Goal: Task Accomplishment & Management: Manage account settings

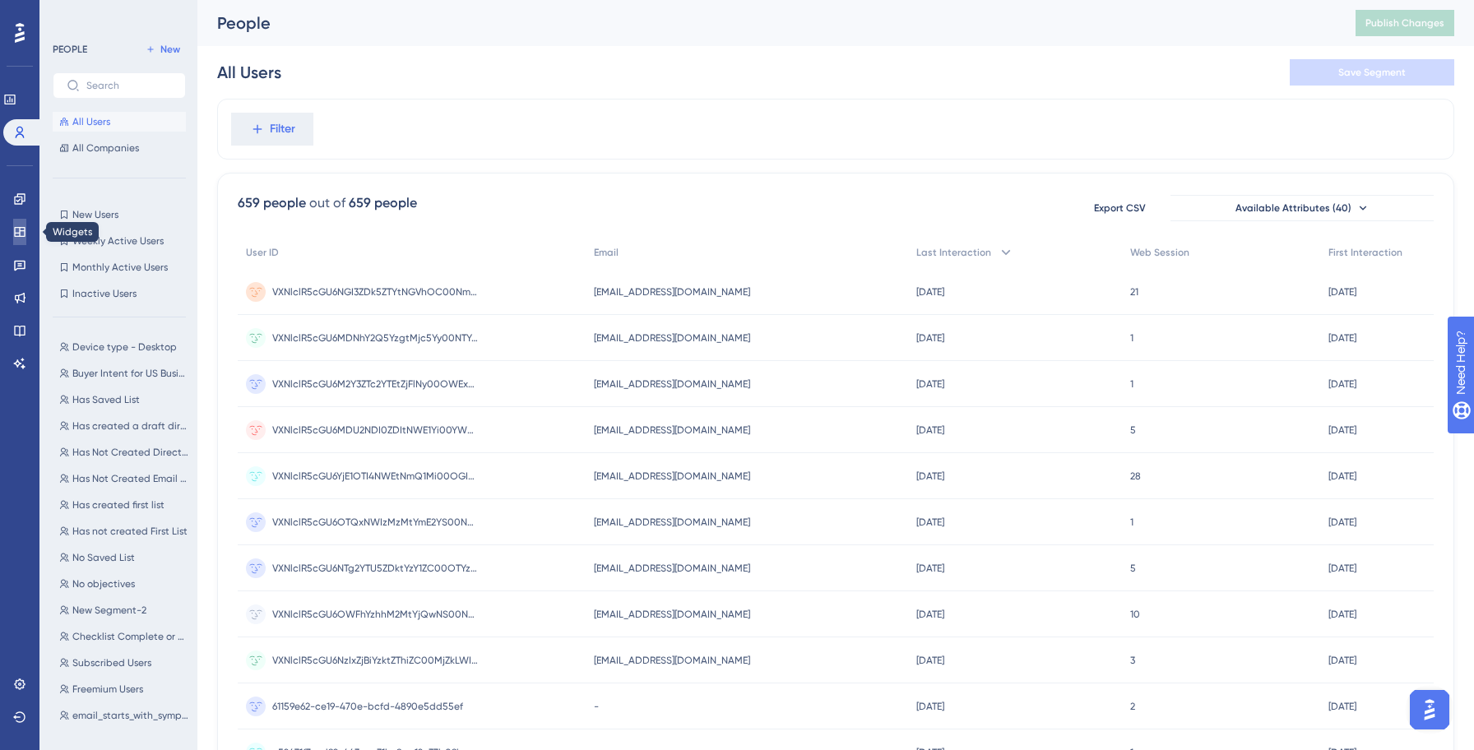
click at [16, 230] on icon at bounding box center [19, 231] width 13 height 13
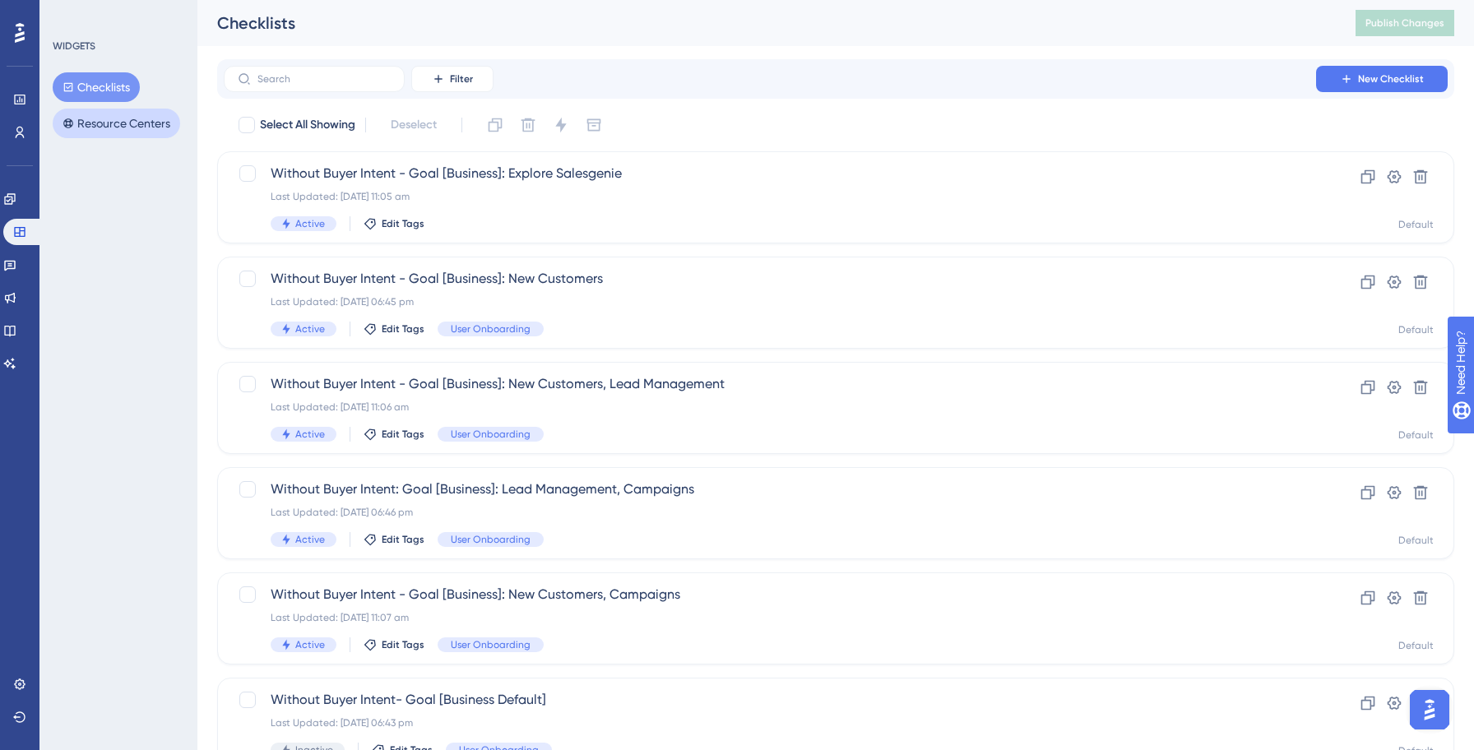
click at [145, 118] on button "Resource Centers" at bounding box center [116, 124] width 127 height 30
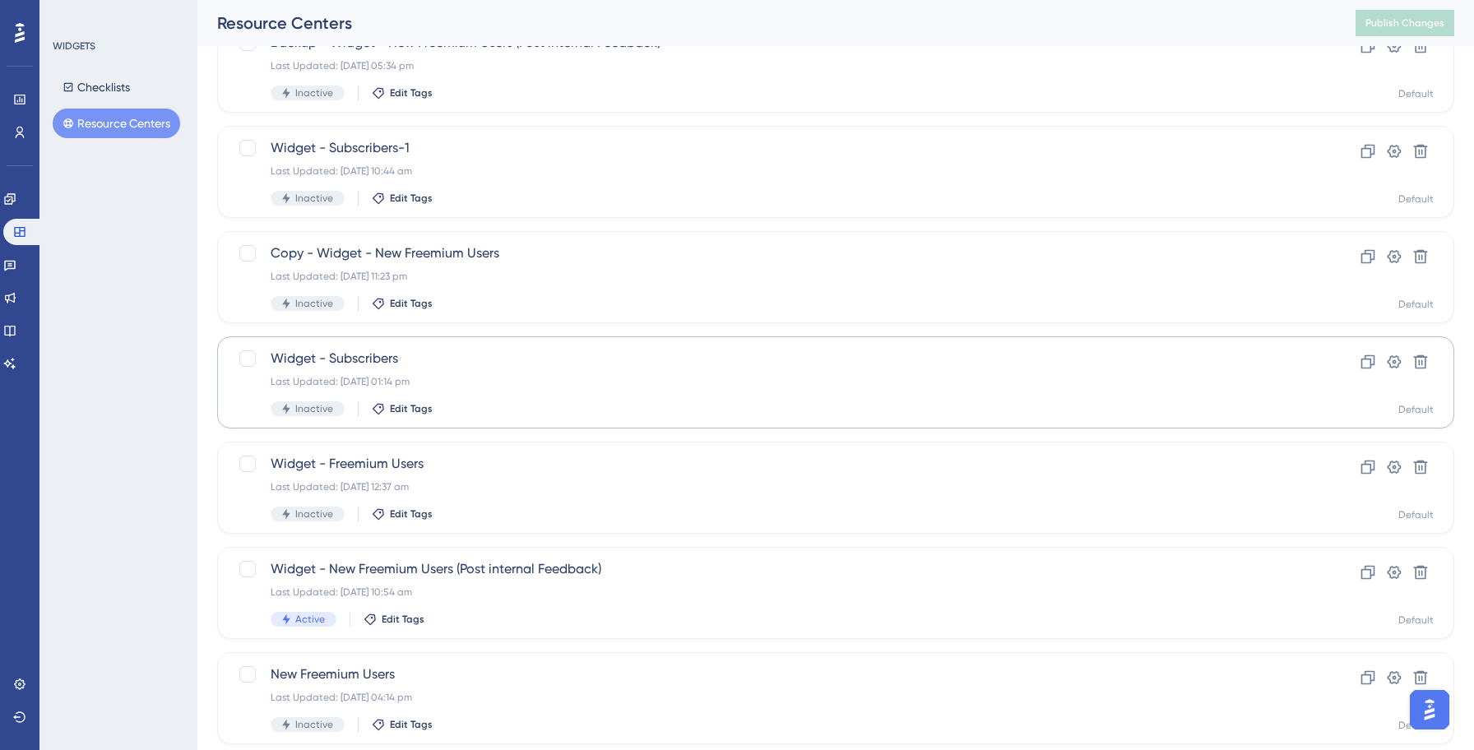
scroll to position [247, 0]
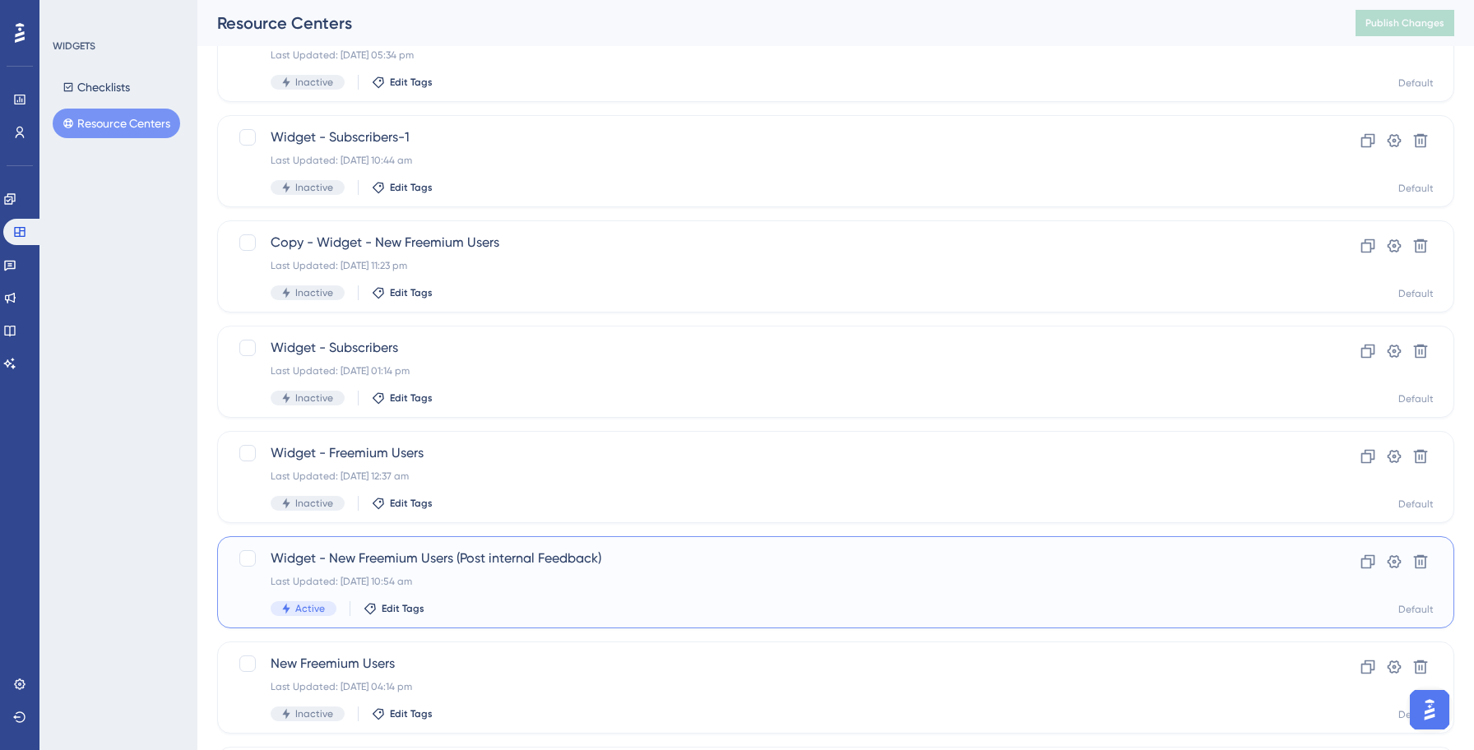
click at [514, 553] on span "Widget - New Freemium Users (Post internal Feedback)" at bounding box center [770, 558] width 998 height 20
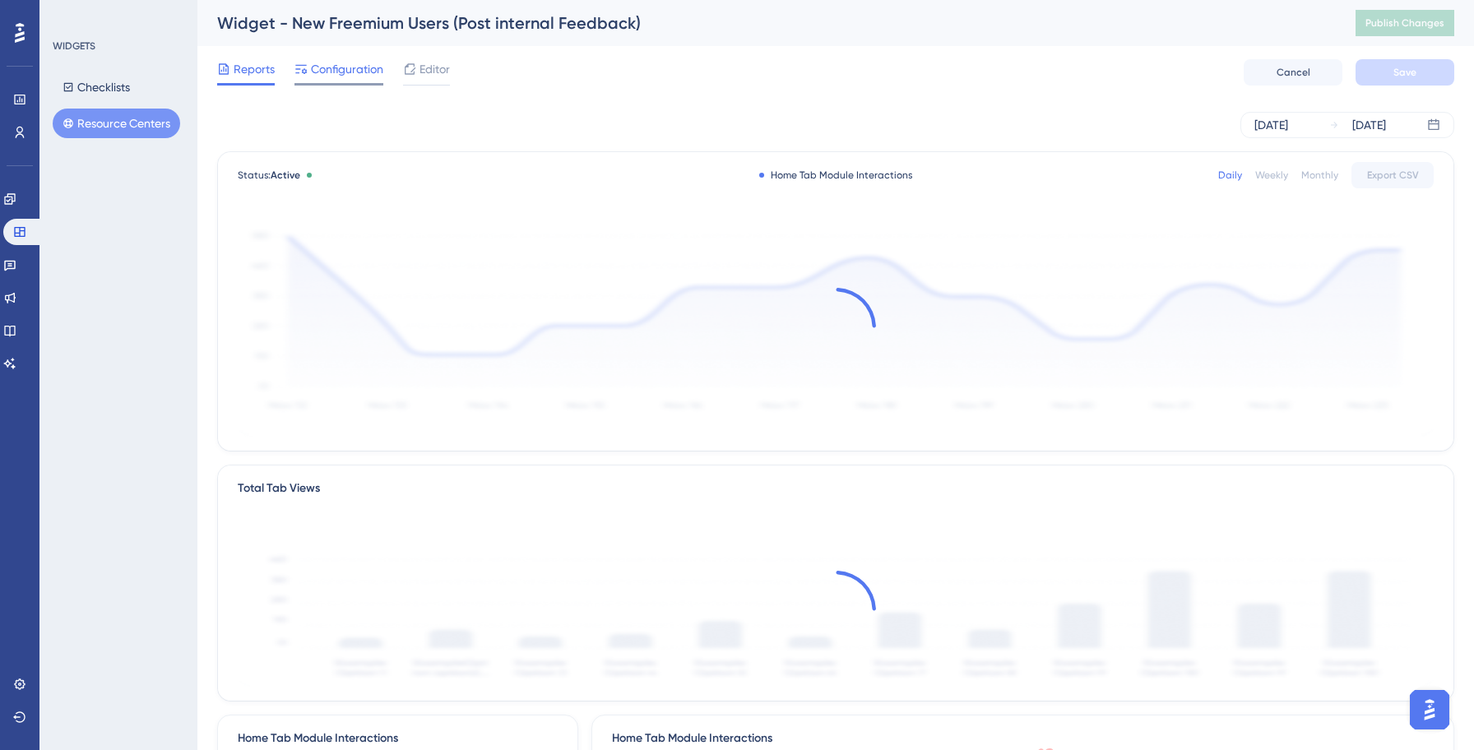
click at [334, 83] on div at bounding box center [338, 84] width 89 height 2
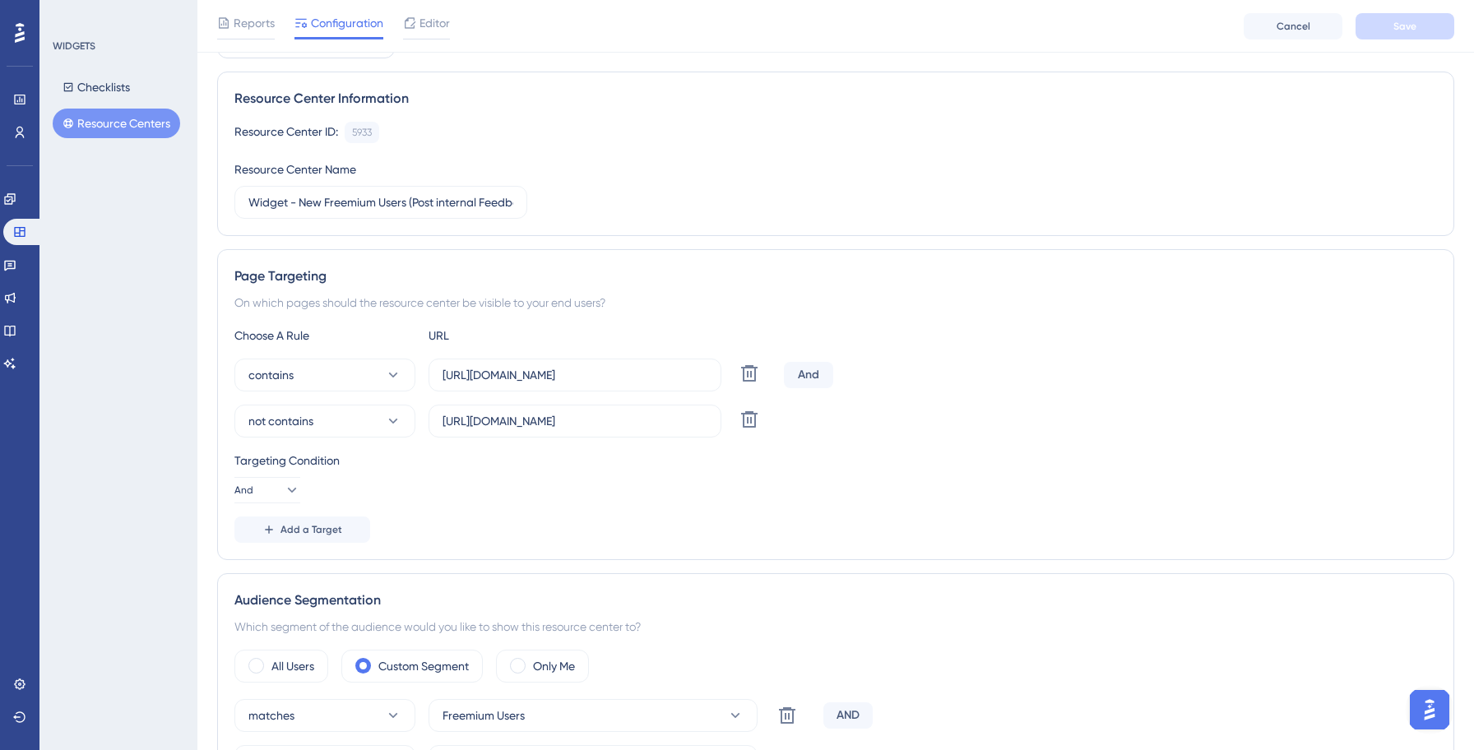
scroll to position [99, 0]
click at [310, 532] on span "Add a Target" at bounding box center [311, 531] width 62 height 13
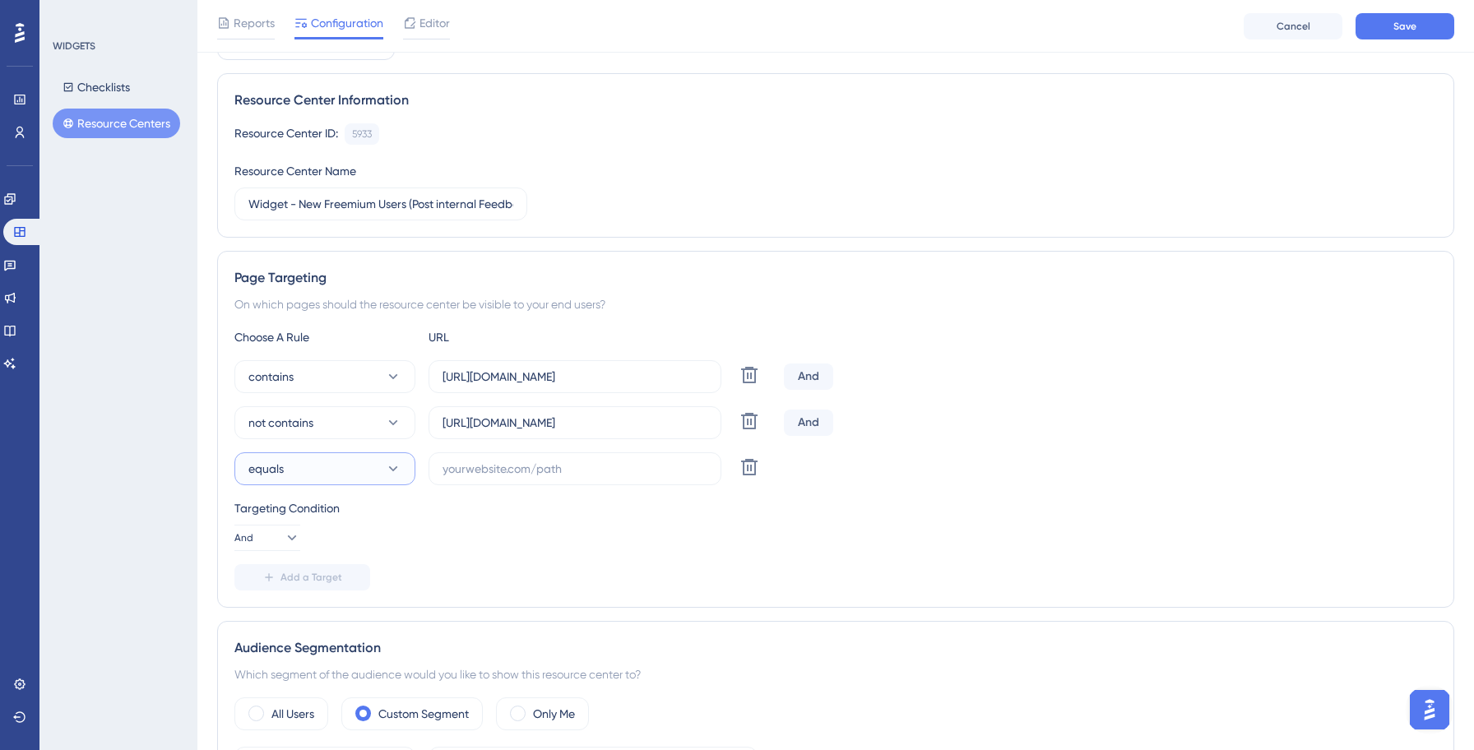
click at [385, 477] on button "equals" at bounding box center [324, 468] width 181 height 33
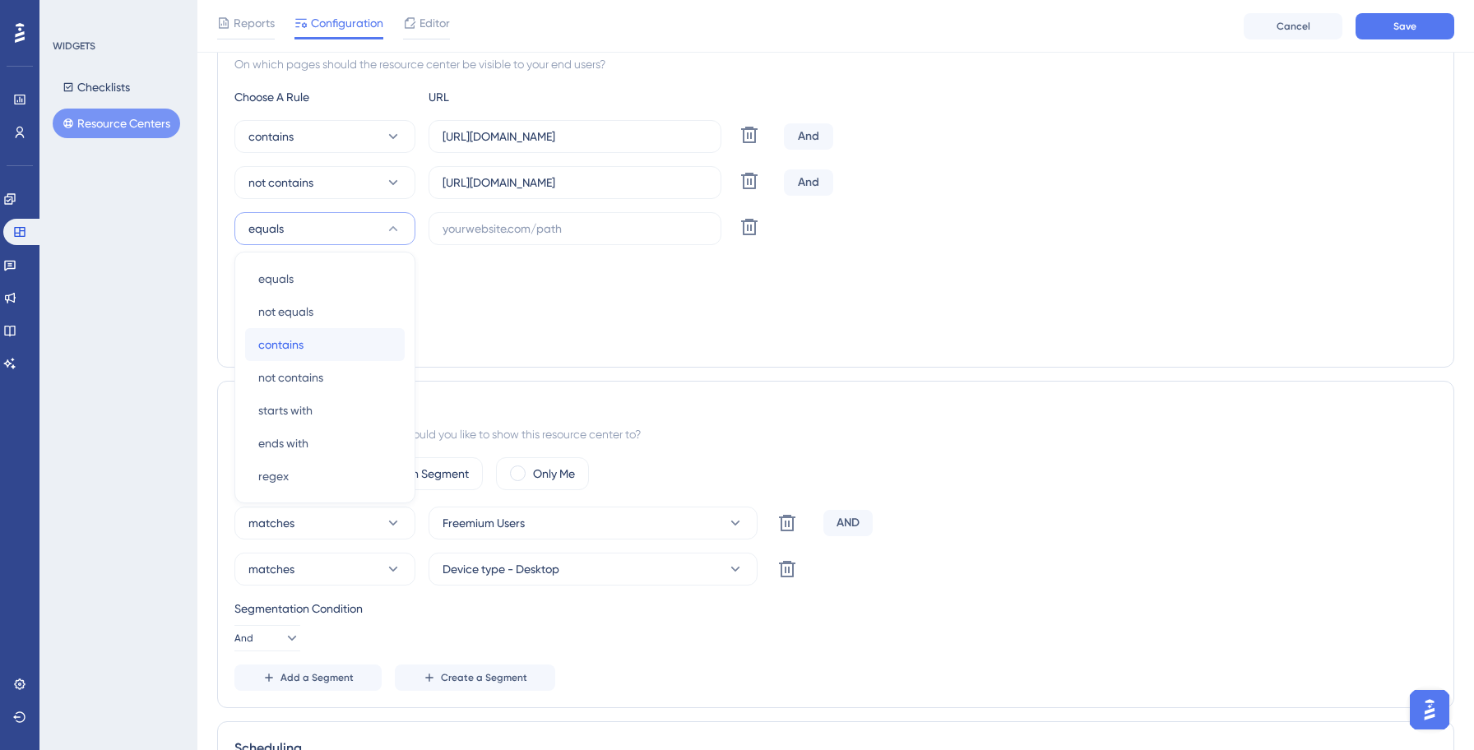
click at [338, 352] on div "contains contains" at bounding box center [324, 344] width 133 height 33
click at [551, 141] on input "[URL][DOMAIN_NAME]" at bounding box center [574, 136] width 265 height 18
click at [540, 229] on input "text" at bounding box center [574, 229] width 265 height 18
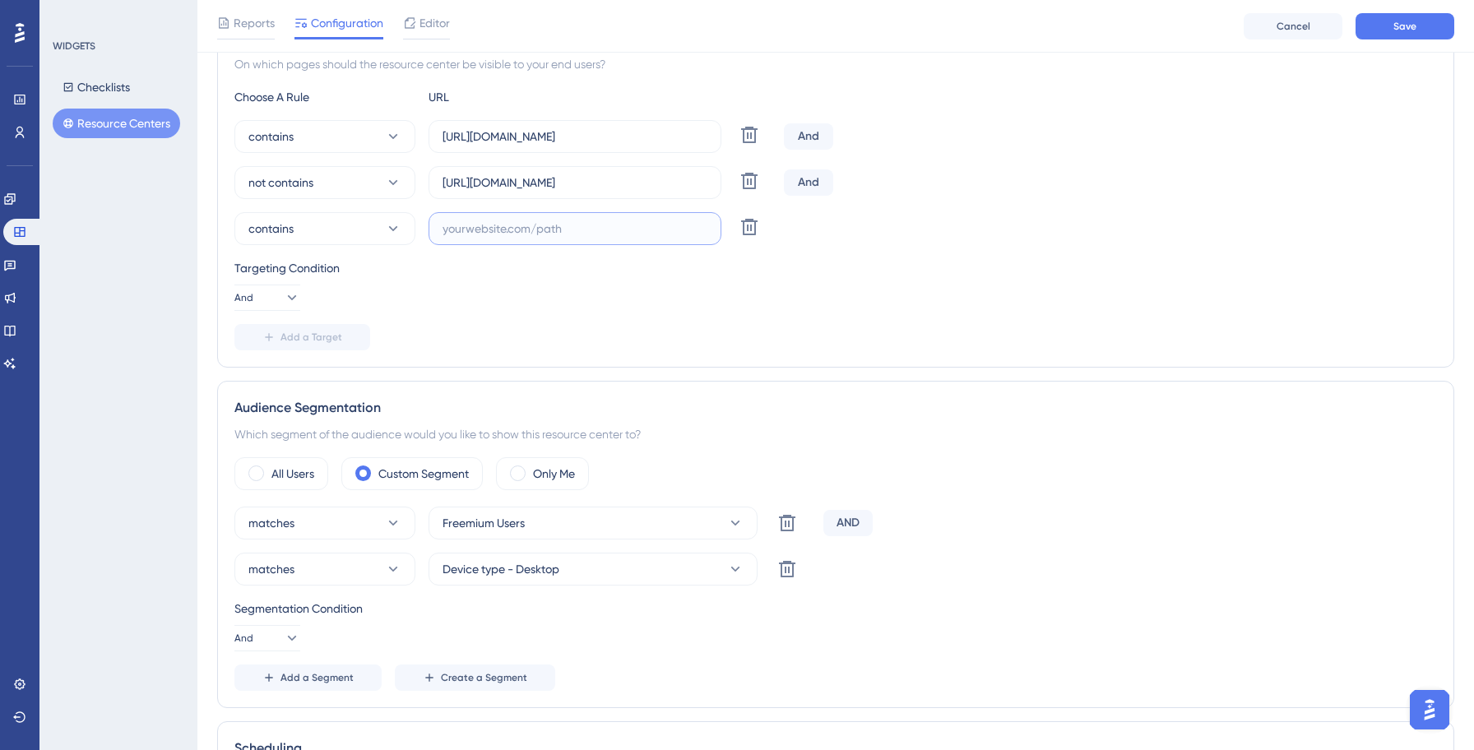
paste input "[URL][DOMAIN_NAME]"
click at [543, 230] on input "[URL][DOMAIN_NAME]" at bounding box center [574, 229] width 265 height 18
type input "[URL][DOMAIN_NAME]"
click at [751, 233] on icon at bounding box center [749, 227] width 20 height 20
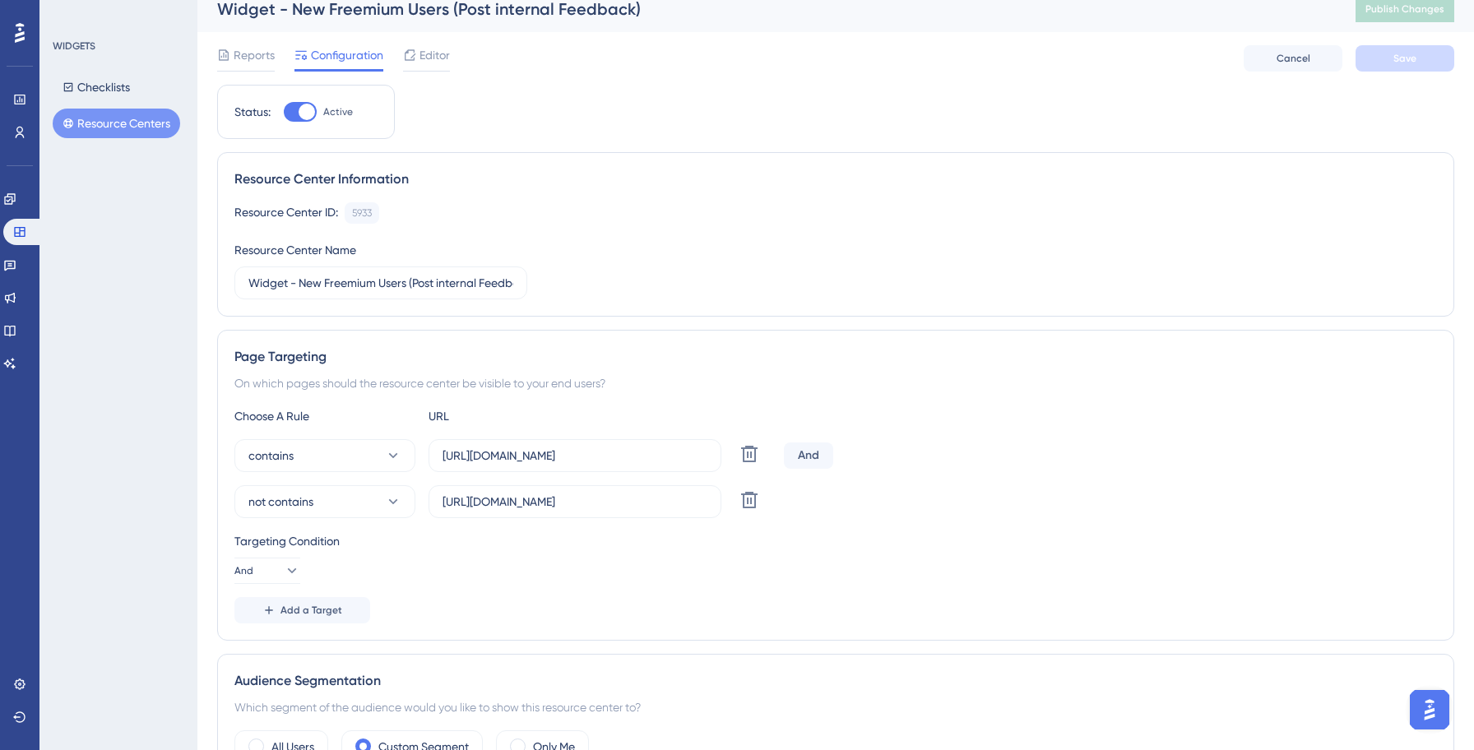
scroll to position [0, 0]
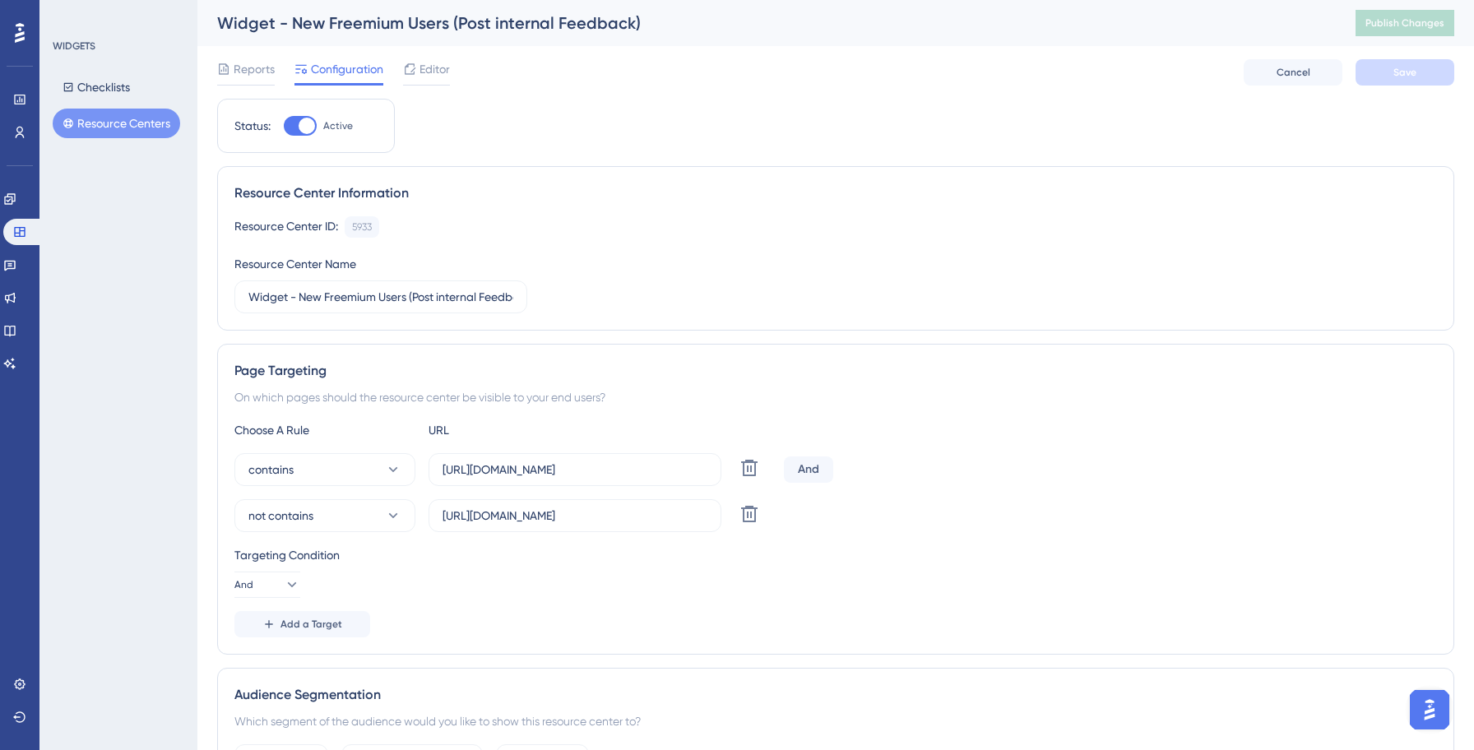
click at [149, 128] on button "Resource Centers" at bounding box center [116, 124] width 127 height 30
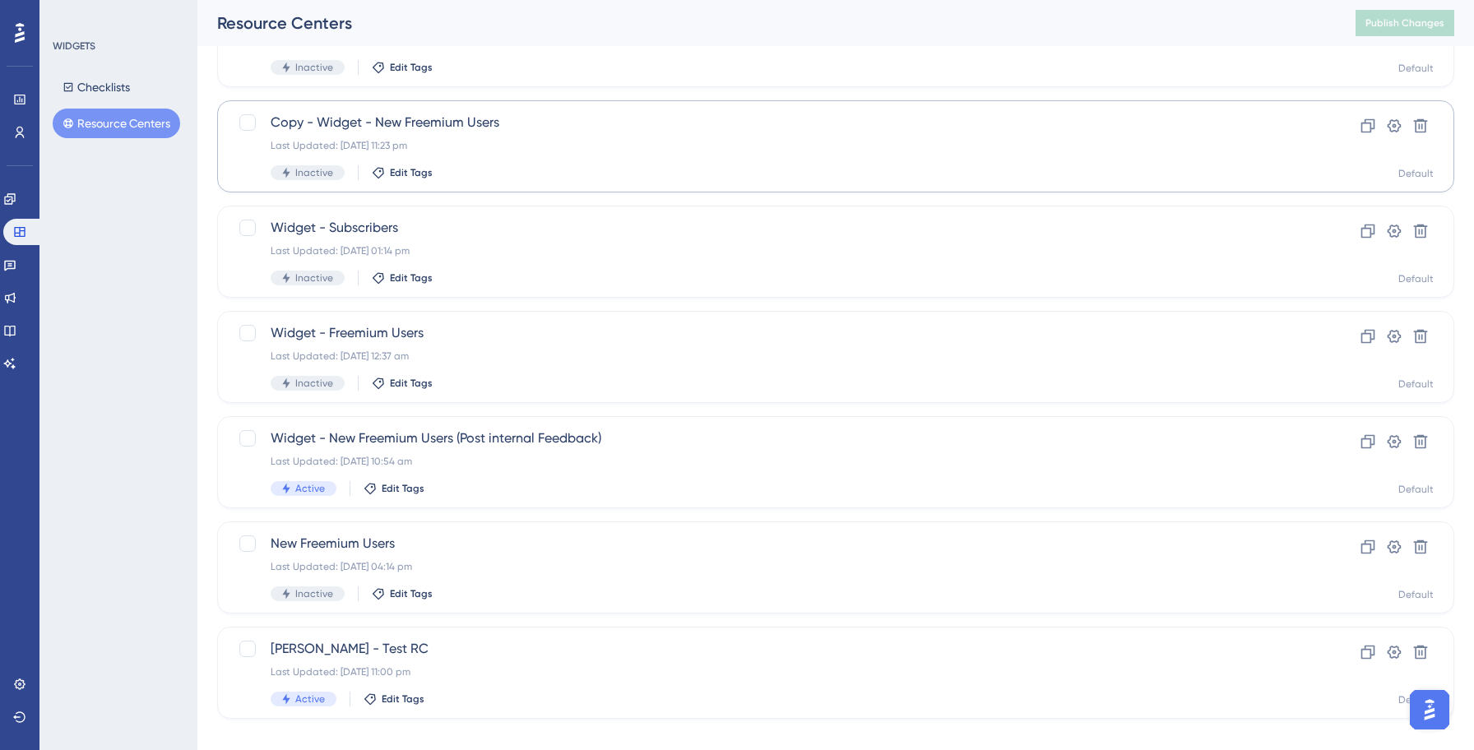
scroll to position [374, 0]
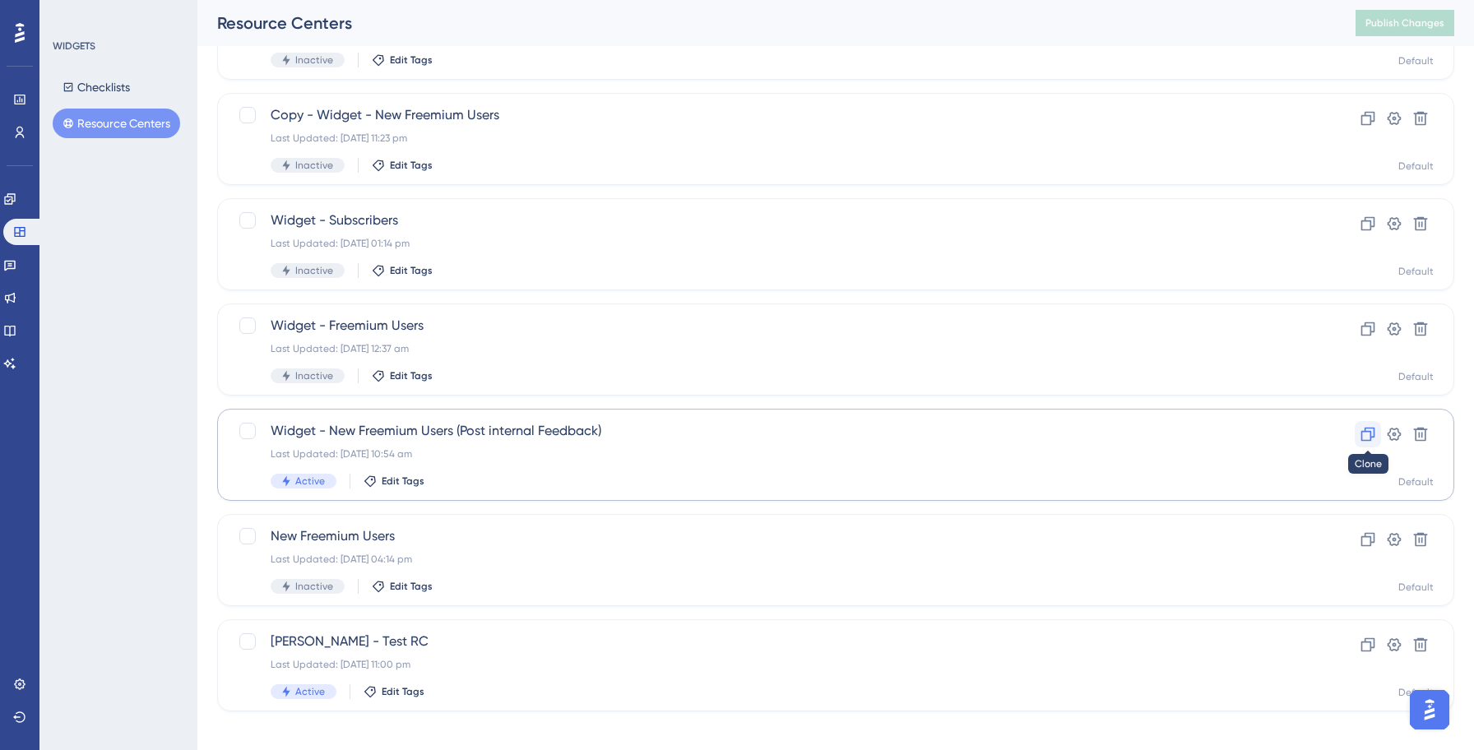
click at [1367, 437] on icon at bounding box center [1367, 434] width 16 height 16
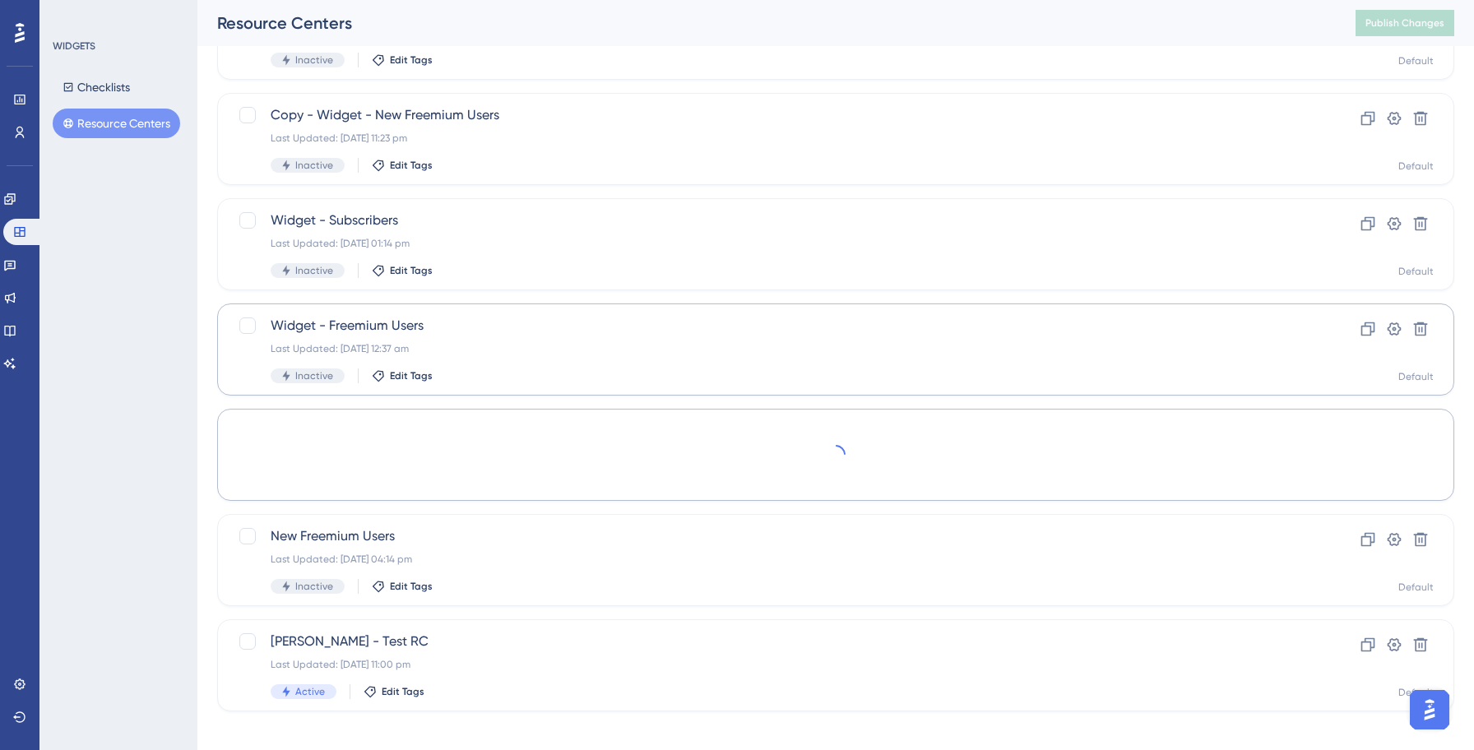
scroll to position [0, 0]
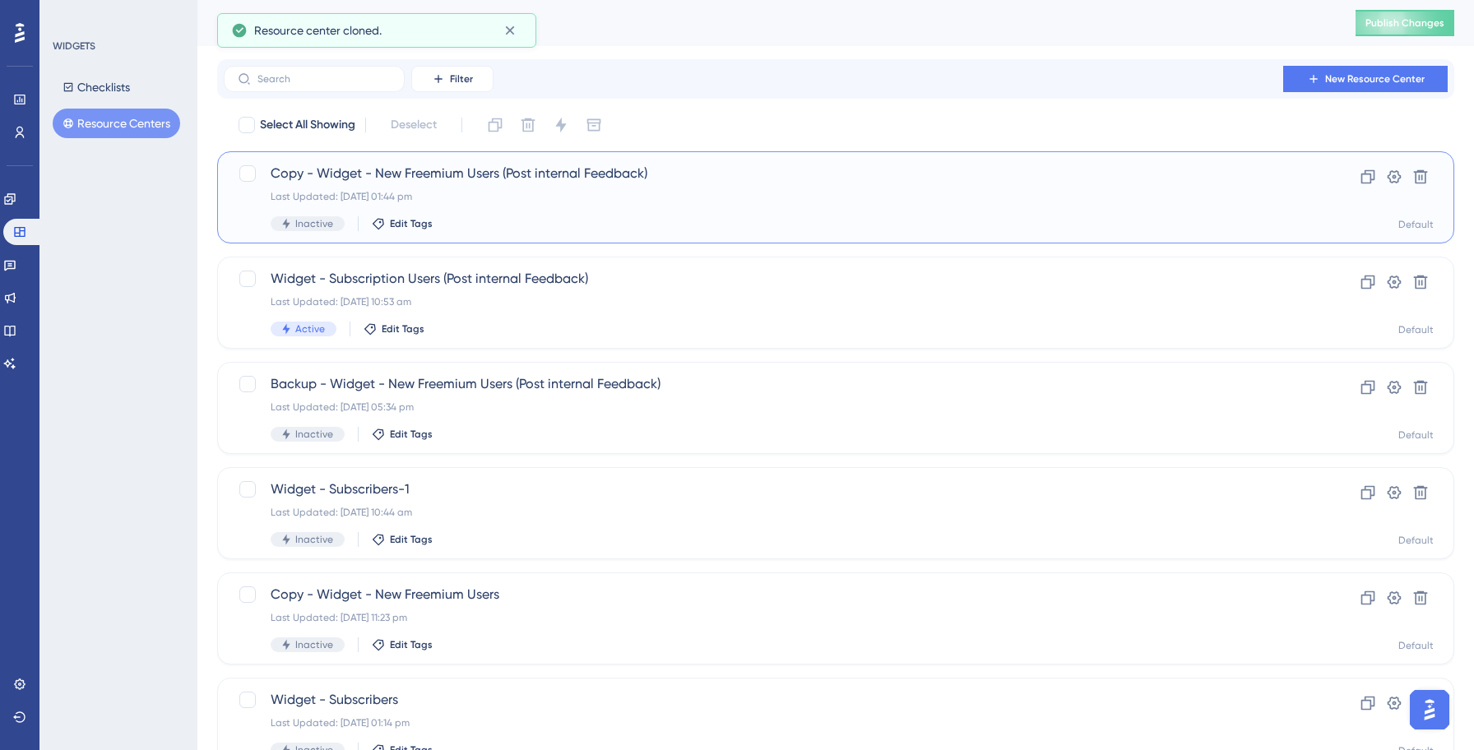
click at [458, 199] on div "Last Updated: [DATE] 01:44 pm" at bounding box center [770, 196] width 998 height 13
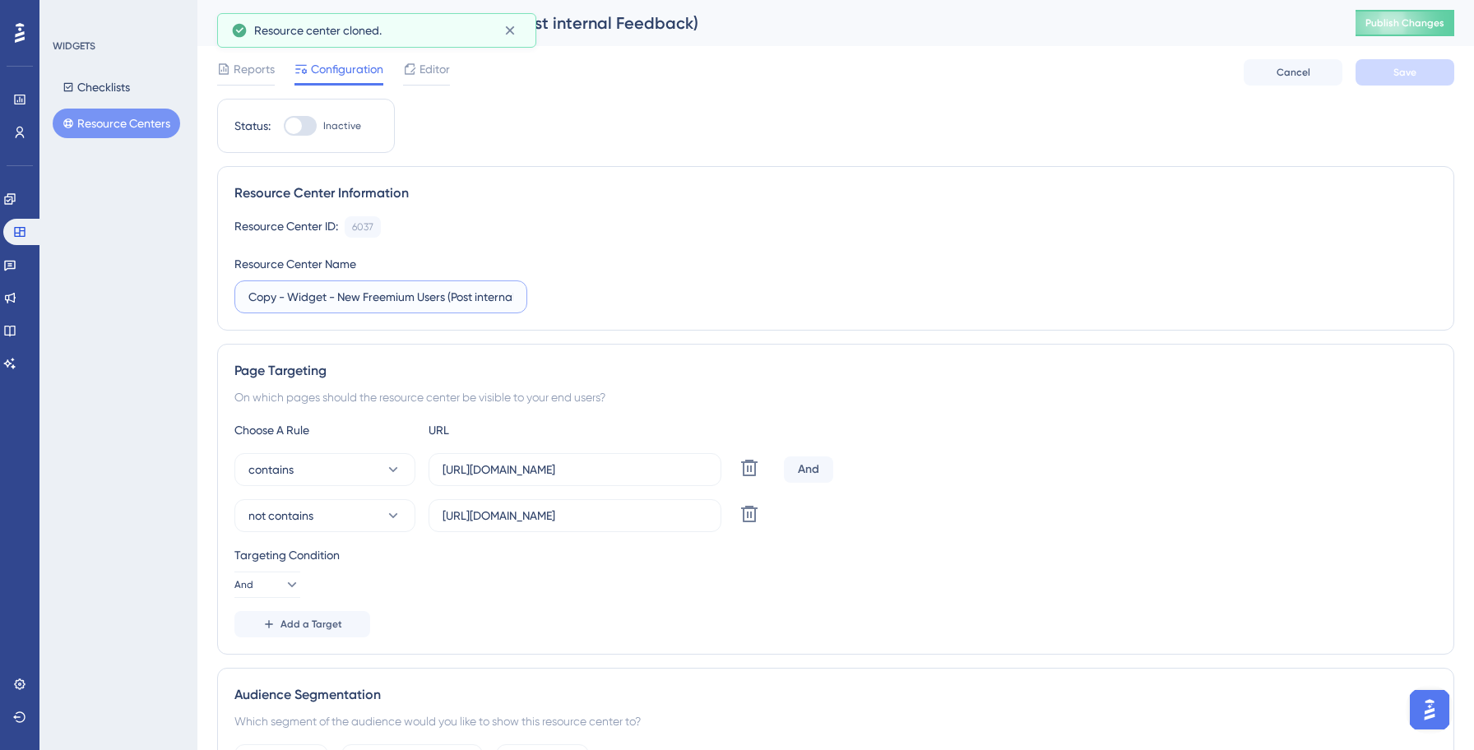
click at [280, 296] on input "Copy - Widget - New Freemium Users (Post internal Feedback)" at bounding box center [380, 297] width 265 height 18
type input "Prod - Widget - New Freemium Users (Post internal Feedback)"
click at [626, 303] on div "Resource Center ID: 6037 Copy Resource Center Name Prod - Widget - New Freemium…" at bounding box center [835, 264] width 1202 height 97
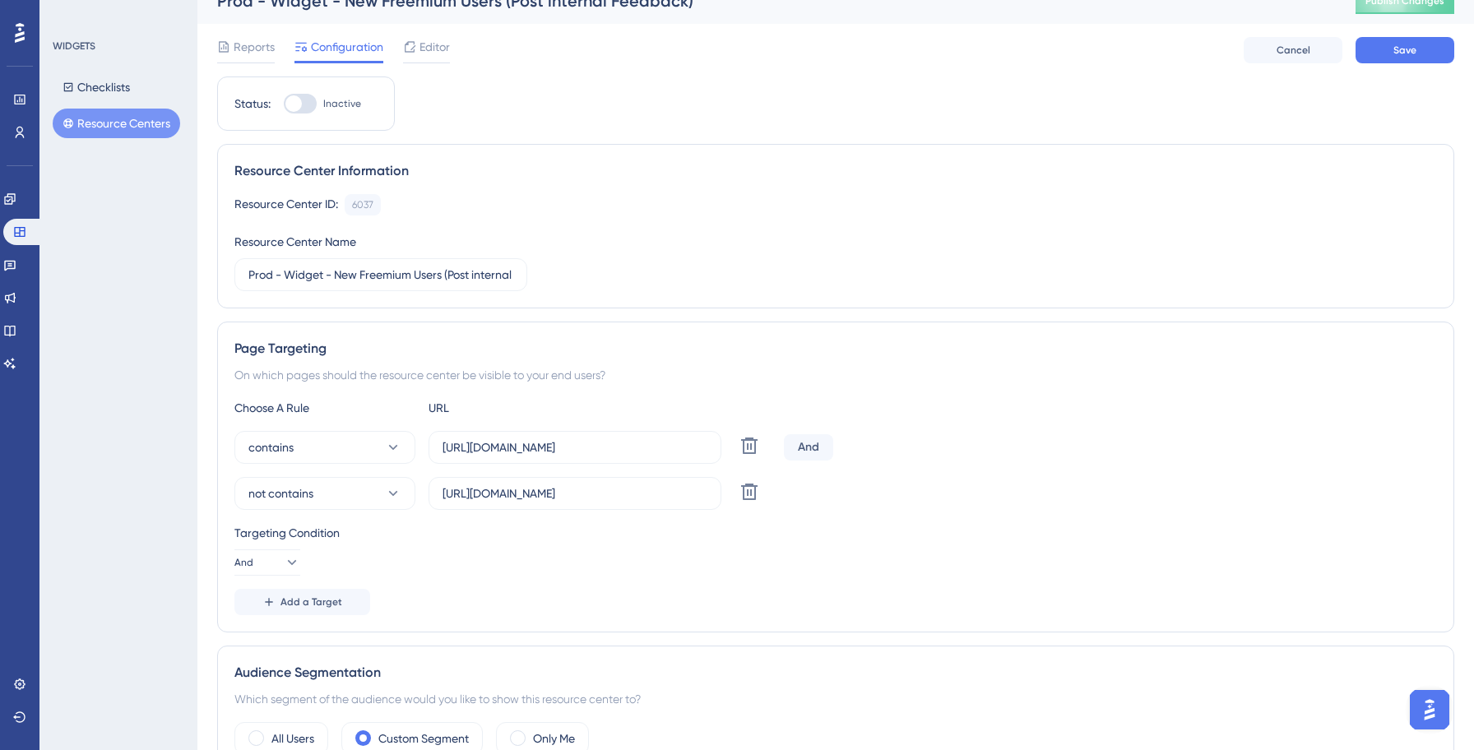
scroll to position [29, 0]
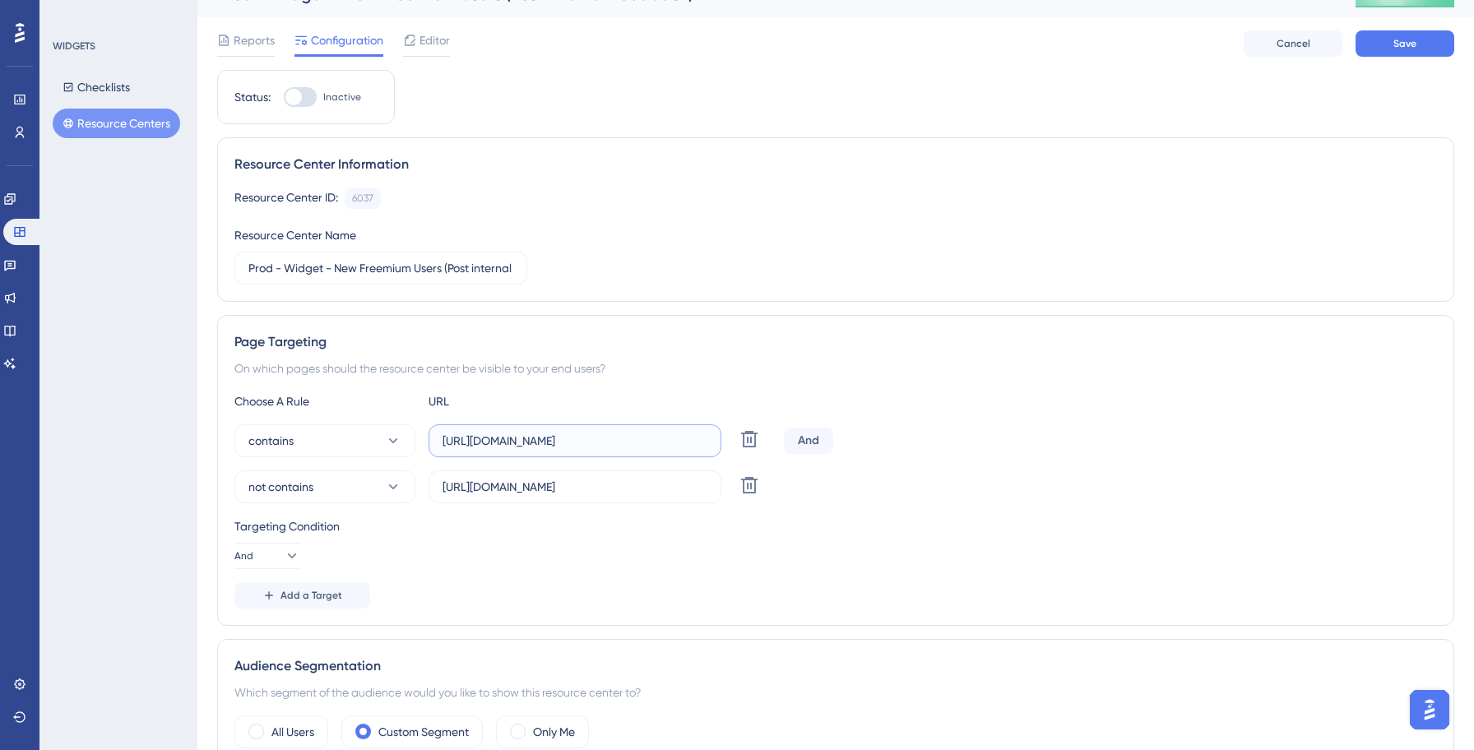
click at [544, 438] on input "[URL][DOMAIN_NAME]" at bounding box center [574, 441] width 265 height 18
type input "[URL][DOMAIN_NAME]"
click at [546, 482] on input "[URL][DOMAIN_NAME]" at bounding box center [574, 487] width 265 height 18
type input "[URL][DOMAIN_NAME]"
click at [974, 423] on div "Choose A Rule URL contains [URL][DOMAIN_NAME] Delete And not contains [URL][DOM…" at bounding box center [835, 499] width 1202 height 217
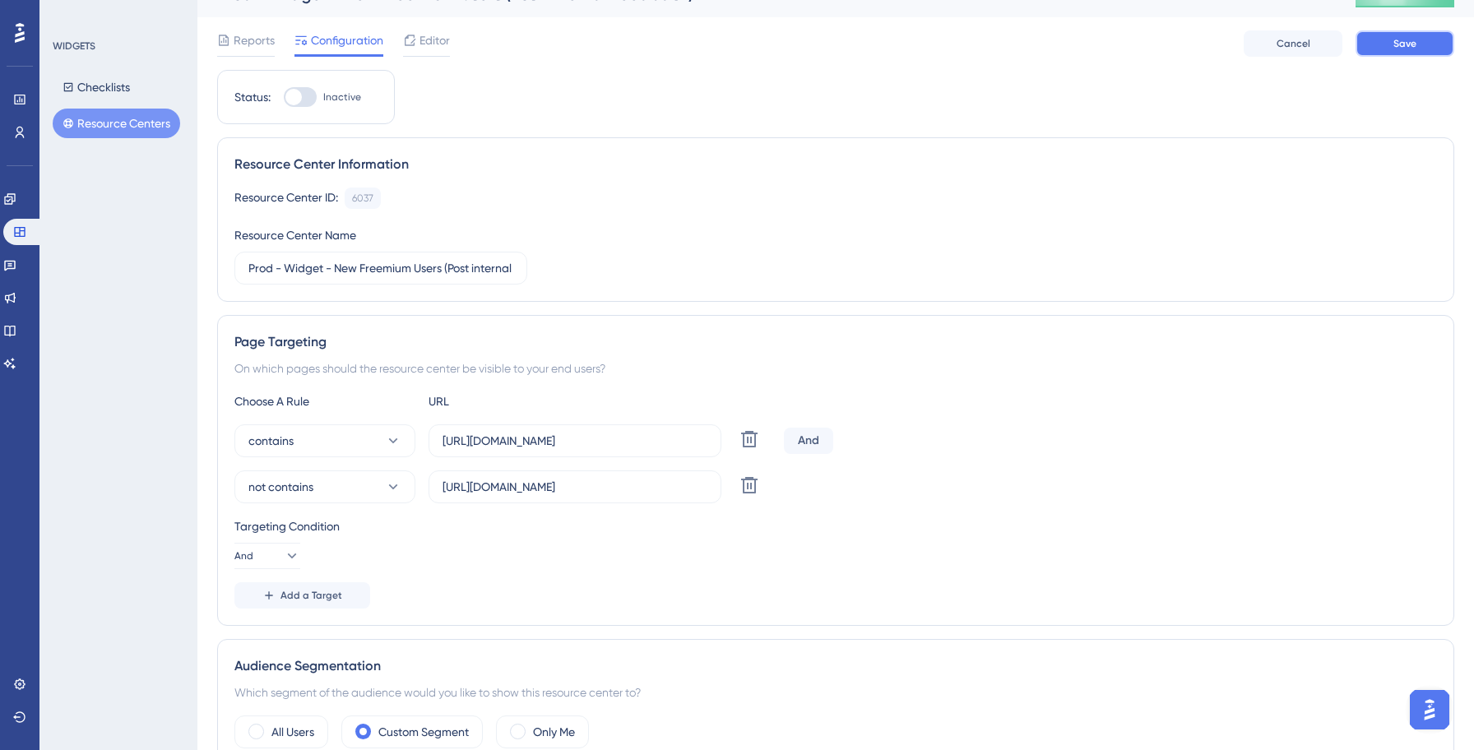
click at [1389, 53] on button "Save" at bounding box center [1404, 43] width 99 height 26
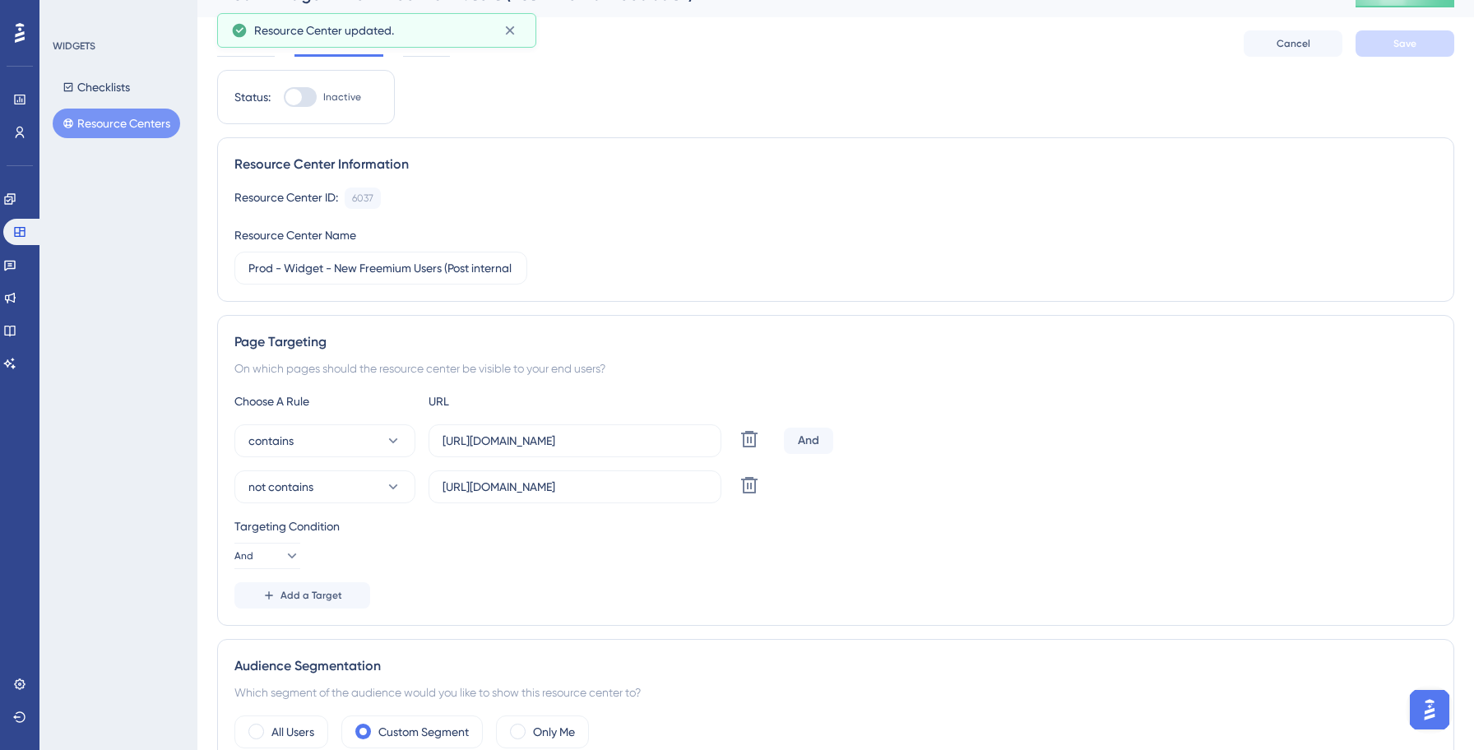
click at [296, 100] on div at bounding box center [293, 97] width 16 height 16
click at [284, 98] on input "Inactive" at bounding box center [283, 97] width 1 height 1
checkbox input "true"
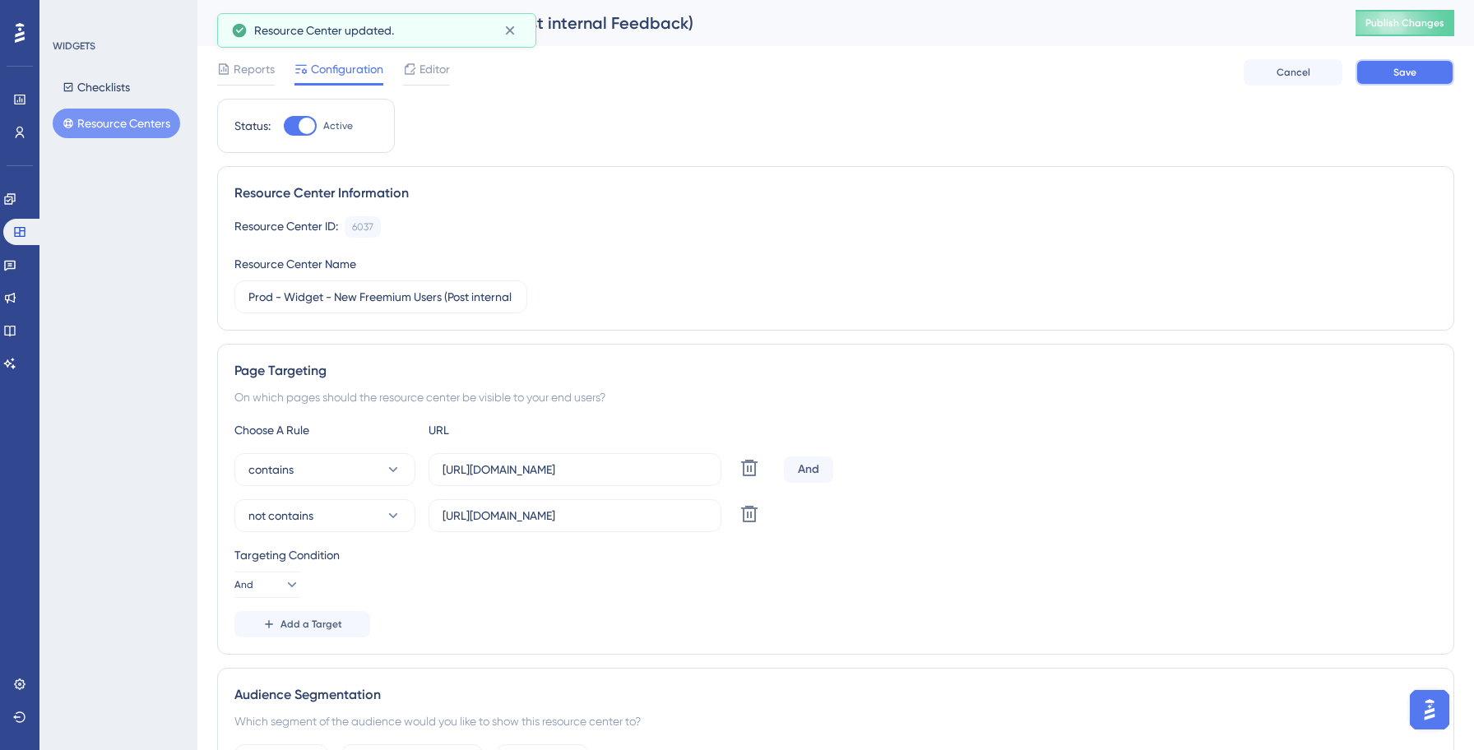
click at [1393, 77] on span "Save" at bounding box center [1404, 72] width 23 height 13
click at [1387, 25] on span "Publish Changes" at bounding box center [1404, 22] width 79 height 13
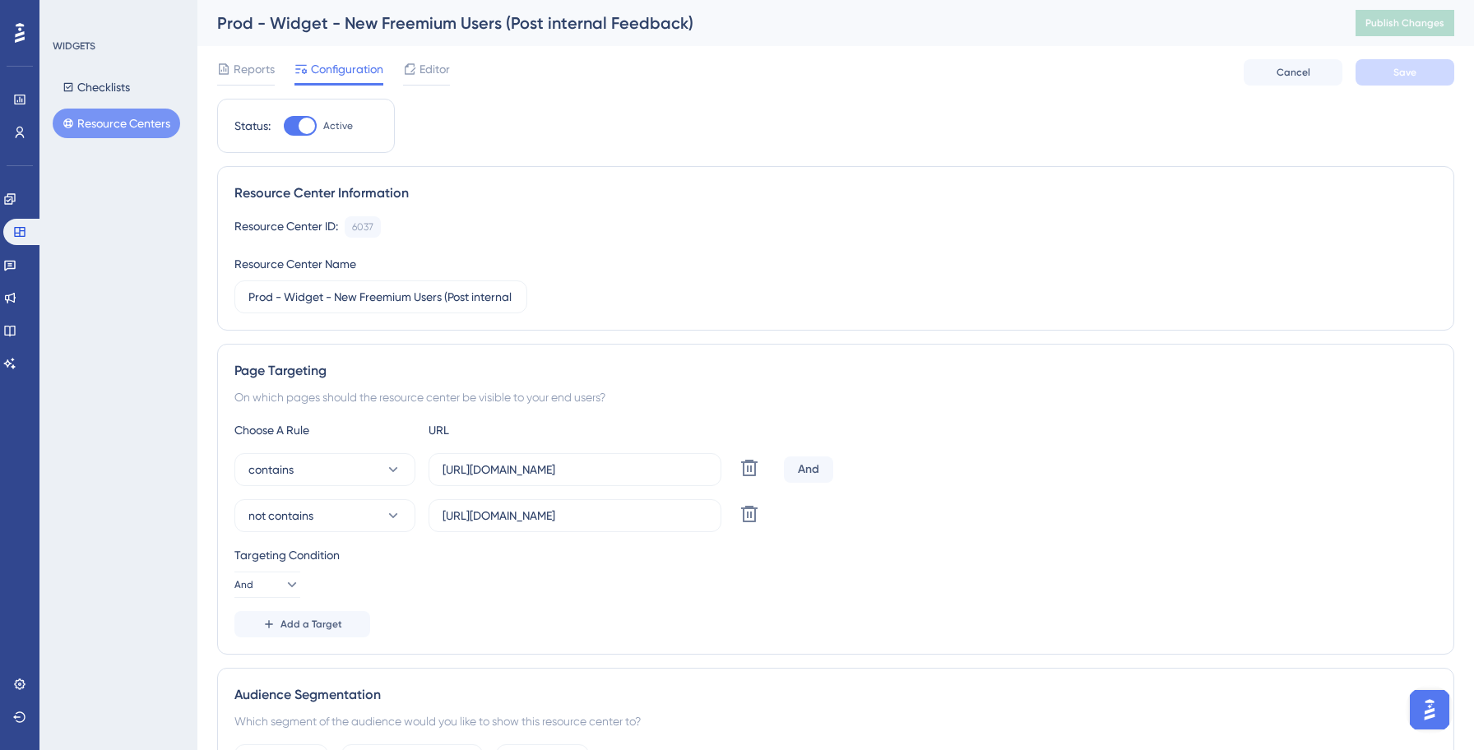
click at [115, 119] on button "Resource Centers" at bounding box center [116, 124] width 127 height 30
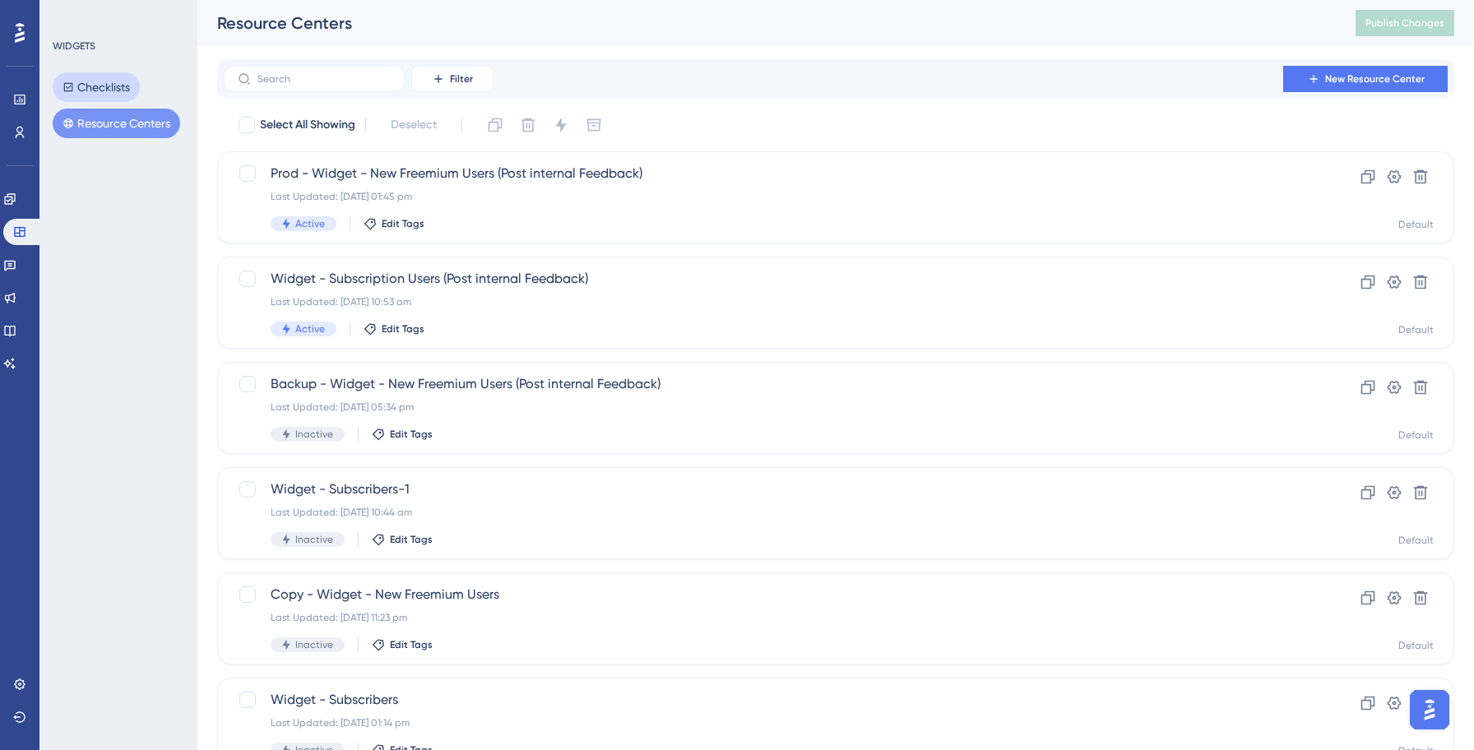
click at [114, 94] on button "Checklists" at bounding box center [96, 87] width 87 height 30
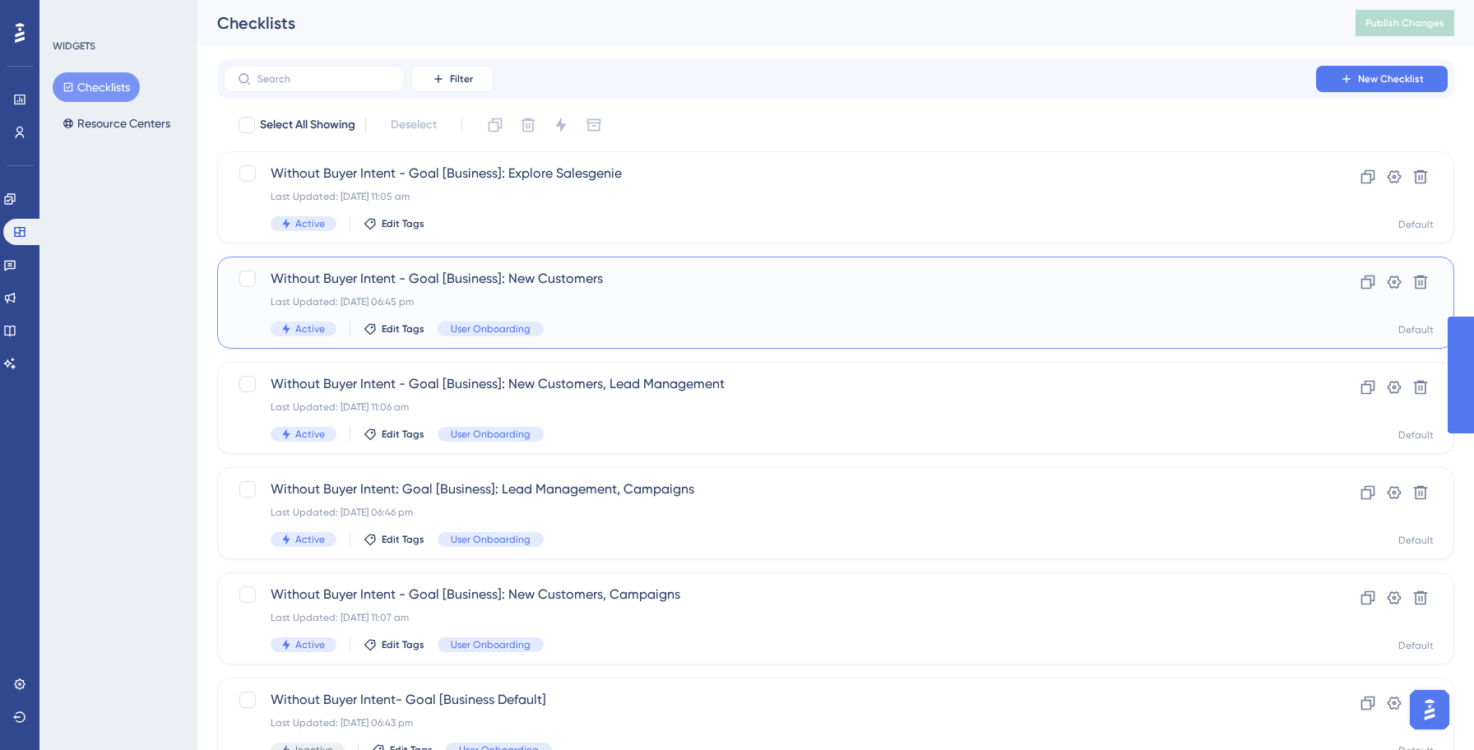
click at [618, 294] on div "Without Buyer Intent - Goal [Business]: New Customers Last Updated: [DATE] 06:4…" at bounding box center [770, 302] width 998 height 67
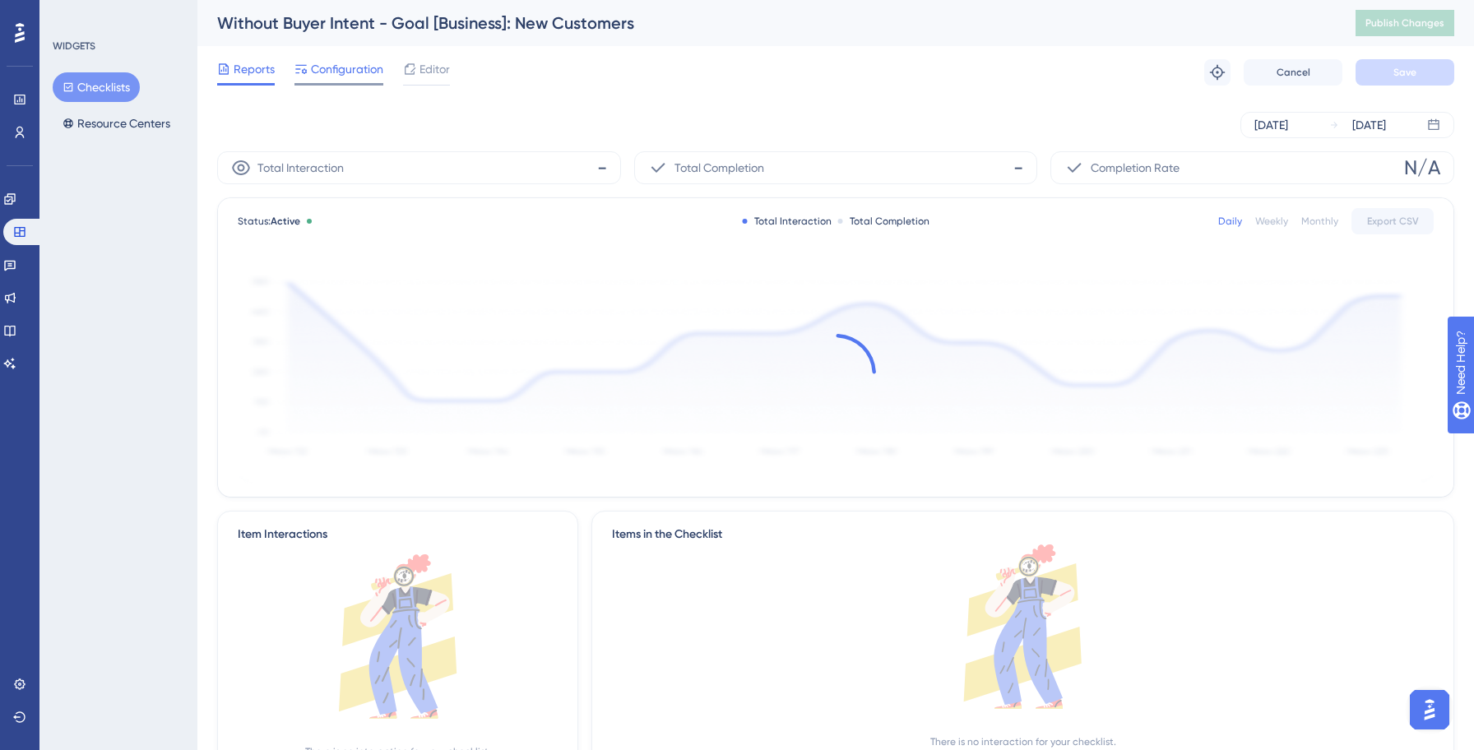
click at [353, 70] on span "Configuration" at bounding box center [347, 69] width 72 height 20
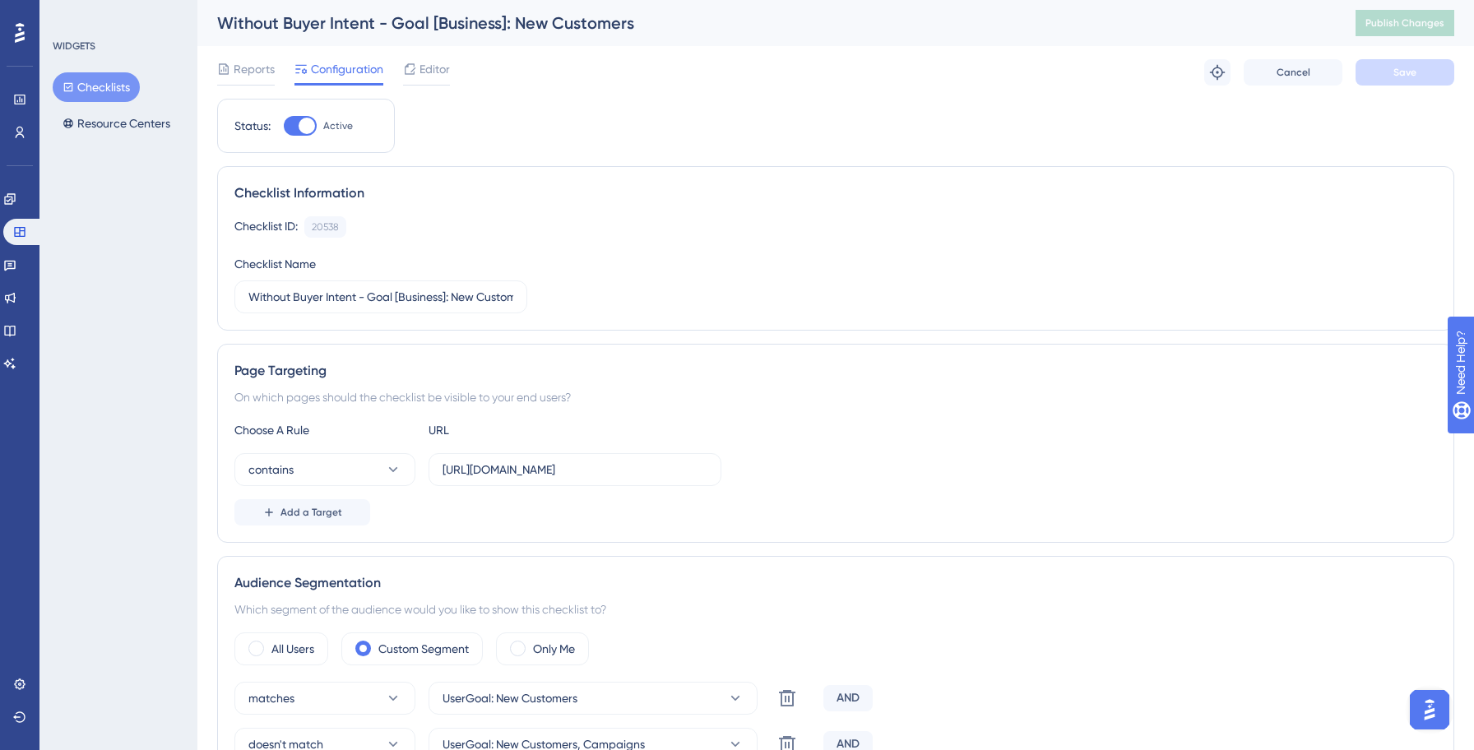
click at [99, 86] on button "Checklists" at bounding box center [96, 87] width 87 height 30
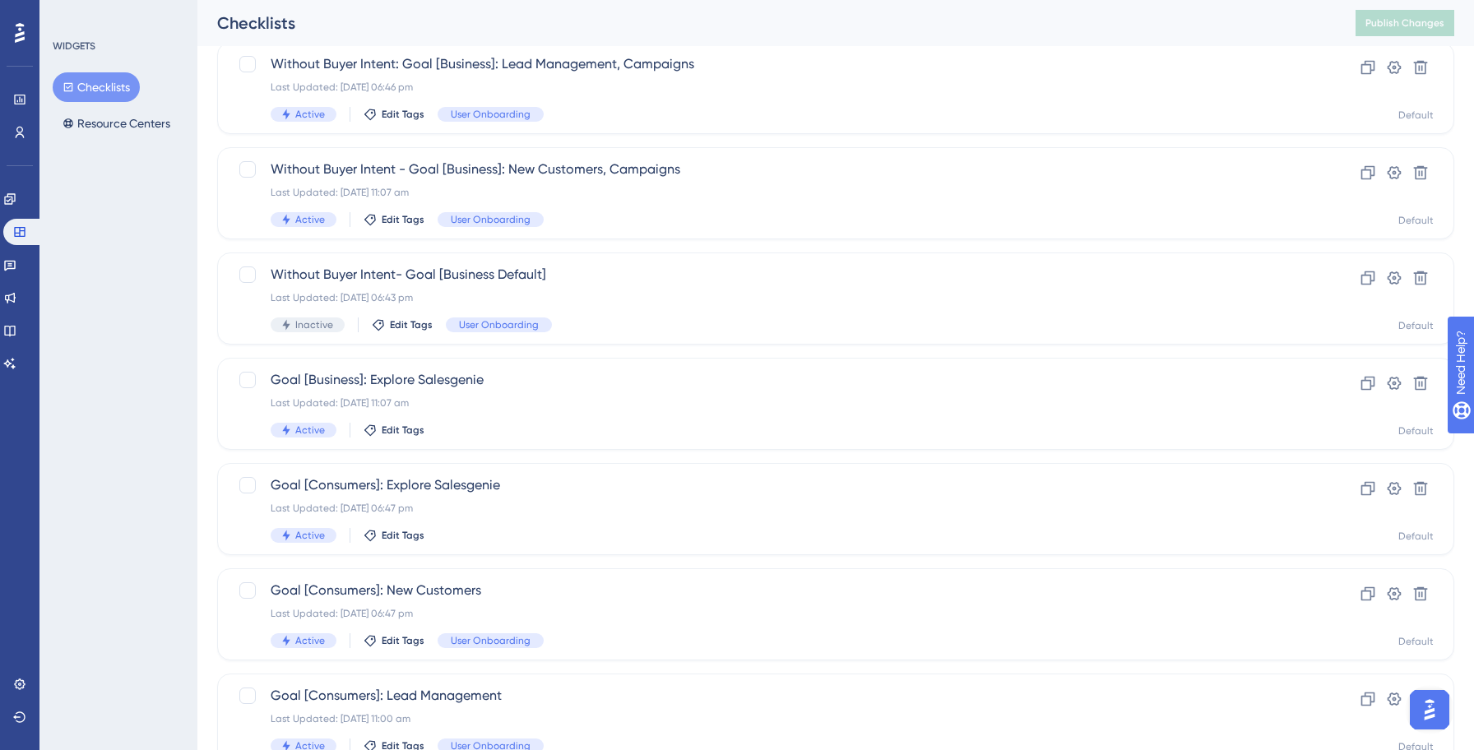
scroll to position [526, 0]
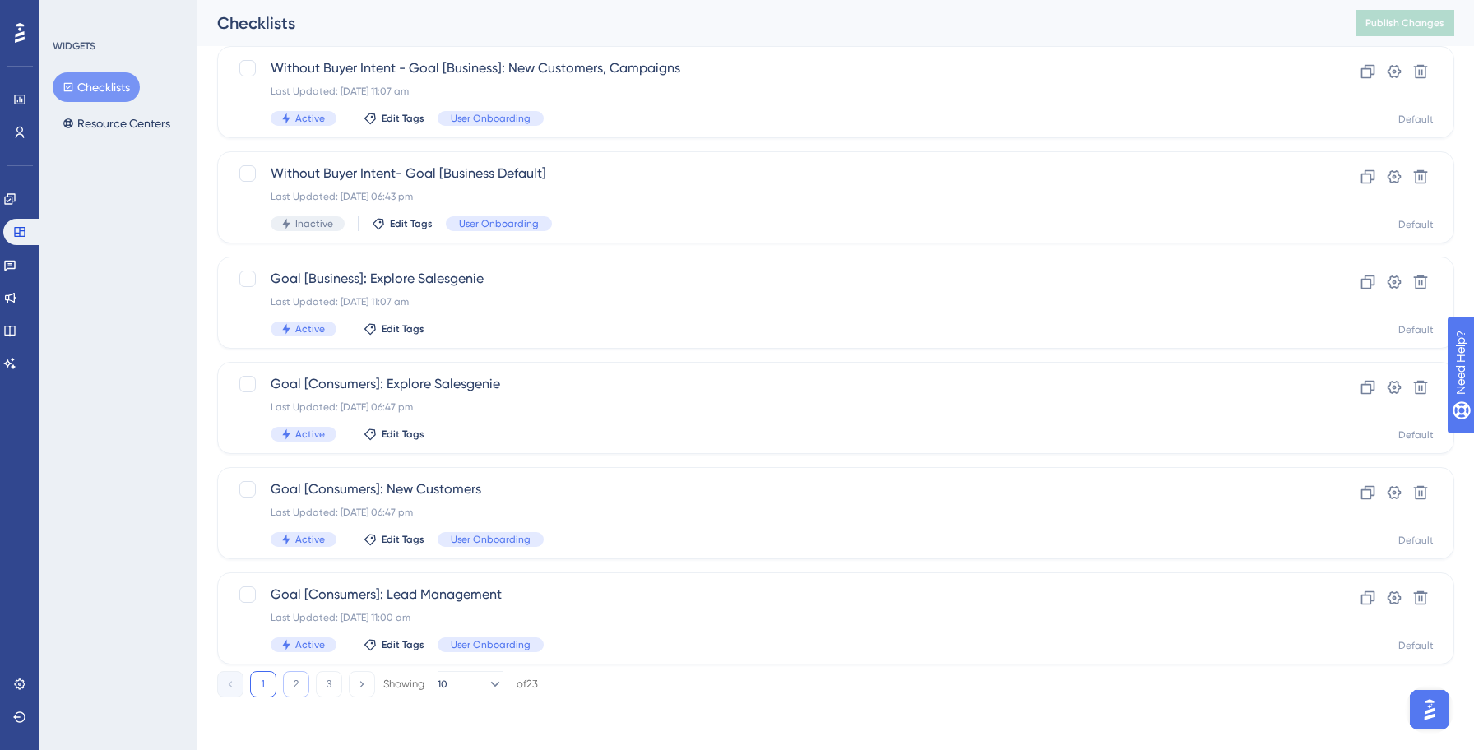
click at [297, 693] on button "2" at bounding box center [296, 684] width 26 height 26
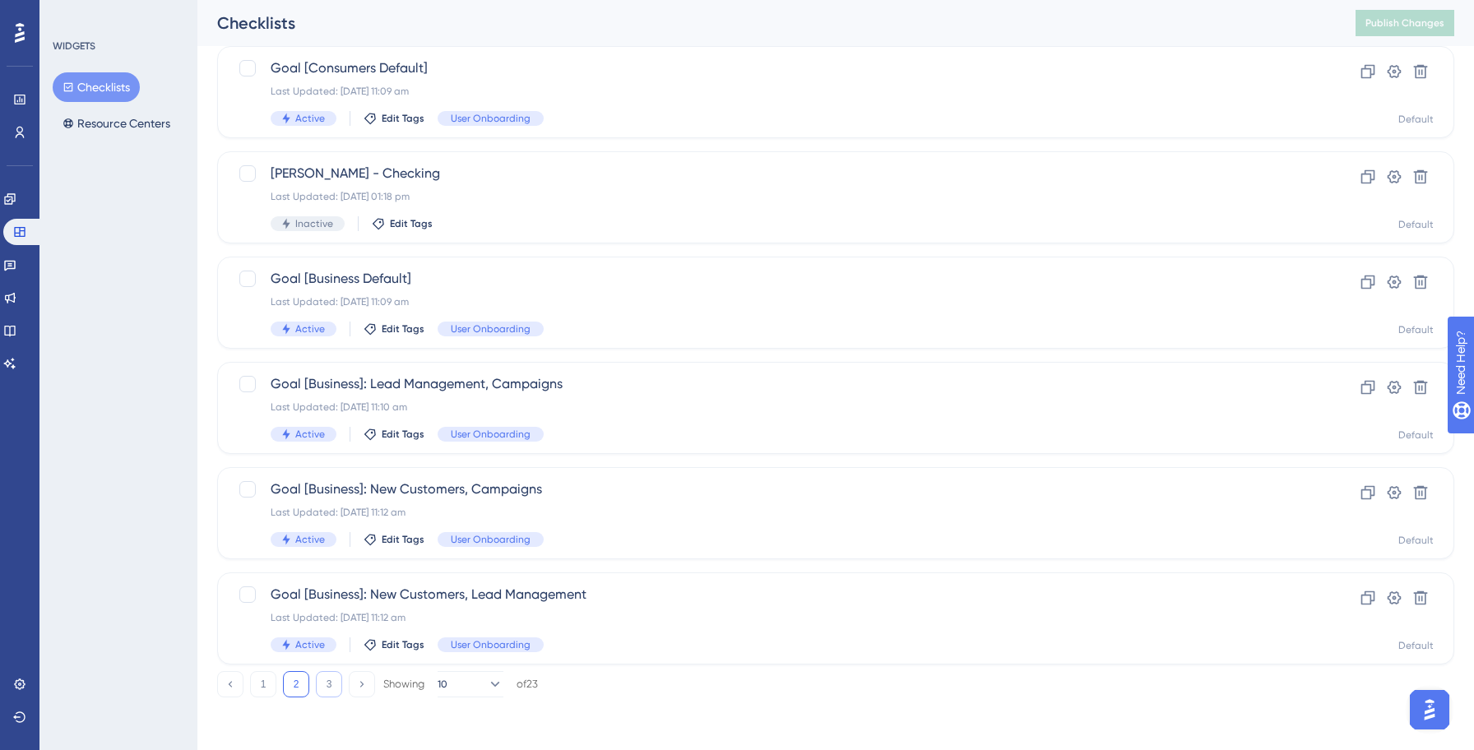
click at [329, 688] on button "3" at bounding box center [329, 684] width 26 height 26
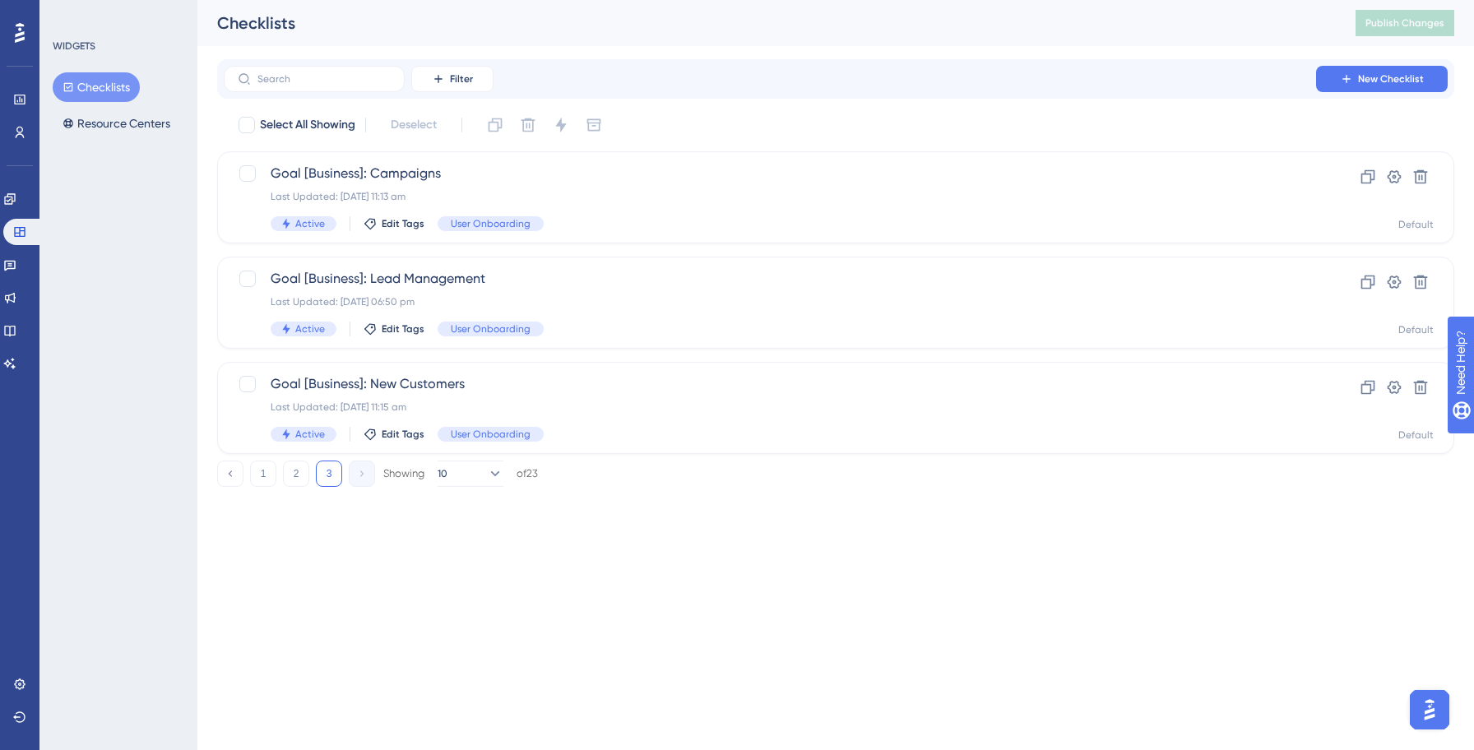
scroll to position [0, 0]
click at [114, 96] on button "Checklists" at bounding box center [96, 87] width 87 height 30
click at [95, 90] on button "Checklists" at bounding box center [96, 87] width 87 height 30
click at [16, 264] on icon at bounding box center [10, 266] width 12 height 11
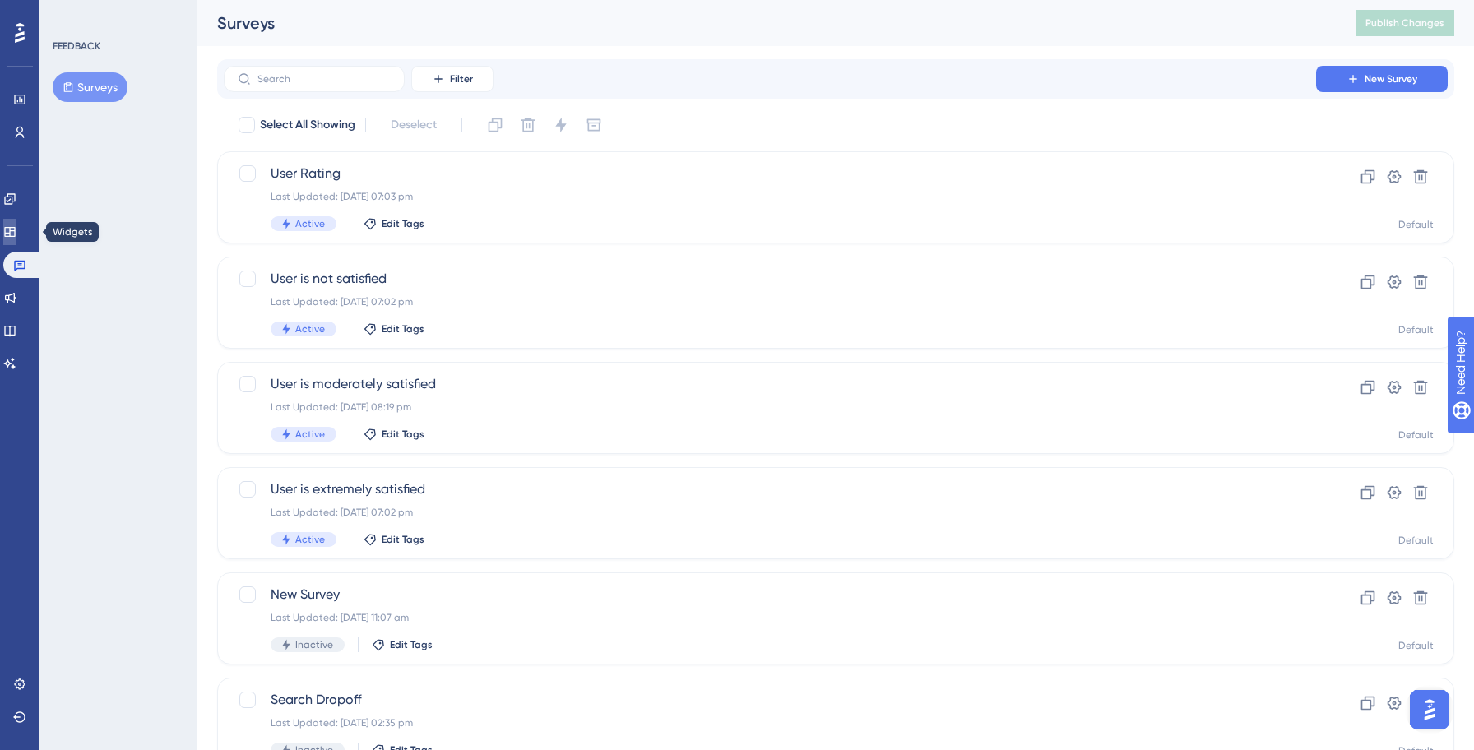
click at [16, 239] on link at bounding box center [9, 232] width 13 height 26
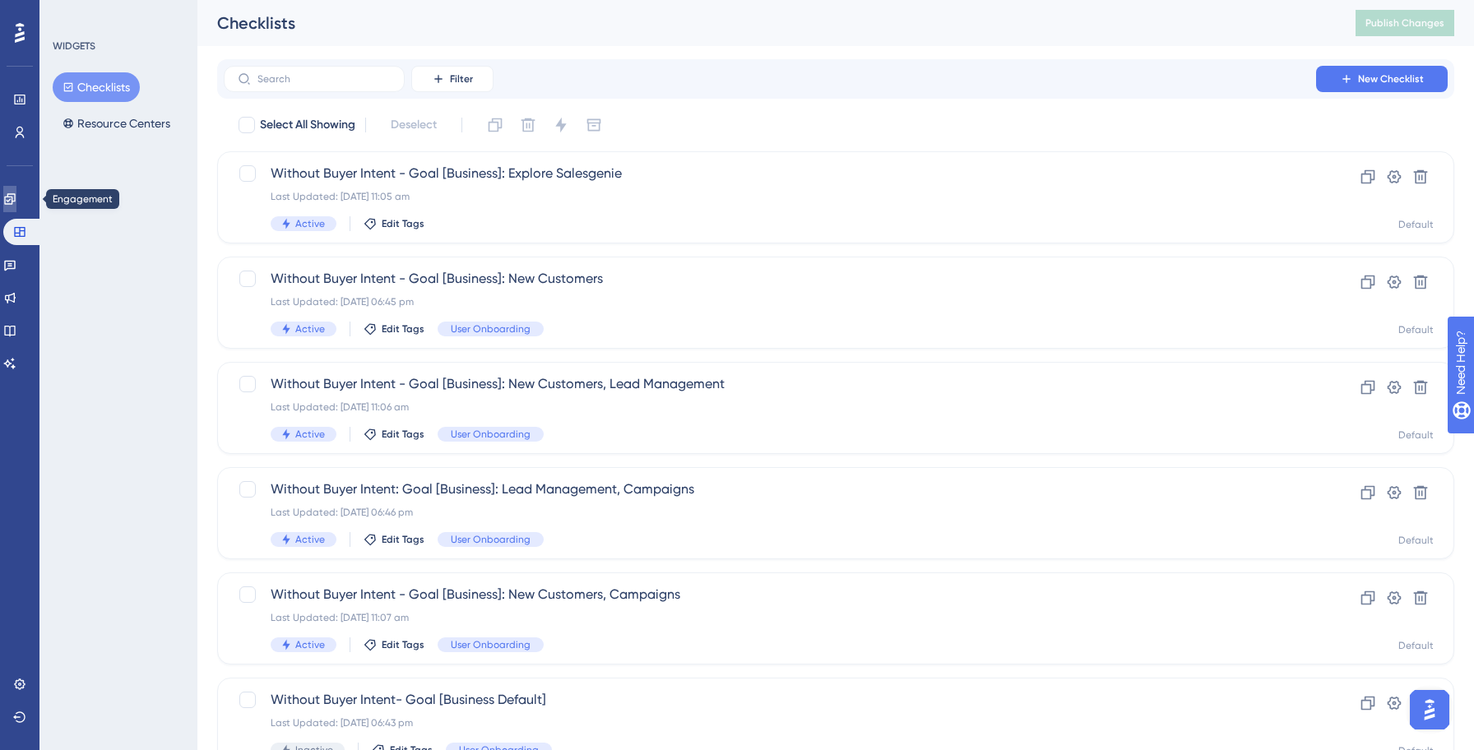
click at [16, 189] on link at bounding box center [9, 199] width 13 height 26
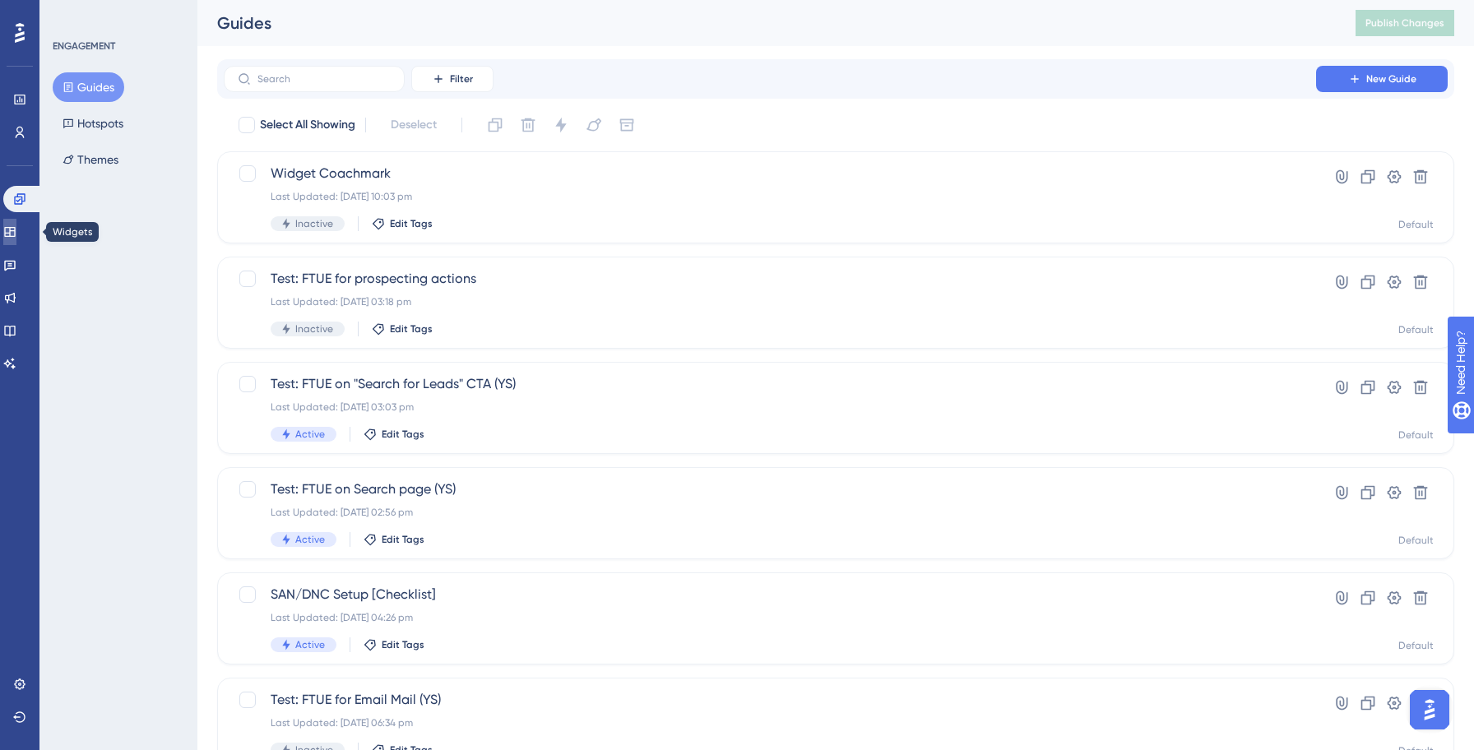
click at [15, 235] on icon at bounding box center [9, 232] width 11 height 10
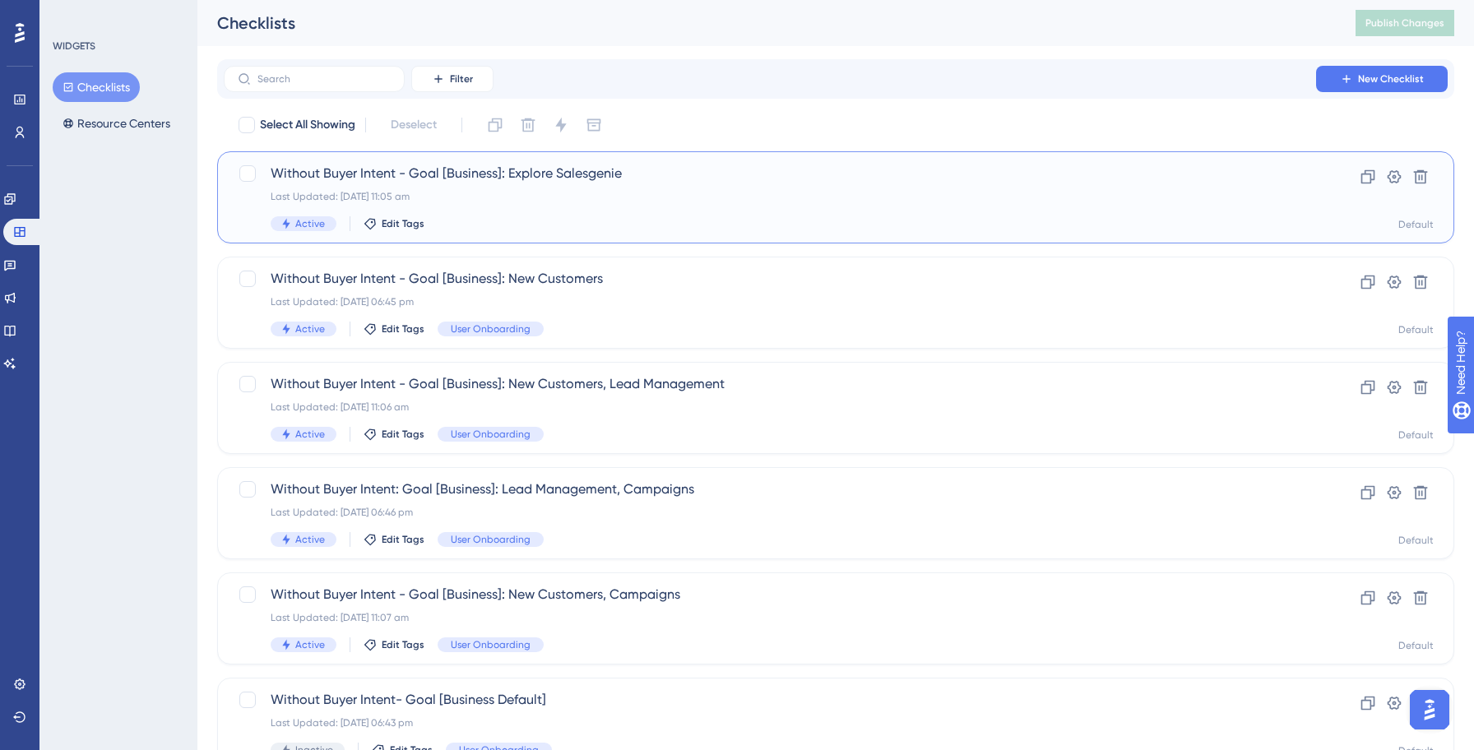
click at [479, 200] on div "Last Updated: [DATE] 11:05 am" at bounding box center [770, 196] width 998 height 13
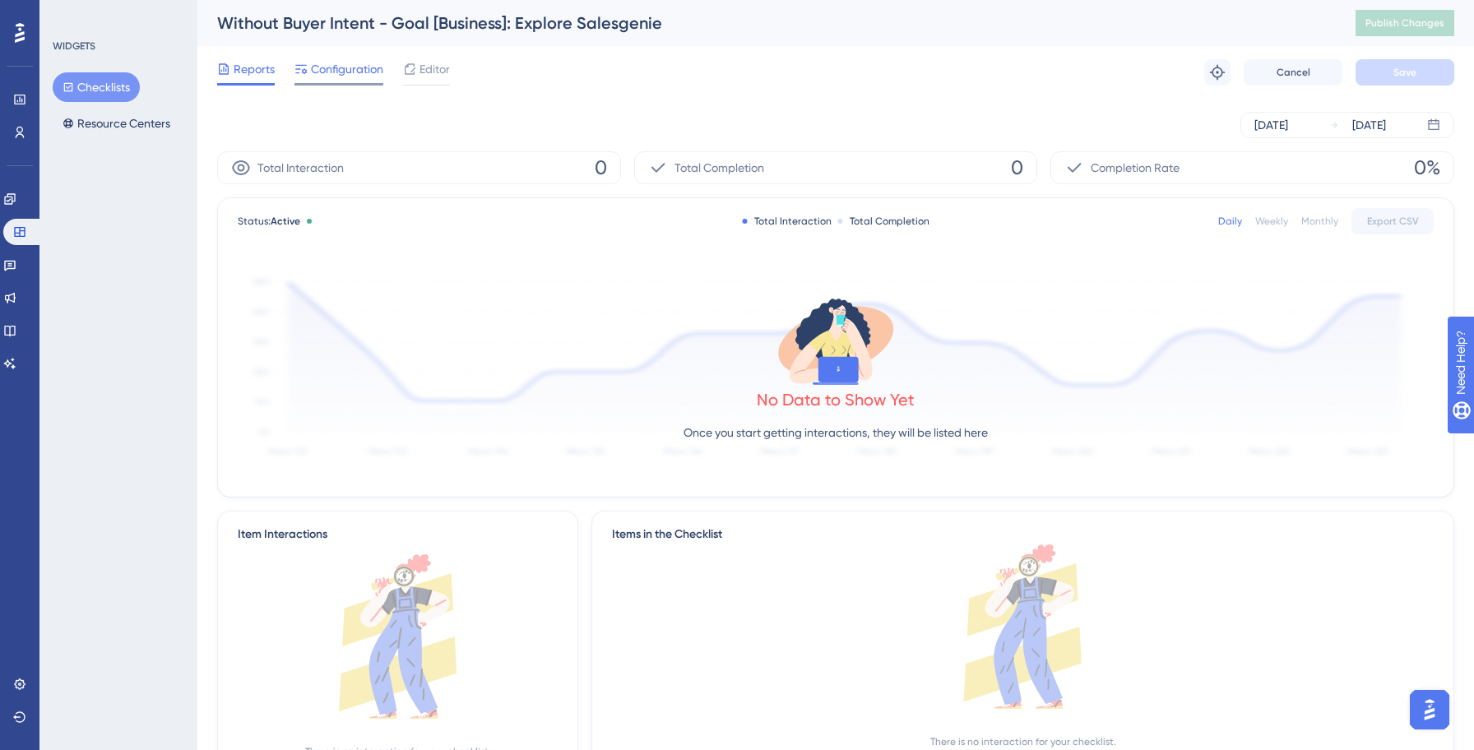
click at [352, 79] on div "Configuration" at bounding box center [338, 72] width 89 height 26
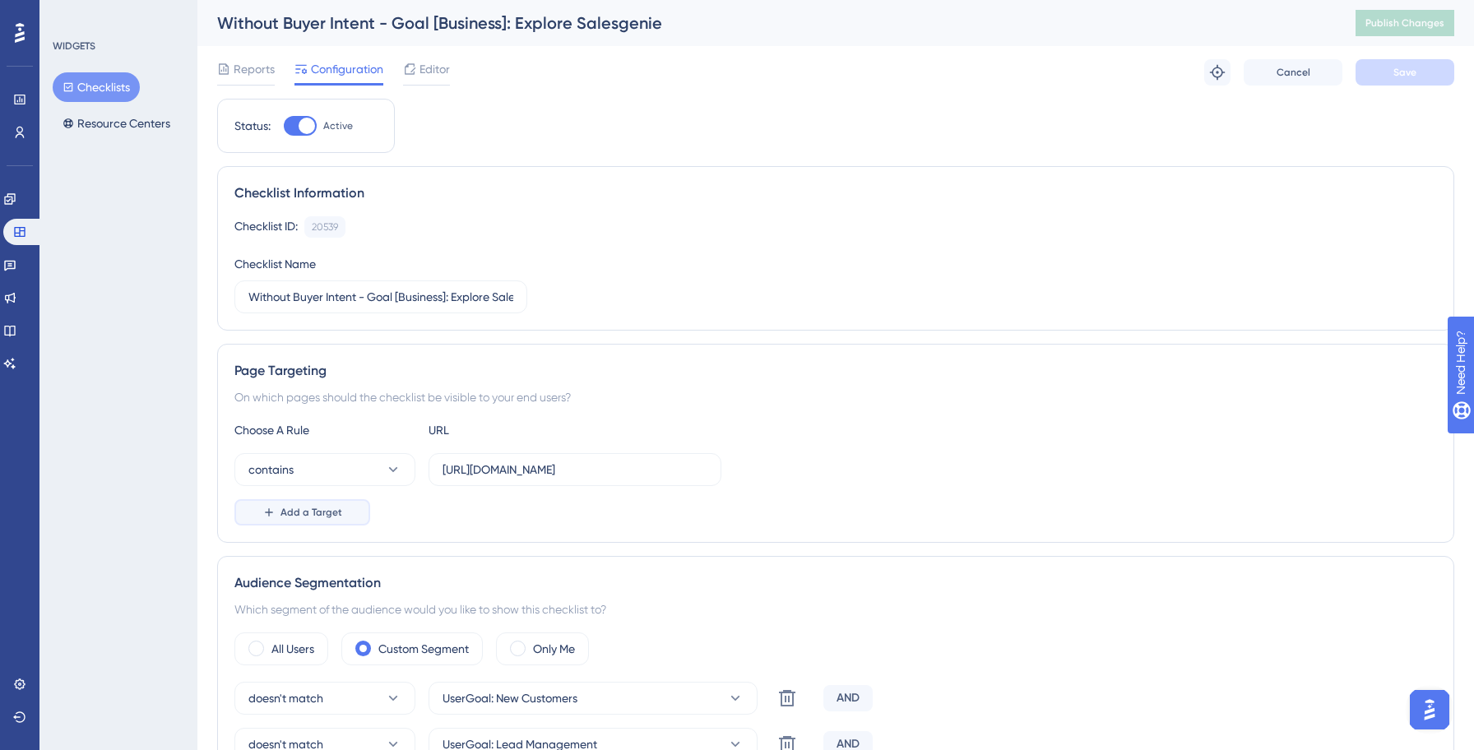
click at [310, 510] on span "Add a Target" at bounding box center [311, 512] width 62 height 13
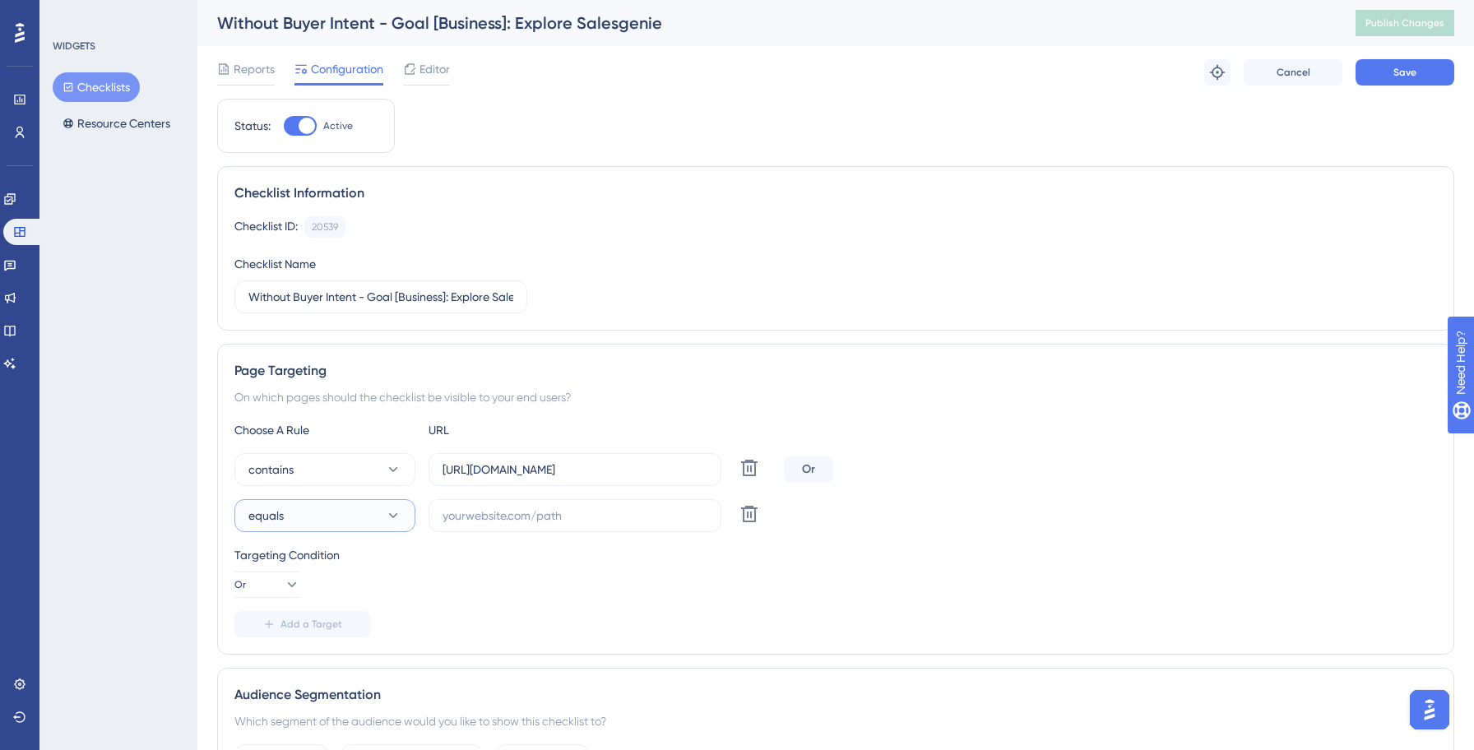
click at [386, 516] on icon at bounding box center [393, 515] width 16 height 16
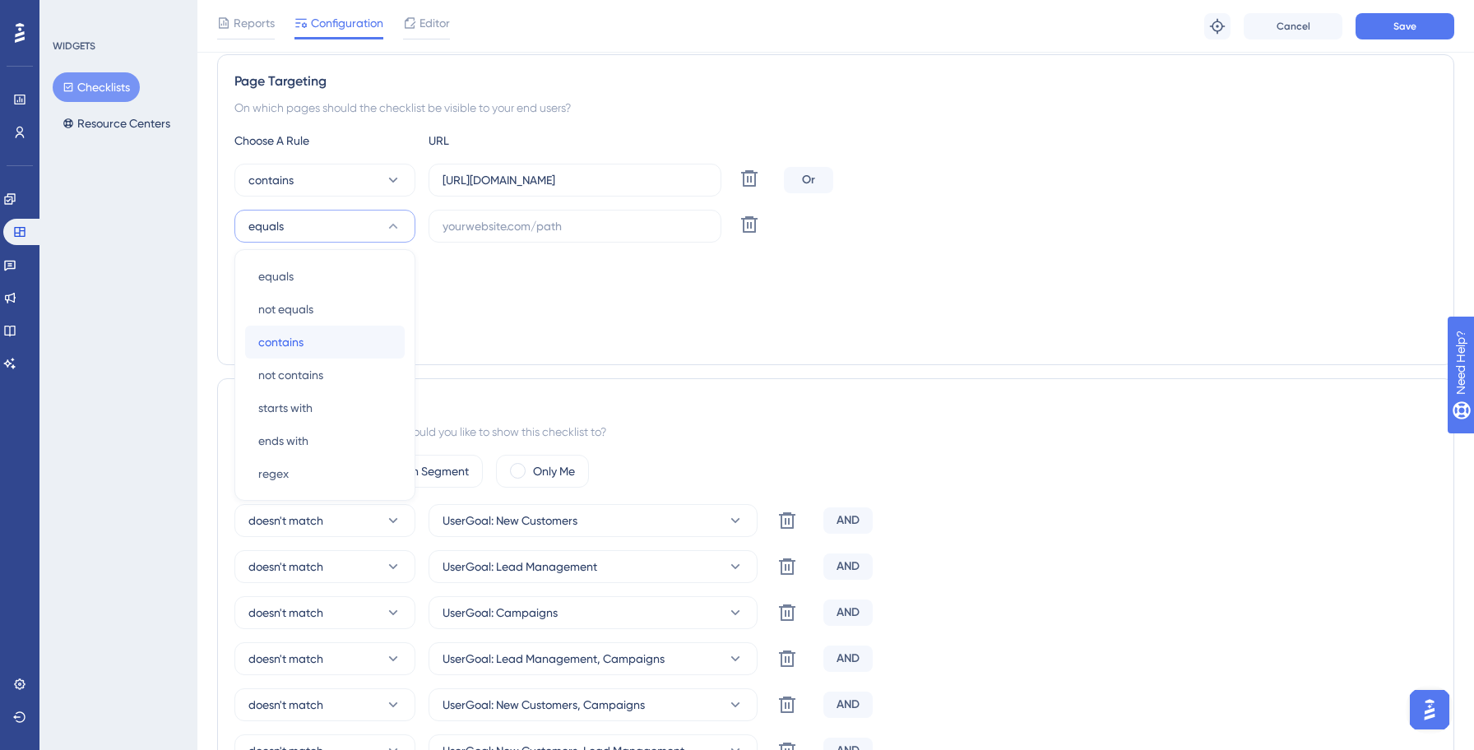
click at [291, 347] on span "contains" at bounding box center [280, 342] width 45 height 20
click at [542, 181] on input "[URL][DOMAIN_NAME]" at bounding box center [574, 180] width 265 height 18
click at [540, 221] on input "text" at bounding box center [574, 226] width 265 height 18
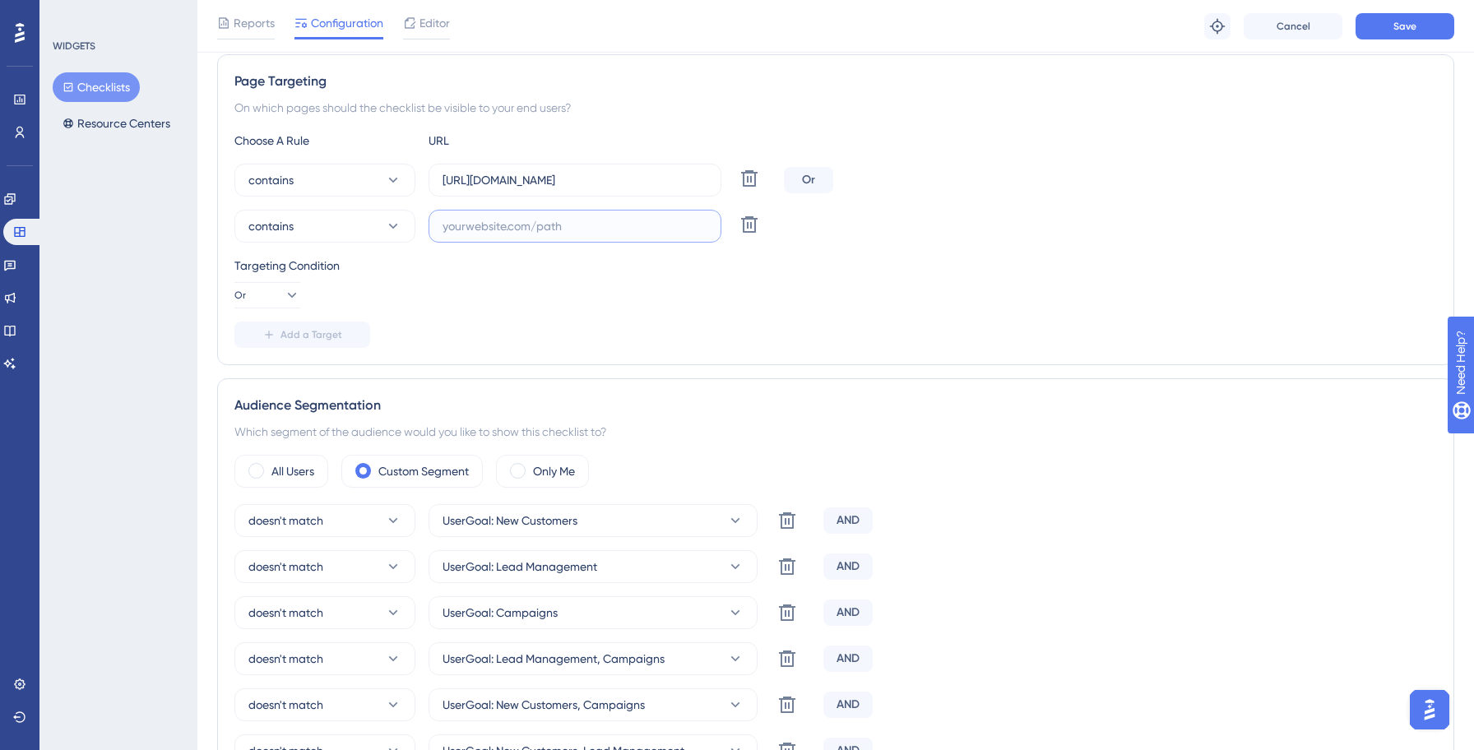
paste input "[URL][DOMAIN_NAME]"
click at [544, 226] on input "[URL][DOMAIN_NAME]" at bounding box center [574, 226] width 265 height 18
type input "[URL][DOMAIN_NAME]"
click at [818, 278] on div "Targeting Condition Or" at bounding box center [835, 282] width 1202 height 53
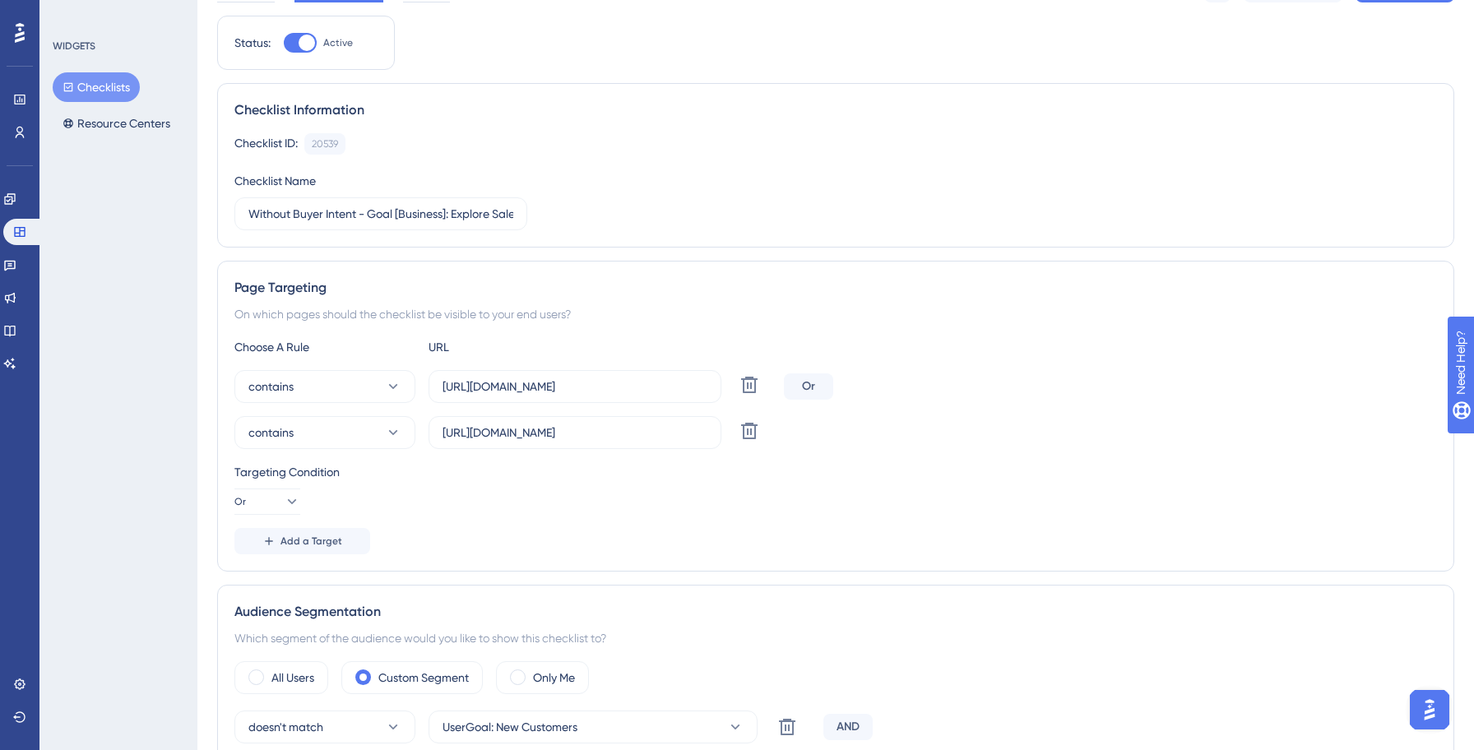
scroll to position [0, 0]
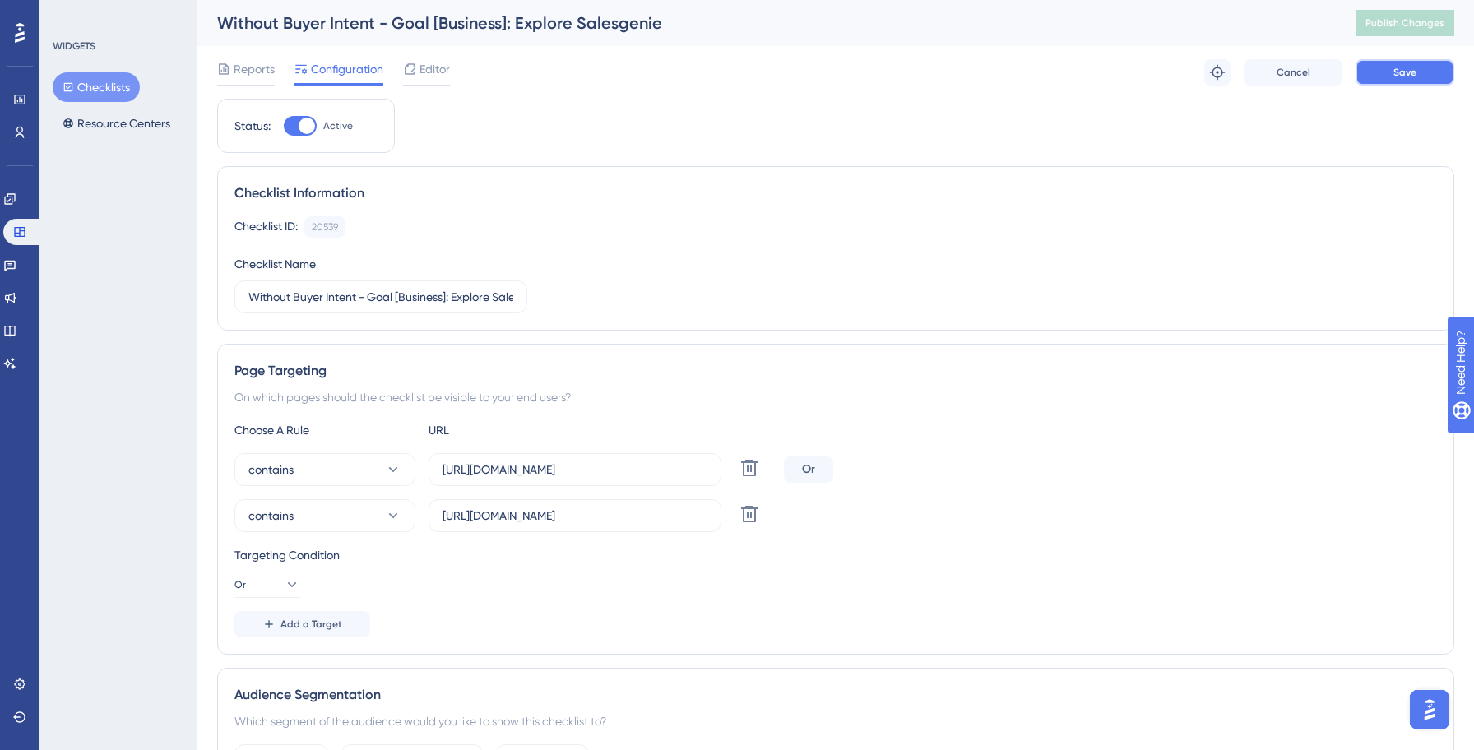
click at [1409, 72] on span "Save" at bounding box center [1404, 72] width 23 height 13
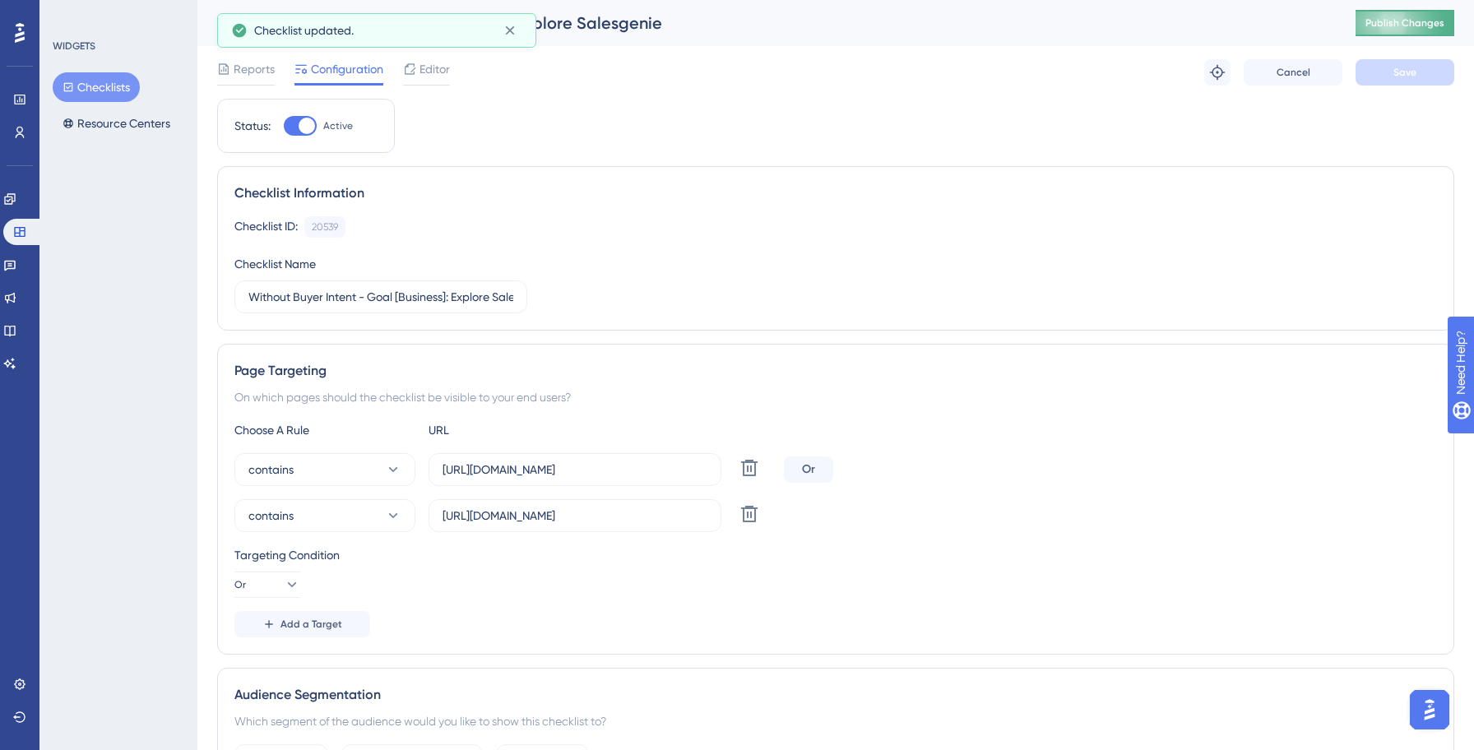
click at [1399, 25] on span "Publish Changes" at bounding box center [1404, 22] width 79 height 13
click at [98, 89] on button "Checklists" at bounding box center [96, 87] width 87 height 30
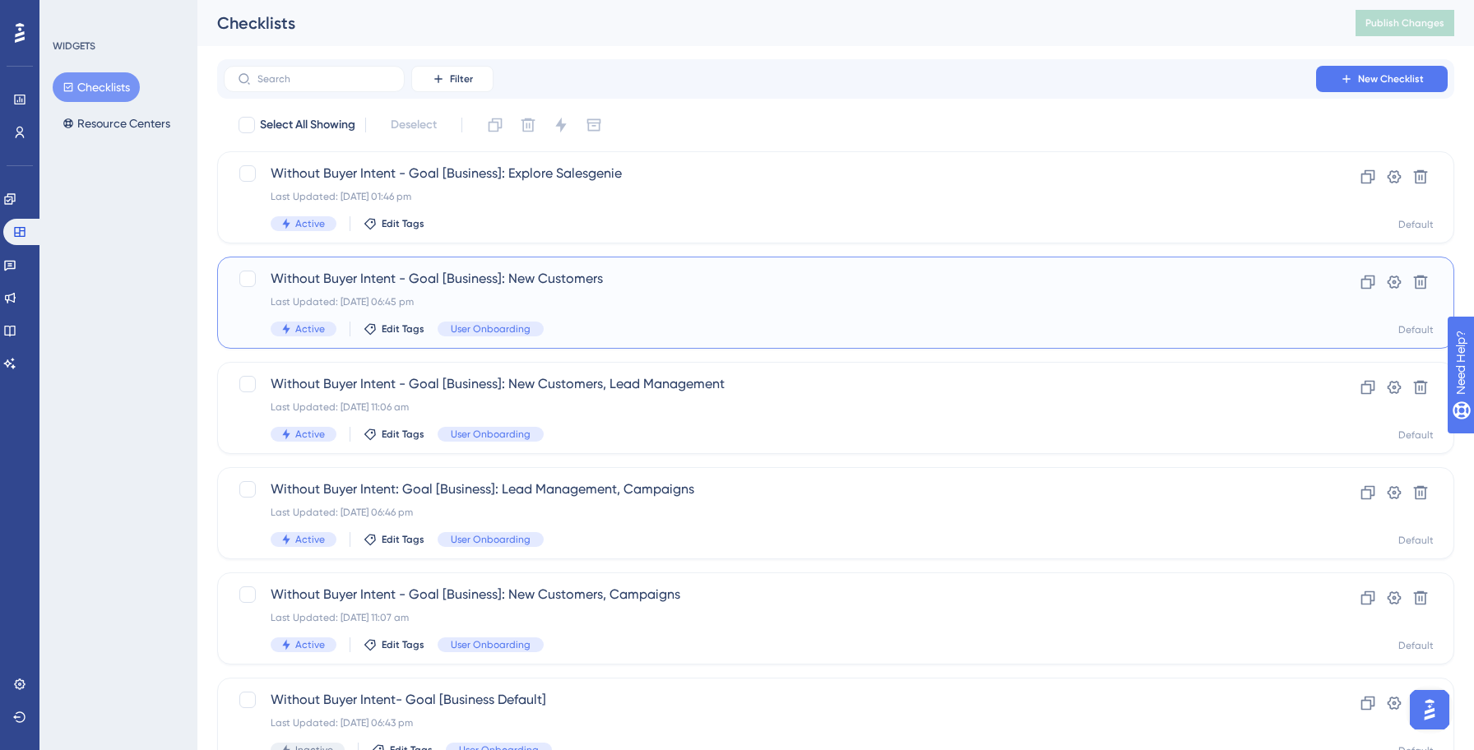
click at [703, 325] on div "Active Edit Tags User Onboarding" at bounding box center [770, 329] width 998 height 15
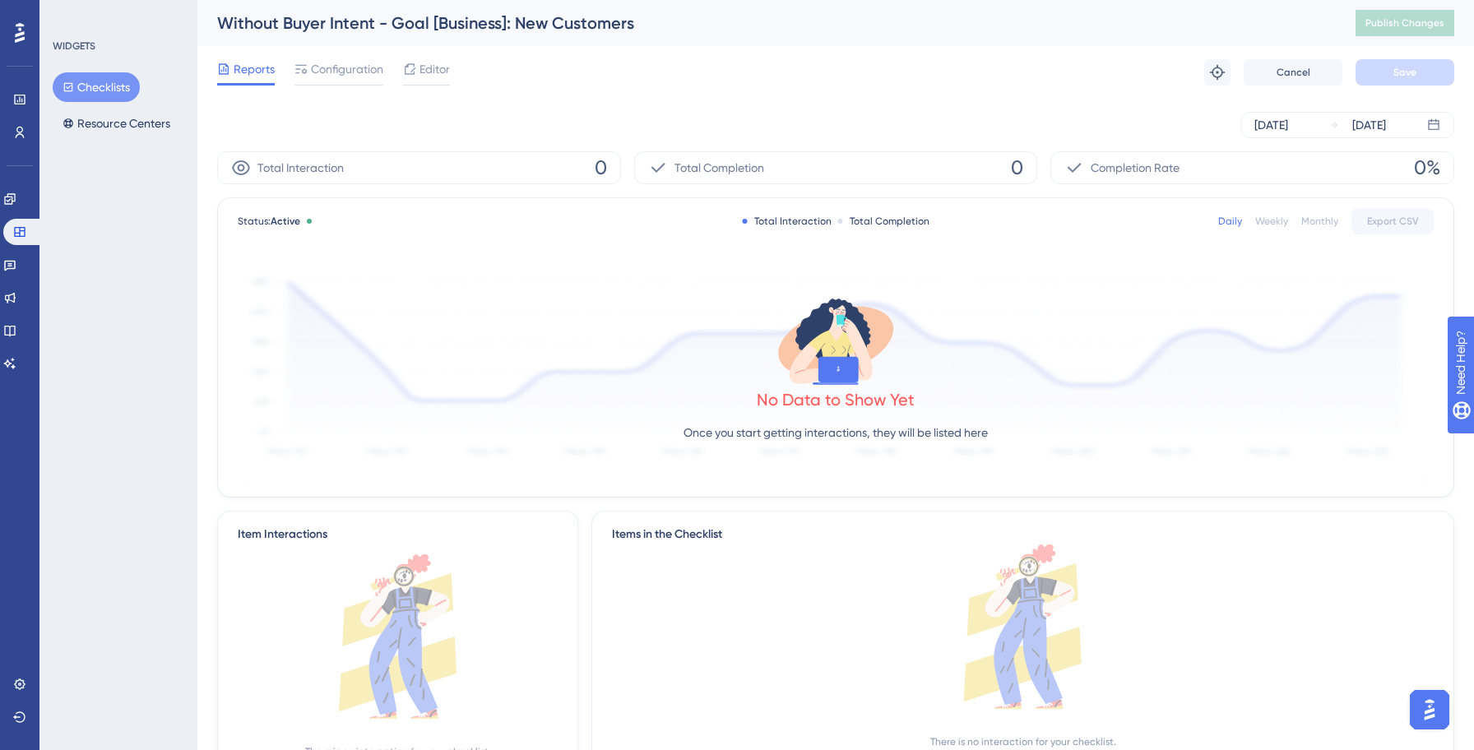
click at [107, 92] on button "Checklists" at bounding box center [96, 87] width 87 height 30
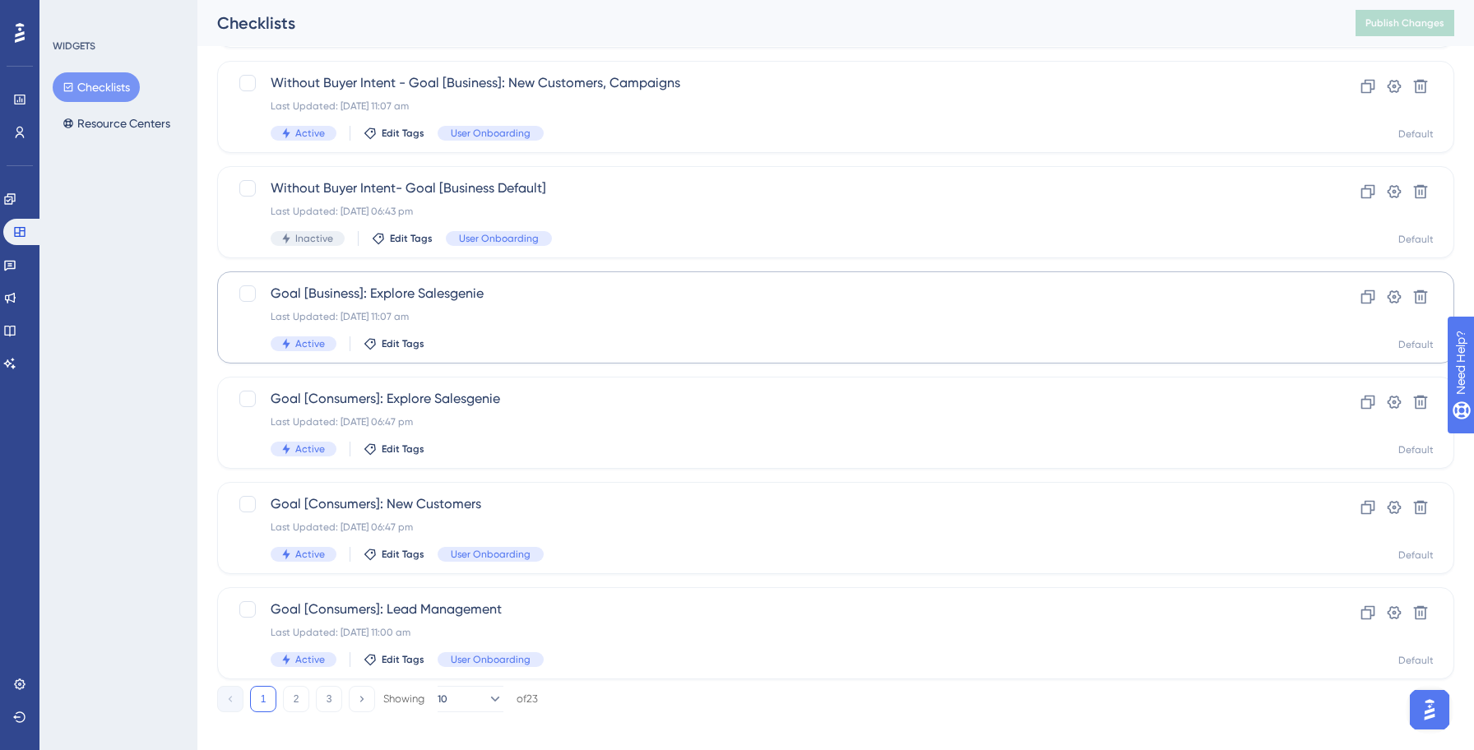
scroll to position [526, 0]
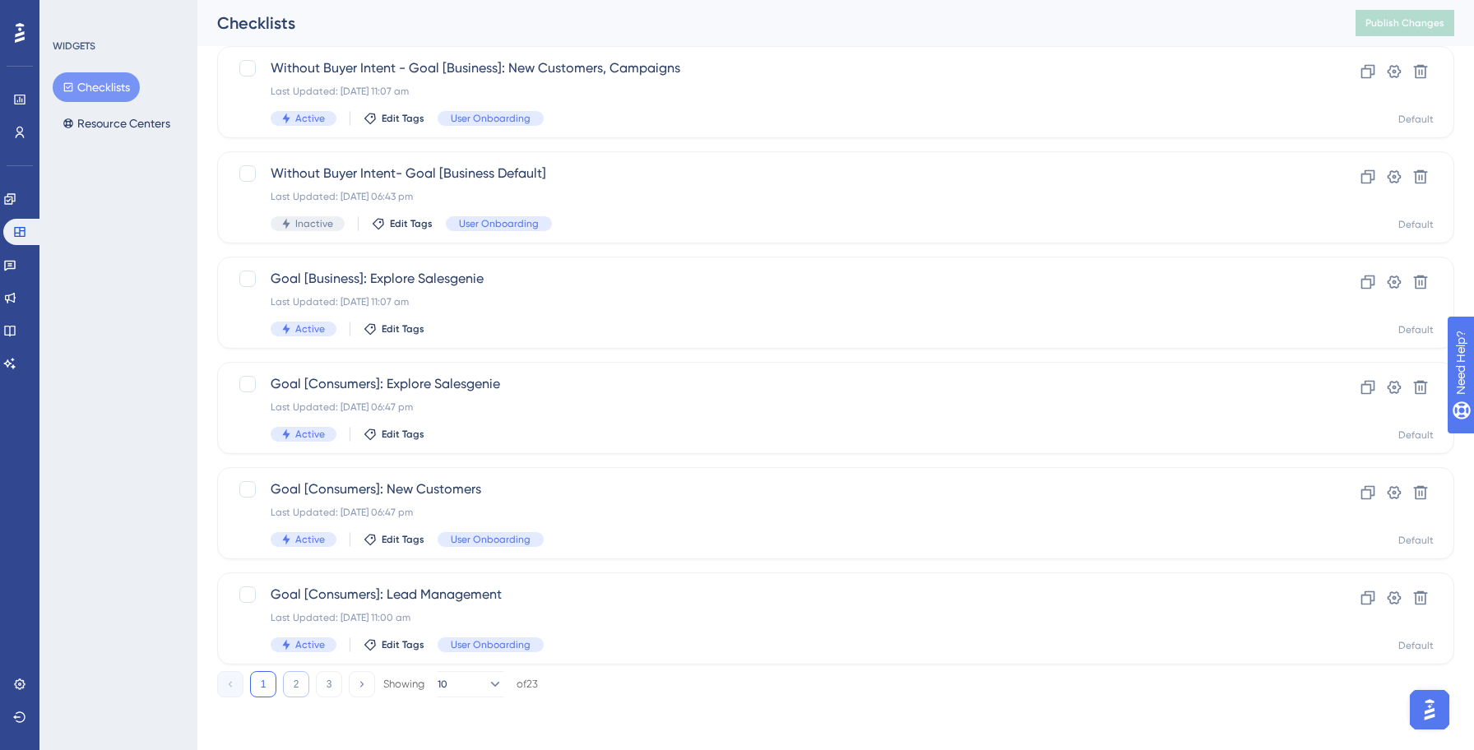
click at [296, 678] on button "2" at bounding box center [296, 684] width 26 height 26
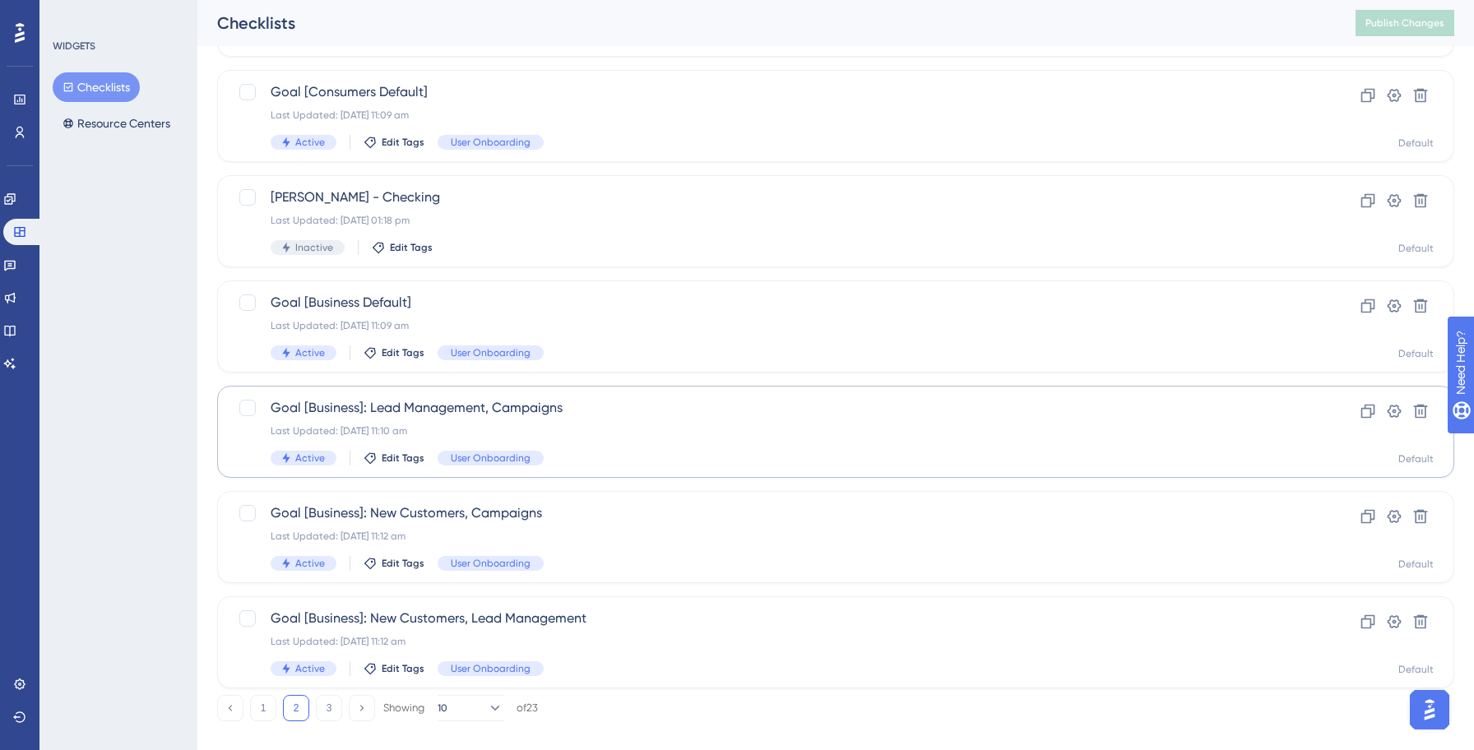
scroll to position [504, 0]
click at [588, 528] on div "Last Updated: [DATE] 11:12 am" at bounding box center [770, 534] width 998 height 13
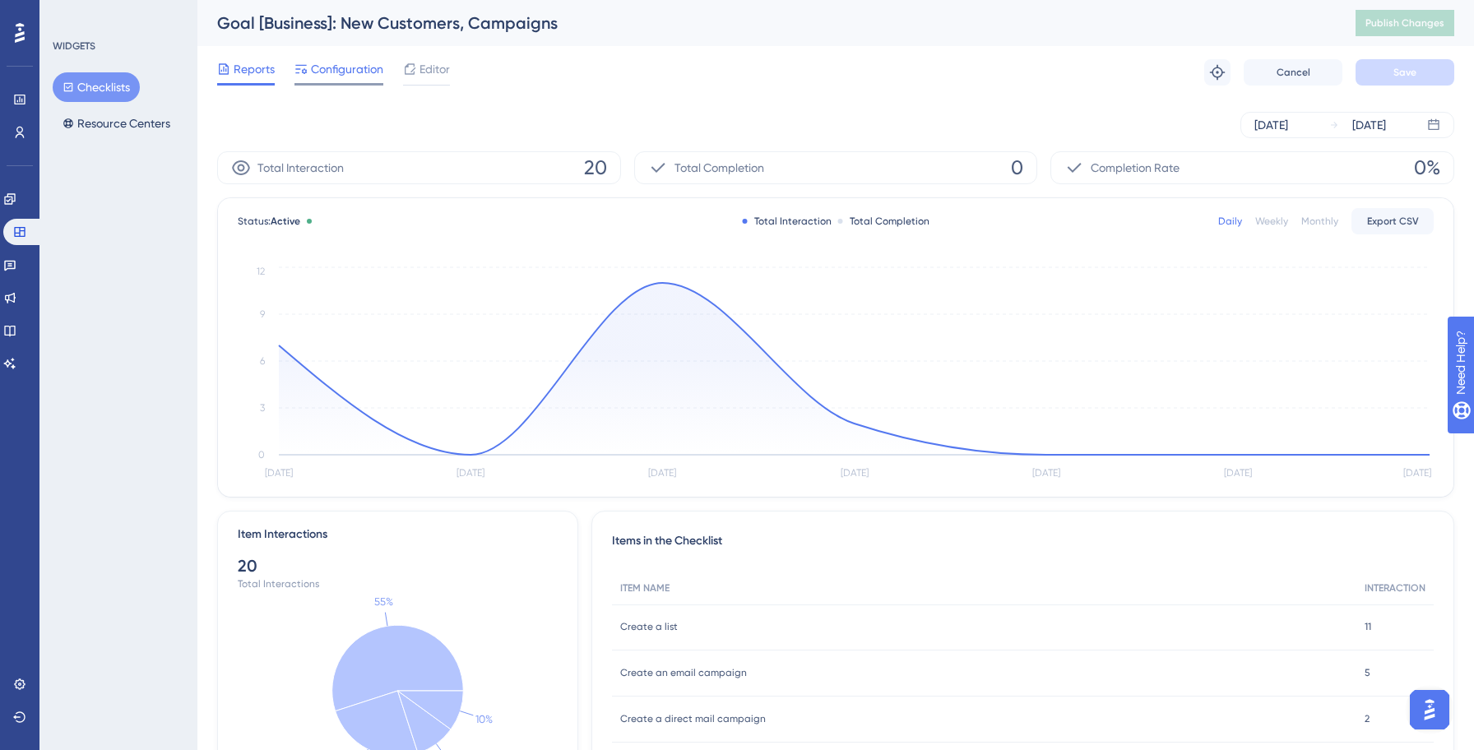
click at [346, 65] on span "Configuration" at bounding box center [347, 69] width 72 height 20
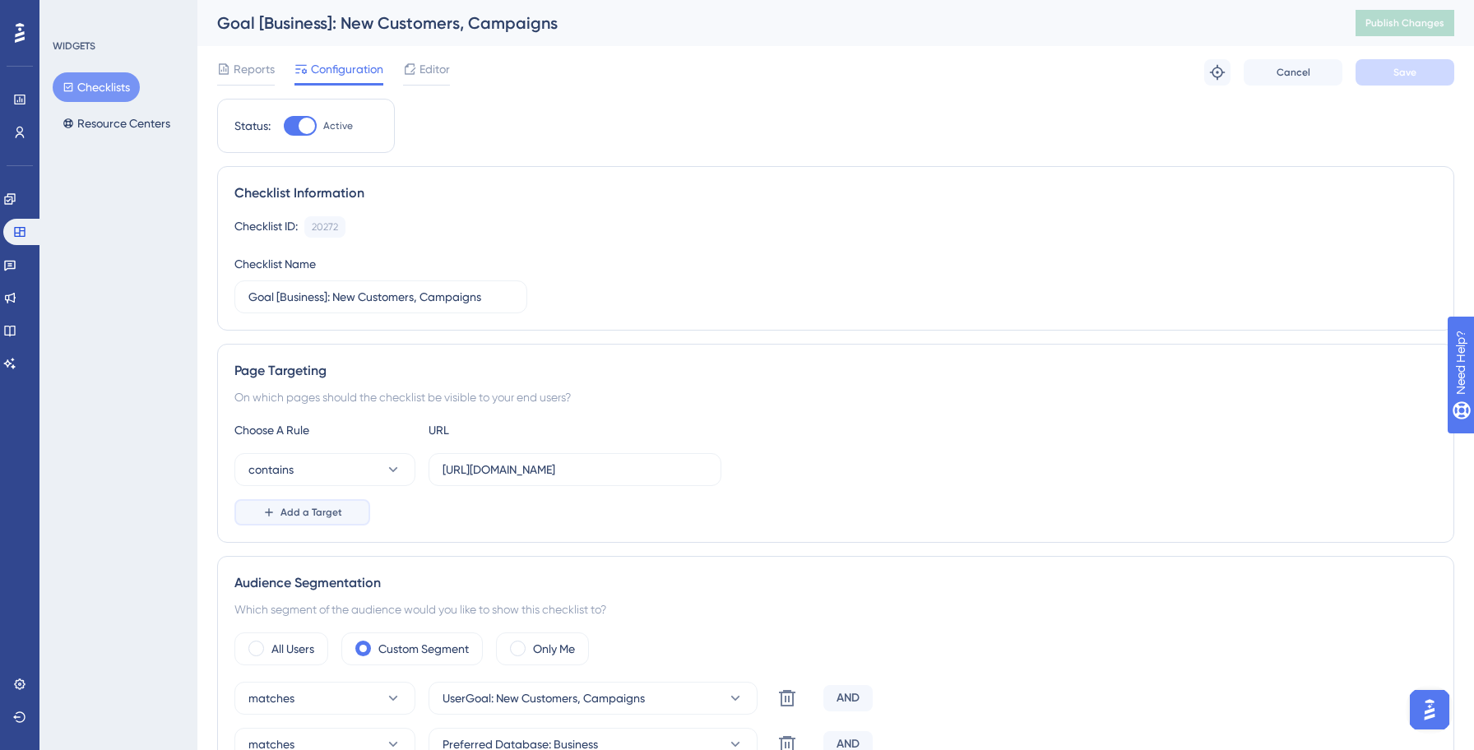
click at [322, 516] on span "Add a Target" at bounding box center [311, 512] width 62 height 13
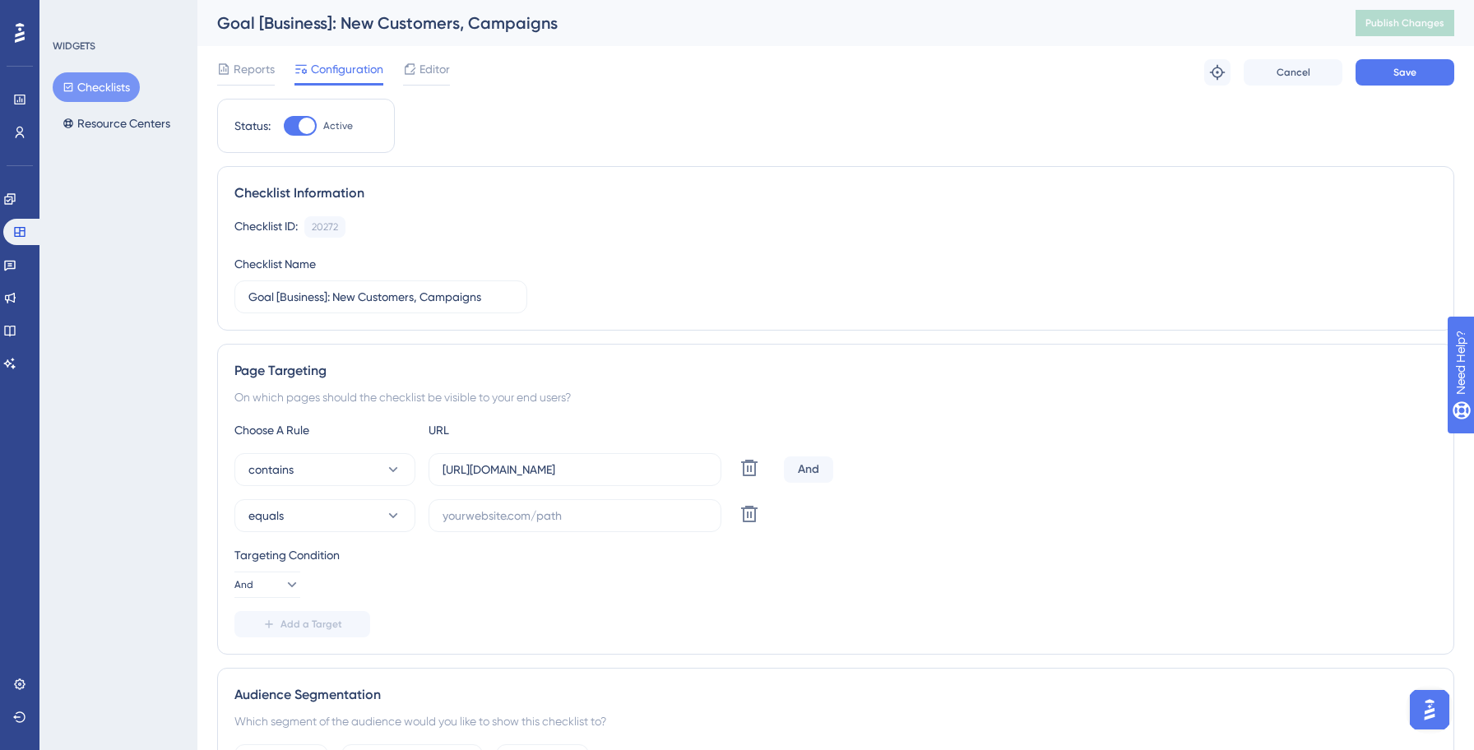
click at [815, 471] on div "And" at bounding box center [808, 469] width 49 height 26
click at [285, 586] on icon at bounding box center [291, 584] width 16 height 16
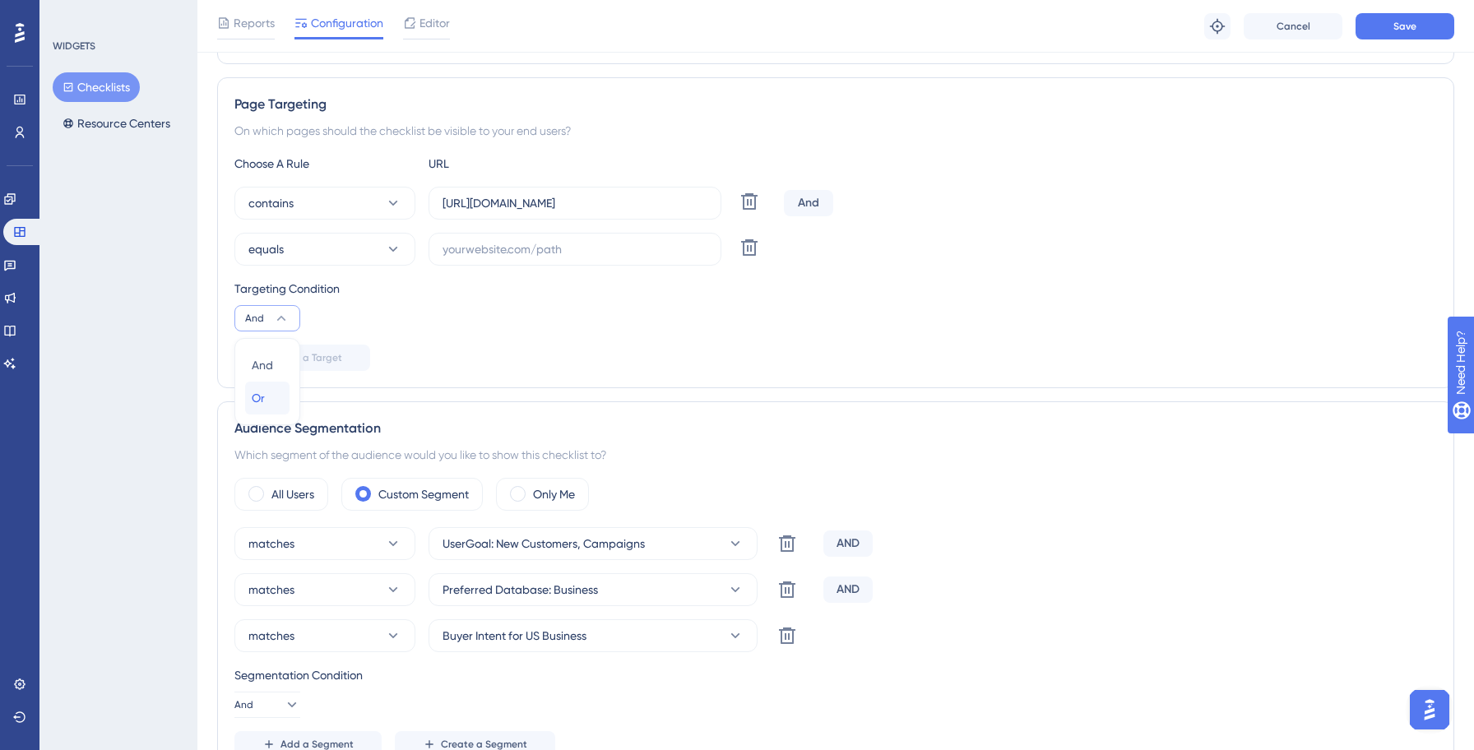
click at [268, 402] on div "Or Or" at bounding box center [267, 398] width 31 height 33
click at [505, 203] on input "[URL][DOMAIN_NAME]" at bounding box center [574, 203] width 265 height 18
click at [520, 246] on input "text" at bounding box center [574, 249] width 265 height 18
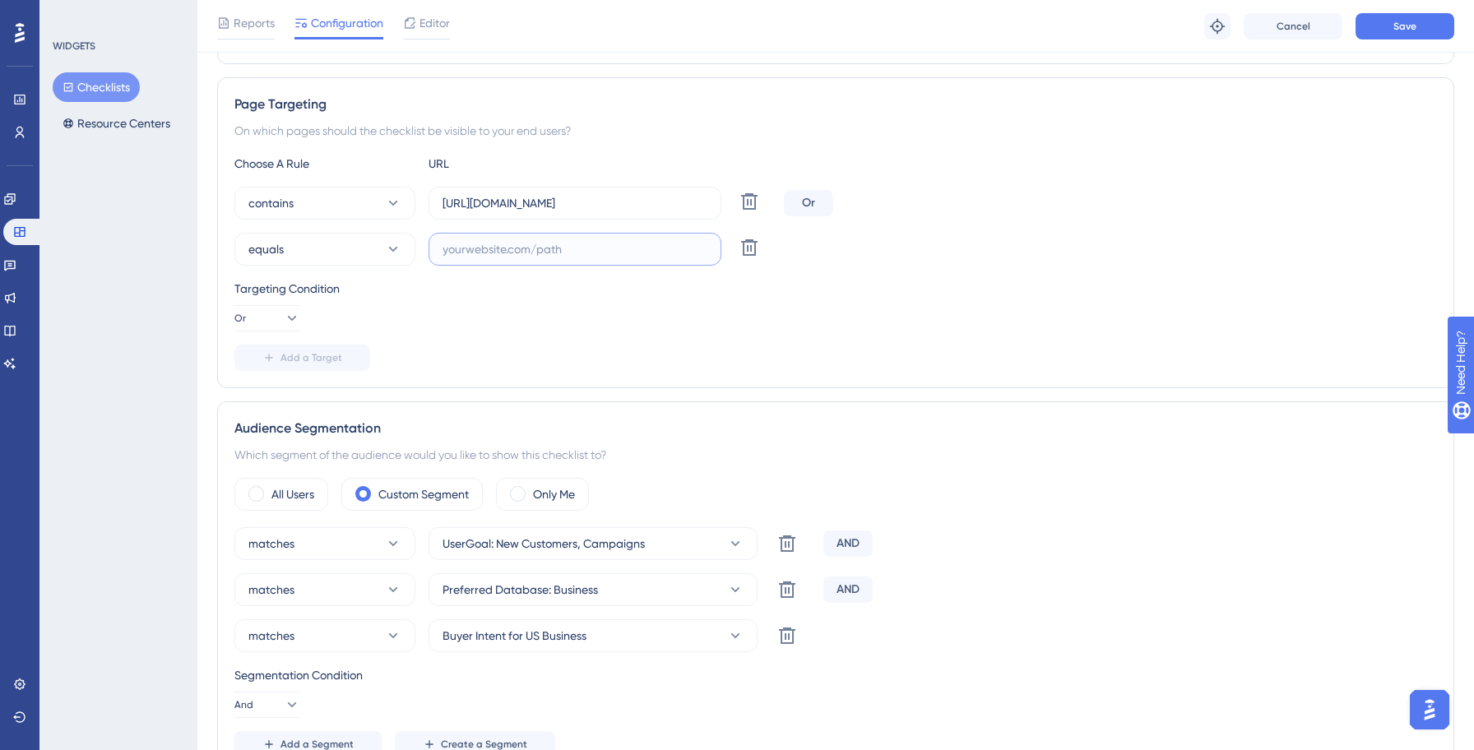
paste input "[URL][DOMAIN_NAME]"
click at [545, 251] on input "[URL][DOMAIN_NAME]" at bounding box center [574, 249] width 265 height 18
type input "[URL][DOMAIN_NAME]"
click at [919, 308] on div "Targeting Condition Or" at bounding box center [835, 305] width 1202 height 53
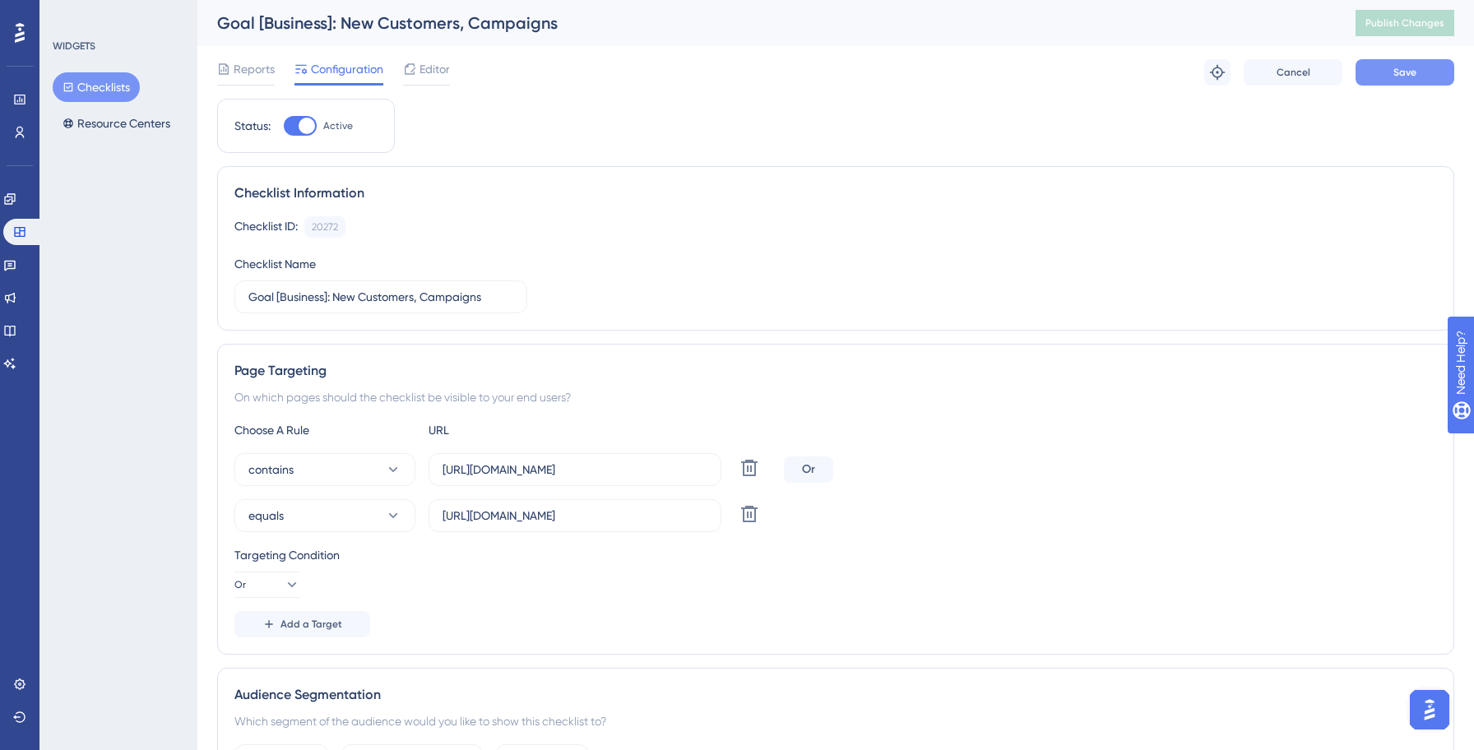
click at [1401, 81] on button "Save" at bounding box center [1404, 72] width 99 height 26
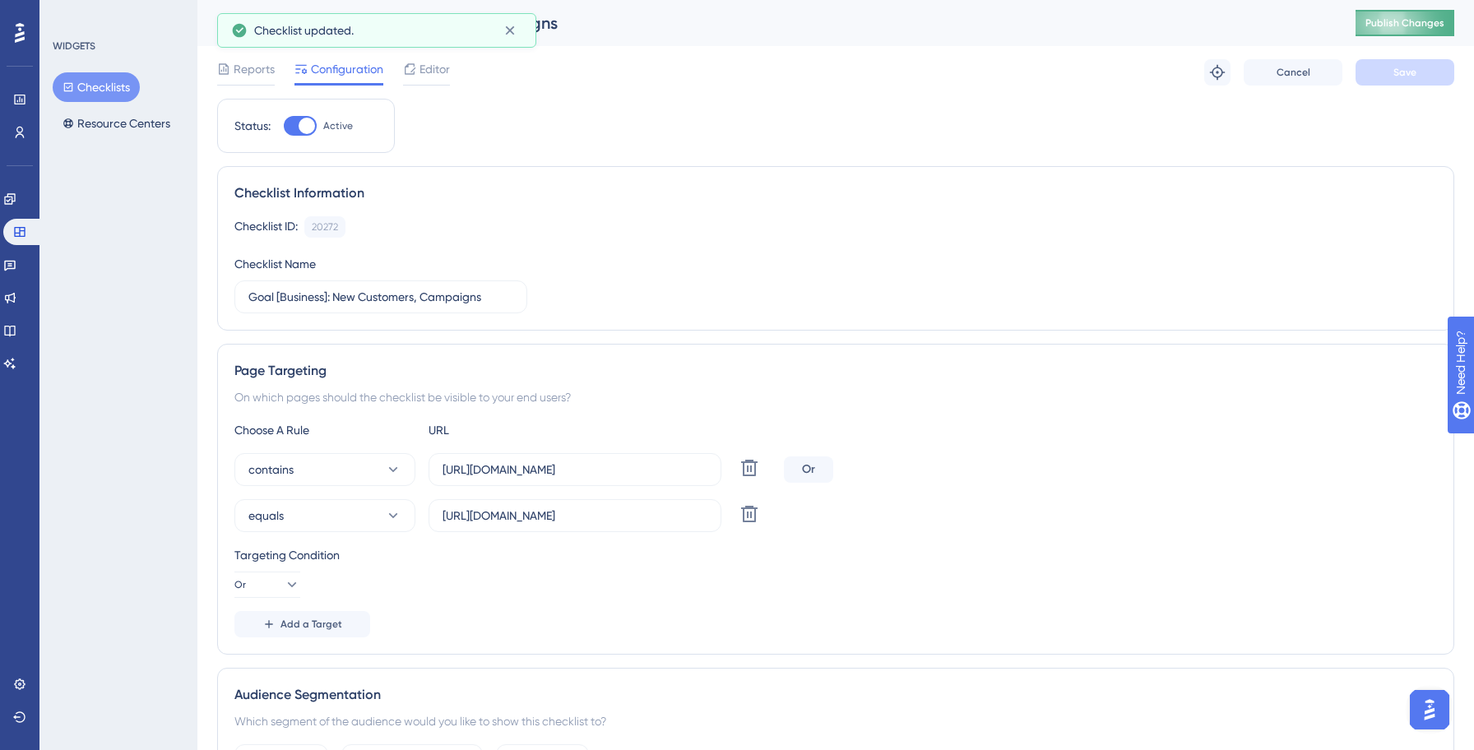
click at [1381, 30] on button "Publish Changes" at bounding box center [1404, 23] width 99 height 26
click at [113, 90] on button "Checklists" at bounding box center [96, 87] width 87 height 30
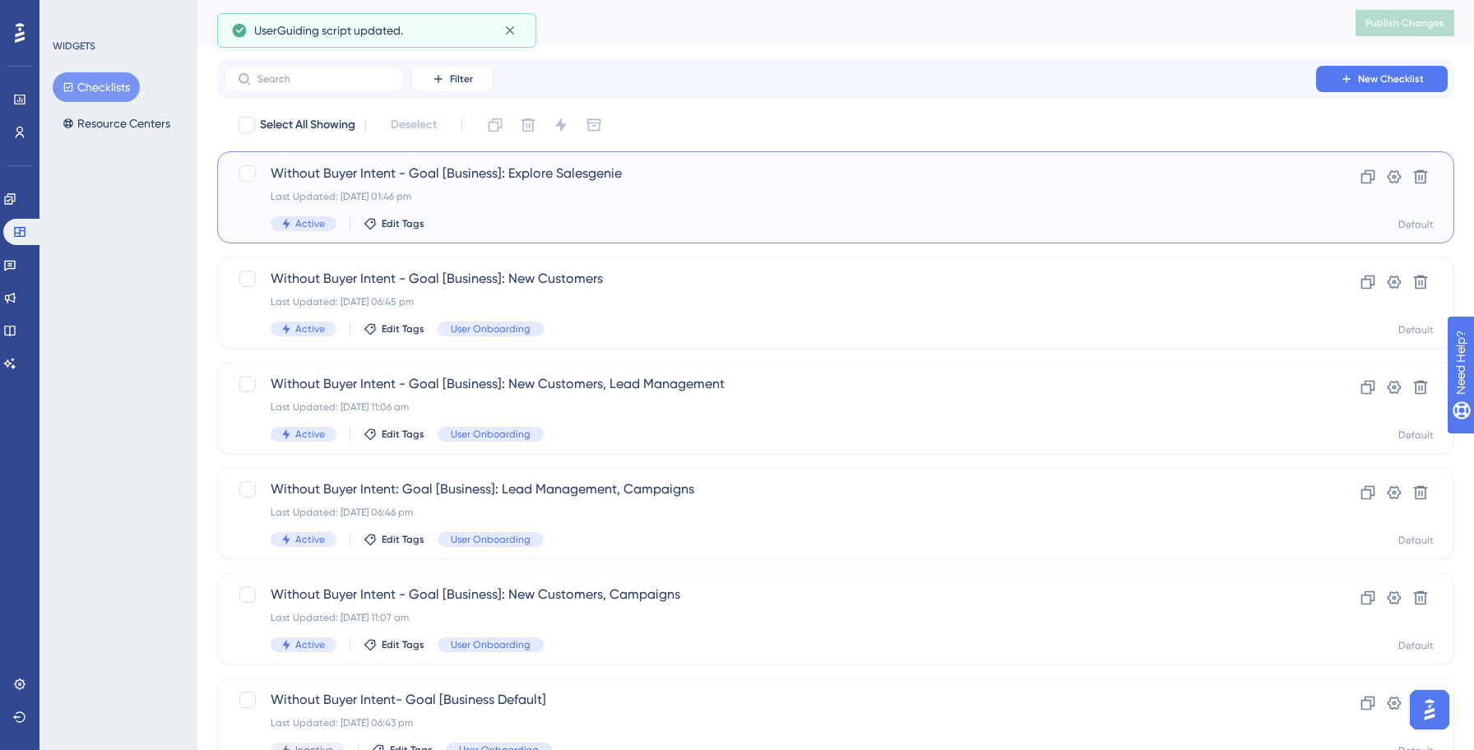
click at [673, 237] on div "Without Buyer Intent - Goal [Business]: Explore Salesgenie Last Updated: [DATE]…" at bounding box center [835, 197] width 1237 height 92
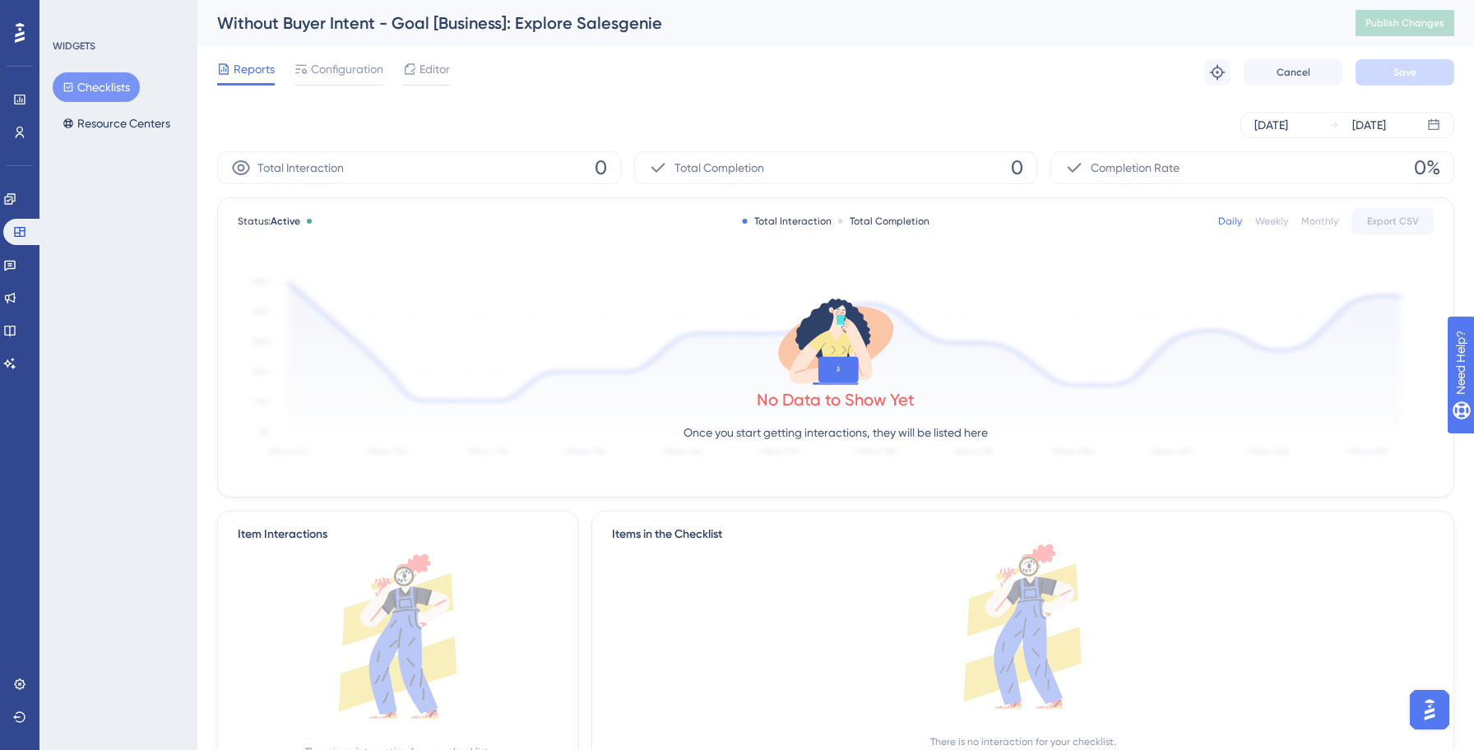
click at [357, 86] on div "Reports Configuration Editor Troubleshoot Cancel Save" at bounding box center [835, 72] width 1237 height 53
click at [358, 70] on span "Configuration" at bounding box center [347, 69] width 72 height 20
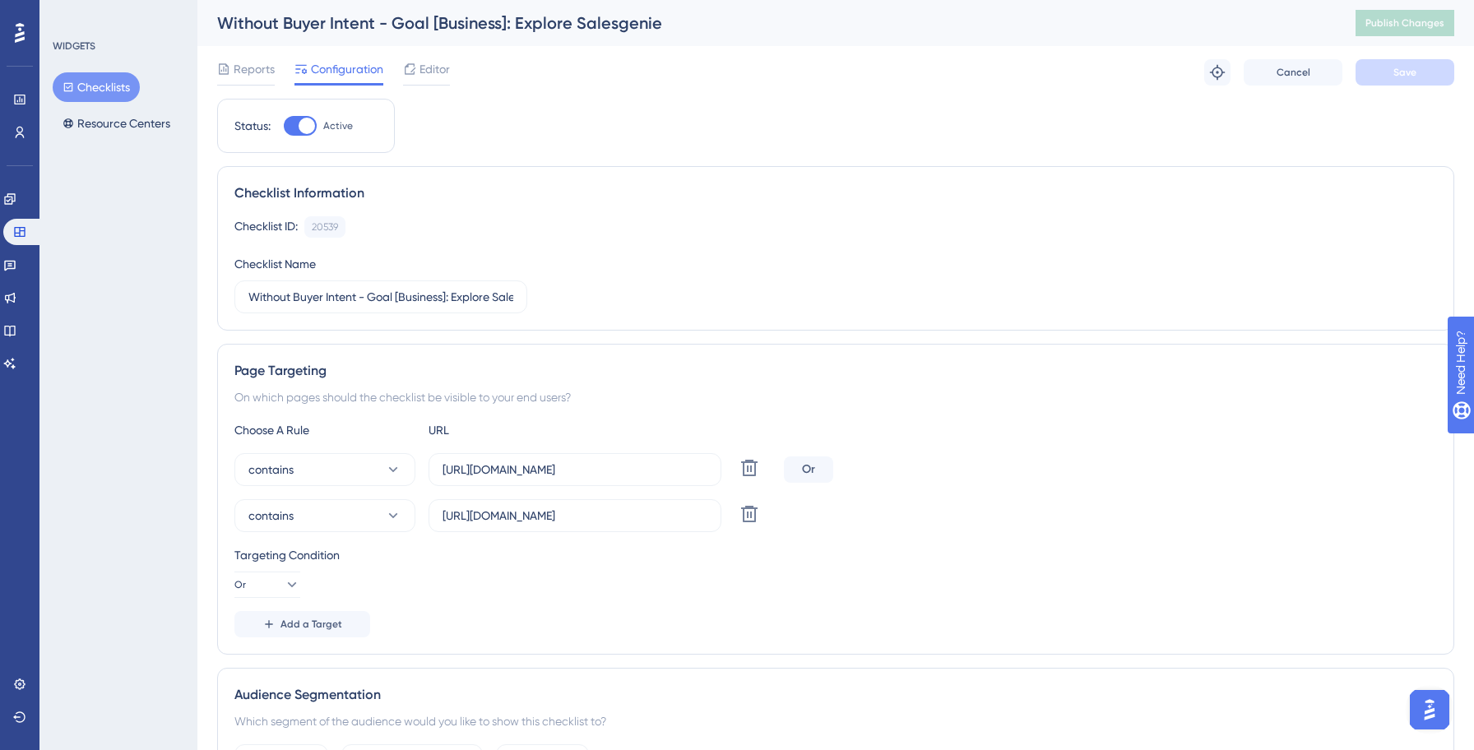
click at [100, 87] on button "Checklists" at bounding box center [96, 87] width 87 height 30
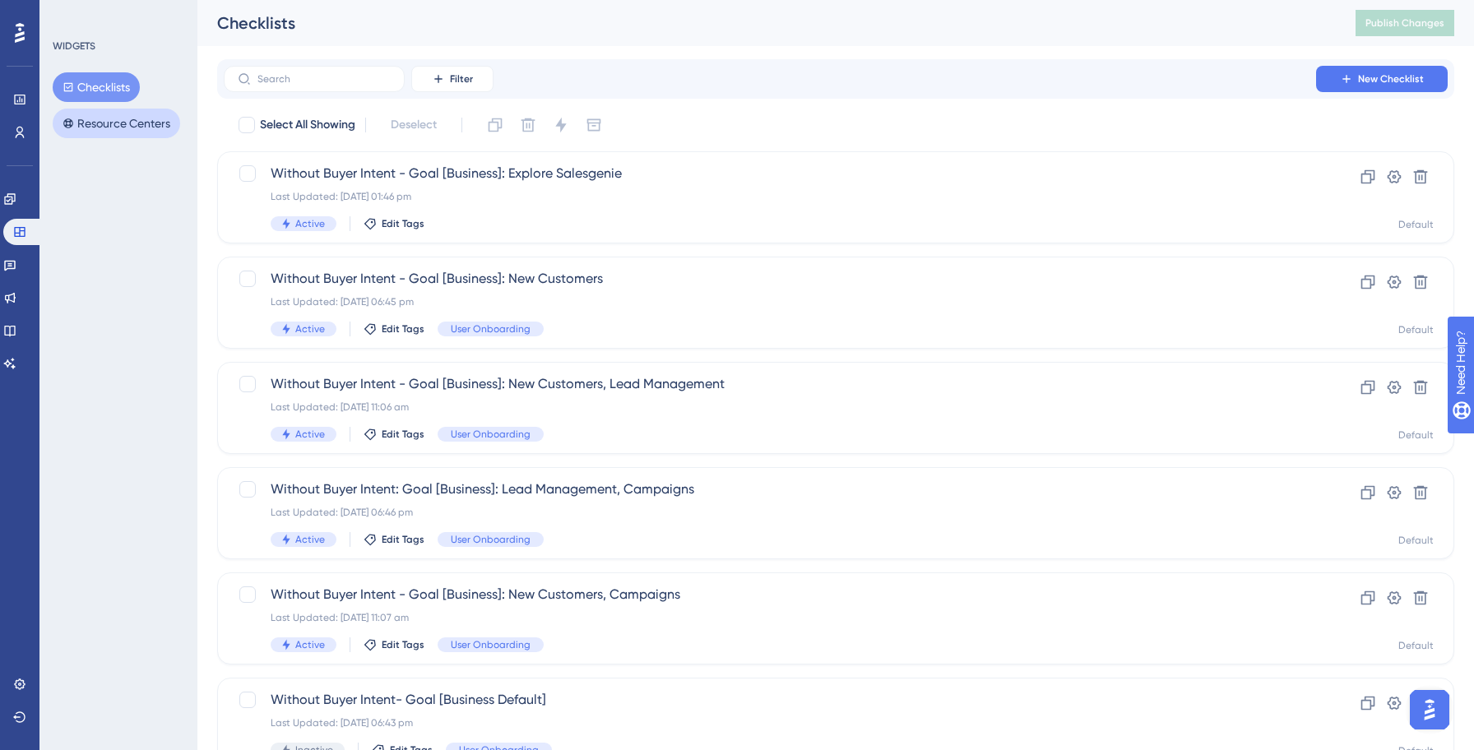
click at [130, 112] on button "Resource Centers" at bounding box center [116, 124] width 127 height 30
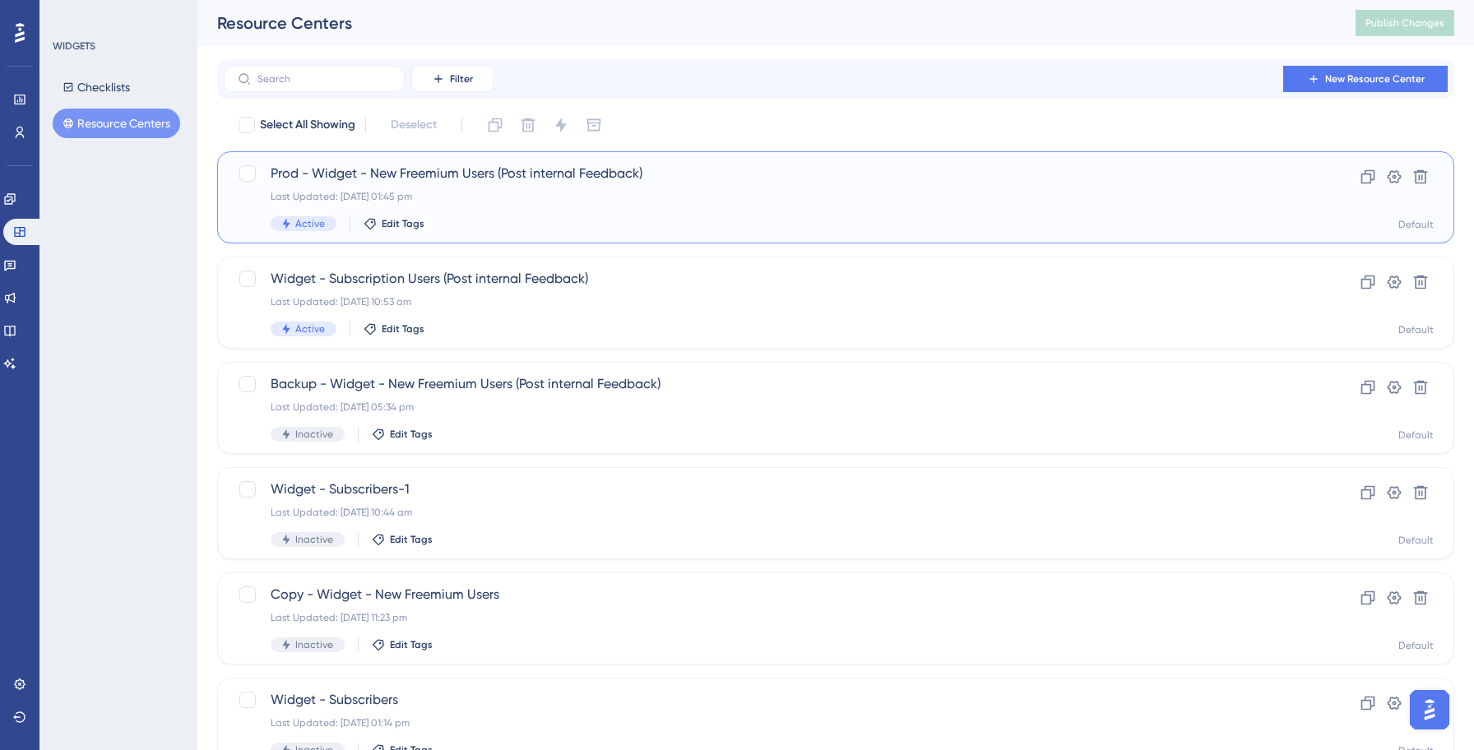
click at [508, 231] on div "Prod - Widget - New Freemium Users (Post internal Feedback) Last Updated: [DATE…" at bounding box center [835, 197] width 1237 height 92
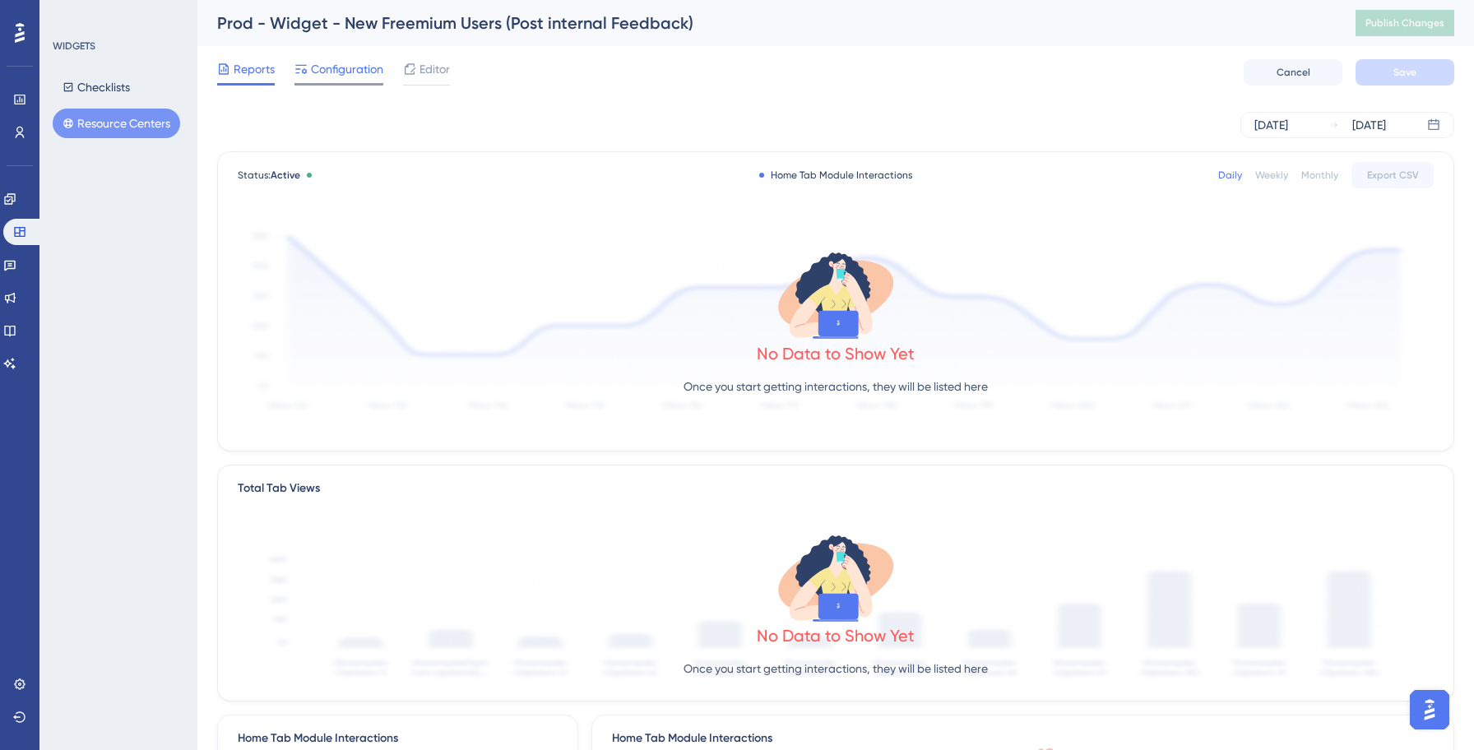
click at [356, 73] on span "Configuration" at bounding box center [347, 69] width 72 height 20
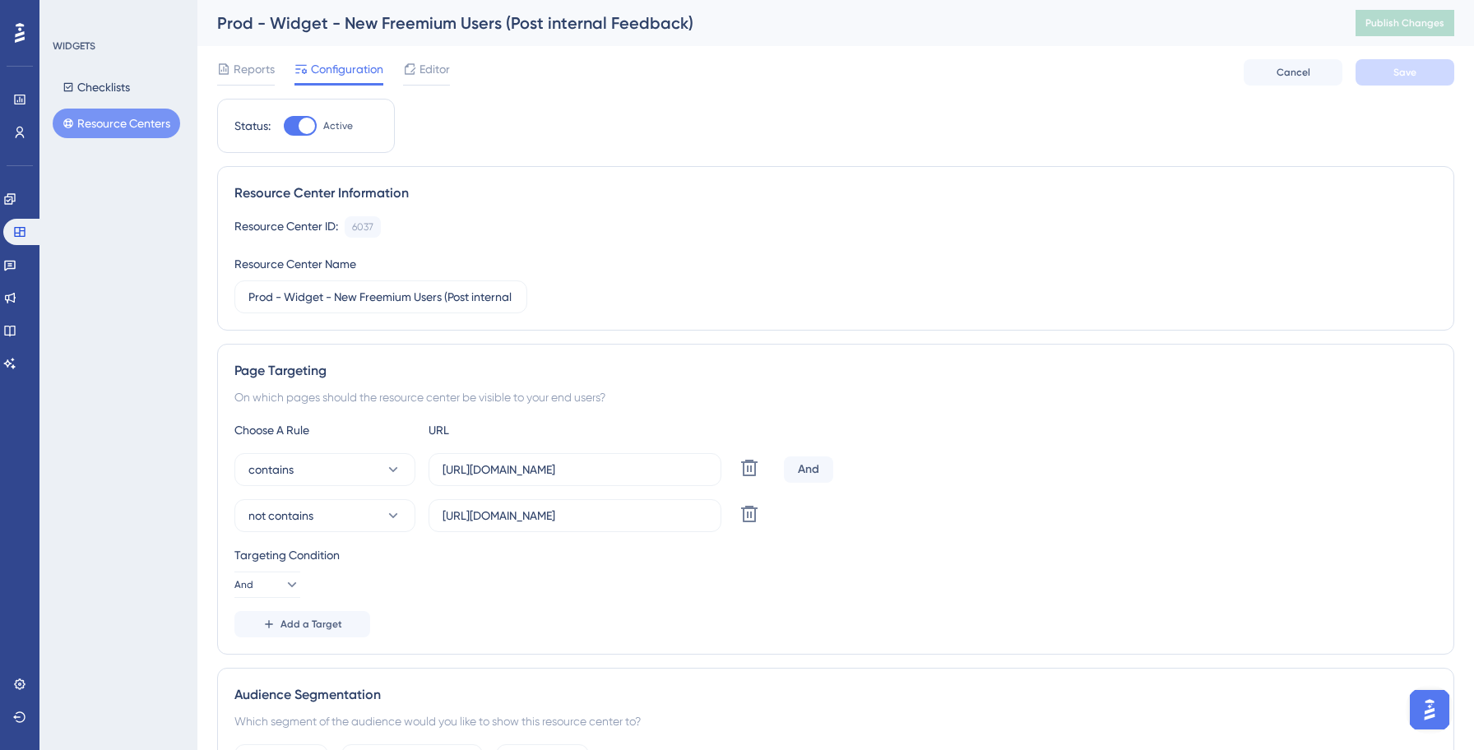
click at [1057, 316] on div "Resource Center Information Resource Center ID: 6037 Copy Resource Center Name …" at bounding box center [835, 248] width 1237 height 164
click at [99, 87] on button "Checklists" at bounding box center [96, 87] width 87 height 30
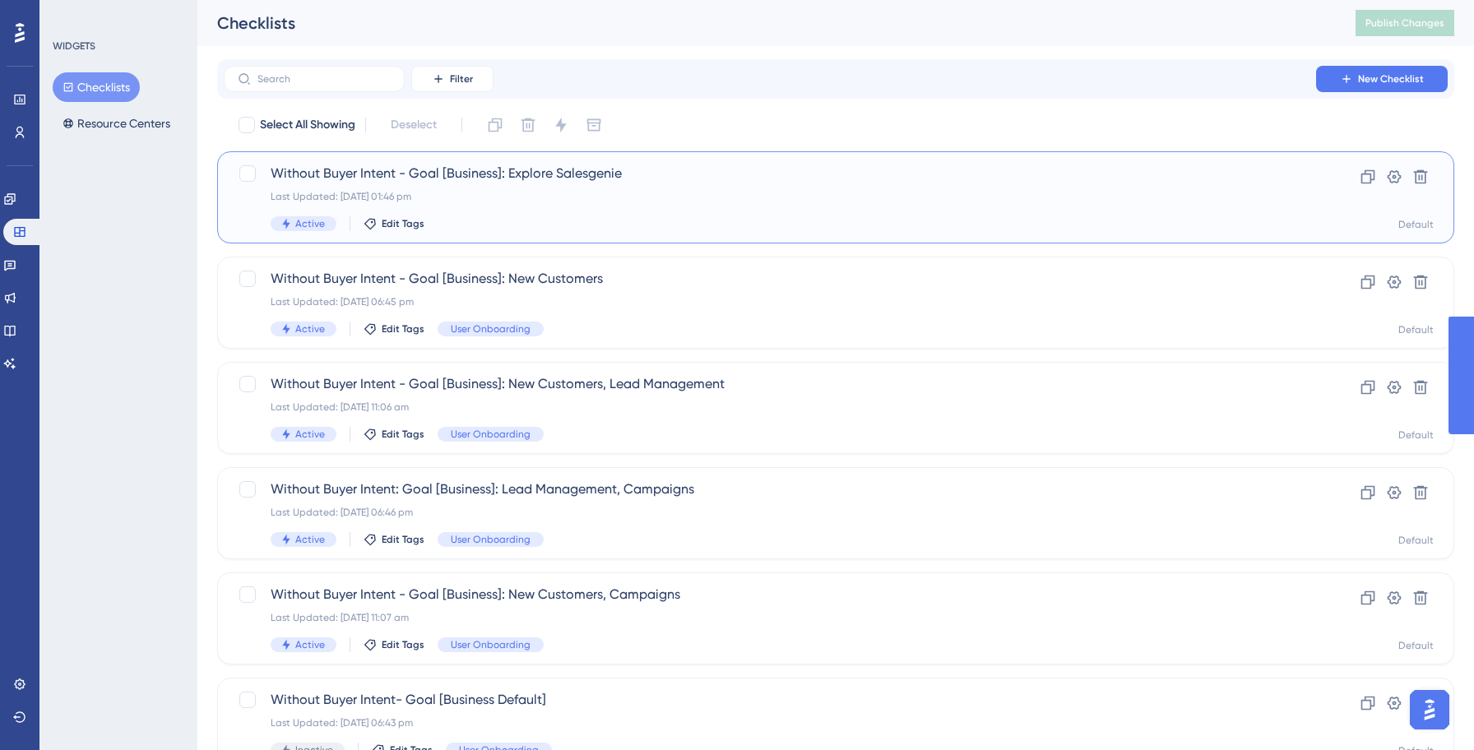
click at [537, 192] on div "Last Updated: [DATE] 01:46 pm" at bounding box center [770, 196] width 998 height 13
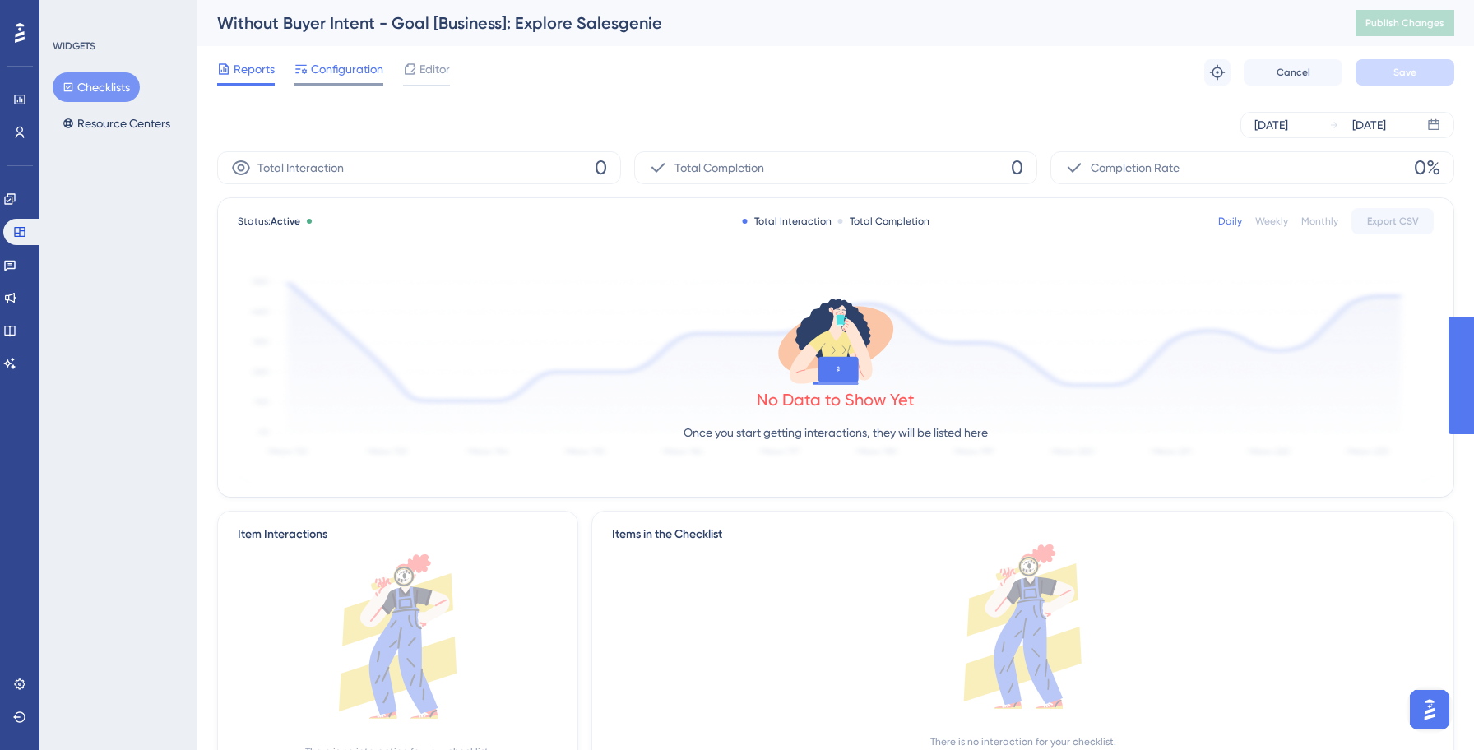
click at [354, 65] on span "Configuration" at bounding box center [347, 69] width 72 height 20
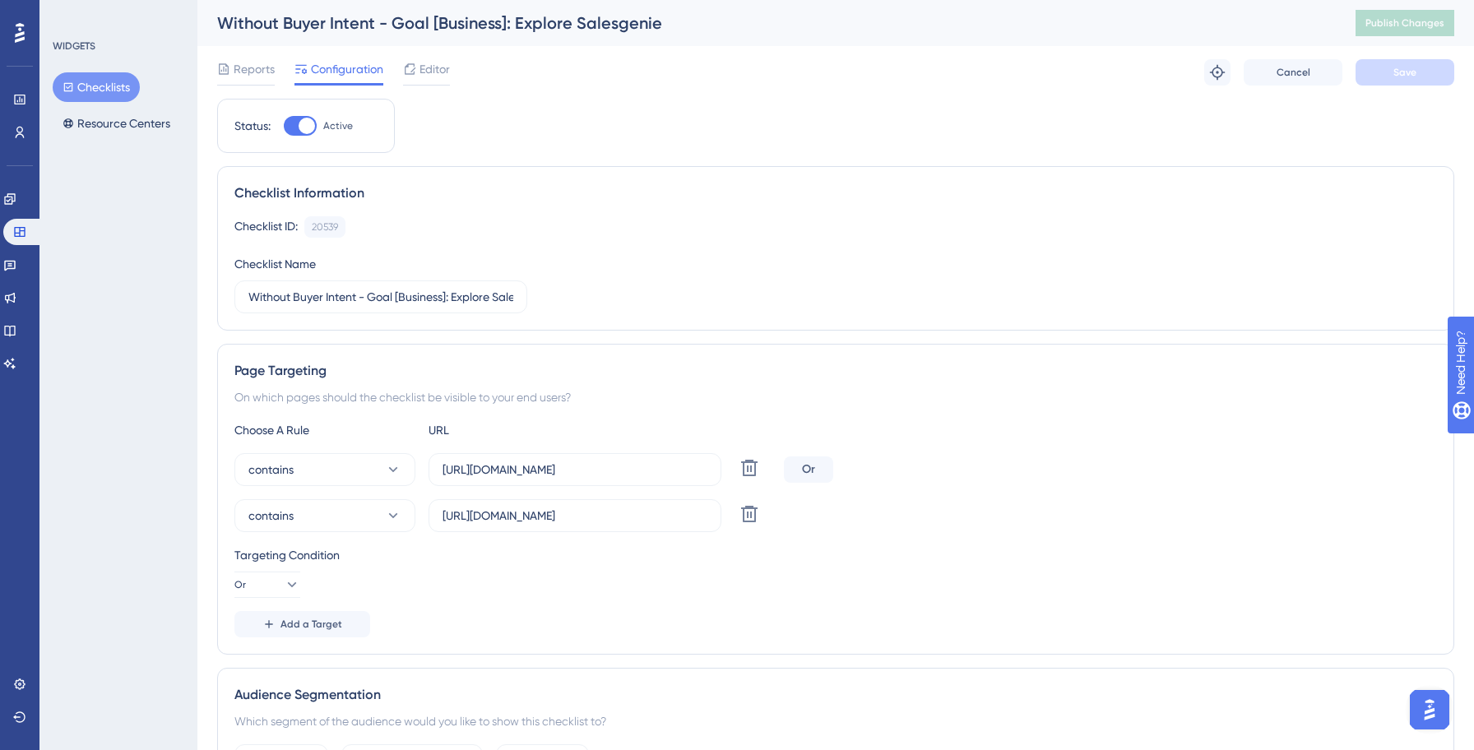
click at [89, 86] on button "Checklists" at bounding box center [96, 87] width 87 height 30
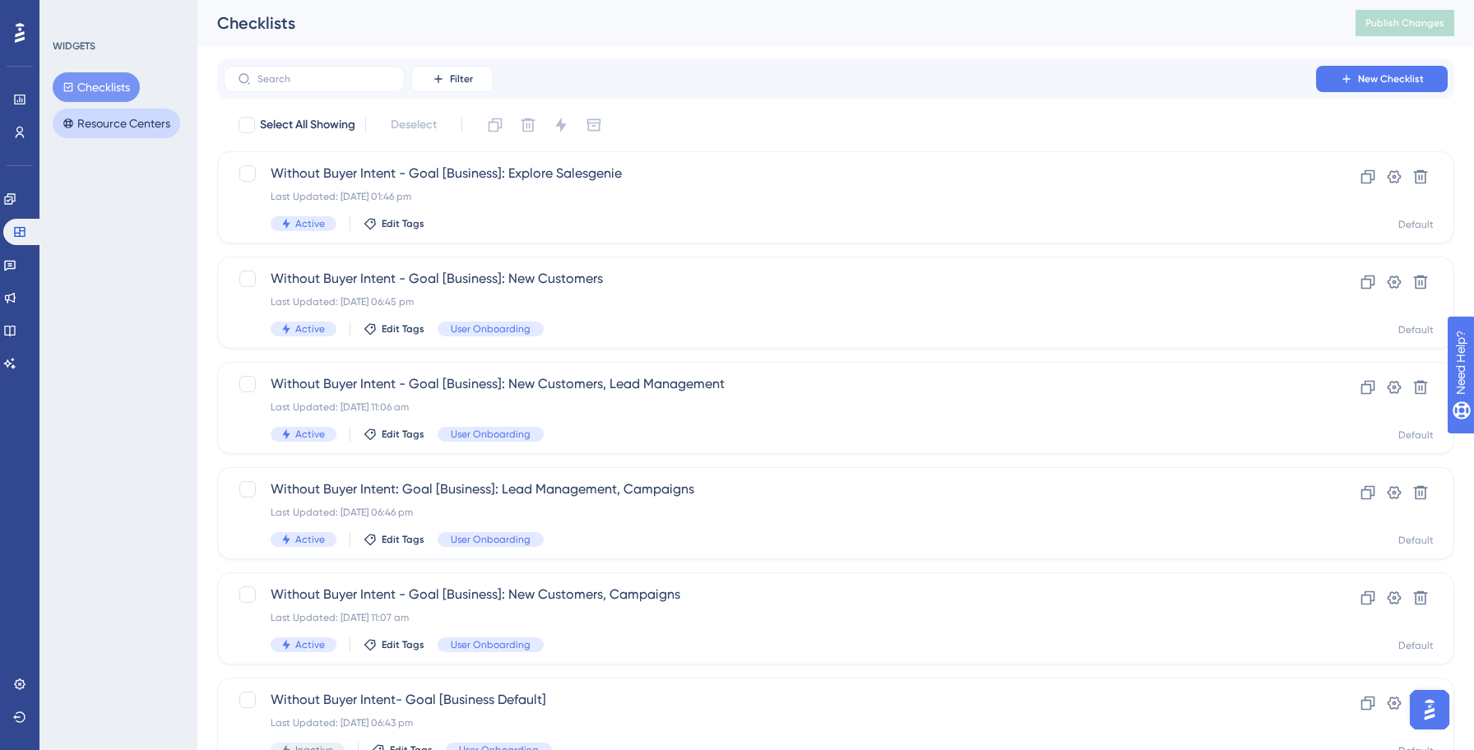
click at [104, 123] on button "Resource Centers" at bounding box center [116, 124] width 127 height 30
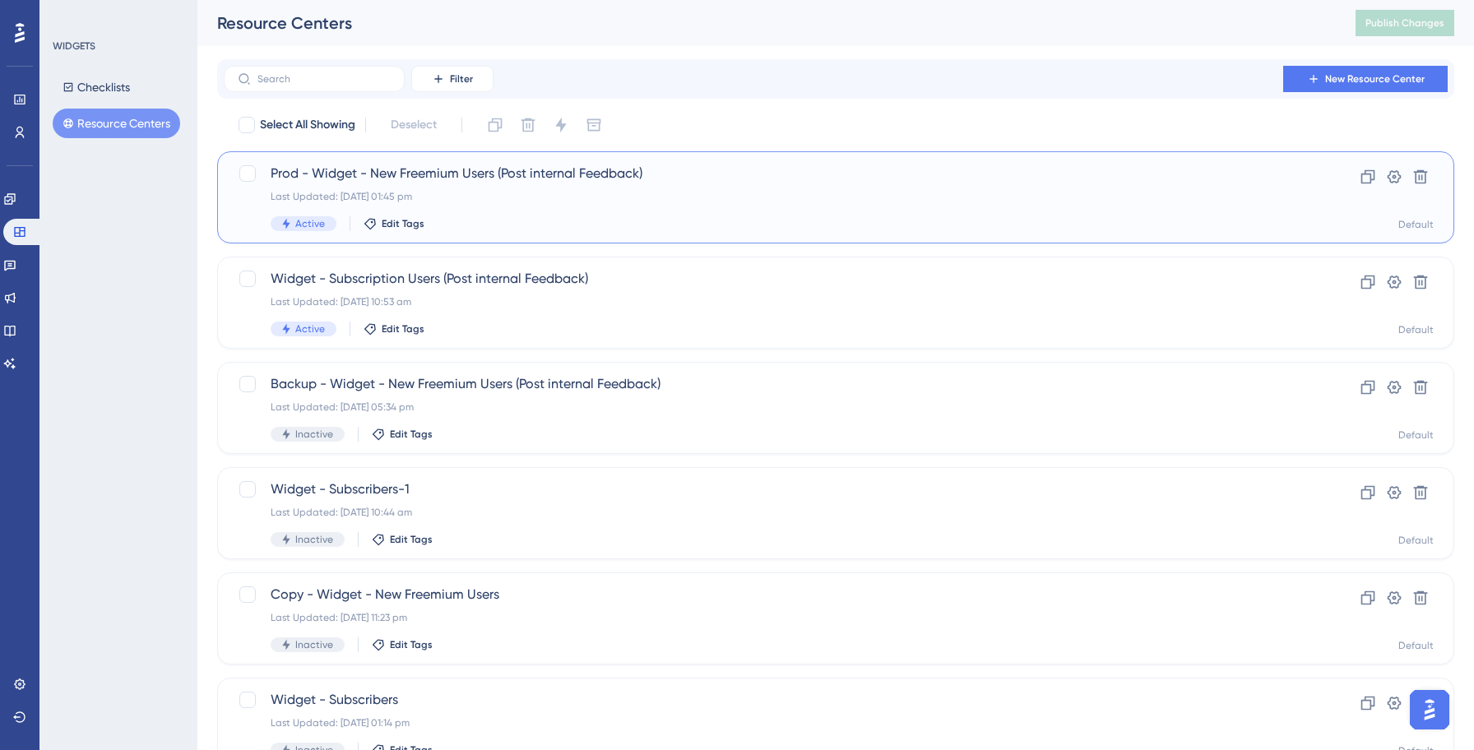
click at [561, 218] on div "Active Edit Tags" at bounding box center [770, 223] width 998 height 15
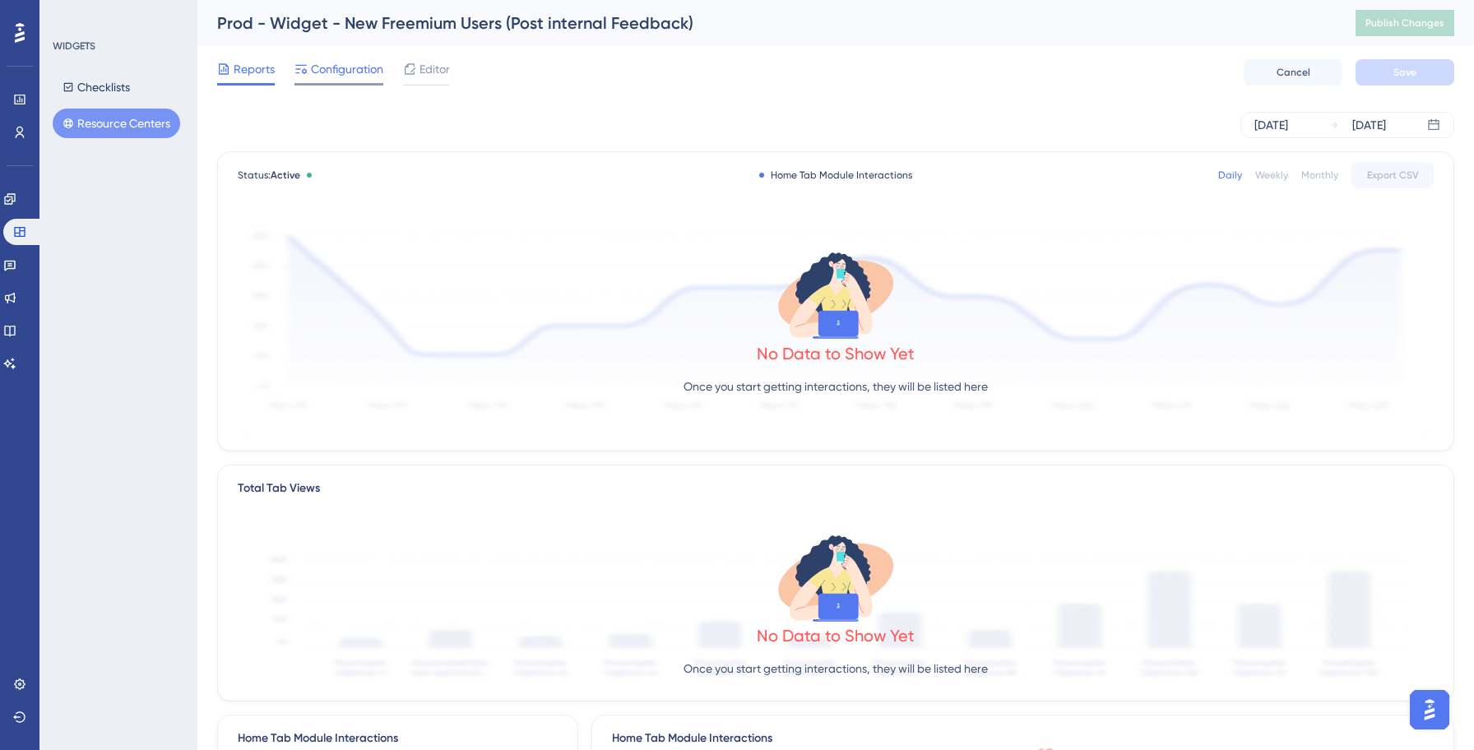
click at [329, 77] on span "Configuration" at bounding box center [347, 69] width 72 height 20
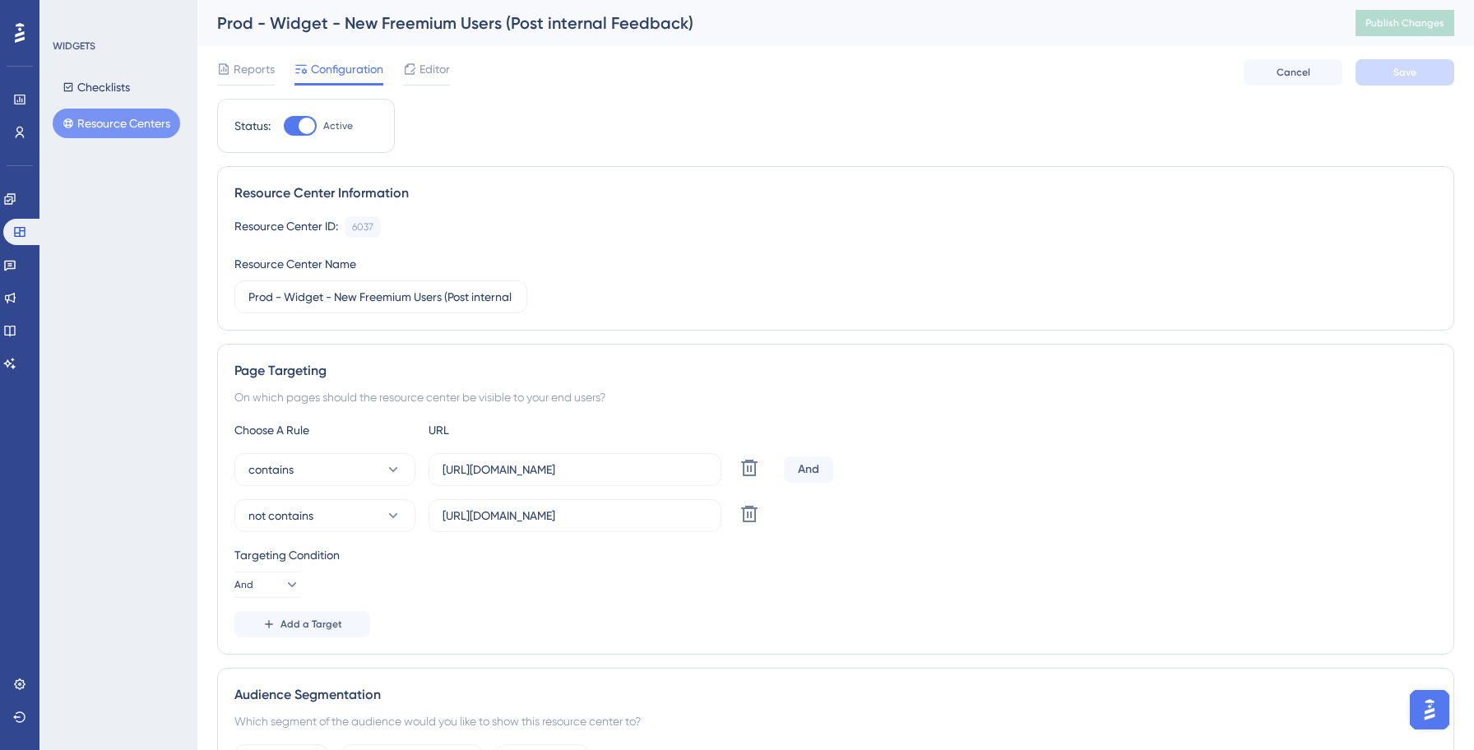
click at [306, 119] on div at bounding box center [306, 126] width 16 height 16
click at [284, 126] on input "Active" at bounding box center [283, 126] width 1 height 1
checkbox input "false"
click at [1423, 81] on button "Save" at bounding box center [1404, 72] width 99 height 26
click at [512, 473] on input "[URL][DOMAIN_NAME]" at bounding box center [574, 469] width 265 height 18
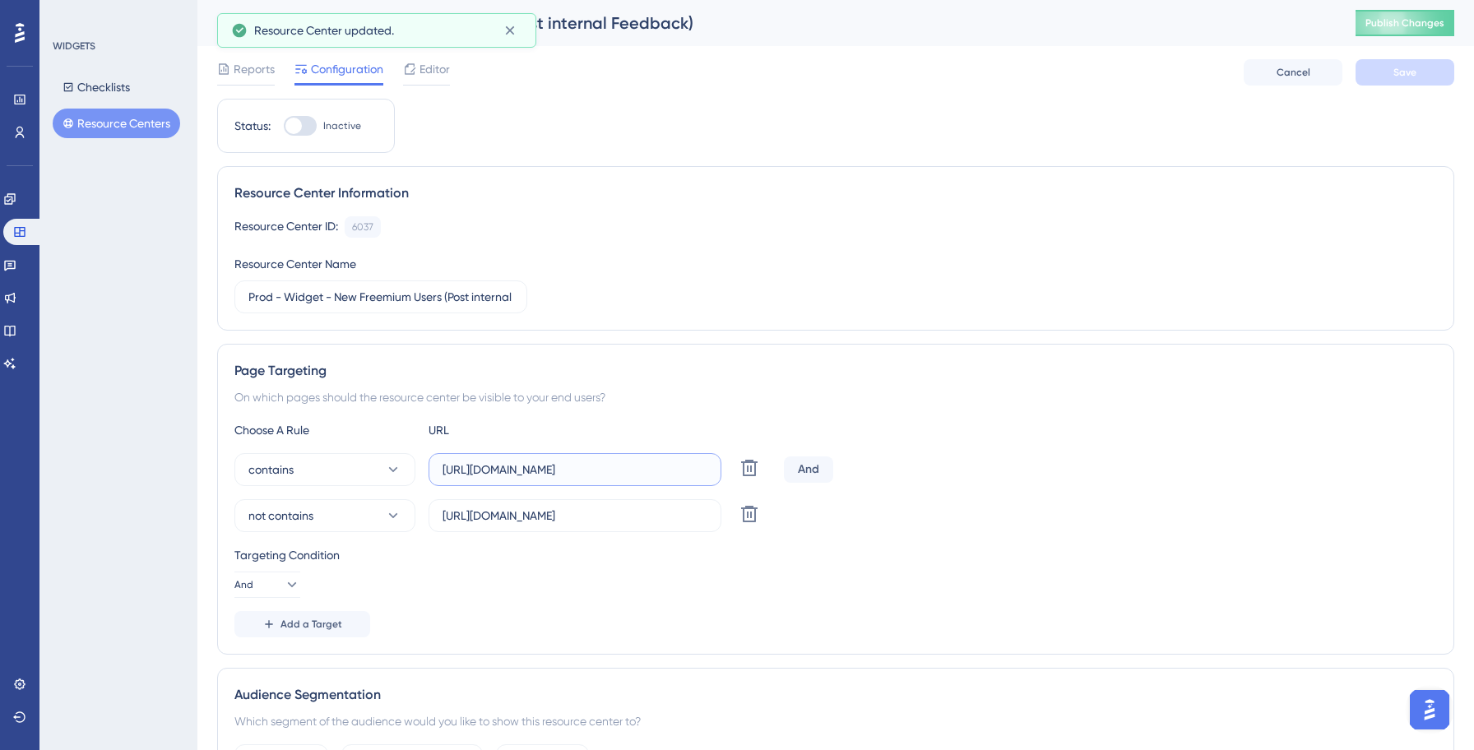
click at [512, 473] on input "[URL][DOMAIN_NAME]" at bounding box center [574, 469] width 265 height 18
click at [139, 131] on button "Resource Centers" at bounding box center [116, 124] width 127 height 30
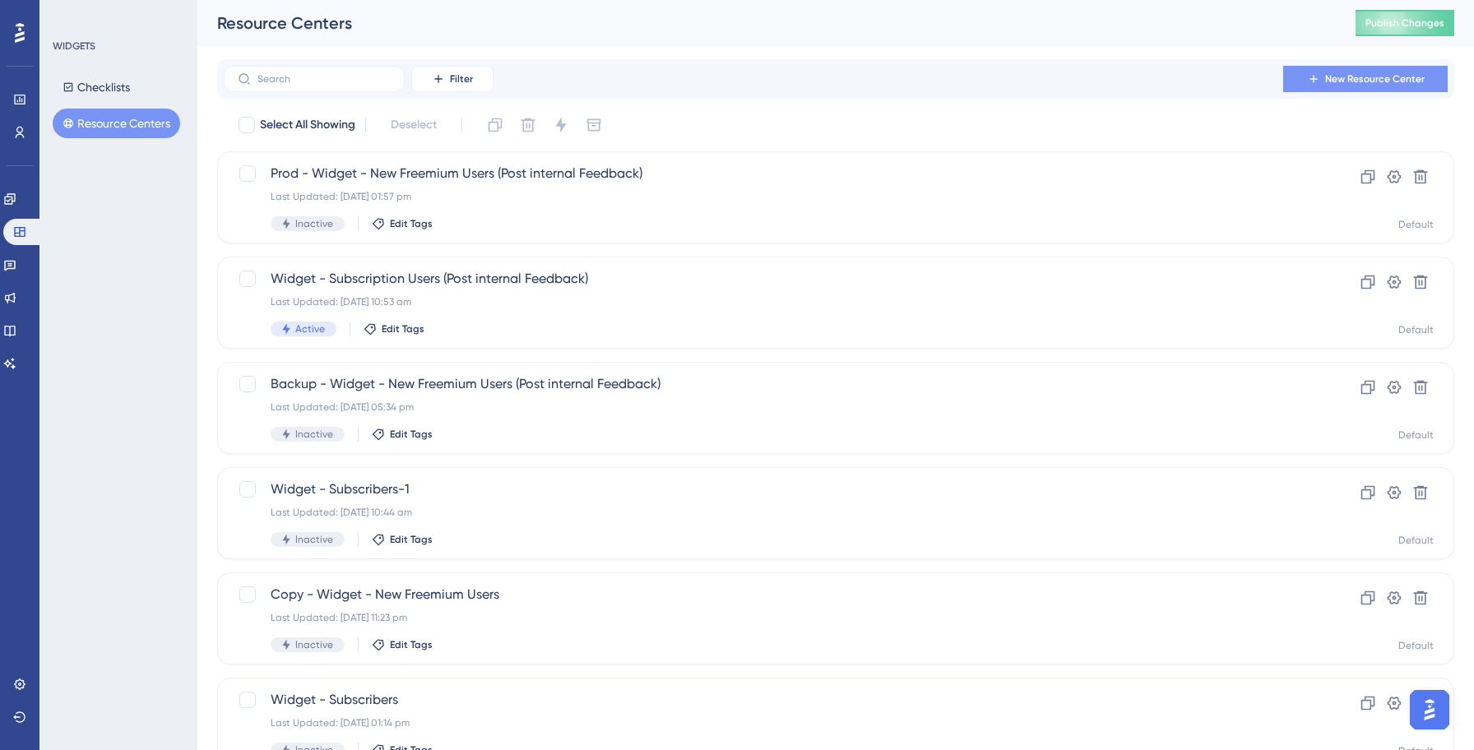
click at [1384, 86] on button "New Resource Center" at bounding box center [1365, 79] width 164 height 26
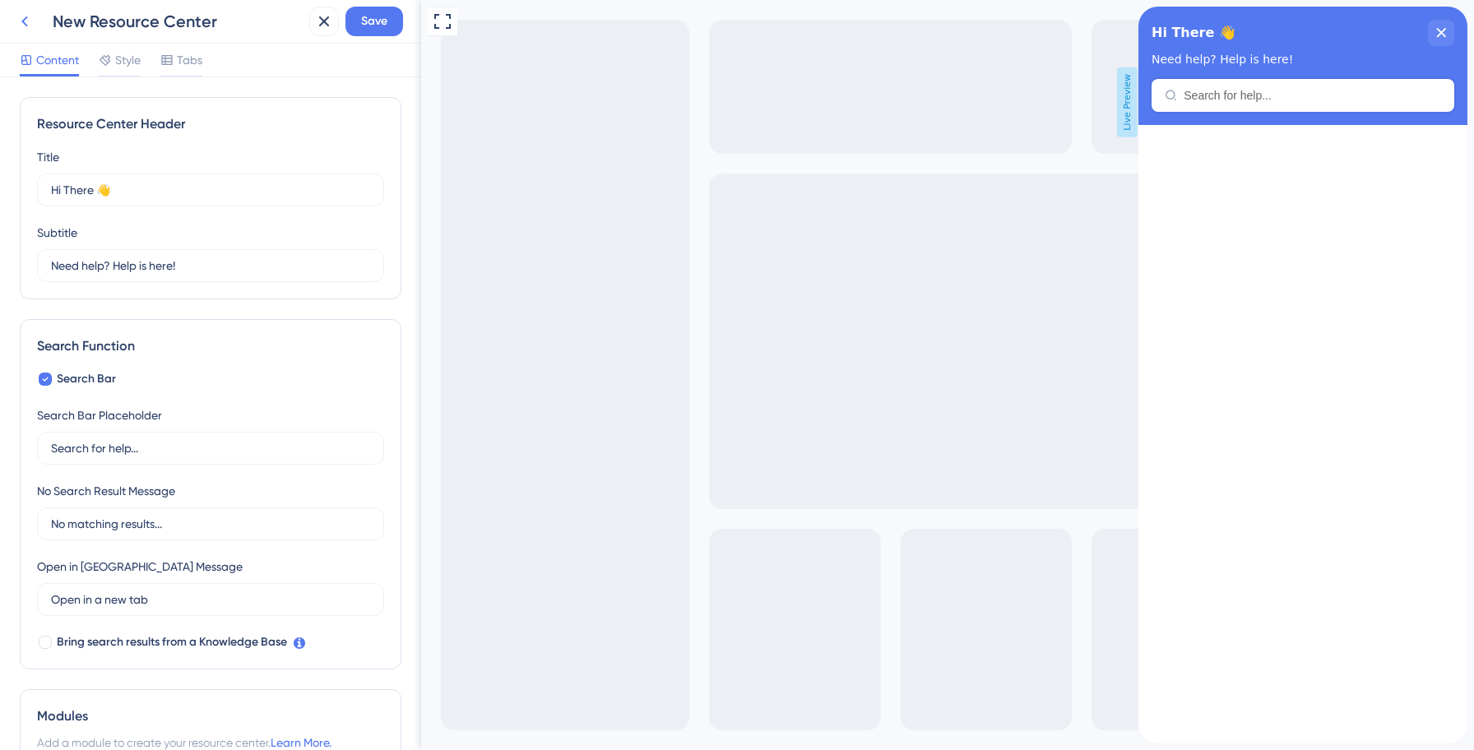
click at [26, 21] on icon at bounding box center [25, 22] width 20 height 20
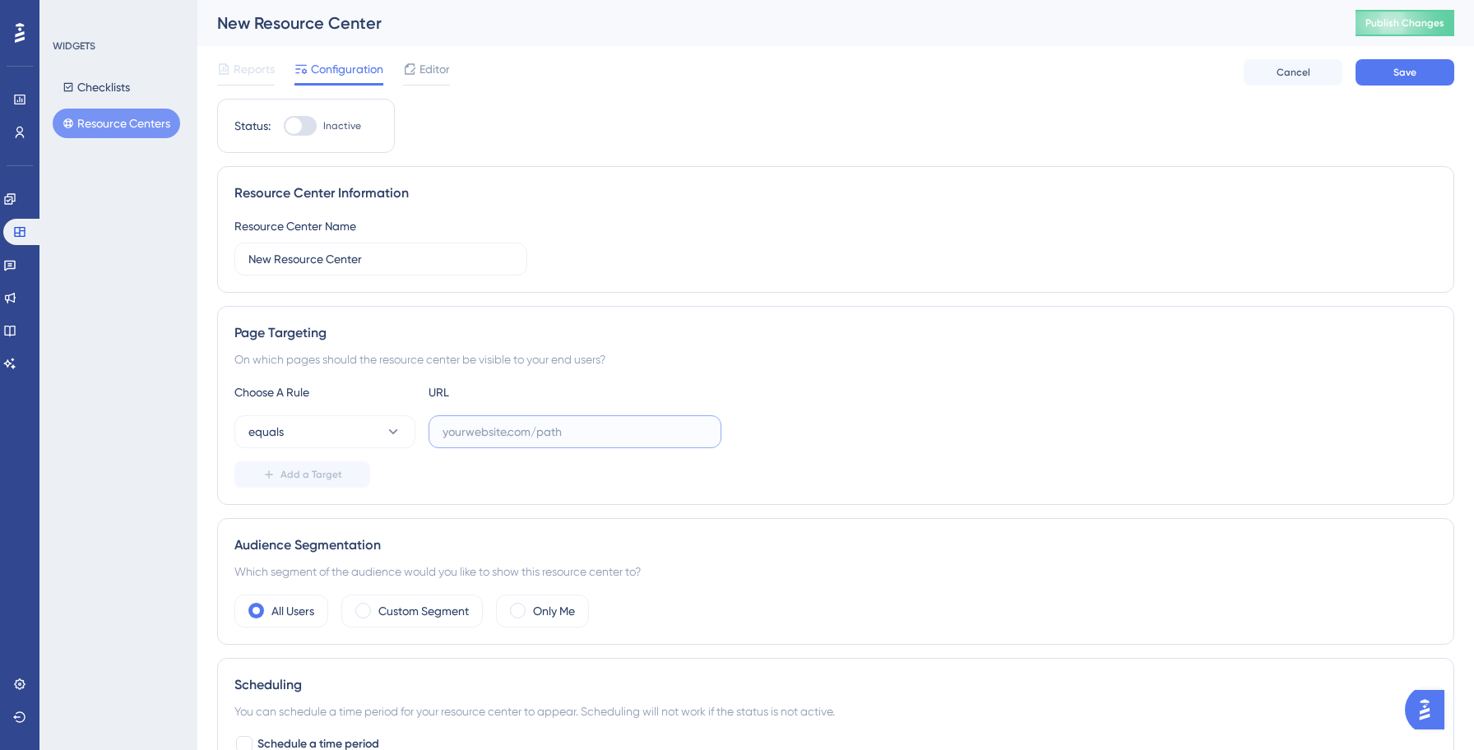
click at [519, 440] on input "text" at bounding box center [574, 432] width 265 height 18
paste input "[URL][DOMAIN_NAME]"
type input "[URL][DOMAIN_NAME]"
click at [307, 433] on button "equals" at bounding box center [324, 431] width 181 height 33
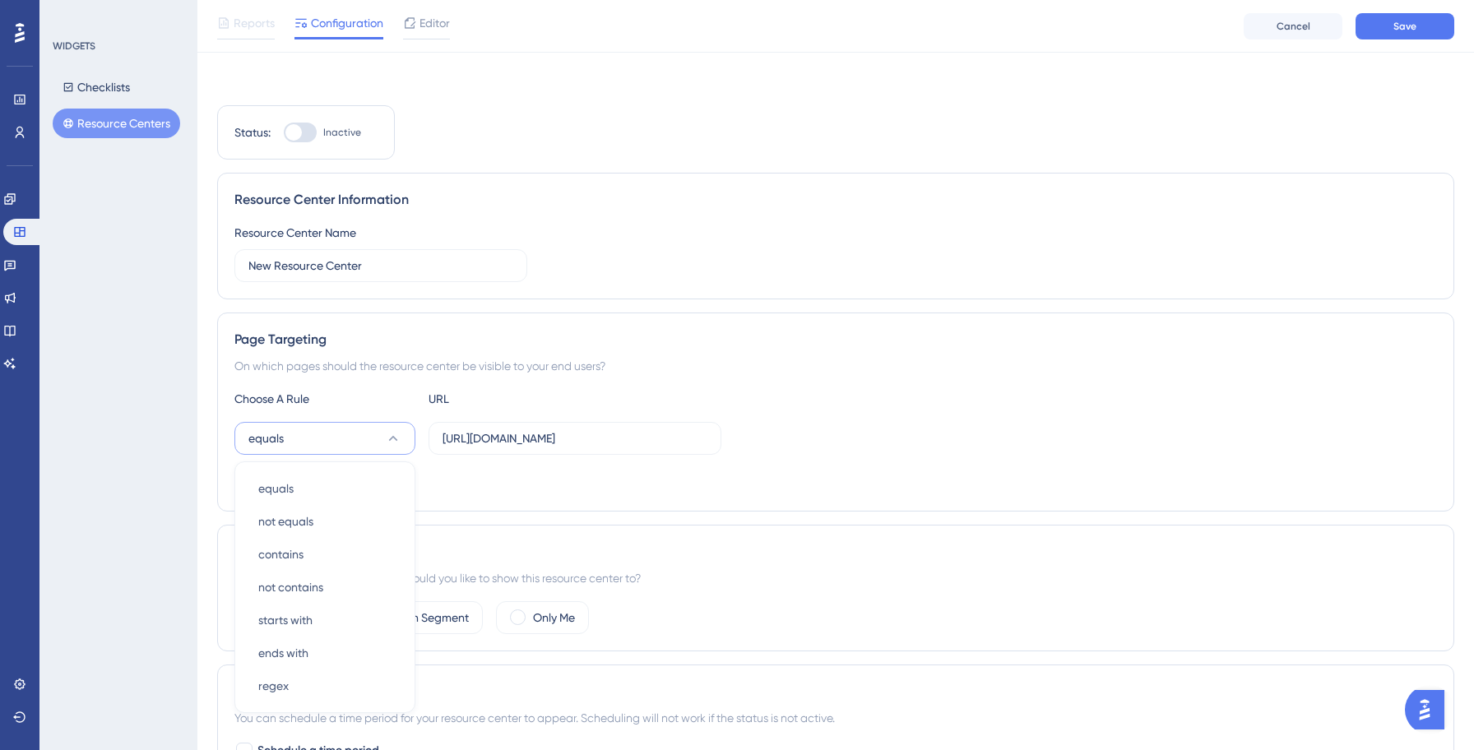
scroll to position [203, 0]
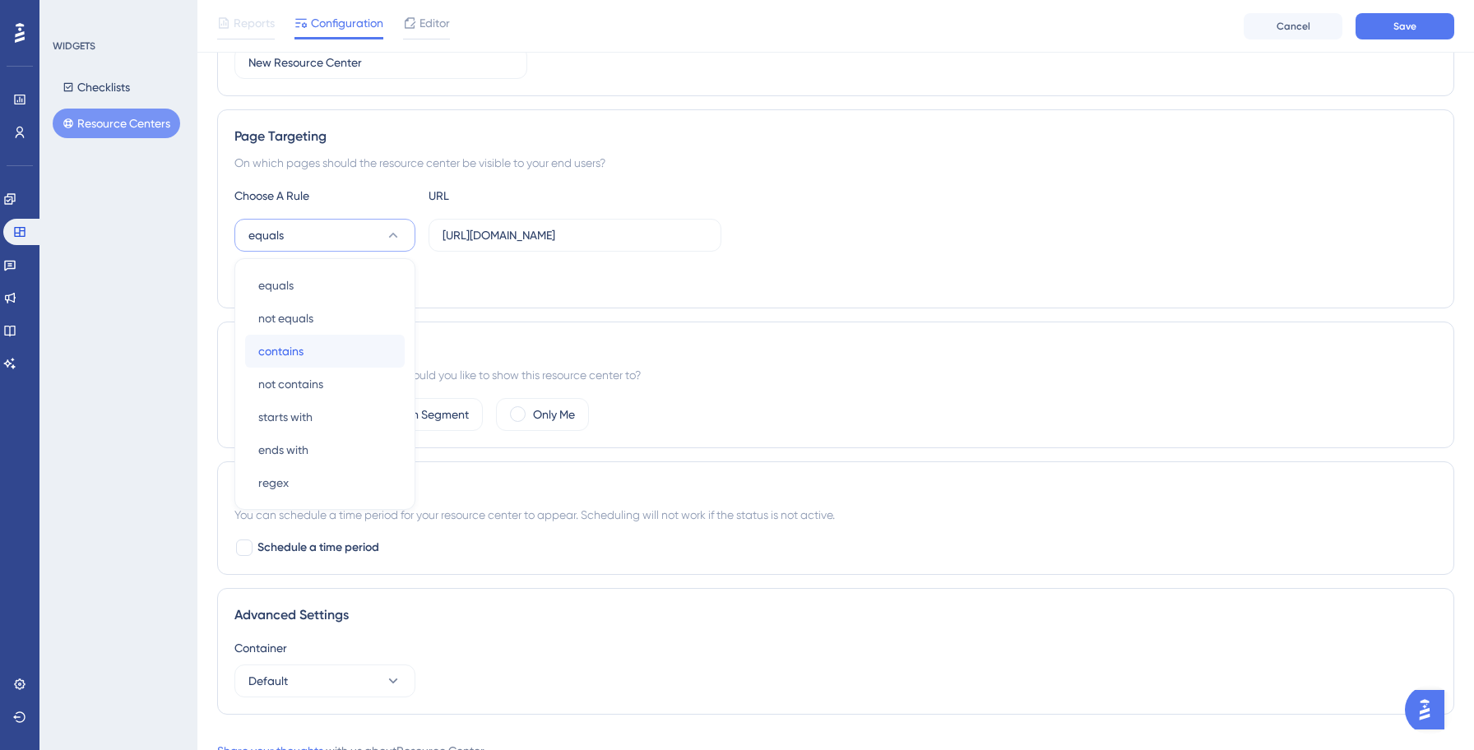
click at [294, 354] on span "contains" at bounding box center [280, 351] width 45 height 20
click at [317, 270] on button "Add a Target" at bounding box center [302, 278] width 136 height 26
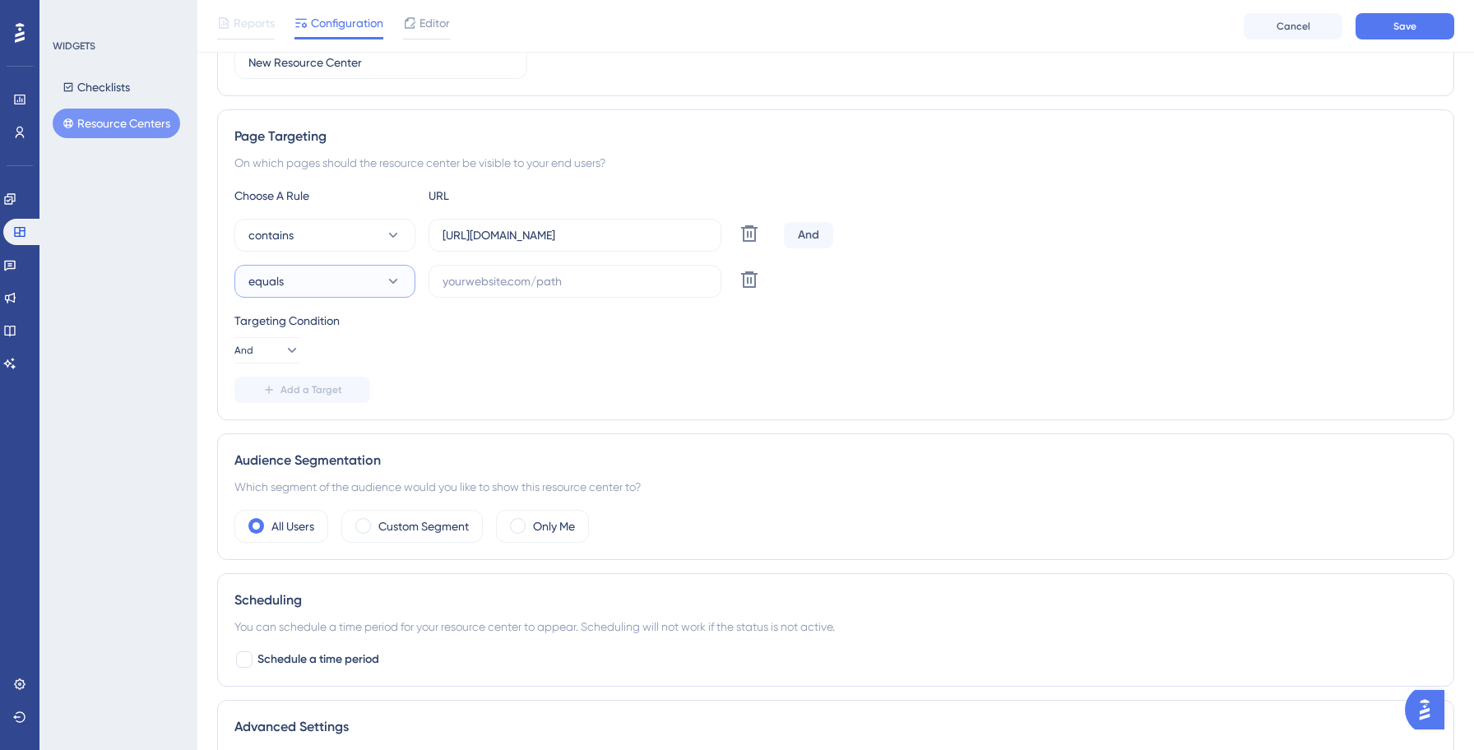
click at [305, 289] on button "equals" at bounding box center [324, 281] width 181 height 33
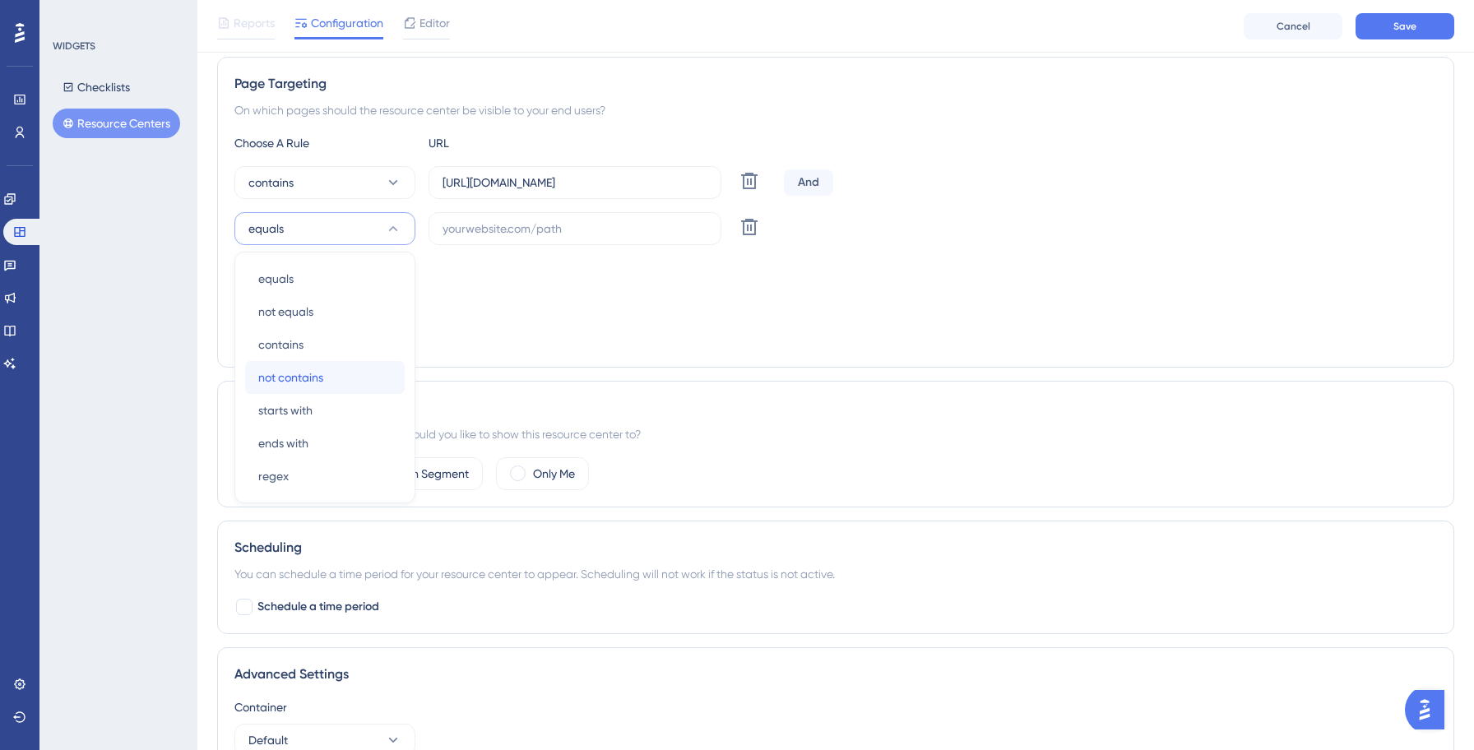
click at [292, 369] on span "not contains" at bounding box center [290, 378] width 65 height 20
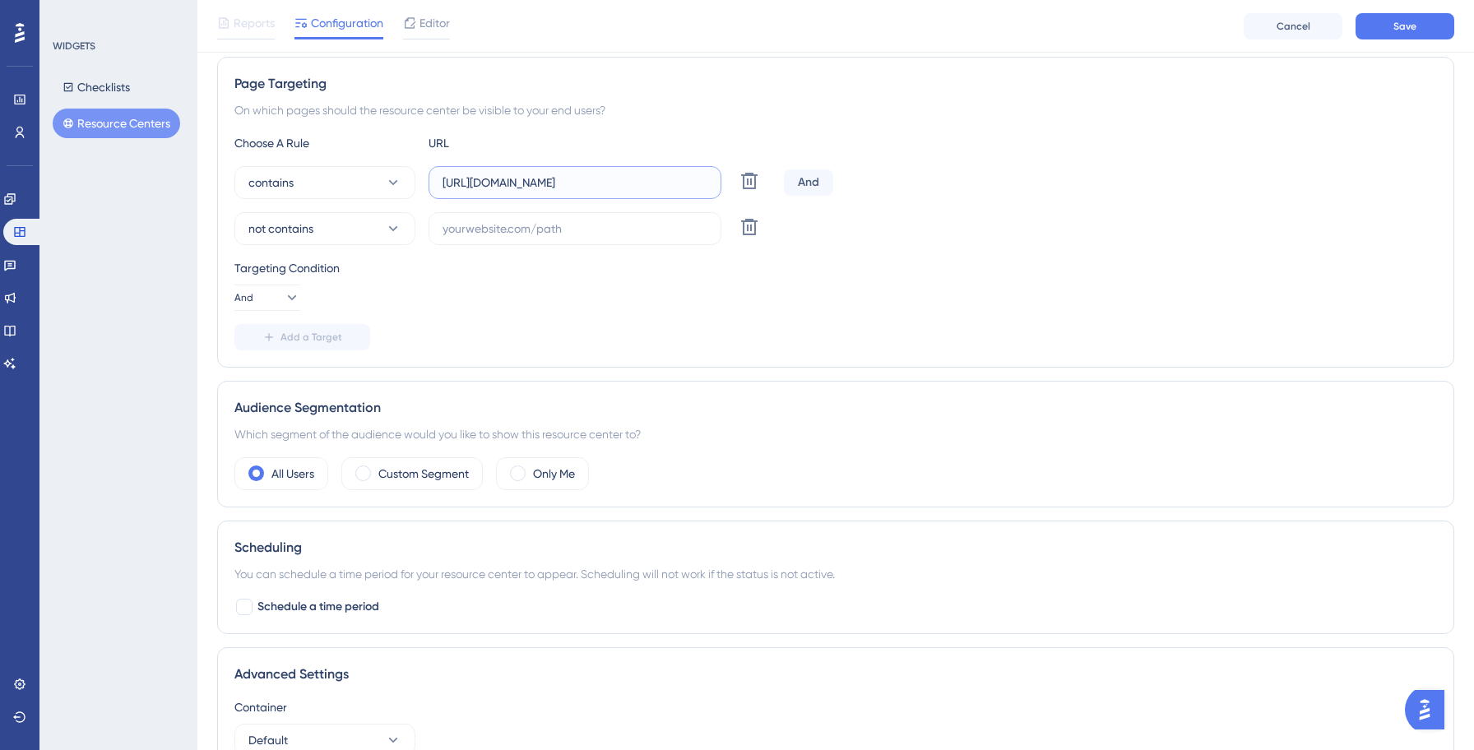
click at [546, 185] on input "[URL][DOMAIN_NAME]" at bounding box center [574, 182] width 265 height 18
click at [521, 222] on input "text" at bounding box center [574, 229] width 265 height 18
paste input "[URL][DOMAIN_NAME]"
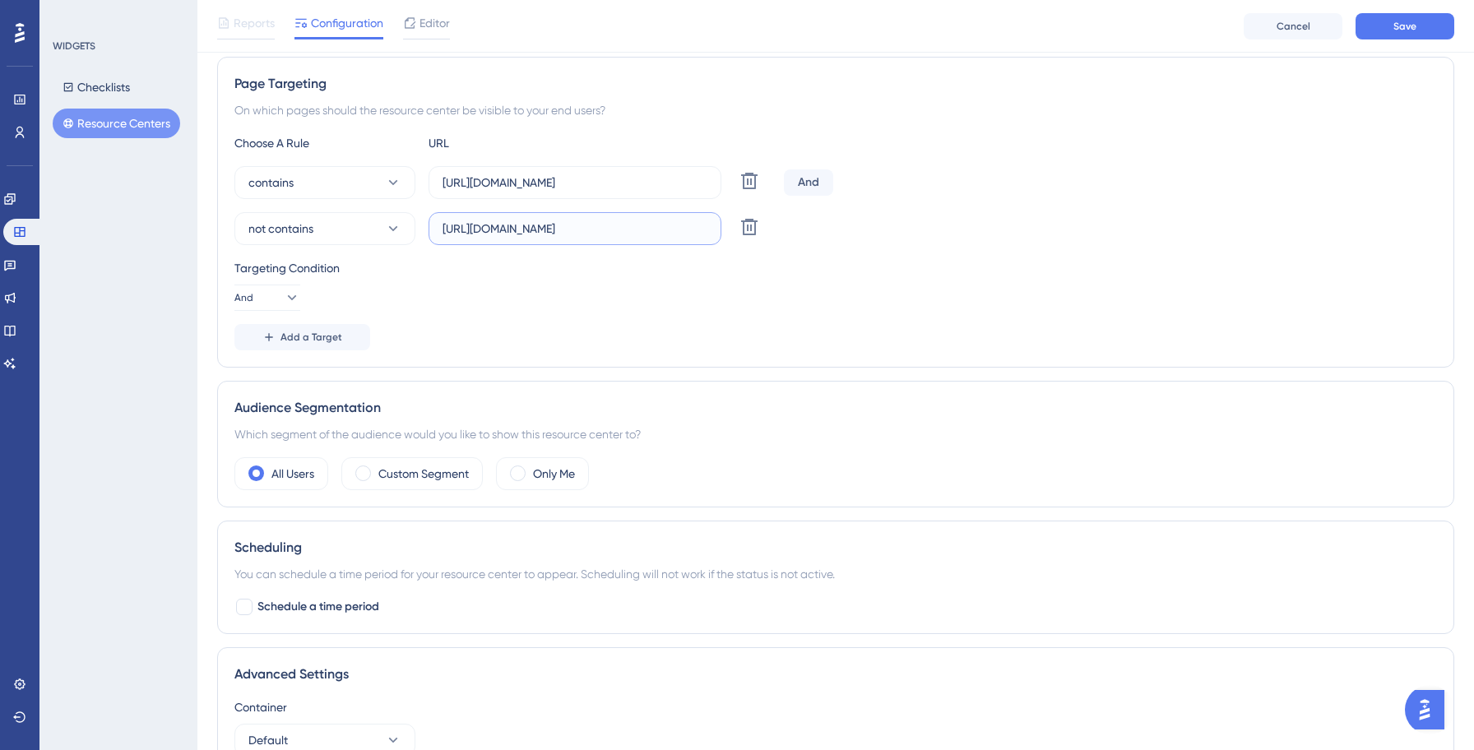
type input "[URL][DOMAIN_NAME]"
click at [671, 321] on div "Choose A Rule URL contains [URL][DOMAIN_NAME] Delete And not contains [URL][DOM…" at bounding box center [835, 241] width 1202 height 217
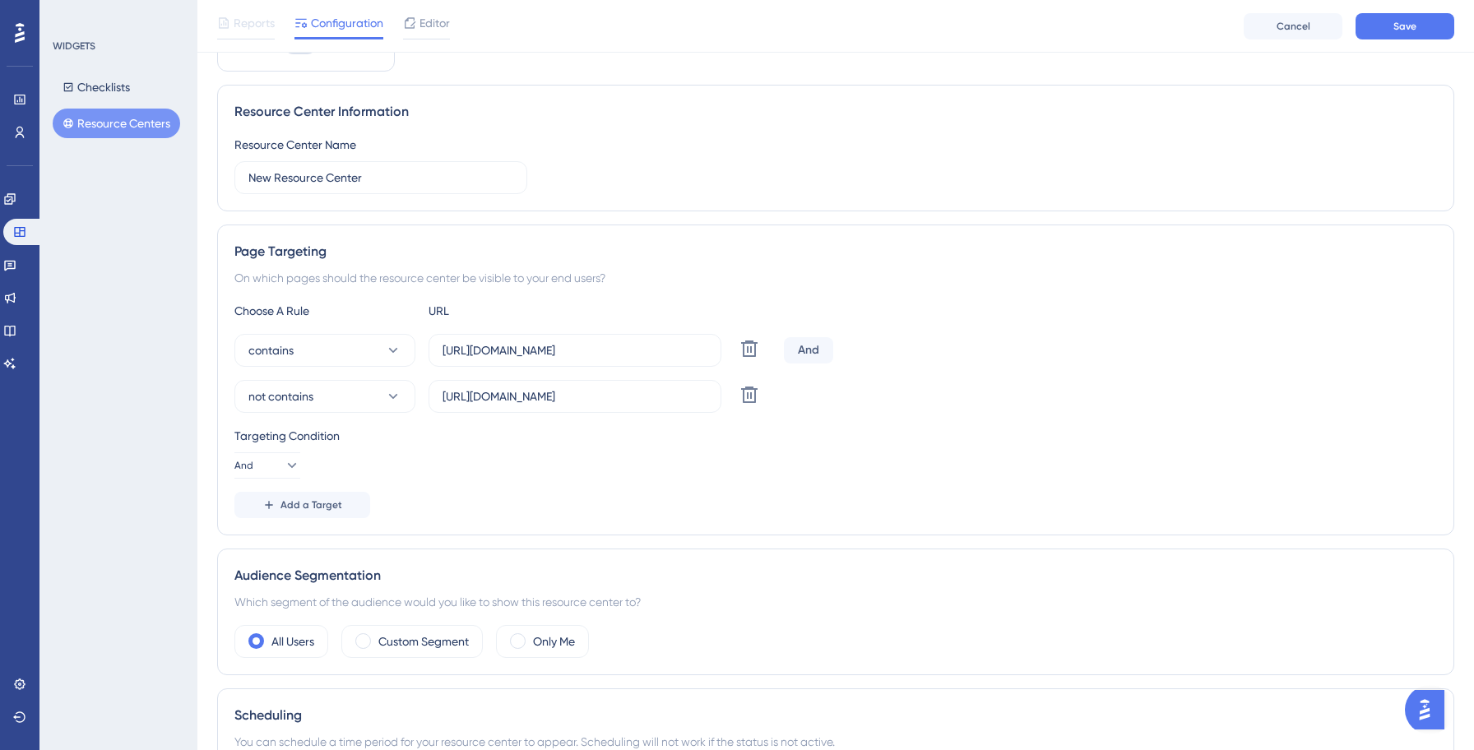
scroll to position [0, 0]
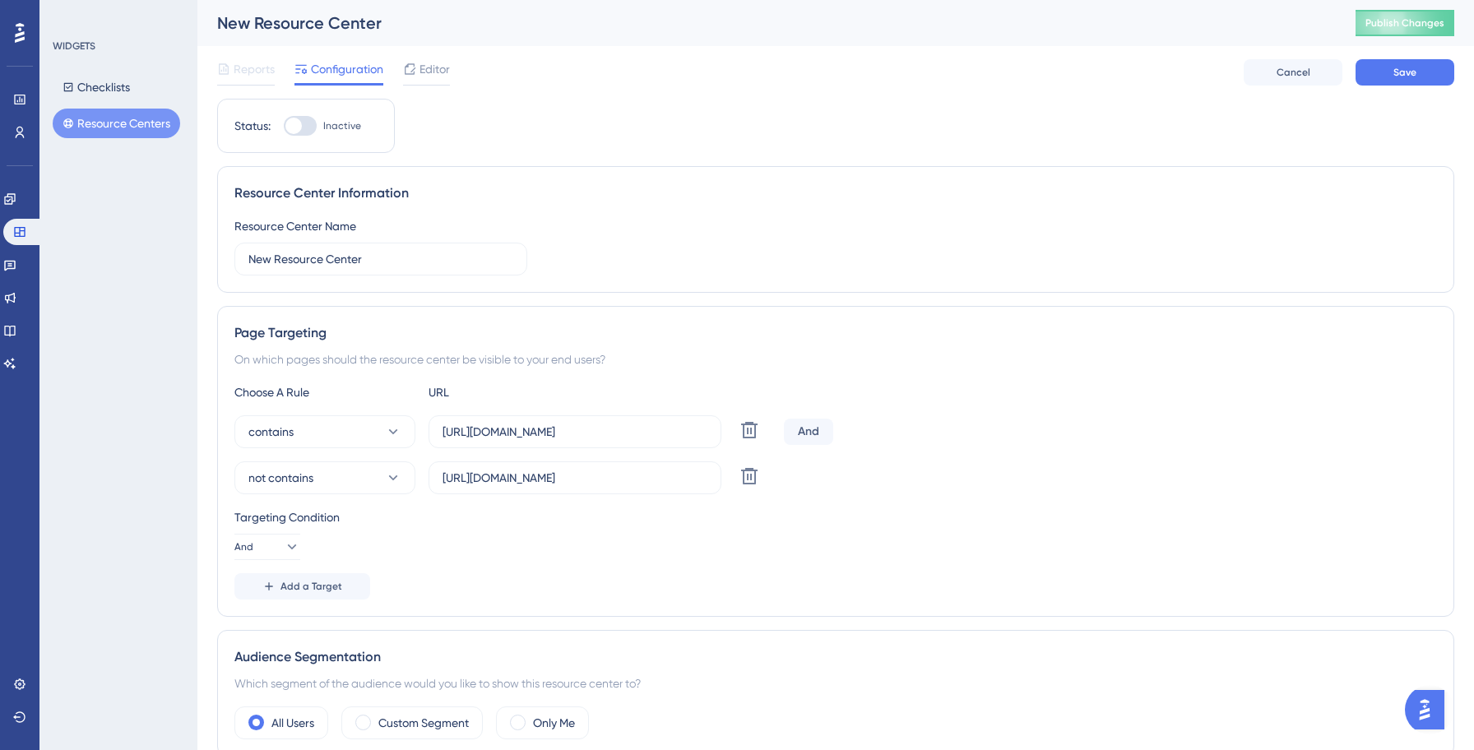
click at [309, 126] on div at bounding box center [300, 126] width 33 height 20
click at [284, 126] on input "Inactive" at bounding box center [283, 126] width 1 height 1
checkbox input "true"
click at [1398, 81] on button "Save" at bounding box center [1404, 72] width 99 height 26
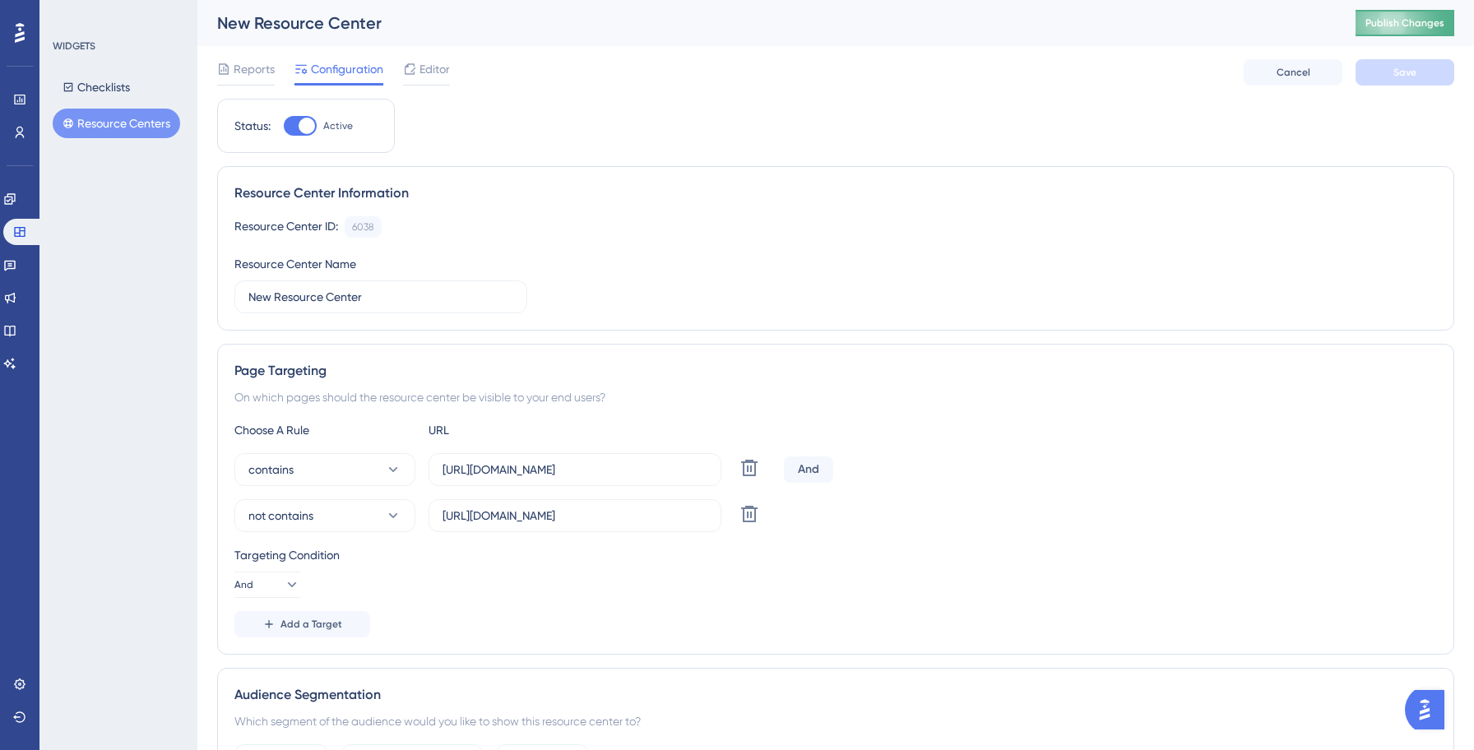
click at [1412, 28] on span "Publish Changes" at bounding box center [1404, 22] width 79 height 13
click at [303, 130] on div at bounding box center [306, 126] width 16 height 16
click at [284, 127] on input "Active" at bounding box center [283, 126] width 1 height 1
checkbox input "false"
click at [1413, 81] on button "Save" at bounding box center [1404, 72] width 99 height 26
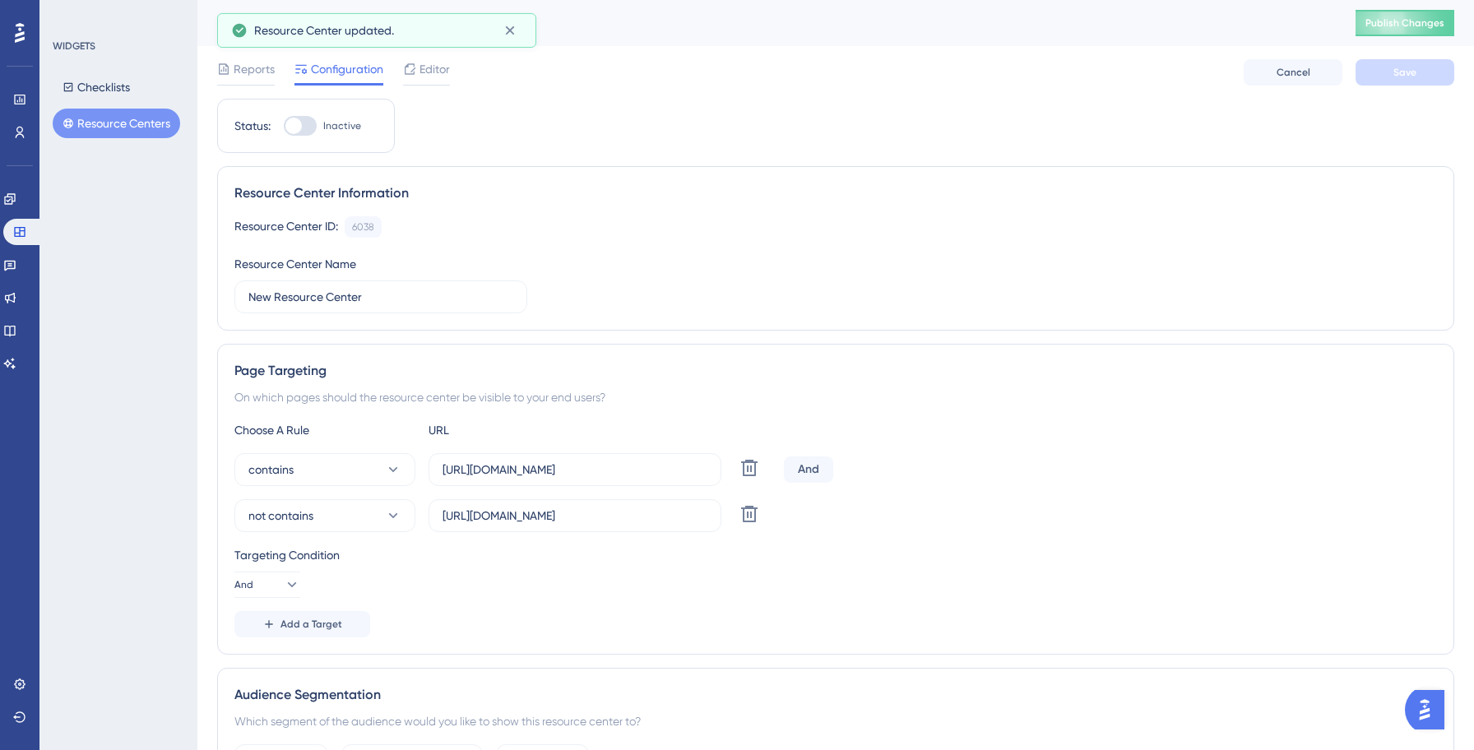
click at [108, 129] on button "Resource Centers" at bounding box center [116, 124] width 127 height 30
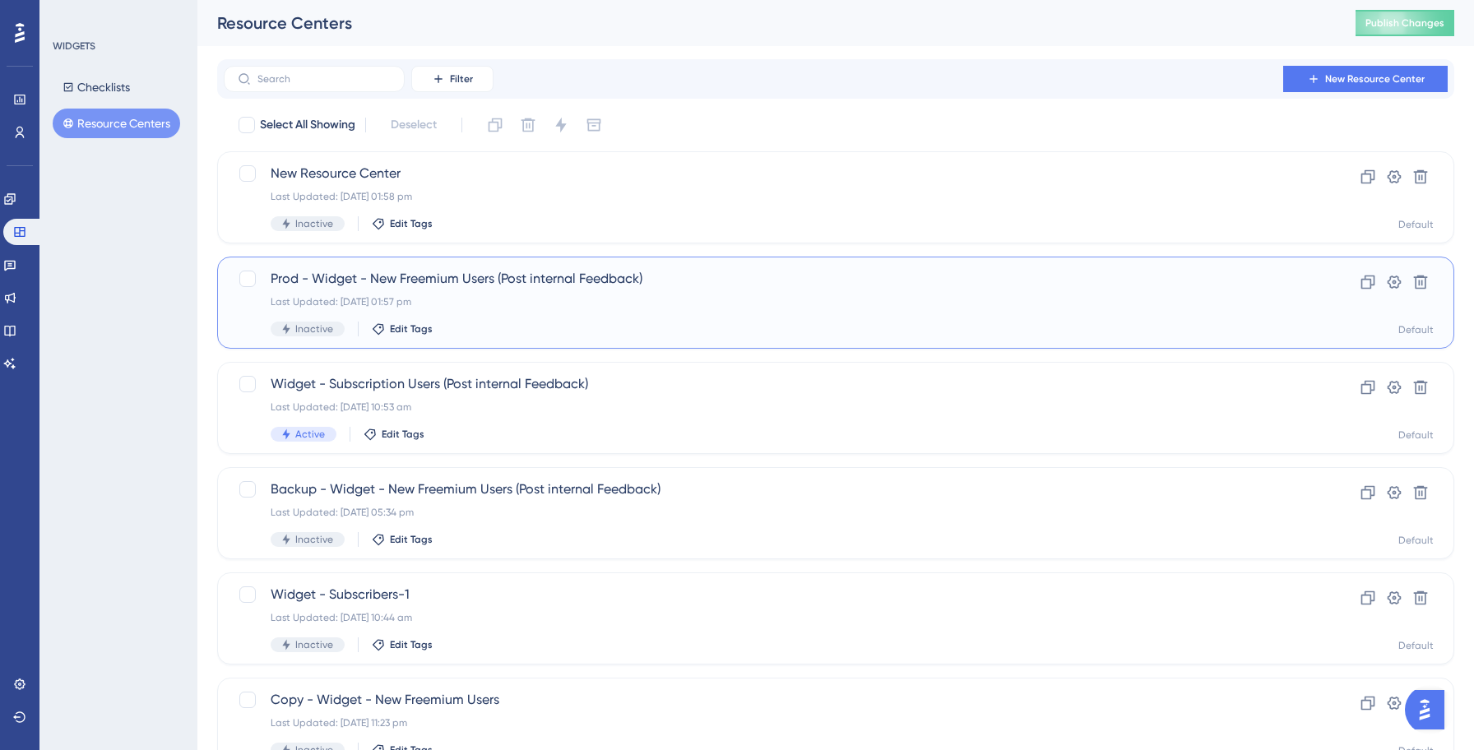
click at [522, 285] on span "Prod - Widget - New Freemium Users (Post internal Feedback)" at bounding box center [770, 279] width 998 height 20
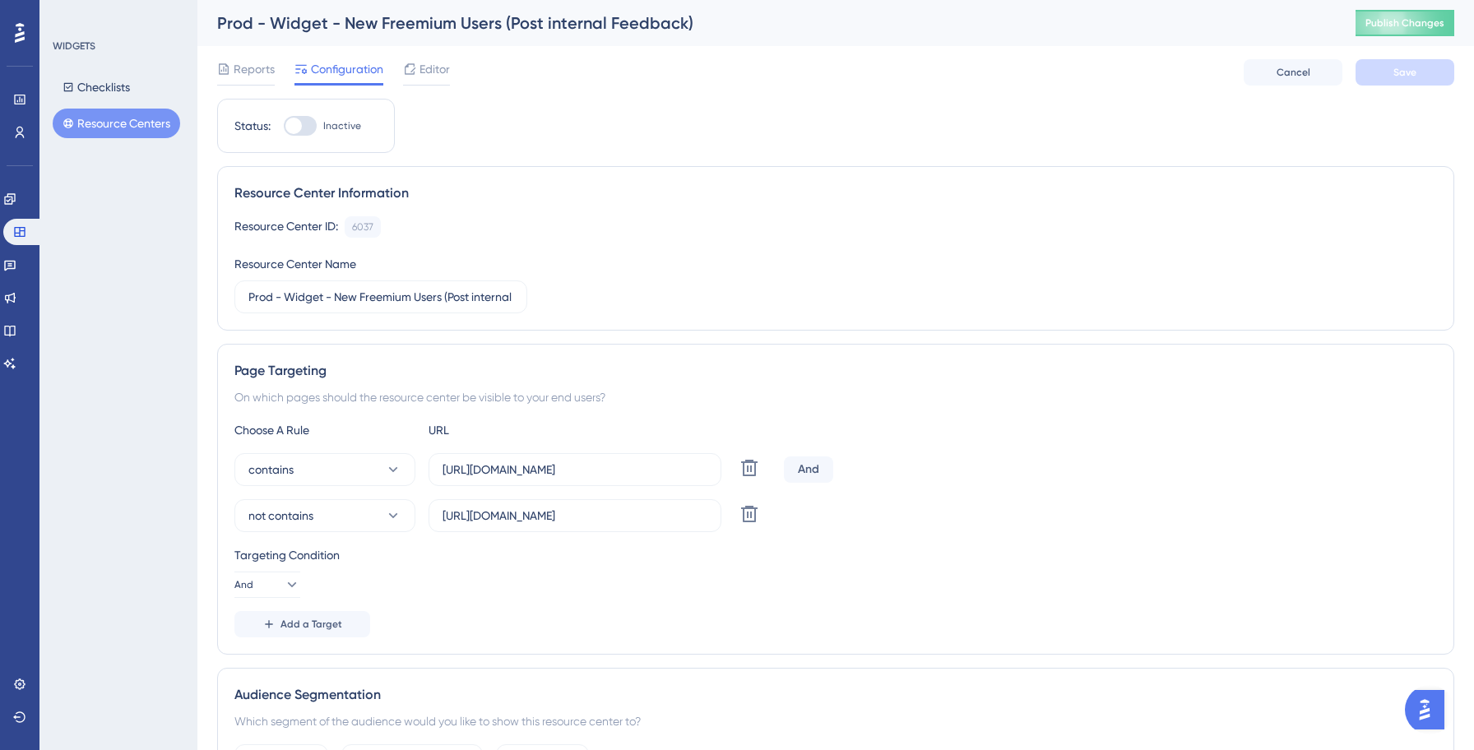
click at [114, 122] on button "Resource Centers" at bounding box center [116, 124] width 127 height 30
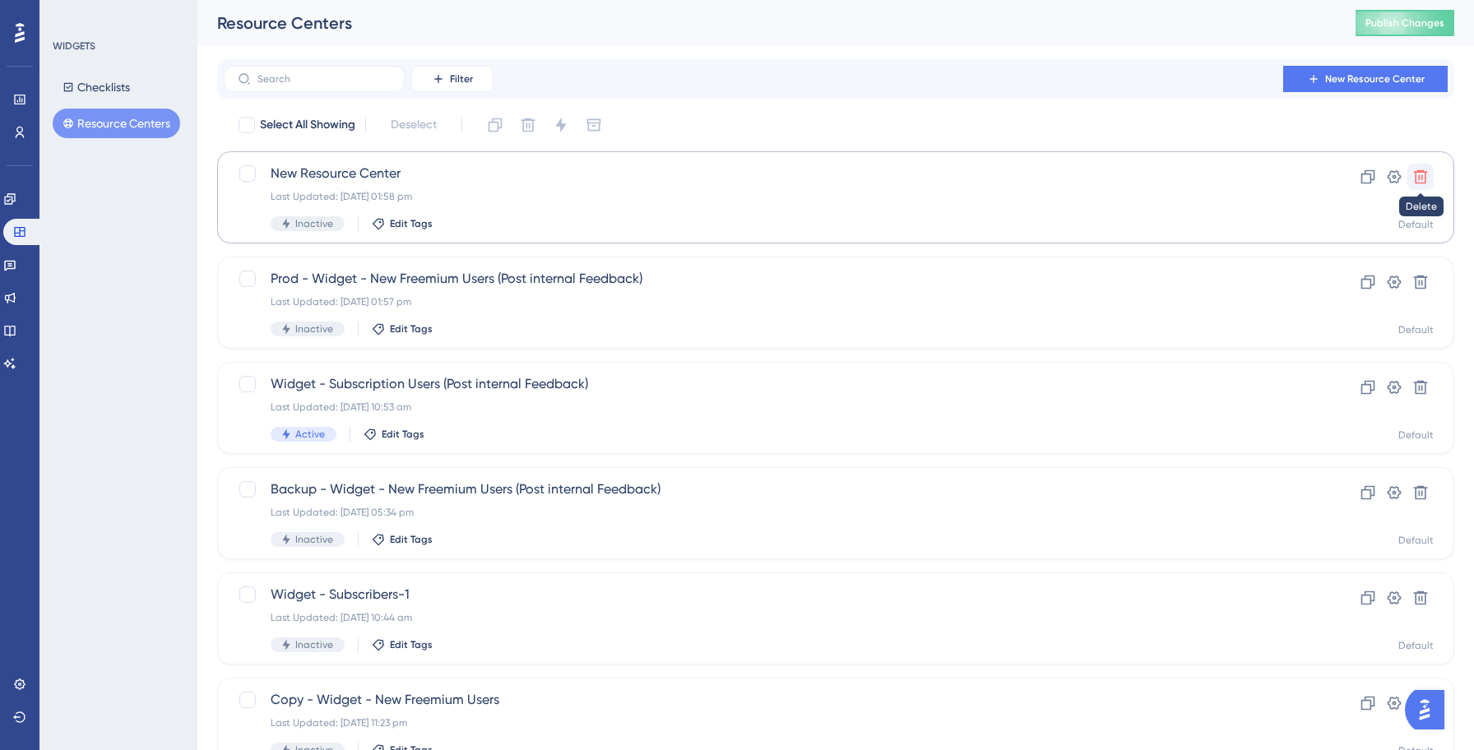
click at [1420, 182] on icon at bounding box center [1420, 177] width 14 height 14
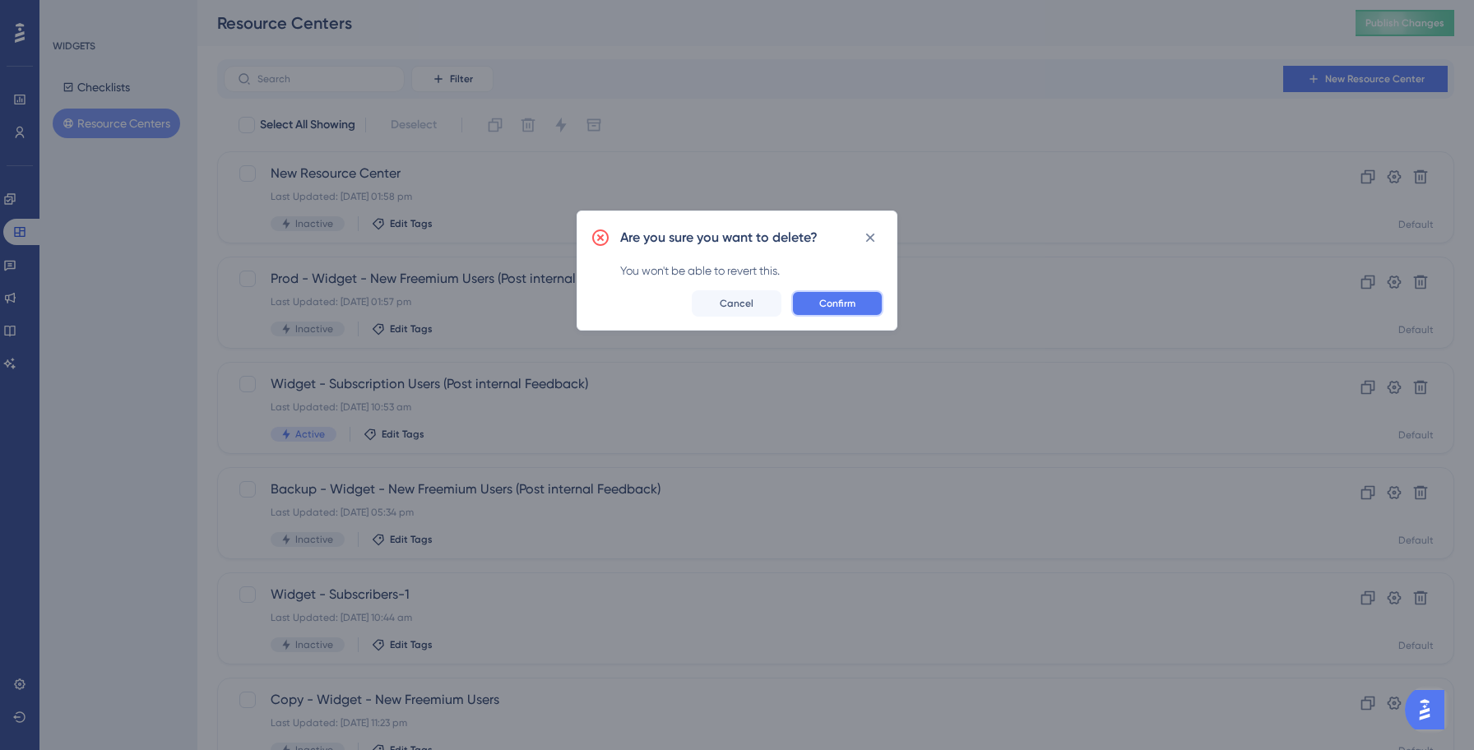
click at [877, 303] on button "Confirm" at bounding box center [837, 303] width 92 height 26
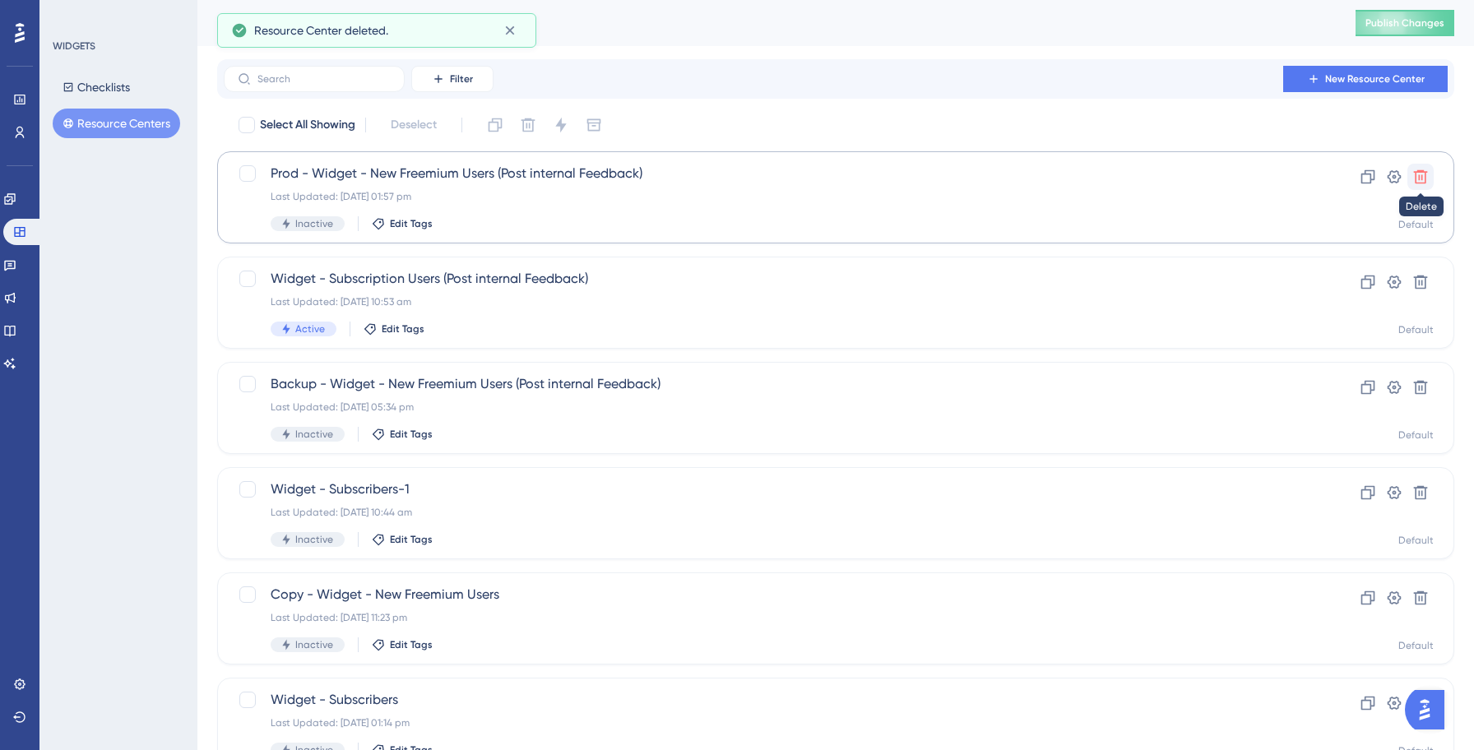
click at [1420, 178] on icon at bounding box center [1420, 177] width 14 height 14
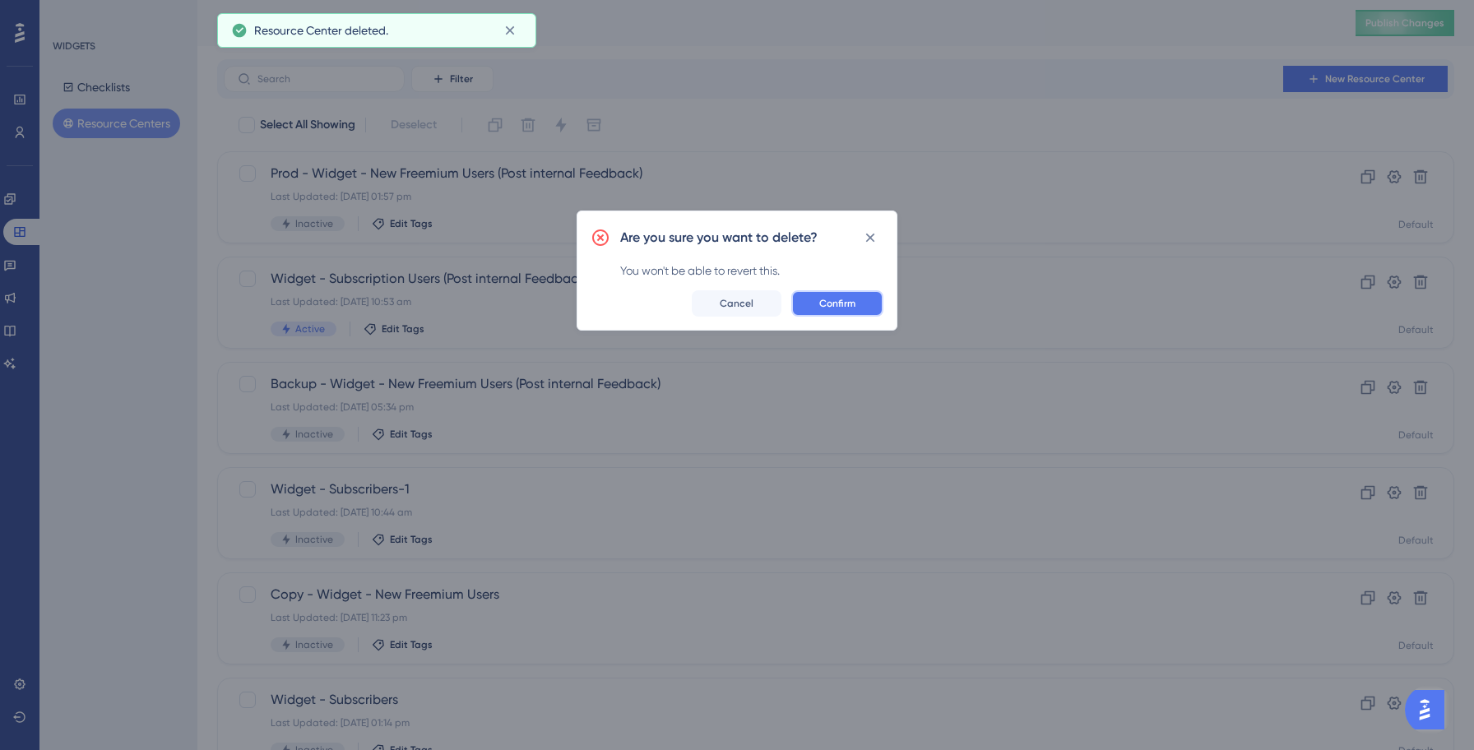
click at [840, 305] on span "Confirm" at bounding box center [837, 303] width 36 height 13
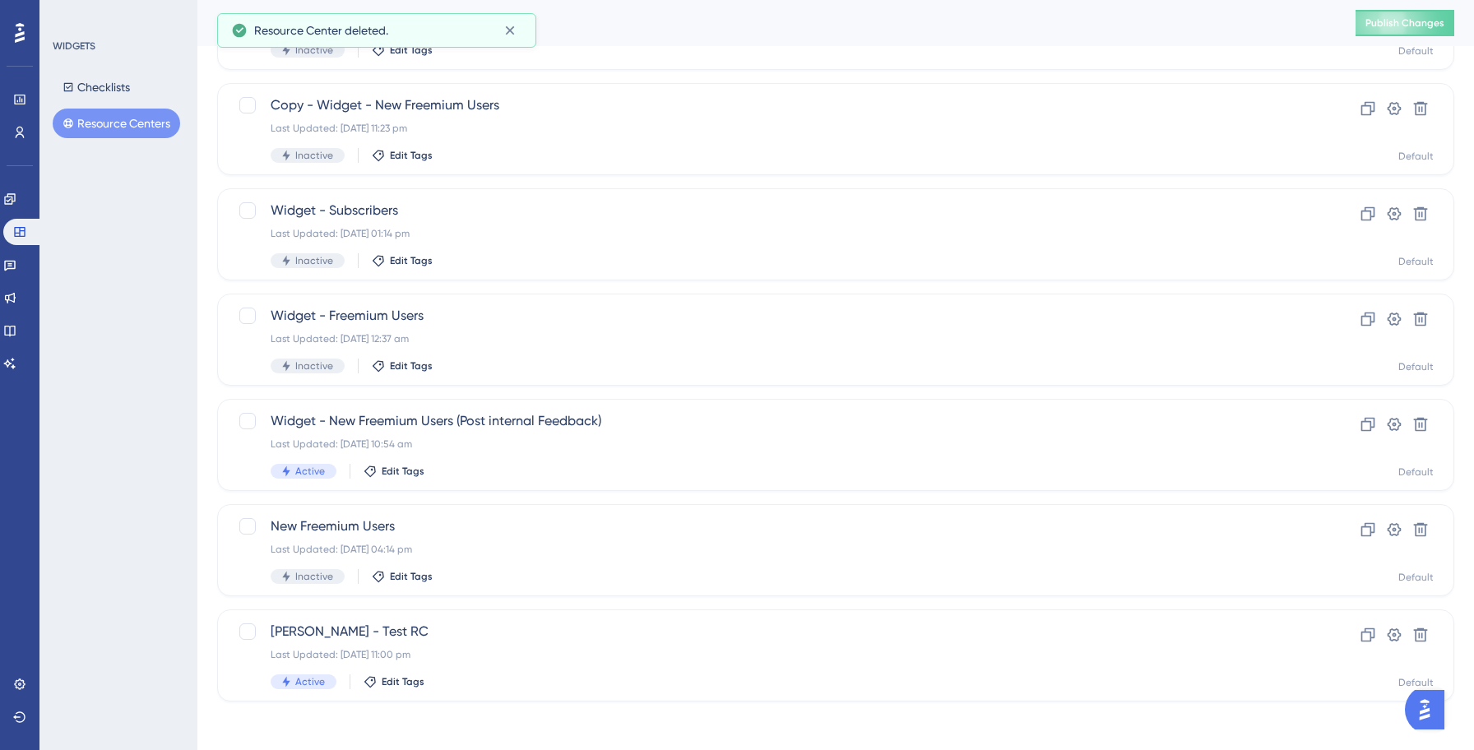
scroll to position [388, 0]
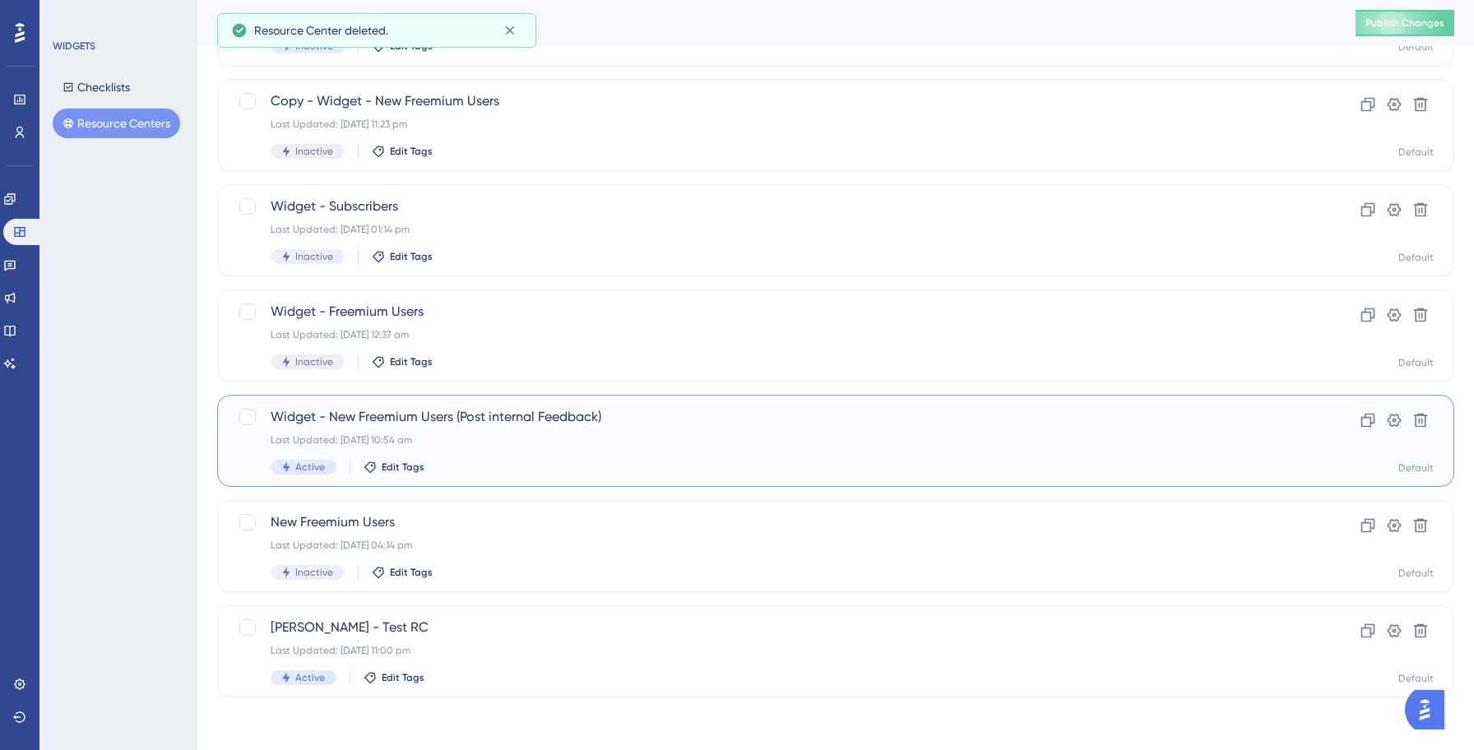
click at [527, 439] on div "Last Updated: [DATE] 10:54 am" at bounding box center [770, 439] width 998 height 13
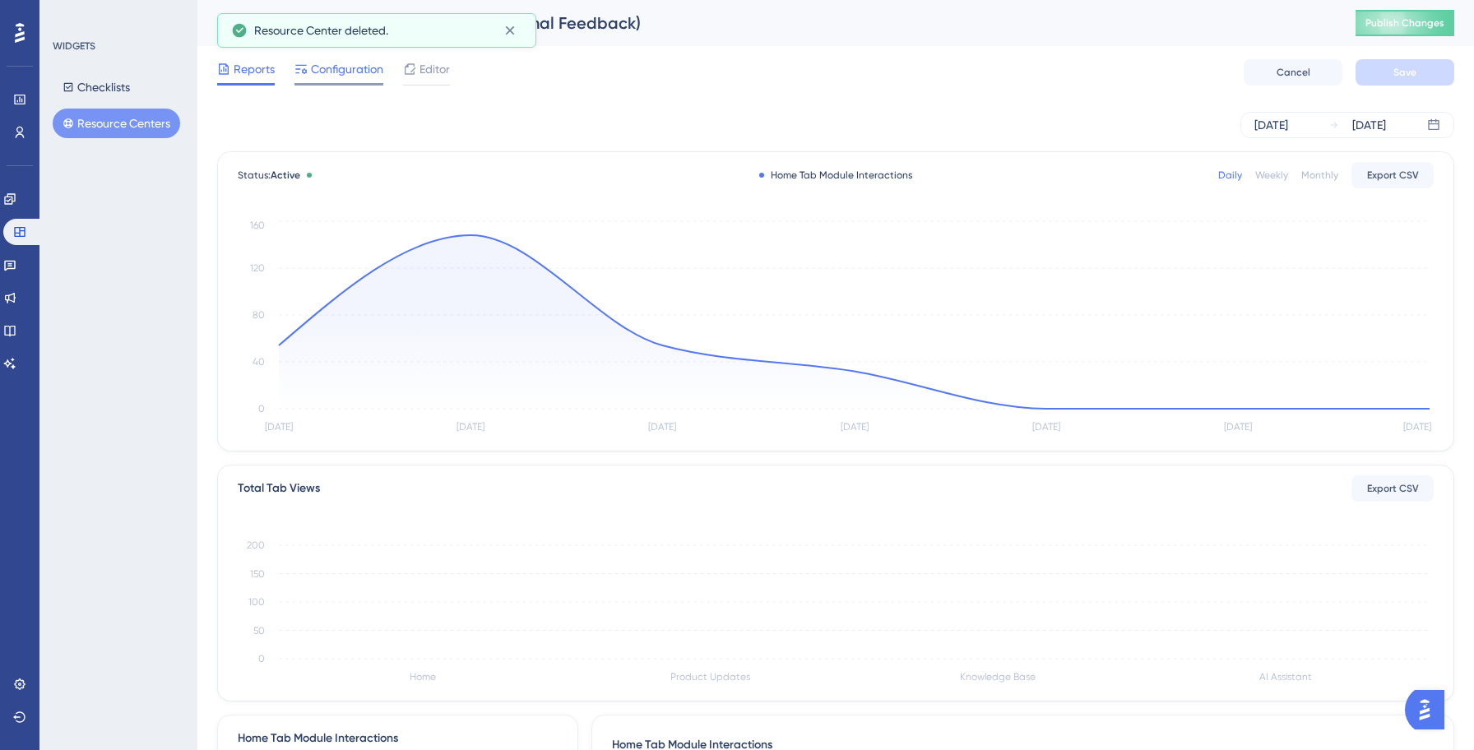
click at [340, 77] on span "Configuration" at bounding box center [347, 69] width 72 height 20
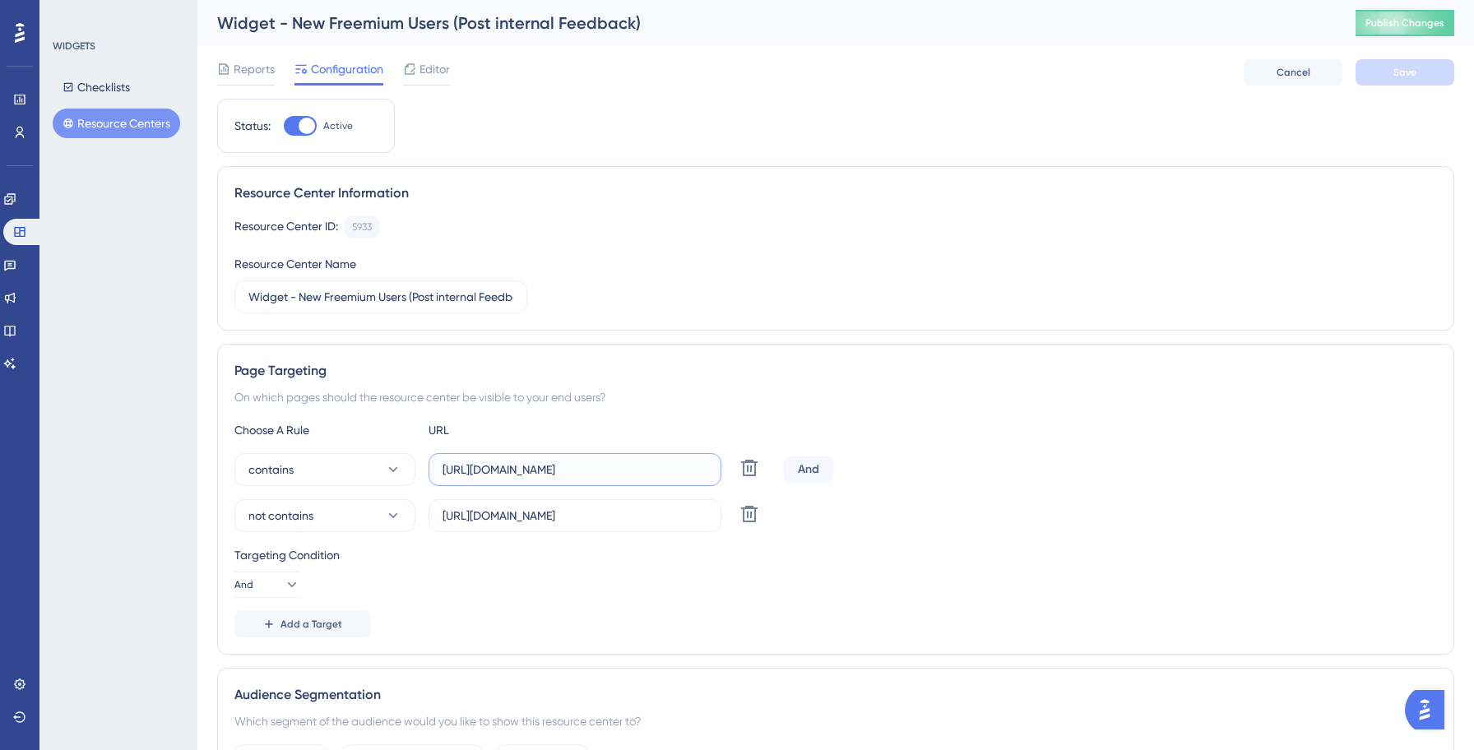
click at [544, 472] on input "[URL][DOMAIN_NAME]" at bounding box center [574, 469] width 265 height 18
type input "[URL][DOMAIN_NAME]"
drag, startPoint x: 485, startPoint y: 517, endPoint x: 546, endPoint y: 520, distance: 60.9
click at [546, 520] on input "[URL][DOMAIN_NAME]" at bounding box center [574, 516] width 265 height 18
paste input "invok"
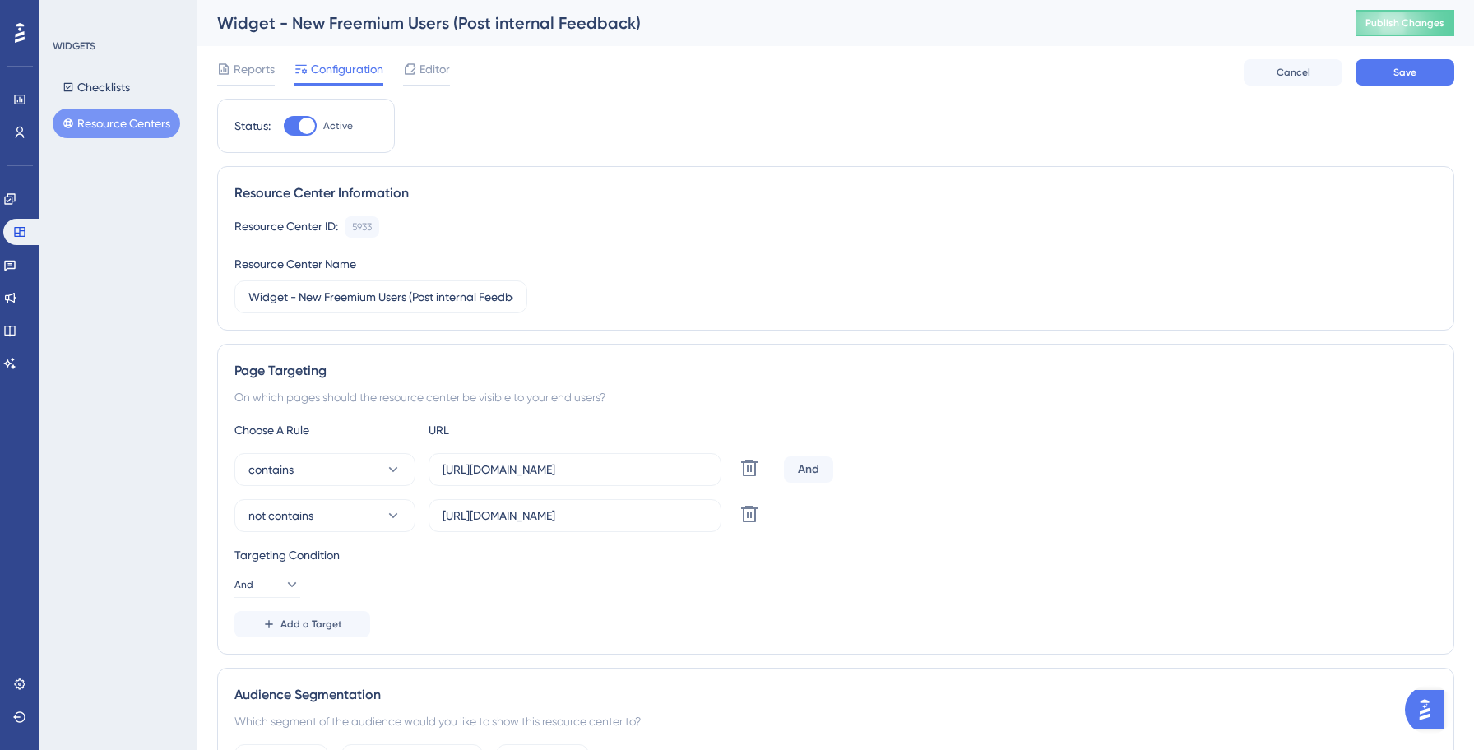
click at [969, 449] on div "Choose A Rule URL contains [URL][DOMAIN_NAME] Delete And not contains [URL][DOM…" at bounding box center [835, 528] width 1202 height 217
click at [1399, 72] on span "Save" at bounding box center [1404, 72] width 23 height 13
click at [517, 472] on input "[URL][DOMAIN_NAME]" at bounding box center [574, 469] width 265 height 18
type input "[URL][DOMAIN_NAME]"
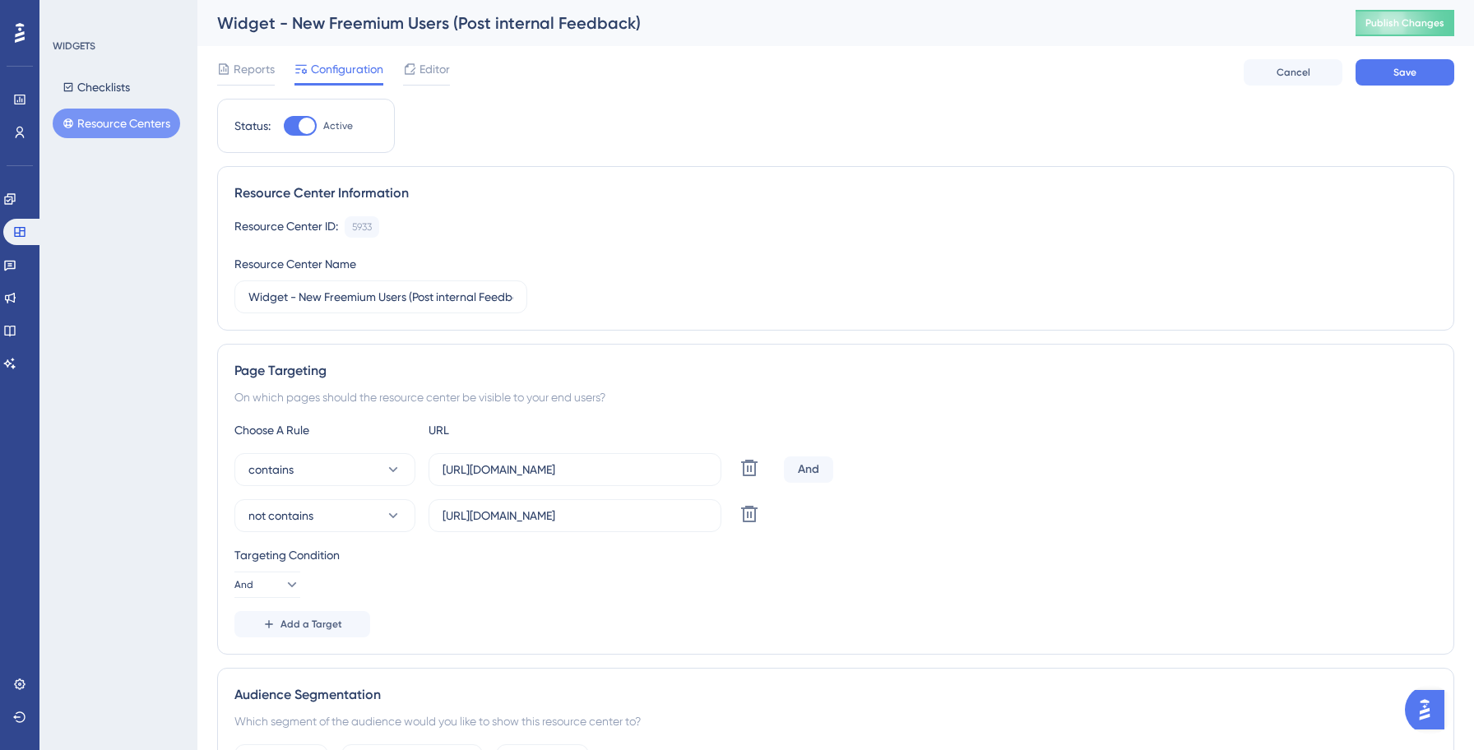
click at [1099, 453] on div "contains [URL][DOMAIN_NAME] Delete And" at bounding box center [835, 469] width 1202 height 33
click at [1401, 68] on span "Save" at bounding box center [1404, 72] width 23 height 13
click at [132, 117] on button "Resource Centers" at bounding box center [116, 124] width 127 height 30
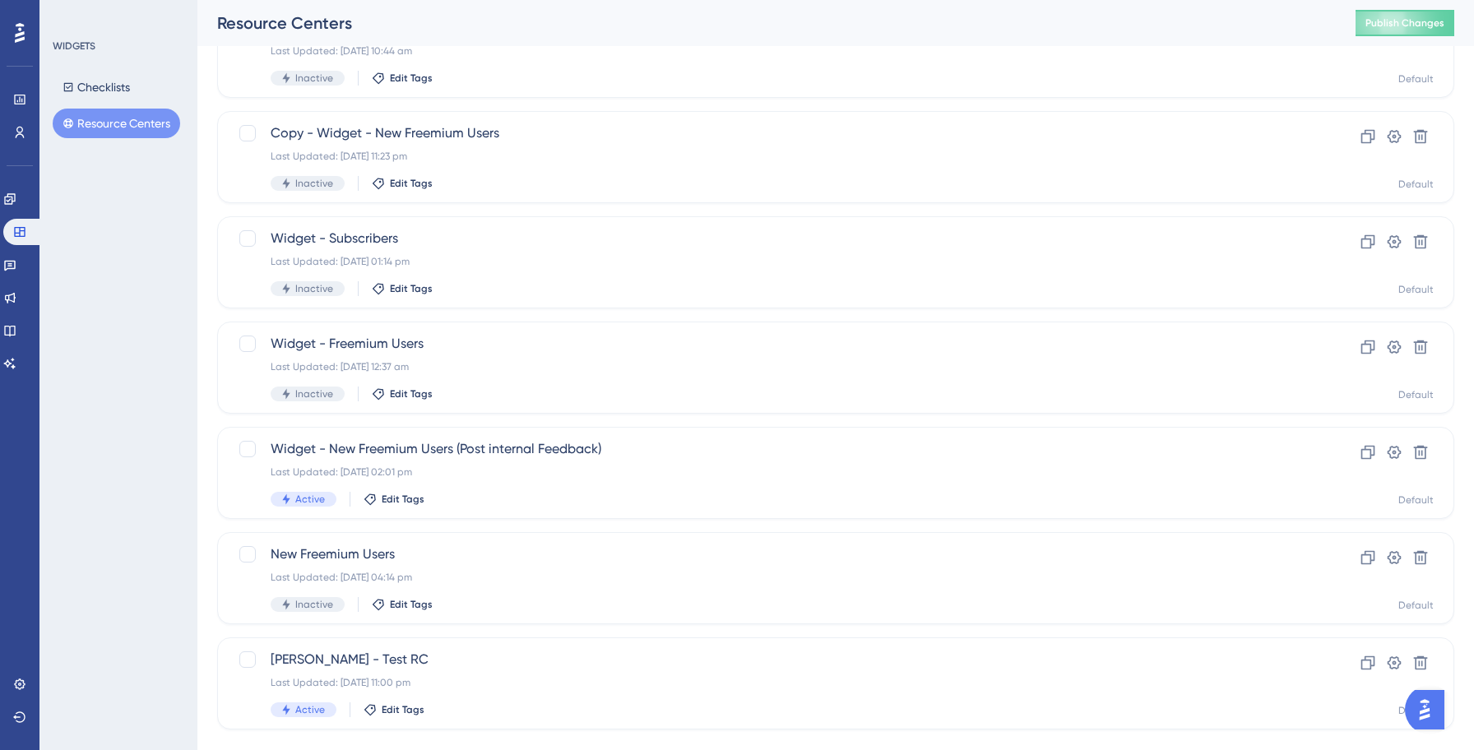
scroll to position [363, 0]
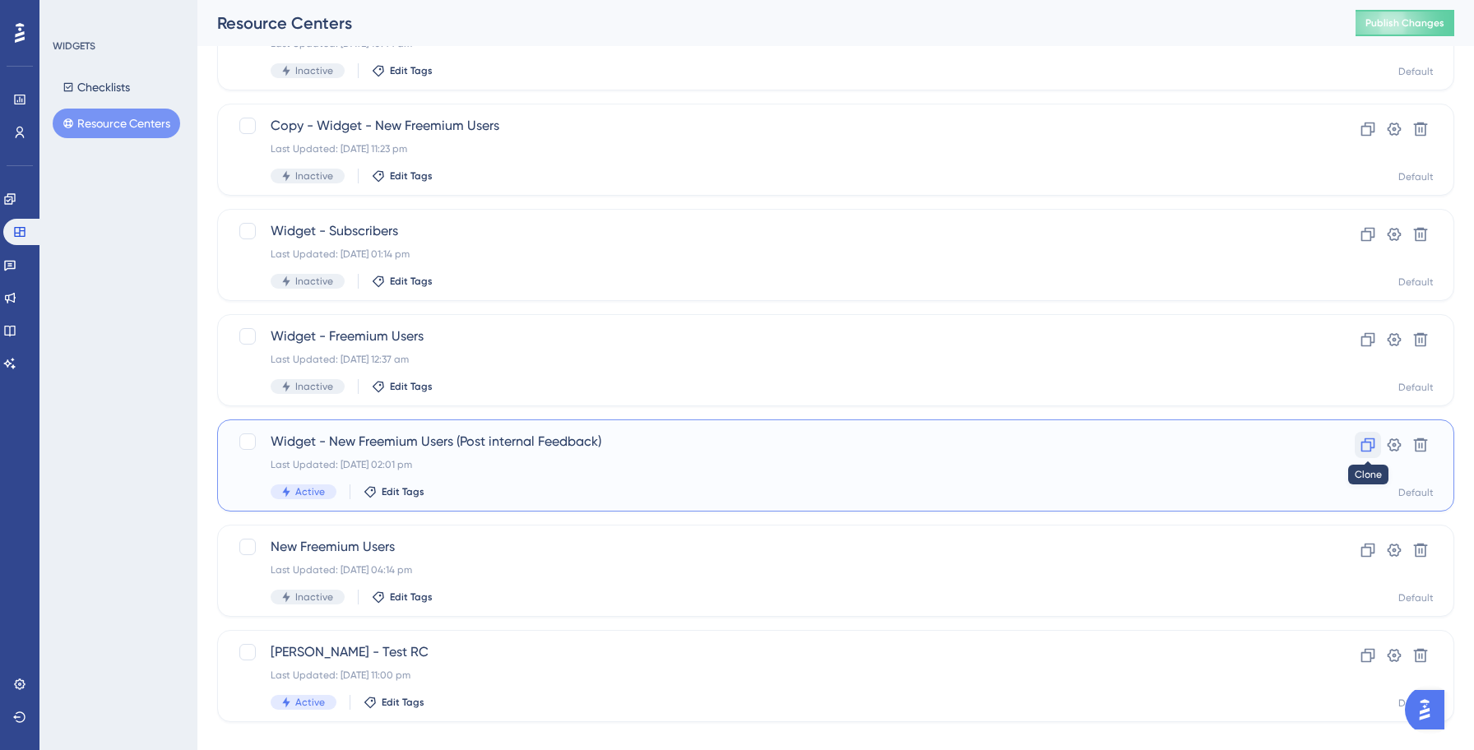
click at [1366, 438] on icon at bounding box center [1368, 445] width 14 height 14
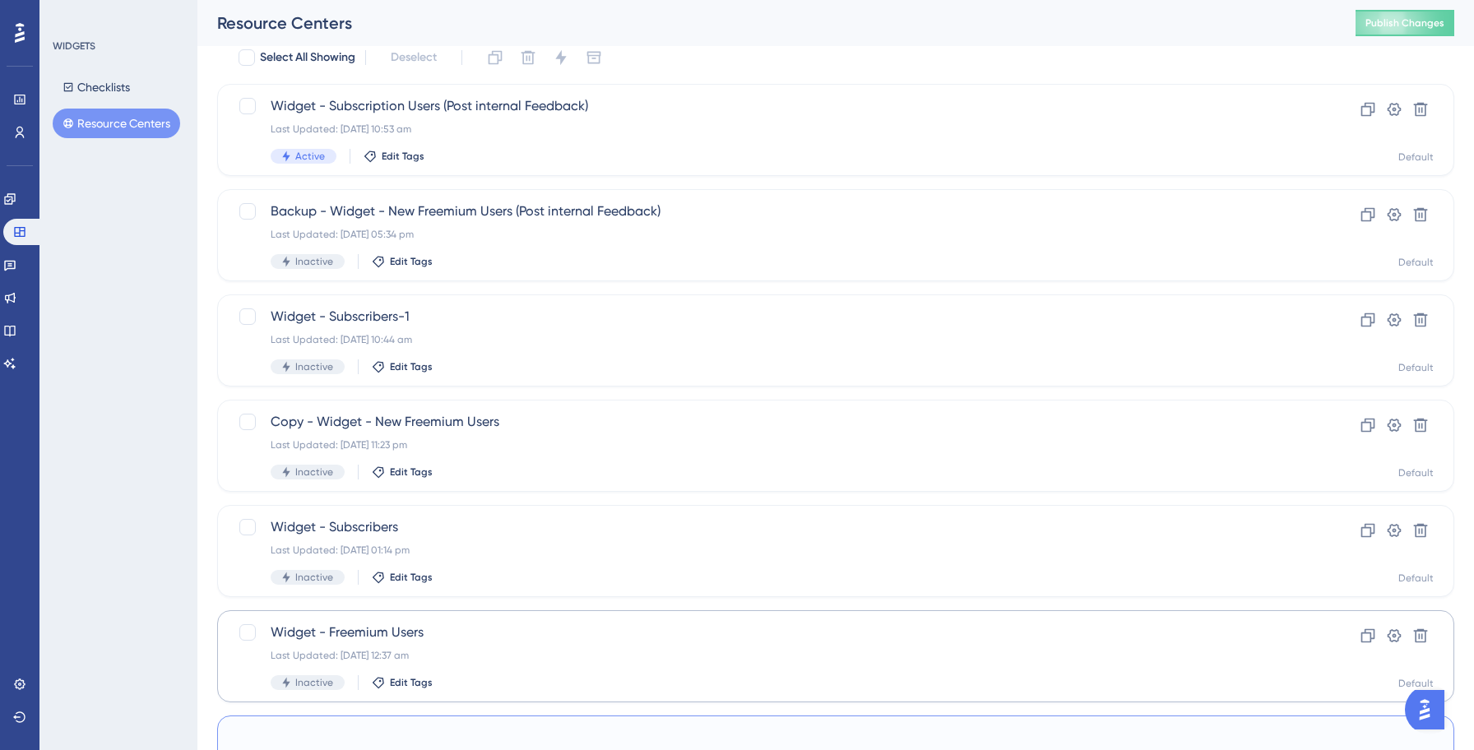
scroll to position [0, 0]
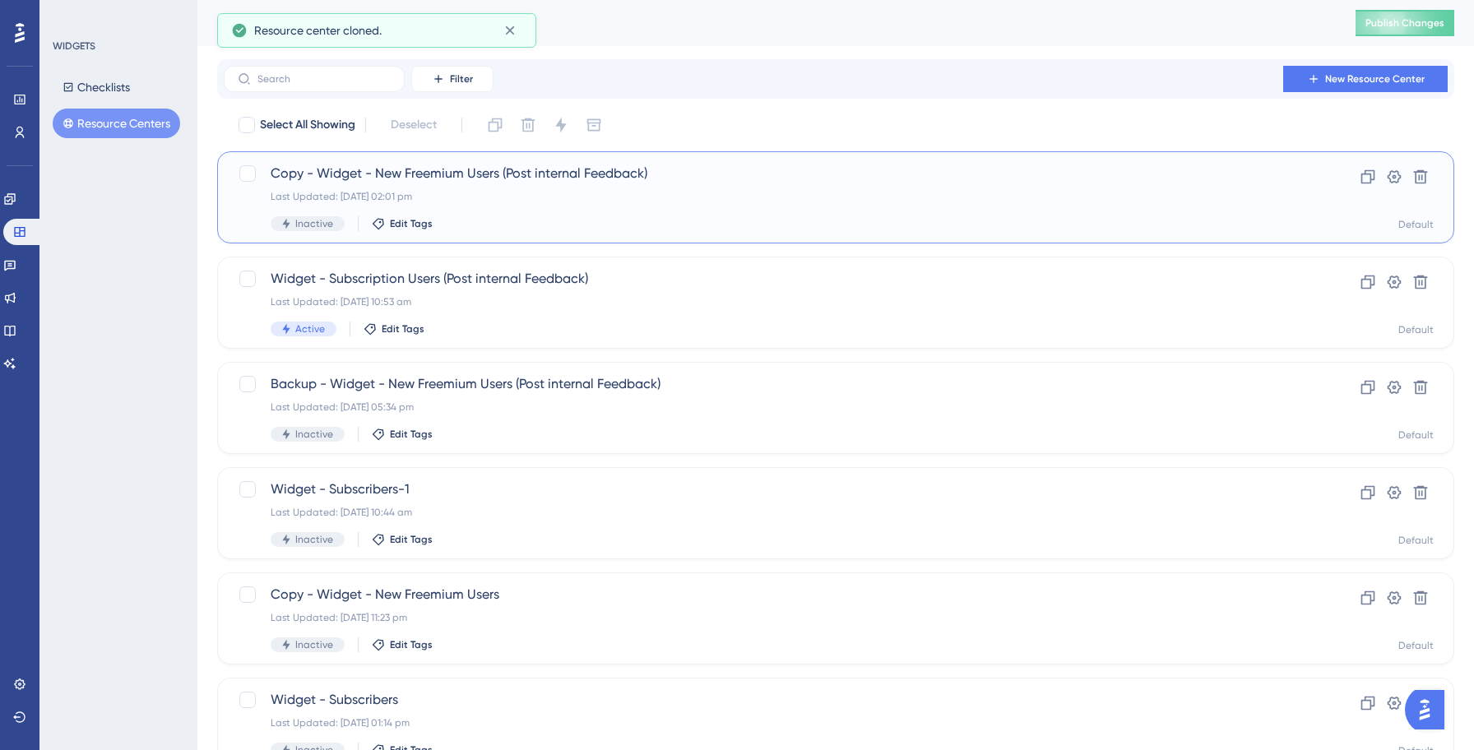
click at [498, 181] on span "Copy - Widget - New Freemium Users (Post internal Feedback)" at bounding box center [770, 174] width 998 height 20
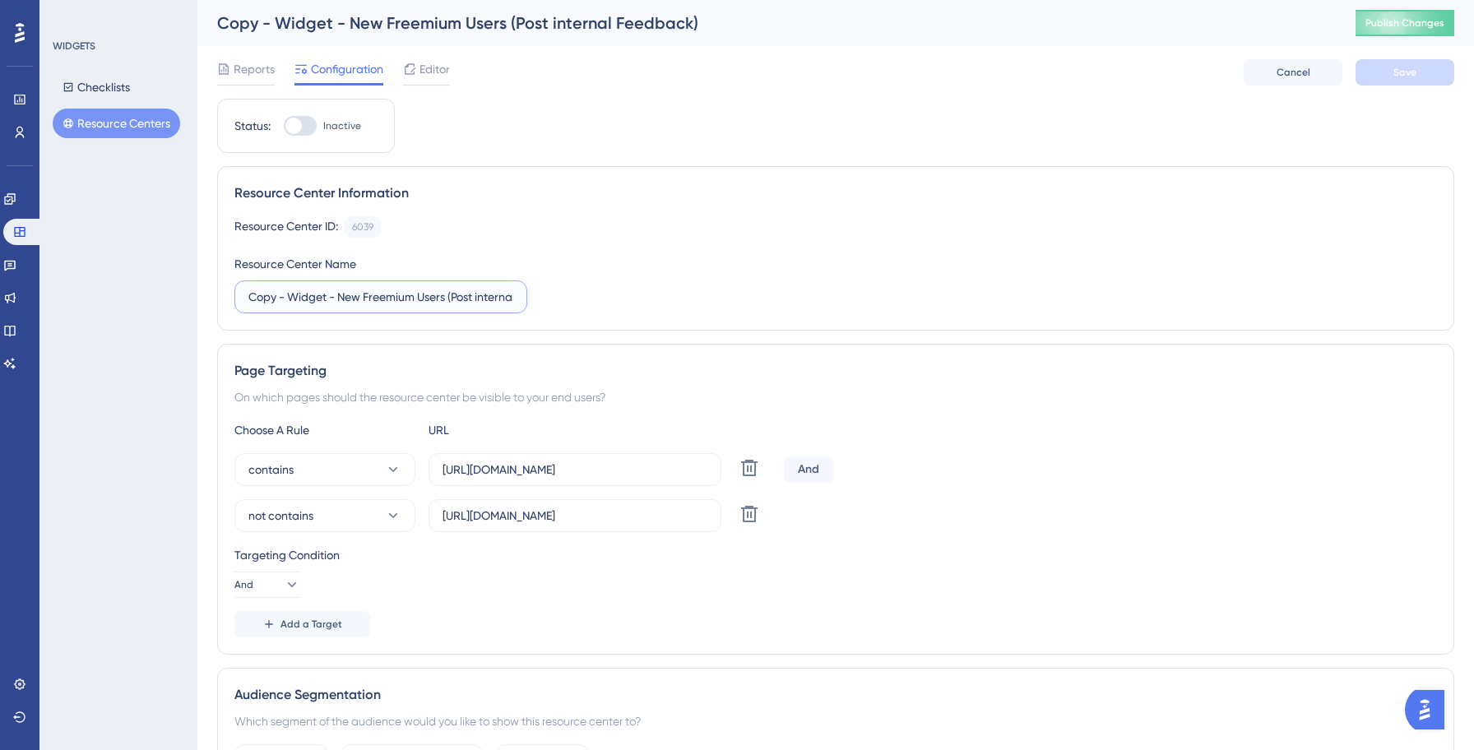
drag, startPoint x: 277, startPoint y: 300, endPoint x: 228, endPoint y: 291, distance: 50.2
click at [228, 291] on div "Resource Center Information Resource Center ID: 6039 Copy Resource Center Name …" at bounding box center [835, 248] width 1237 height 164
type input "Prod Test - Widget - New Freemium Users (Post internal Feedback)"
drag, startPoint x: 544, startPoint y: 470, endPoint x: 486, endPoint y: 468, distance: 58.4
click at [486, 468] on input "[URL][DOMAIN_NAME]" at bounding box center [574, 469] width 265 height 18
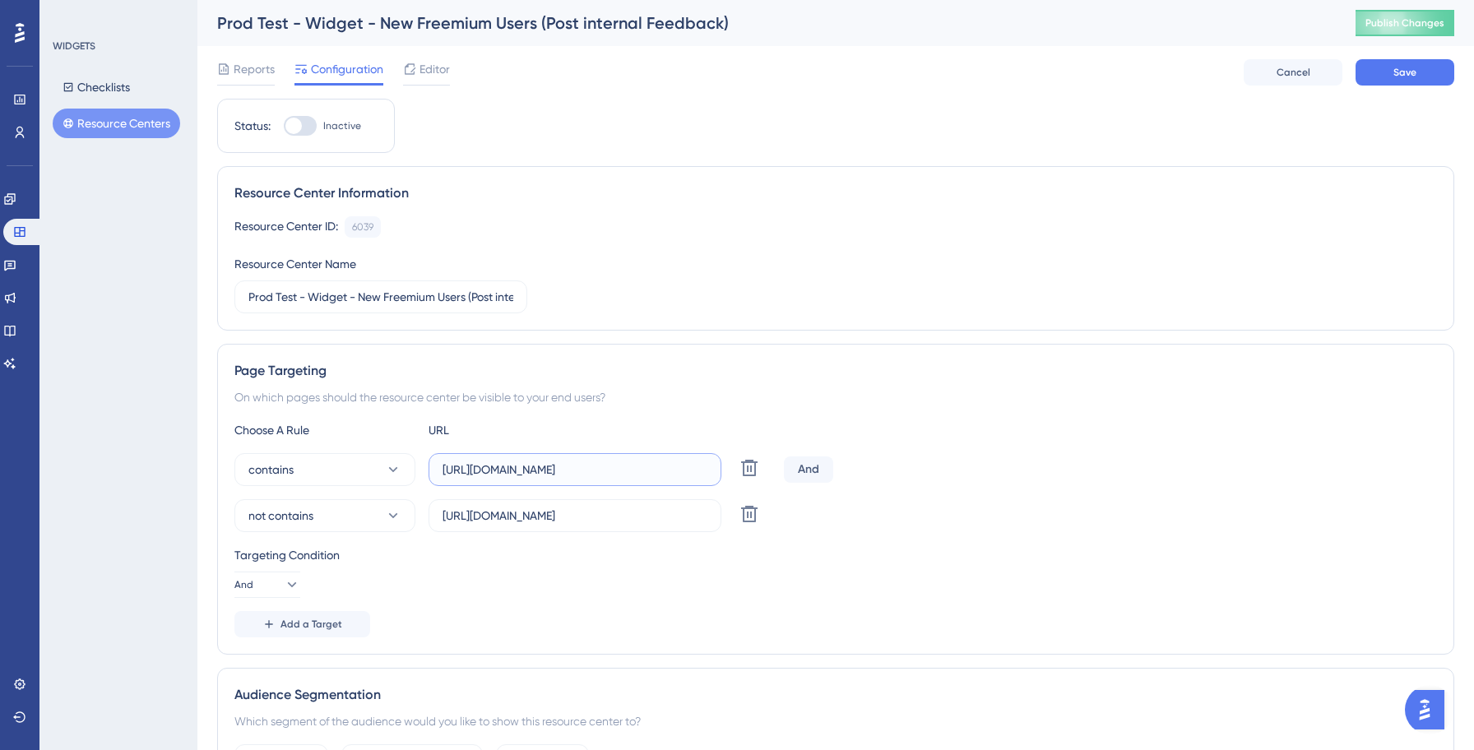
paste input "invok"
type input "[URL][DOMAIN_NAME]"
drag, startPoint x: 545, startPoint y: 517, endPoint x: 488, endPoint y: 513, distance: 57.7
click at [488, 513] on input "[URL][DOMAIN_NAME]" at bounding box center [574, 516] width 265 height 18
paste input "invok"
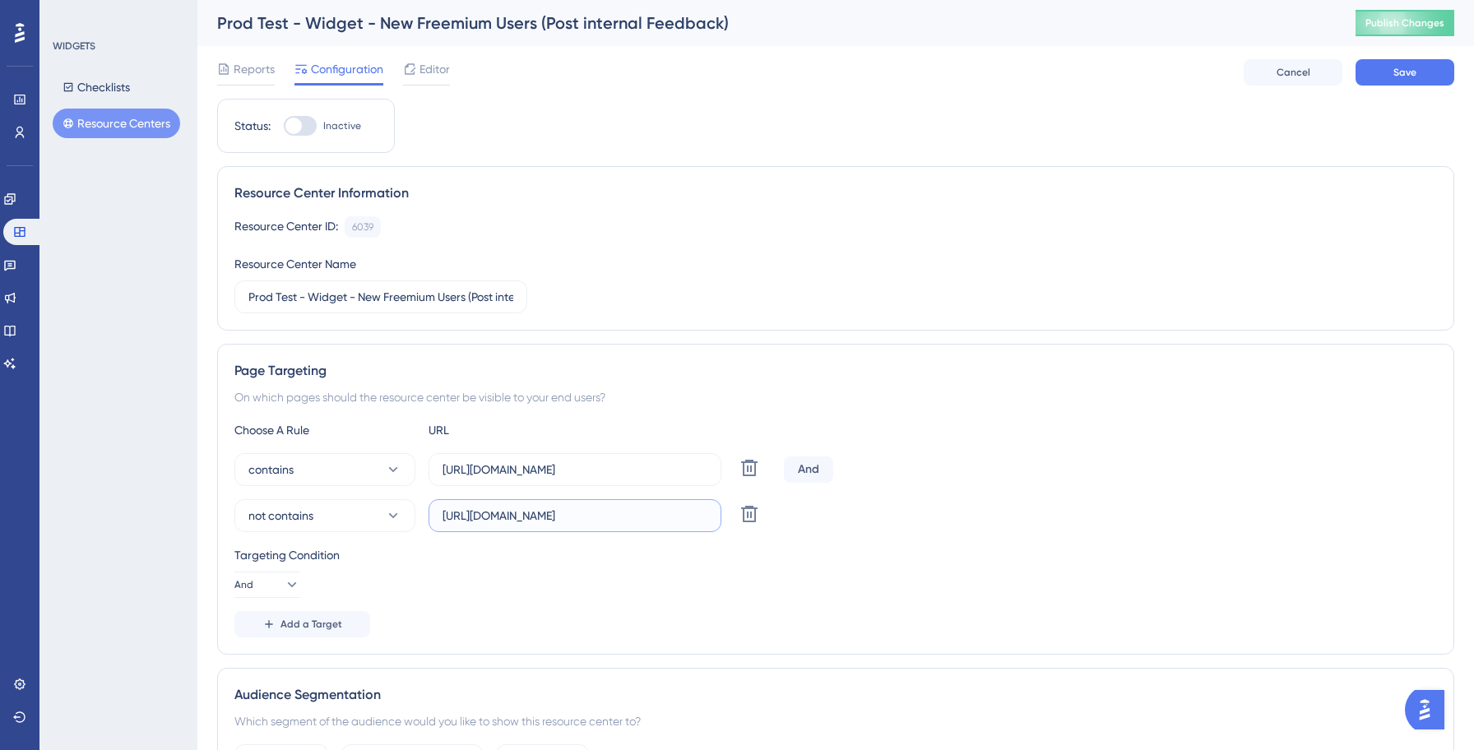
type input "[URL][DOMAIN_NAME]"
click at [1053, 446] on div "Choose A Rule URL contains [URL][DOMAIN_NAME] Delete And not contains [URL][DOM…" at bounding box center [835, 528] width 1202 height 217
click at [1426, 74] on button "Save" at bounding box center [1404, 72] width 99 height 26
click at [302, 127] on div at bounding box center [300, 126] width 33 height 20
click at [284, 127] on input "Inactive" at bounding box center [283, 126] width 1 height 1
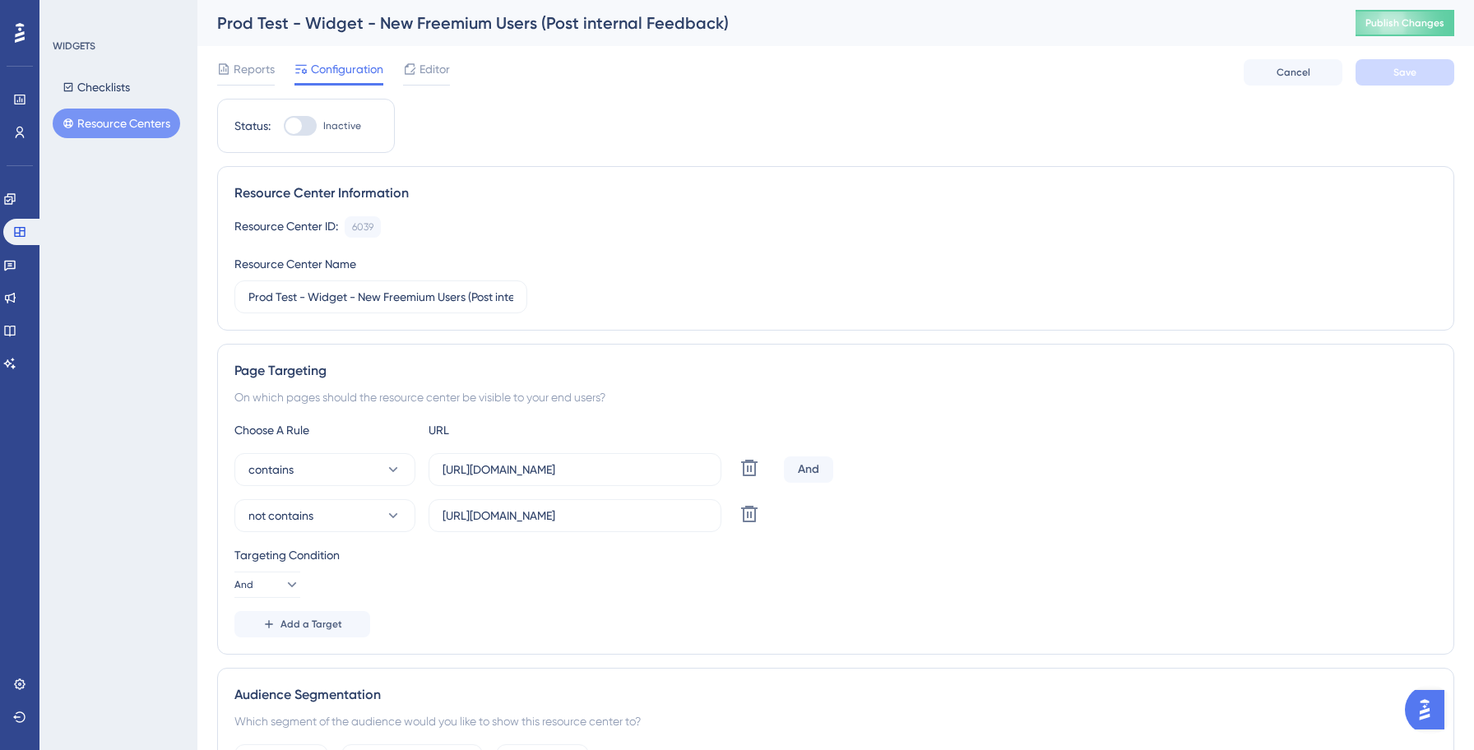
checkbox input "true"
click at [1400, 75] on span "Save" at bounding box center [1404, 72] width 23 height 13
click at [1406, 31] on button "Publish Changes" at bounding box center [1404, 23] width 99 height 26
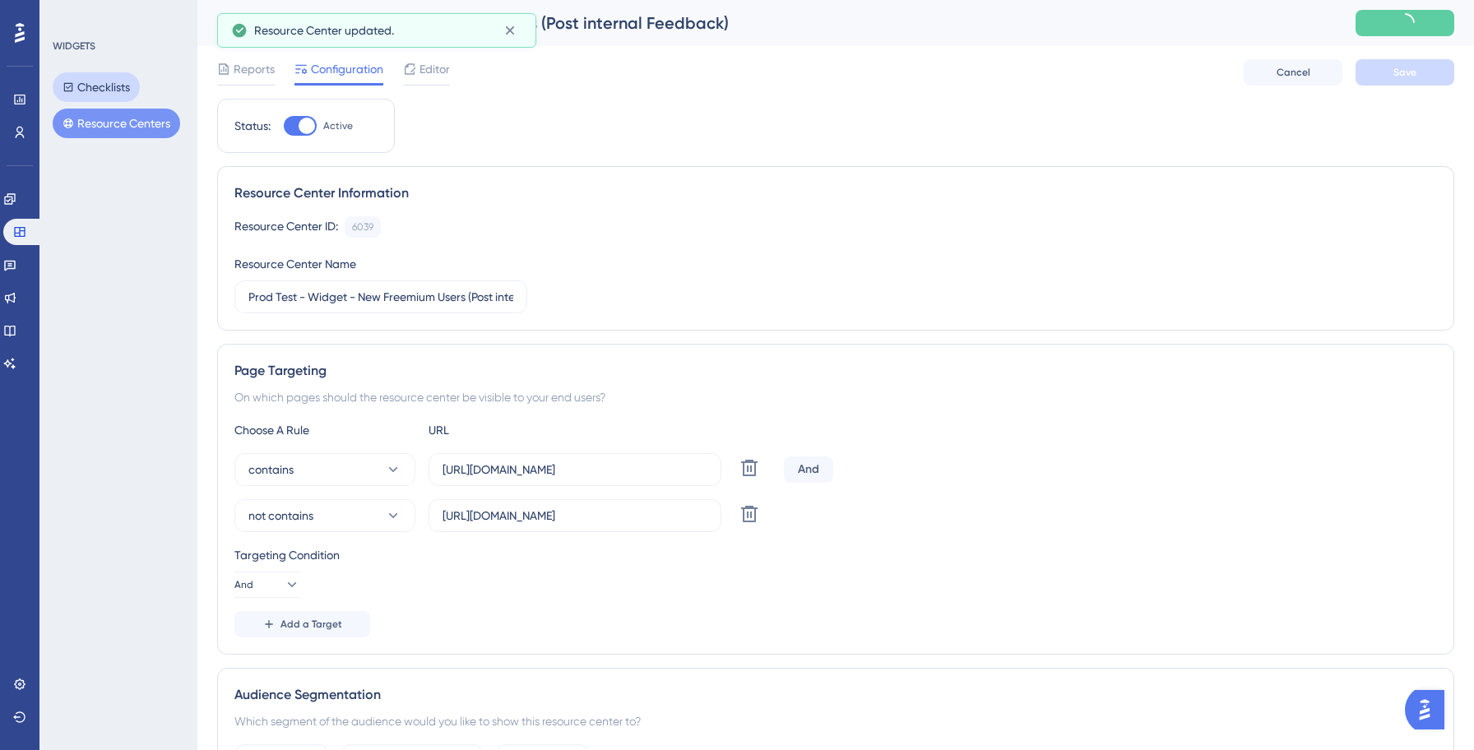
drag, startPoint x: 121, startPoint y: 92, endPoint x: 133, endPoint y: 107, distance: 19.3
click at [121, 92] on button "Checklists" at bounding box center [96, 87] width 87 height 30
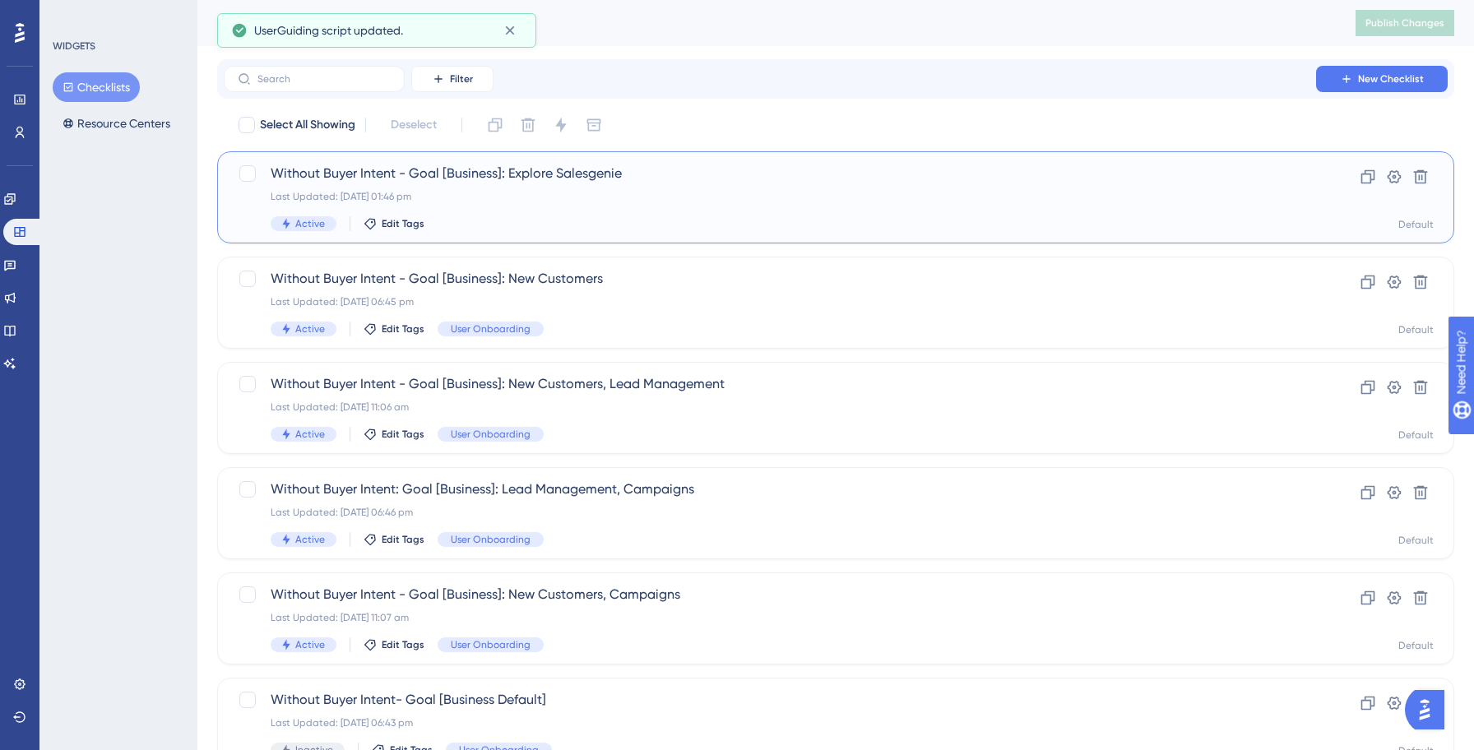
click at [571, 217] on div "Active Edit Tags" at bounding box center [770, 223] width 998 height 15
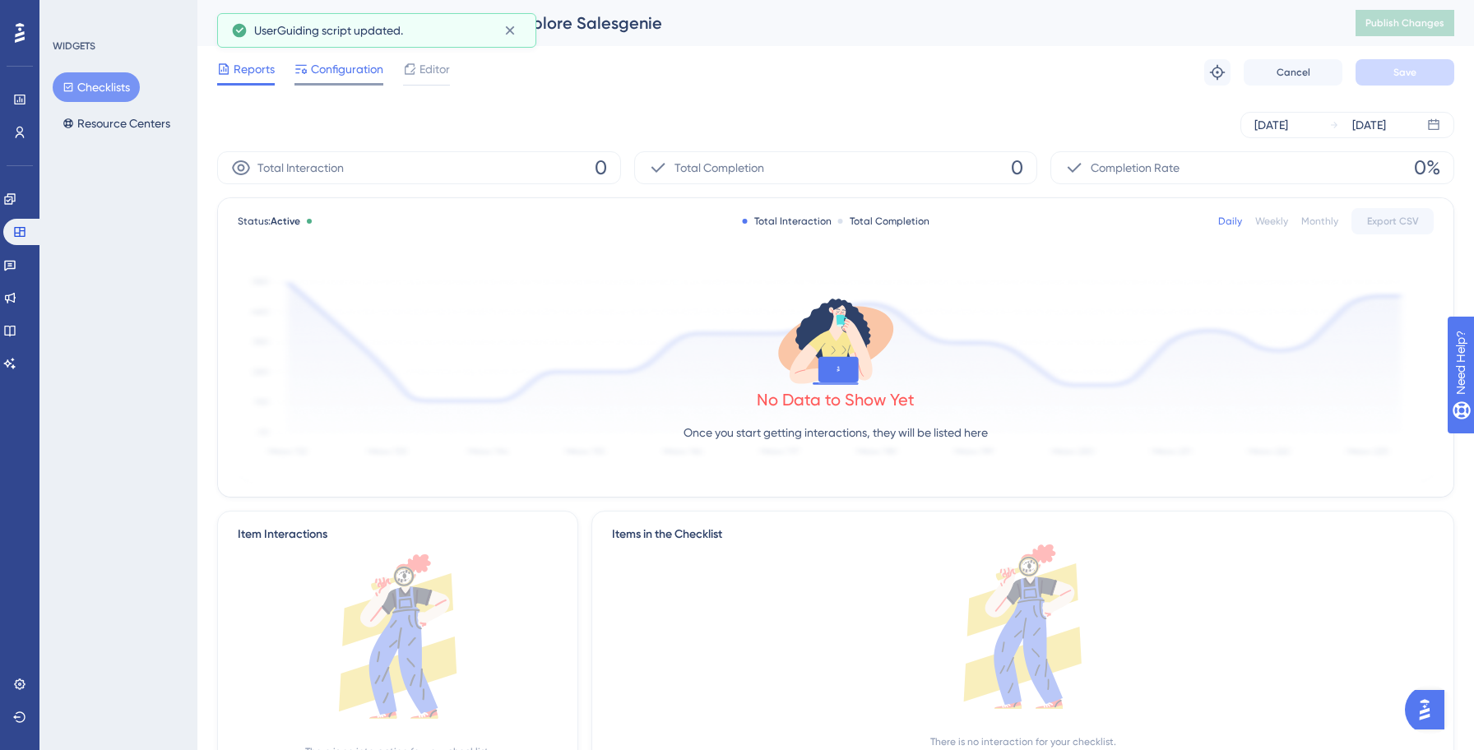
click at [350, 77] on span "Configuration" at bounding box center [347, 69] width 72 height 20
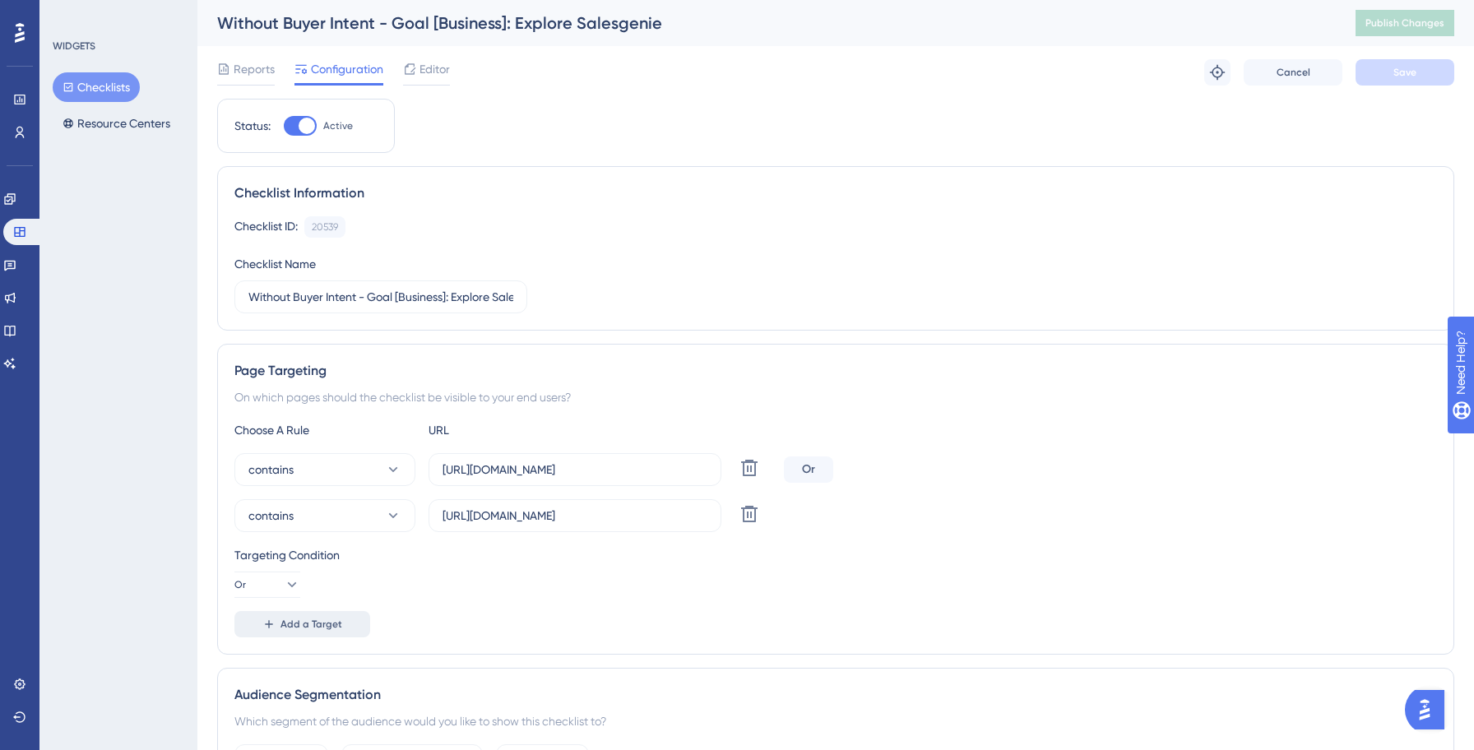
click at [325, 623] on span "Add a Target" at bounding box center [311, 624] width 62 height 13
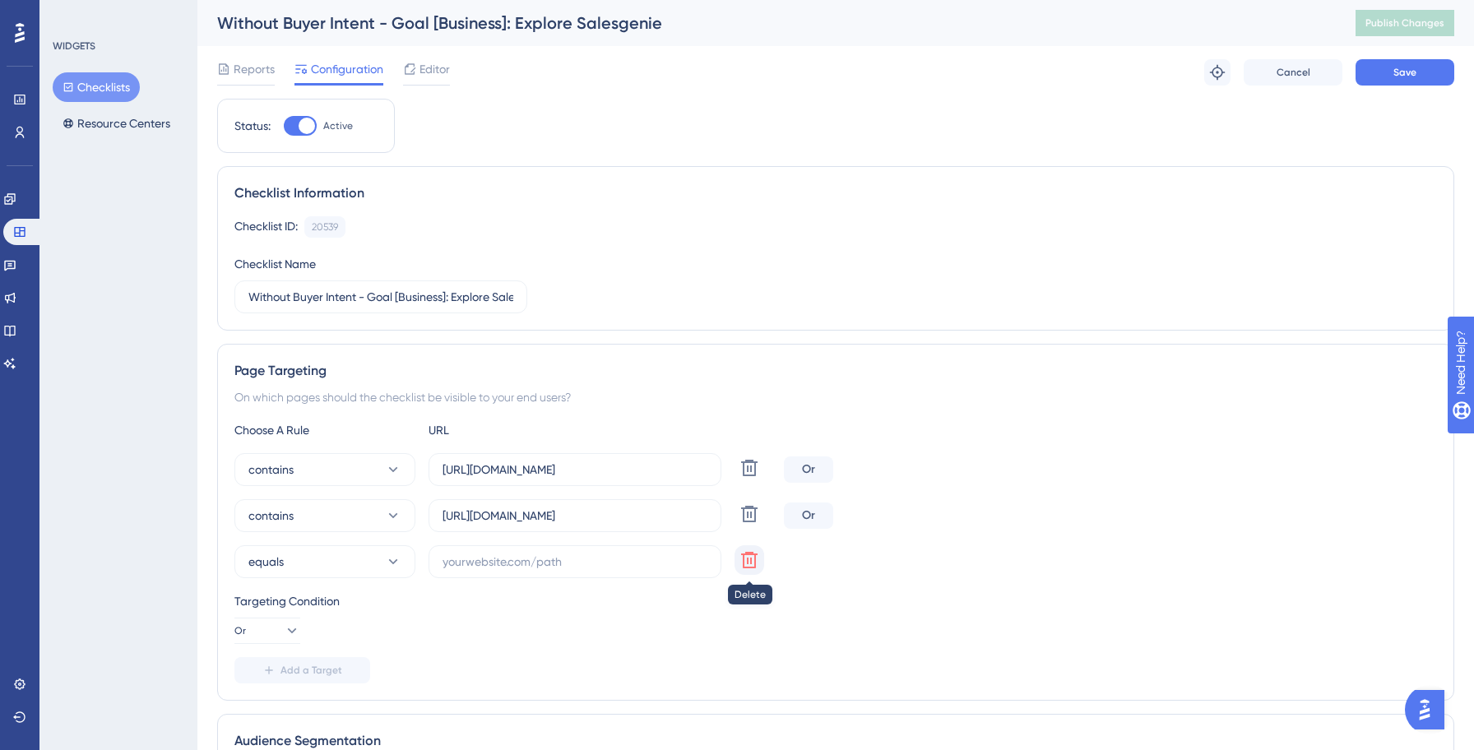
click at [752, 558] on icon at bounding box center [749, 560] width 20 height 20
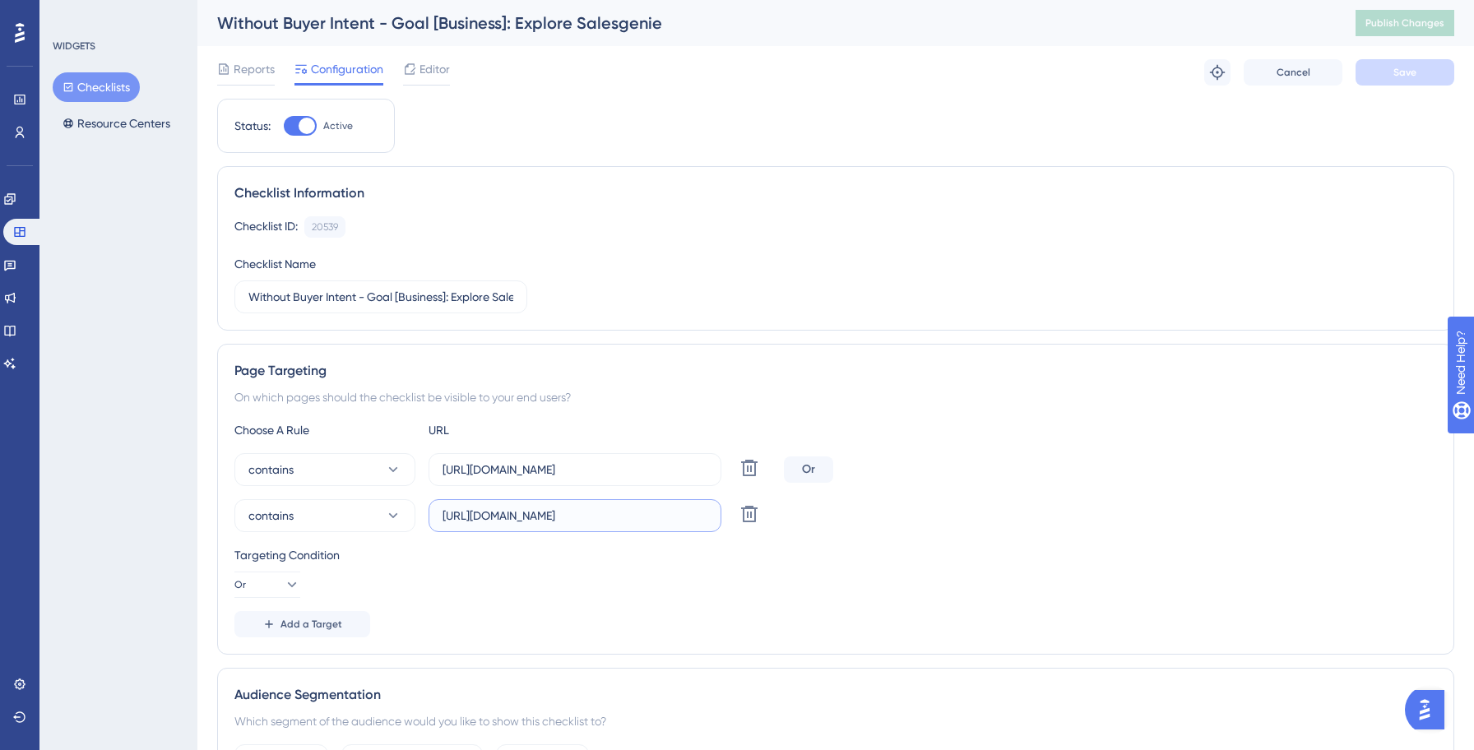
click at [549, 517] on input "[URL][DOMAIN_NAME]" at bounding box center [574, 516] width 265 height 18
click at [854, 574] on div "Targeting Condition Or" at bounding box center [835, 571] width 1202 height 53
click at [126, 94] on button "Checklists" at bounding box center [96, 87] width 87 height 30
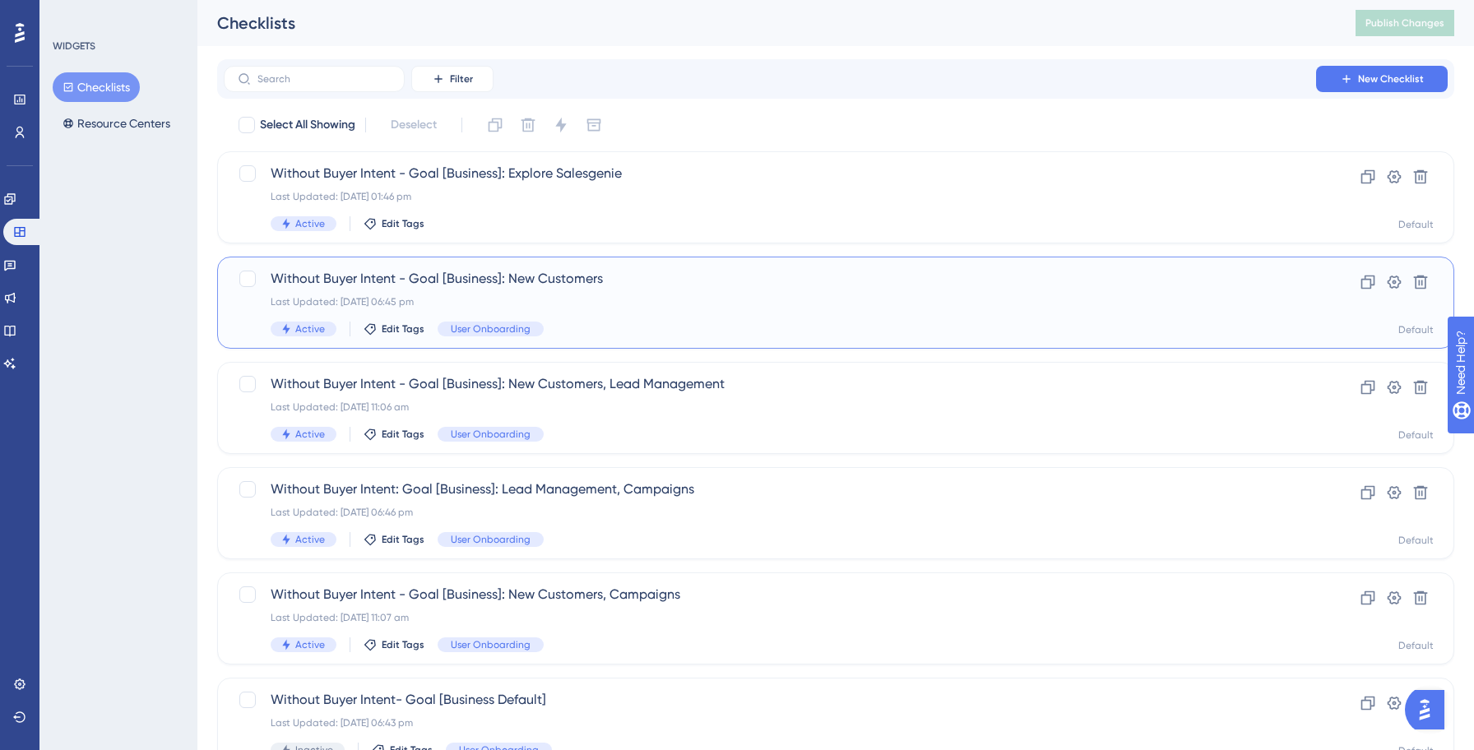
click at [663, 337] on div "Without Buyer Intent - Goal [Business]: New Customers Last Updated: [DATE] 06:4…" at bounding box center [835, 303] width 1237 height 92
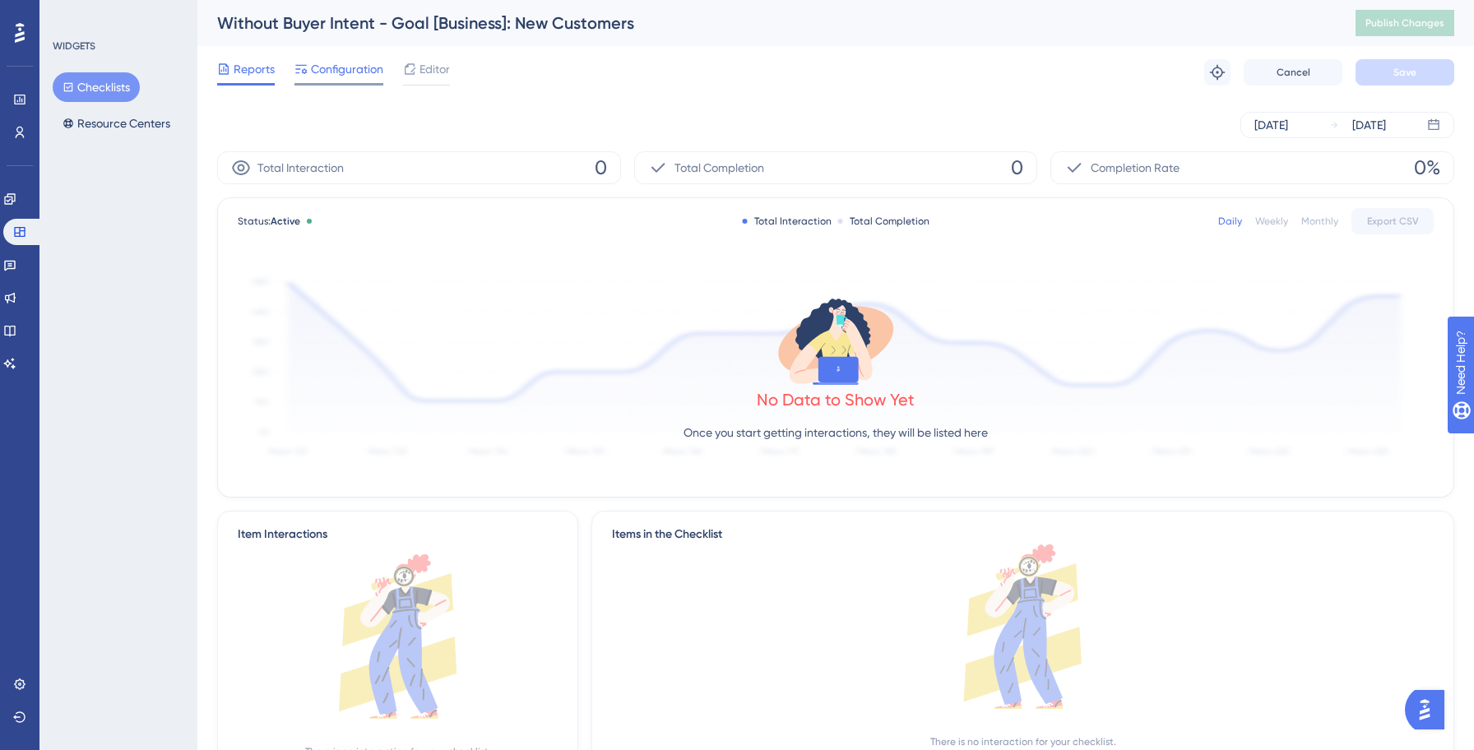
click at [355, 82] on div "Configuration" at bounding box center [338, 72] width 89 height 26
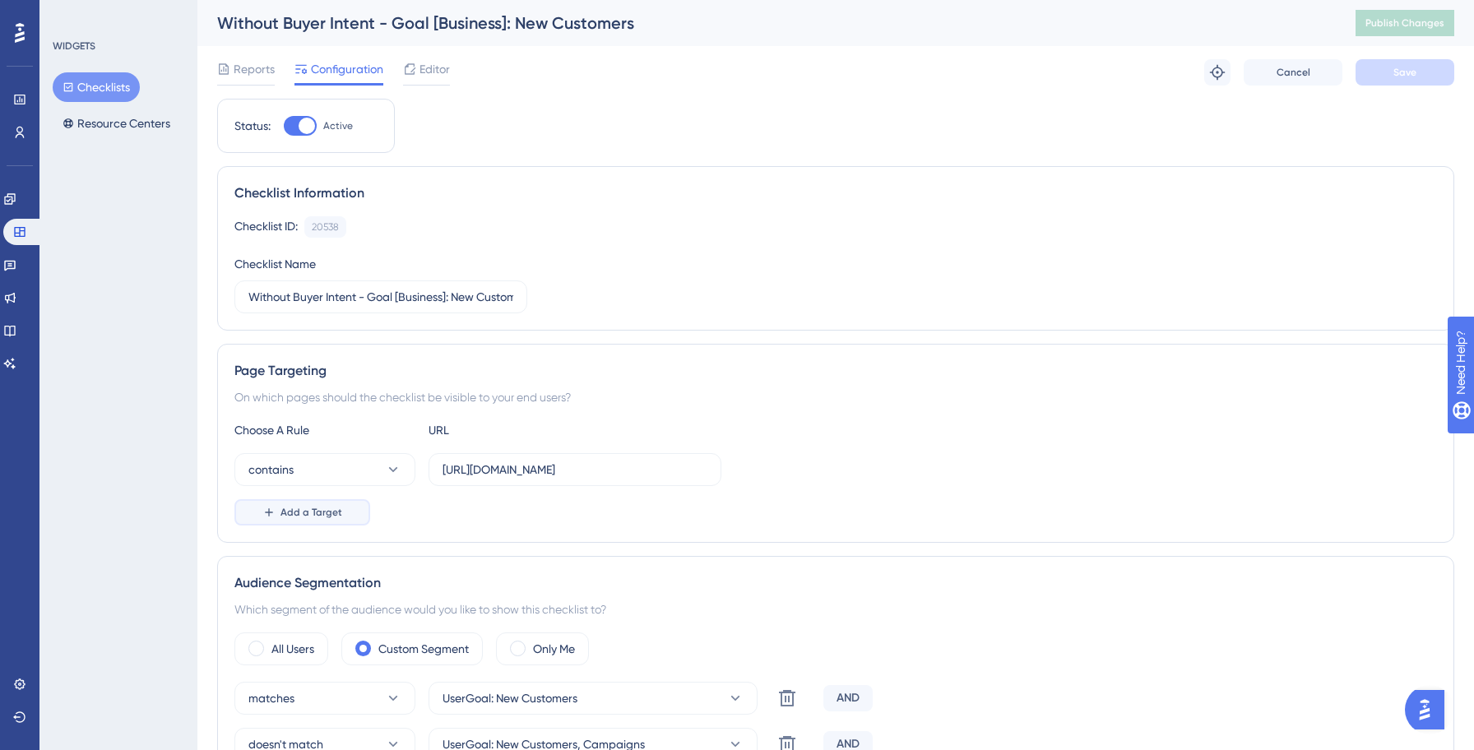
click at [285, 502] on button "Add a Target" at bounding box center [302, 512] width 136 height 26
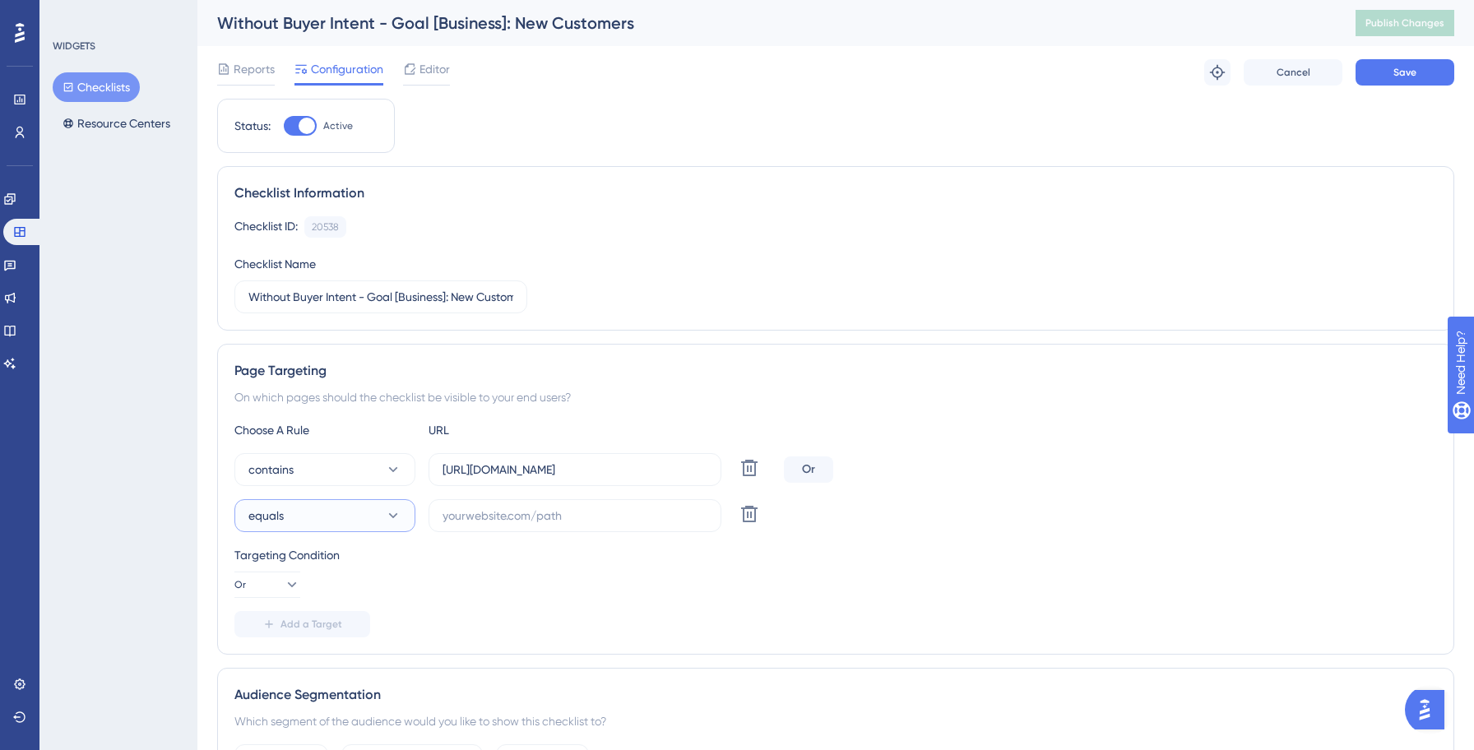
click at [331, 525] on button "equals" at bounding box center [324, 515] width 181 height 33
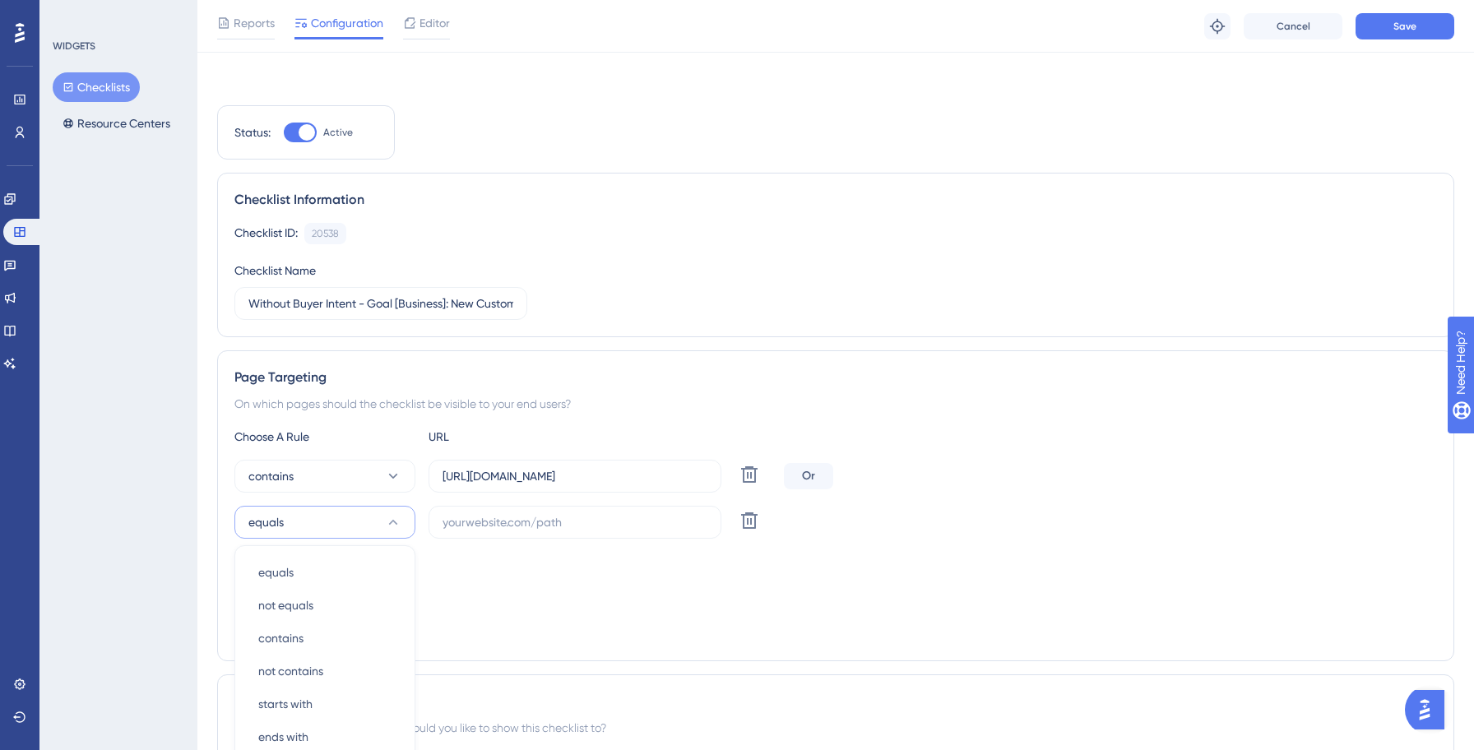
scroll to position [296, 0]
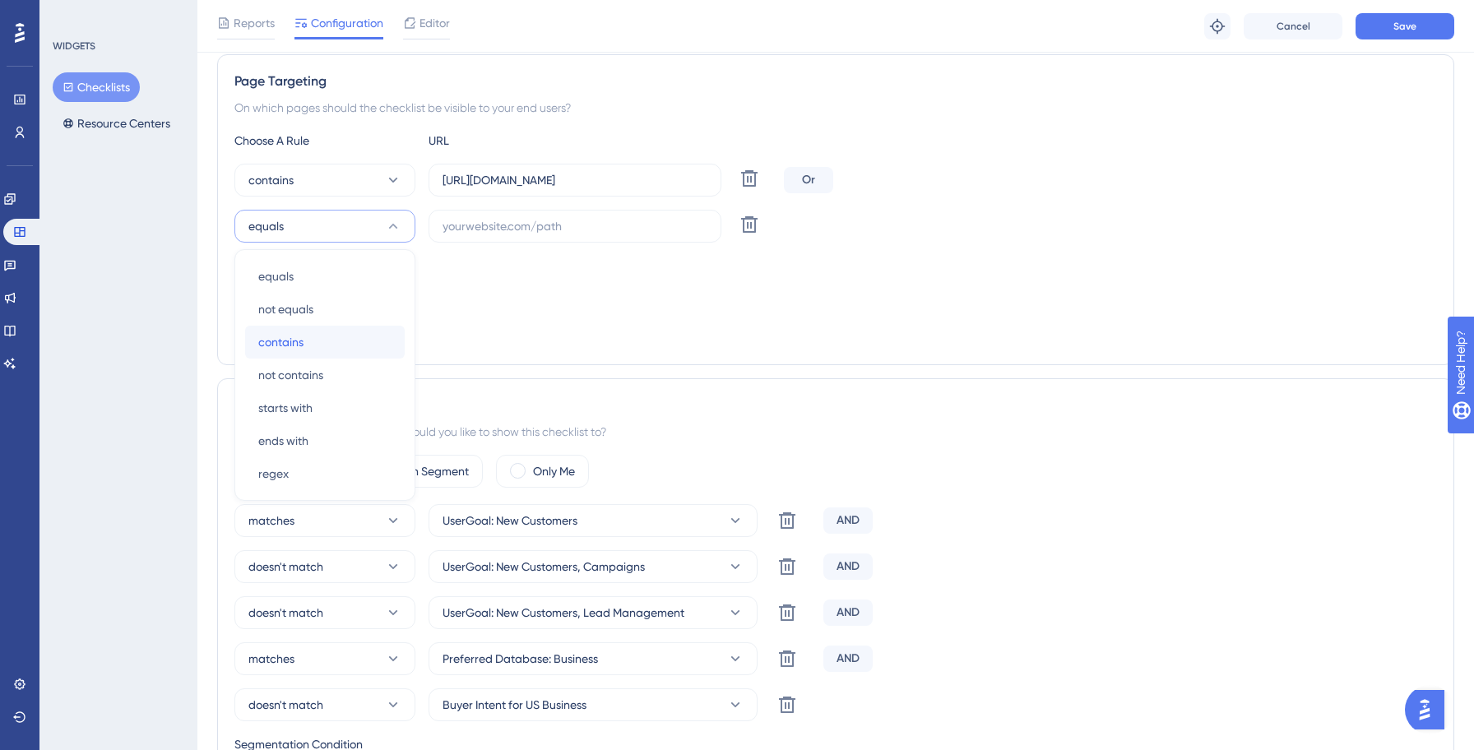
click at [319, 342] on div "contains contains" at bounding box center [324, 342] width 133 height 33
click at [569, 229] on input "text" at bounding box center [574, 226] width 265 height 18
paste input "[URL][DOMAIN_NAME]"
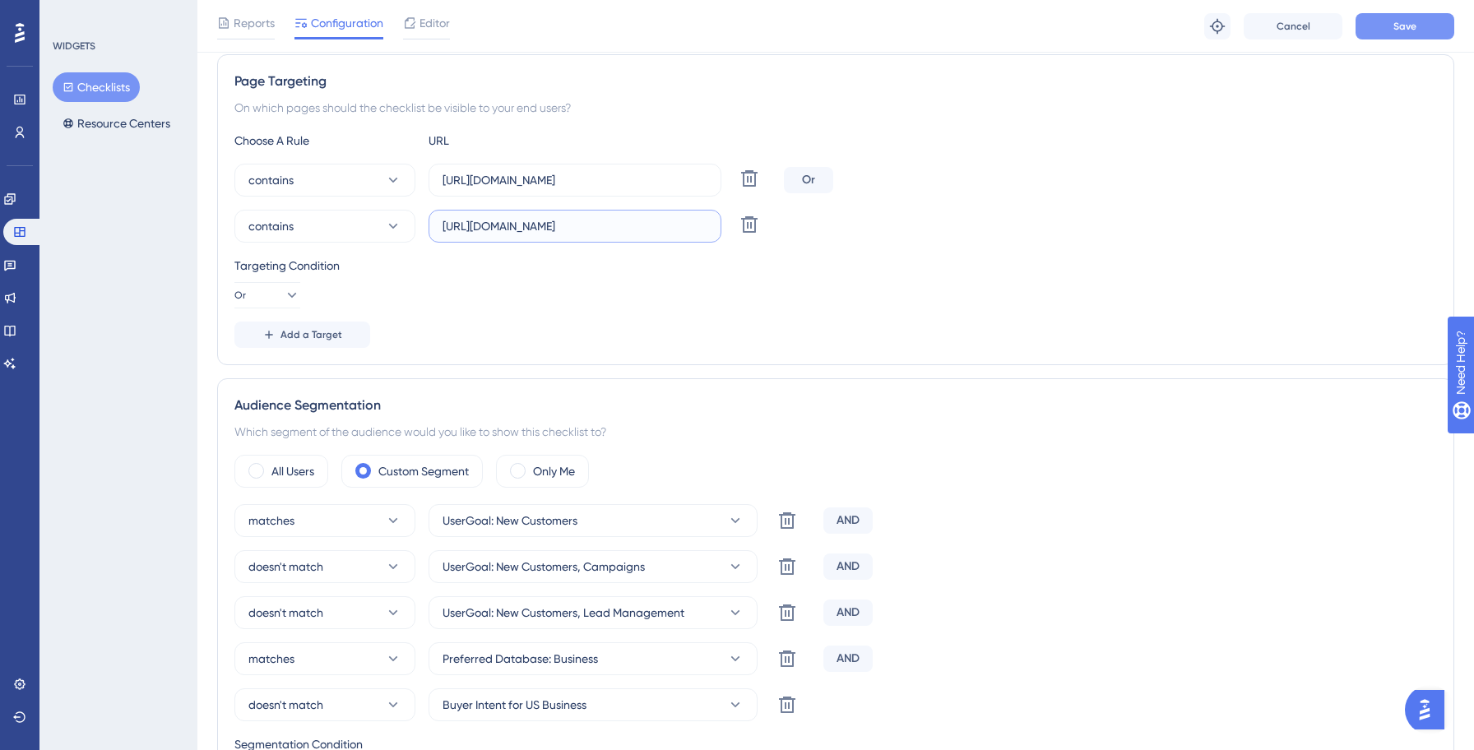
type input "[URL][DOMAIN_NAME]"
click at [1418, 32] on button "Save" at bounding box center [1404, 26] width 99 height 26
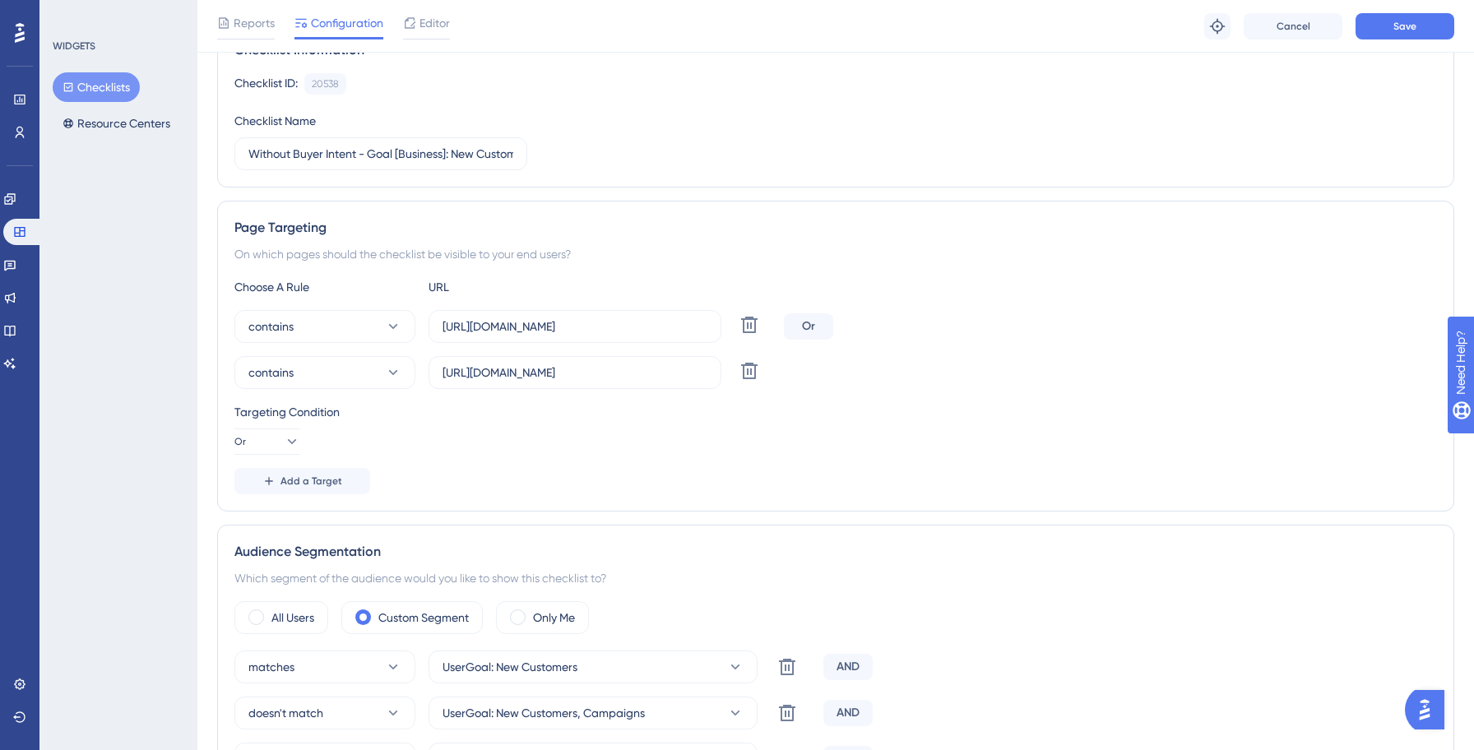
scroll to position [0, 0]
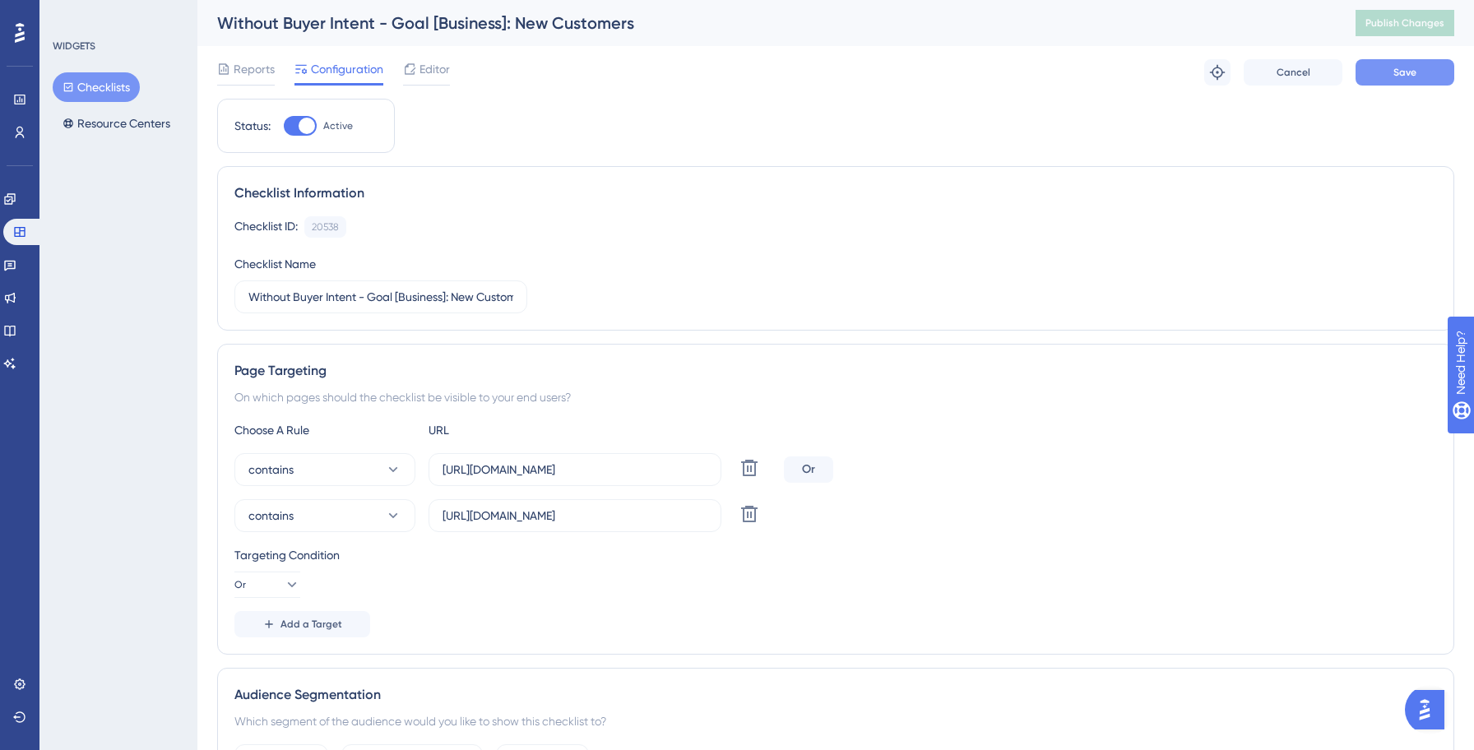
click at [1405, 82] on button "Save" at bounding box center [1404, 72] width 99 height 26
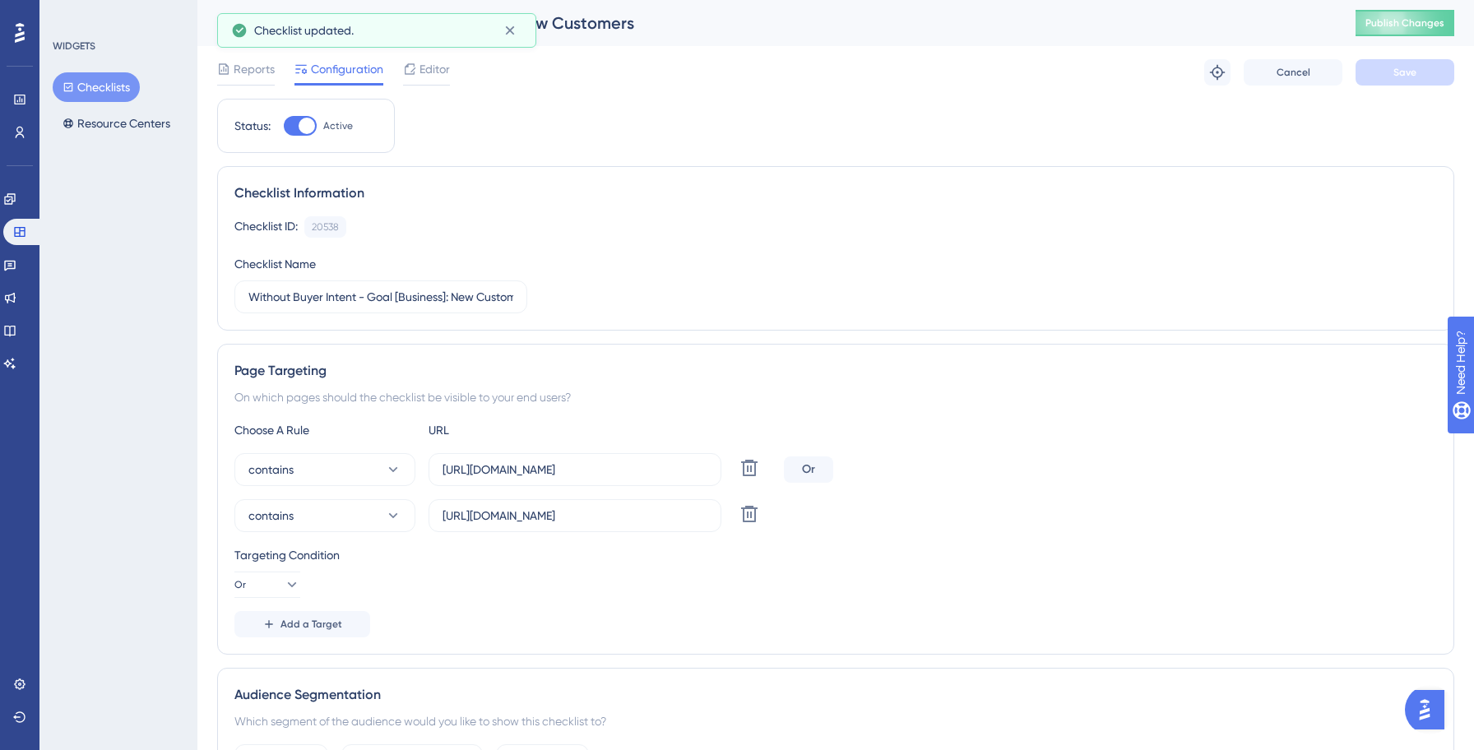
click at [113, 90] on button "Checklists" at bounding box center [96, 87] width 87 height 30
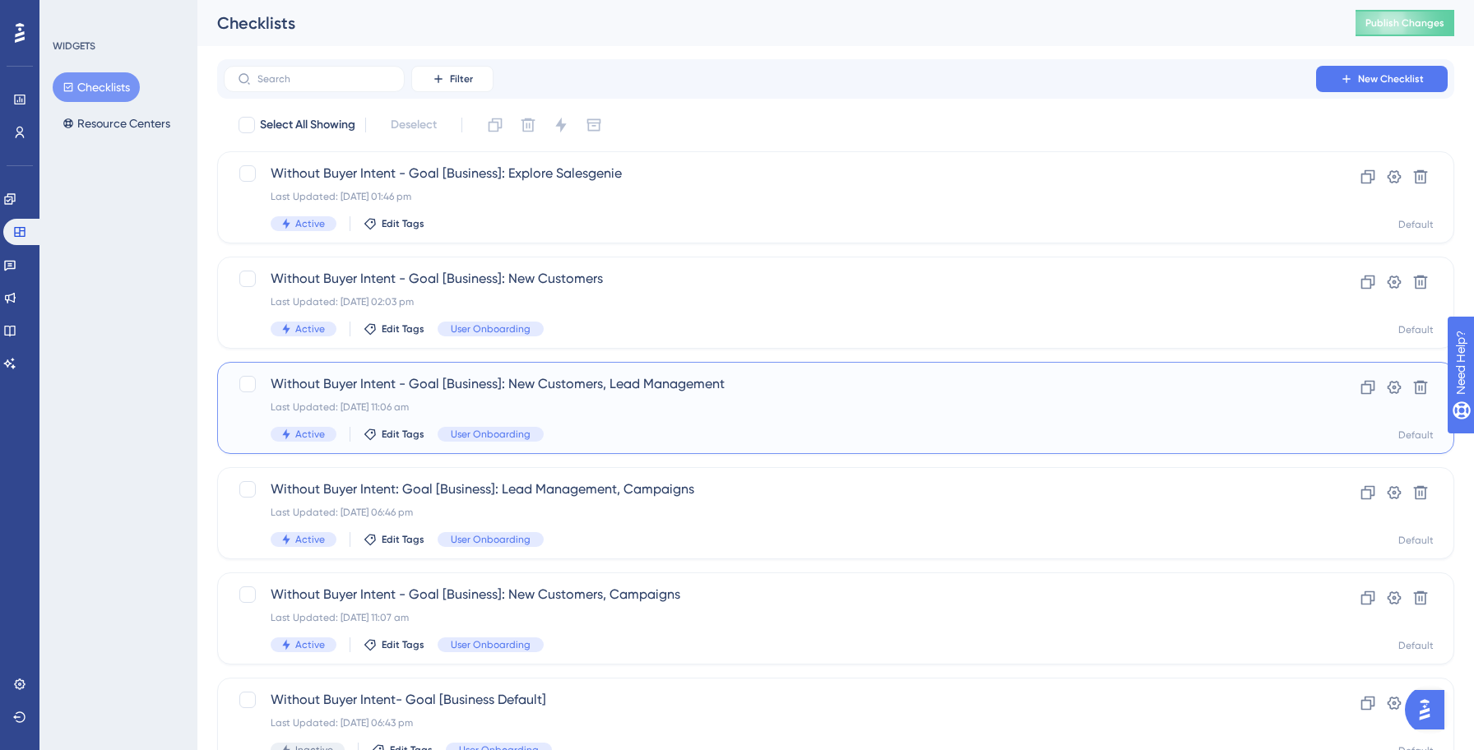
click at [664, 392] on span "Without Buyer Intent - Goal [Business]: New Customers, Lead Management" at bounding box center [770, 384] width 998 height 20
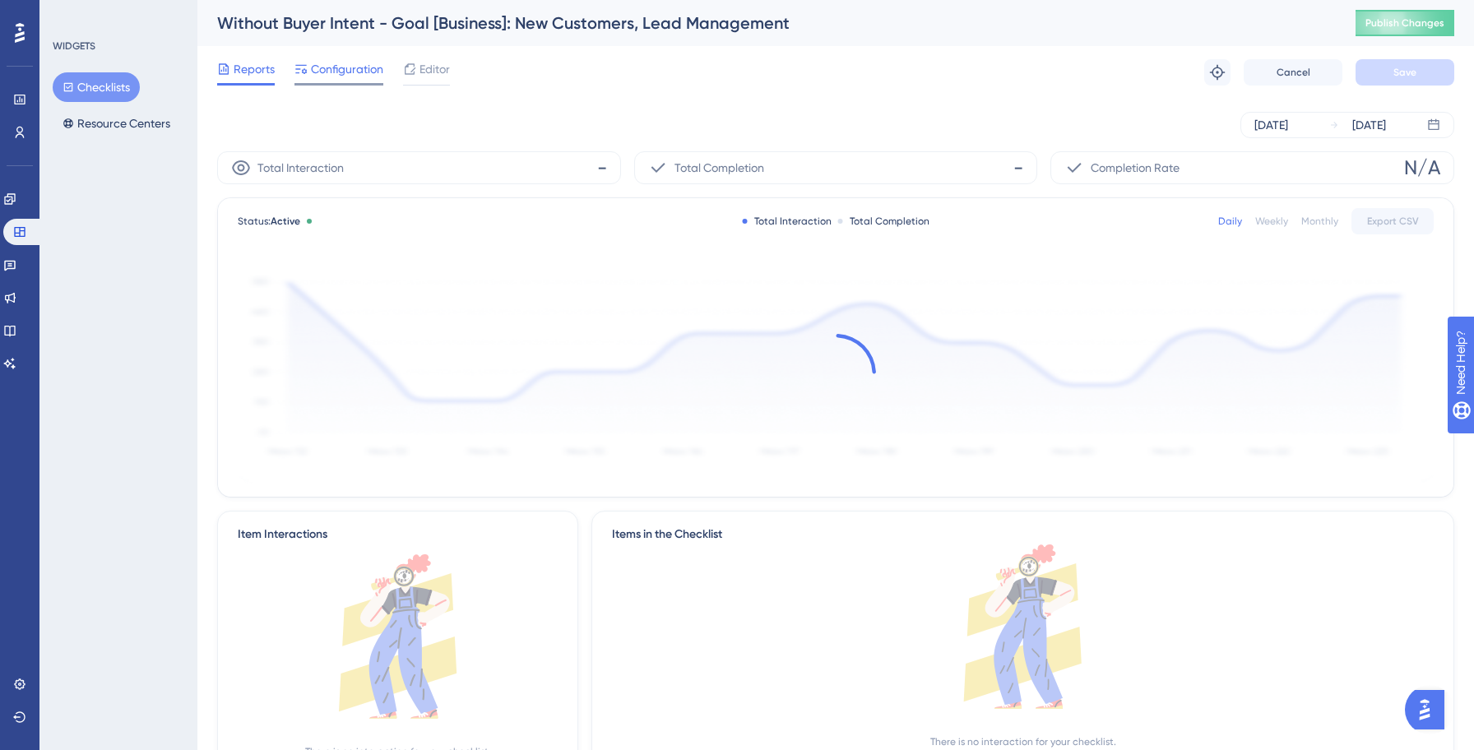
click at [373, 77] on span "Configuration" at bounding box center [347, 69] width 72 height 20
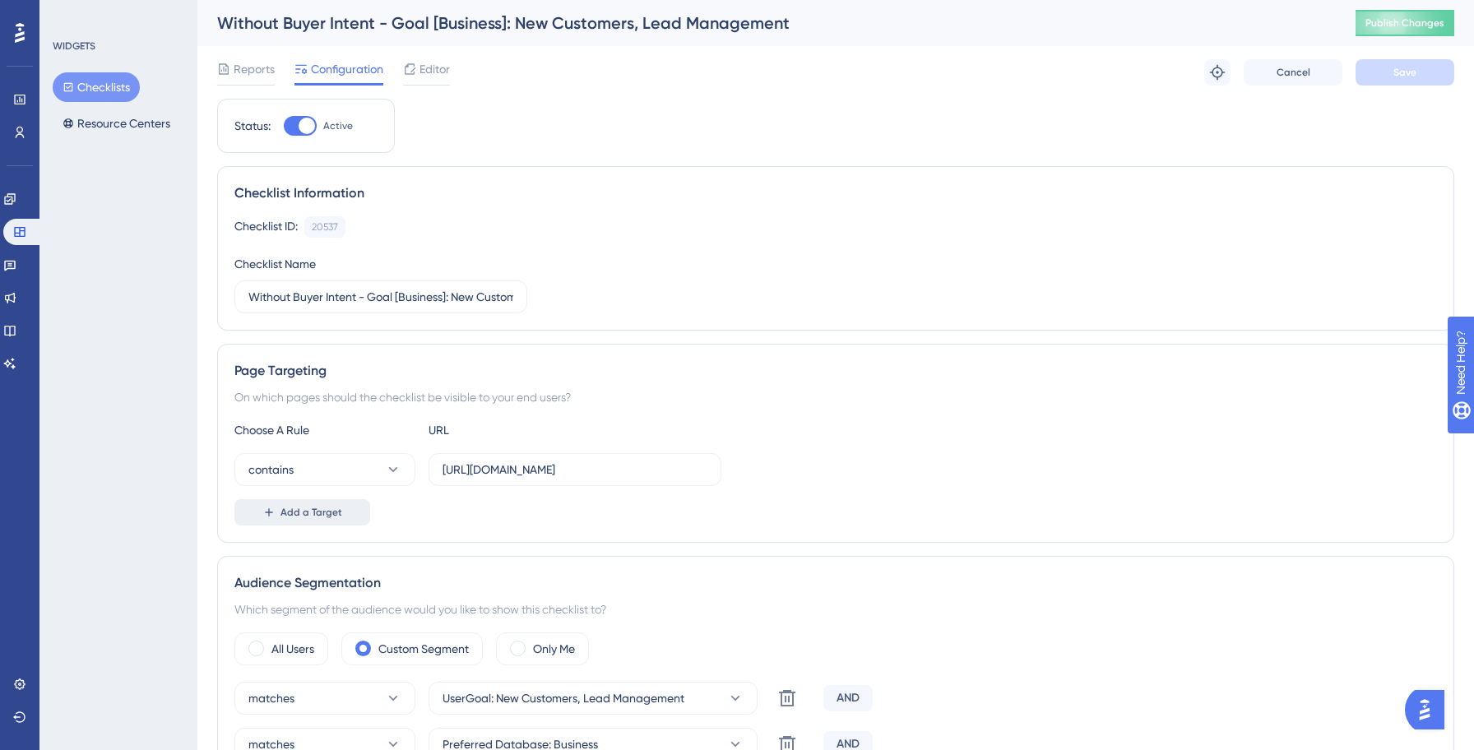
click at [331, 511] on span "Add a Target" at bounding box center [311, 512] width 62 height 13
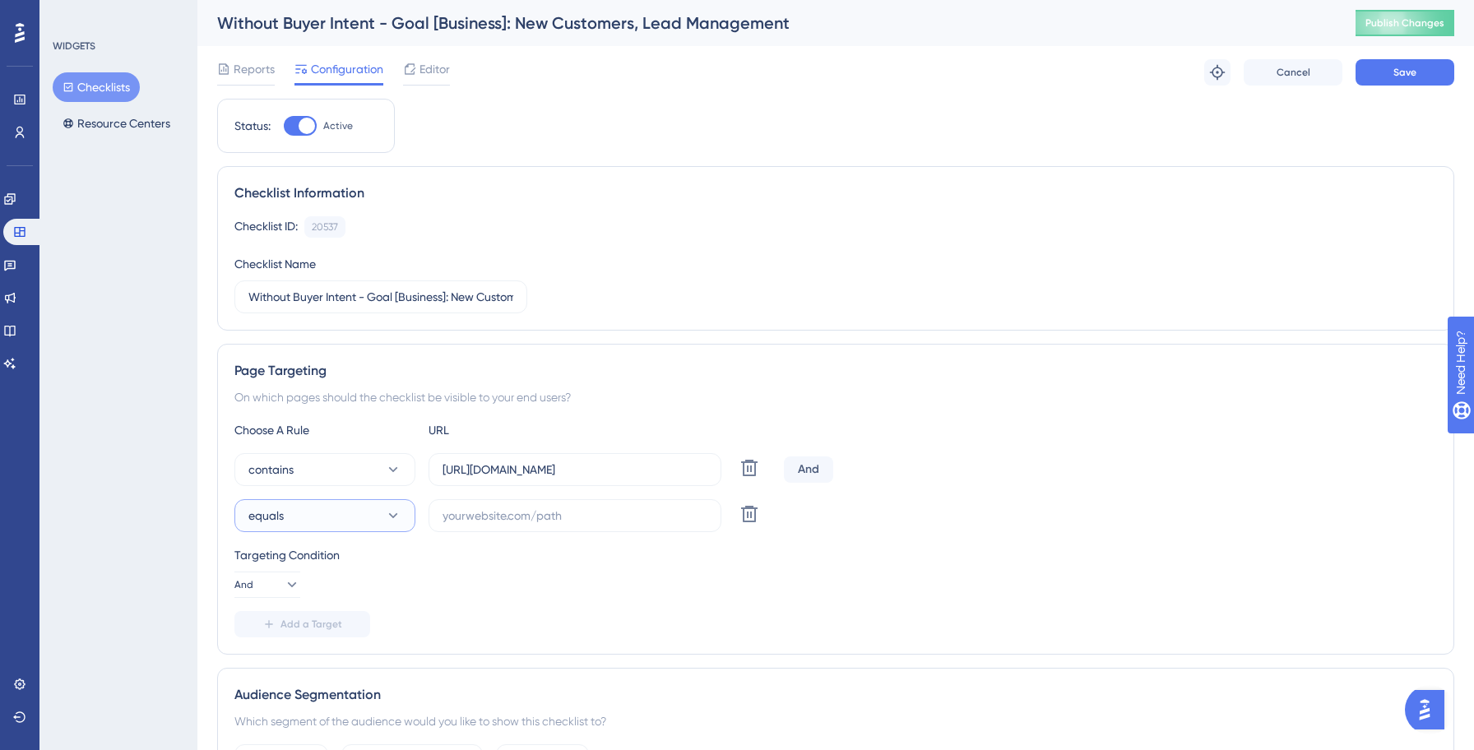
click at [318, 516] on button "equals" at bounding box center [324, 515] width 181 height 33
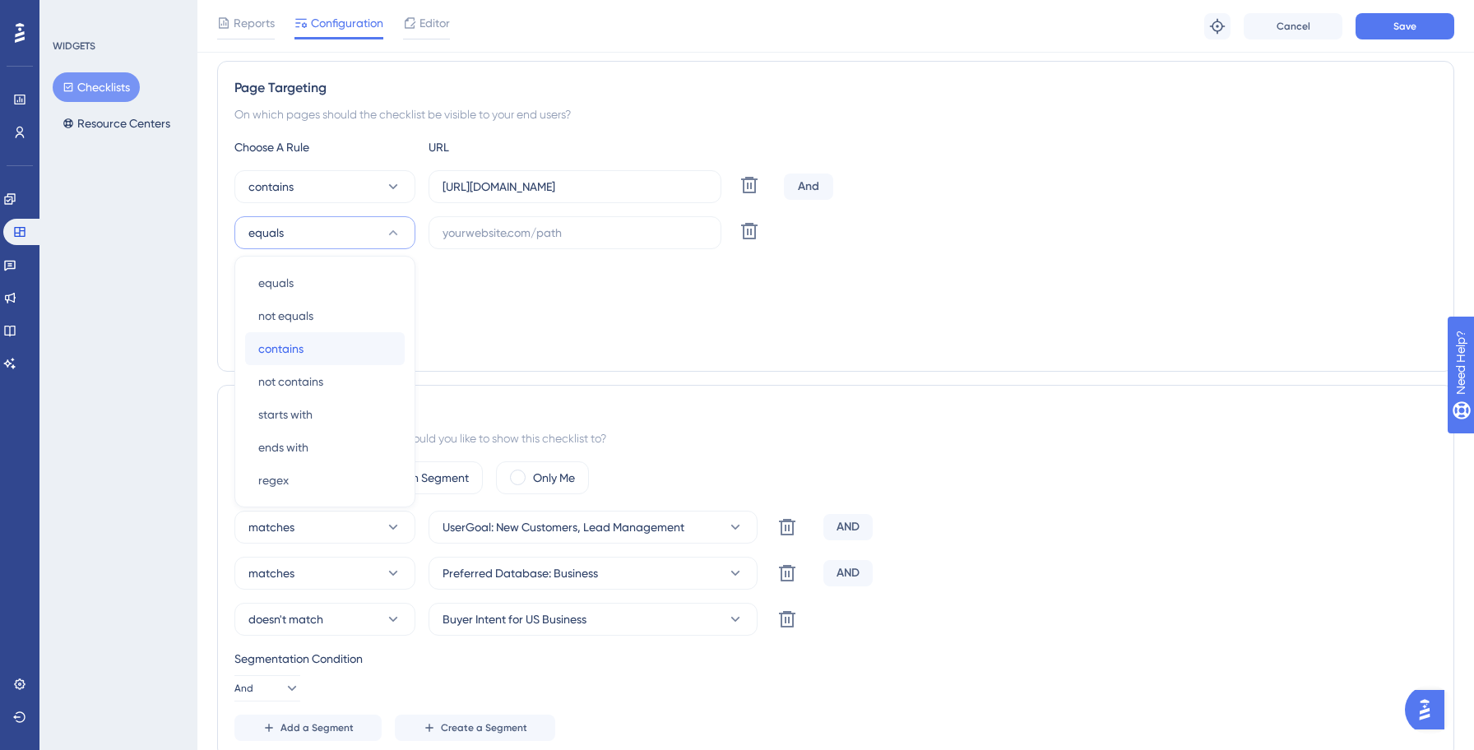
click at [303, 352] on div "contains contains" at bounding box center [324, 348] width 133 height 33
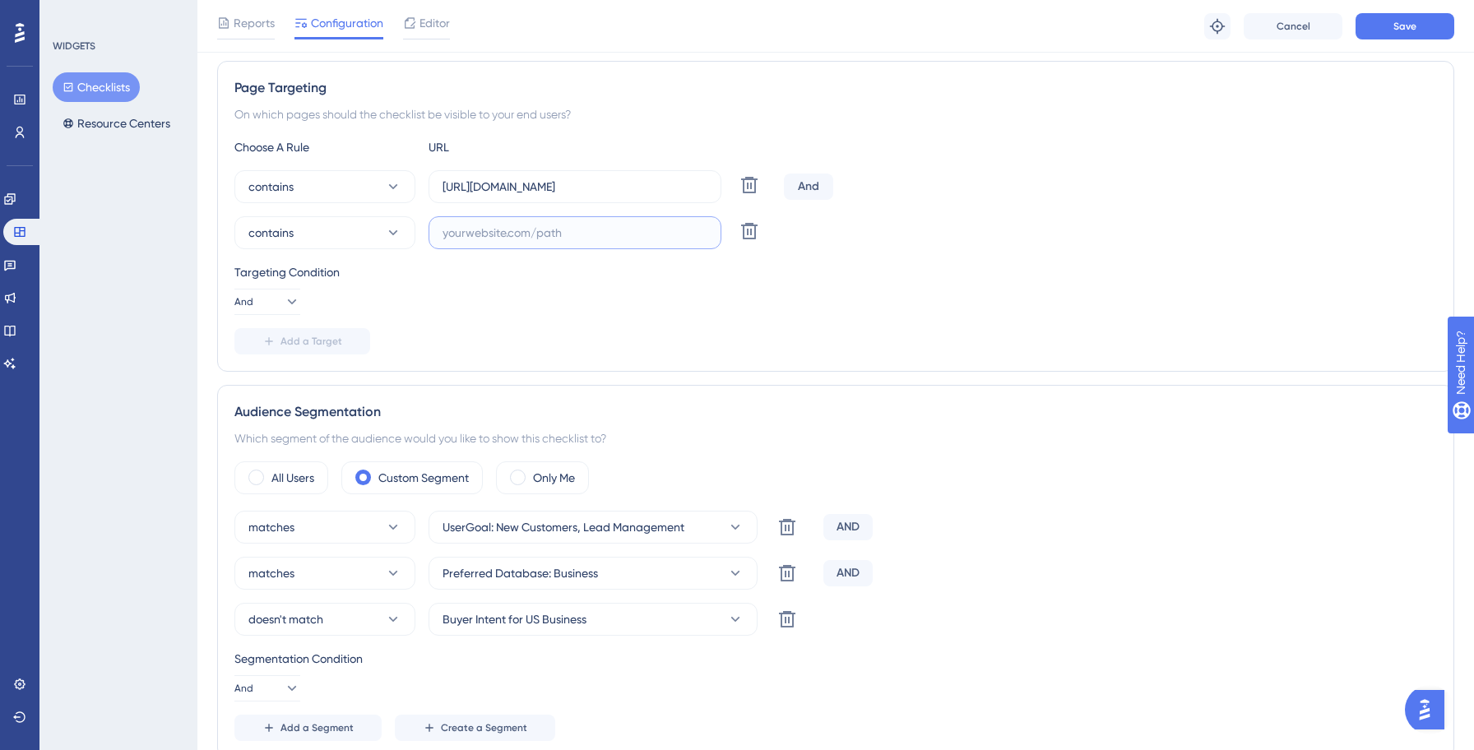
click at [515, 236] on input "text" at bounding box center [574, 233] width 265 height 18
paste input "[URL][DOMAIN_NAME]"
type input "[URL][DOMAIN_NAME]"
click at [622, 333] on div "Add a Target" at bounding box center [835, 341] width 1202 height 26
click at [1407, 26] on span "Save" at bounding box center [1404, 26] width 23 height 13
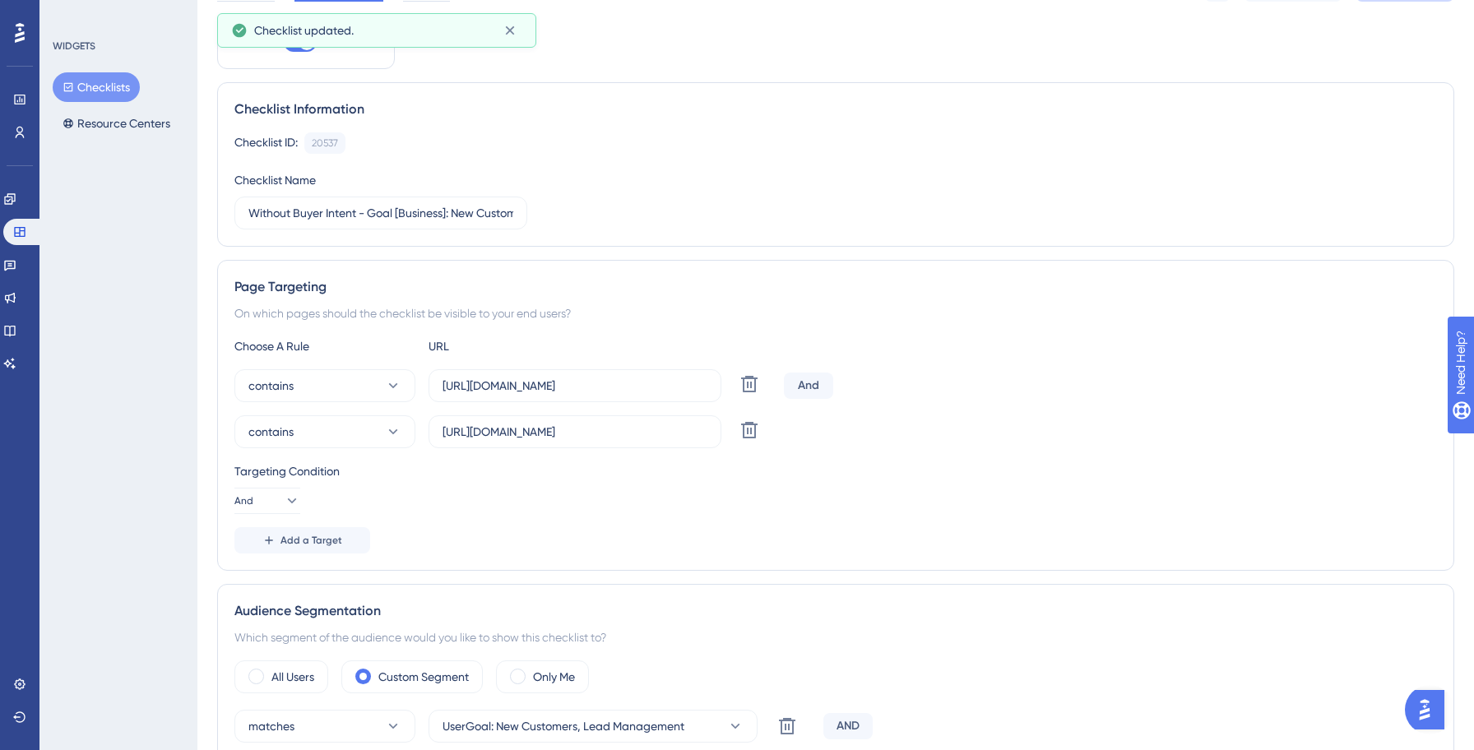
scroll to position [0, 0]
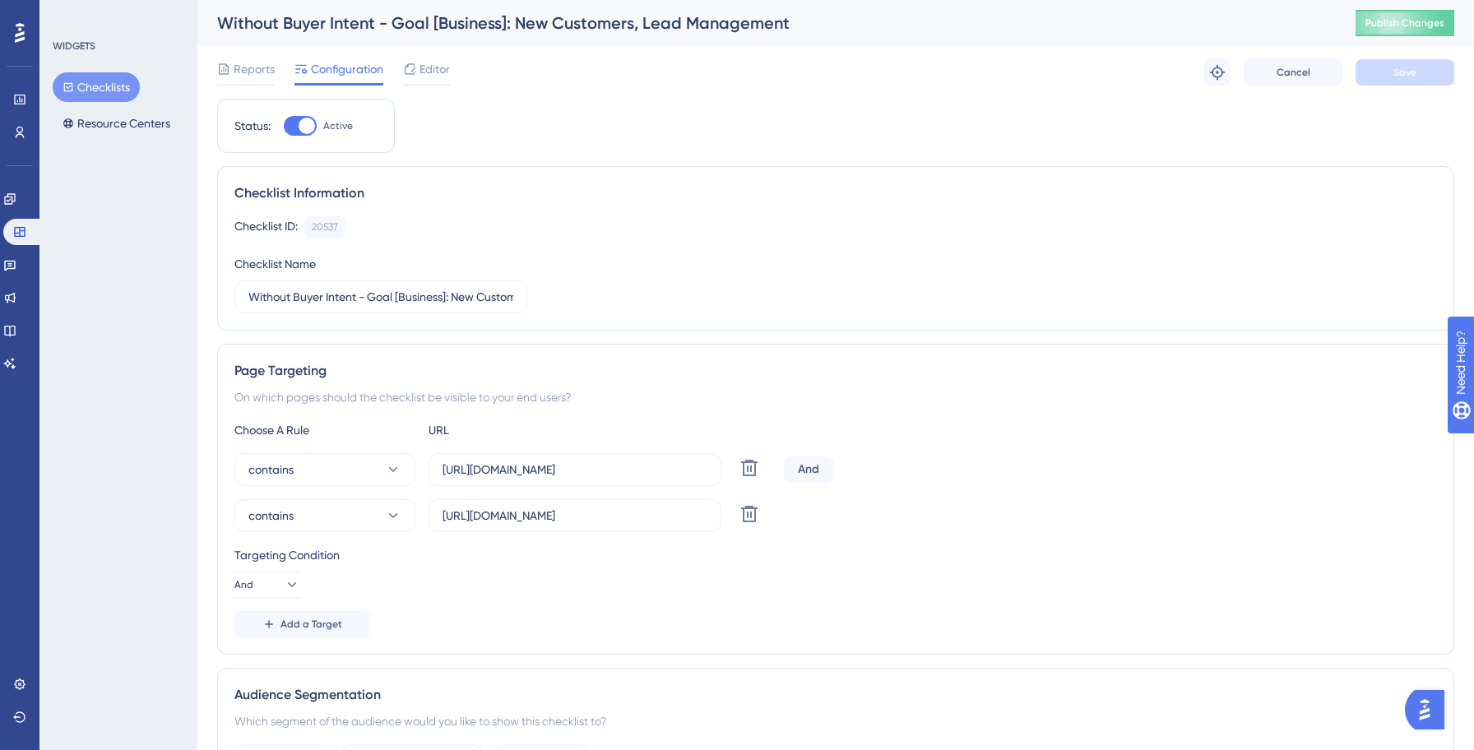
click at [109, 82] on button "Checklists" at bounding box center [96, 87] width 87 height 30
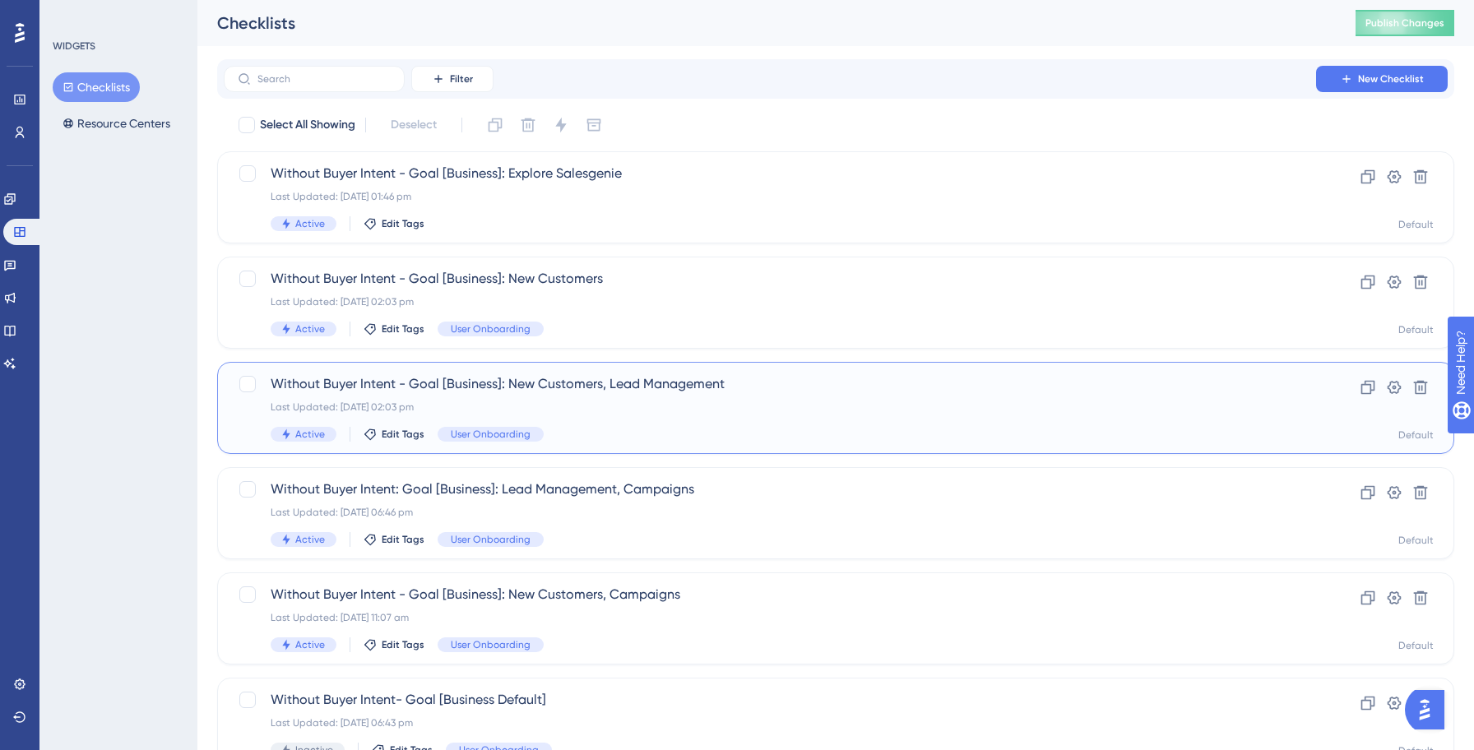
click at [611, 405] on div "Last Updated: [DATE] 02:03 pm" at bounding box center [770, 406] width 998 height 13
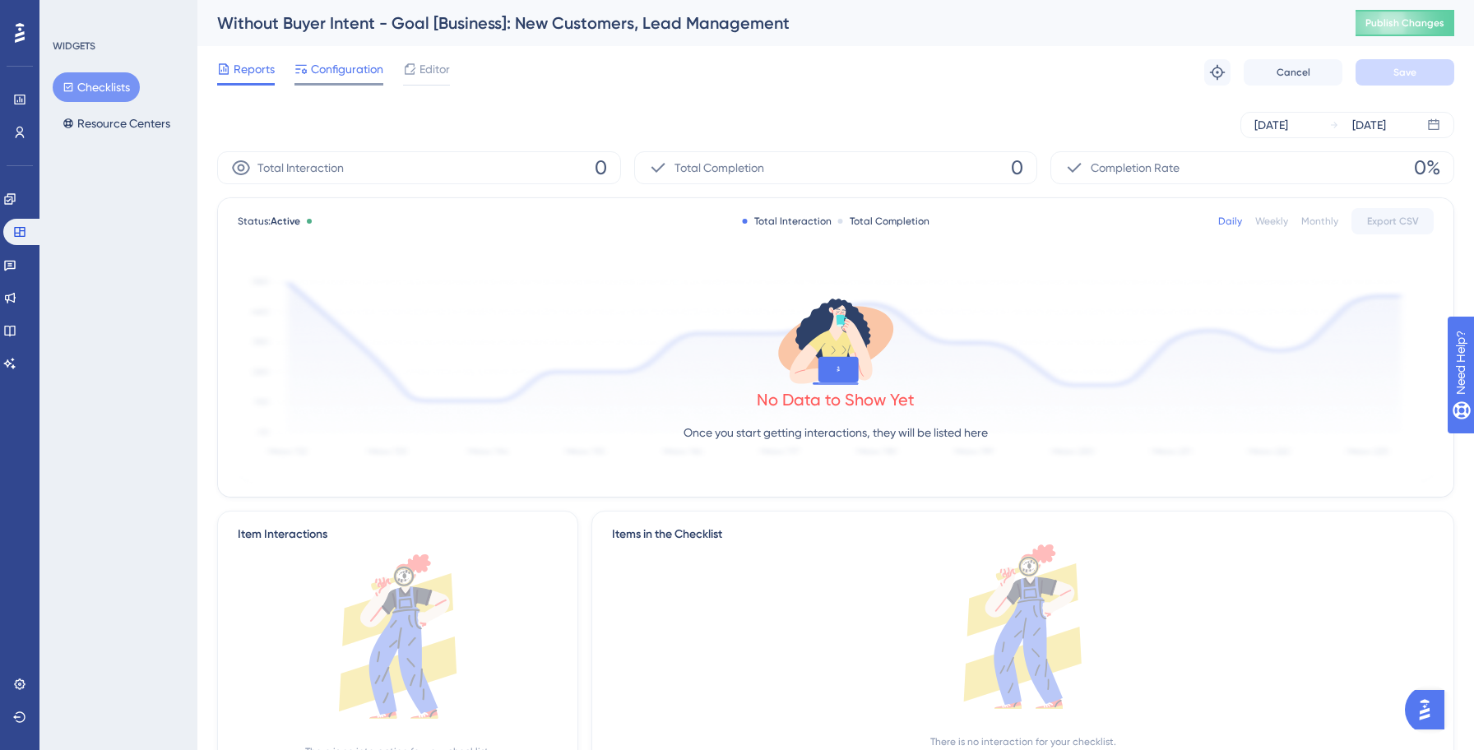
click at [345, 83] on div at bounding box center [338, 84] width 89 height 2
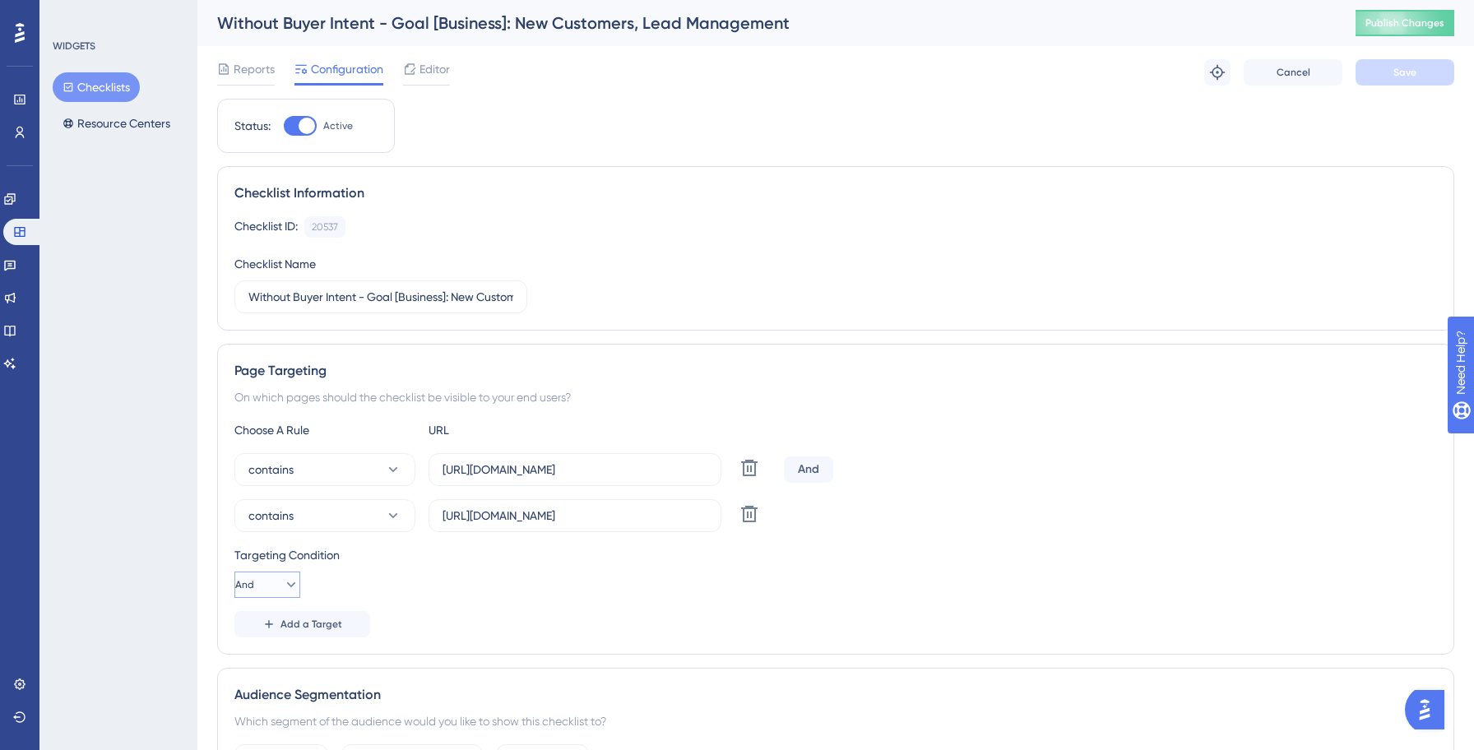
click at [283, 586] on icon at bounding box center [291, 584] width 16 height 16
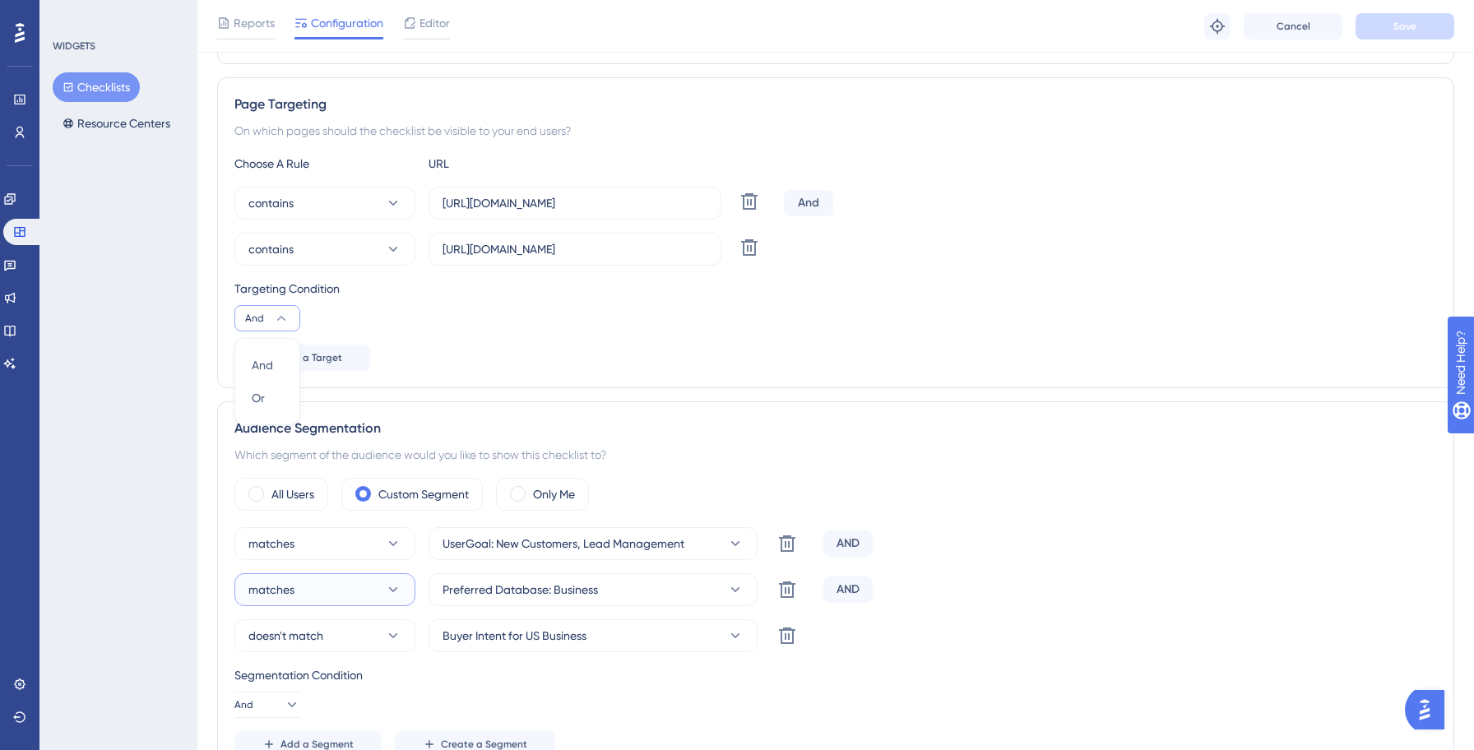
click at [269, 587] on span "matches" at bounding box center [271, 590] width 46 height 20
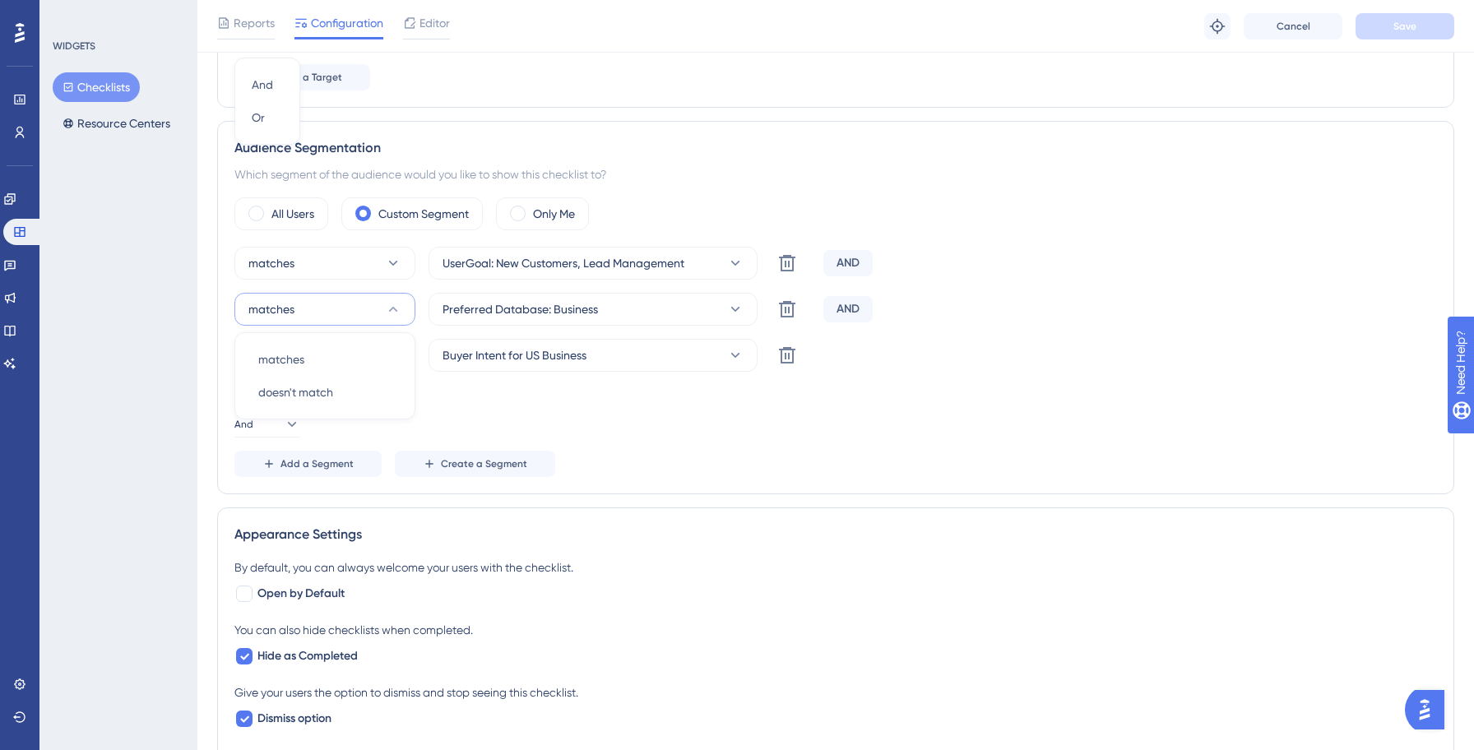
click at [607, 400] on div "Segmentation Condition" at bounding box center [835, 395] width 1202 height 20
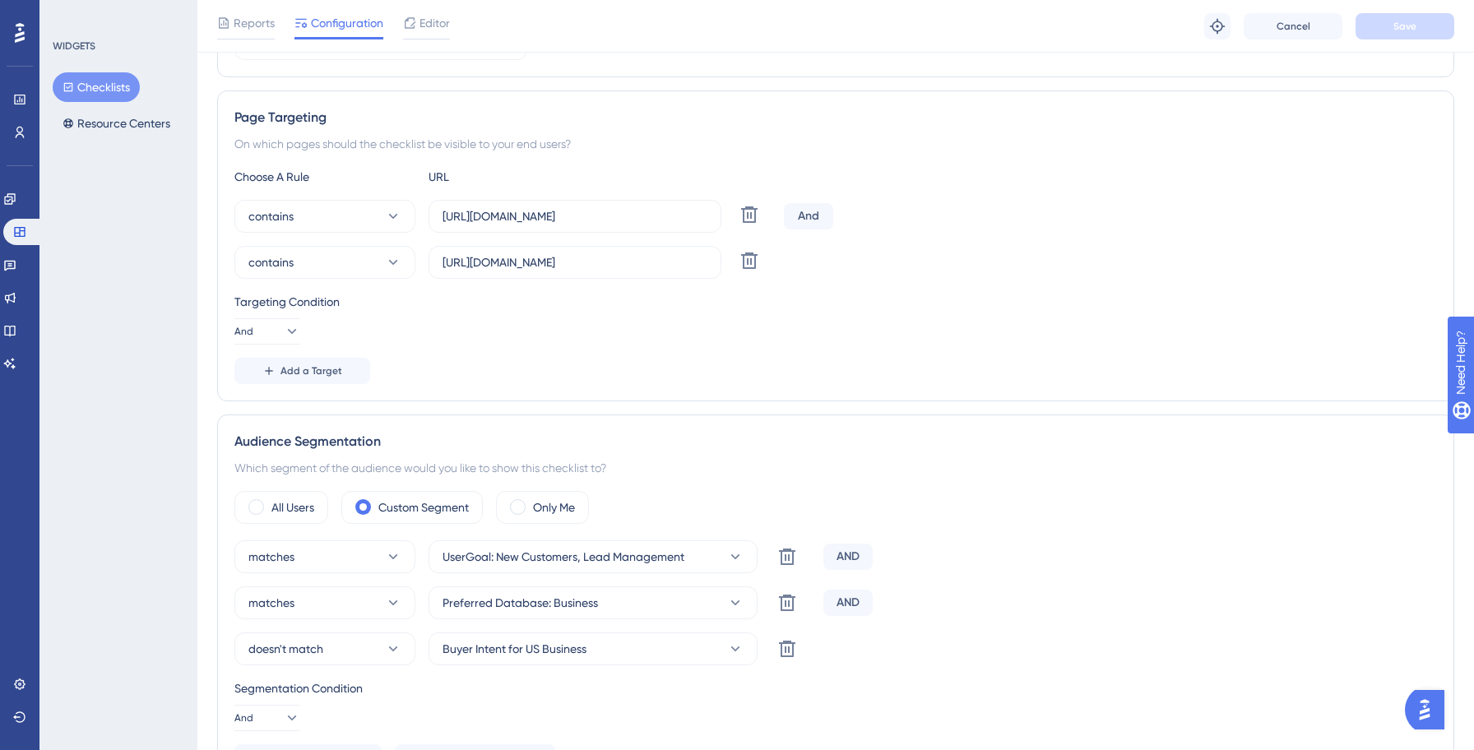
scroll to position [208, 0]
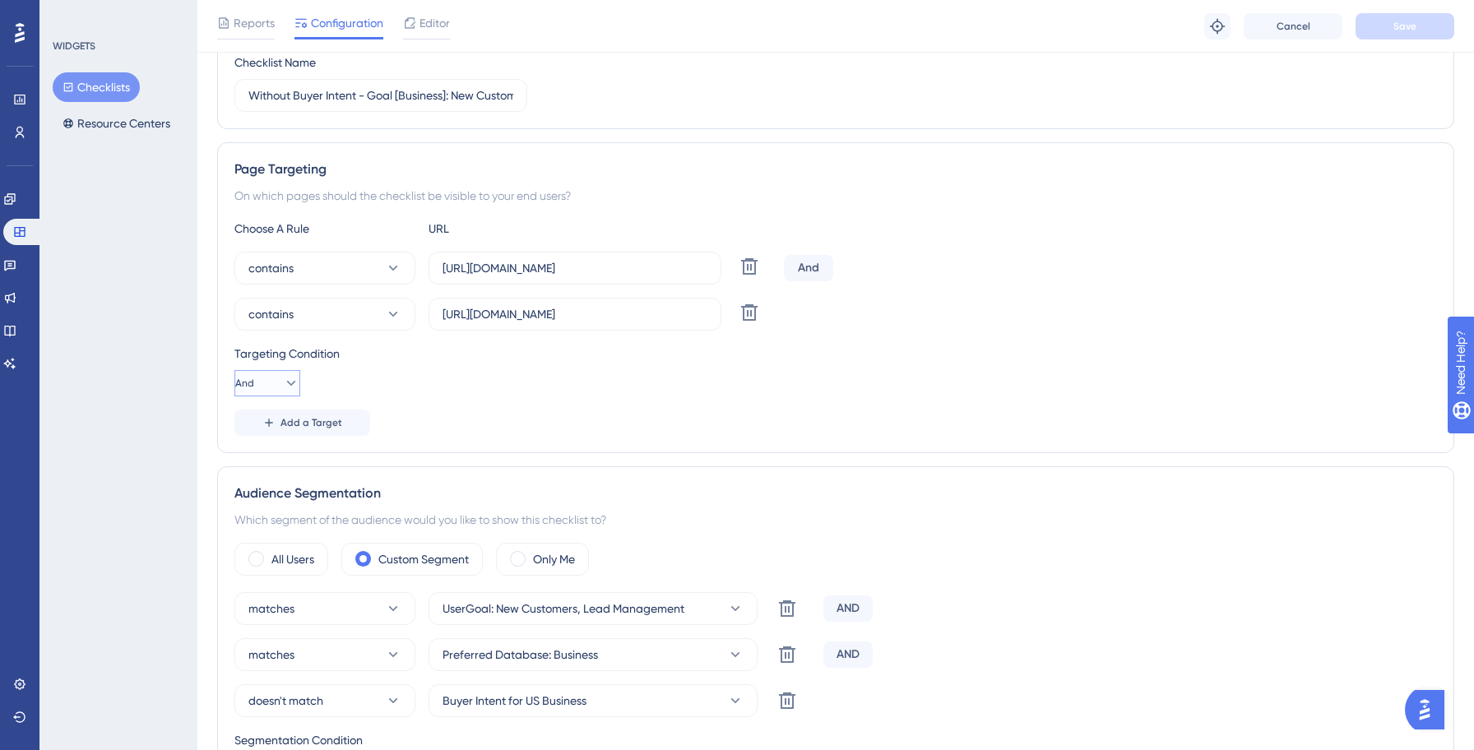
click at [248, 380] on span "And" at bounding box center [244, 383] width 19 height 13
click at [251, 460] on button "Or Or" at bounding box center [267, 462] width 44 height 33
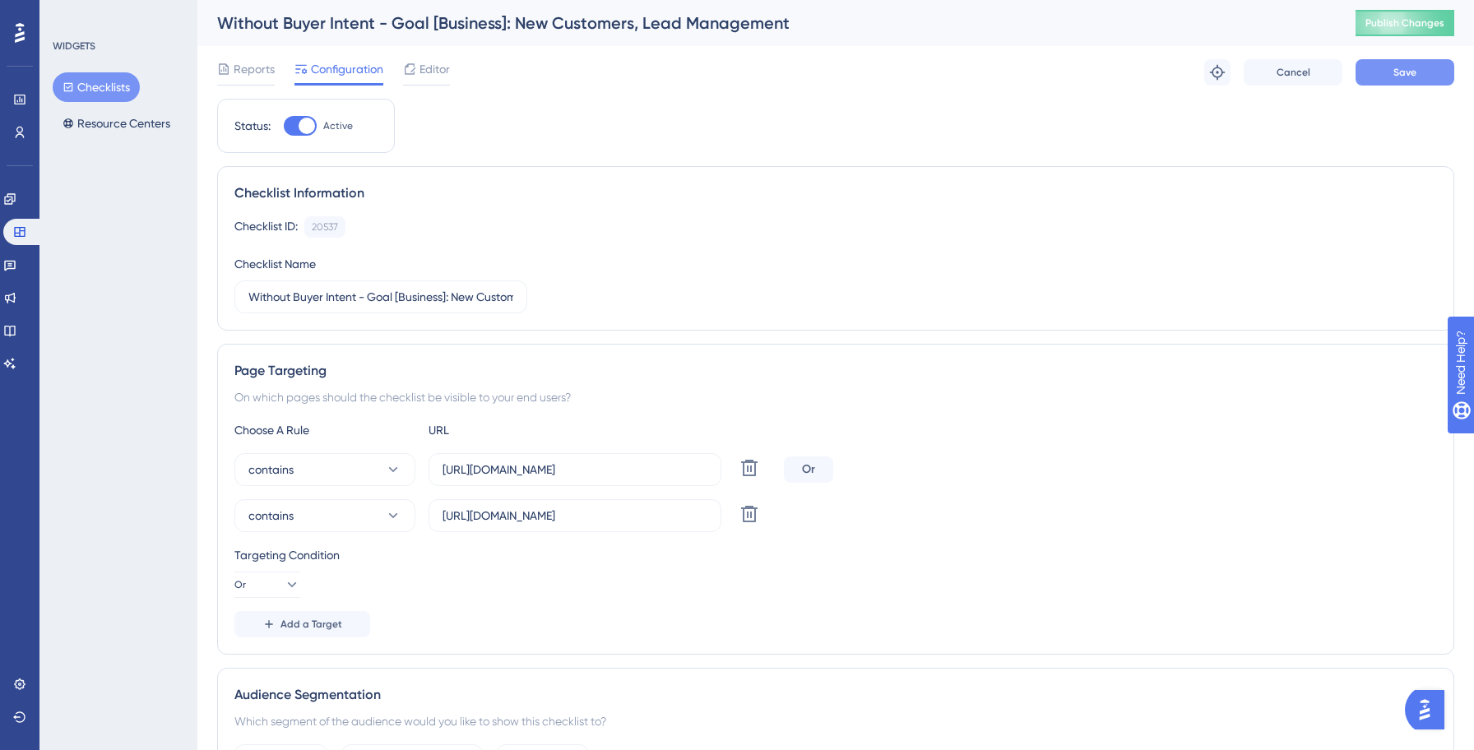
click at [1406, 68] on span "Save" at bounding box center [1404, 72] width 23 height 13
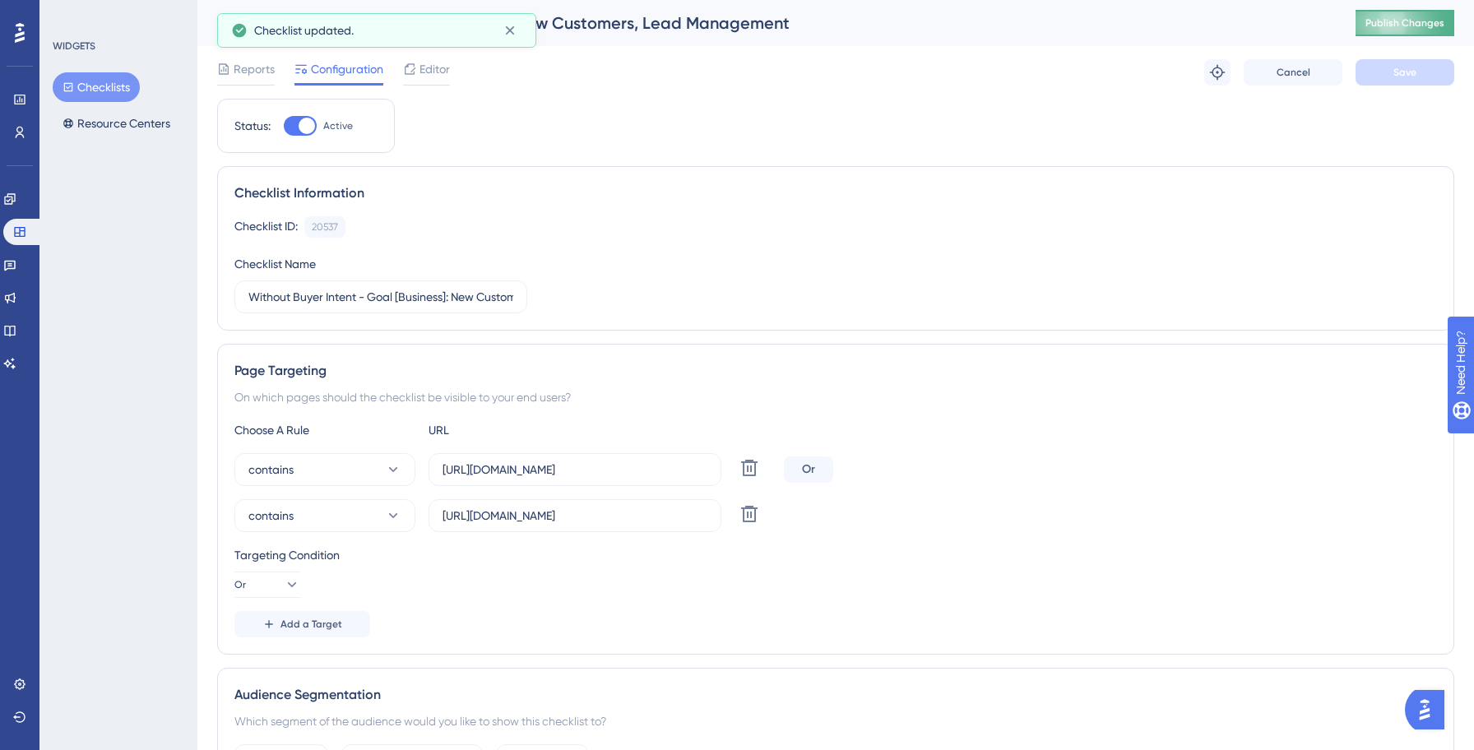
click at [1425, 30] on button "Publish Changes" at bounding box center [1404, 23] width 99 height 26
click at [99, 91] on button "Checklists" at bounding box center [96, 87] width 87 height 30
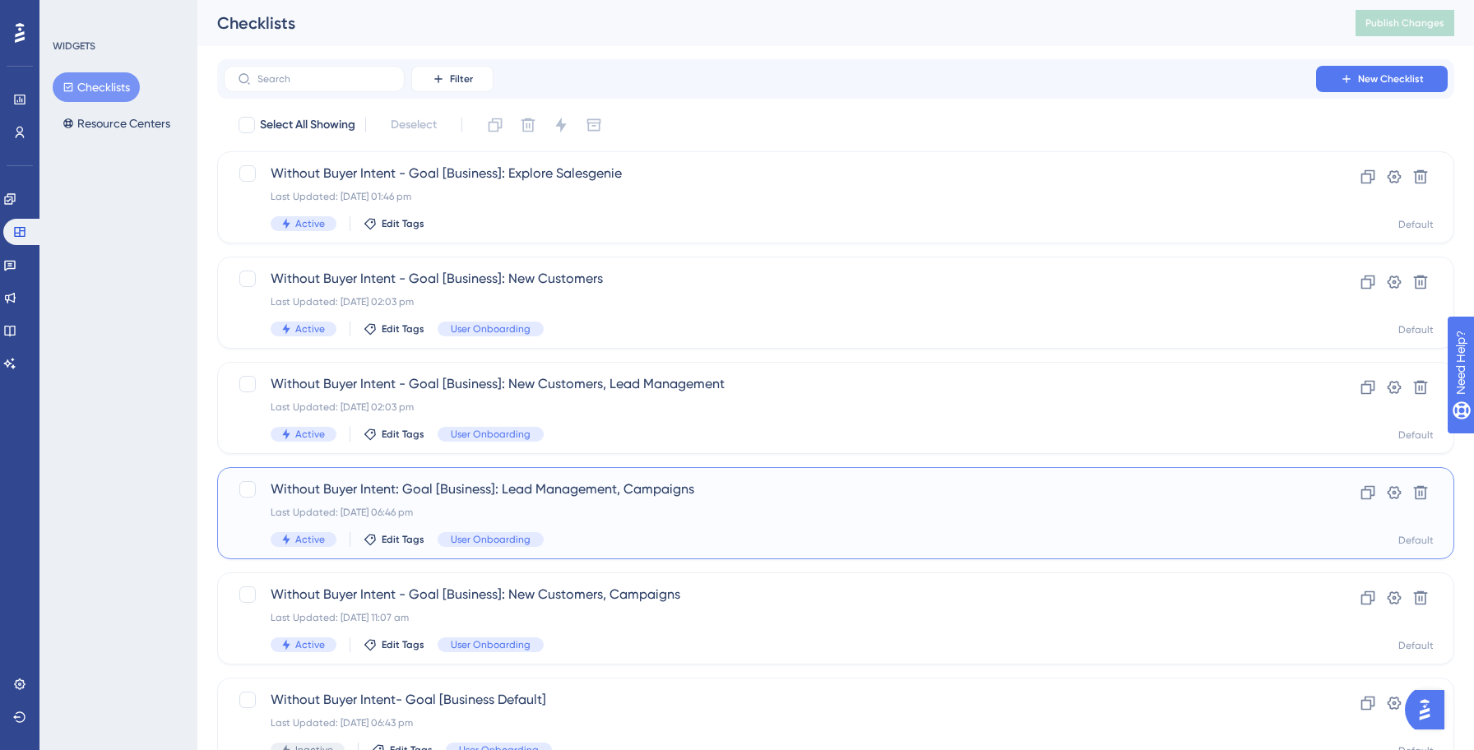
click at [697, 523] on div "Without Buyer Intent: Goal [Business]: Lead Management, Campaigns Last Updated:…" at bounding box center [770, 512] width 998 height 67
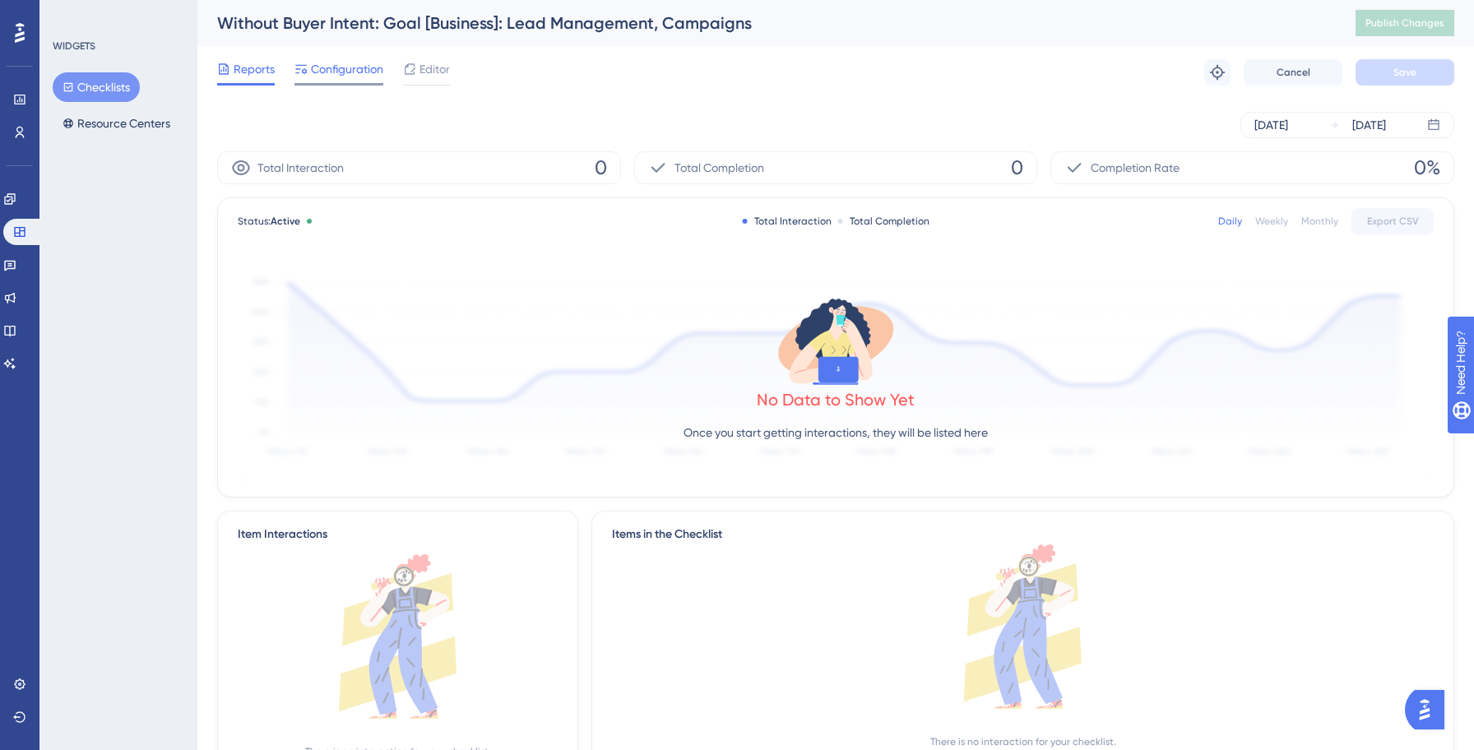
click at [344, 78] on span "Configuration" at bounding box center [347, 69] width 72 height 20
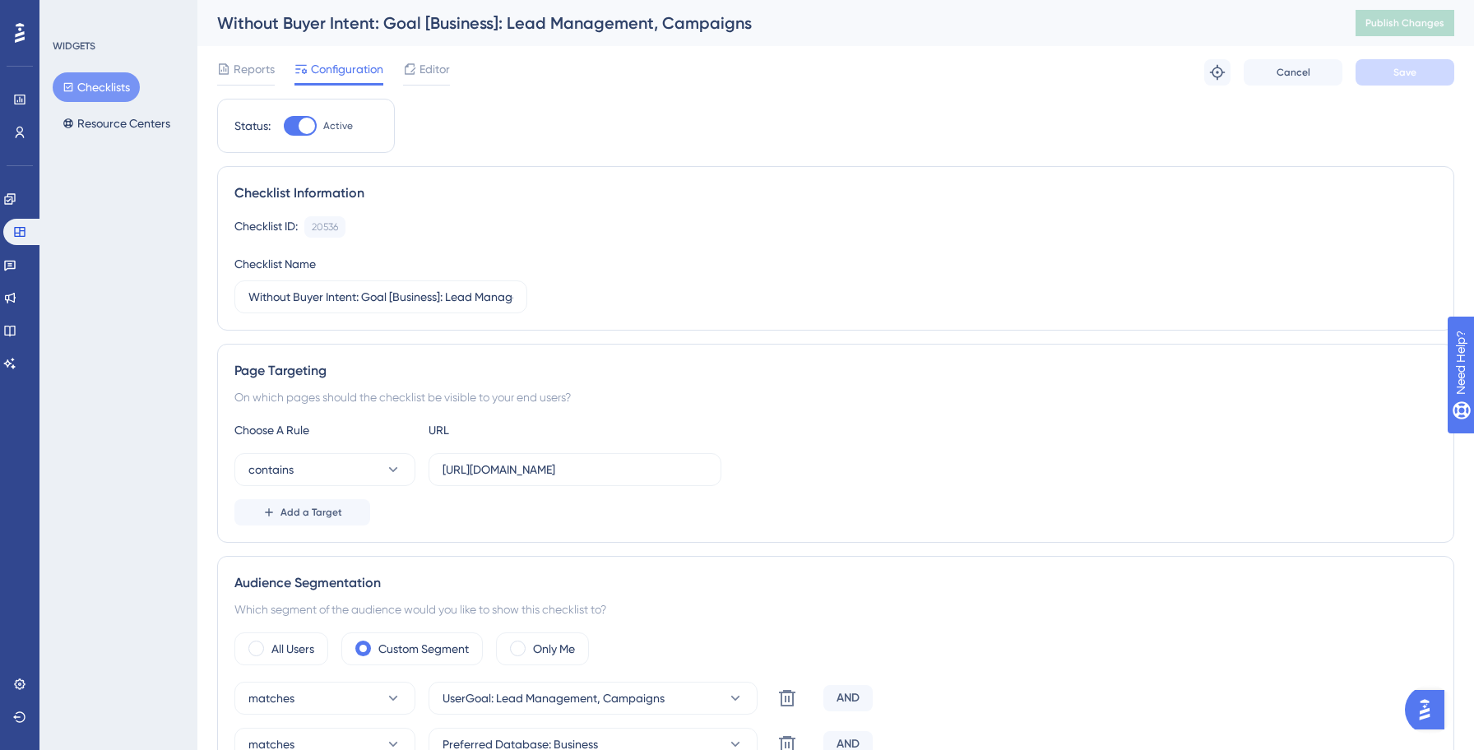
scroll to position [39, 0]
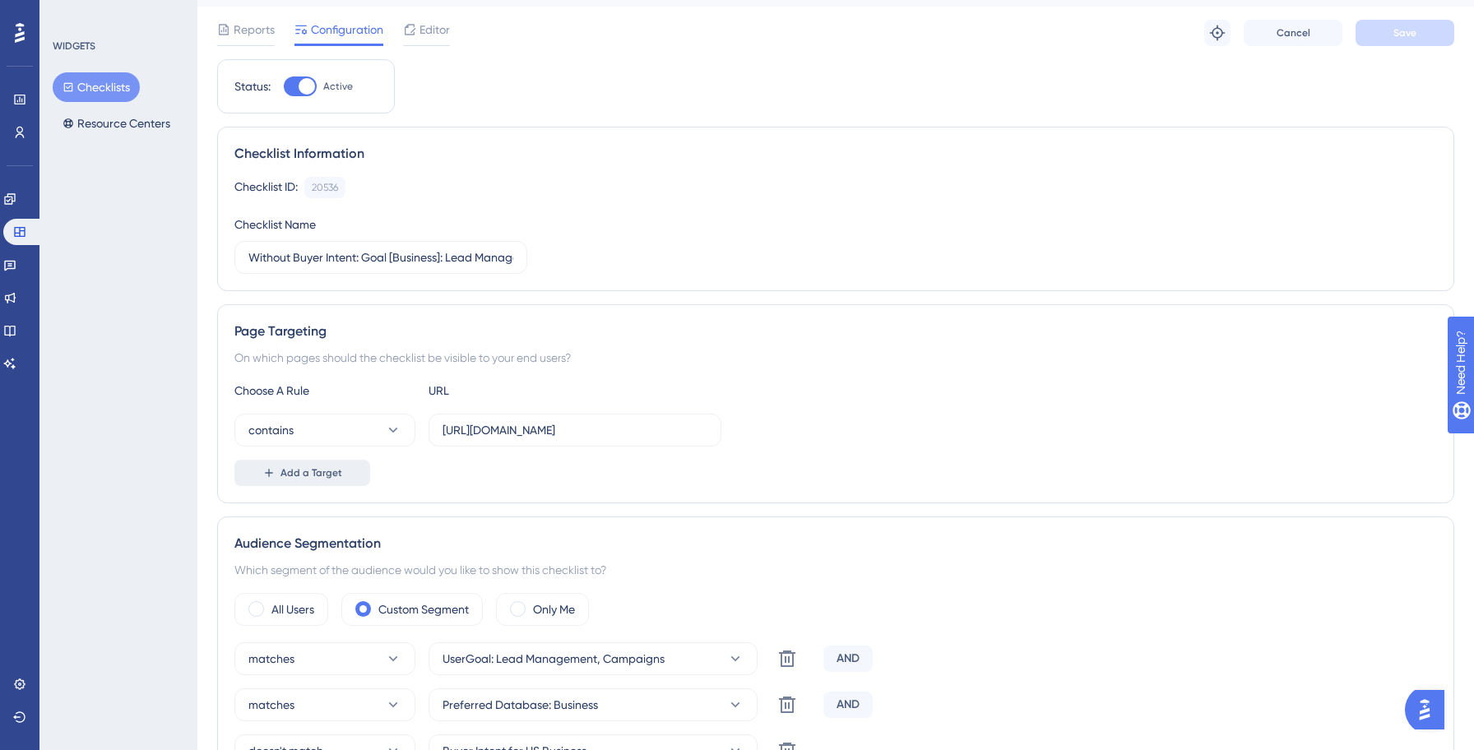
click at [265, 472] on icon at bounding box center [268, 472] width 7 height 7
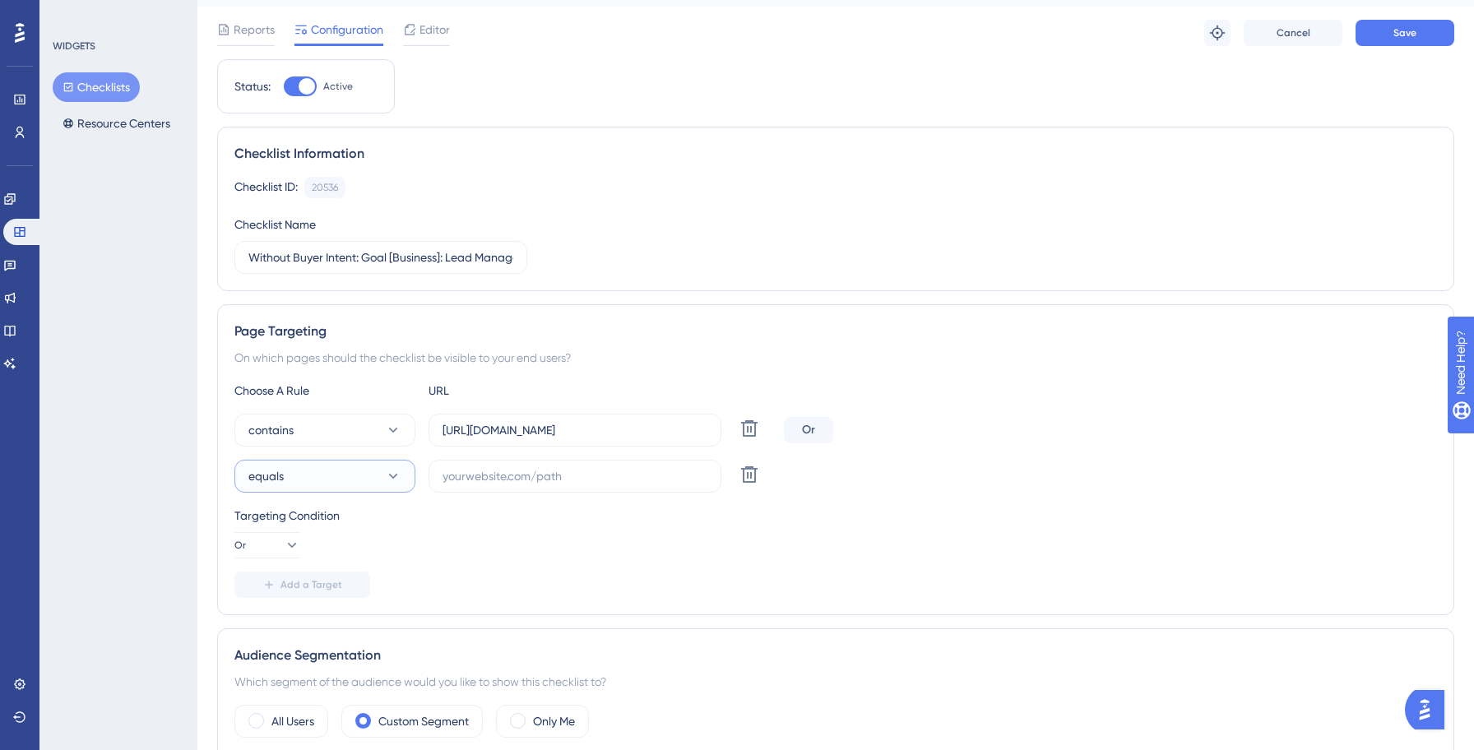
click at [312, 470] on button "equals" at bounding box center [324, 476] width 181 height 33
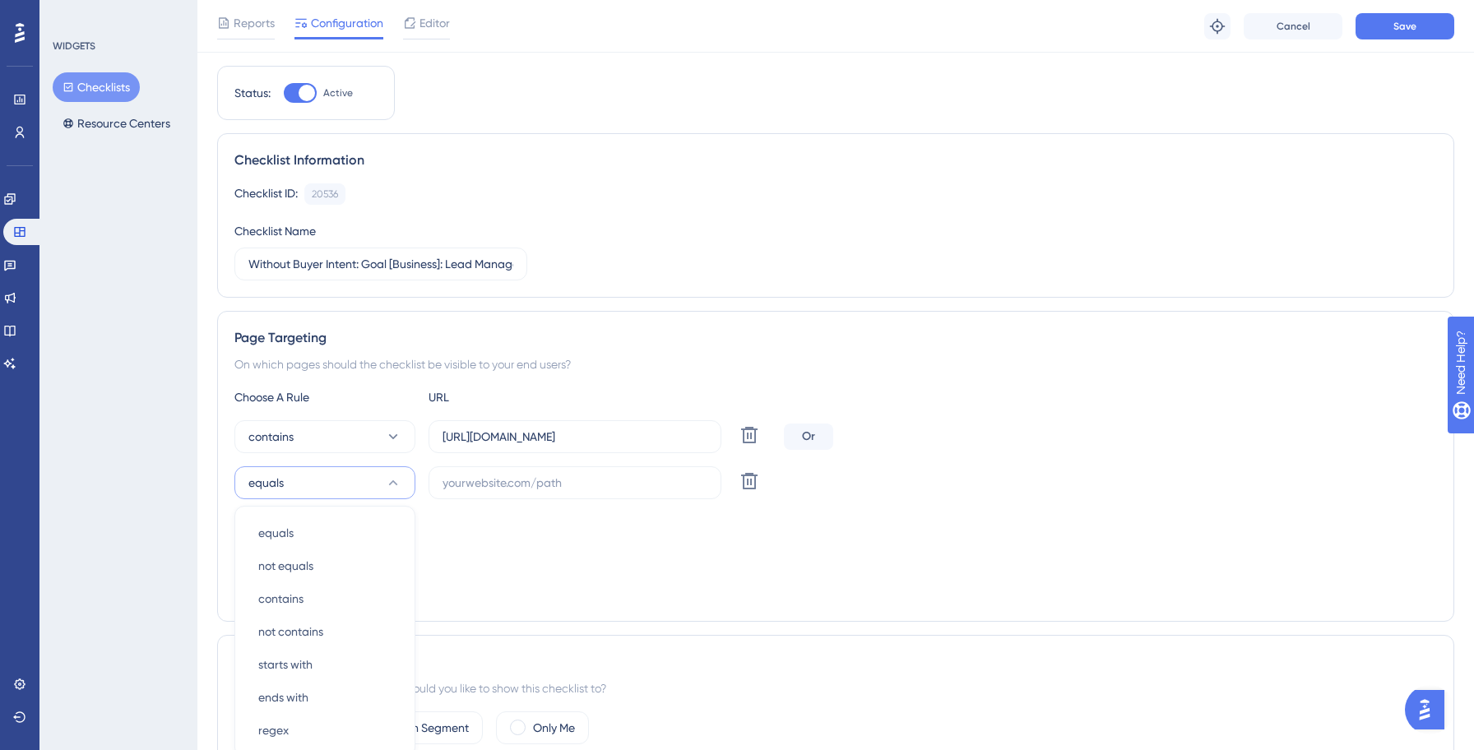
scroll to position [296, 0]
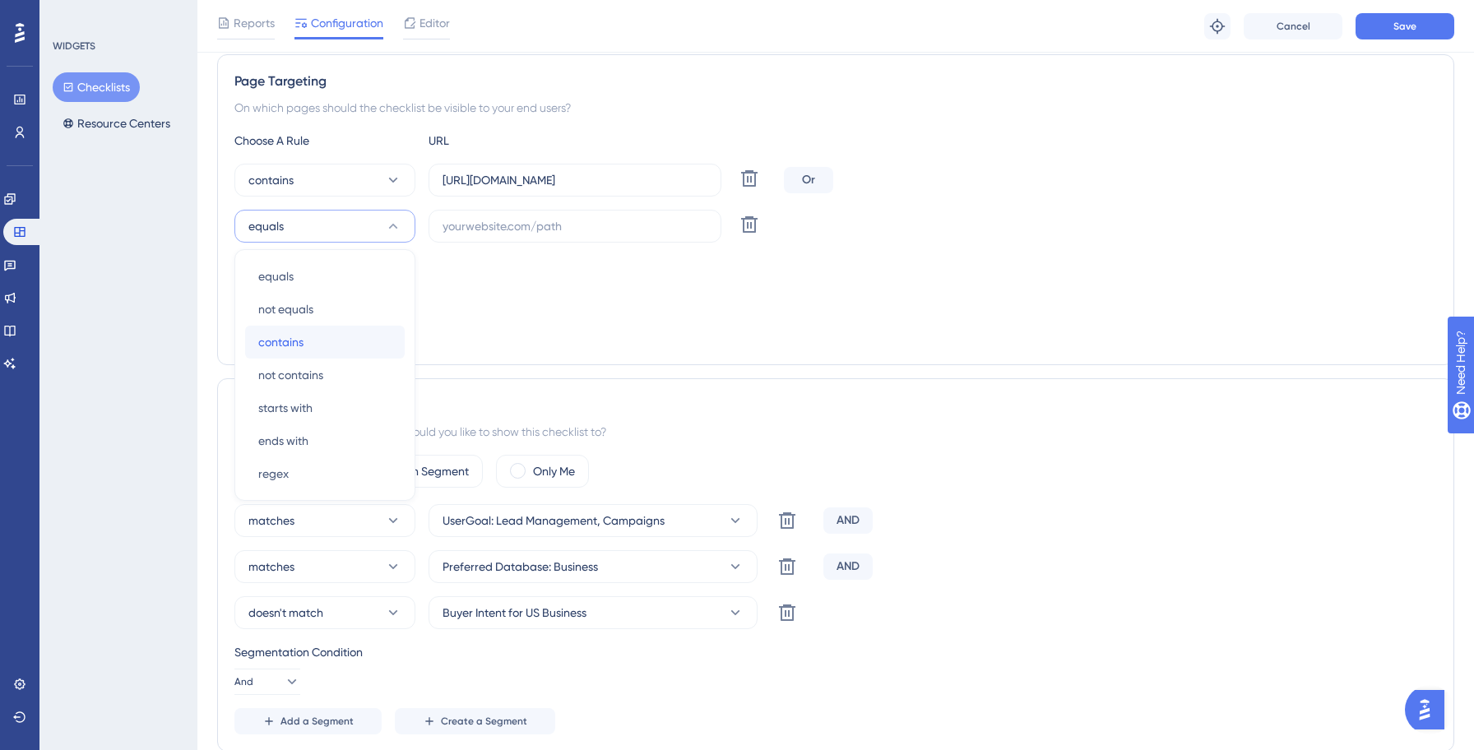
click at [312, 345] on div "contains contains" at bounding box center [324, 342] width 133 height 33
click at [519, 241] on label at bounding box center [574, 226] width 293 height 33
click at [519, 235] on input "text" at bounding box center [574, 226] width 265 height 18
paste input "[URL][DOMAIN_NAME]"
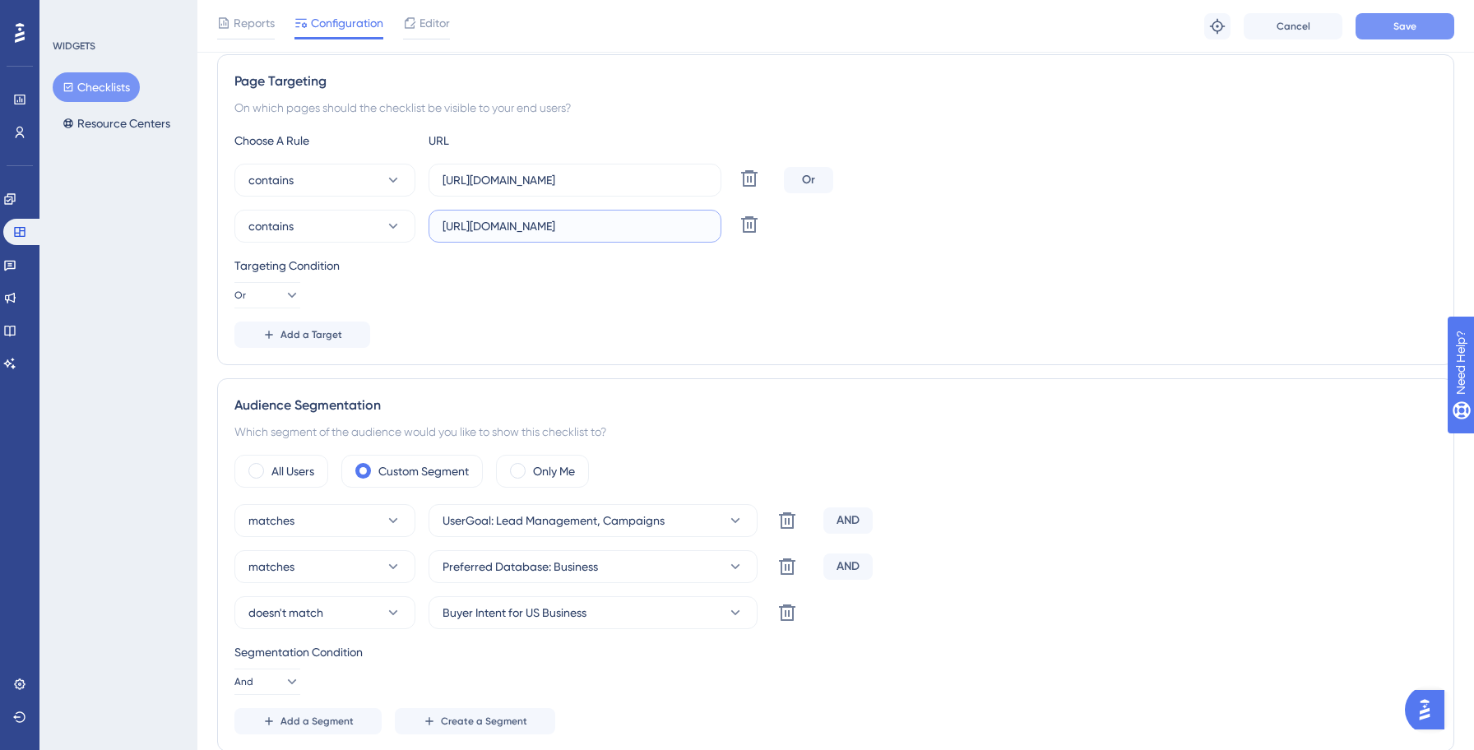
type input "[URL][DOMAIN_NAME]"
click at [1394, 29] on span "Save" at bounding box center [1404, 26] width 23 height 13
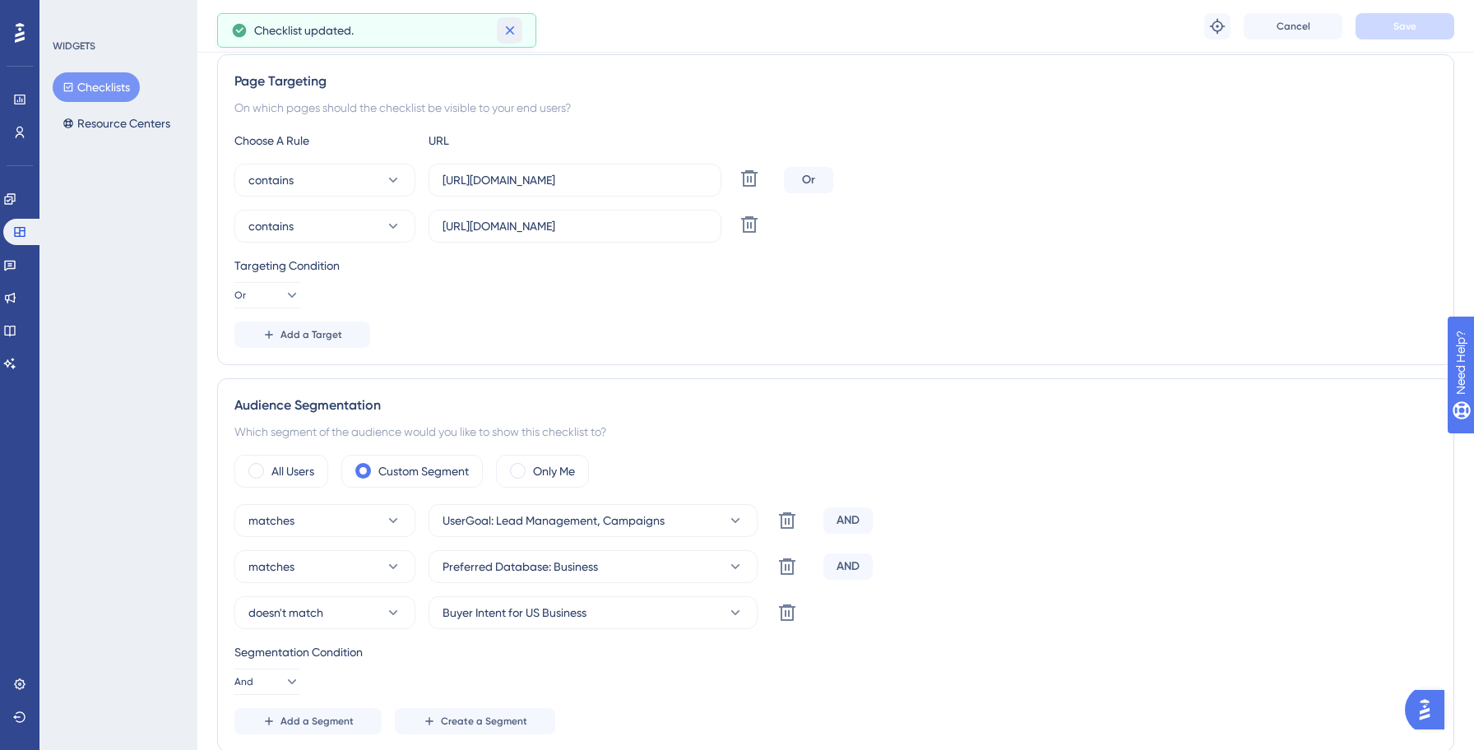
click at [516, 33] on icon at bounding box center [510, 30] width 16 height 16
click at [100, 87] on button "Checklists" at bounding box center [96, 87] width 87 height 30
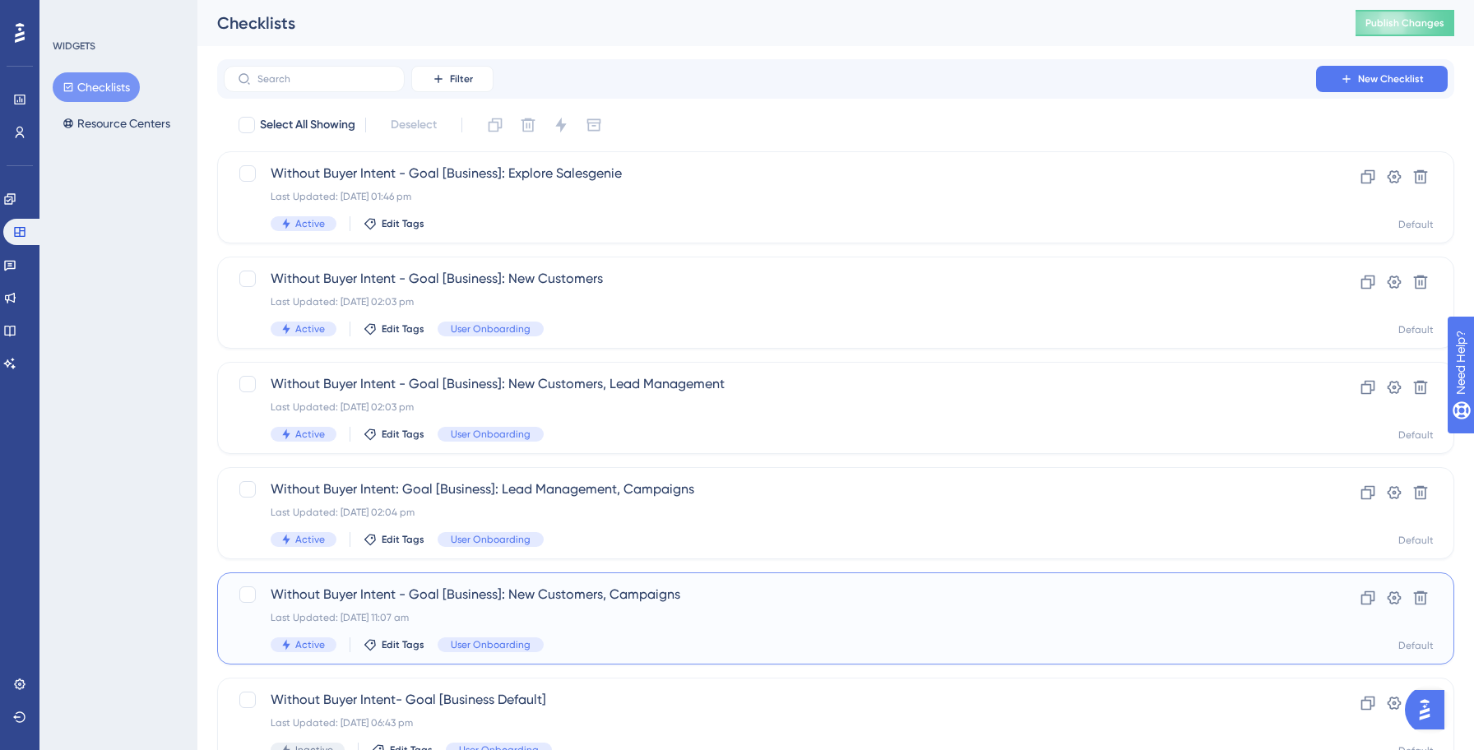
click at [590, 611] on div "Last Updated: [DATE] 11:07 am" at bounding box center [770, 617] width 998 height 13
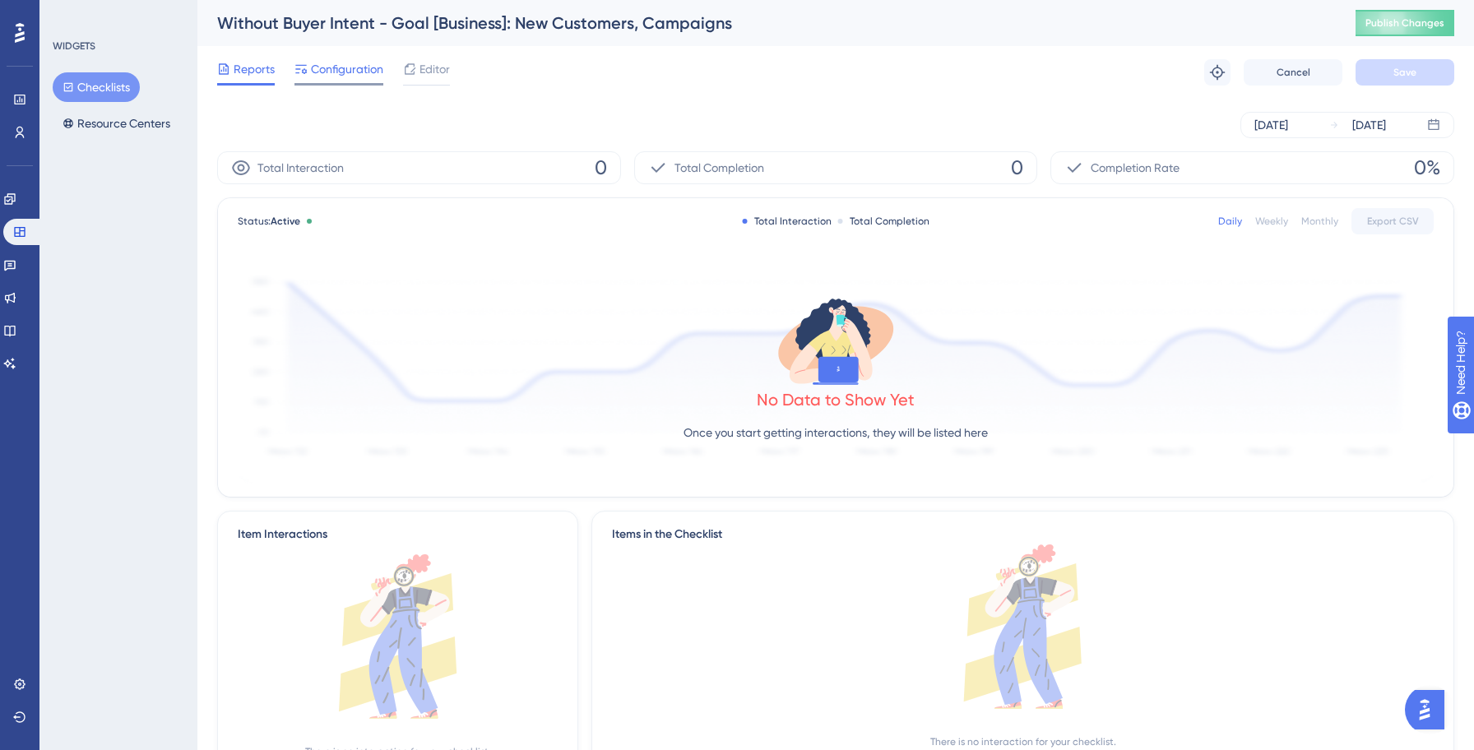
click at [348, 66] on span "Configuration" at bounding box center [347, 69] width 72 height 20
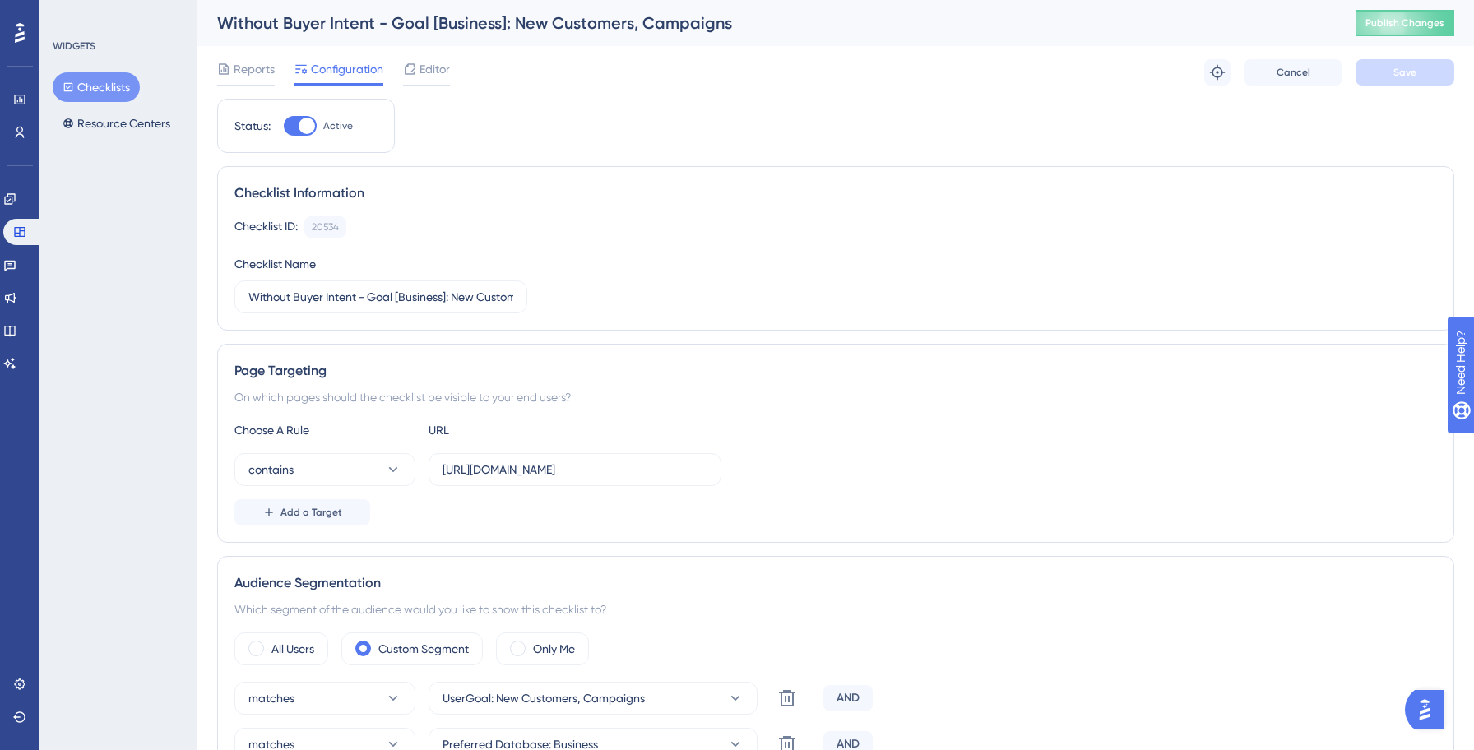
scroll to position [71, 0]
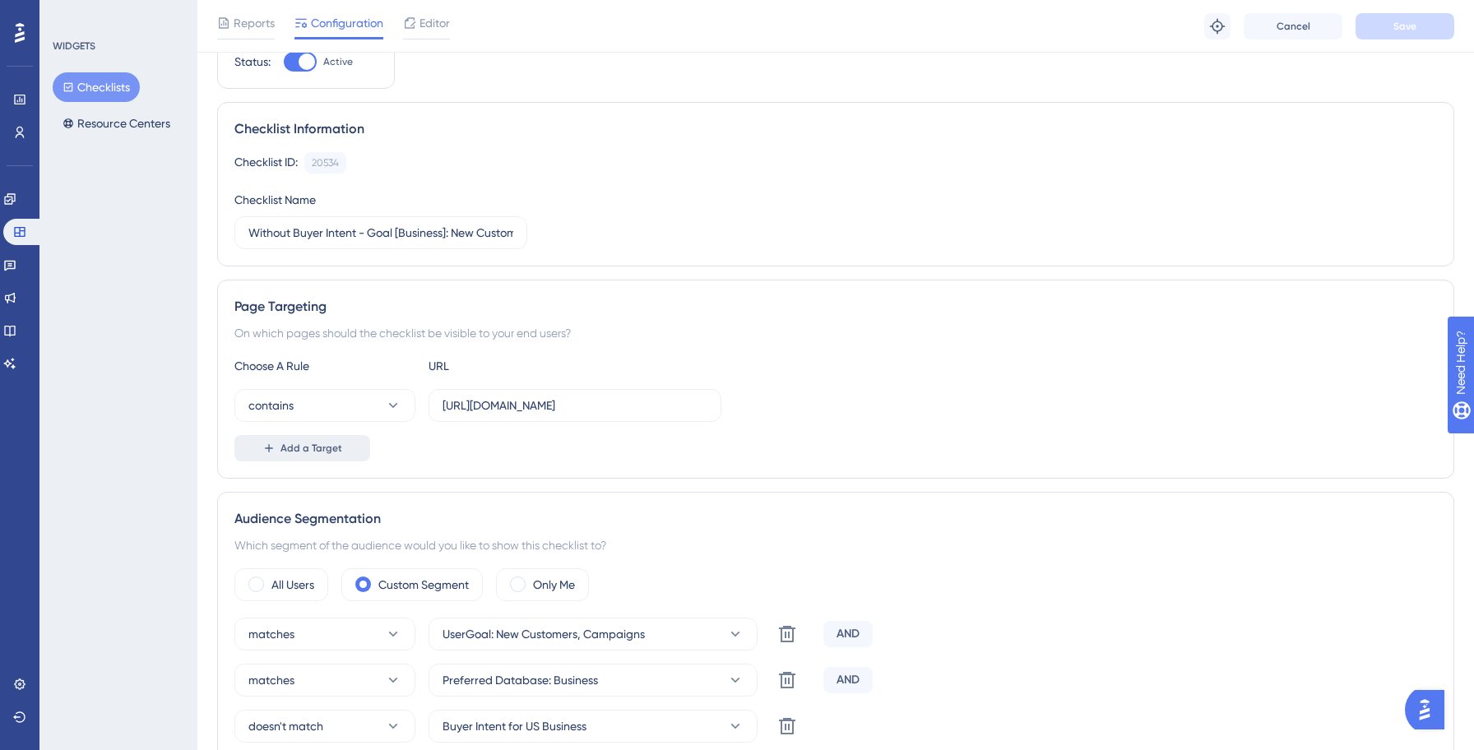
click at [345, 446] on button "Add a Target" at bounding box center [302, 448] width 136 height 26
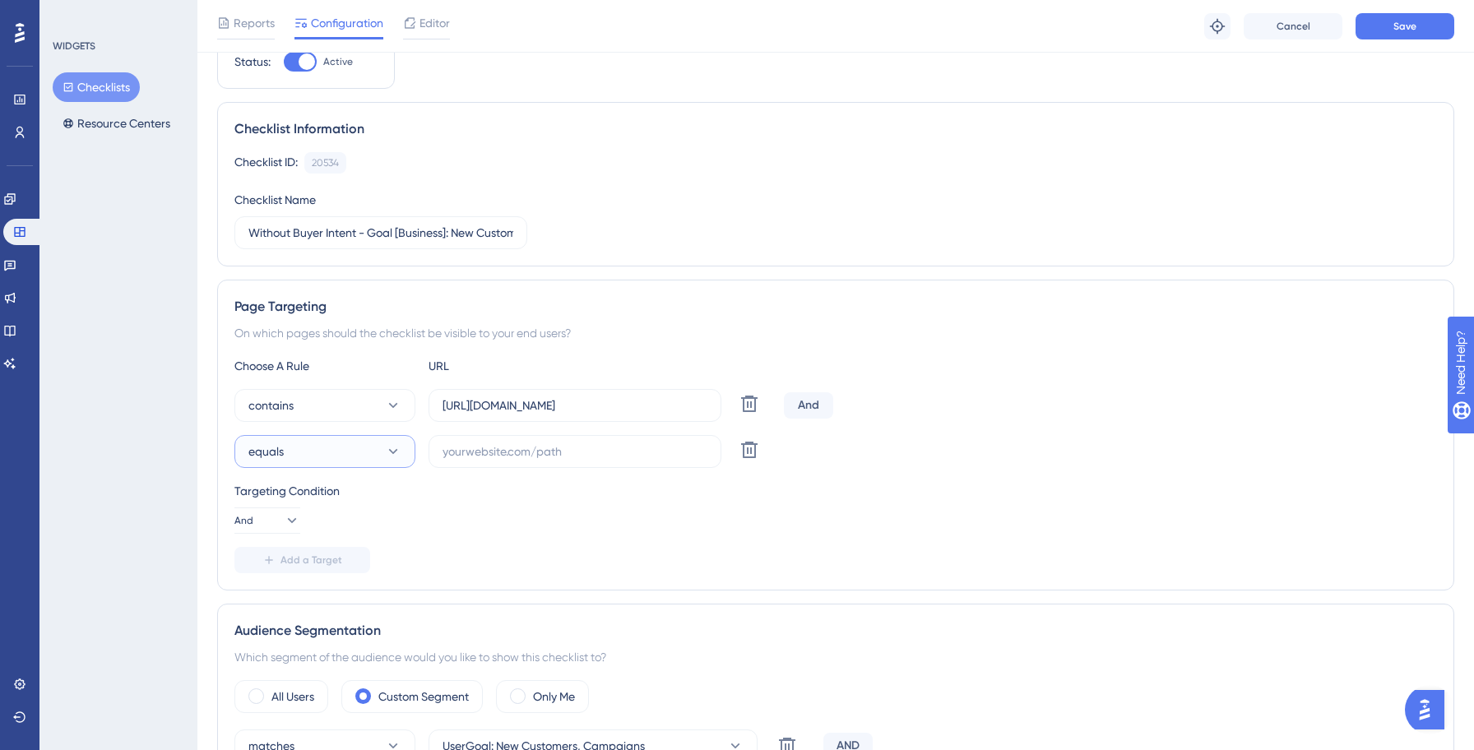
click at [308, 451] on button "equals" at bounding box center [324, 451] width 181 height 33
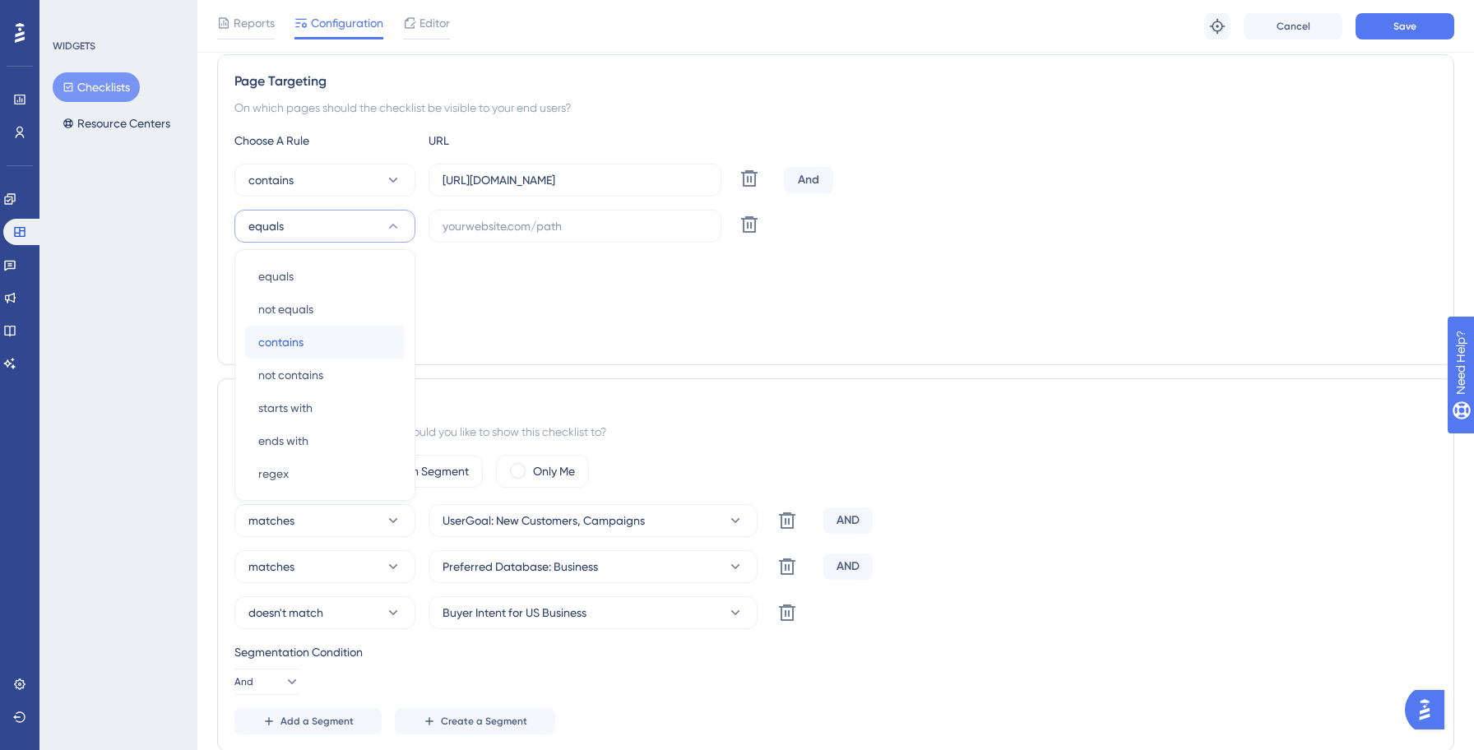
click at [285, 344] on span "contains" at bounding box center [280, 342] width 45 height 20
click at [547, 221] on input "text" at bounding box center [574, 226] width 265 height 18
paste input "[URL][DOMAIN_NAME]"
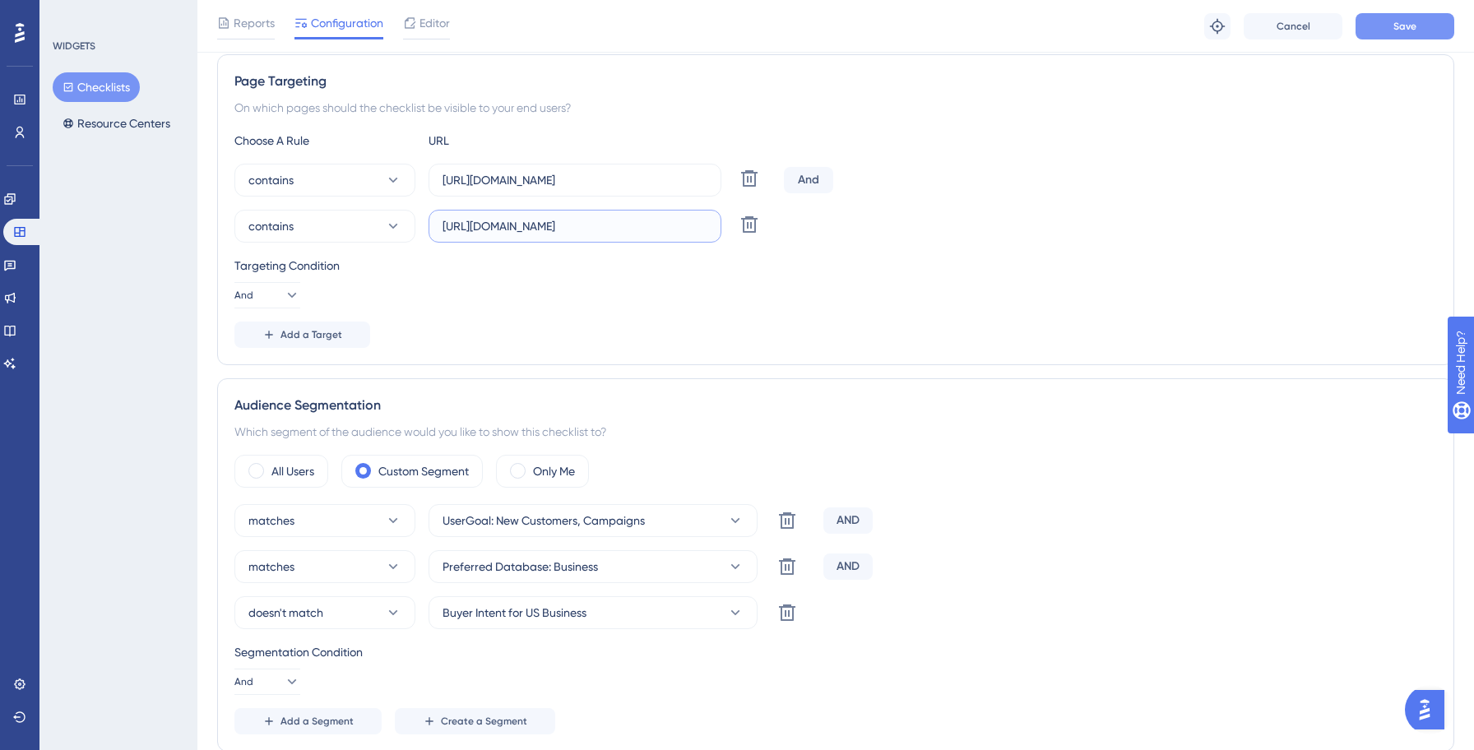
type input "[URL][DOMAIN_NAME]"
click at [1403, 37] on button "Save" at bounding box center [1404, 26] width 99 height 26
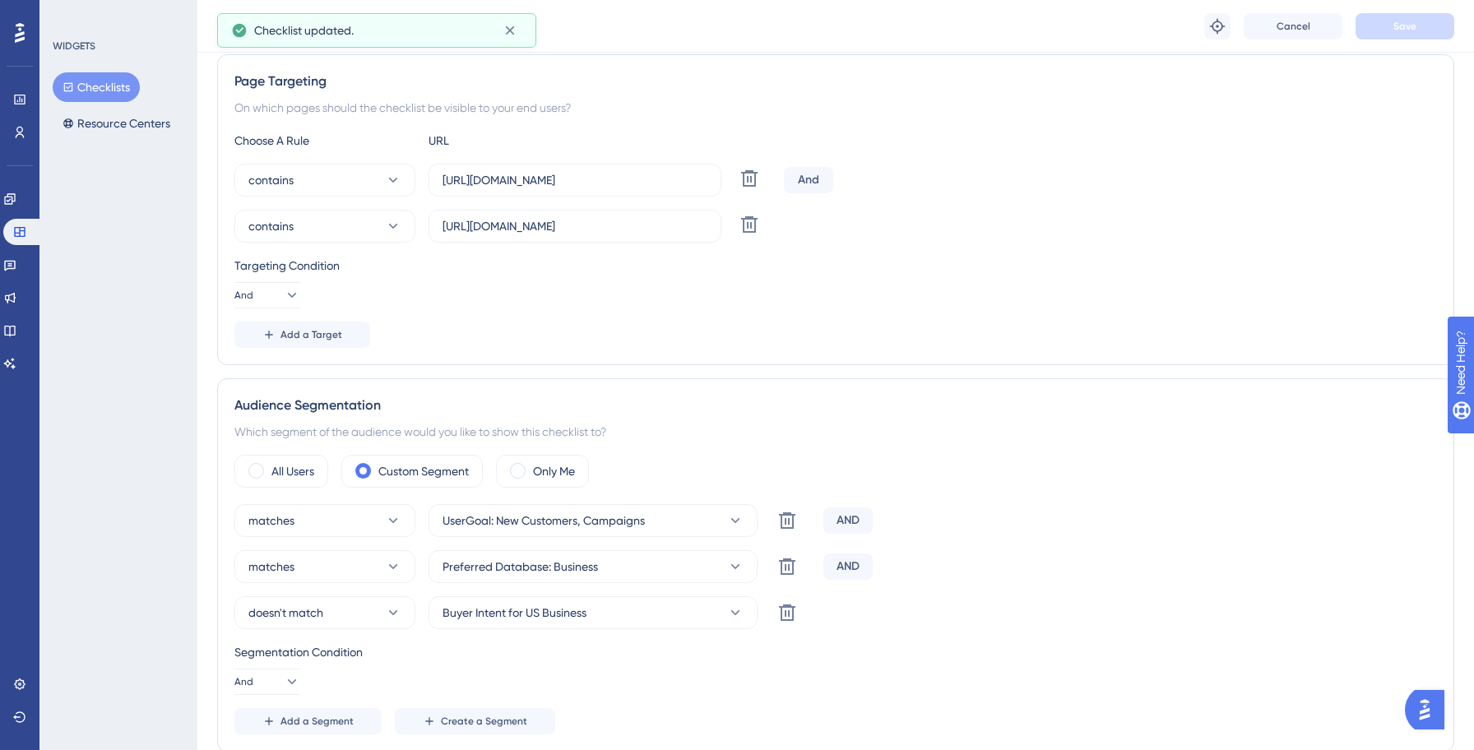
click at [114, 93] on button "Checklists" at bounding box center [96, 87] width 87 height 30
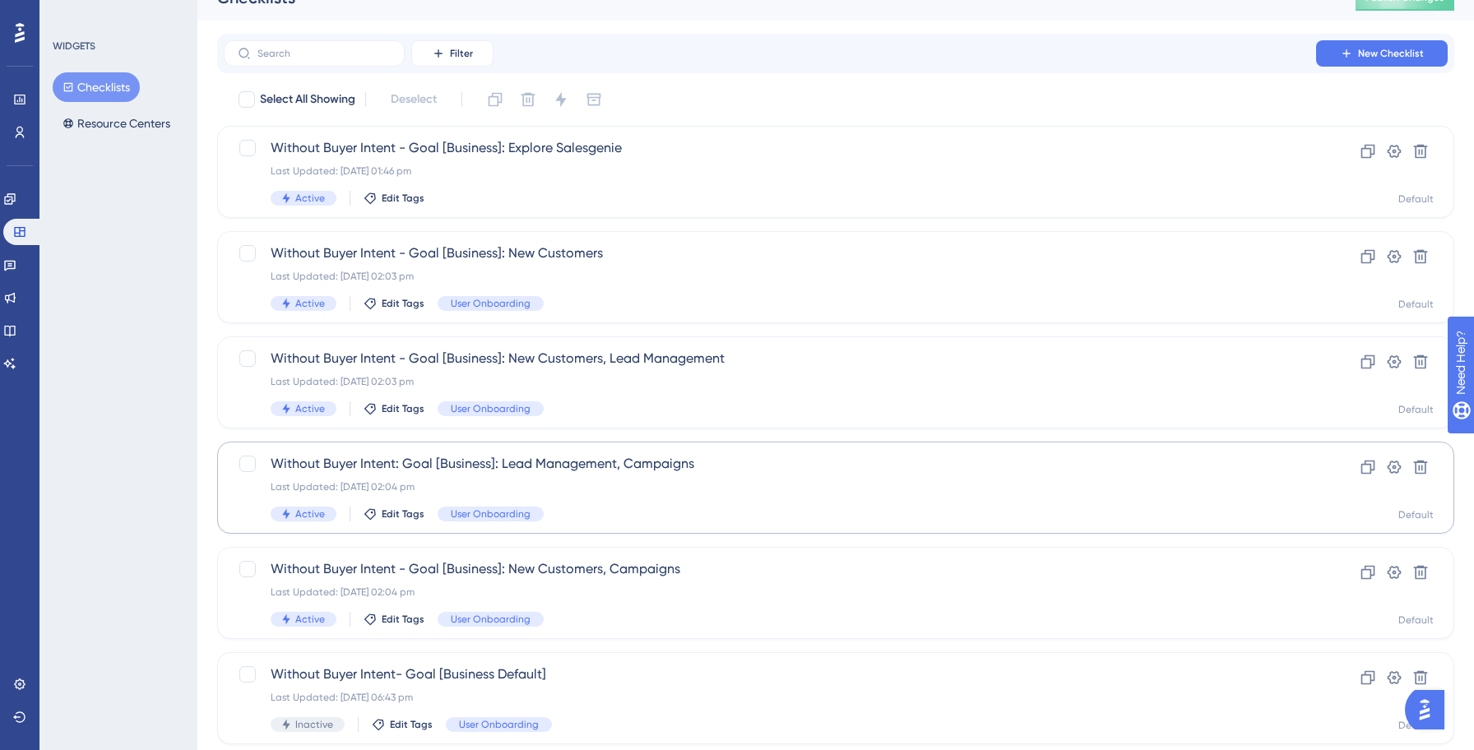
scroll to position [26, 0]
click at [622, 569] on span "Without Buyer Intent - Goal [Business]: New Customers, Campaigns" at bounding box center [770, 568] width 998 height 20
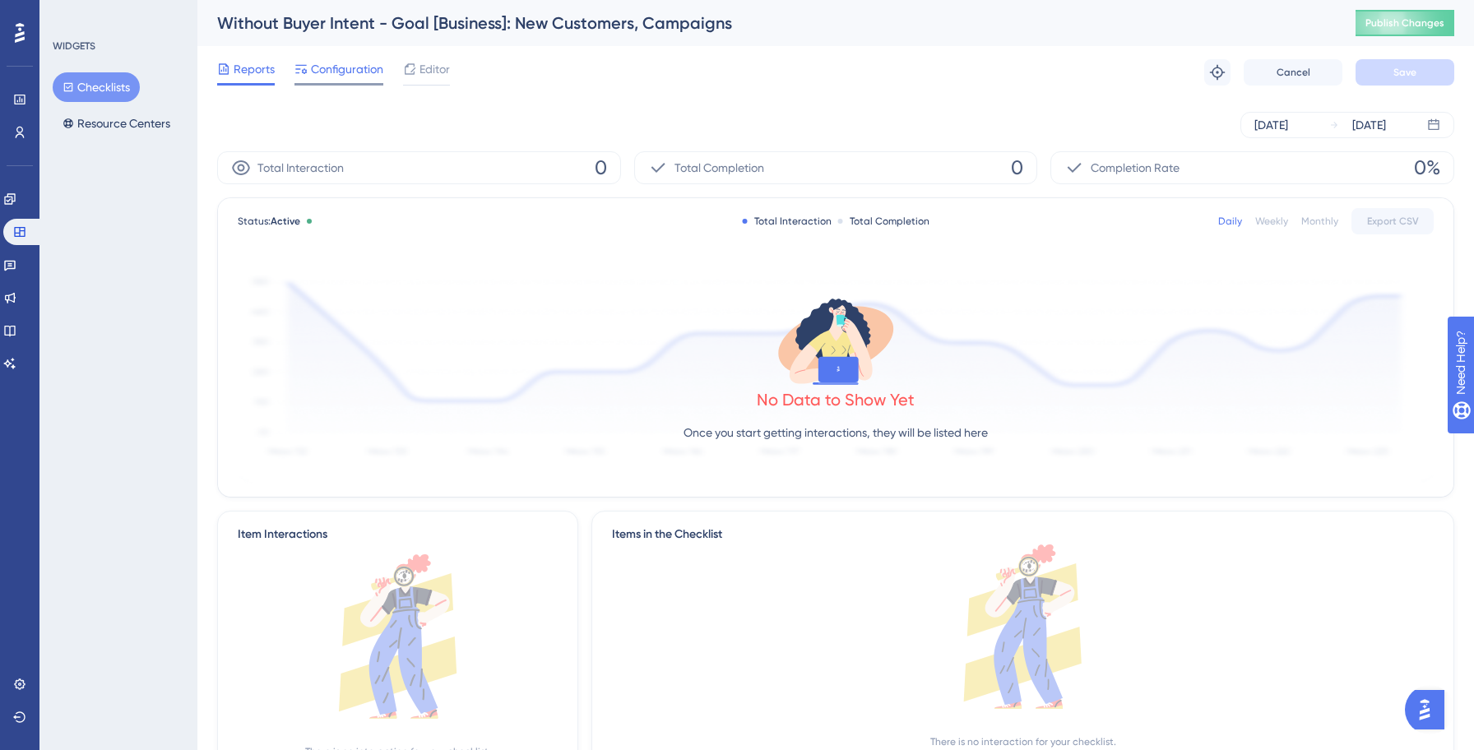
click at [335, 79] on div "Configuration" at bounding box center [338, 72] width 89 height 26
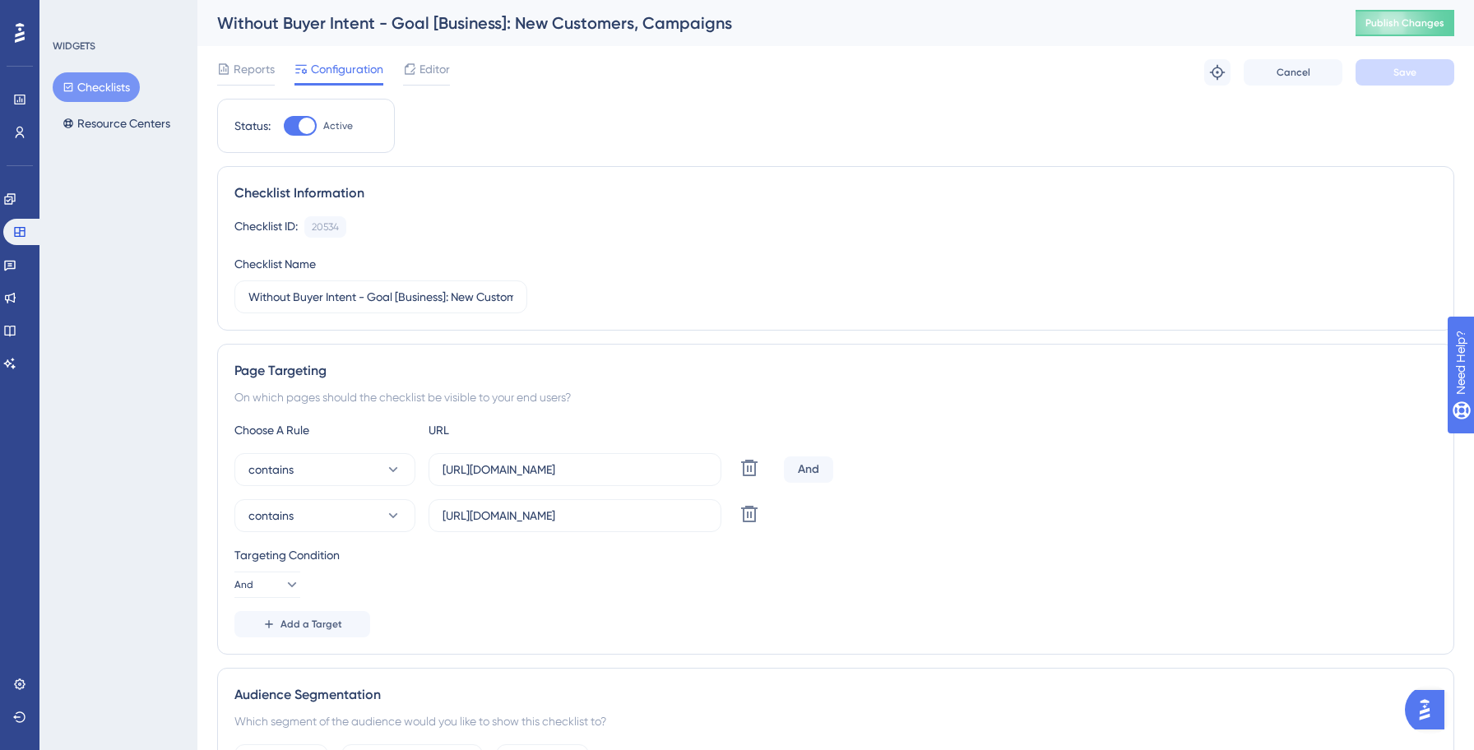
click at [81, 85] on button "Checklists" at bounding box center [96, 87] width 87 height 30
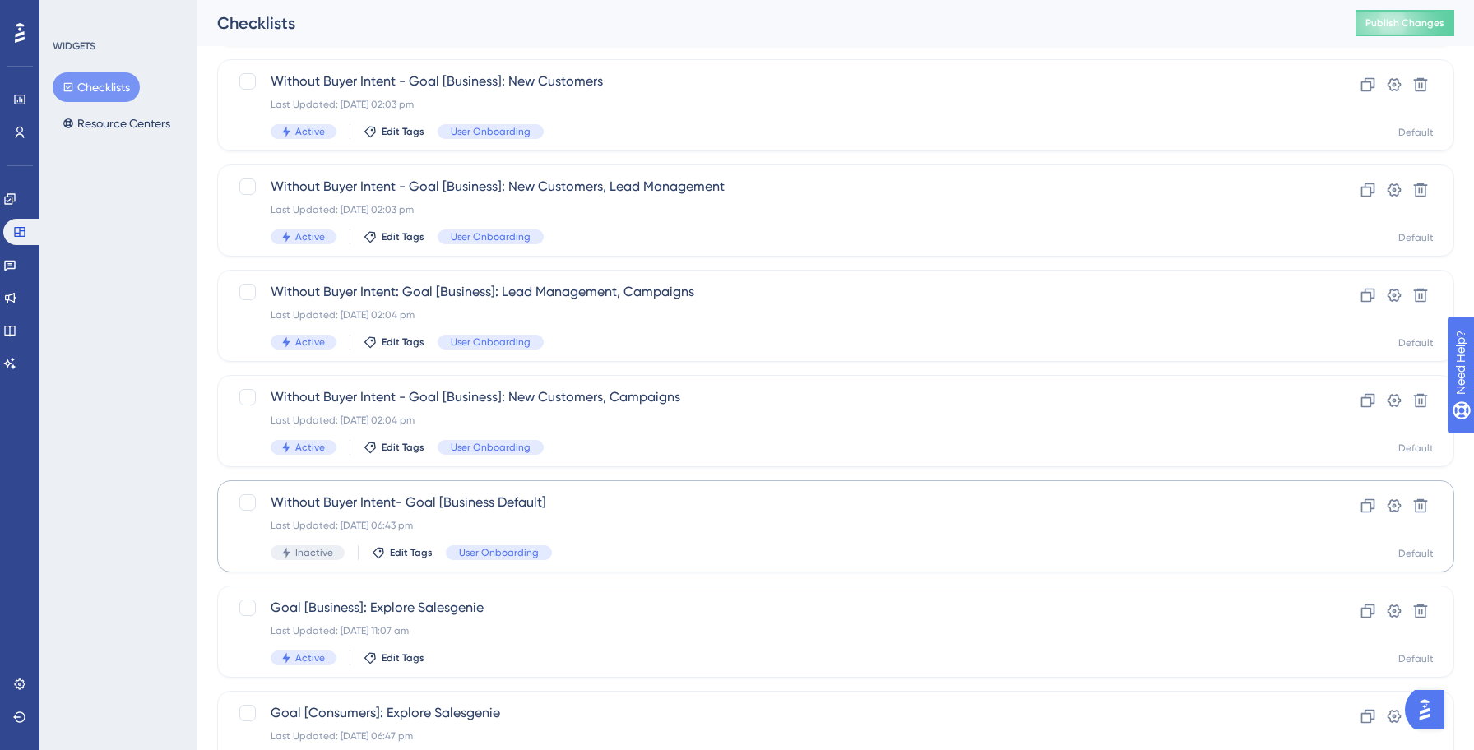
scroll to position [208, 0]
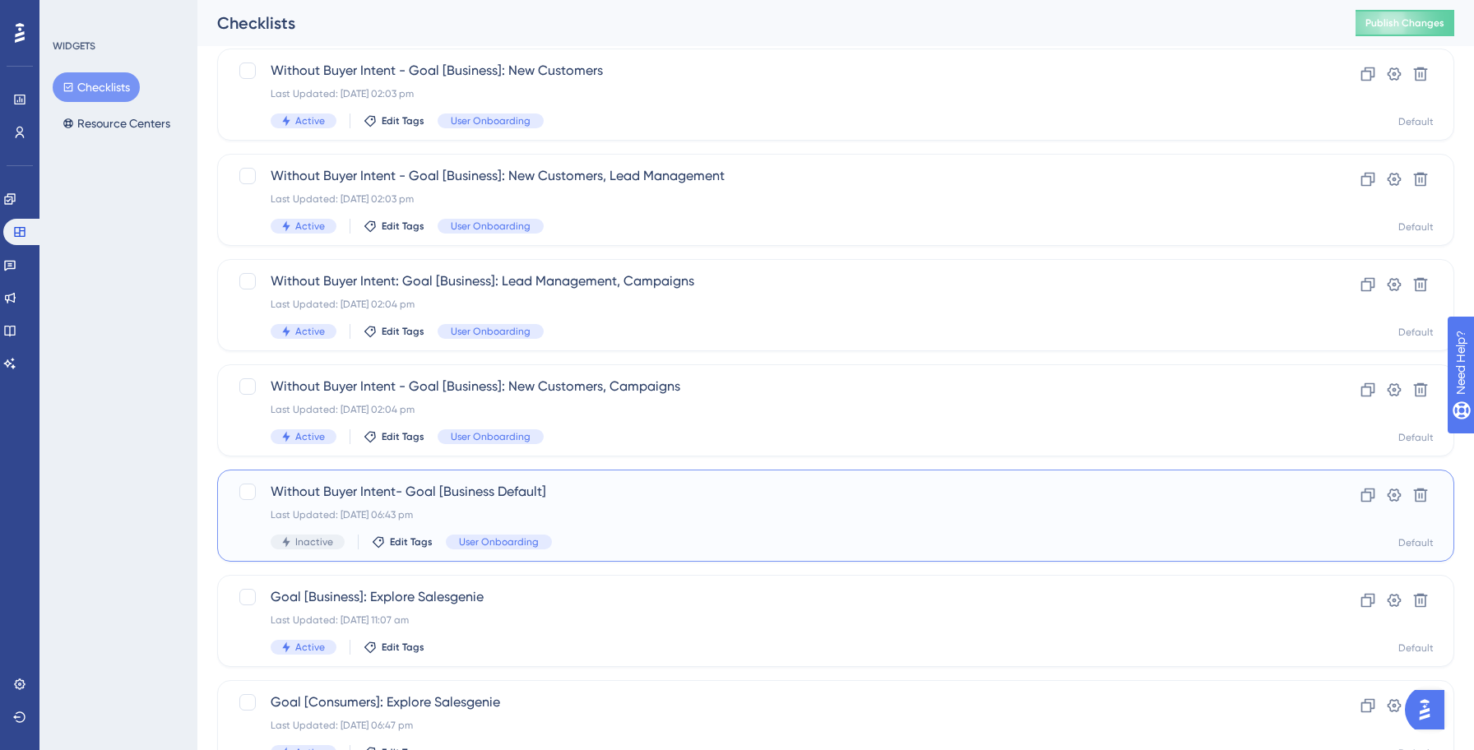
click at [577, 506] on div "Without Buyer Intent- Goal [Business Default] Last Updated: [DATE] 06:43 pm Ina…" at bounding box center [770, 515] width 998 height 67
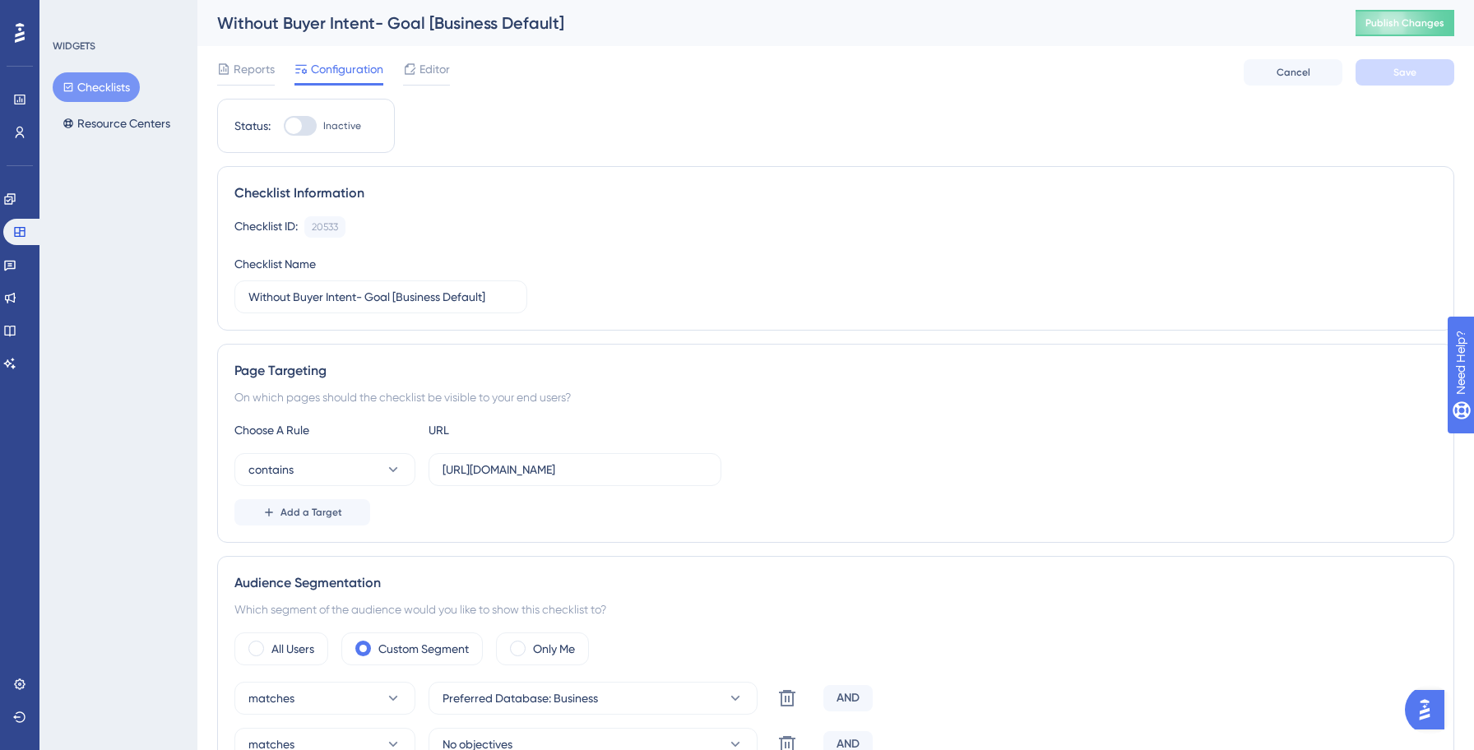
click at [113, 89] on button "Checklists" at bounding box center [96, 87] width 87 height 30
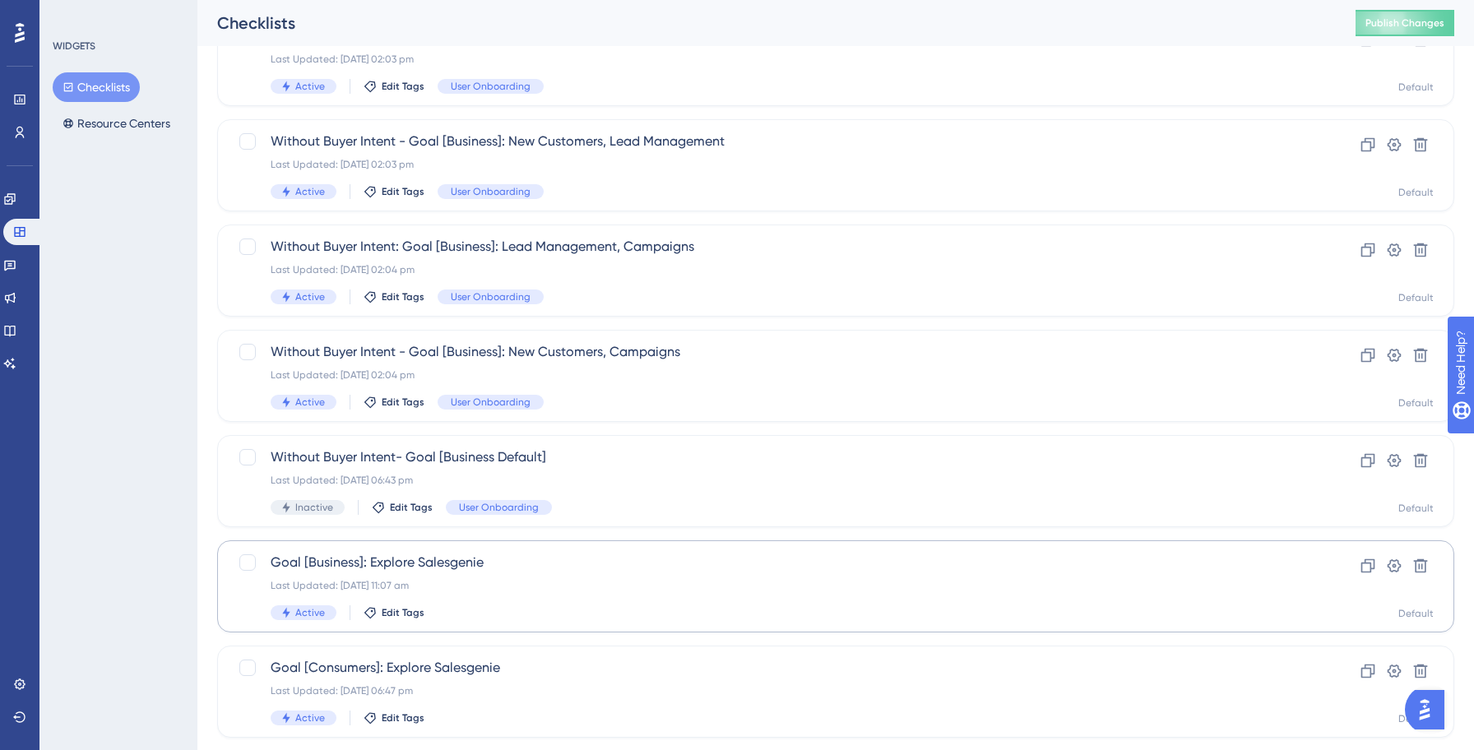
scroll to position [274, 0]
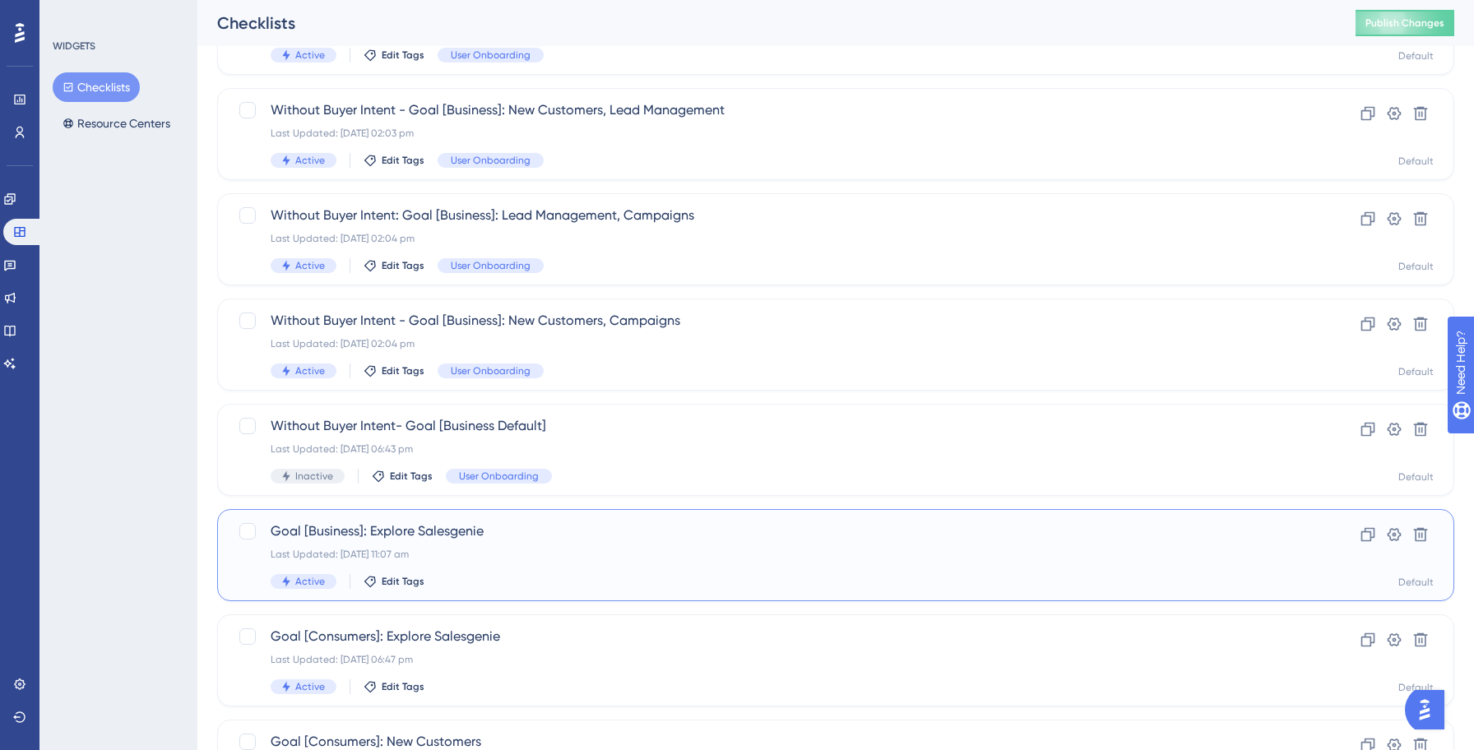
click at [636, 544] on div "Goal [Business]: Explore Salesgenie Last Updated: [DATE] 11:07 am Active Edit T…" at bounding box center [770, 554] width 998 height 67
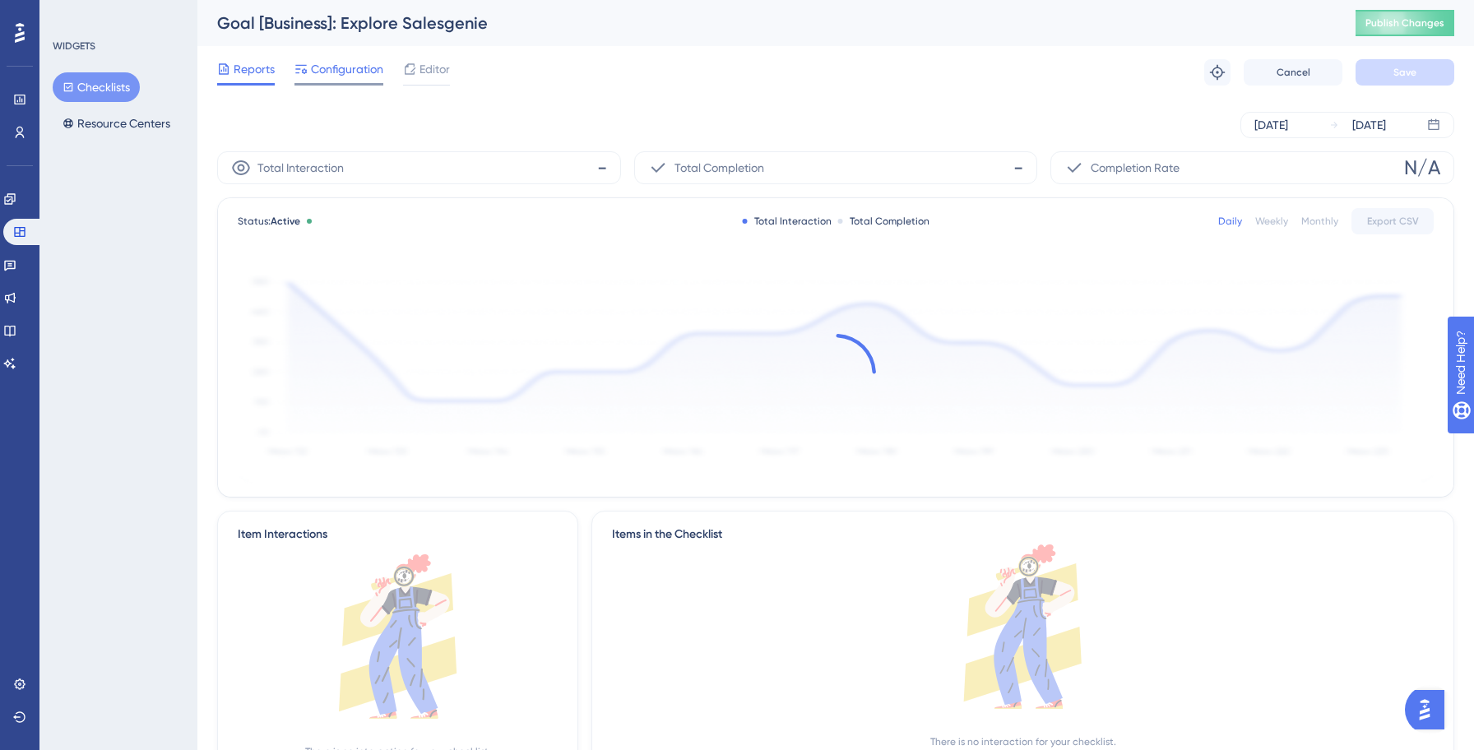
click at [348, 71] on span "Configuration" at bounding box center [347, 69] width 72 height 20
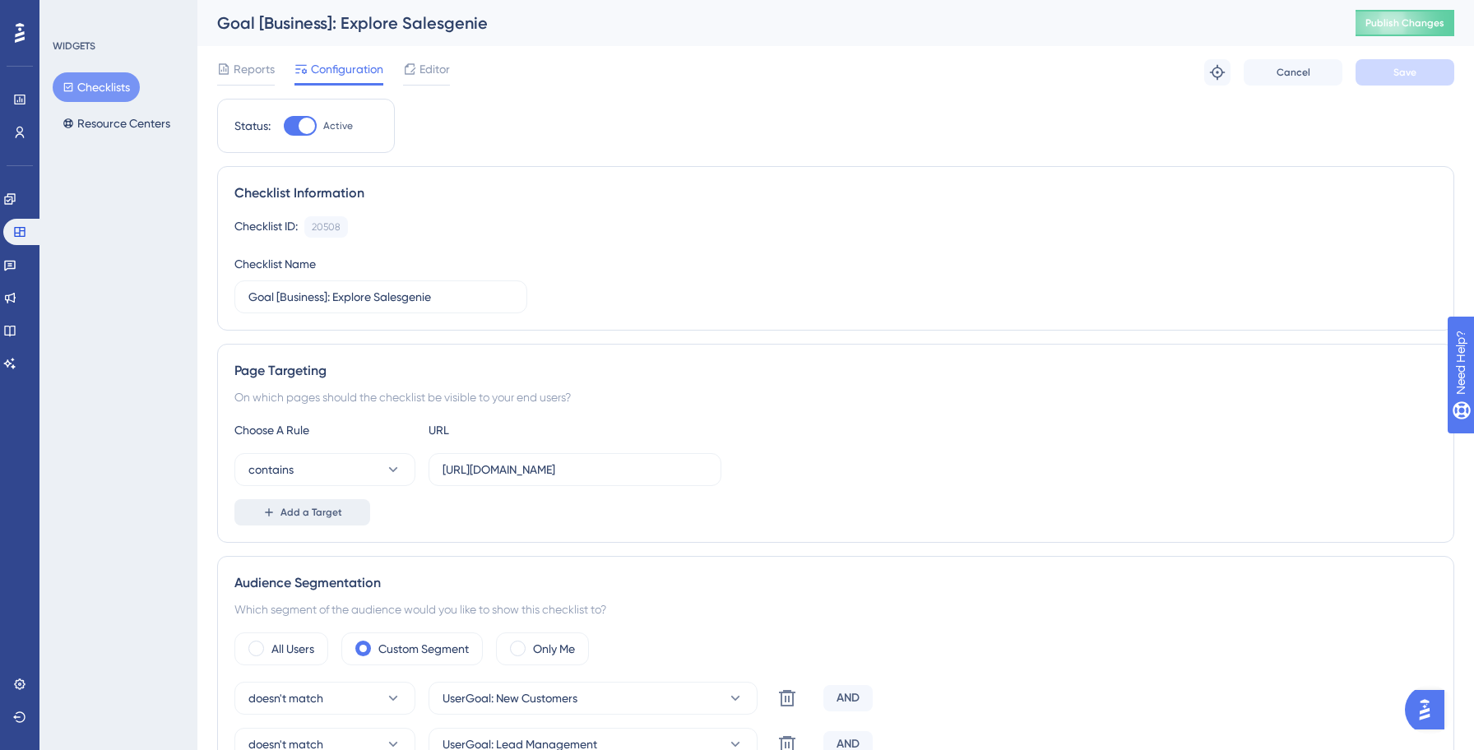
click at [297, 502] on button "Add a Target" at bounding box center [302, 512] width 136 height 26
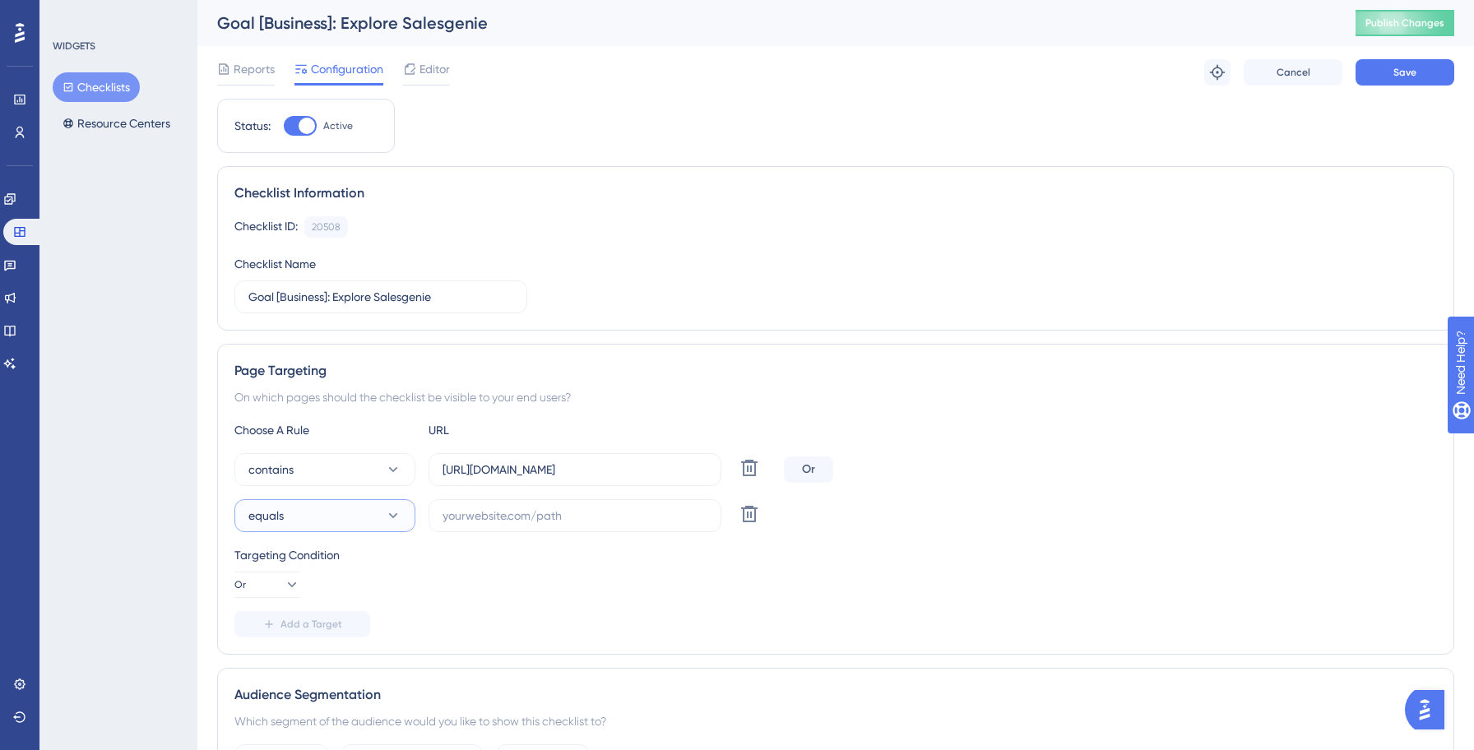
click at [354, 518] on button "equals" at bounding box center [324, 515] width 181 height 33
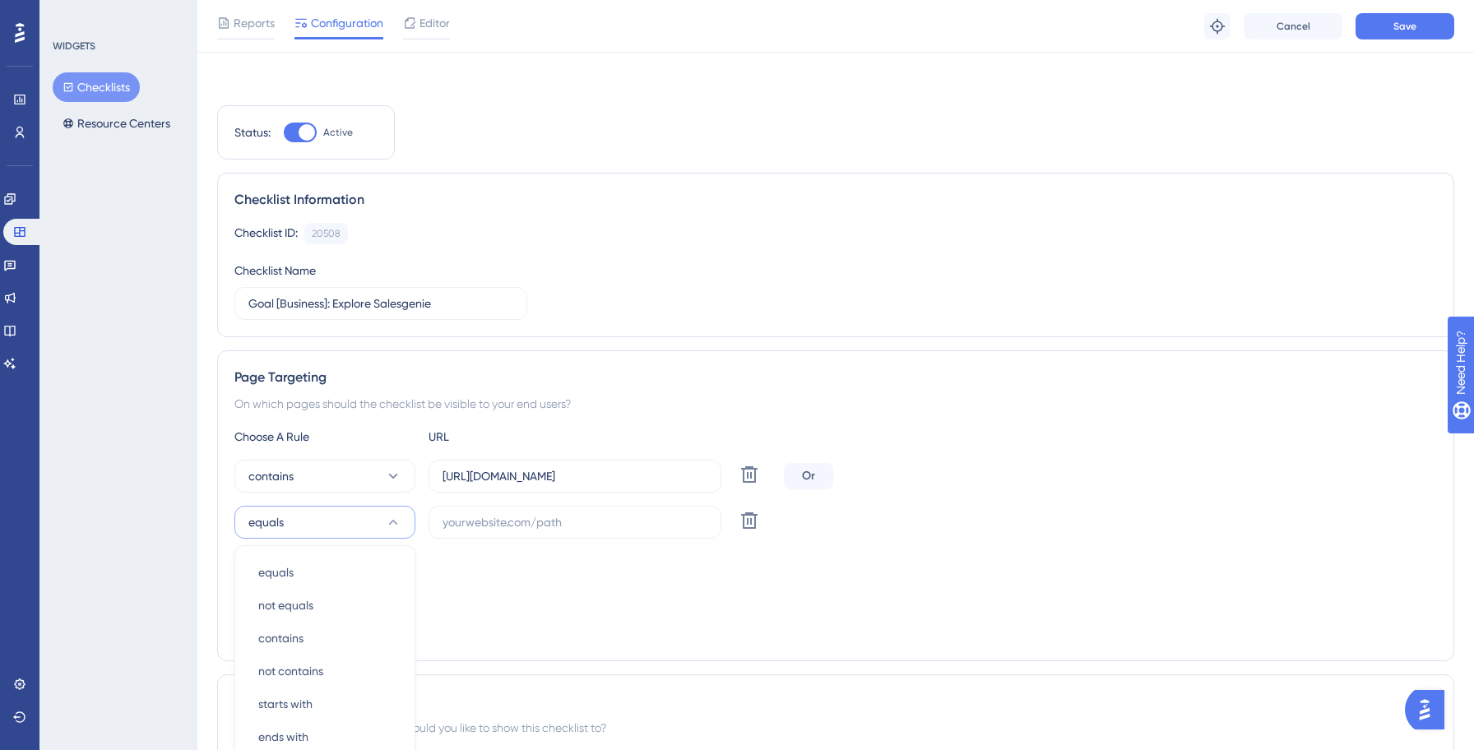
scroll to position [289, 0]
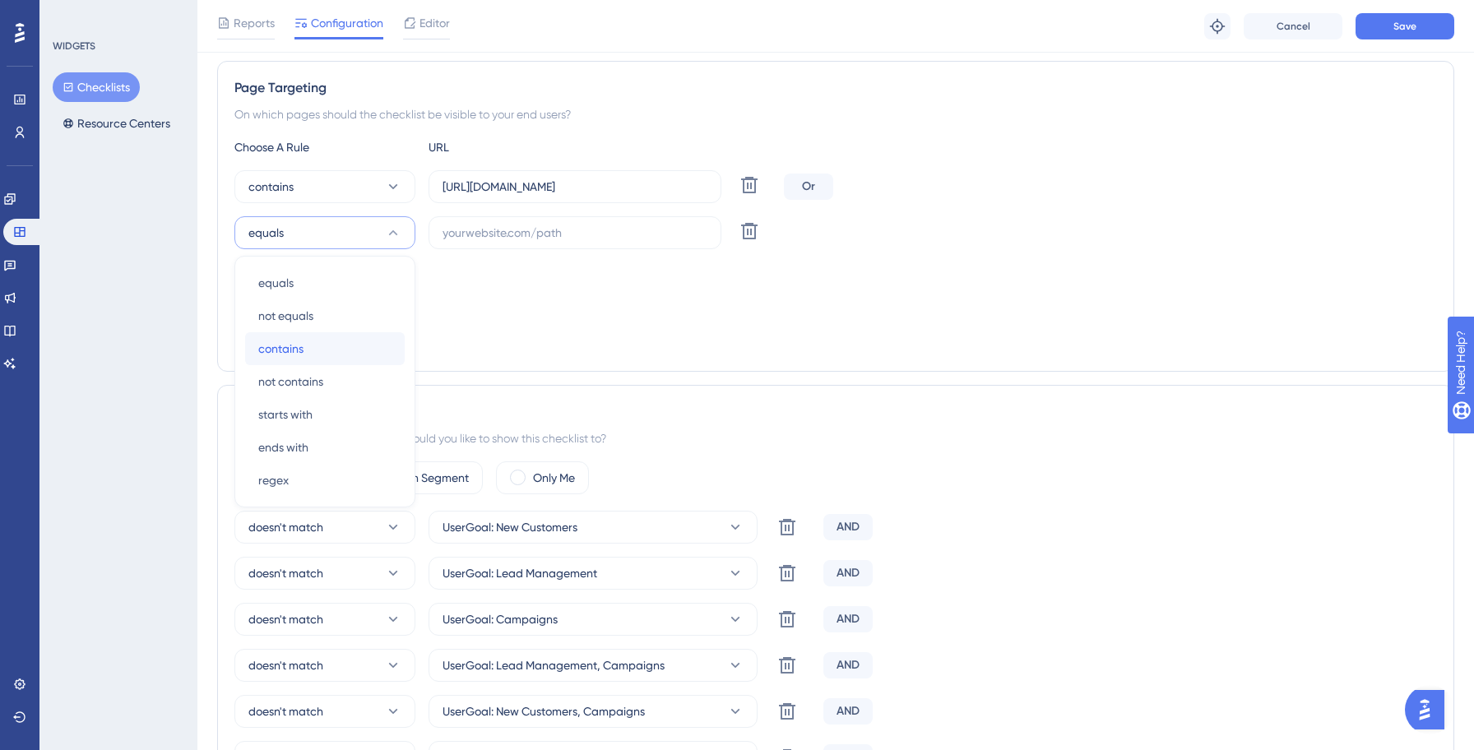
click at [319, 349] on div "contains contains" at bounding box center [324, 348] width 133 height 33
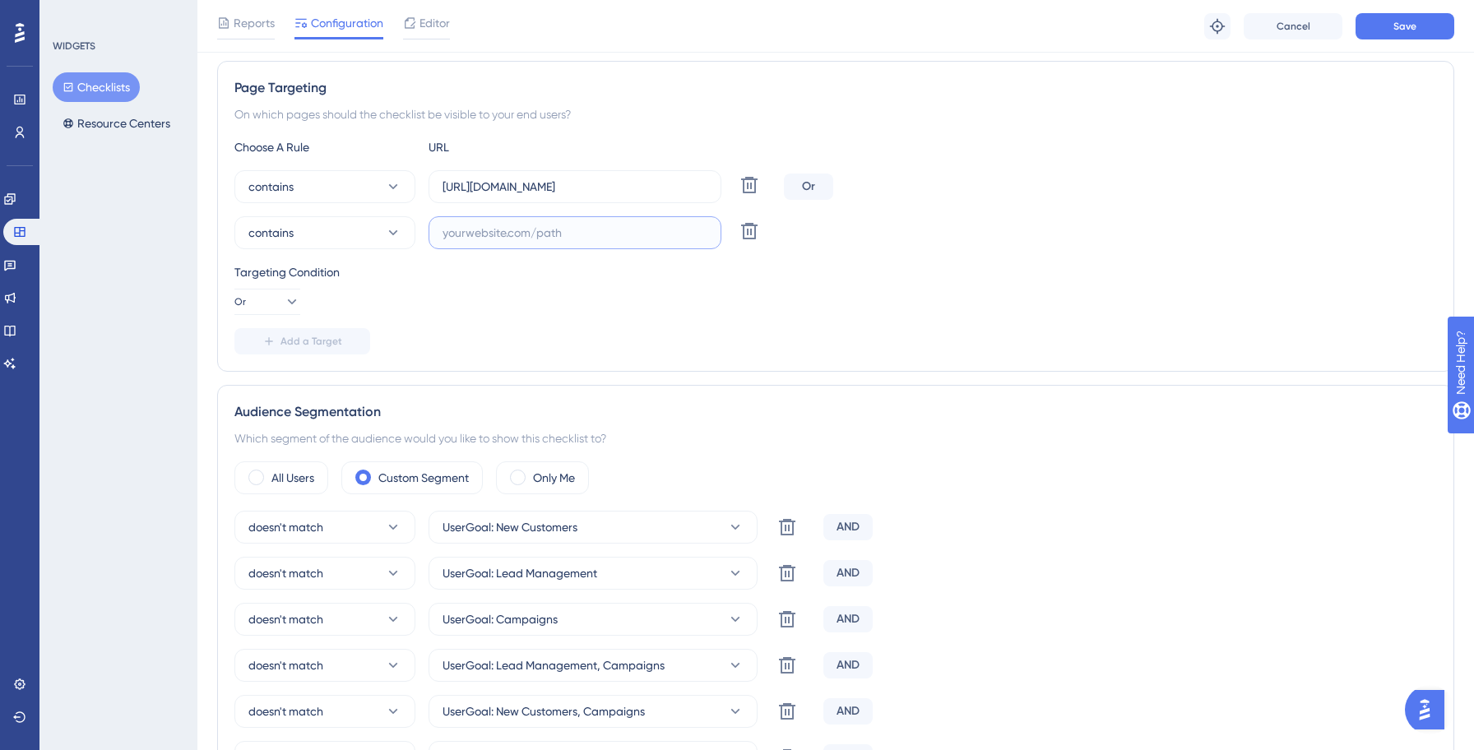
click at [531, 242] on label at bounding box center [574, 232] width 293 height 33
click at [531, 242] on input "text" at bounding box center [574, 233] width 265 height 18
paste input "[URL][DOMAIN_NAME]"
type input "[URL][DOMAIN_NAME]"
click at [1404, 36] on button "Save" at bounding box center [1404, 26] width 99 height 26
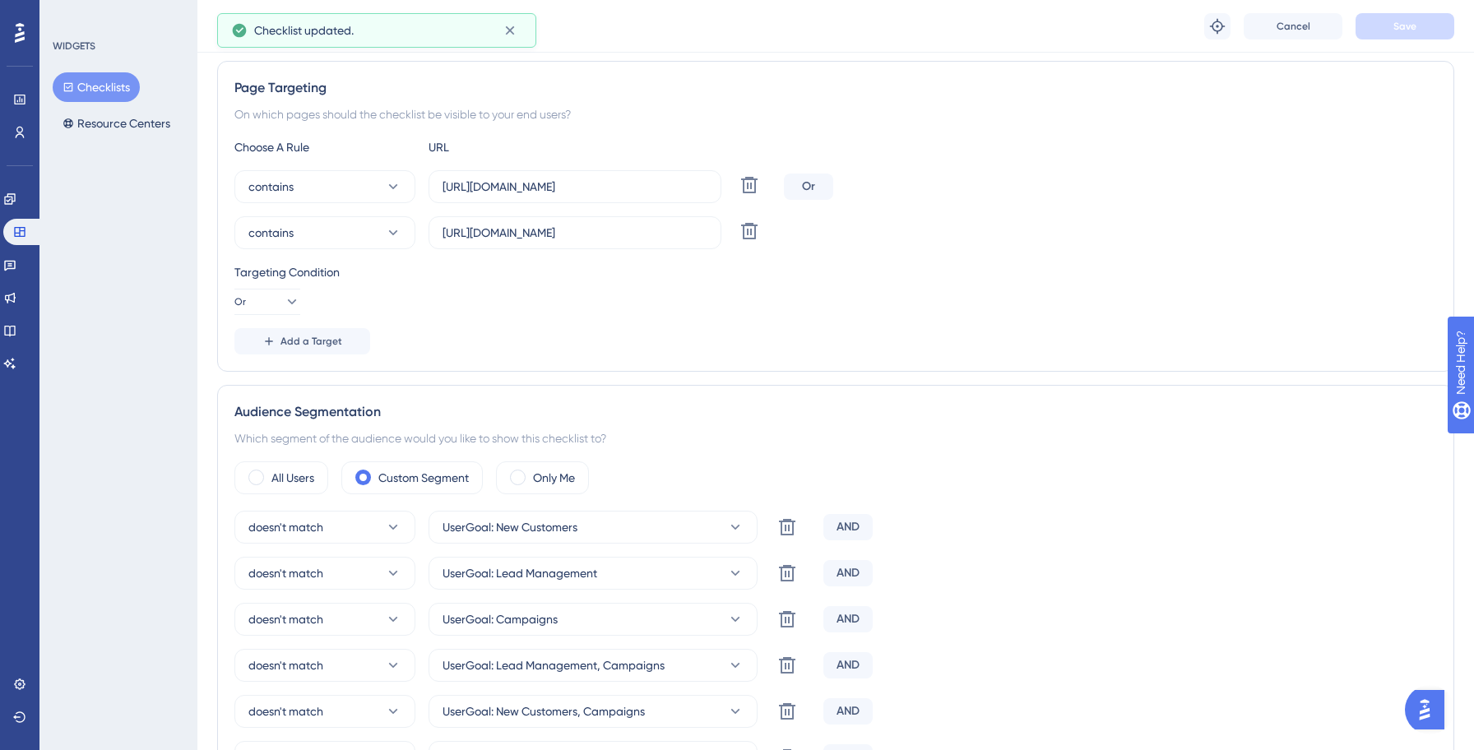
click at [108, 90] on button "Checklists" at bounding box center [96, 87] width 87 height 30
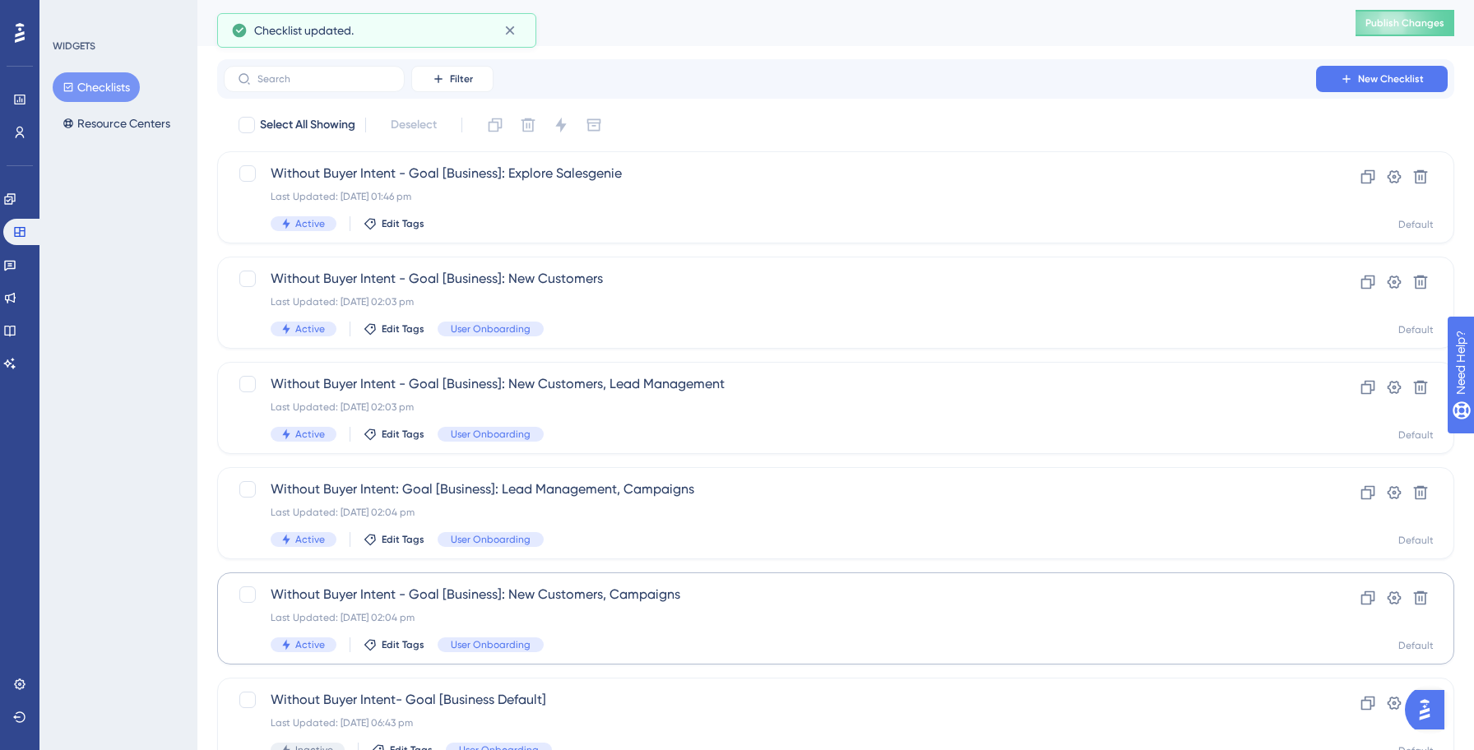
scroll to position [488, 0]
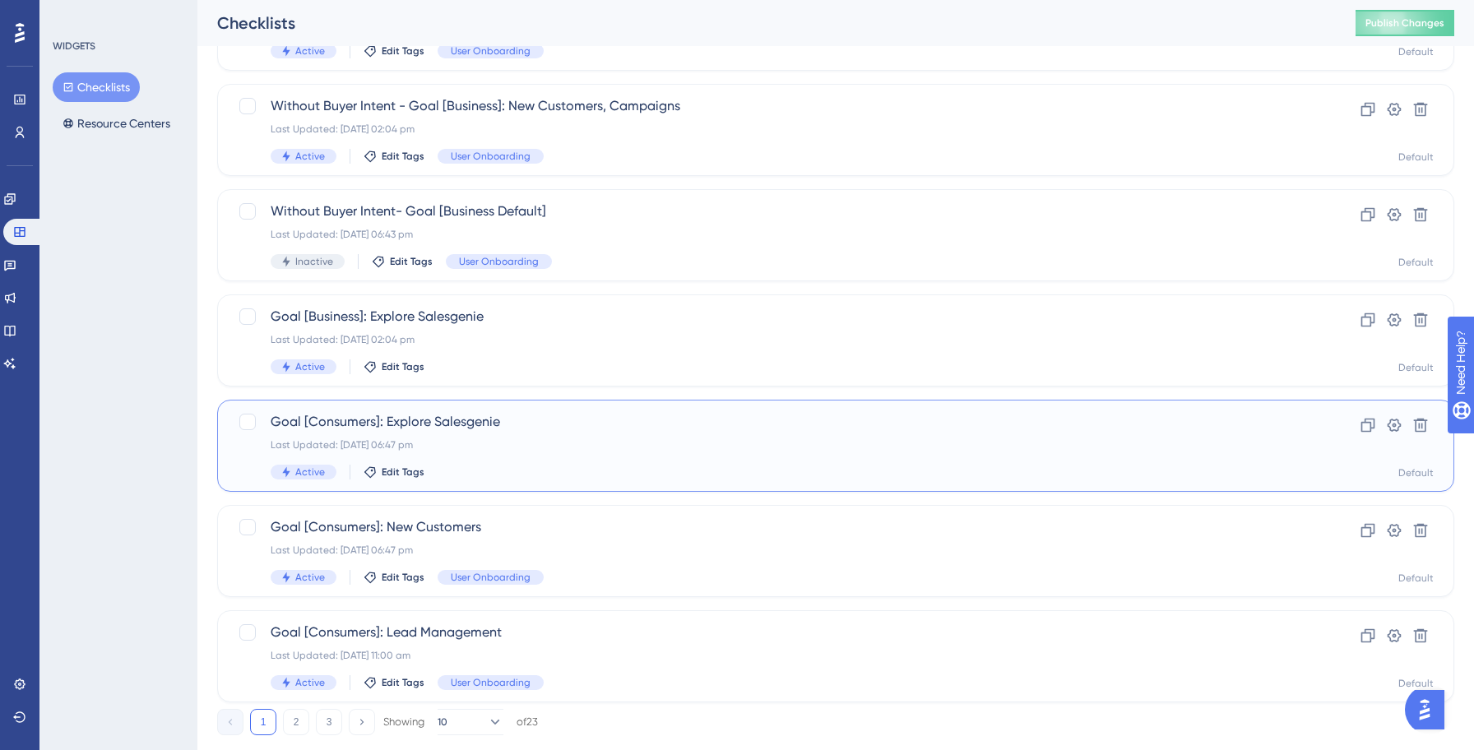
click at [524, 437] on div "Goal [Consumers]: Explore Salesgenie Last Updated: [DATE] 06:47 pm Active Edit …" at bounding box center [770, 445] width 998 height 67
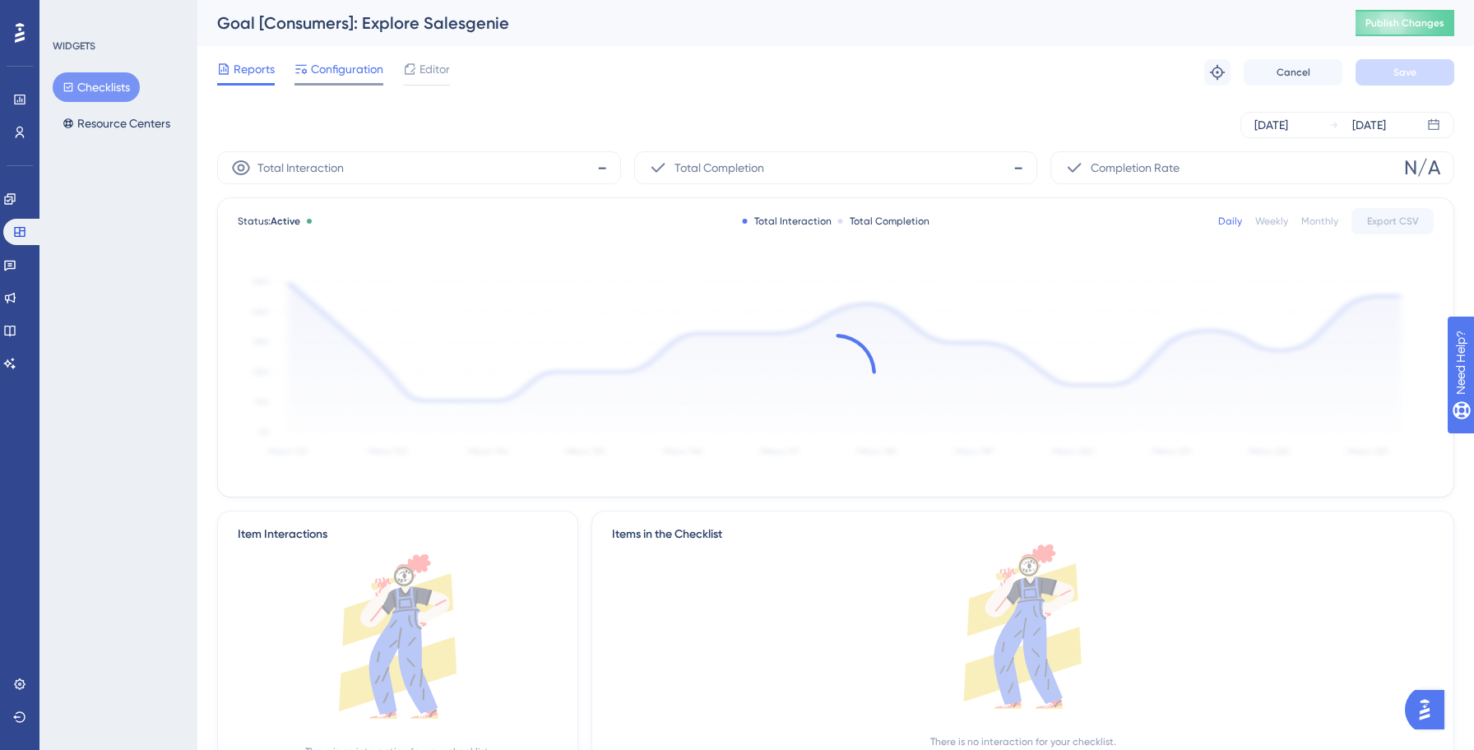
click at [359, 68] on span "Configuration" at bounding box center [347, 69] width 72 height 20
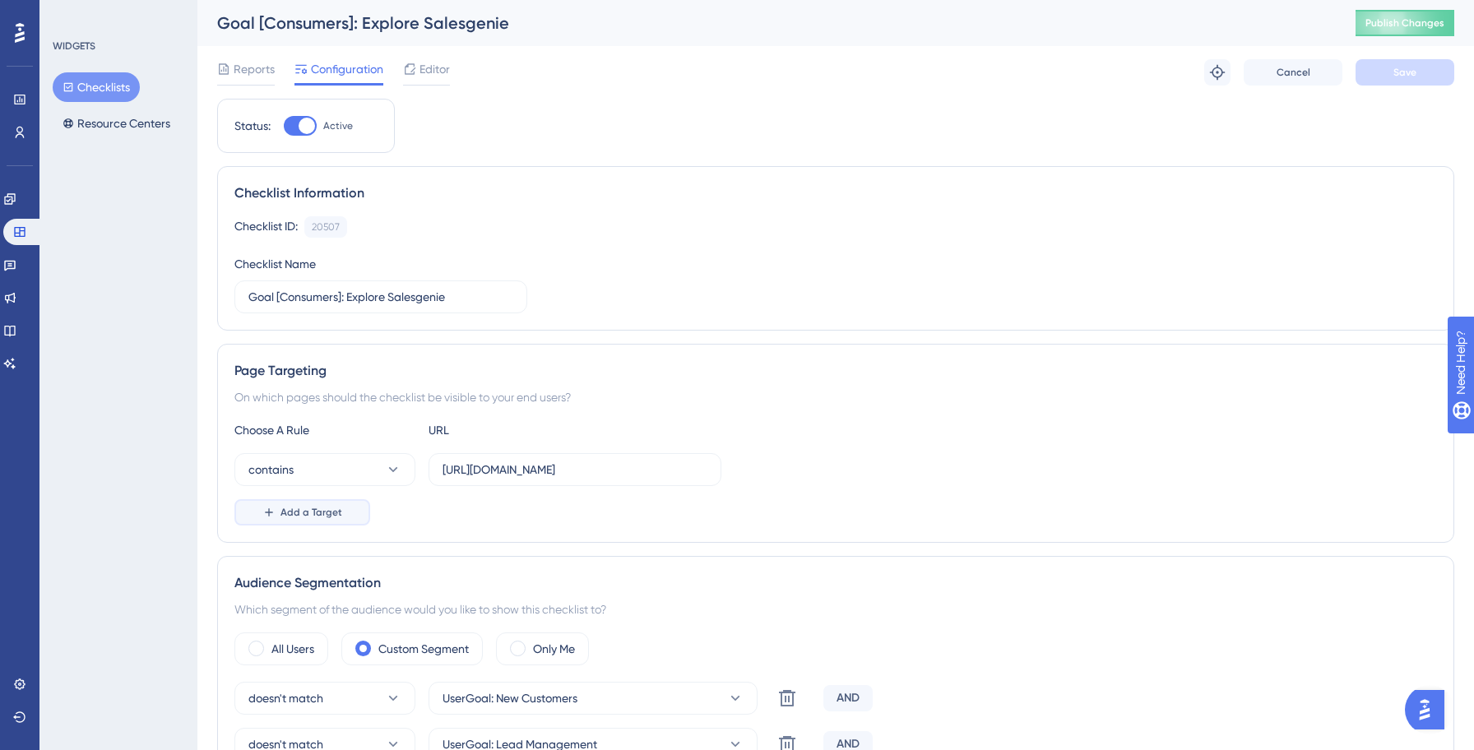
click at [282, 502] on button "Add a Target" at bounding box center [302, 512] width 136 height 26
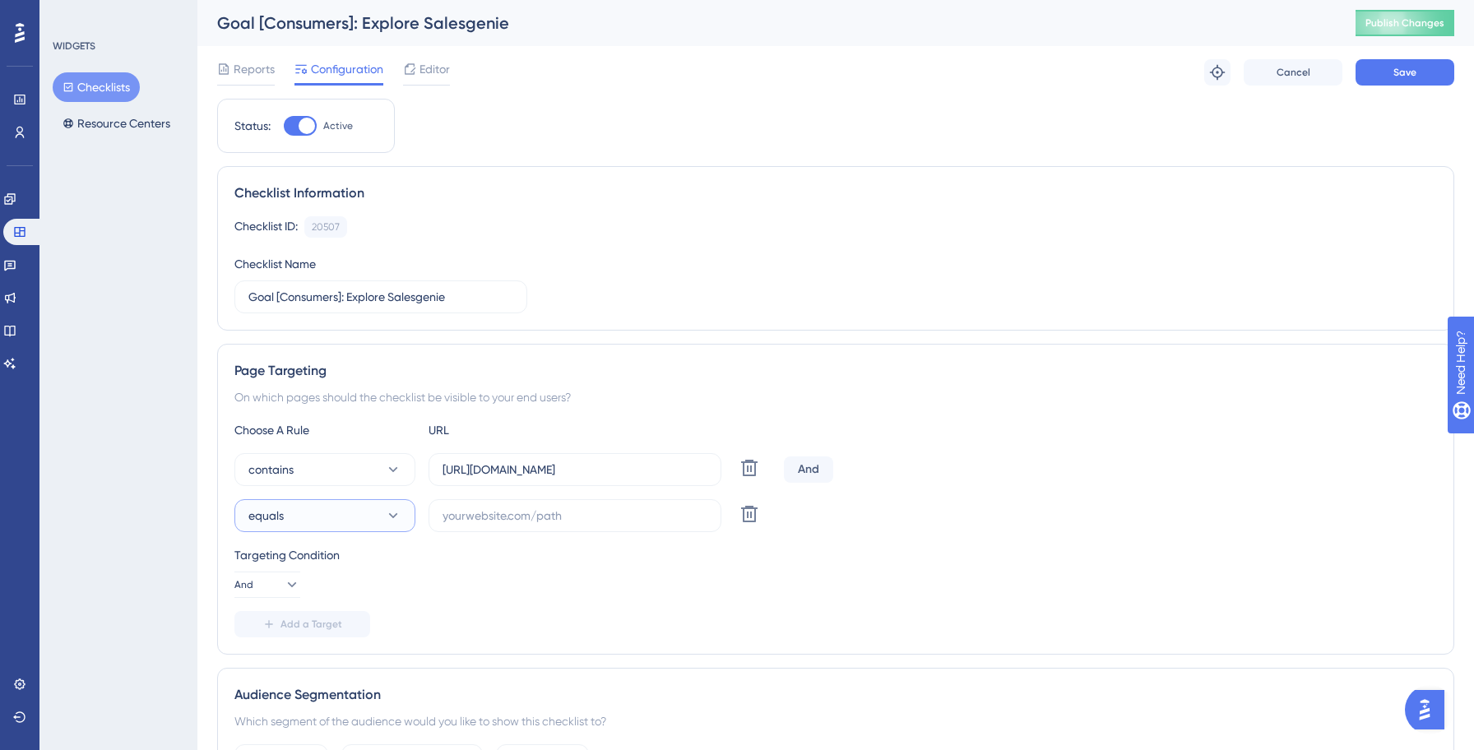
click at [373, 523] on button "equals" at bounding box center [324, 515] width 181 height 33
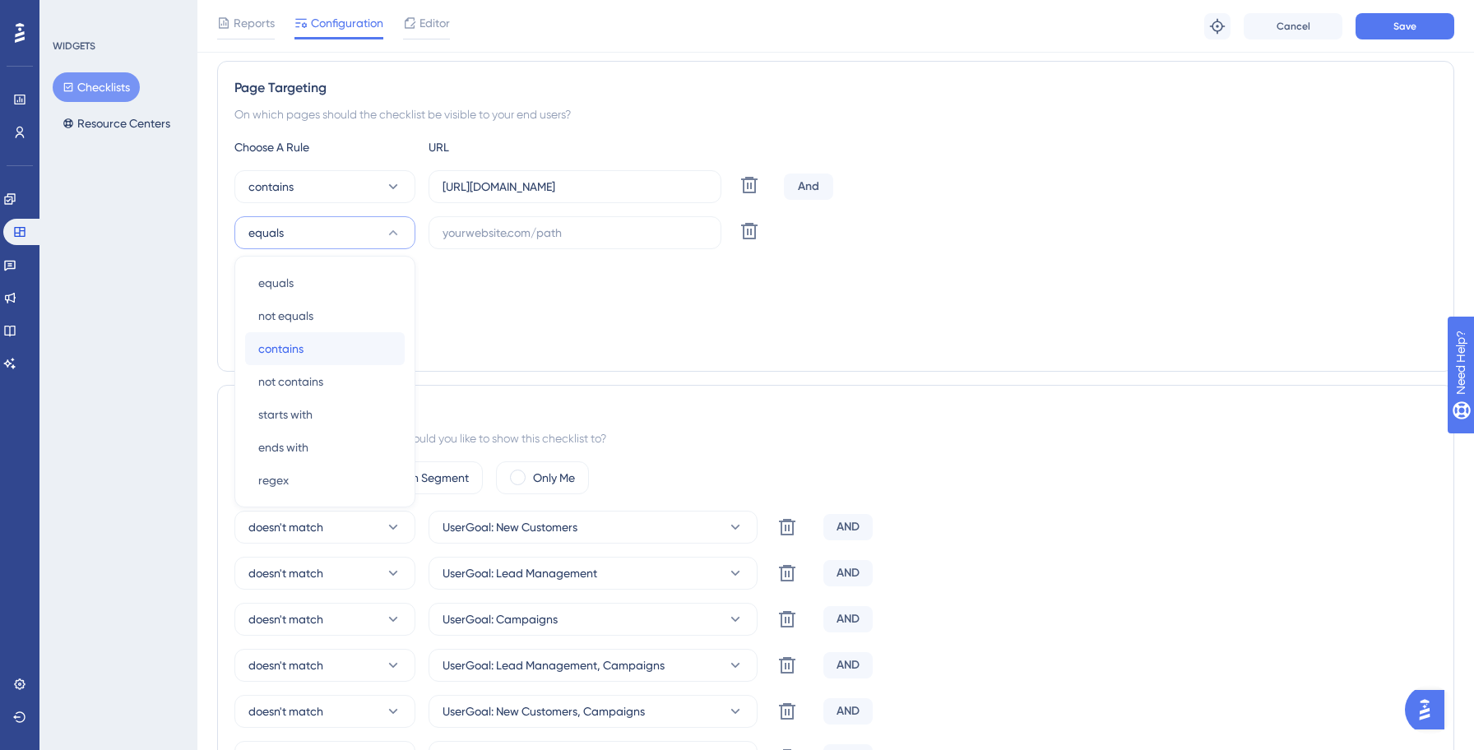
click at [295, 357] on span "contains" at bounding box center [280, 349] width 45 height 20
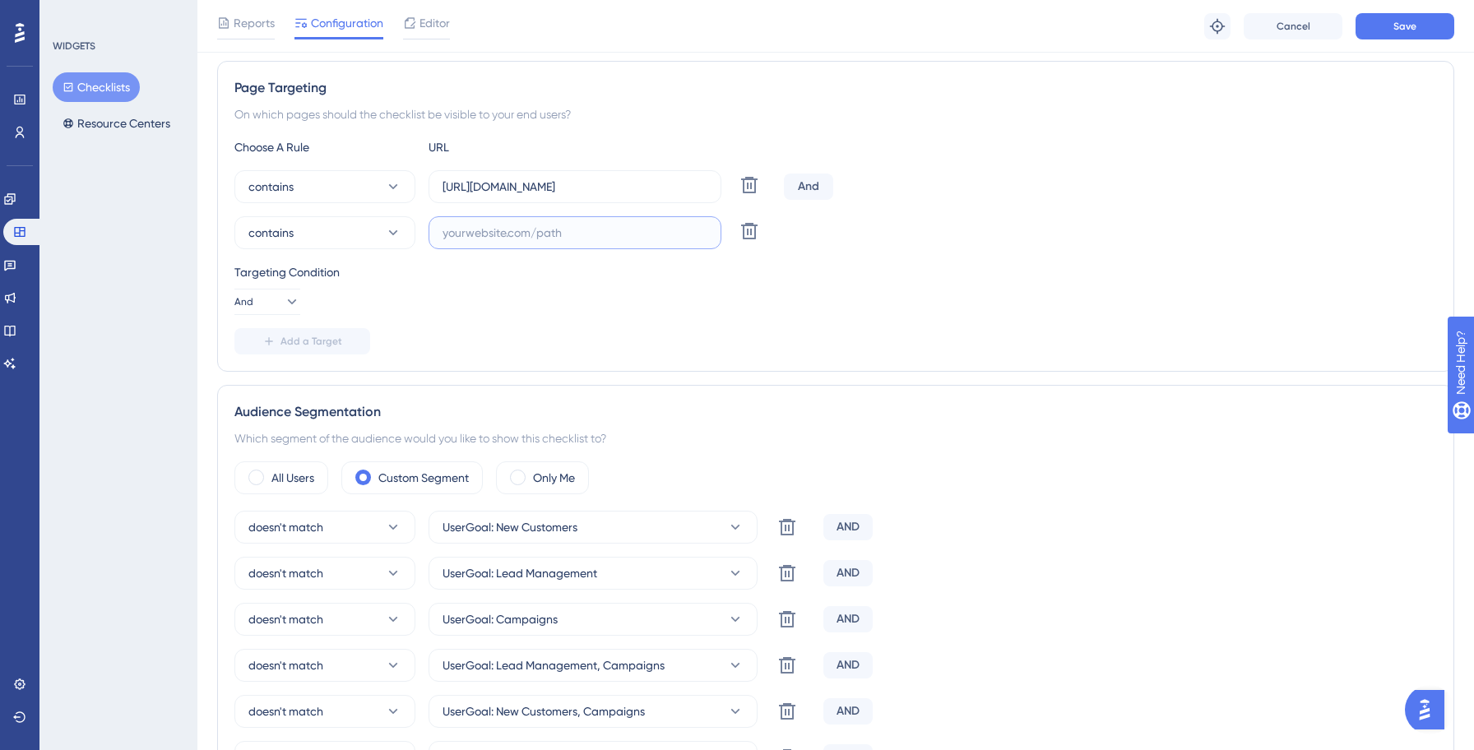
click at [550, 239] on input "text" at bounding box center [574, 233] width 265 height 18
paste input "[URL][DOMAIN_NAME]"
type input "[URL][DOMAIN_NAME]"
click at [1014, 226] on div "contains [URL][DOMAIN_NAME] Delete" at bounding box center [835, 232] width 1202 height 33
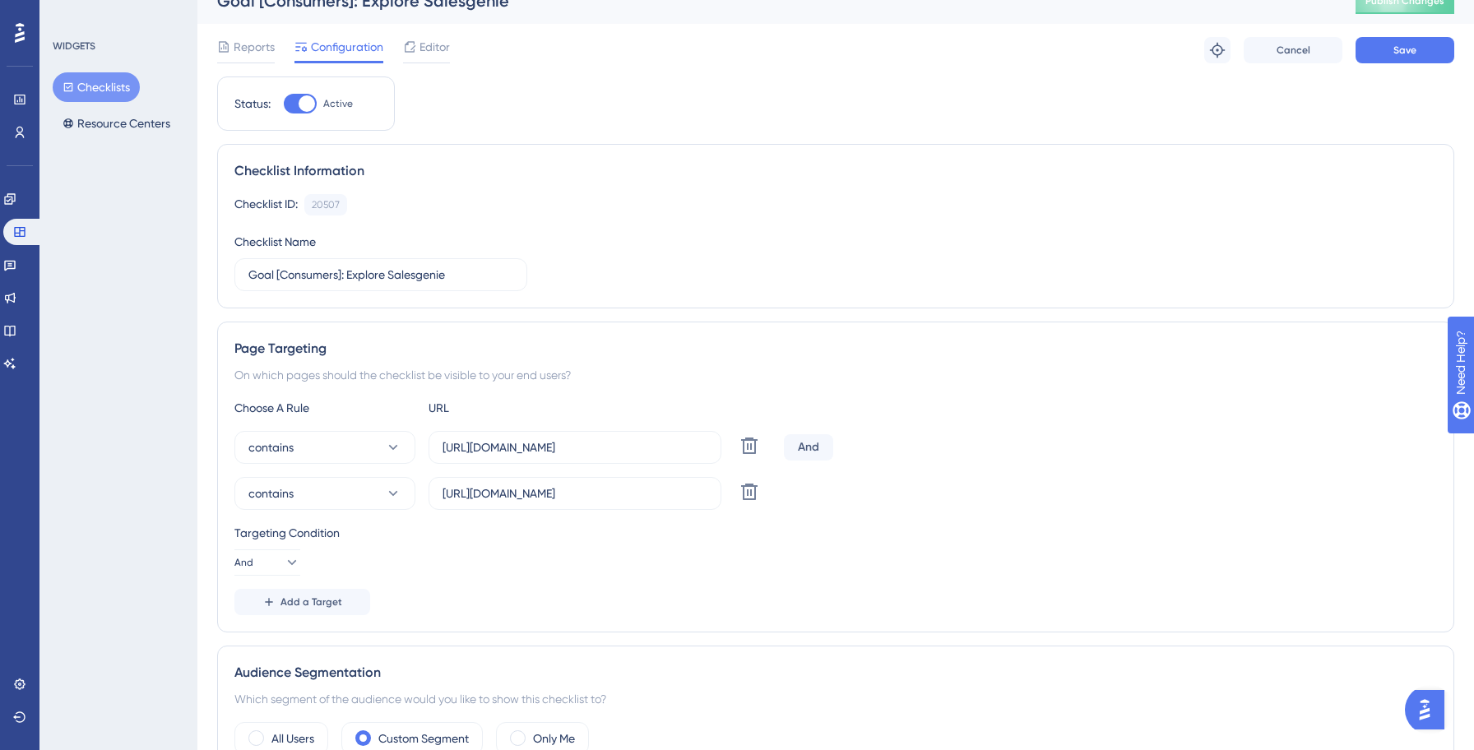
scroll to position [0, 0]
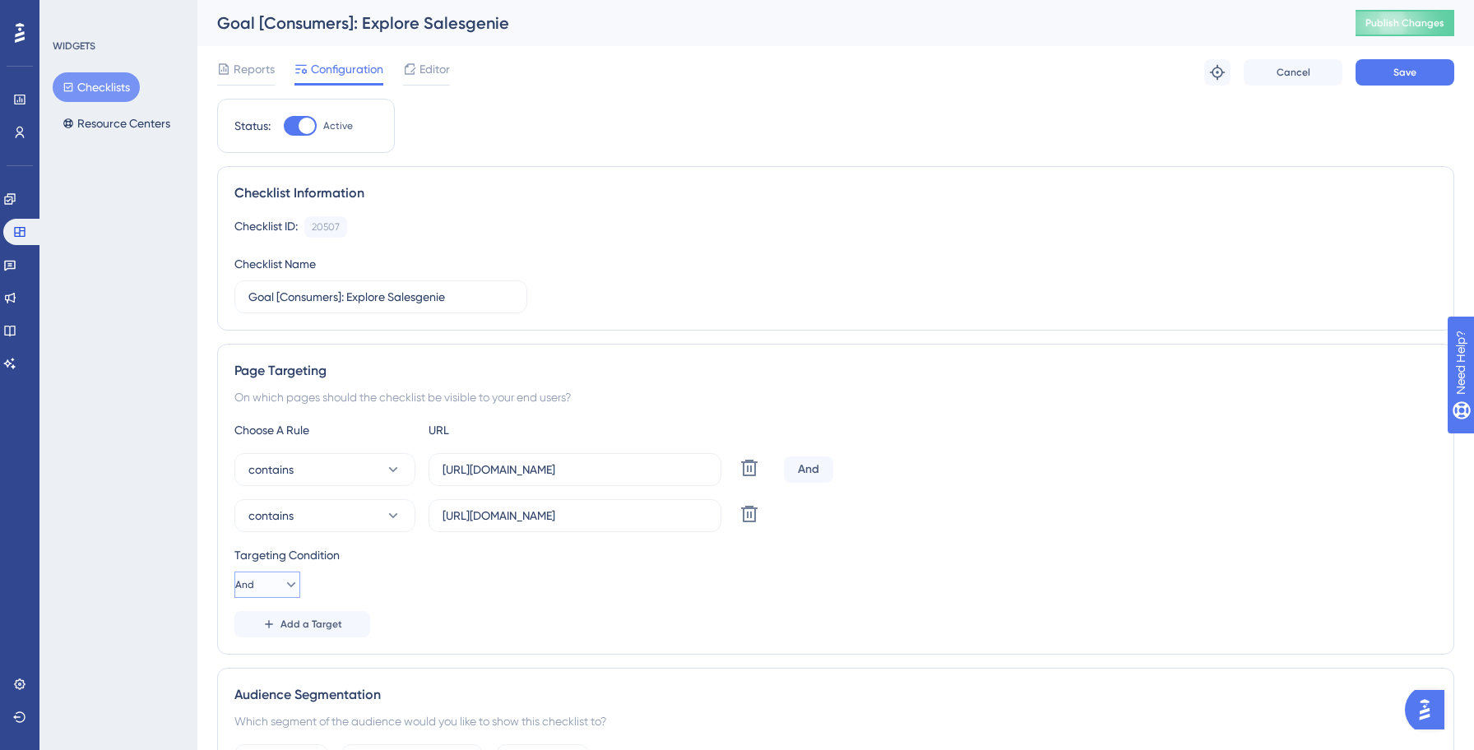
click at [270, 579] on button "And" at bounding box center [267, 584] width 66 height 26
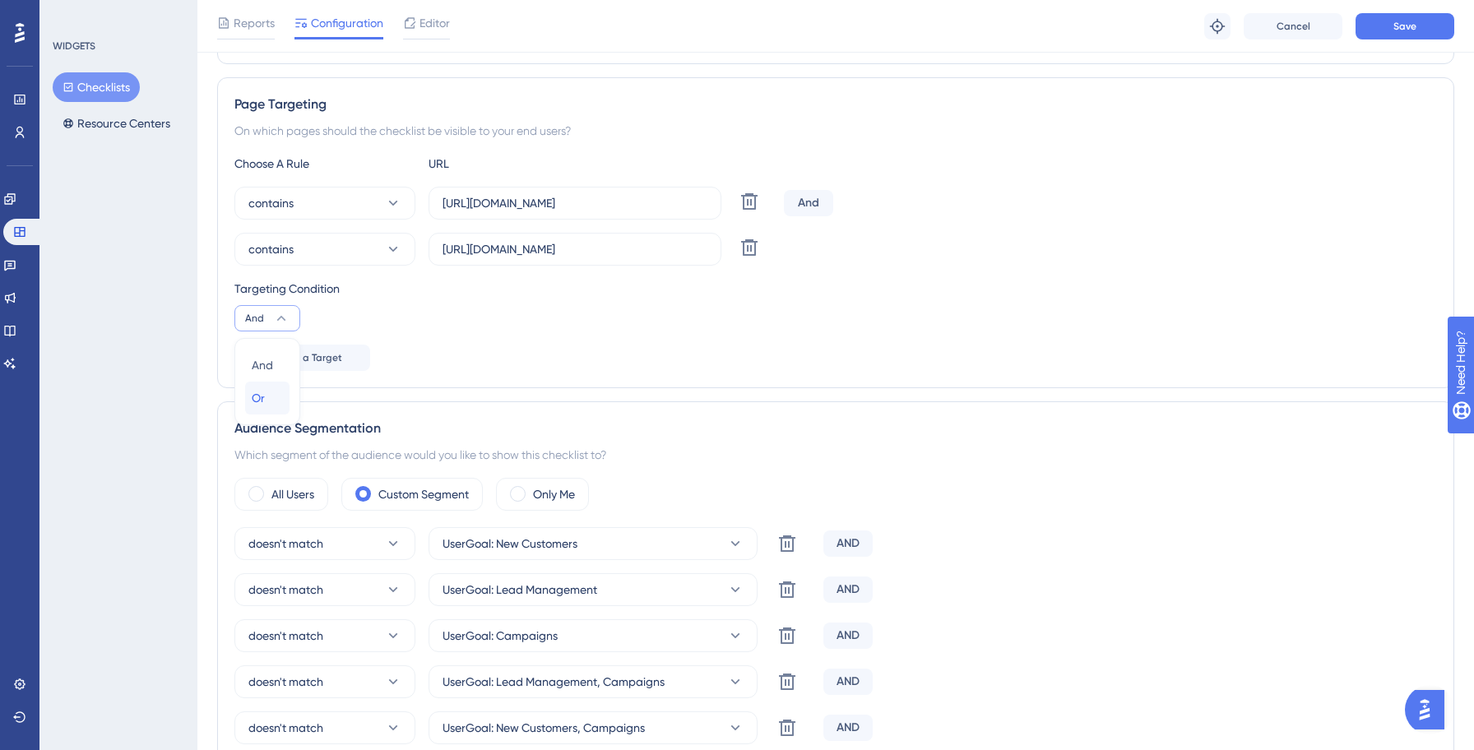
click at [269, 397] on div "Or Or" at bounding box center [267, 398] width 31 height 33
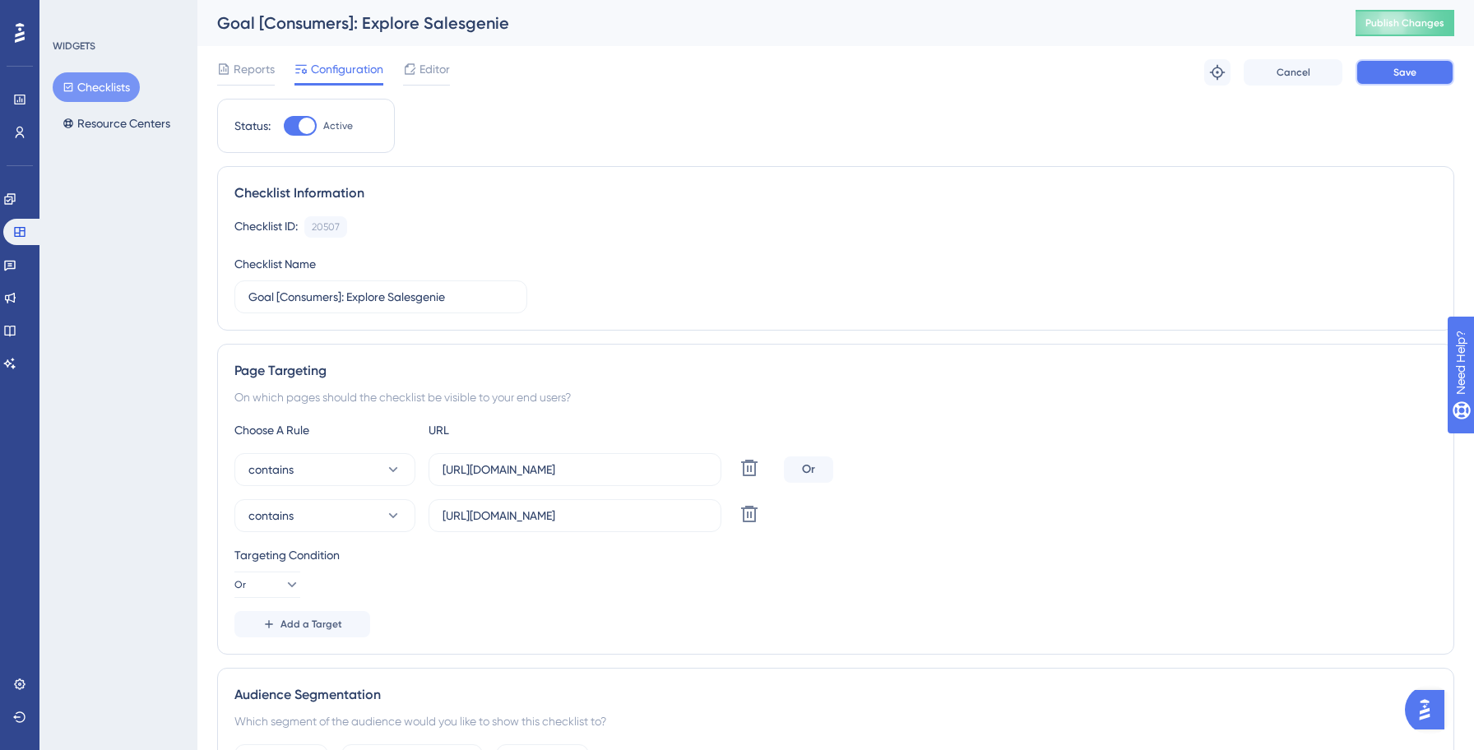
click at [1411, 75] on span "Save" at bounding box center [1404, 72] width 23 height 13
click at [121, 89] on button "Checklists" at bounding box center [96, 87] width 87 height 30
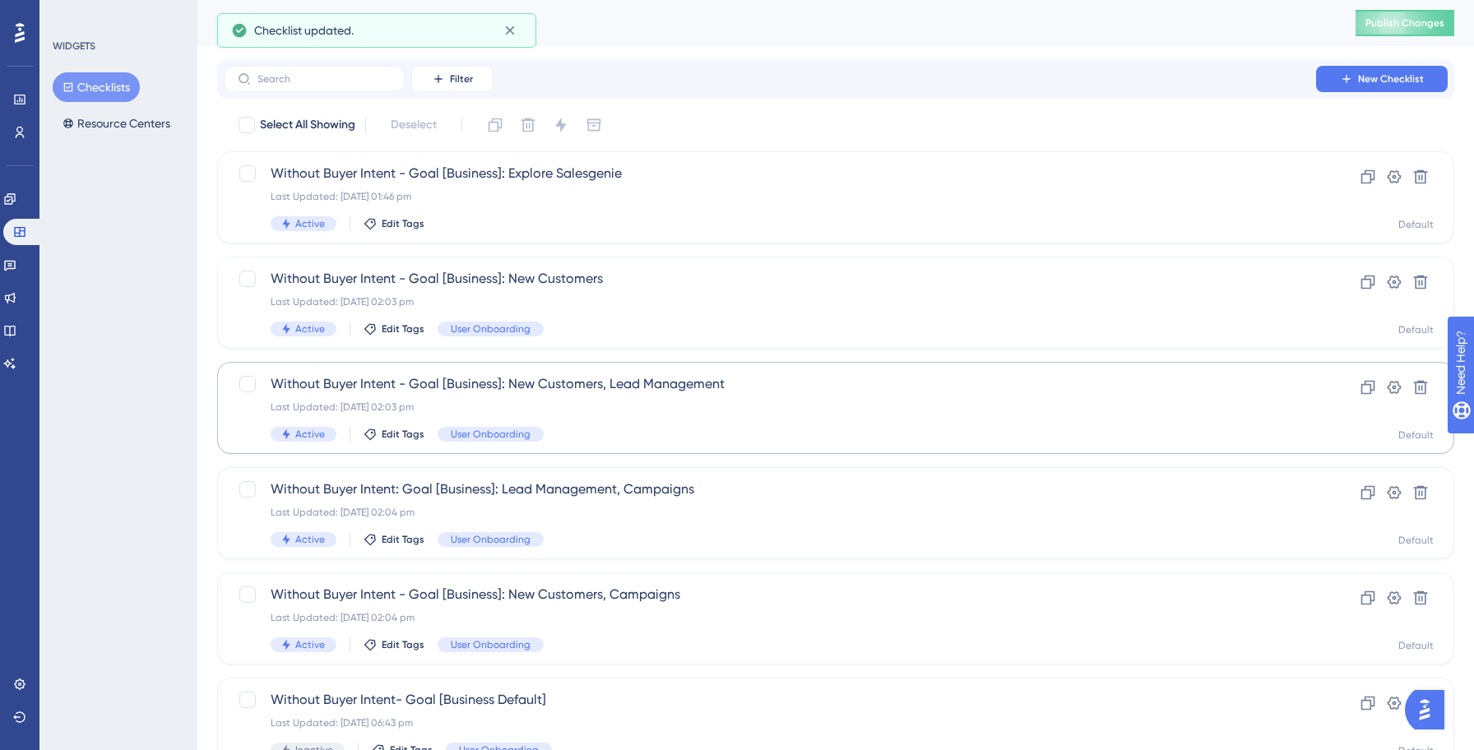
scroll to position [526, 0]
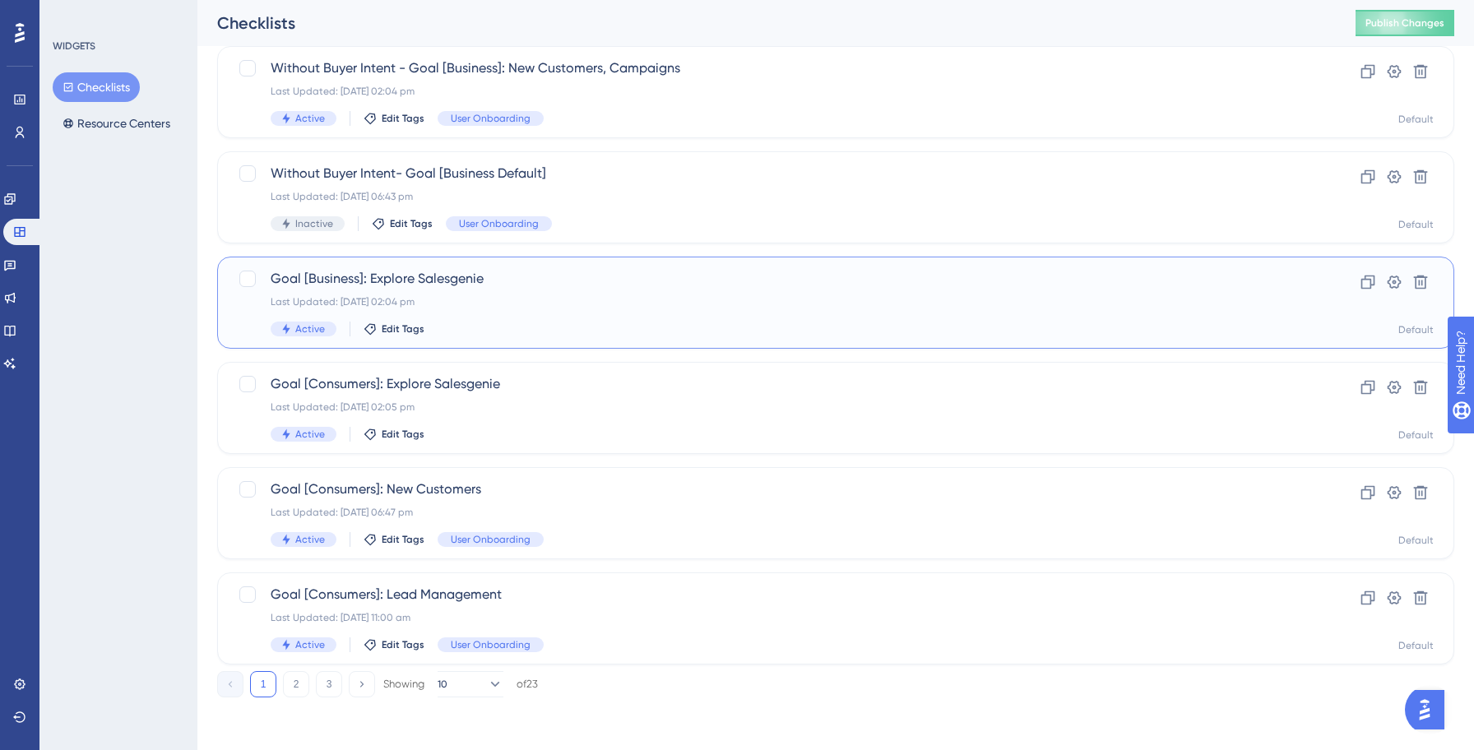
click at [535, 312] on div "Goal [Business]: Explore Salesgenie Last Updated: [DATE] 02:04 pm Active Edit T…" at bounding box center [770, 302] width 998 height 67
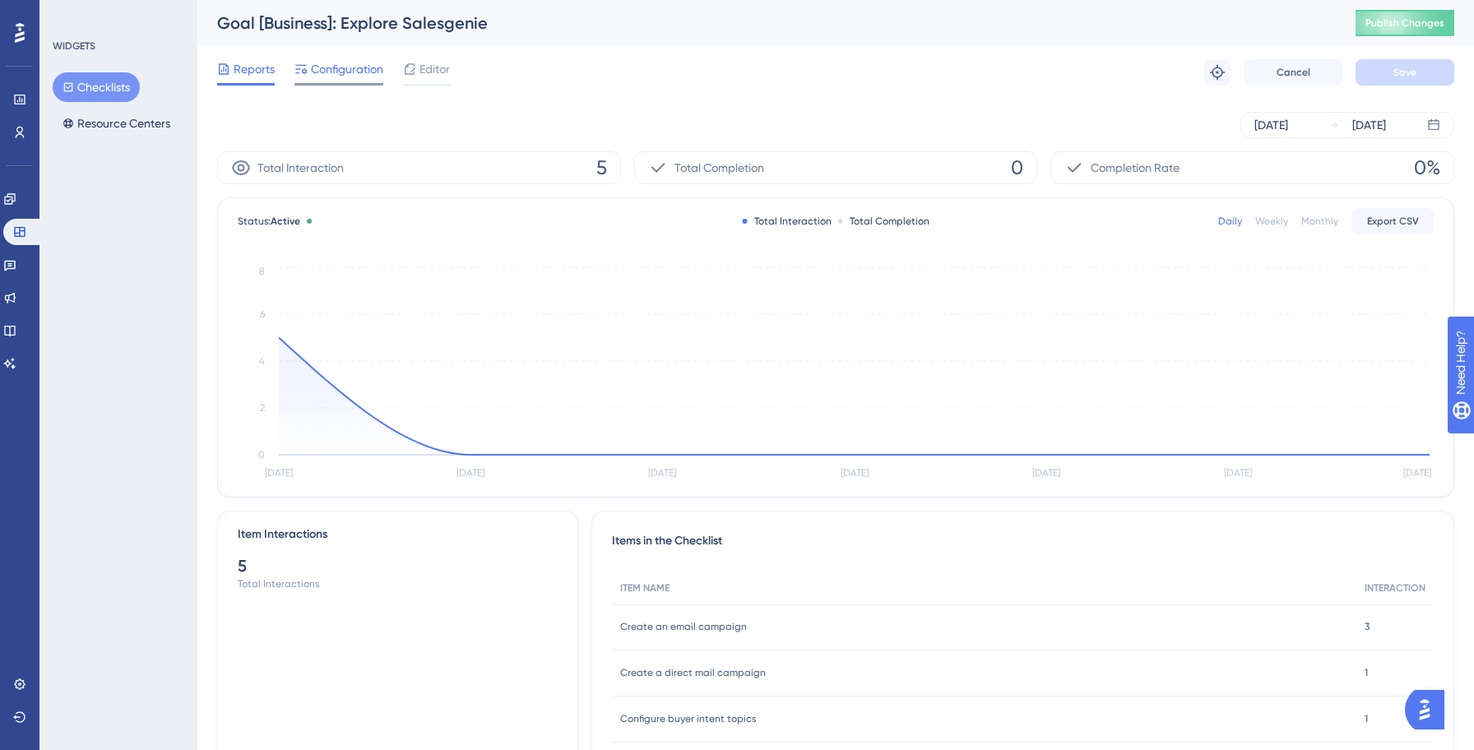
click at [359, 67] on span "Configuration" at bounding box center [347, 69] width 72 height 20
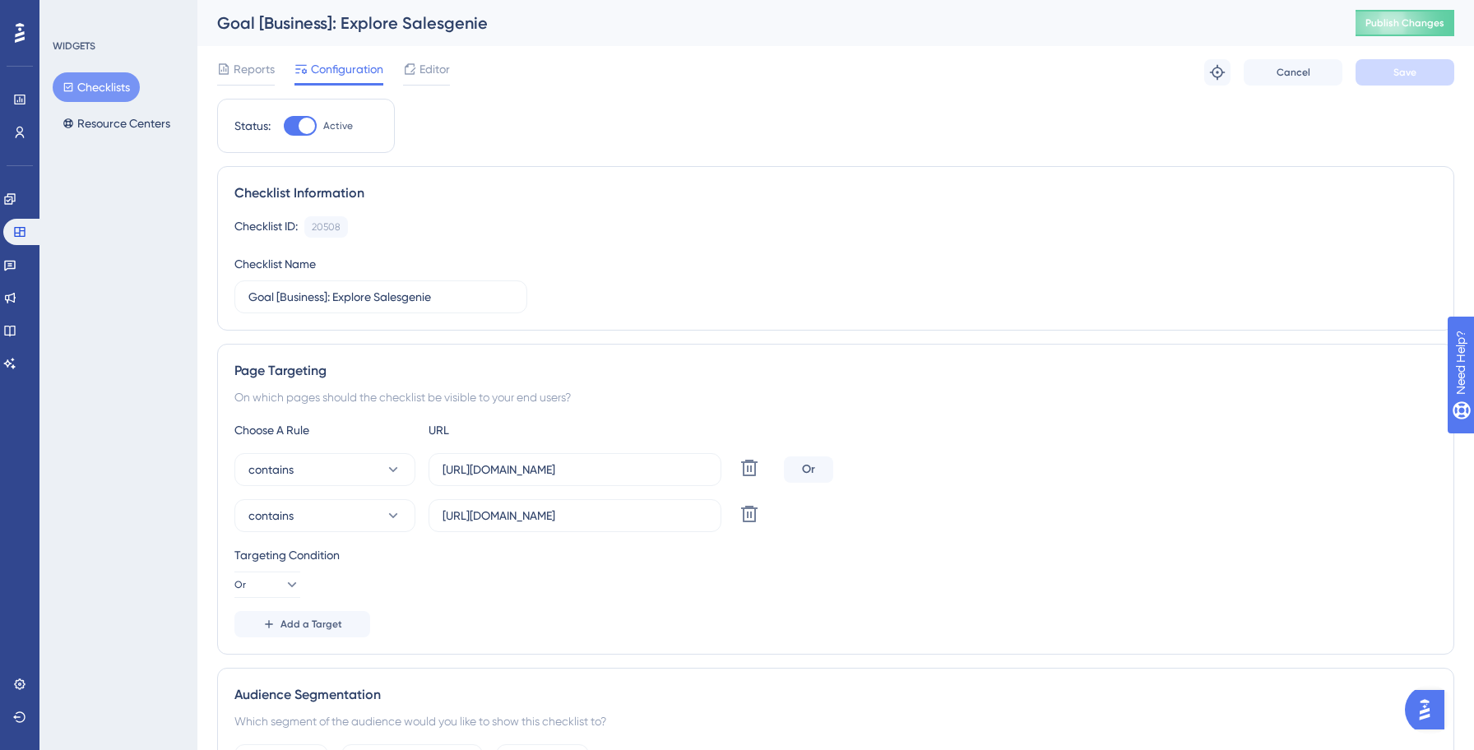
click at [108, 85] on button "Checklists" at bounding box center [96, 87] width 87 height 30
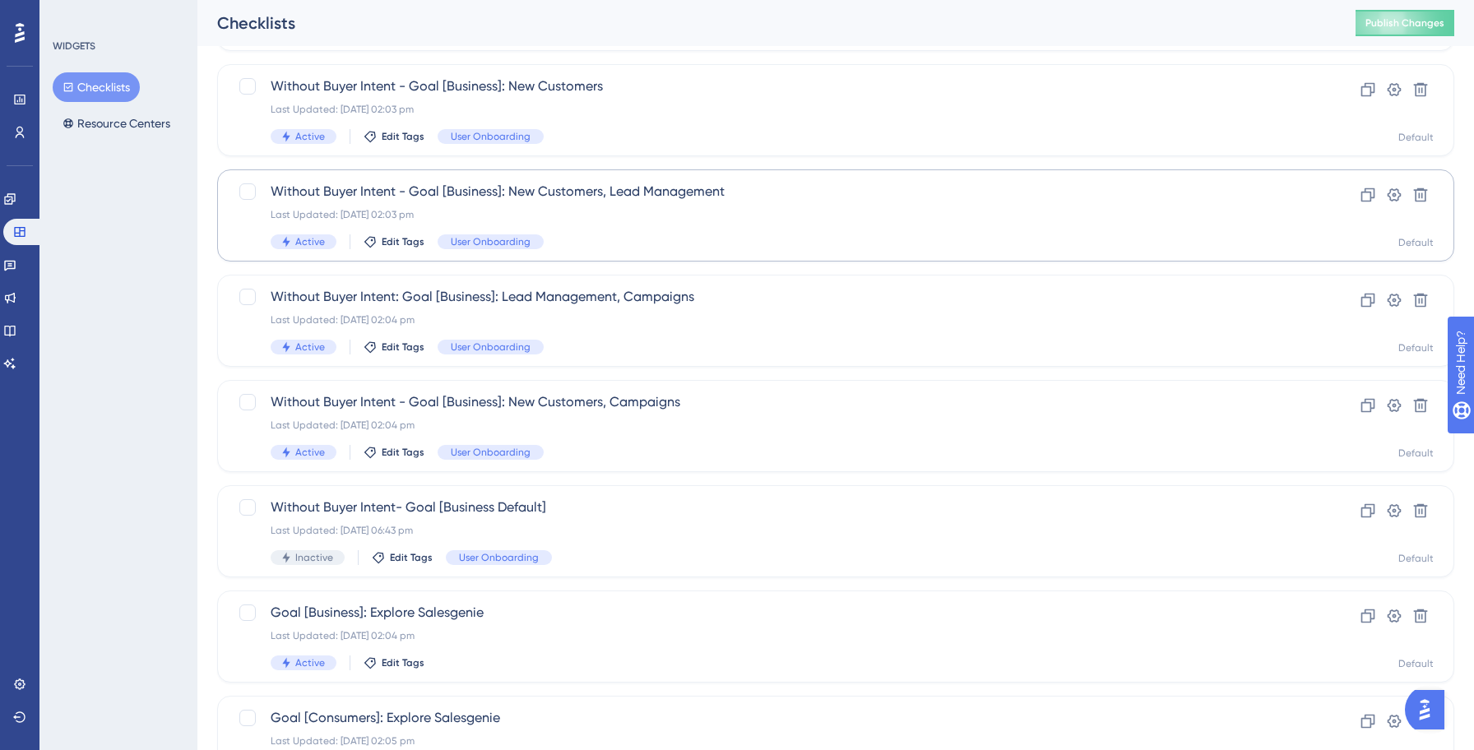
scroll to position [526, 0]
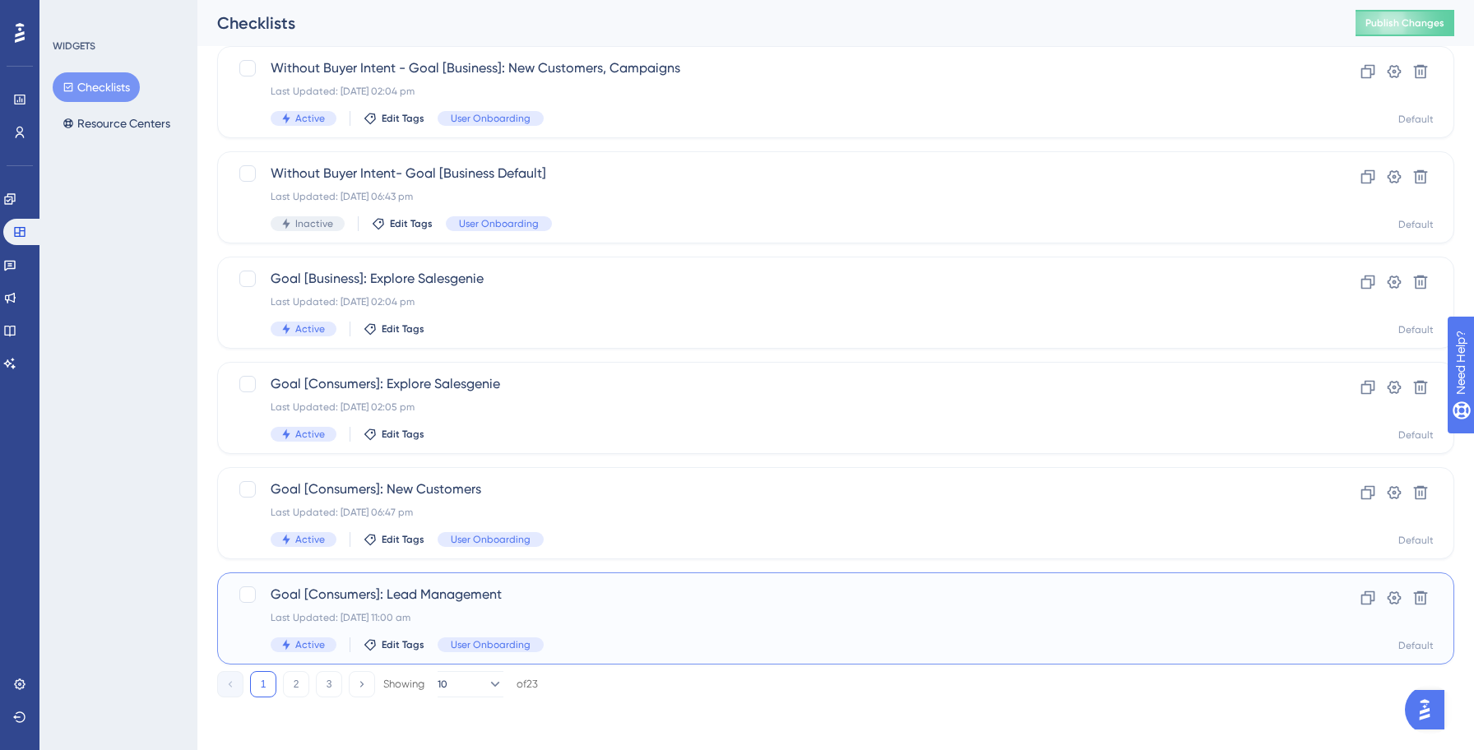
click at [409, 623] on div "Last Updated: [DATE] 11:00 am" at bounding box center [770, 617] width 998 height 13
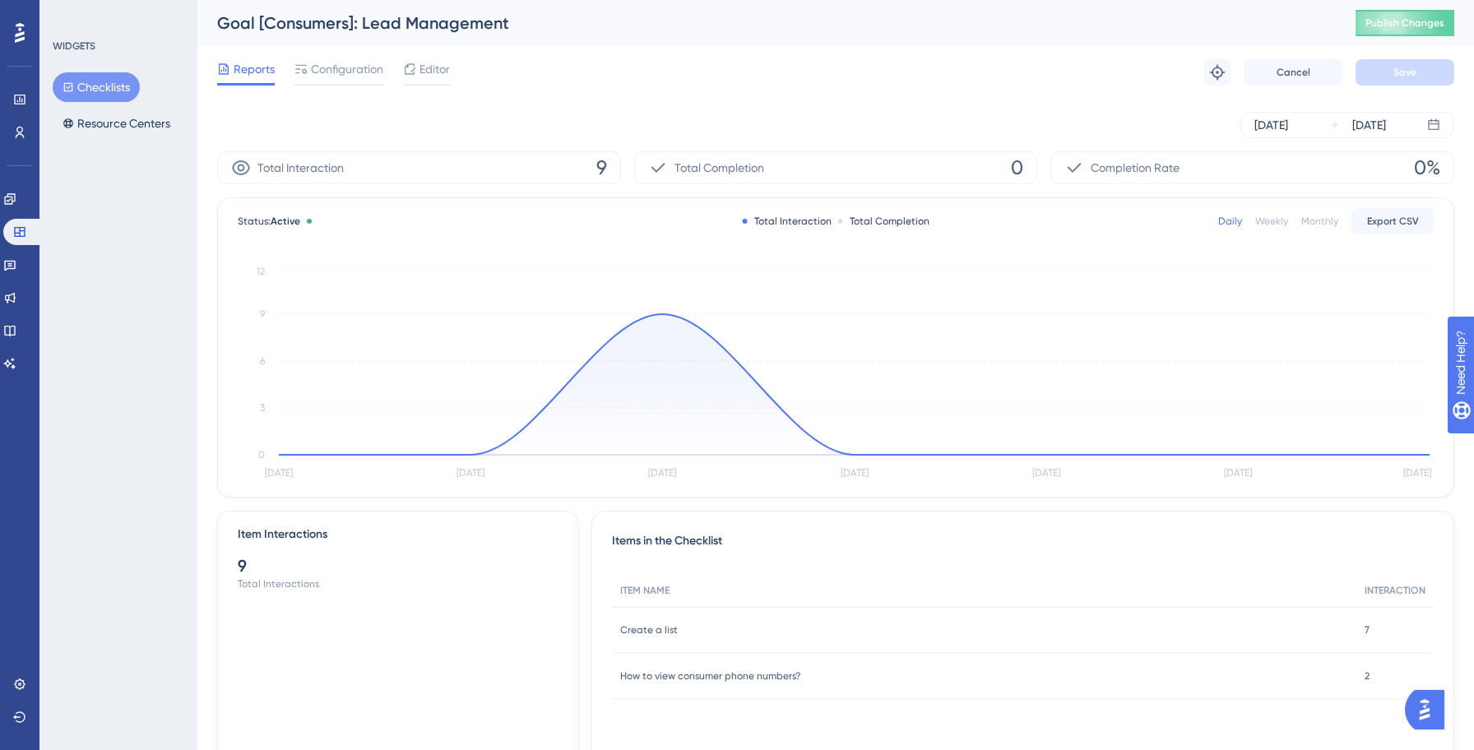
click at [335, 88] on div "Reports Configuration Editor Troubleshoot Cancel Save" at bounding box center [835, 72] width 1237 height 53
click at [336, 68] on span "Configuration" at bounding box center [347, 69] width 72 height 20
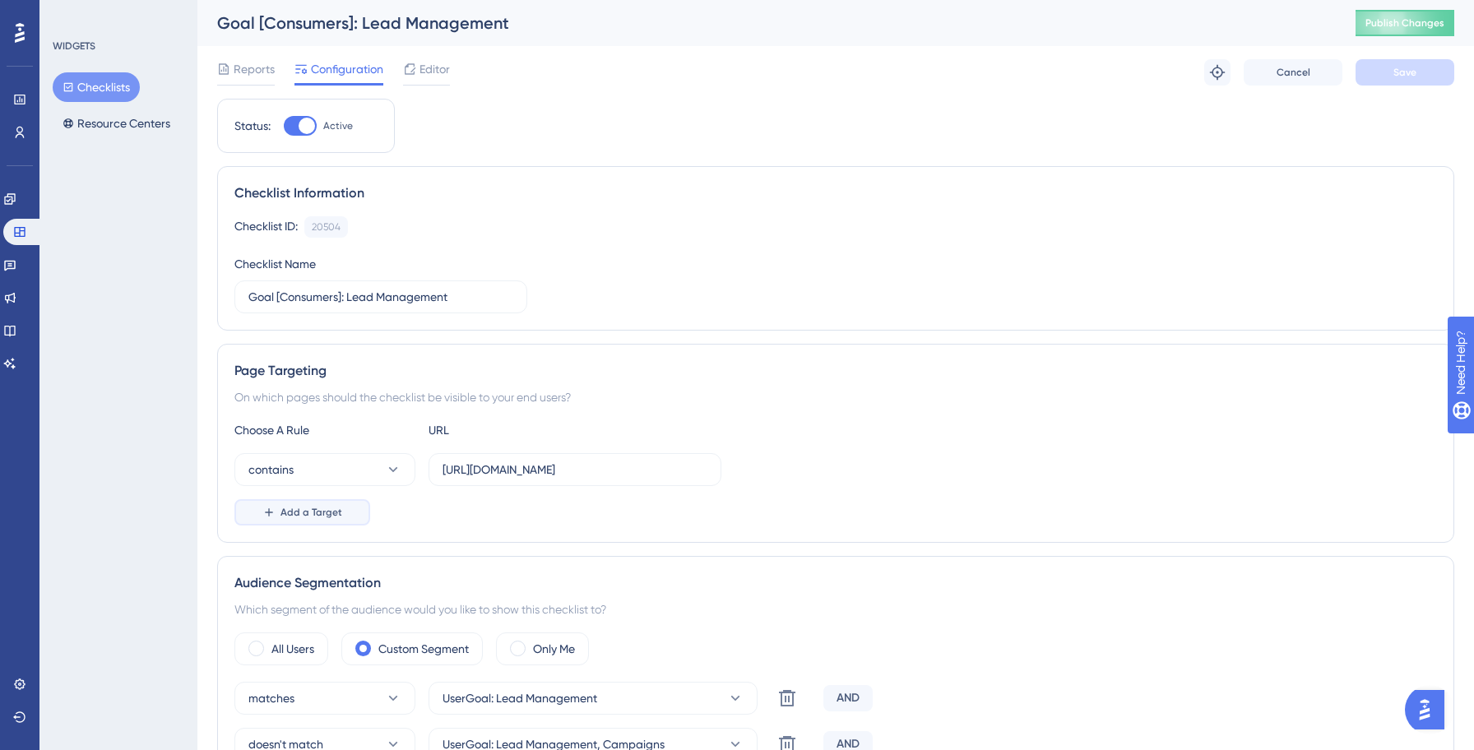
click at [291, 512] on span "Add a Target" at bounding box center [311, 512] width 62 height 13
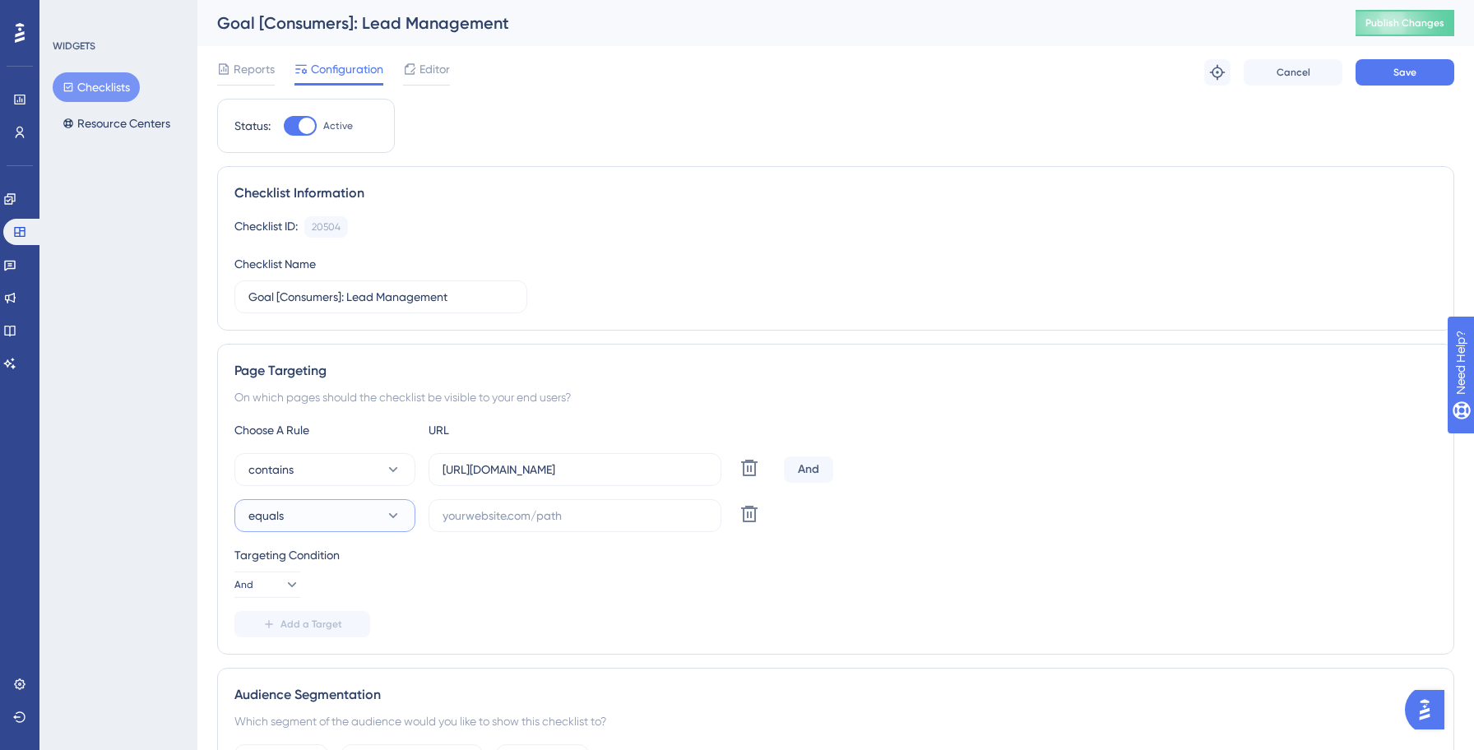
click at [310, 512] on button "equals" at bounding box center [324, 515] width 181 height 33
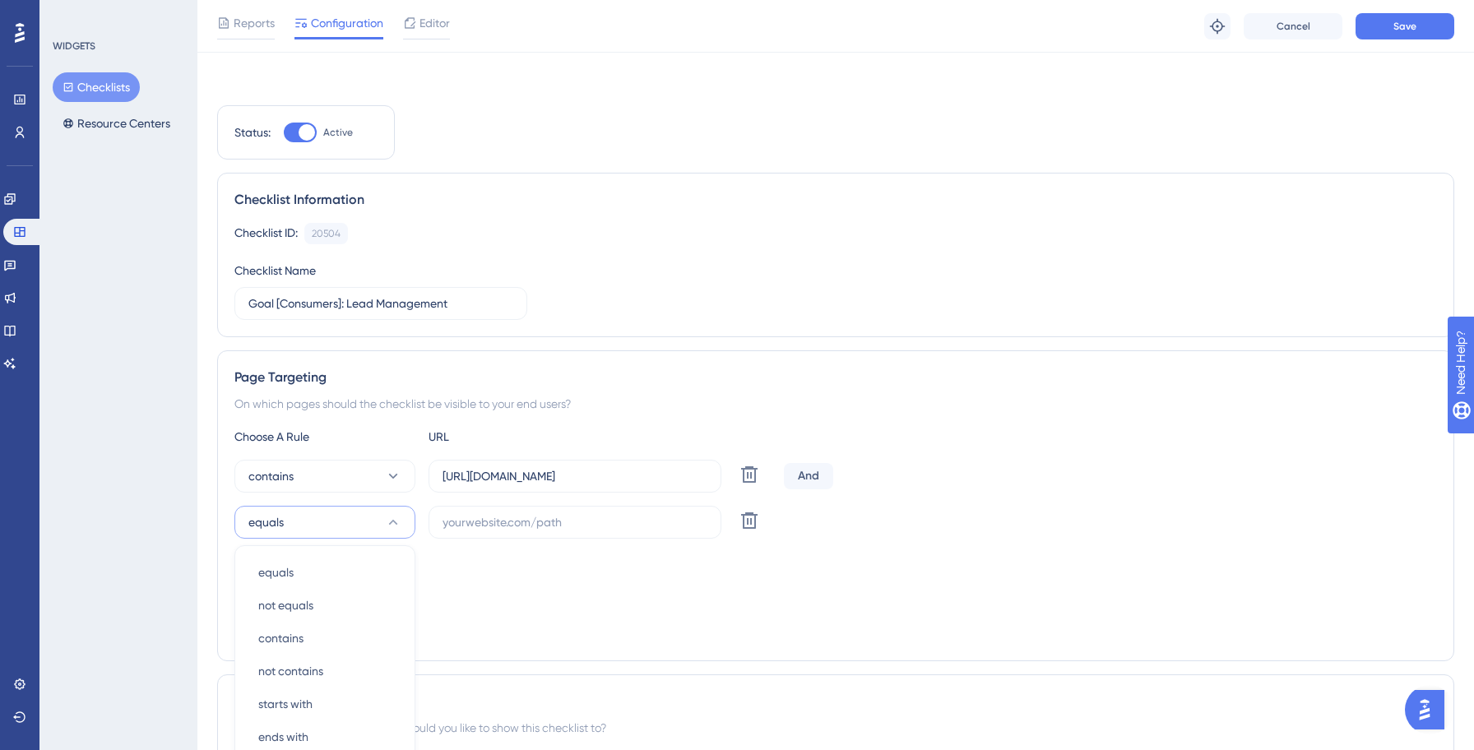
scroll to position [296, 0]
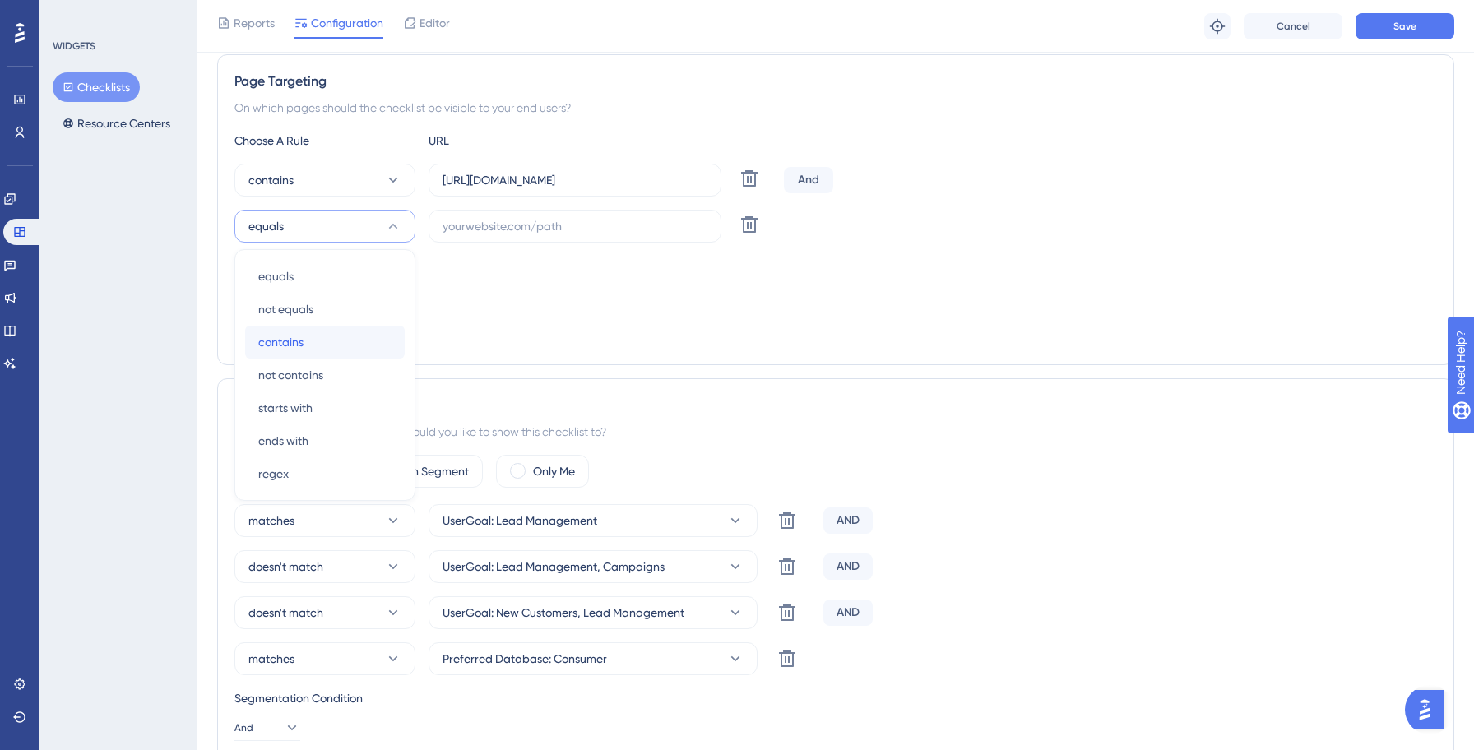
click at [284, 335] on span "contains" at bounding box center [280, 342] width 45 height 20
click at [265, 284] on button "And" at bounding box center [267, 295] width 66 height 26
click at [266, 368] on div "Or Or" at bounding box center [267, 375] width 31 height 33
click at [539, 238] on label at bounding box center [574, 226] width 293 height 33
click at [539, 235] on input "text" at bounding box center [574, 226] width 265 height 18
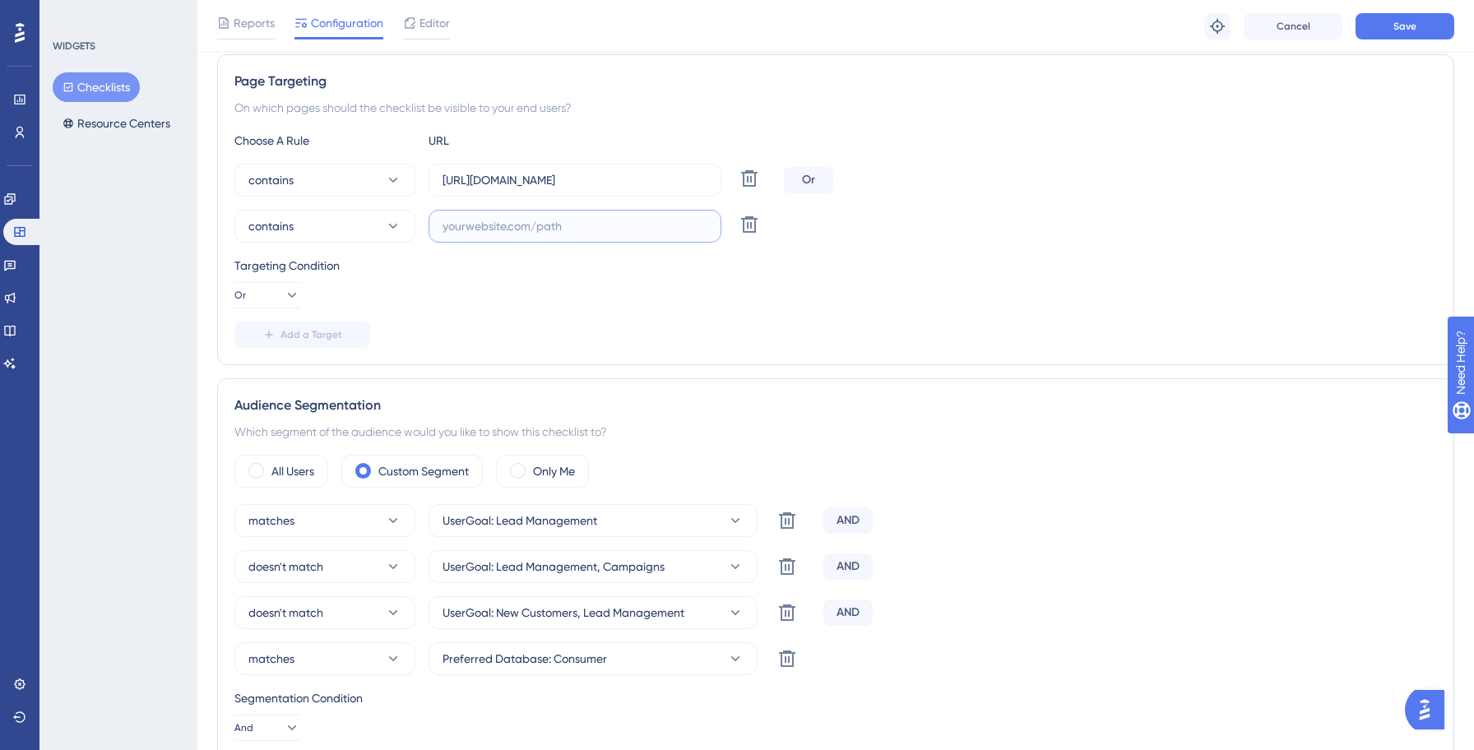
paste input "[URL][DOMAIN_NAME]"
type input "[URL][DOMAIN_NAME]"
click at [1395, 20] on span "Save" at bounding box center [1404, 26] width 23 height 13
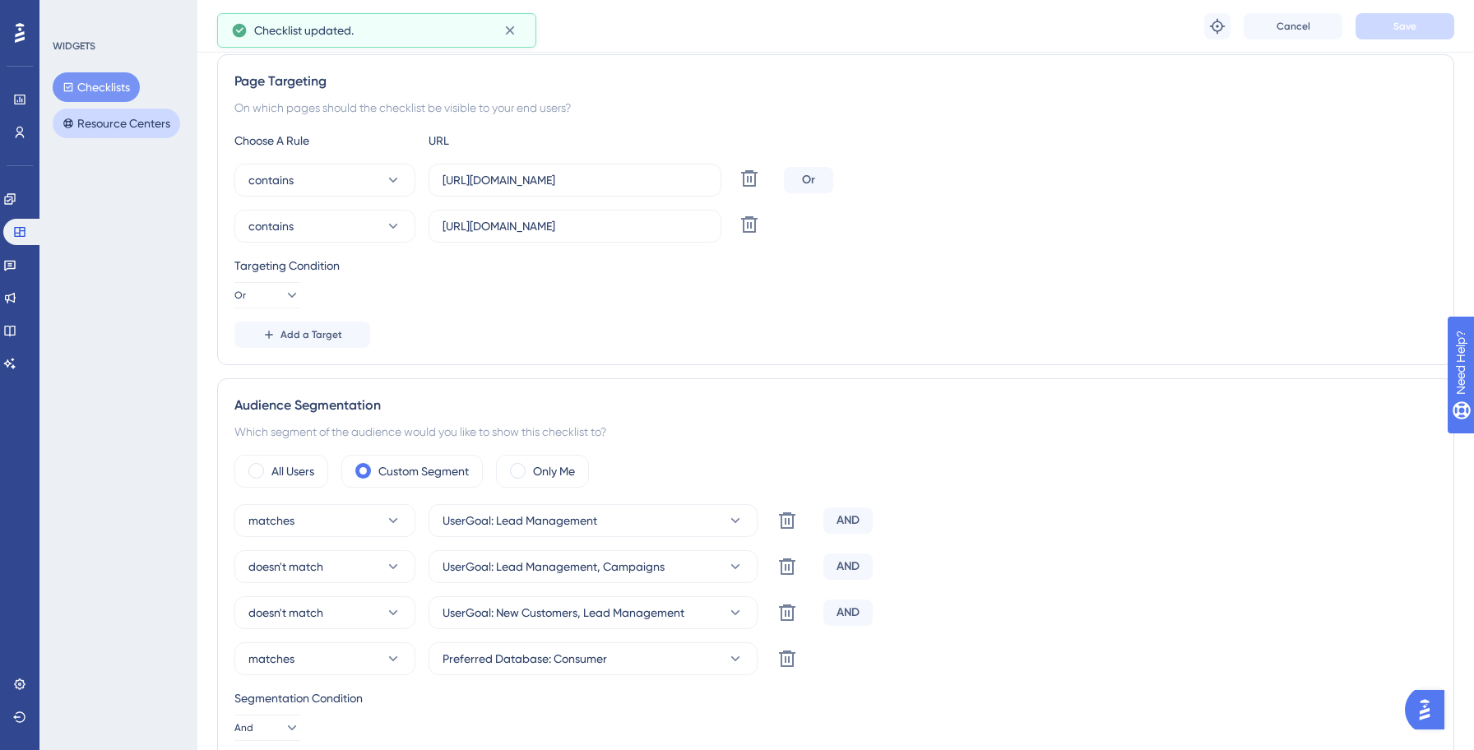
click at [104, 90] on button "Checklists" at bounding box center [96, 87] width 87 height 30
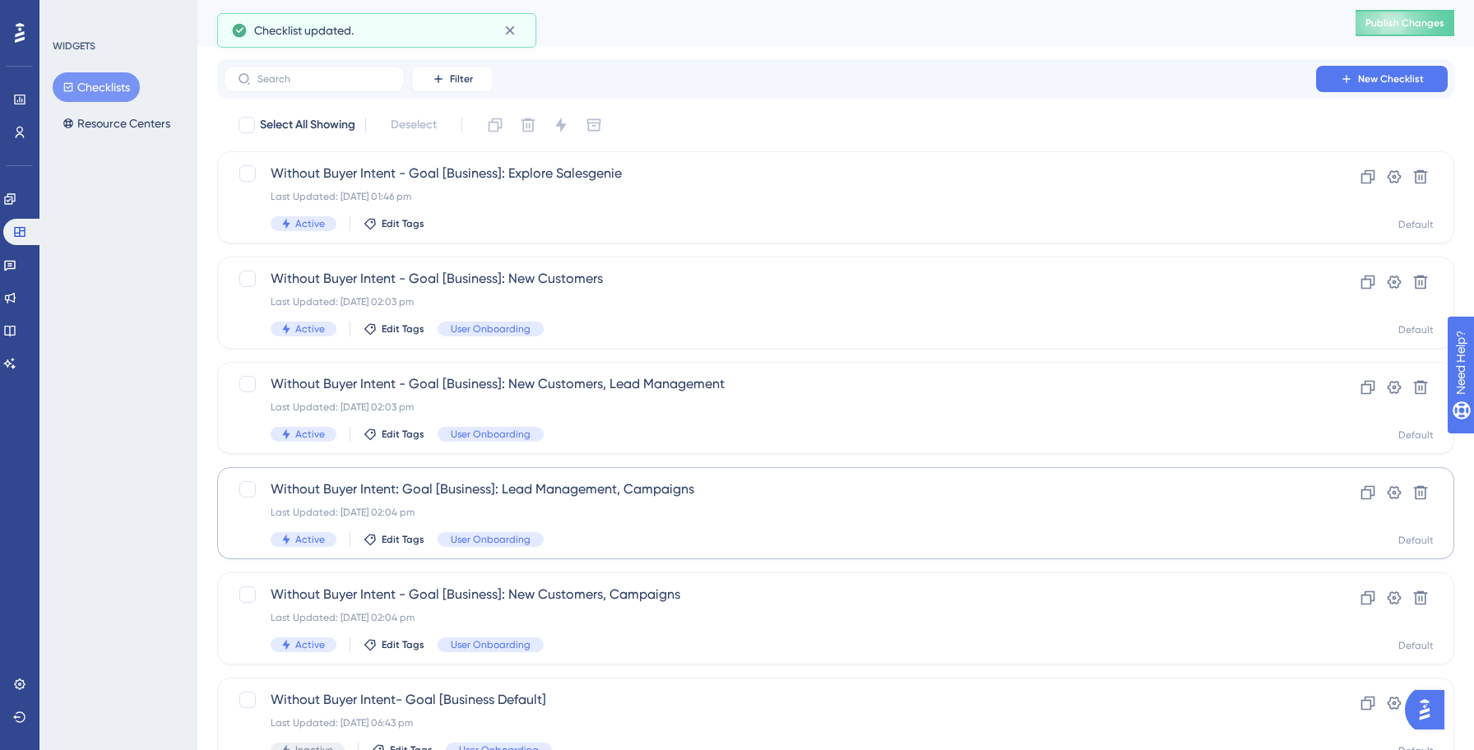
scroll to position [526, 0]
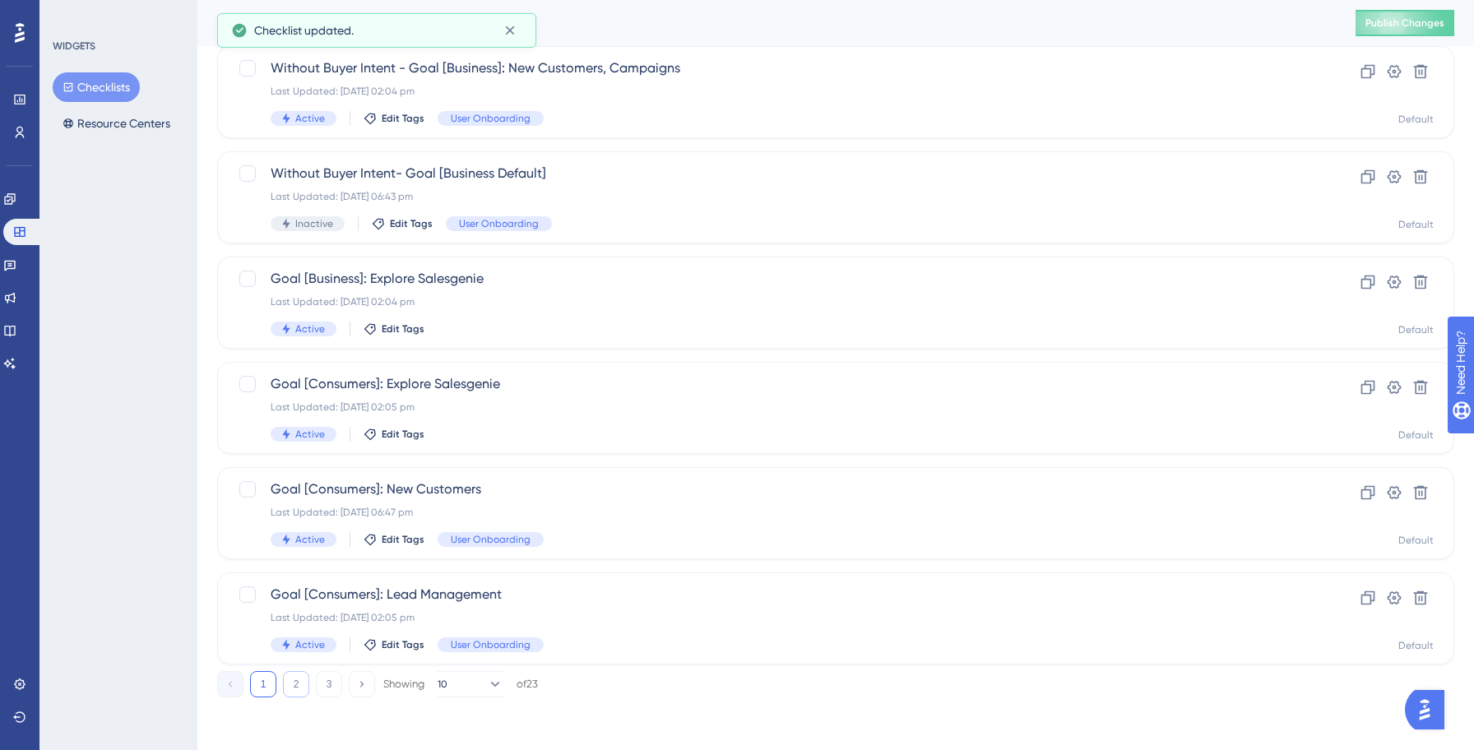
click at [301, 686] on button "2" at bounding box center [296, 684] width 26 height 26
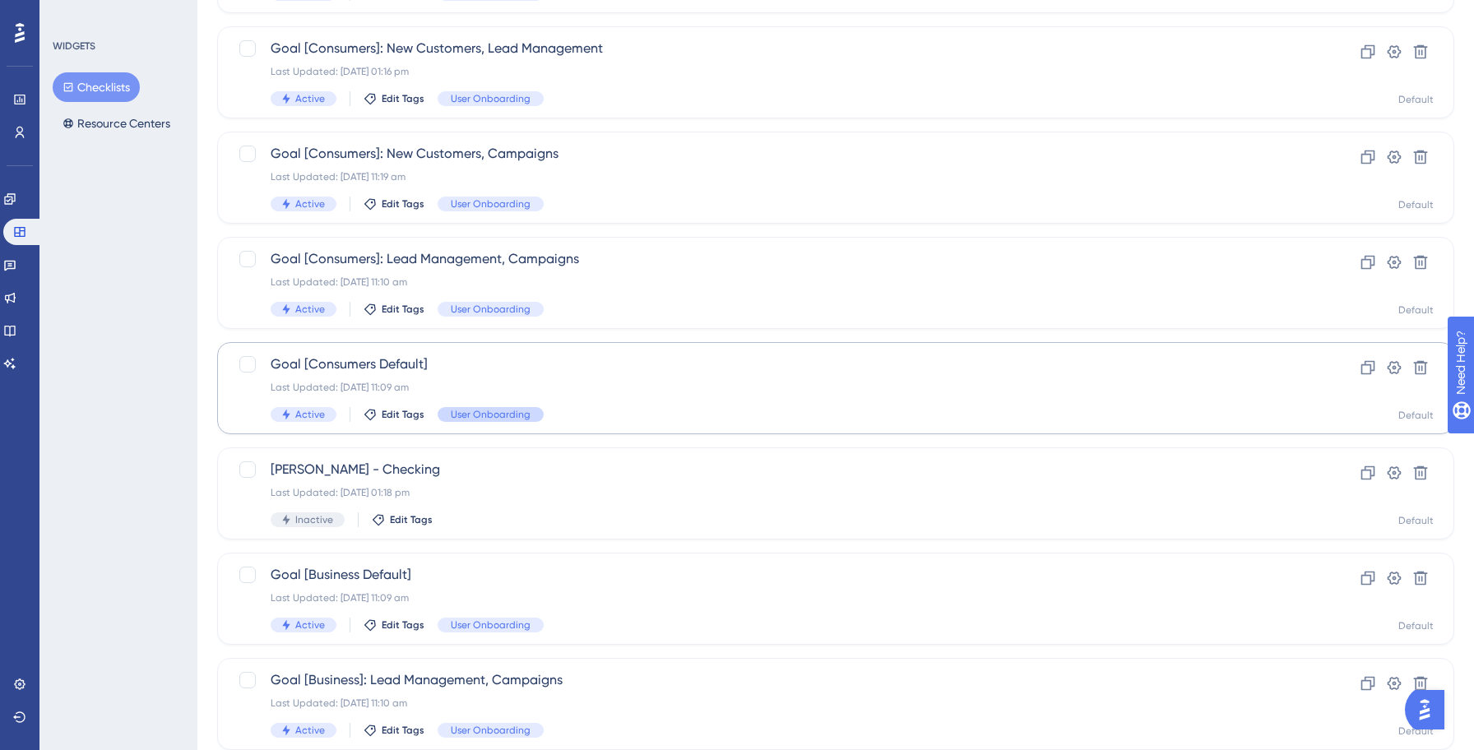
scroll to position [0, 0]
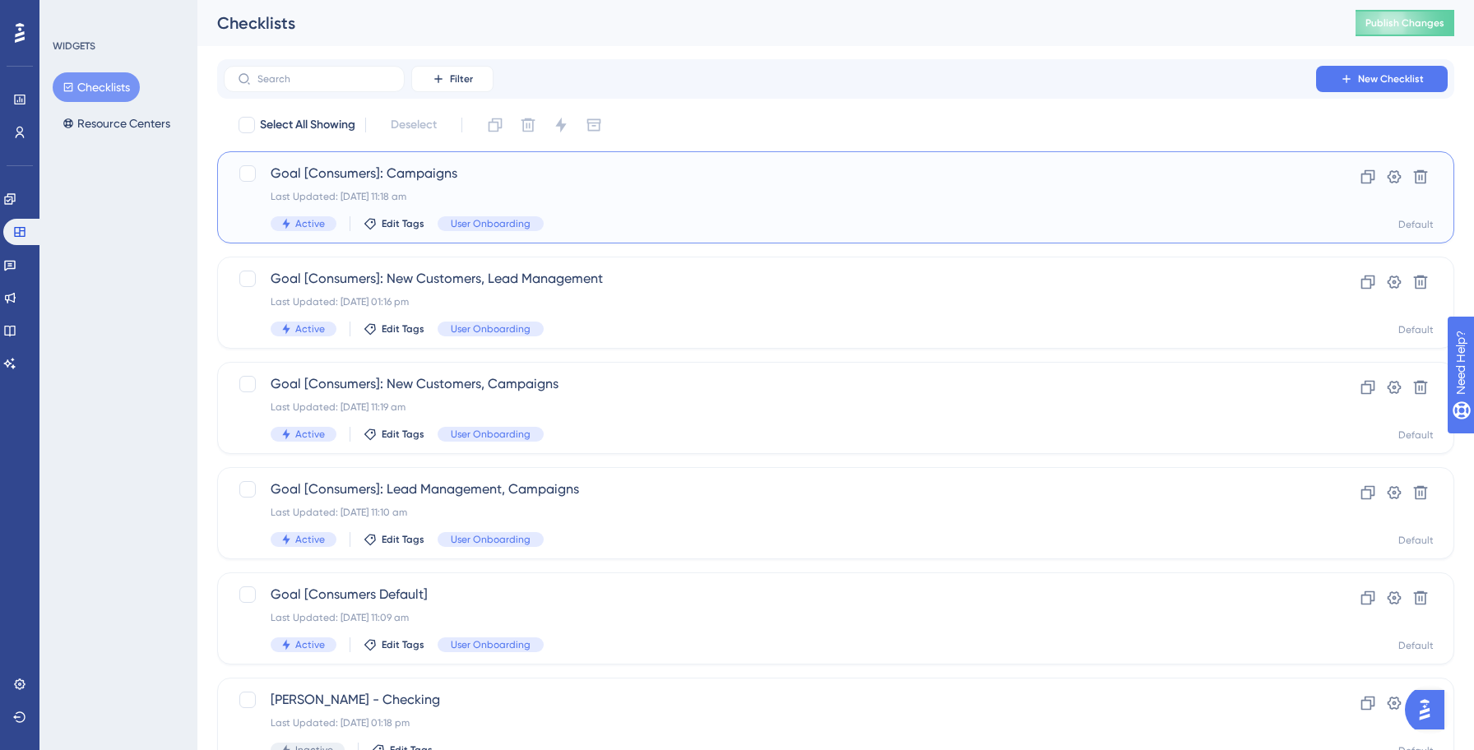
click at [433, 186] on div "Goal [Consumers]: Campaigns Last Updated: [DATE] 11:18 am Active Edit Tags User…" at bounding box center [770, 197] width 998 height 67
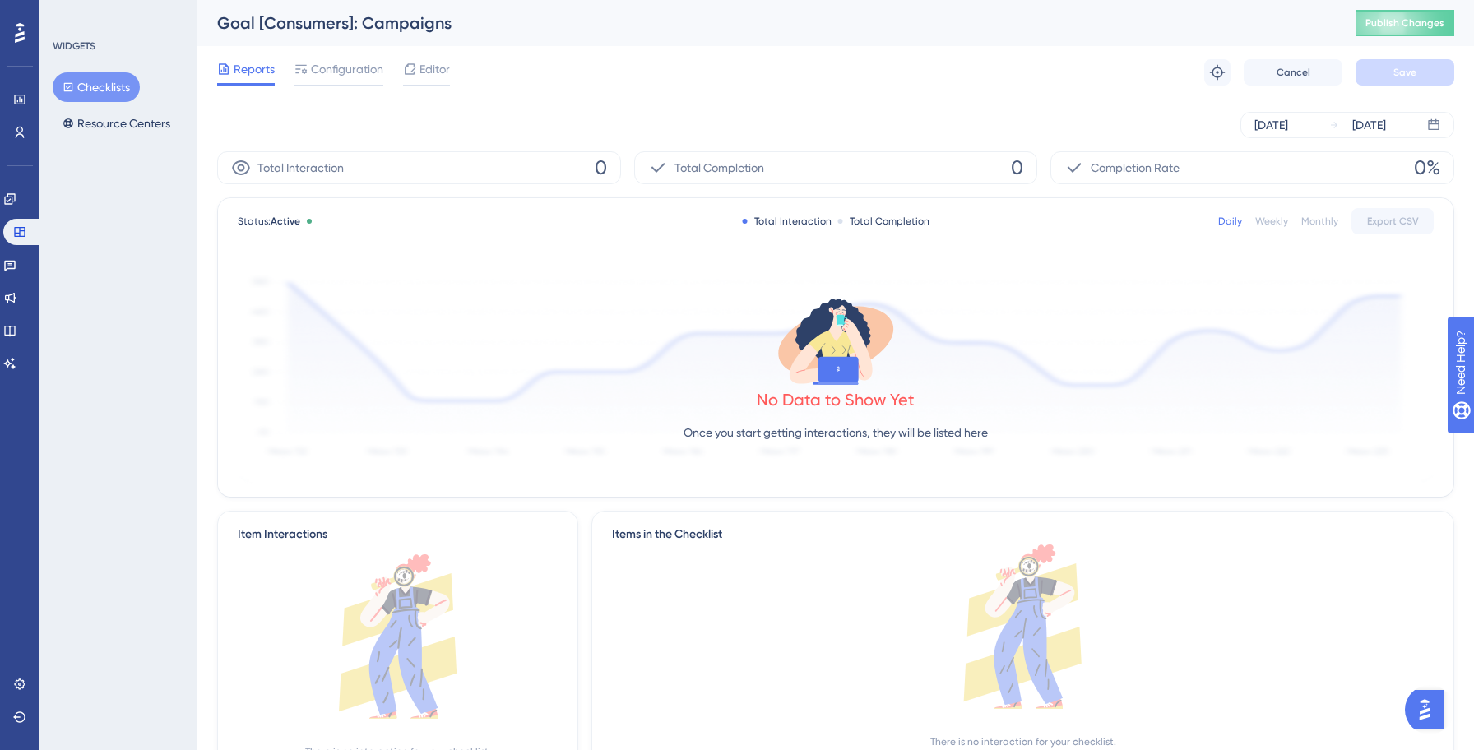
click at [327, 88] on div "Reports Configuration Editor Troubleshoot Cancel Save" at bounding box center [835, 72] width 1237 height 53
click at [335, 80] on div "Configuration" at bounding box center [338, 72] width 89 height 26
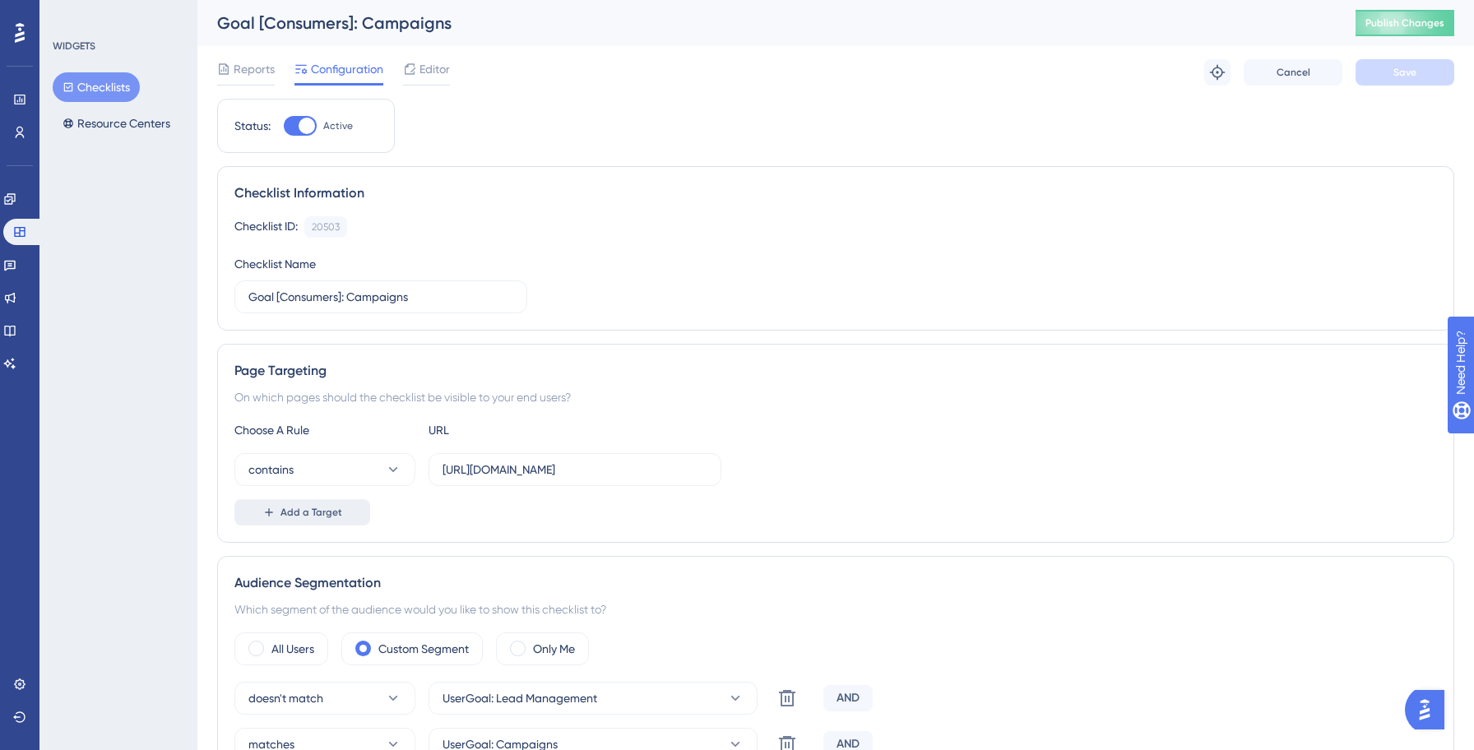
click at [344, 515] on button "Add a Target" at bounding box center [302, 512] width 136 height 26
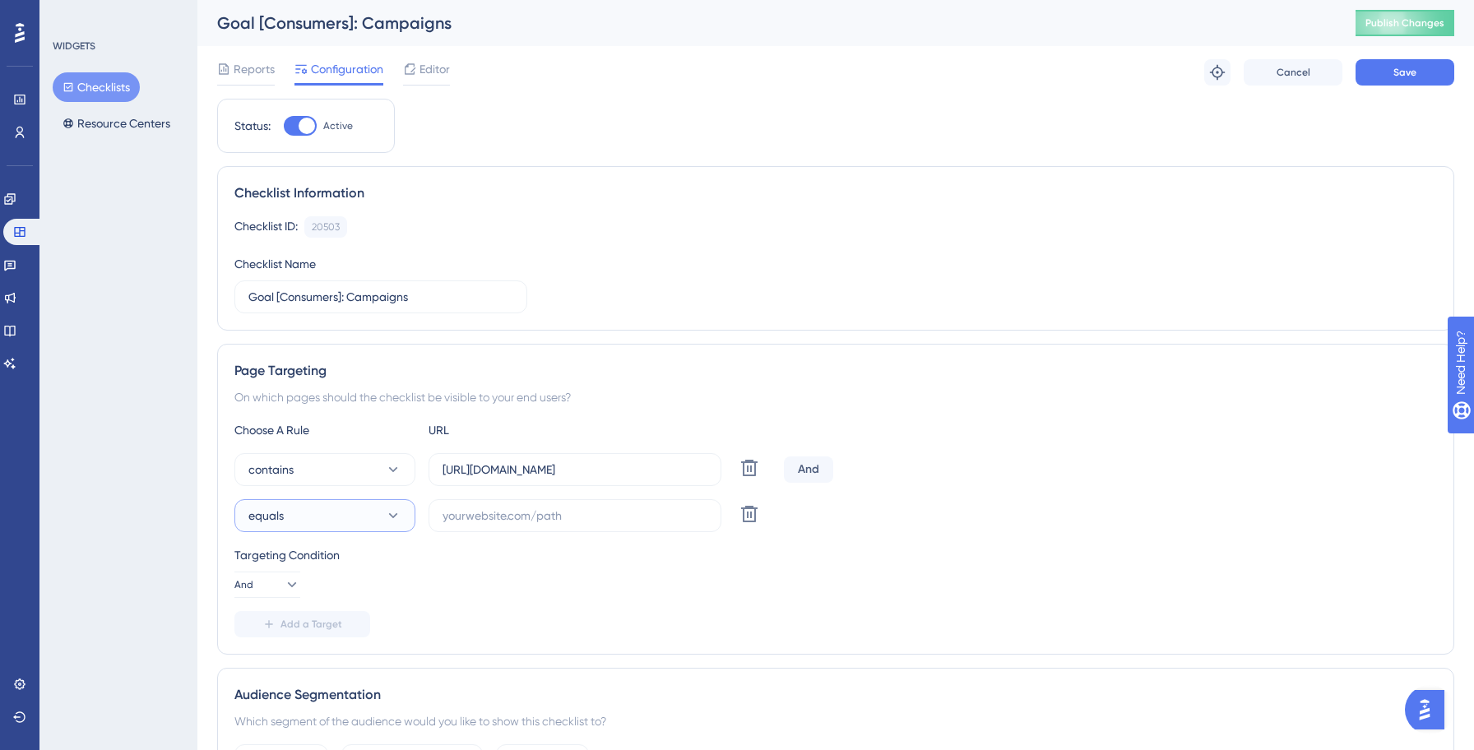
click at [327, 508] on button "equals" at bounding box center [324, 515] width 181 height 33
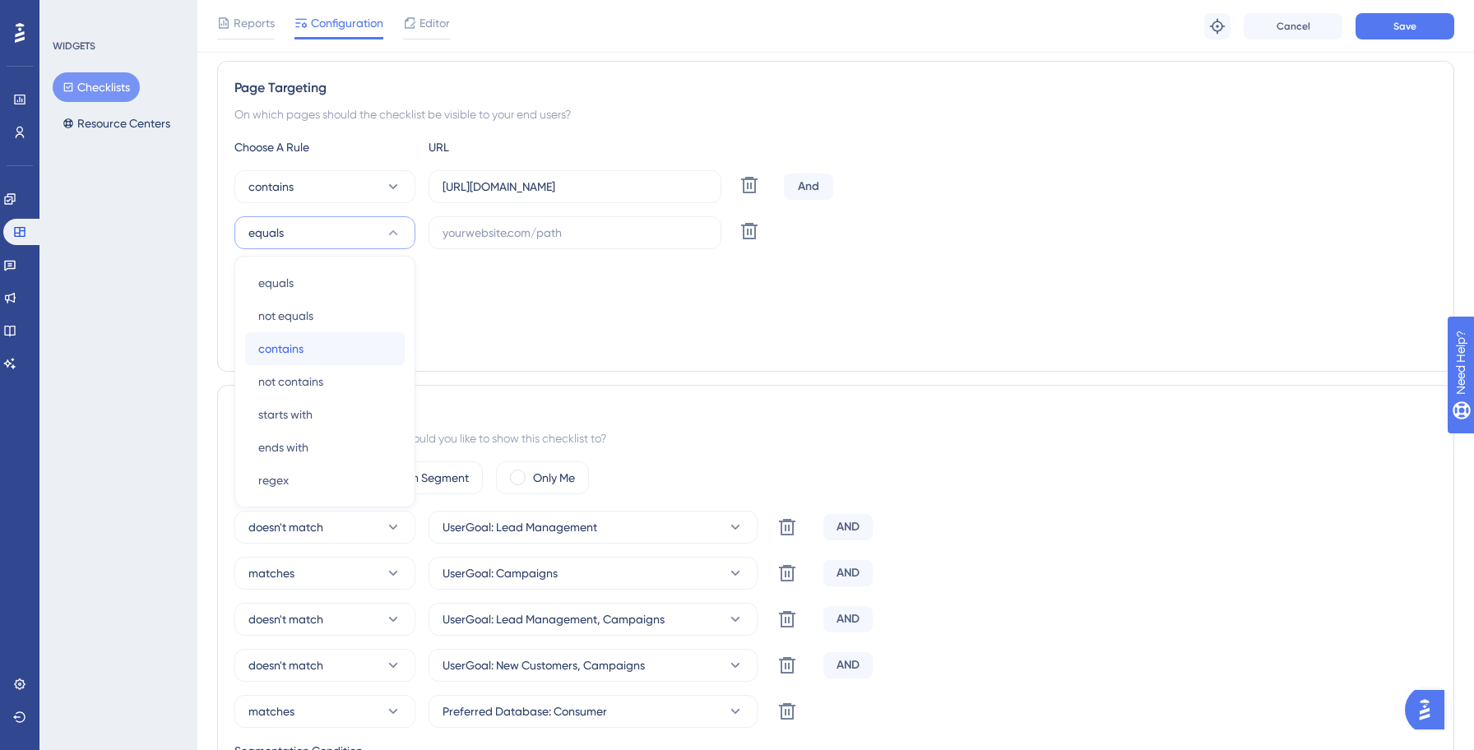
click at [286, 358] on span "contains" at bounding box center [280, 349] width 45 height 20
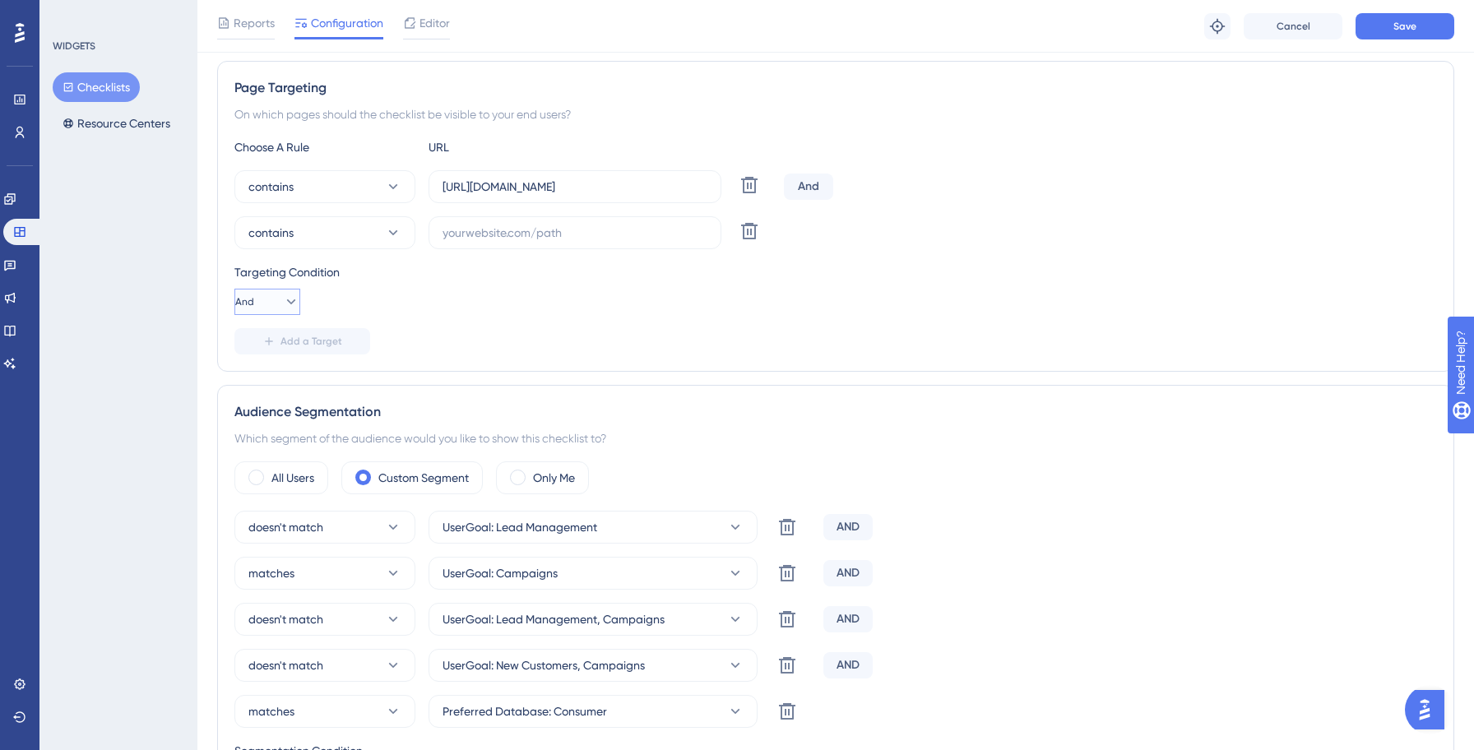
click at [261, 310] on button "And" at bounding box center [267, 302] width 66 height 26
click at [259, 393] on div "Or Or" at bounding box center [267, 381] width 31 height 33
click at [472, 240] on input "text" at bounding box center [574, 233] width 265 height 18
paste input "[URL][DOMAIN_NAME]"
type input "[URL][DOMAIN_NAME]"
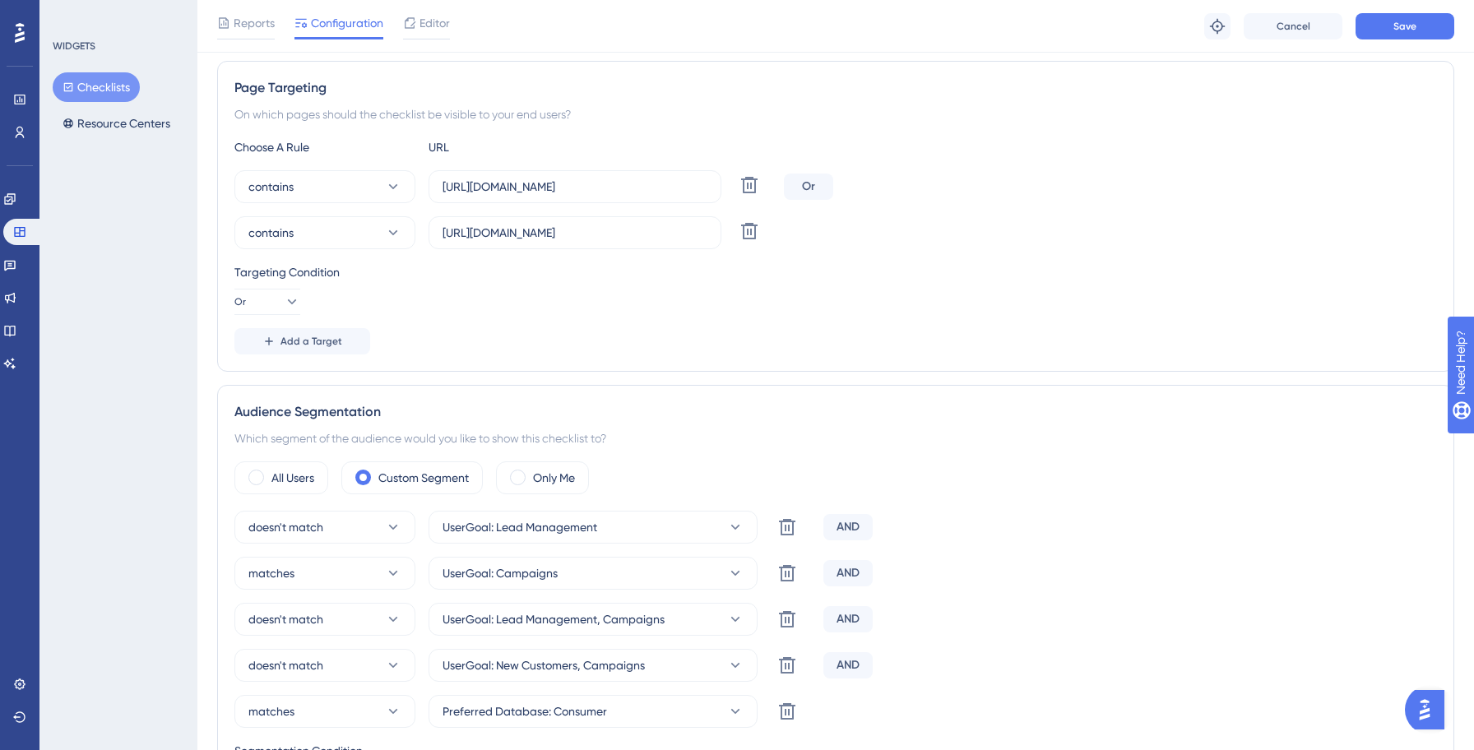
click at [1122, 283] on div "Targeting Condition Or" at bounding box center [835, 288] width 1202 height 53
click at [1381, 39] on button "Save" at bounding box center [1404, 26] width 99 height 26
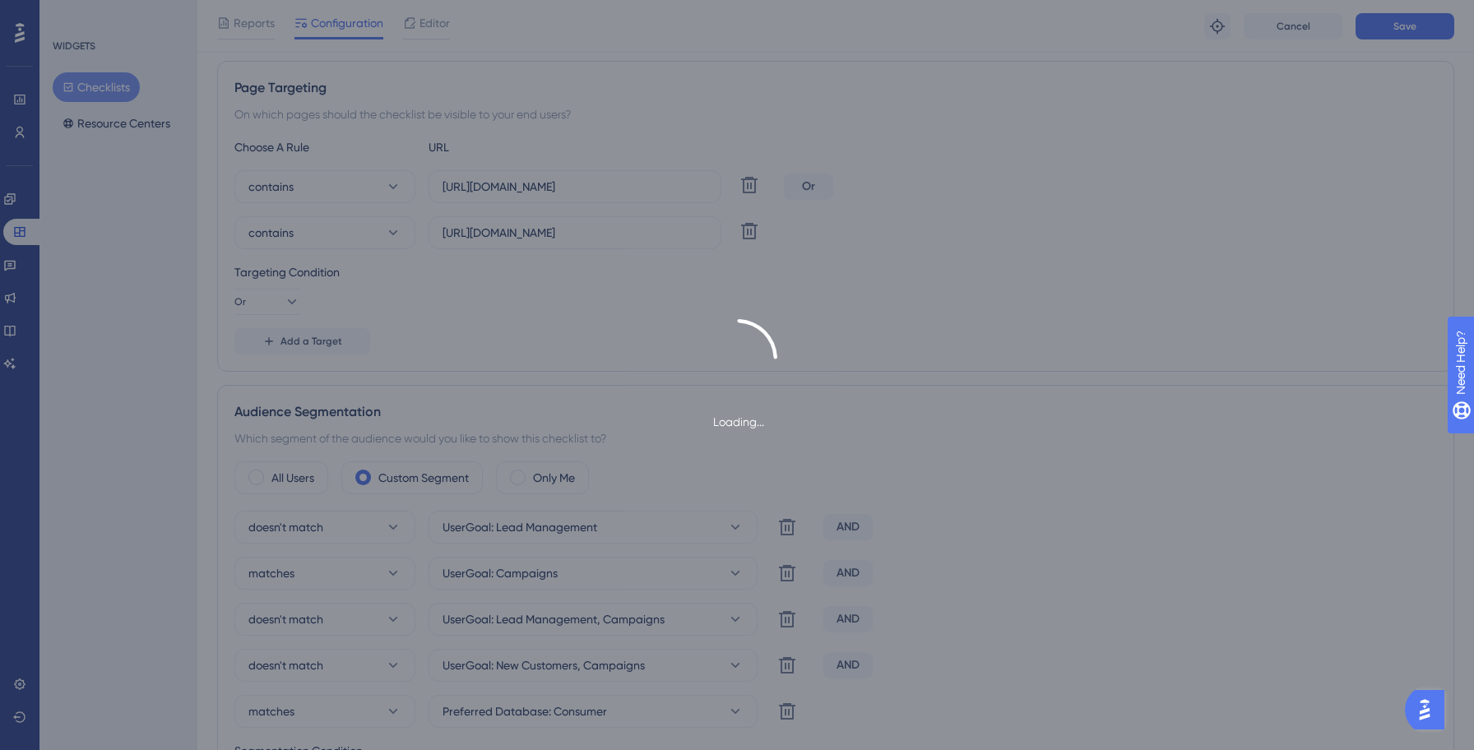
click at [1403, 22] on div "Loading..." at bounding box center [737, 375] width 1474 height 750
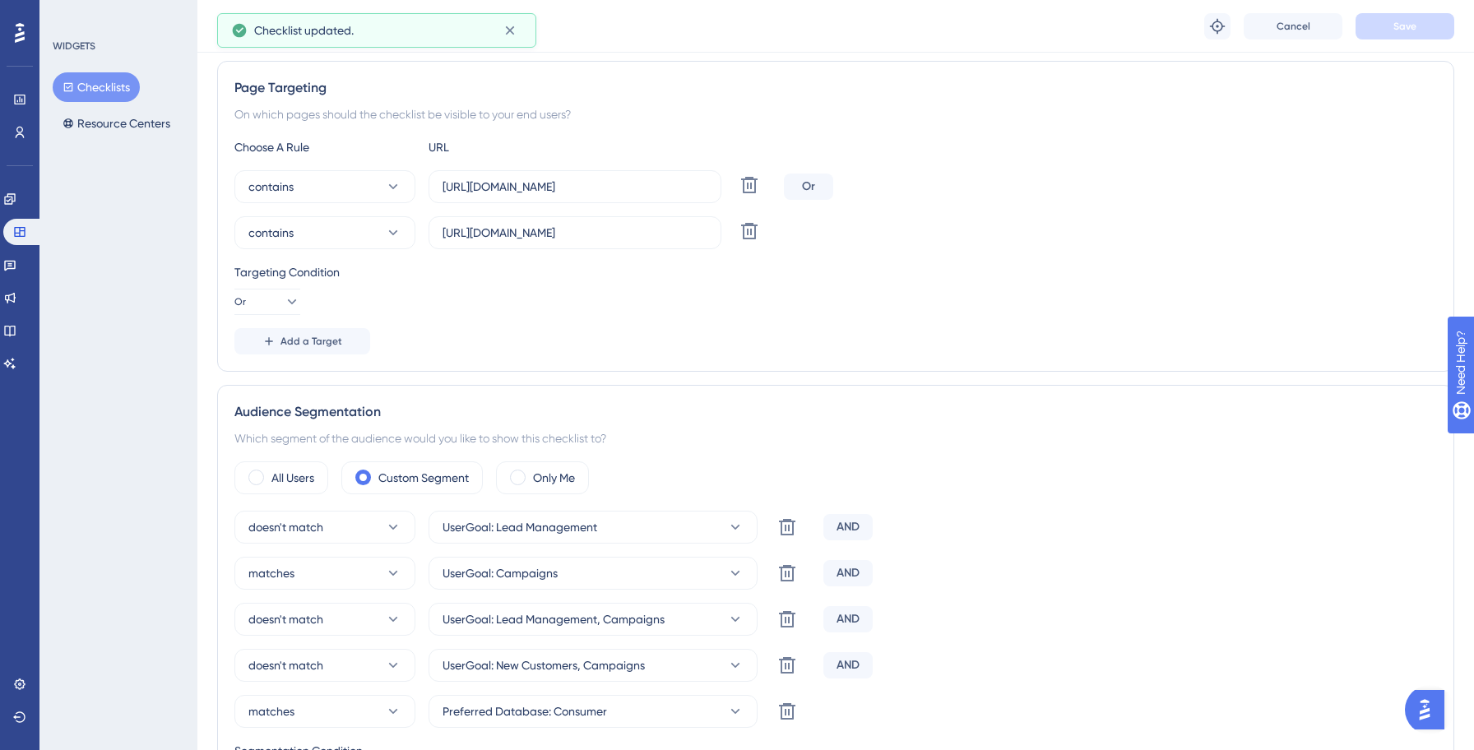
click at [69, 95] on button "Checklists" at bounding box center [96, 87] width 87 height 30
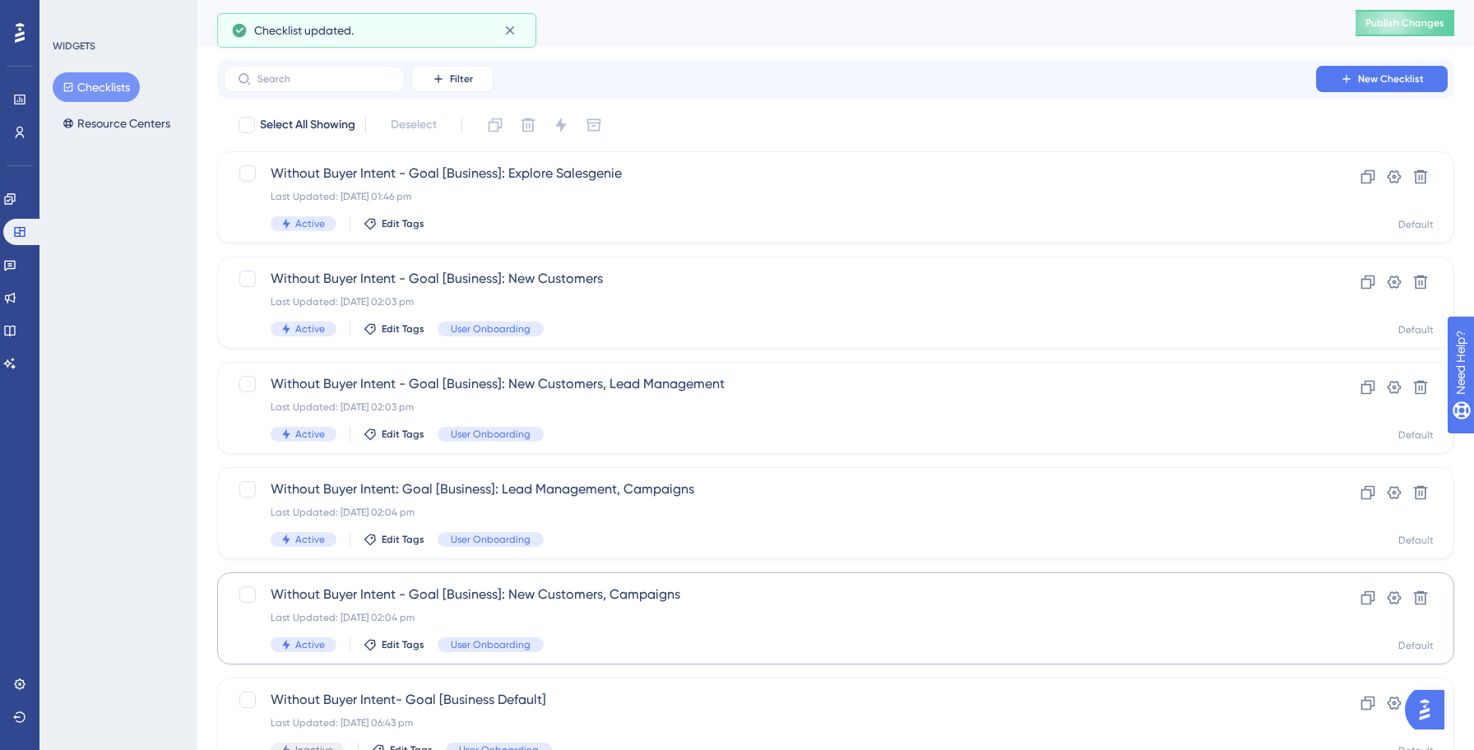
scroll to position [526, 0]
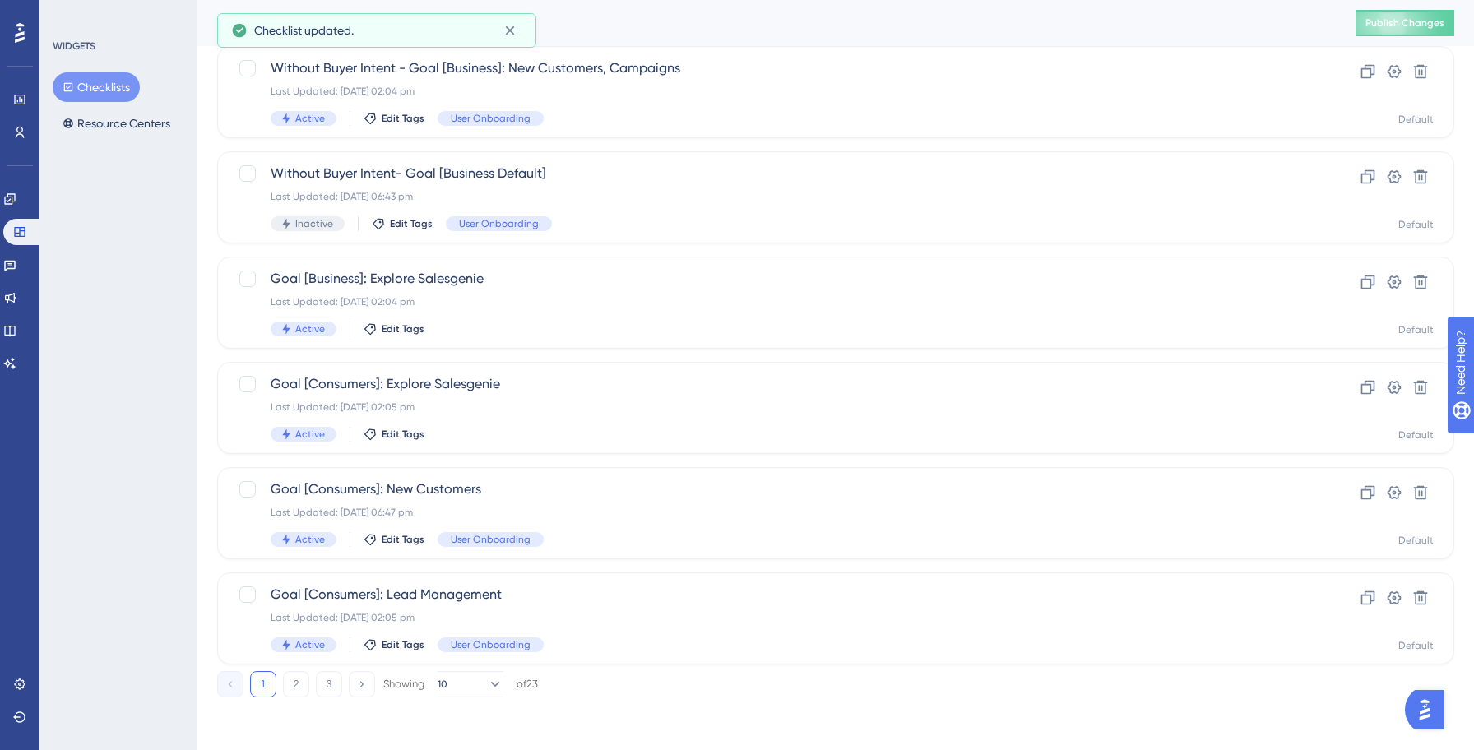
click at [295, 670] on div "1 2 3 Showing 10 of 23" at bounding box center [835, 680] width 1237 height 33
click at [294, 679] on button "2" at bounding box center [296, 684] width 26 height 26
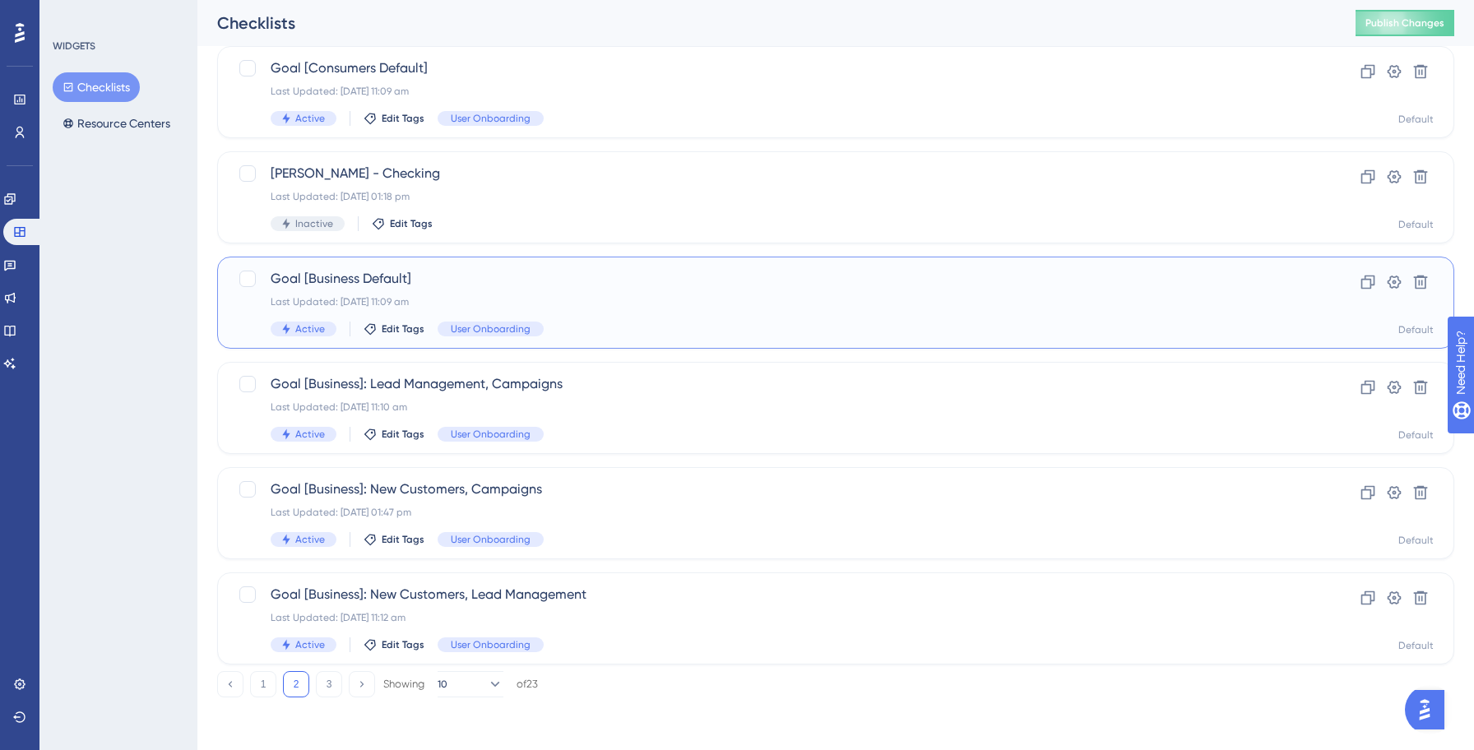
click at [659, 320] on div "Goal [Business Default] Last Updated: [DATE] 11:09 am Active Edit Tags User Onb…" at bounding box center [770, 302] width 998 height 67
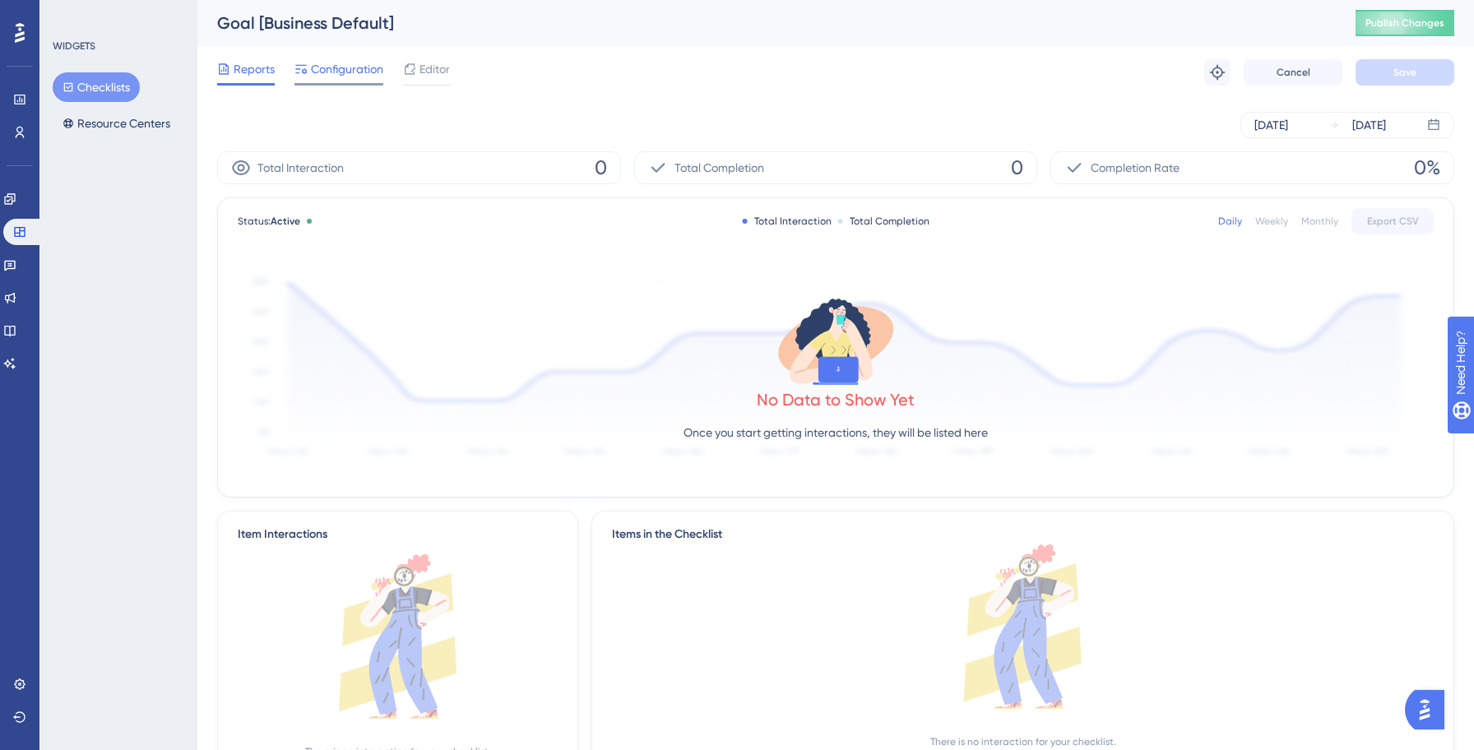
click at [340, 75] on span "Configuration" at bounding box center [347, 69] width 72 height 20
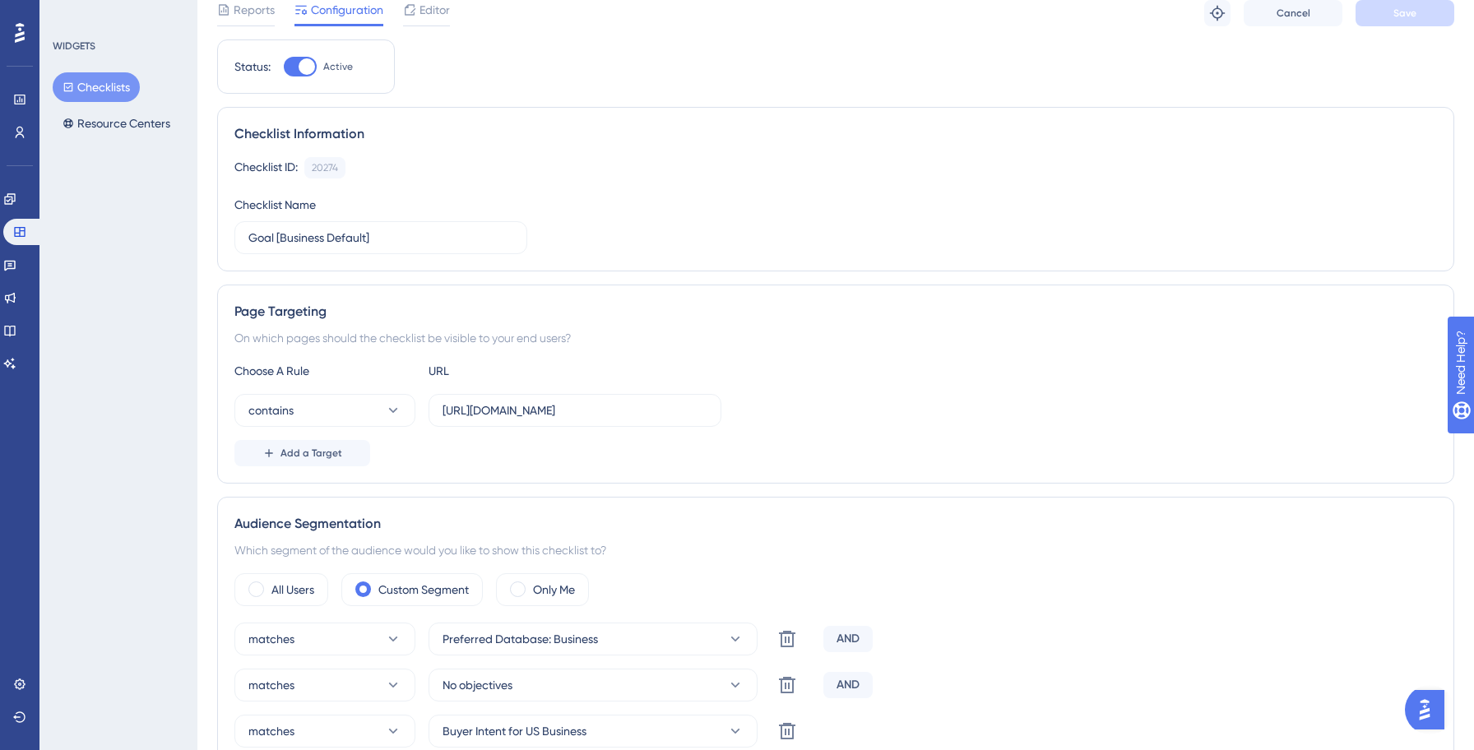
scroll to position [60, 0]
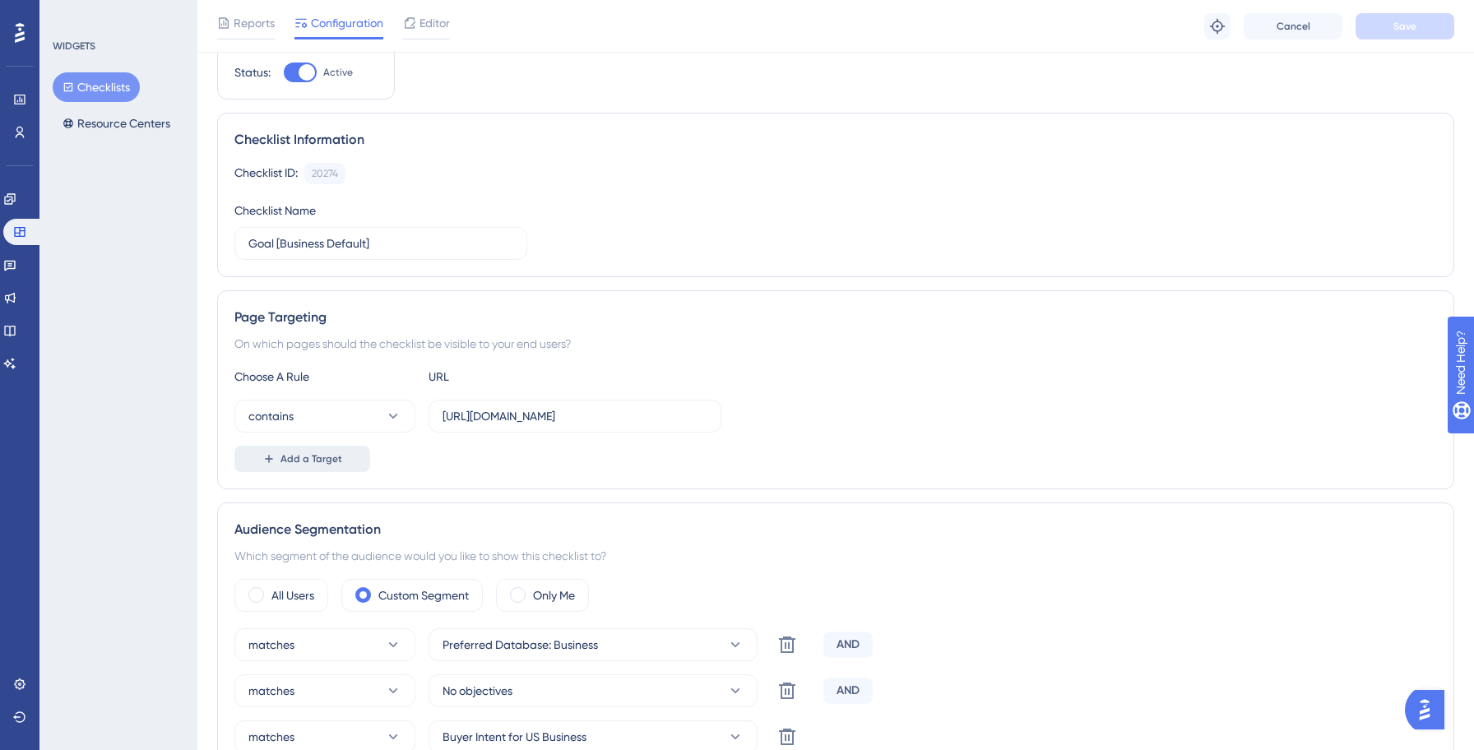
click at [324, 460] on span "Add a Target" at bounding box center [311, 458] width 62 height 13
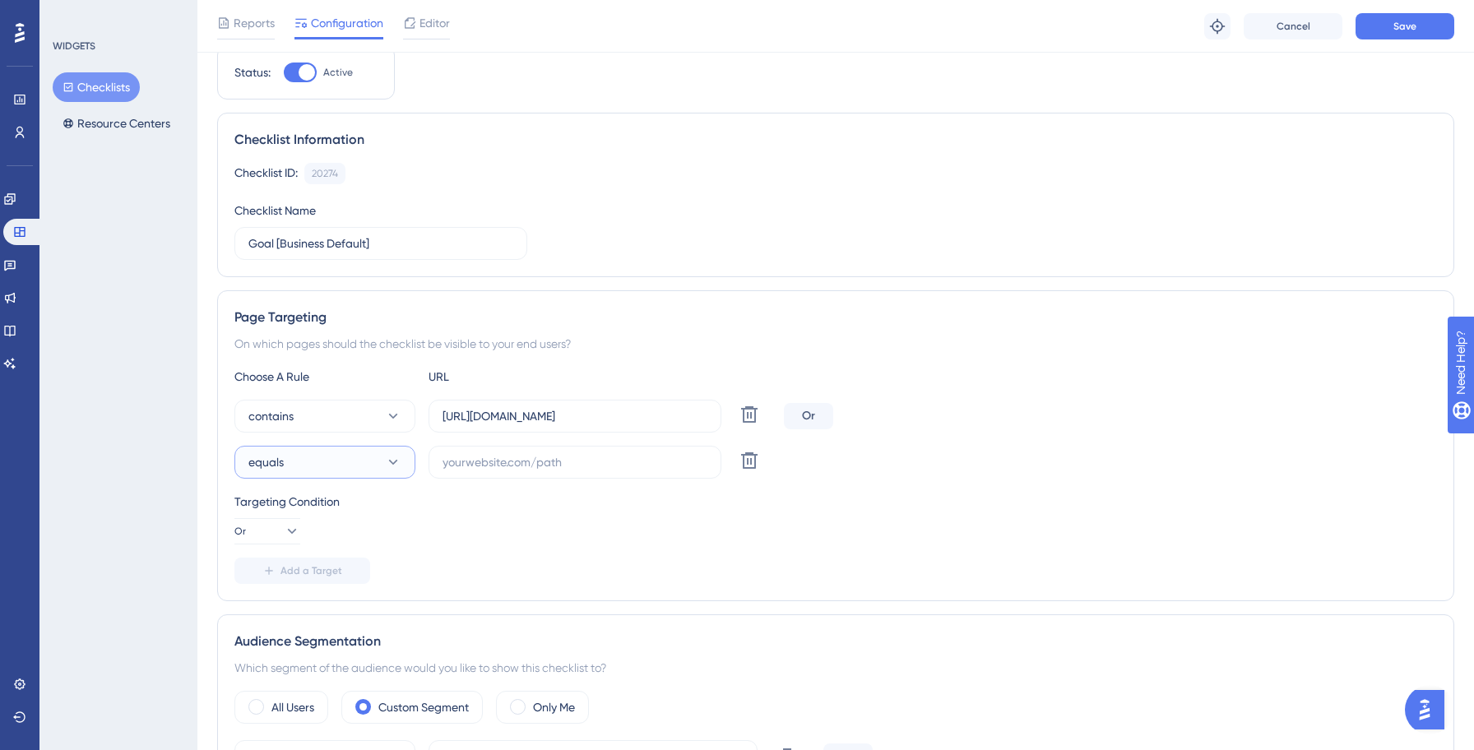
click at [316, 460] on button "equals" at bounding box center [324, 462] width 181 height 33
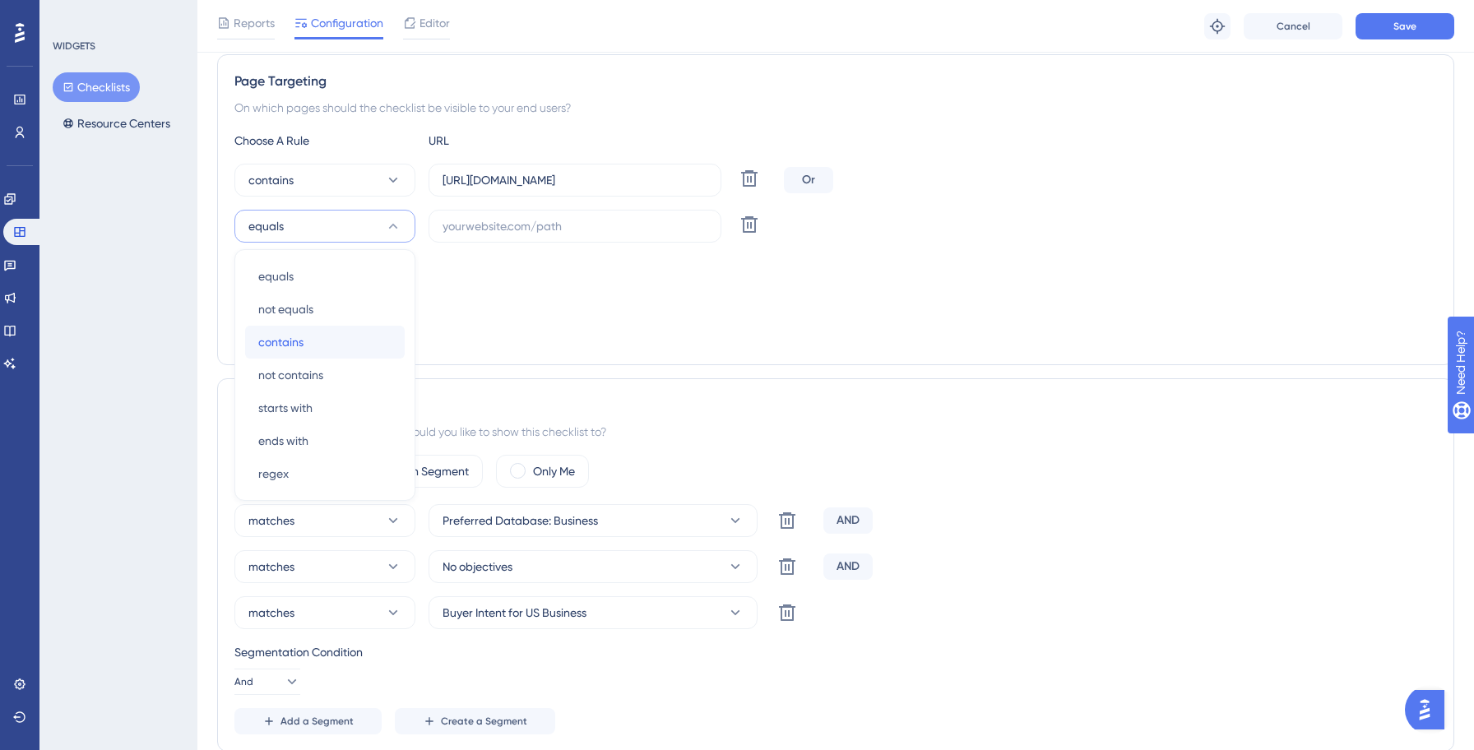
click at [271, 337] on span "contains" at bounding box center [280, 342] width 45 height 20
click at [518, 229] on input "text" at bounding box center [574, 226] width 265 height 18
paste input "[URL][DOMAIN_NAME]"
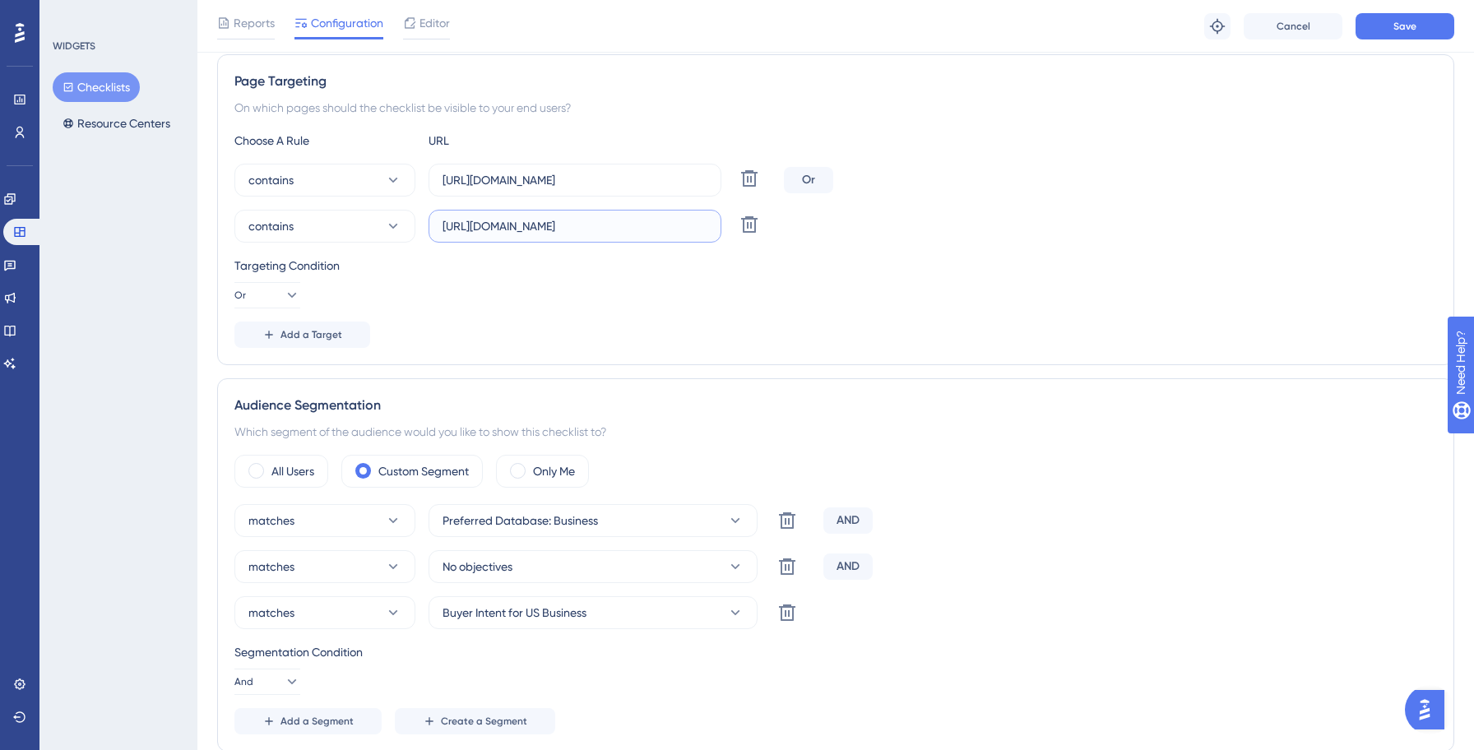
type input "[URL][DOMAIN_NAME]"
click at [510, 318] on div "Choose A Rule URL contains [URL][DOMAIN_NAME] Delete Or contains [URL][DOMAIN_N…" at bounding box center [835, 239] width 1202 height 217
click at [1395, 31] on span "Save" at bounding box center [1404, 26] width 23 height 13
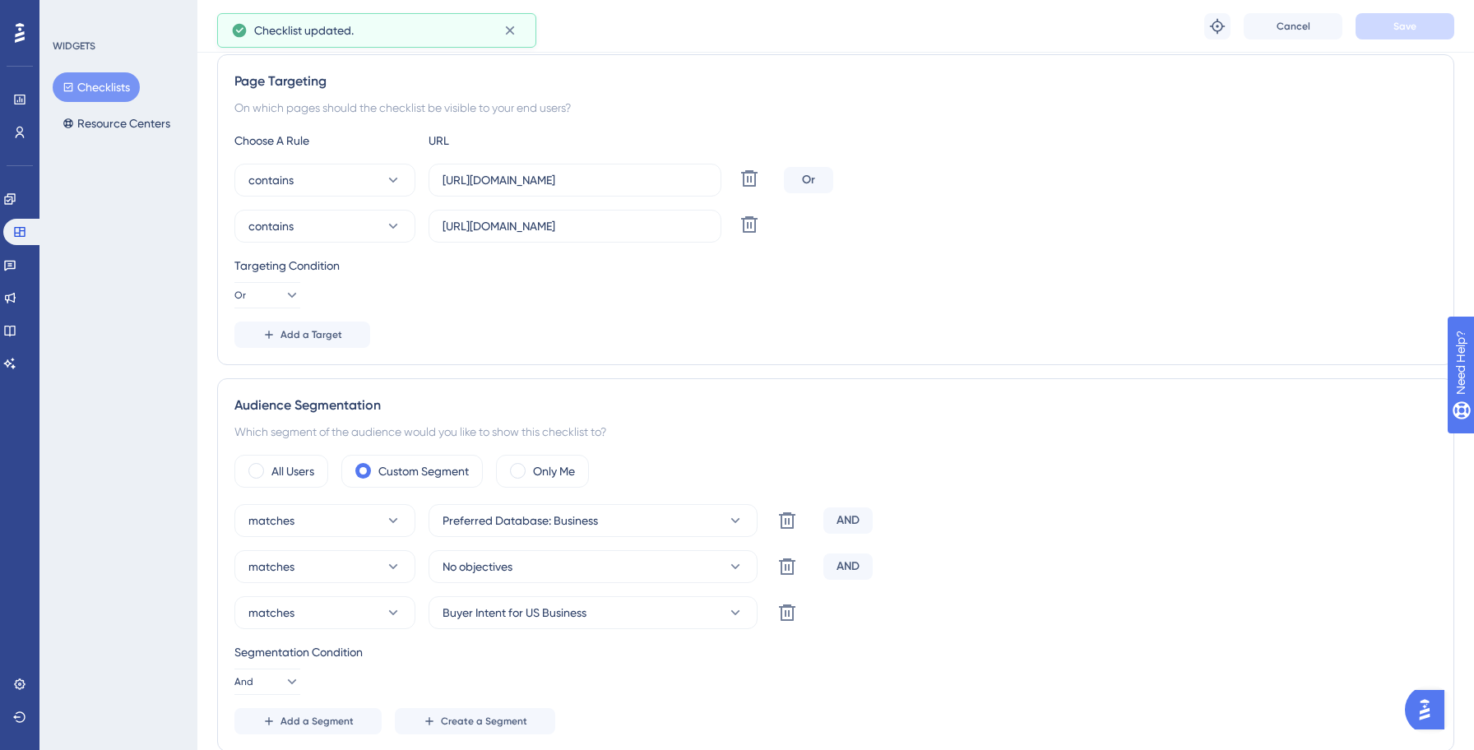
scroll to position [0, 0]
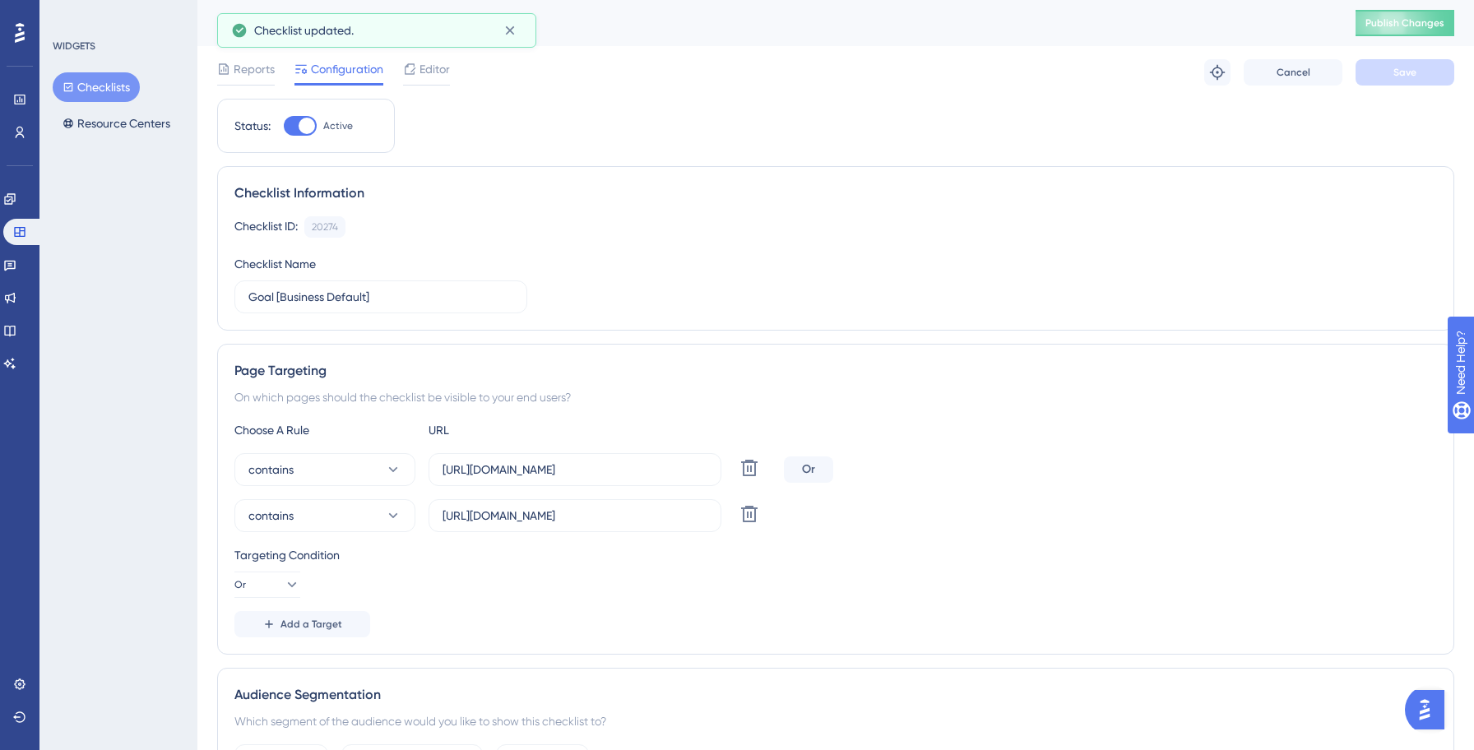
click at [108, 90] on button "Checklists" at bounding box center [96, 87] width 87 height 30
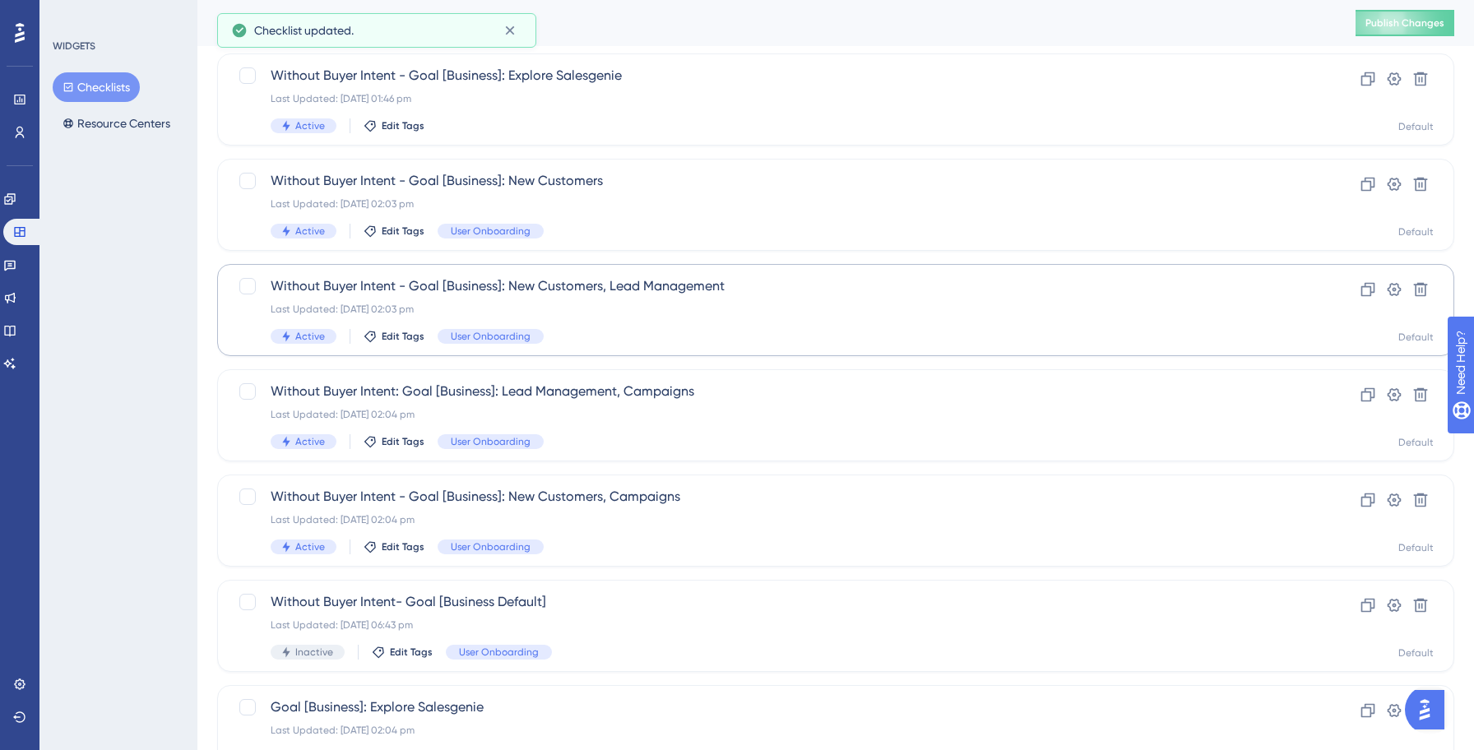
scroll to position [526, 0]
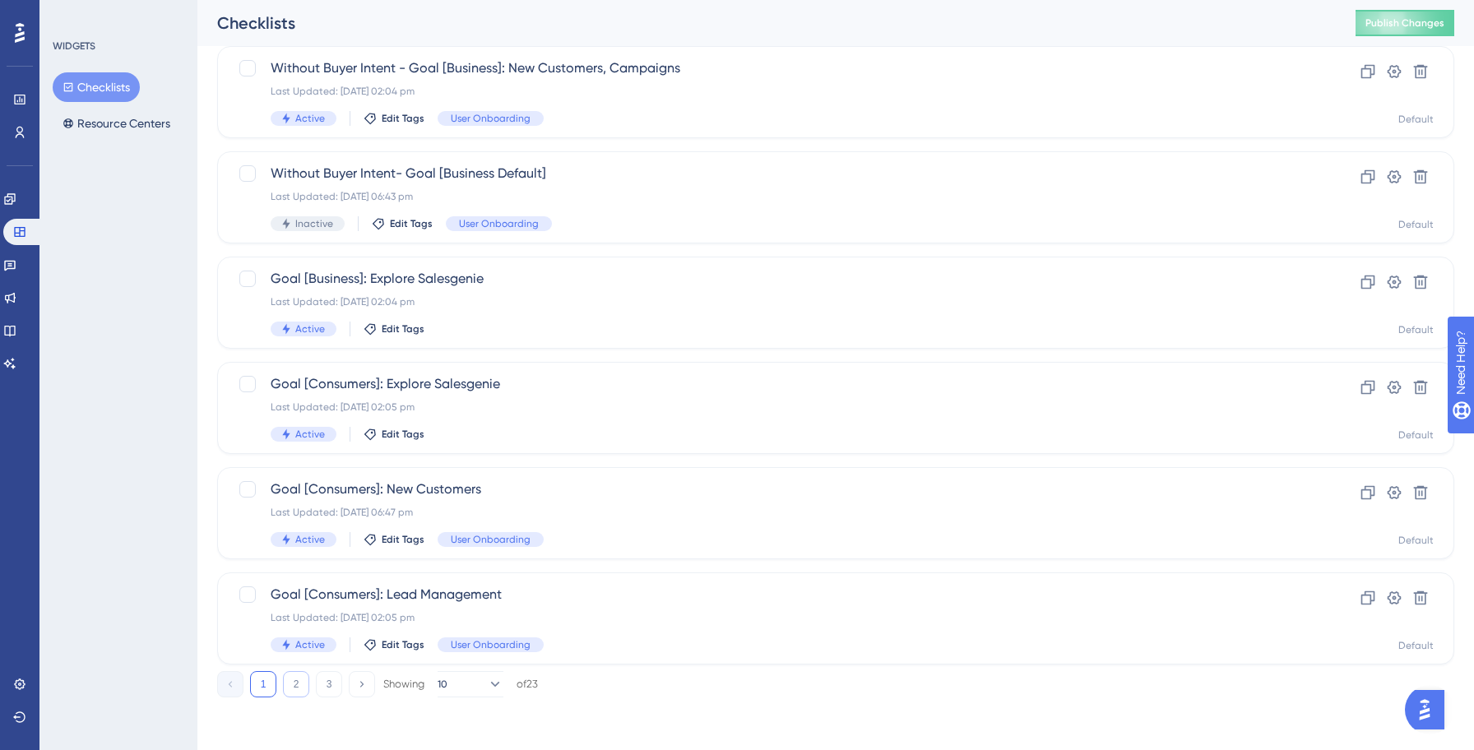
click at [299, 686] on button "2" at bounding box center [296, 684] width 26 height 26
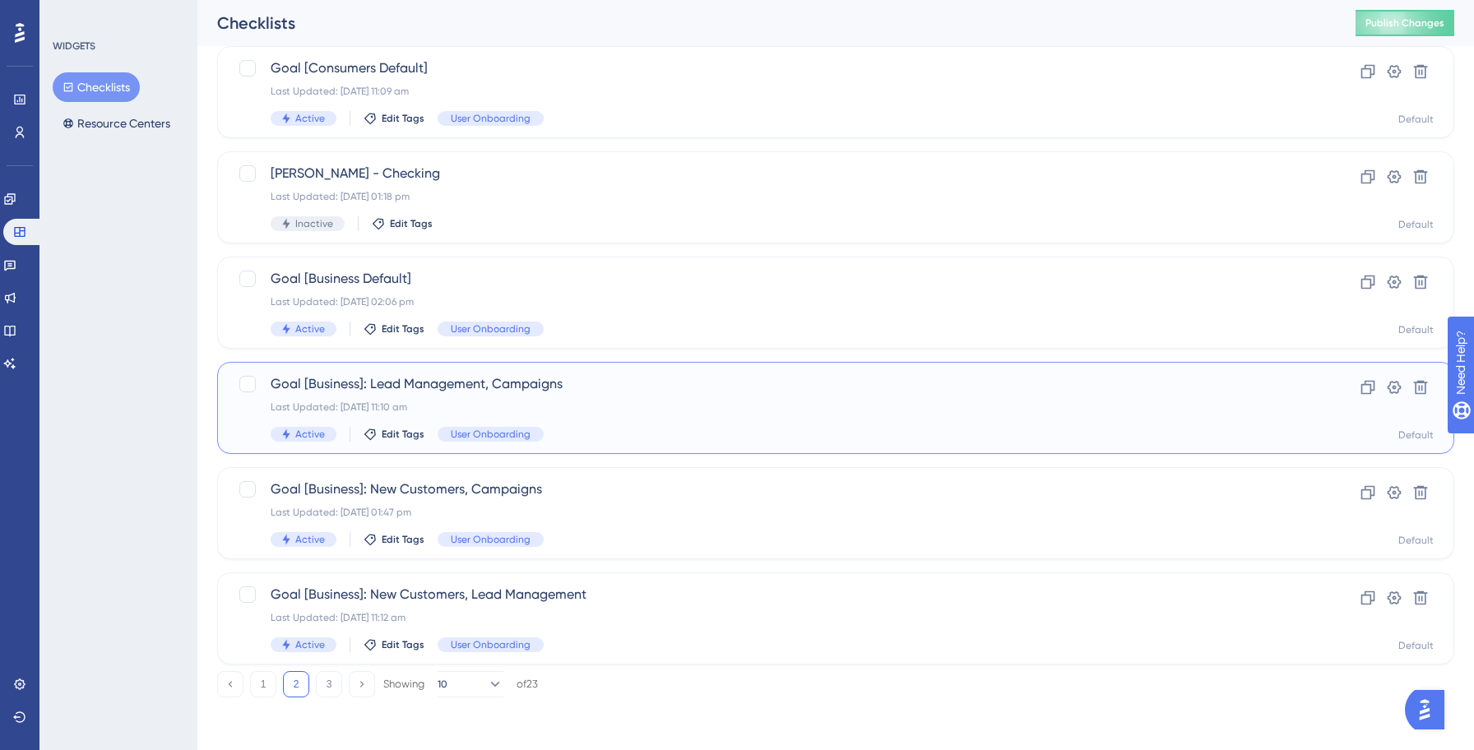
click at [627, 432] on div "Active Edit Tags User Onboarding" at bounding box center [770, 434] width 998 height 15
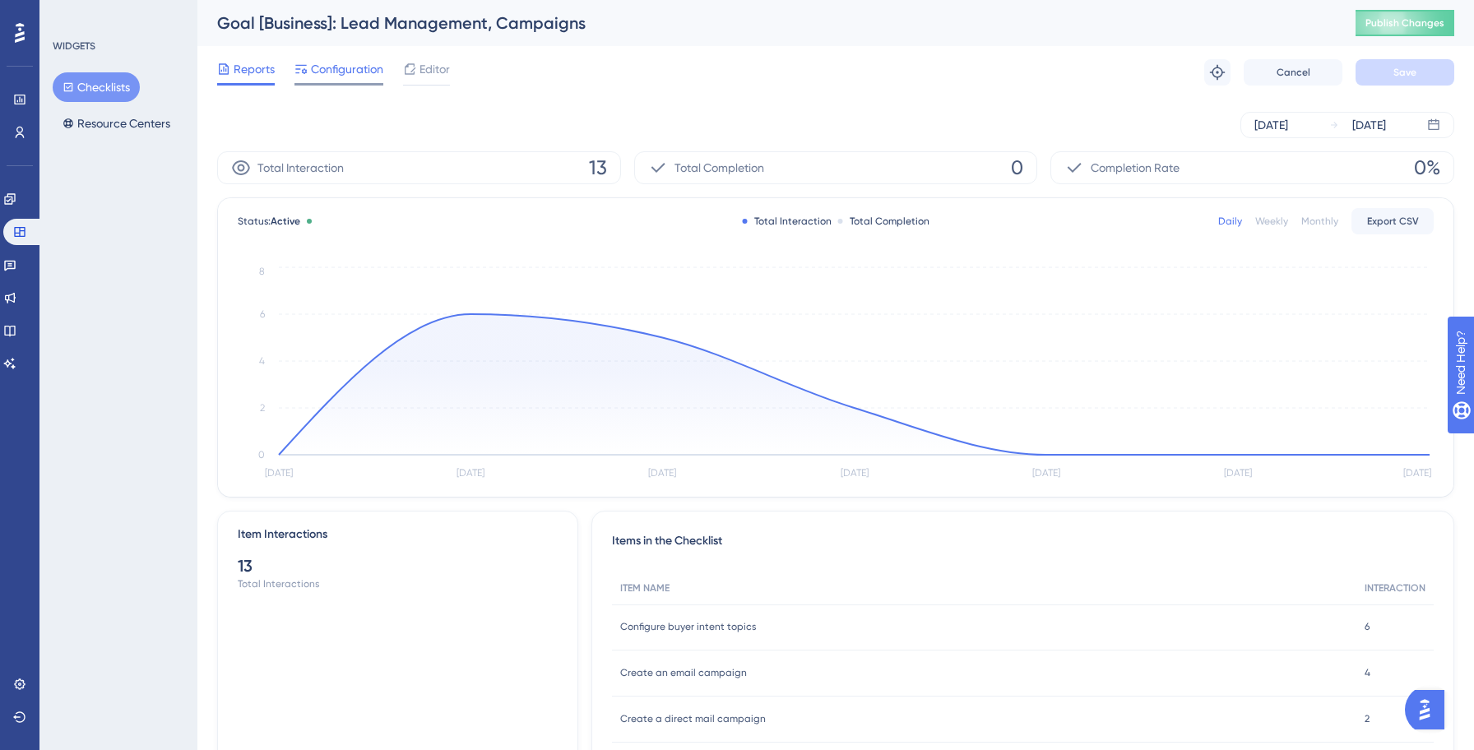
click at [361, 72] on span "Configuration" at bounding box center [347, 69] width 72 height 20
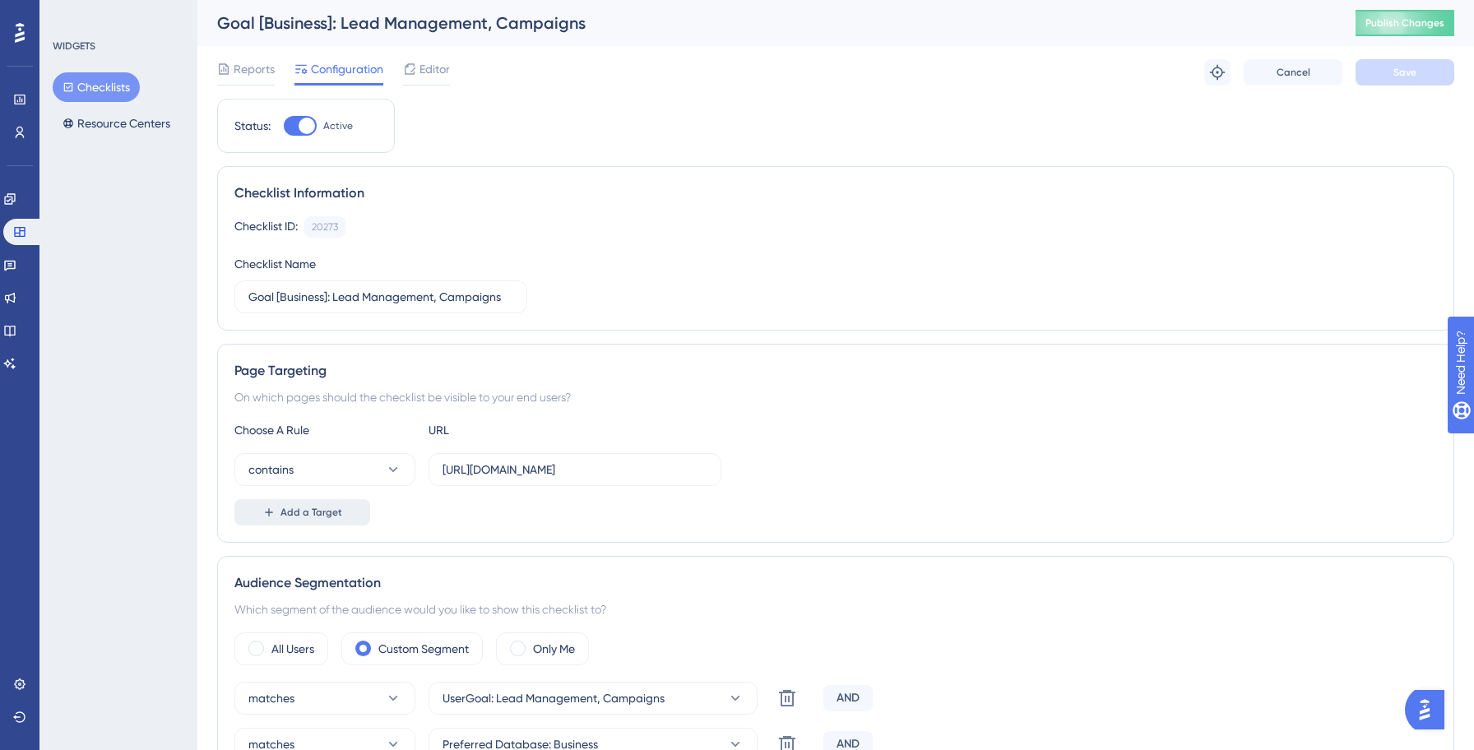
click at [322, 396] on div "On which pages should the checklist be visible to your end users?" at bounding box center [835, 397] width 1202 height 20
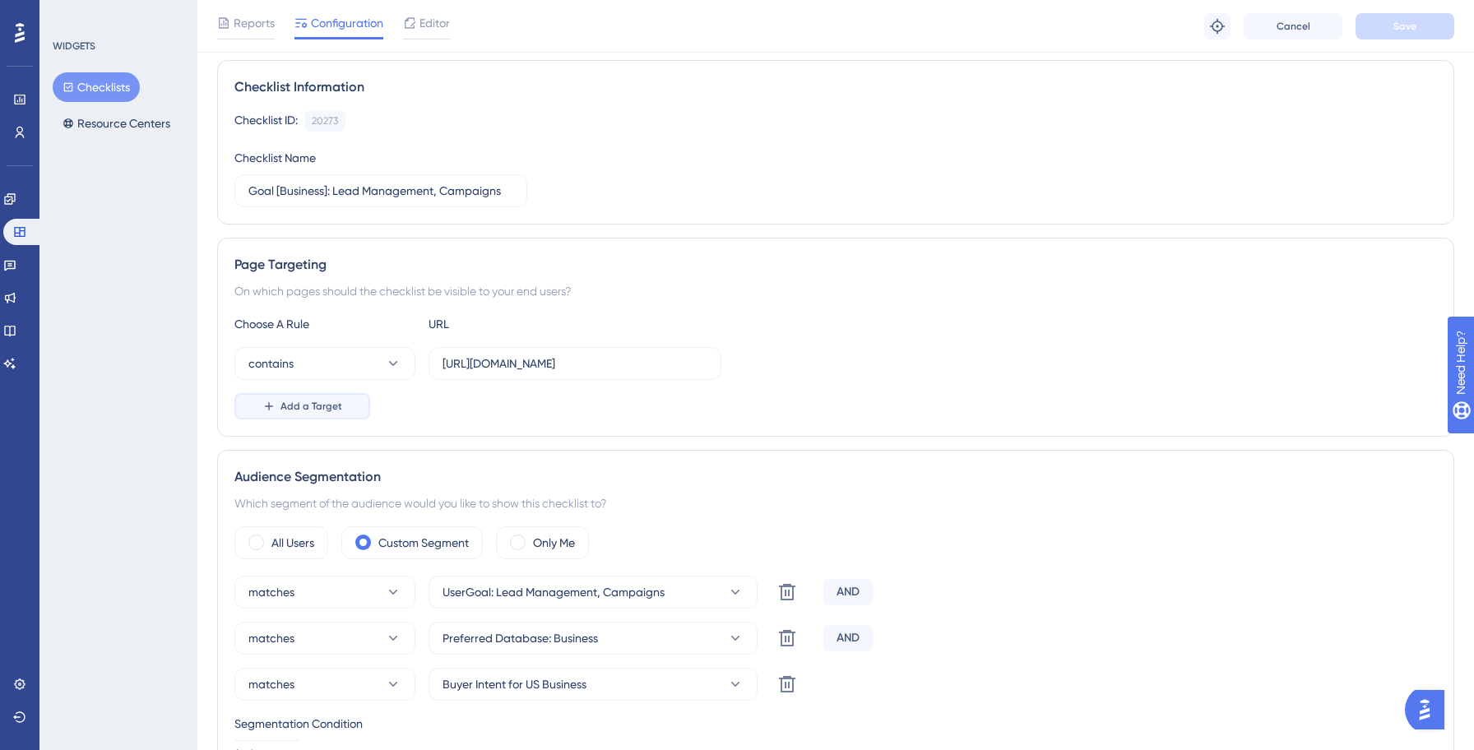
click at [311, 414] on button "Add a Target" at bounding box center [302, 406] width 136 height 26
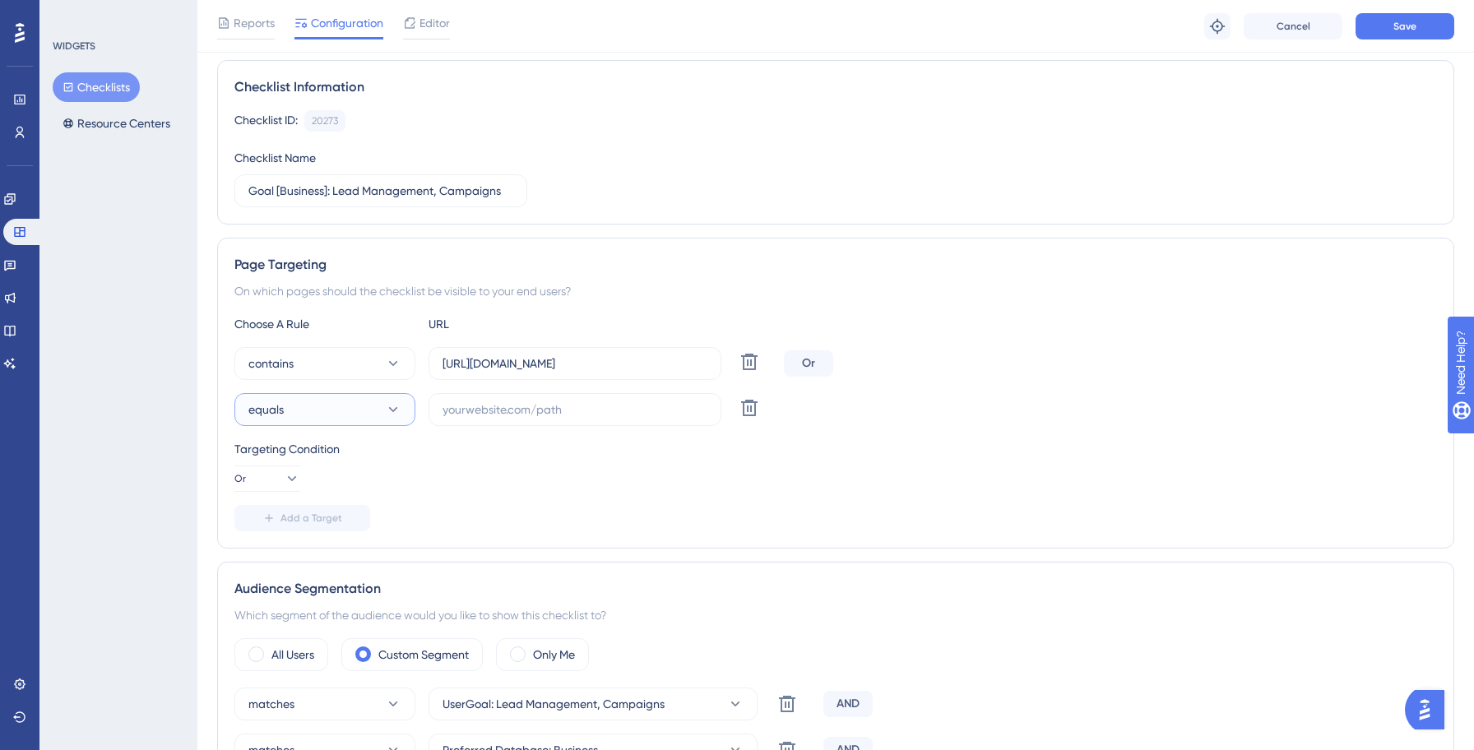
click at [282, 400] on span "equals" at bounding box center [265, 410] width 35 height 20
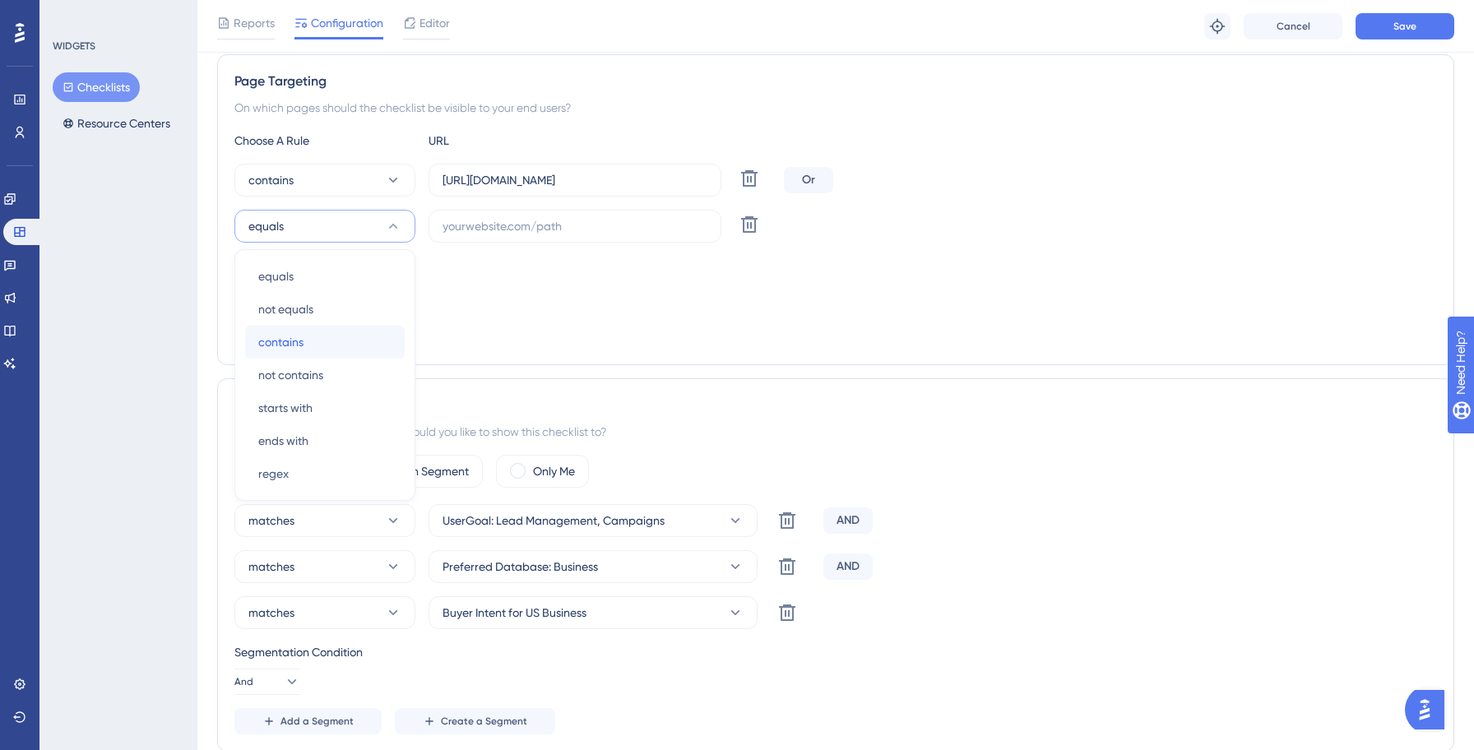
click at [284, 342] on span "contains" at bounding box center [280, 342] width 45 height 20
click at [549, 210] on label at bounding box center [574, 226] width 293 height 33
click at [549, 217] on input "text" at bounding box center [574, 226] width 265 height 18
paste input "[URL][DOMAIN_NAME]"
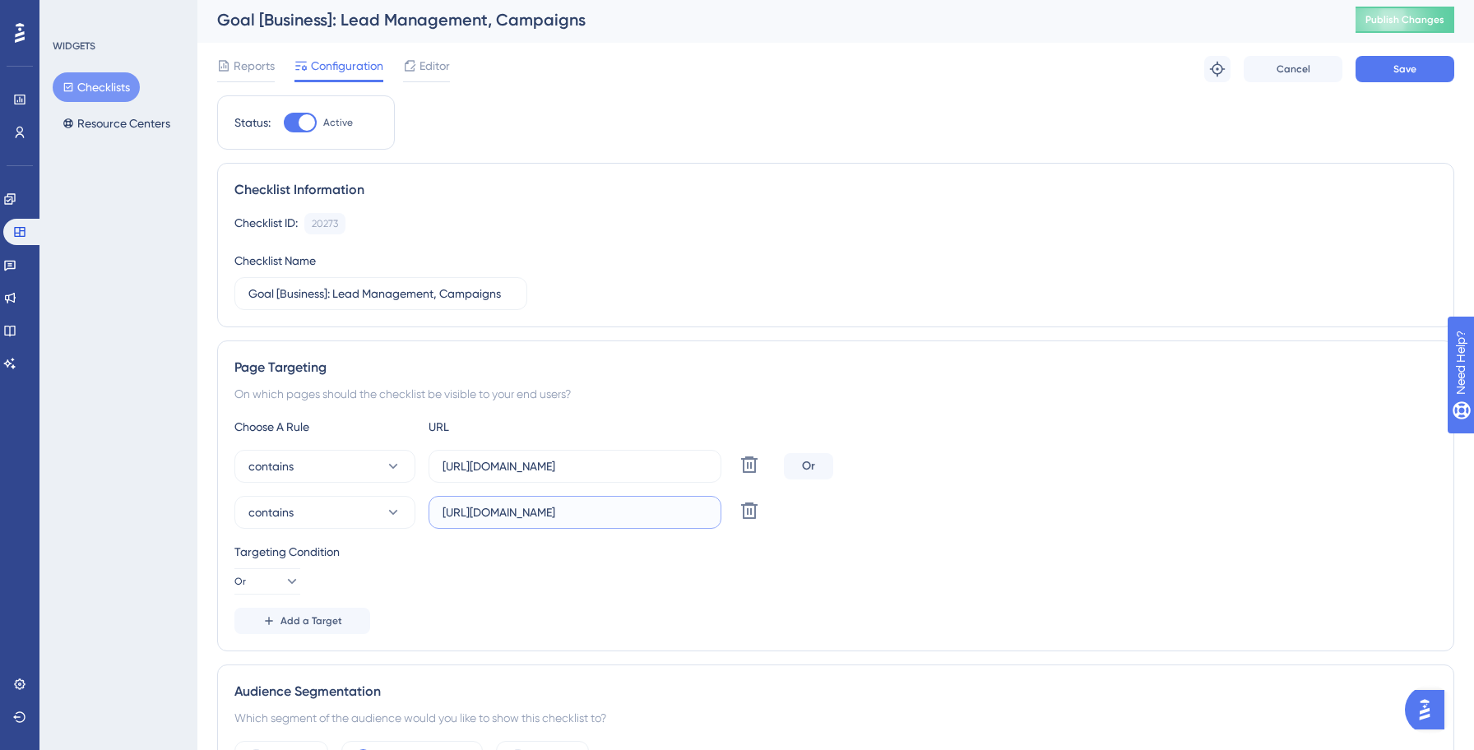
scroll to position [0, 0]
type input "[URL][DOMAIN_NAME]"
click at [1390, 76] on button "Save" at bounding box center [1404, 72] width 99 height 26
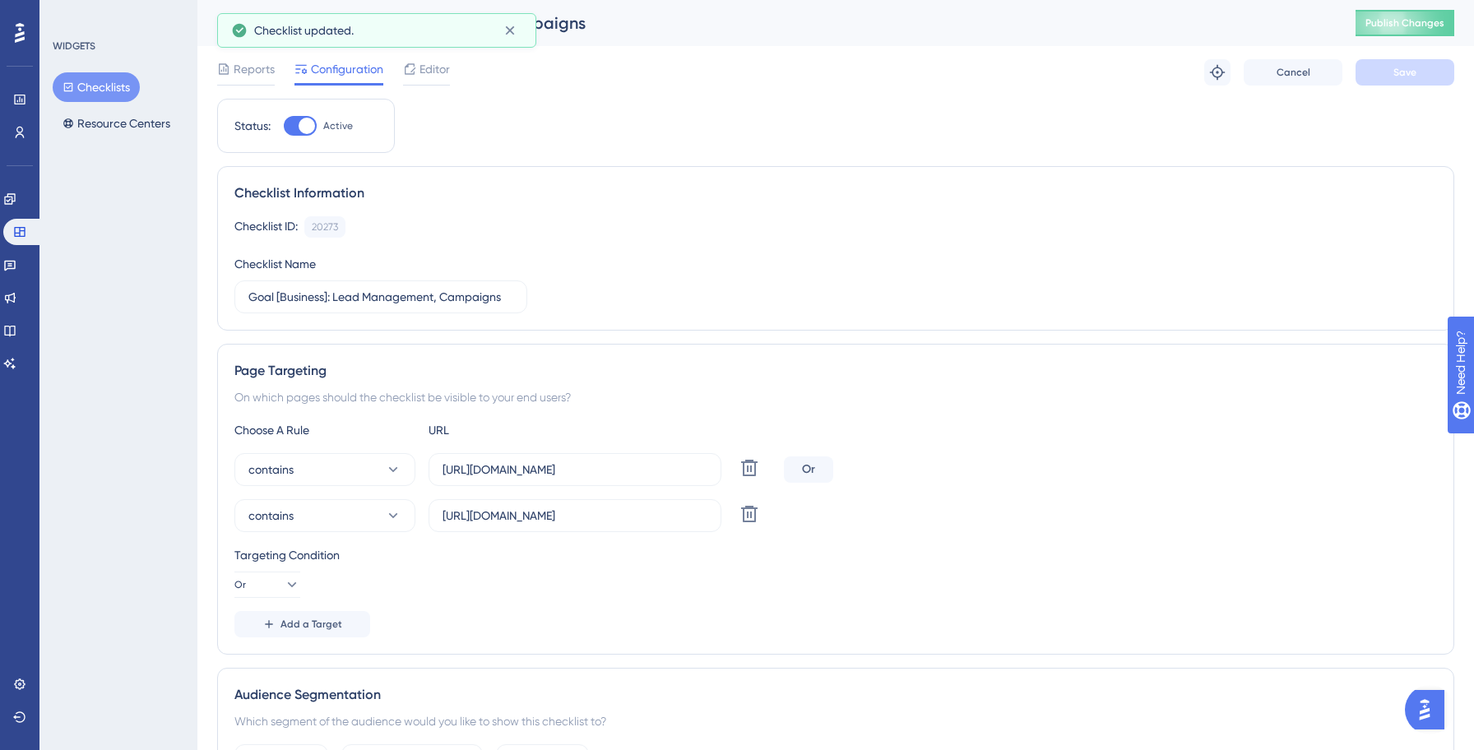
click at [87, 90] on button "Checklists" at bounding box center [96, 87] width 87 height 30
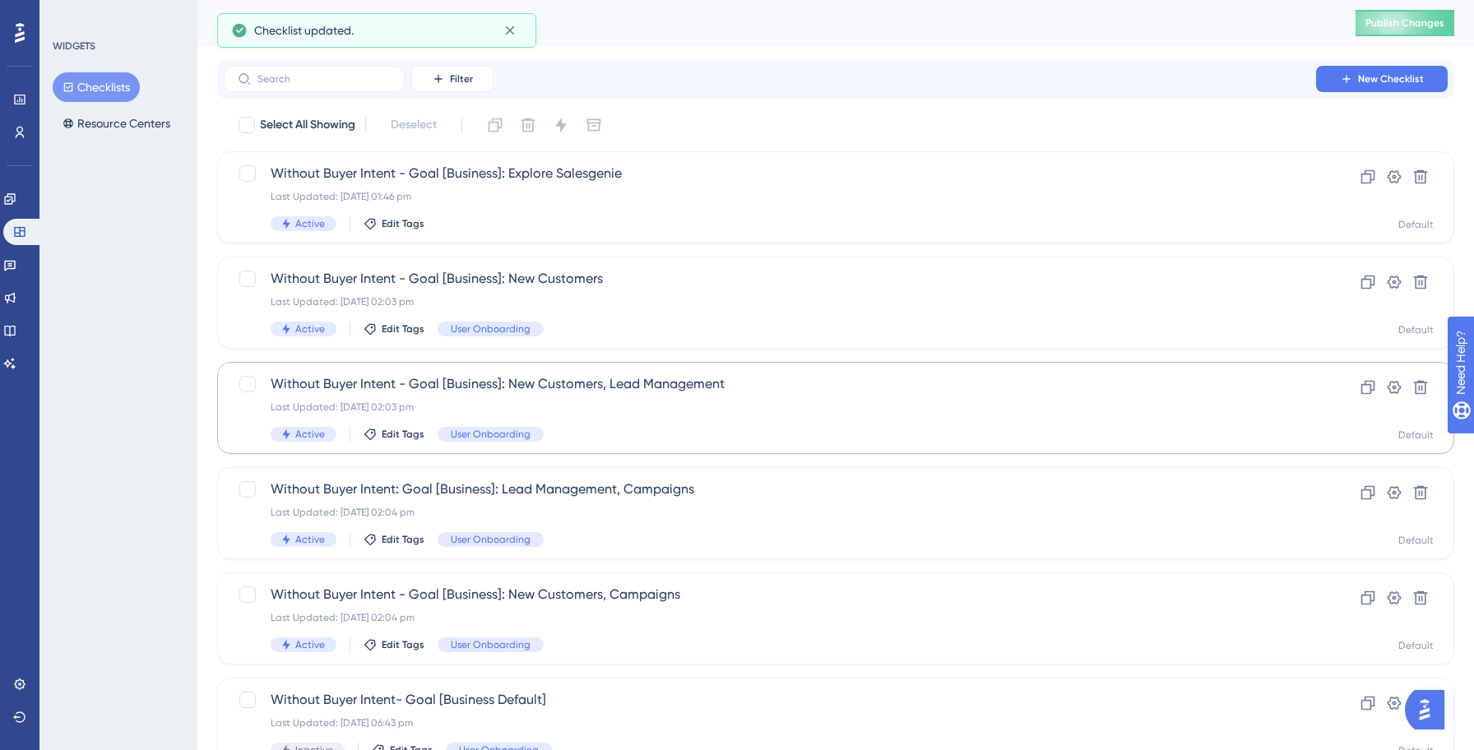
scroll to position [526, 0]
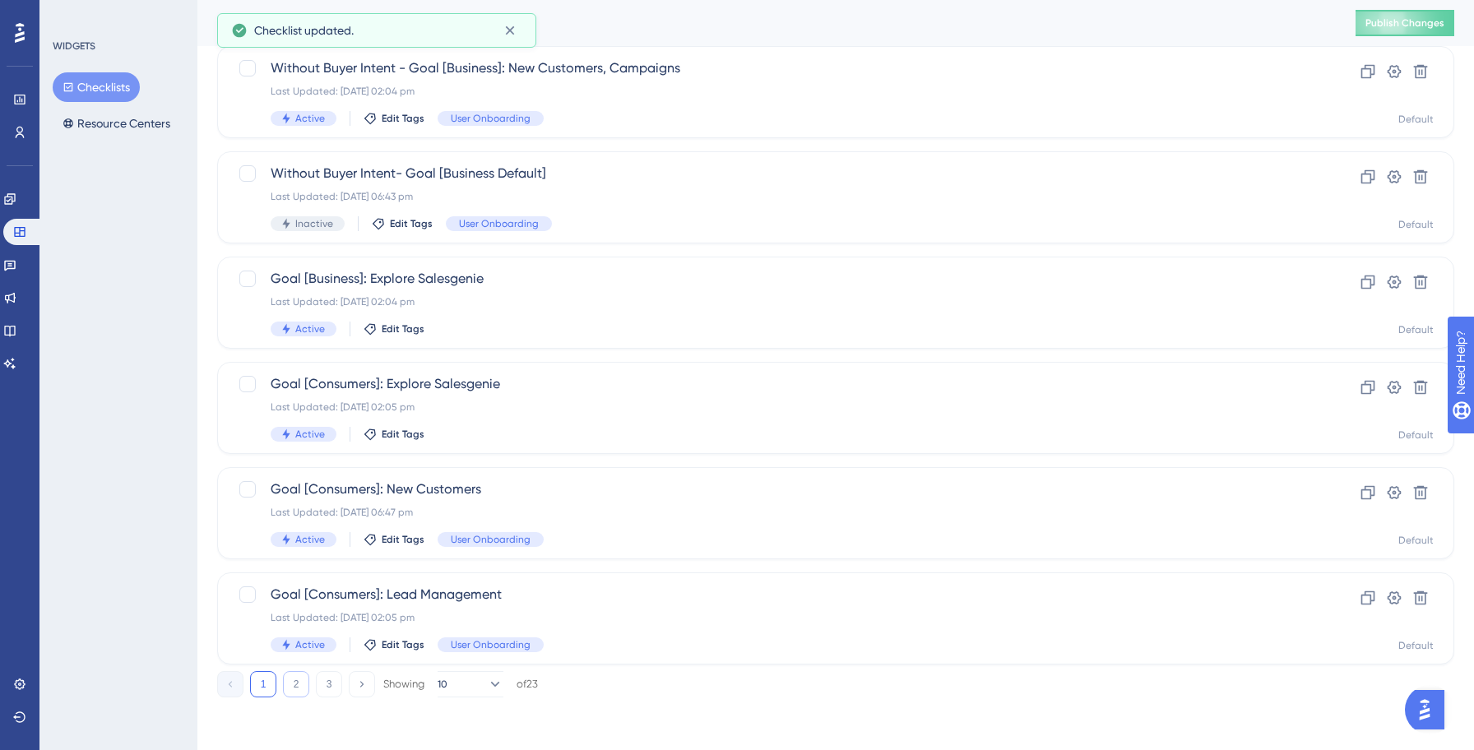
click at [306, 678] on button "2" at bounding box center [296, 684] width 26 height 26
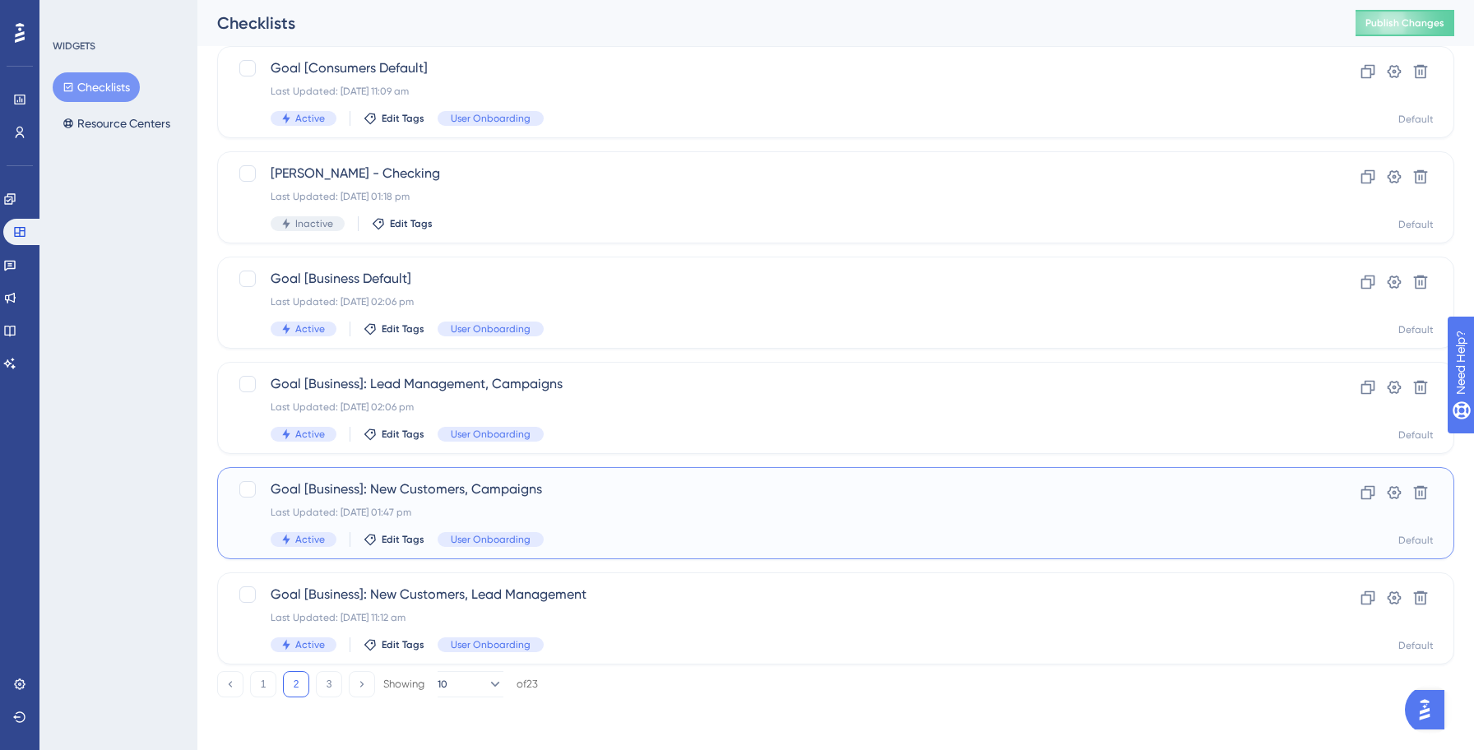
click at [641, 482] on span "Goal [Business]: New Customers, Campaigns" at bounding box center [770, 489] width 998 height 20
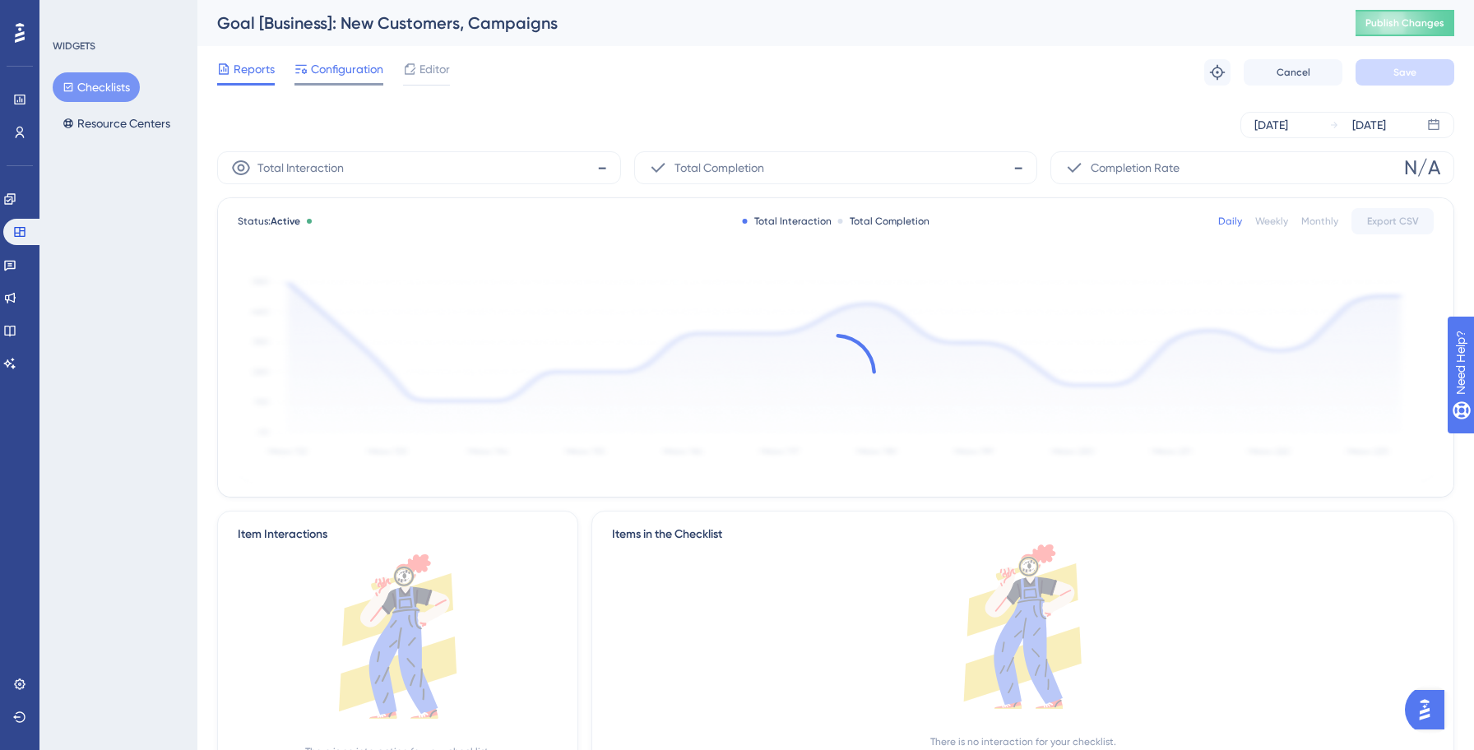
click at [363, 64] on span "Configuration" at bounding box center [347, 69] width 72 height 20
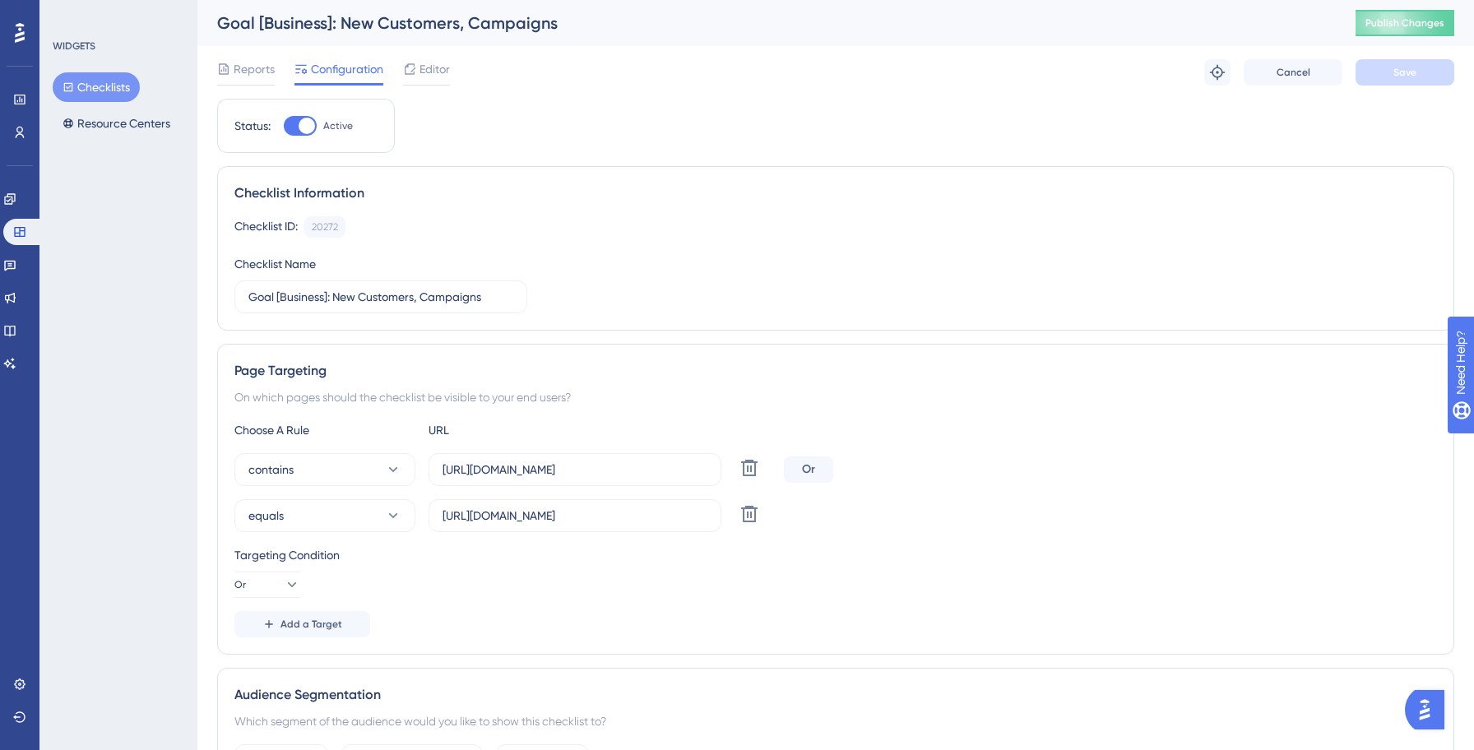
click at [86, 77] on button "Checklists" at bounding box center [96, 87] width 87 height 30
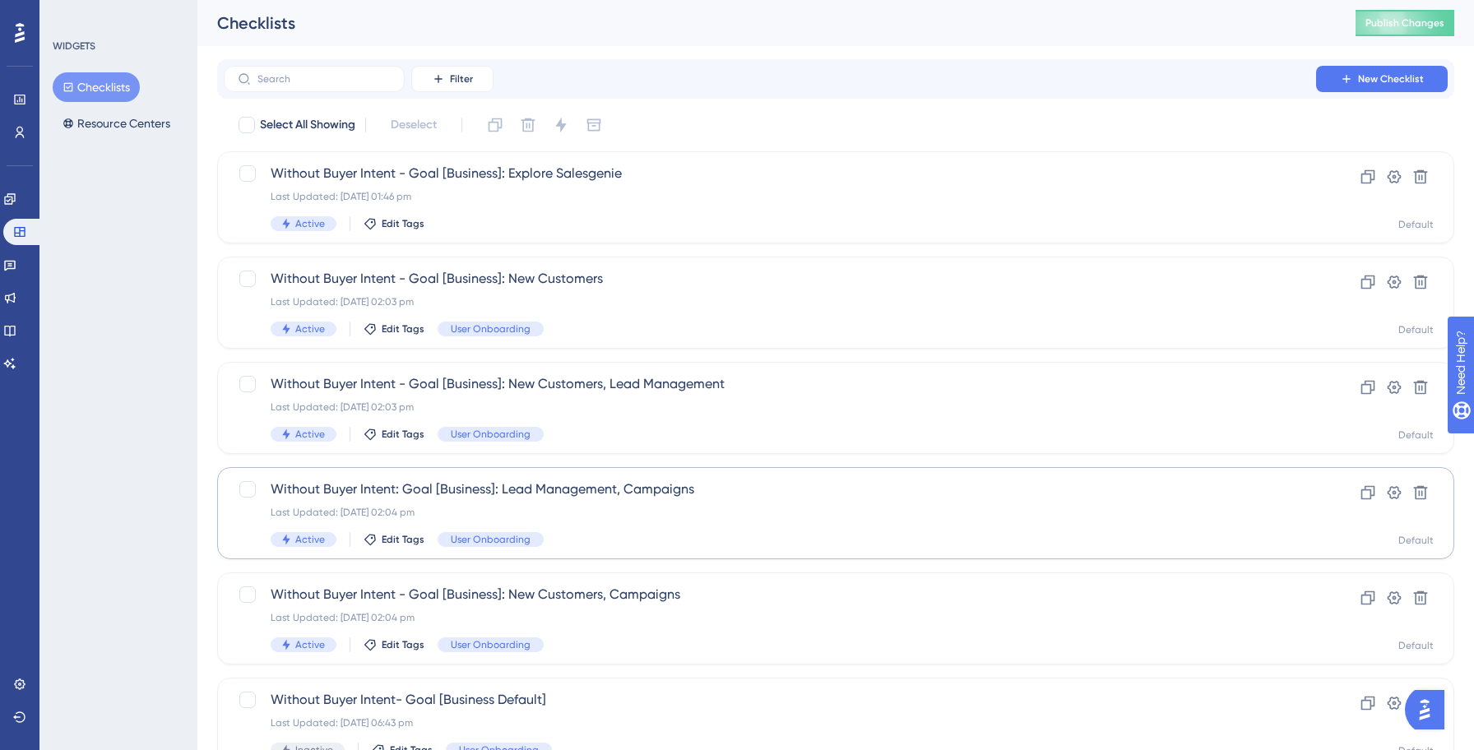
scroll to position [526, 0]
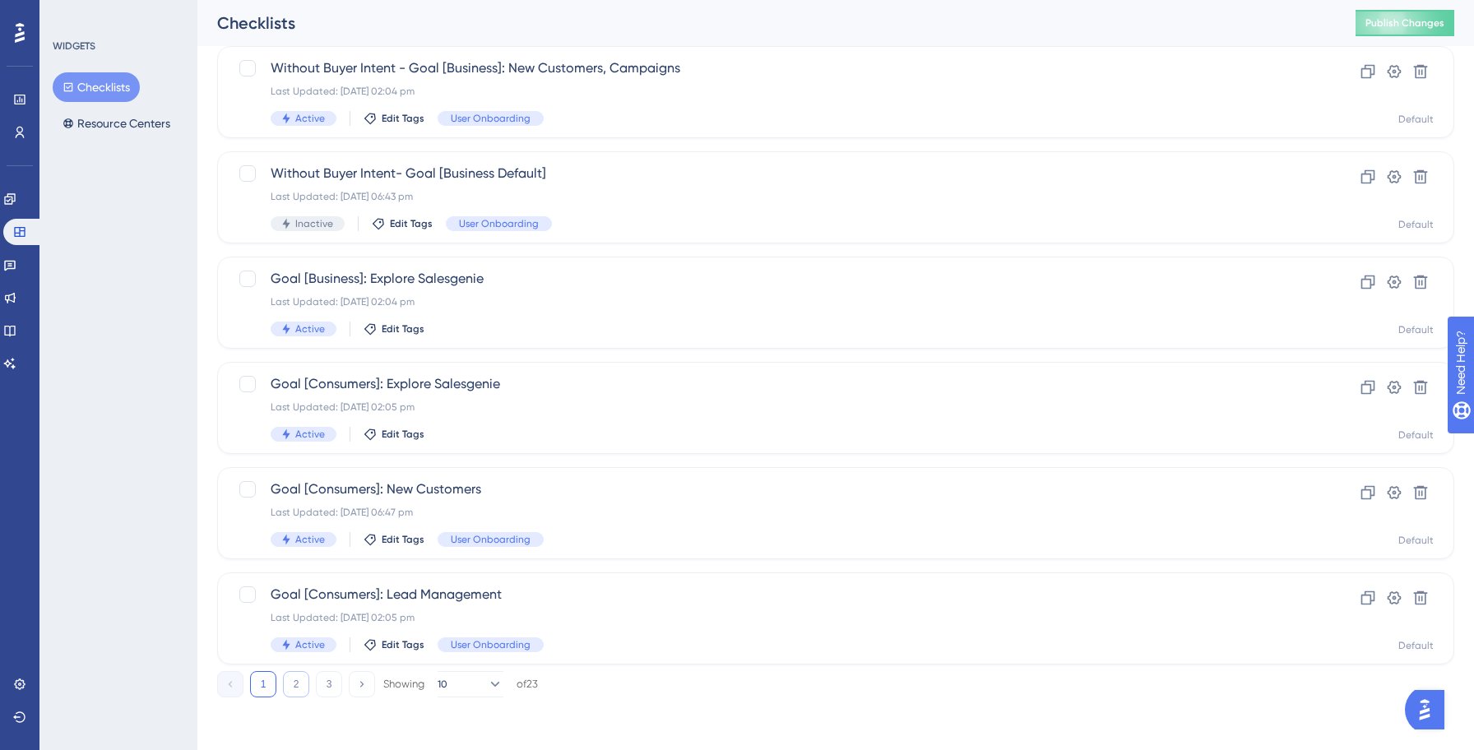
click at [292, 679] on button "2" at bounding box center [296, 684] width 26 height 26
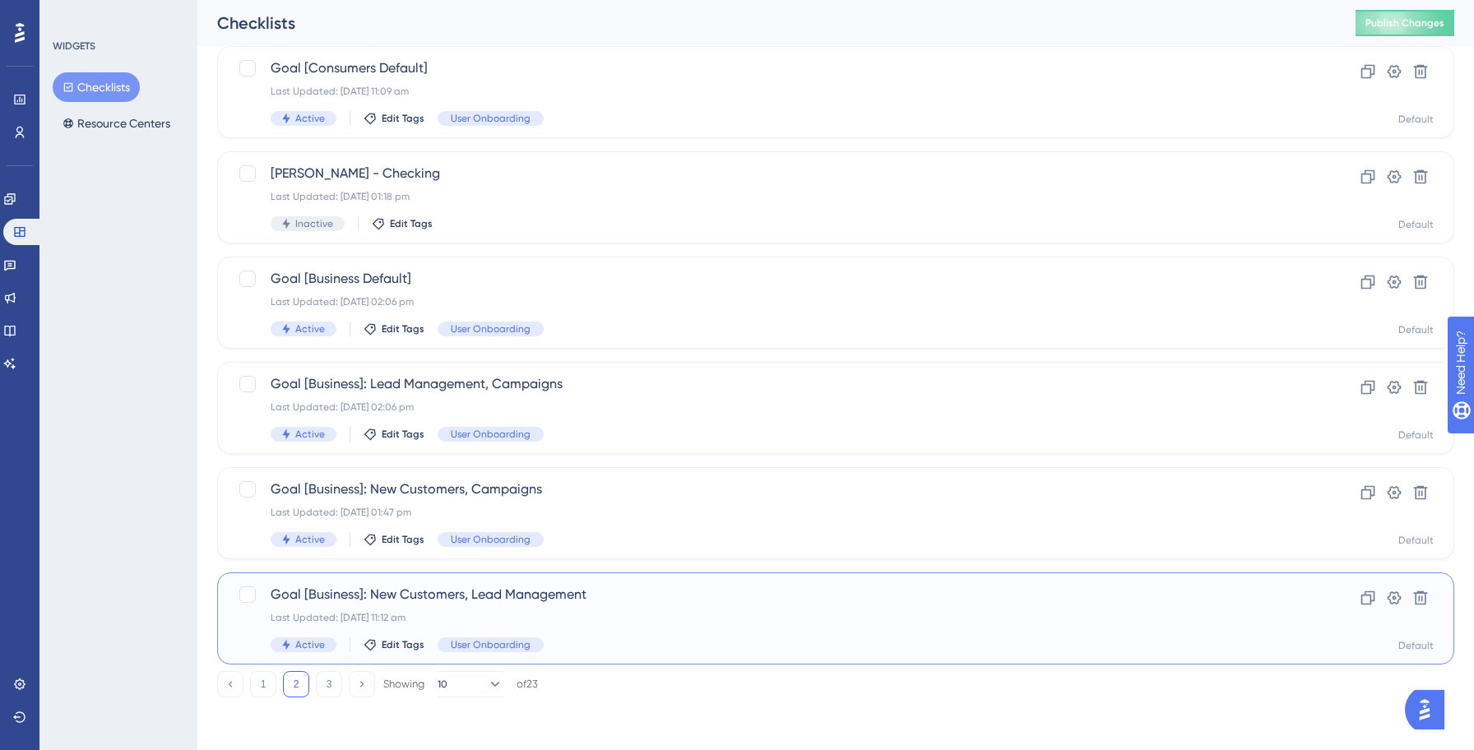
click at [553, 615] on div "Last Updated: [DATE] 11:12 am" at bounding box center [770, 617] width 998 height 13
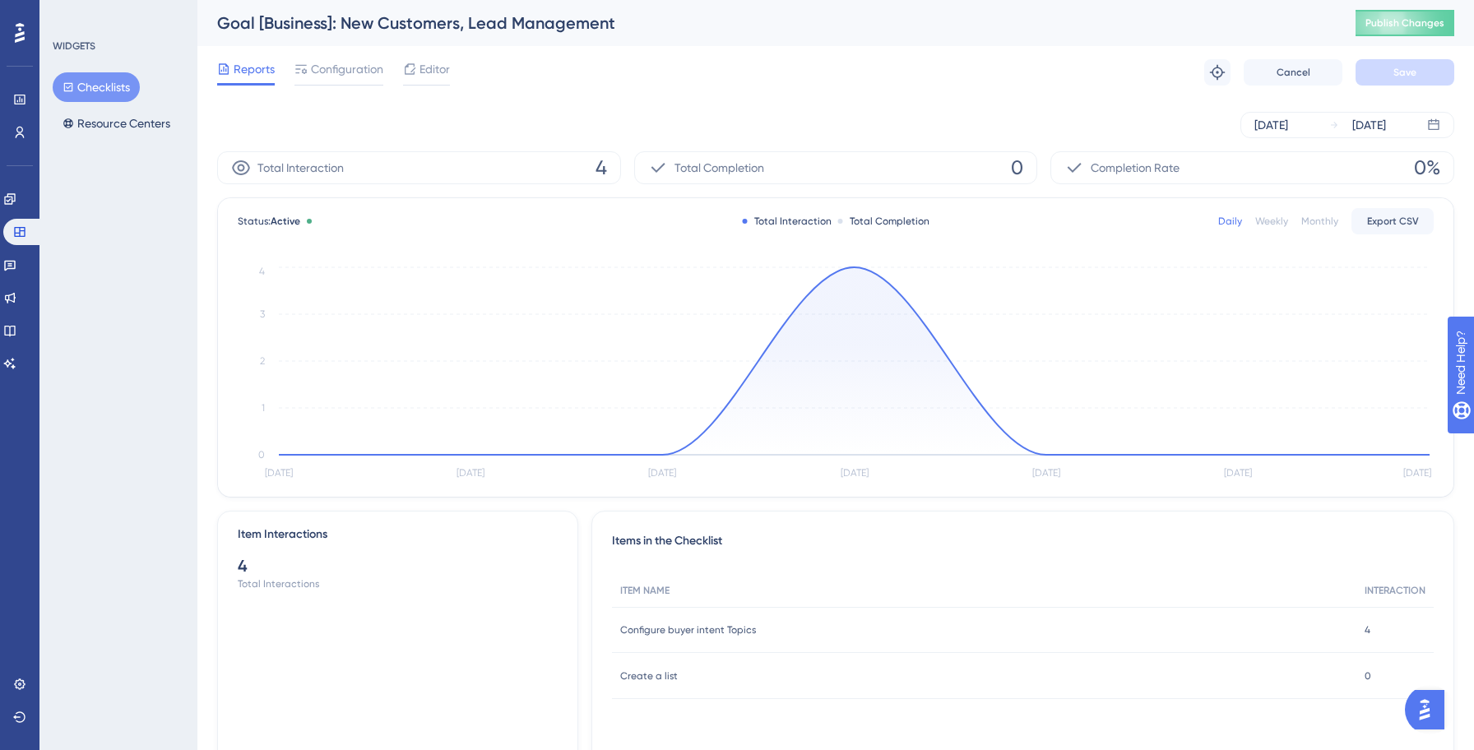
click at [348, 54] on div "Reports Configuration Editor Troubleshoot Cancel Save" at bounding box center [835, 72] width 1237 height 53
click at [345, 74] on span "Configuration" at bounding box center [347, 69] width 72 height 20
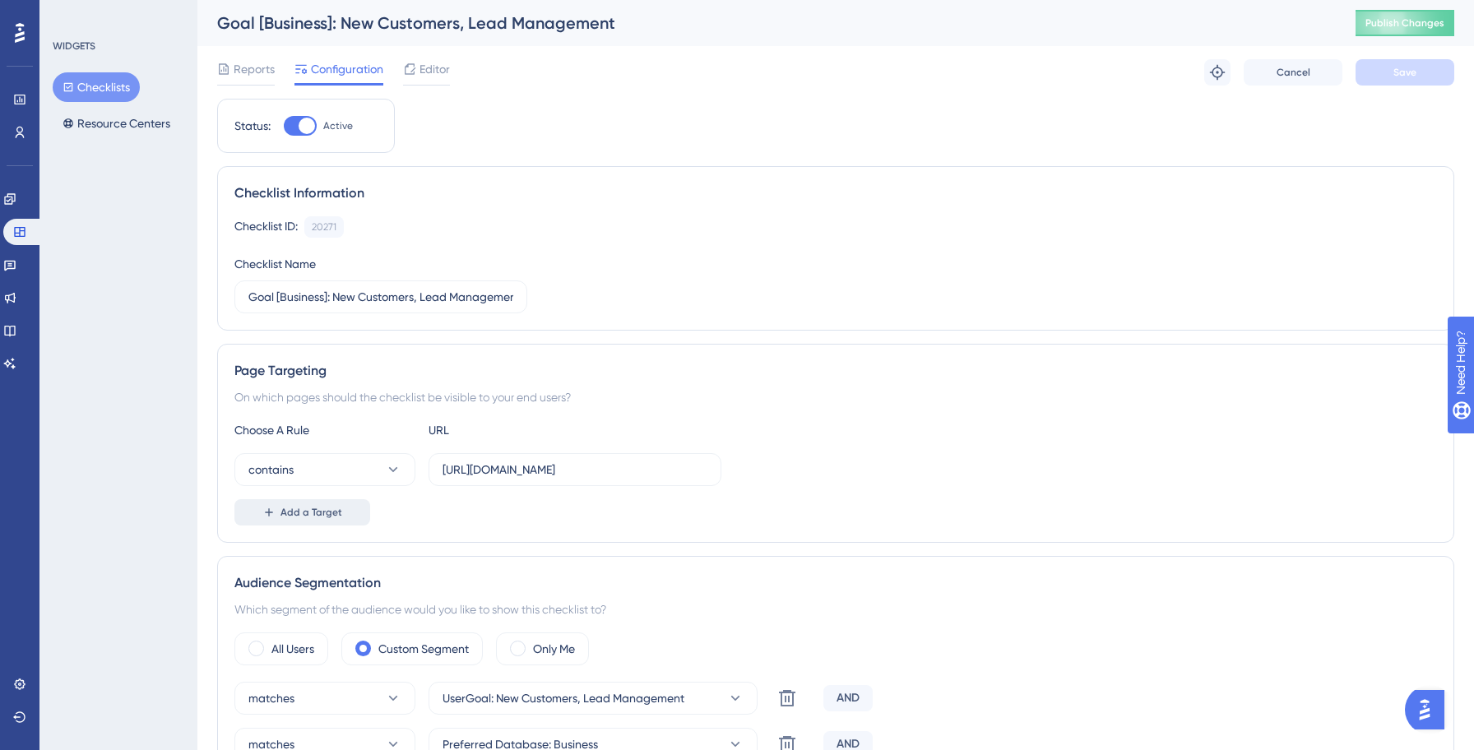
click at [276, 507] on button "Add a Target" at bounding box center [302, 512] width 136 height 26
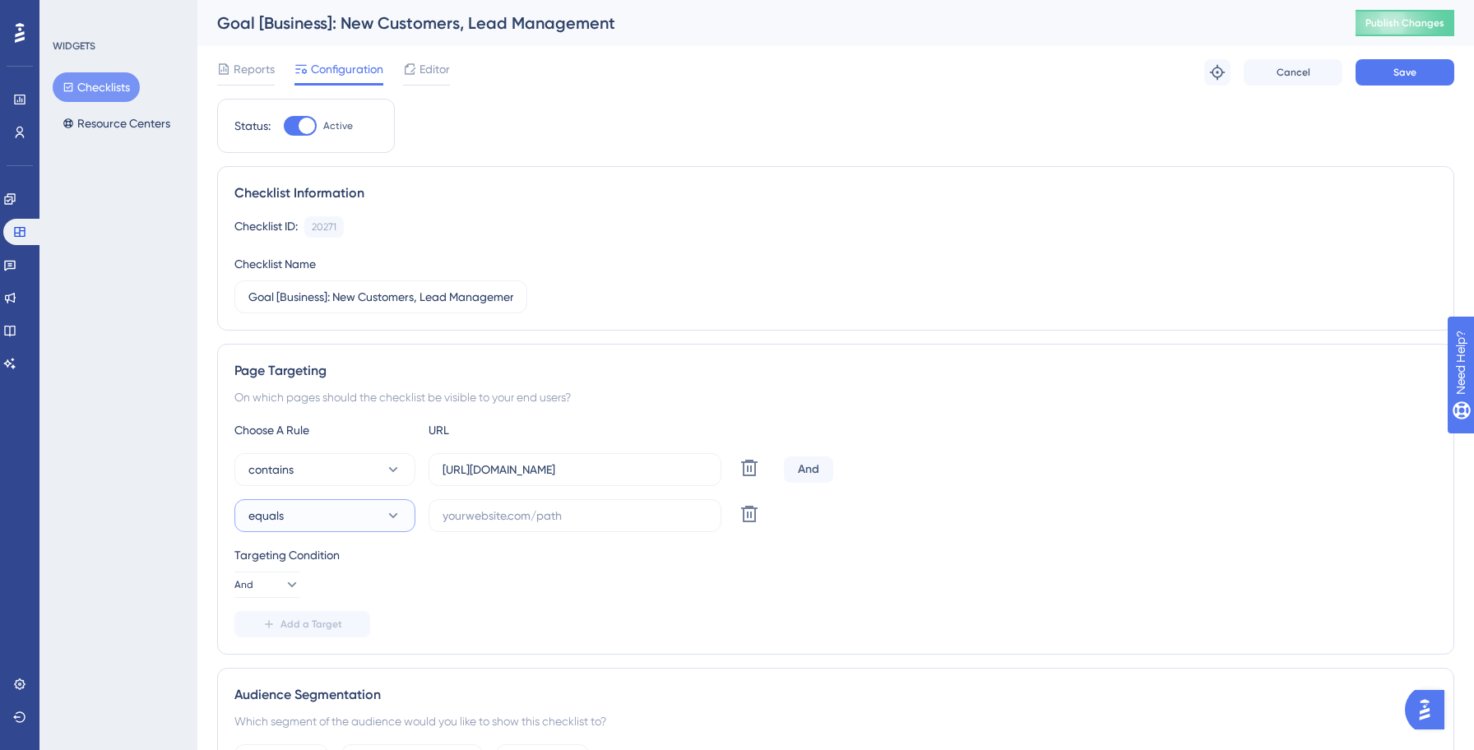
click at [278, 508] on span "equals" at bounding box center [265, 516] width 35 height 20
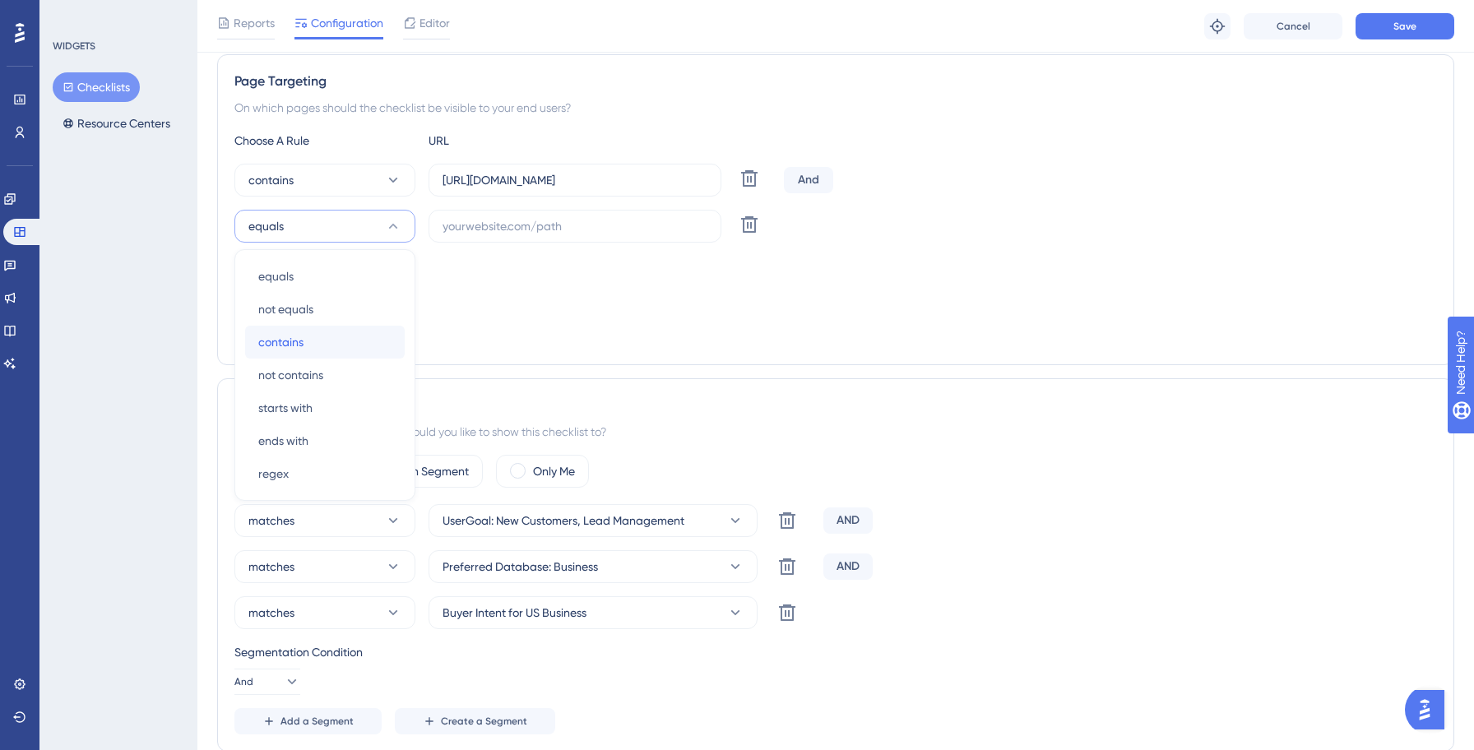
click at [284, 340] on span "contains" at bounding box center [280, 342] width 45 height 20
click at [252, 289] on span "And" at bounding box center [244, 295] width 19 height 13
click at [256, 369] on span "Or" at bounding box center [258, 375] width 13 height 20
click at [504, 235] on label at bounding box center [574, 226] width 293 height 33
click at [504, 235] on input "text" at bounding box center [574, 226] width 265 height 18
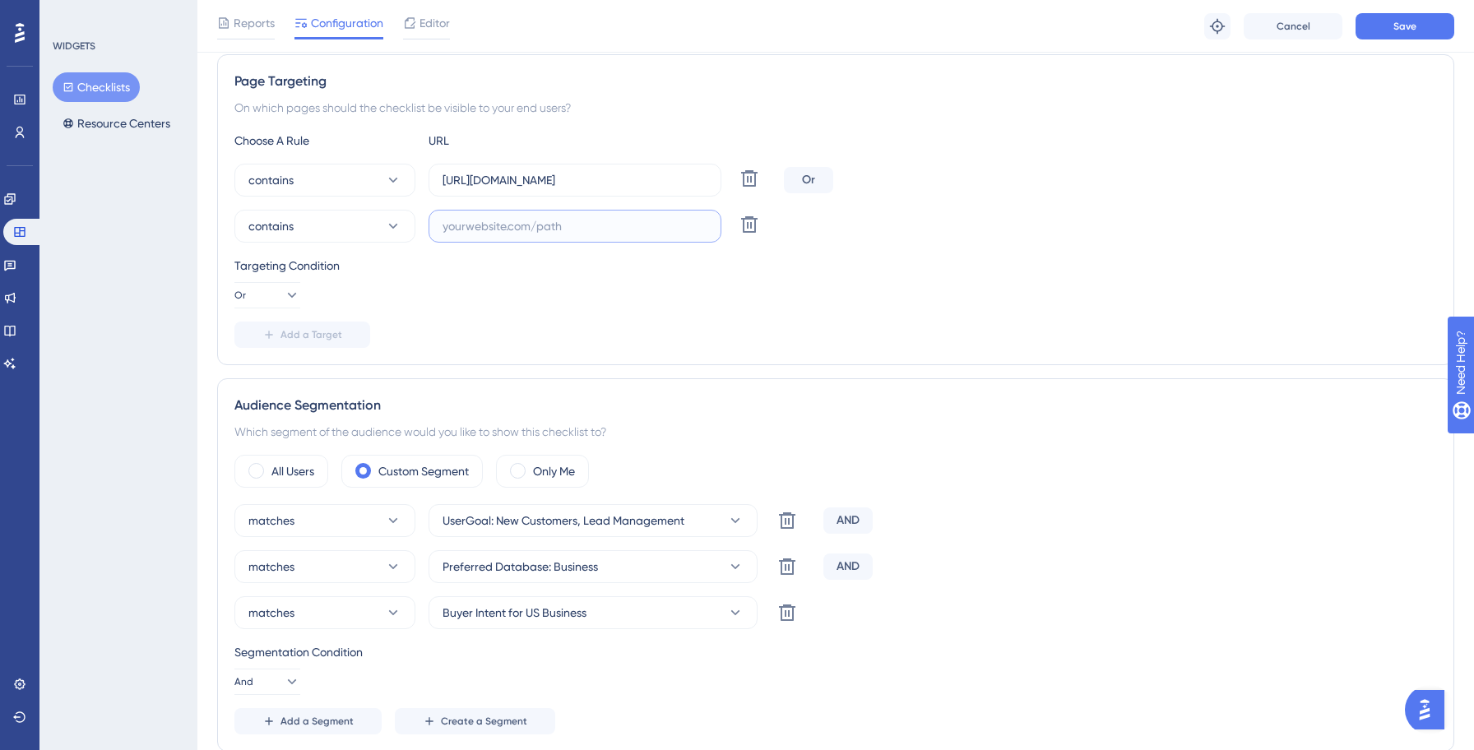
paste input "[URL][DOMAIN_NAME]"
type input "[URL][DOMAIN_NAME]"
click at [1395, 27] on span "Save" at bounding box center [1404, 26] width 23 height 13
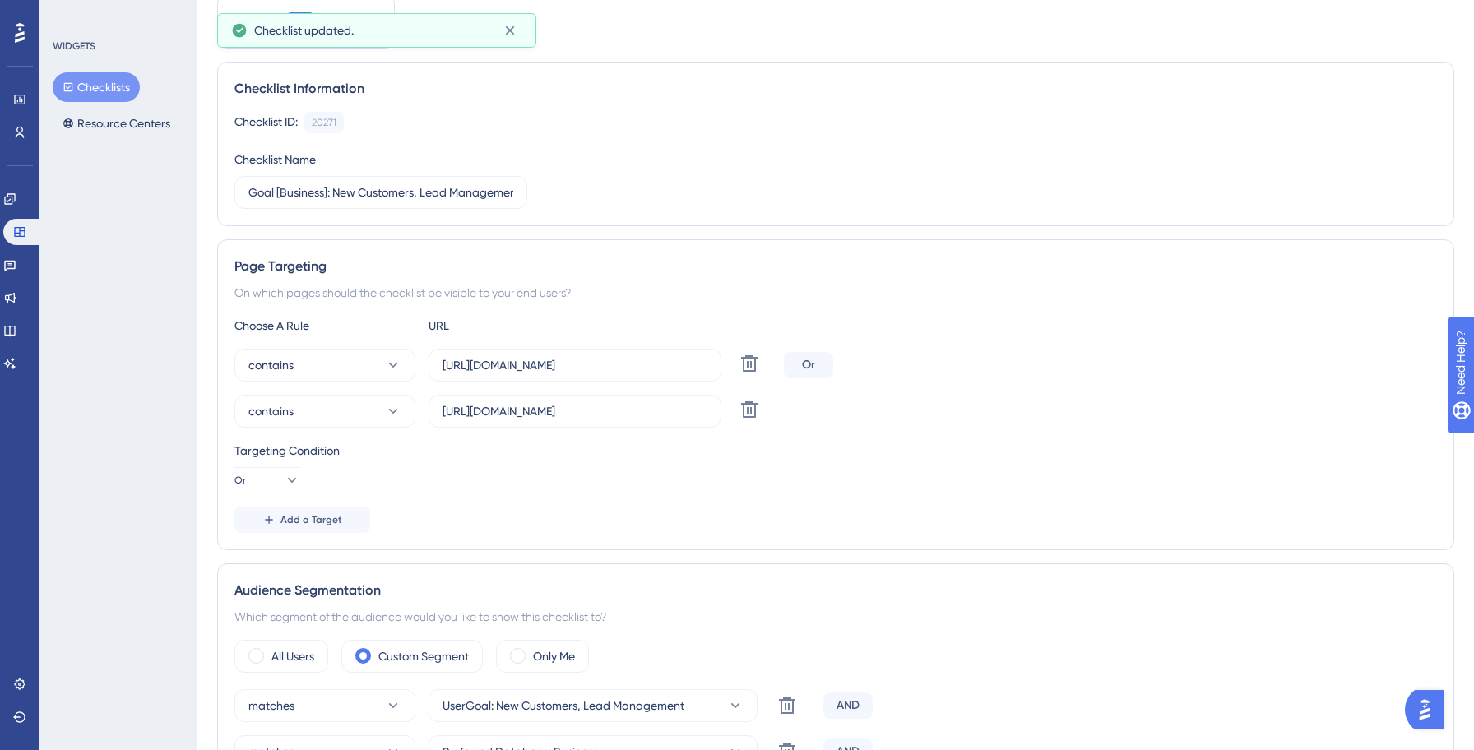
scroll to position [0, 0]
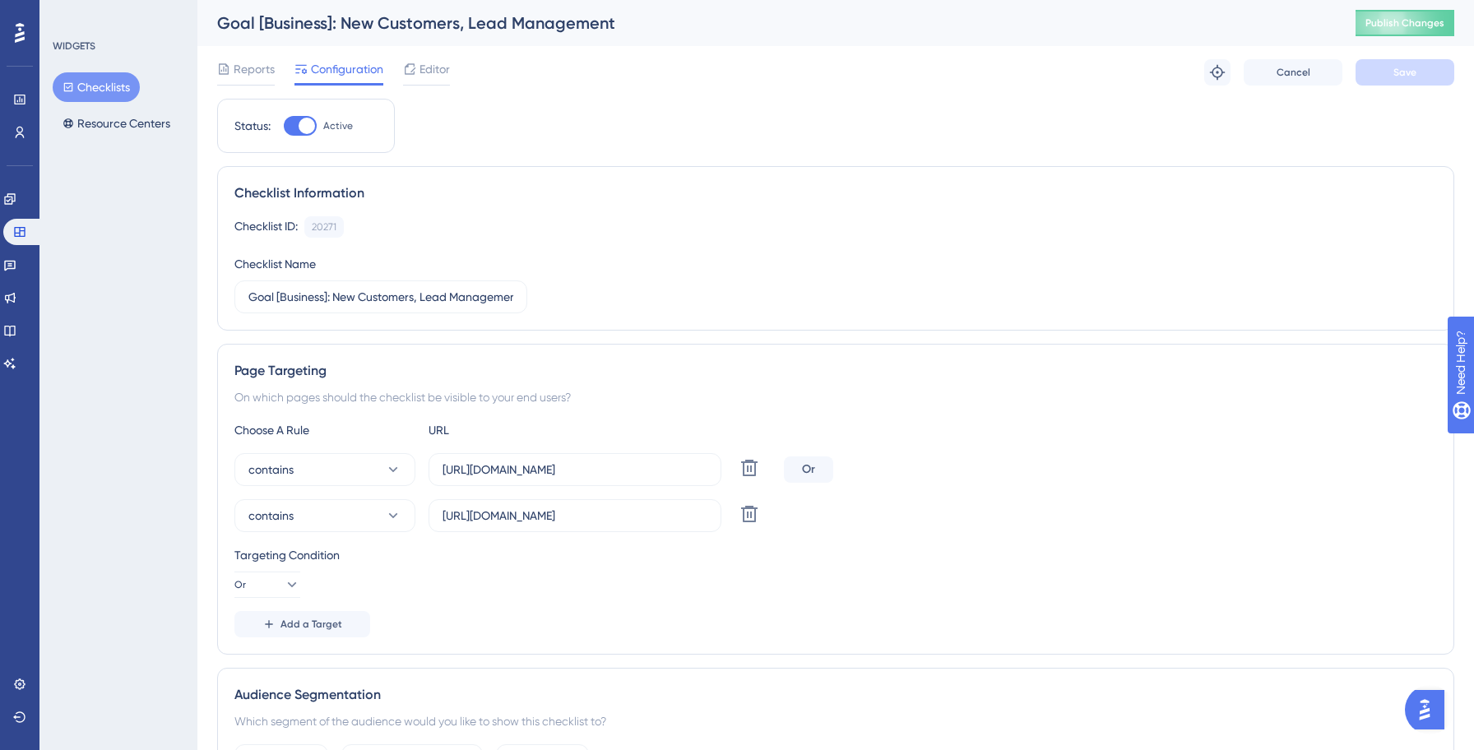
click at [109, 81] on button "Checklists" at bounding box center [96, 87] width 87 height 30
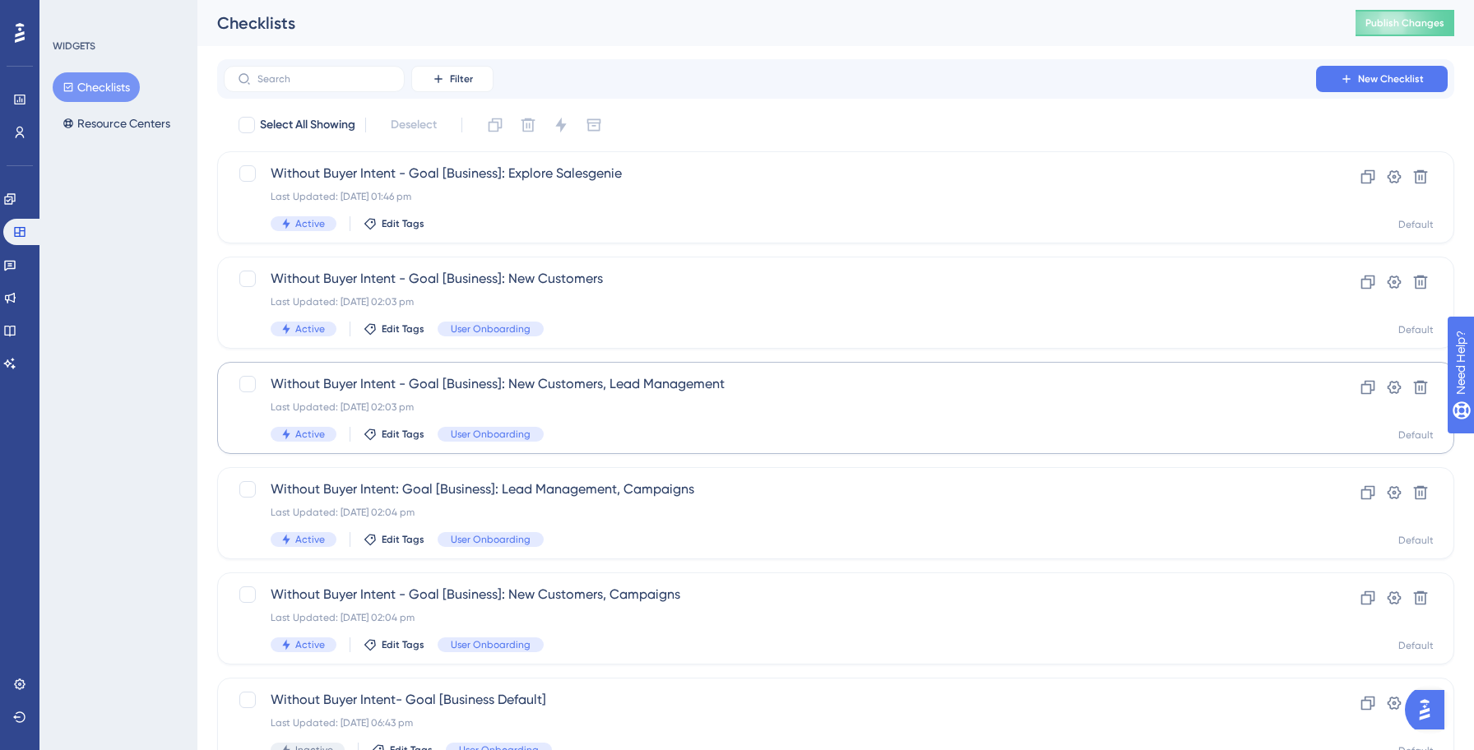
scroll to position [526, 0]
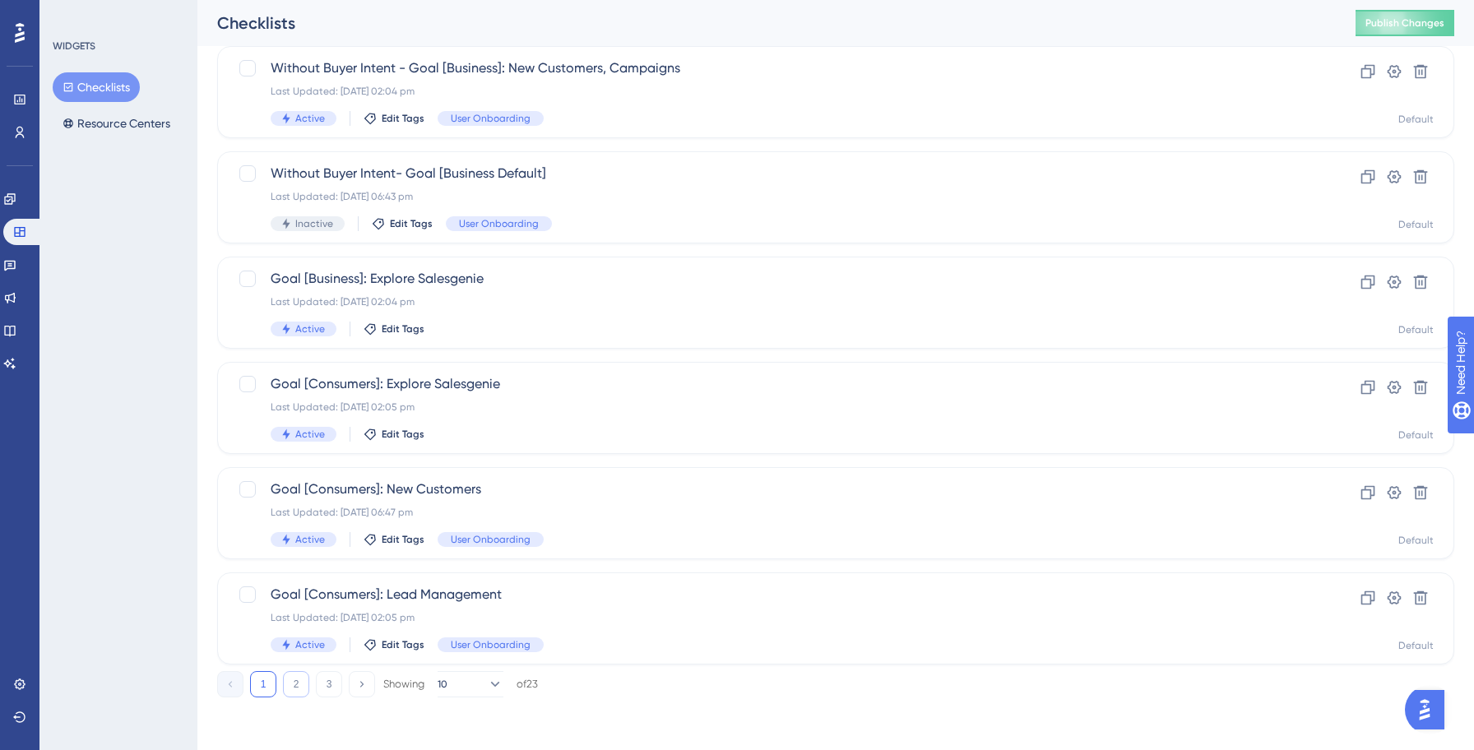
click at [303, 690] on button "2" at bounding box center [296, 684] width 26 height 26
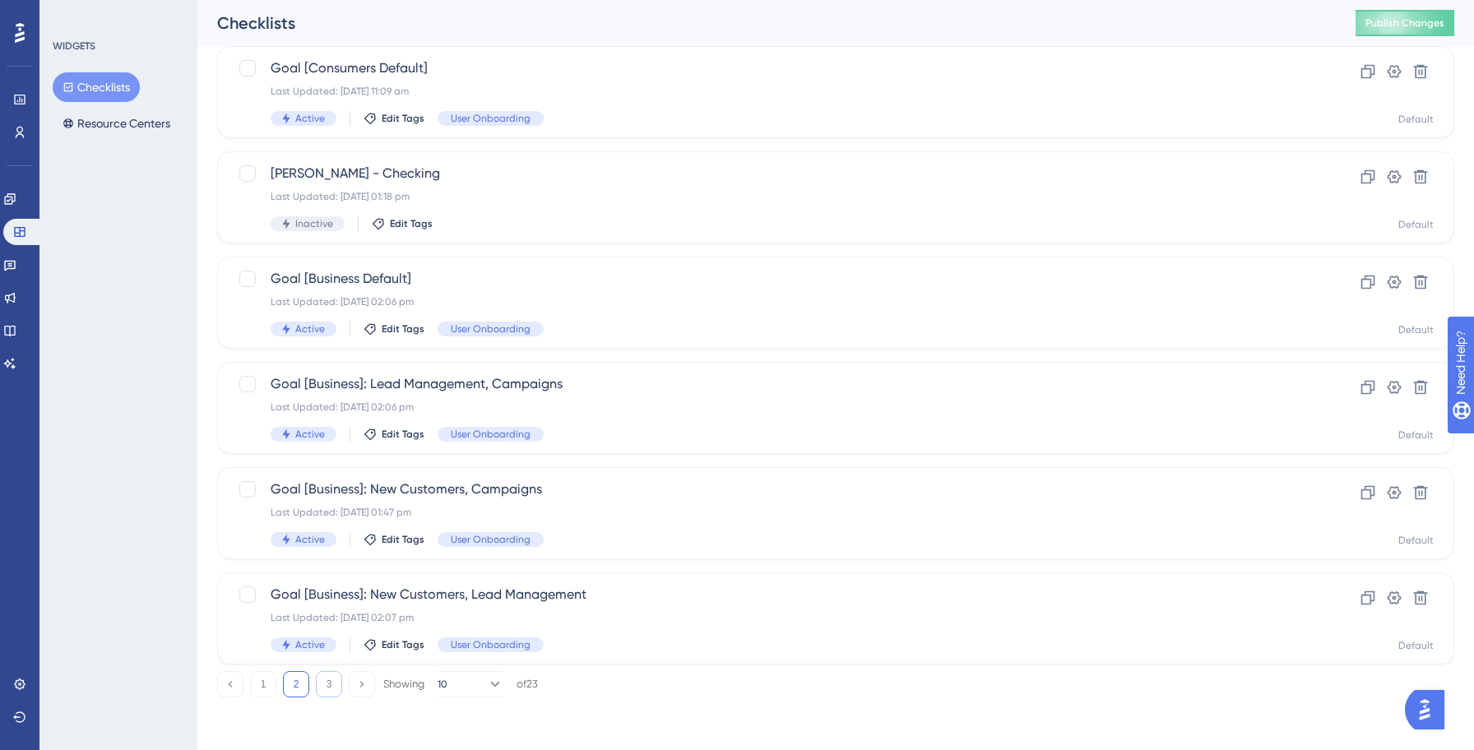
click at [324, 687] on button "3" at bounding box center [329, 684] width 26 height 26
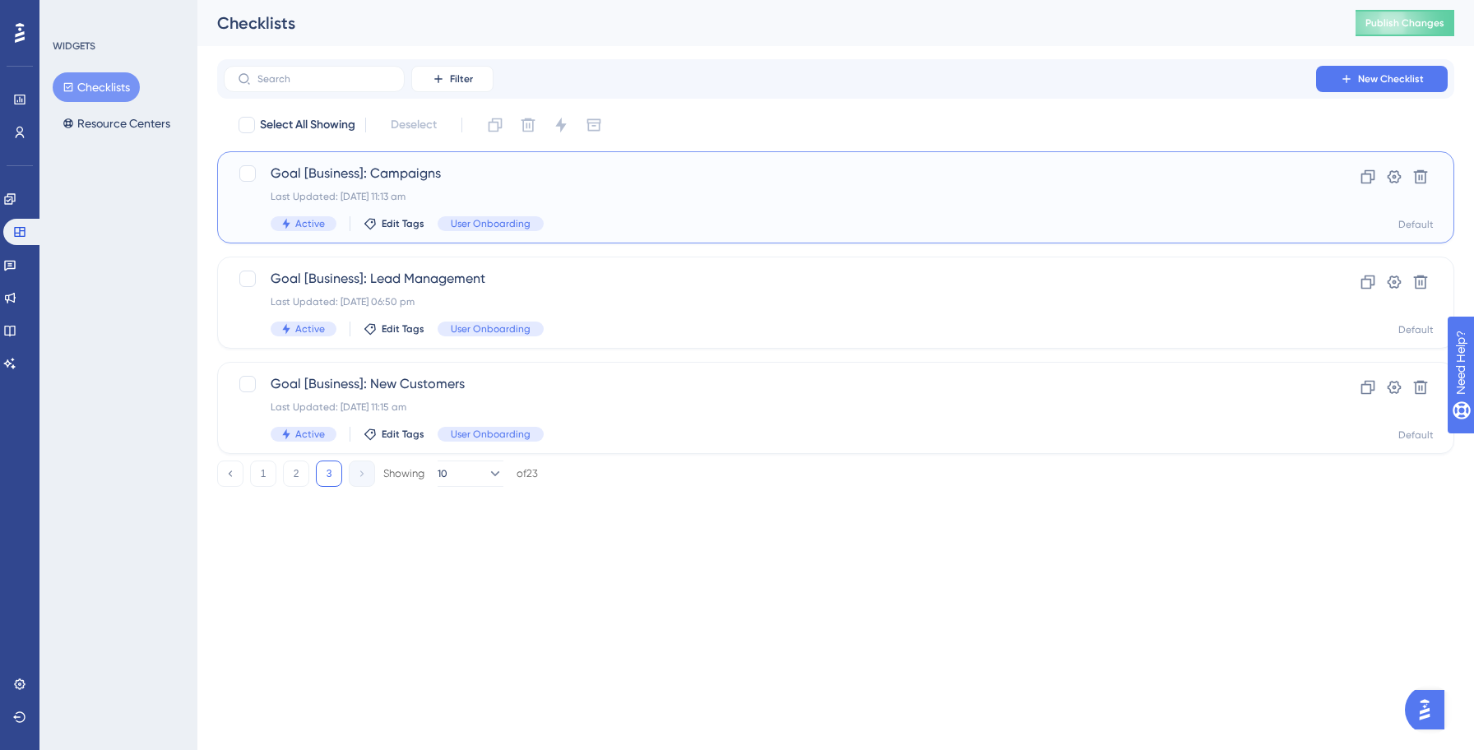
click at [674, 209] on div "Goal [Business]: Campaigns Last Updated: [DATE] 11:13 am Active Edit Tags User …" at bounding box center [770, 197] width 998 height 67
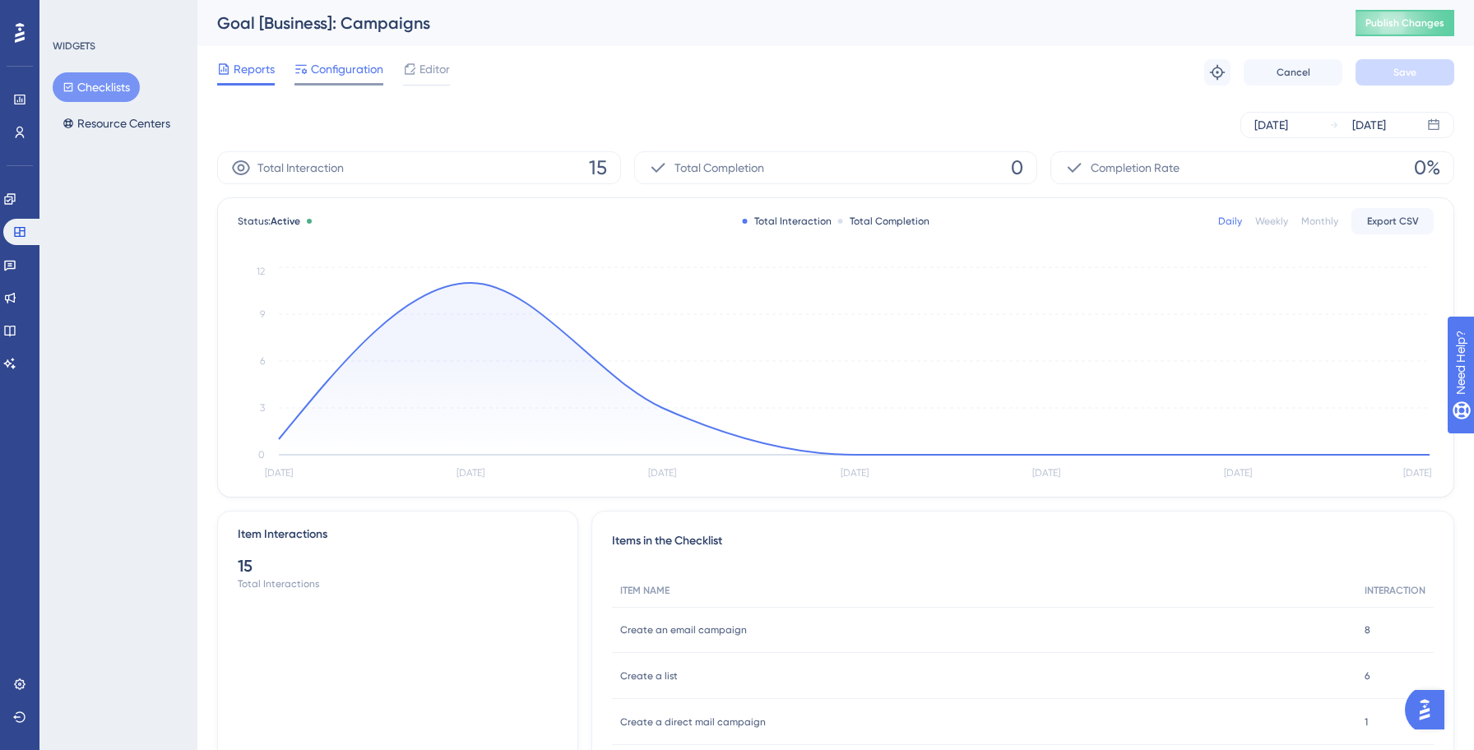
click at [348, 83] on div at bounding box center [338, 84] width 89 height 2
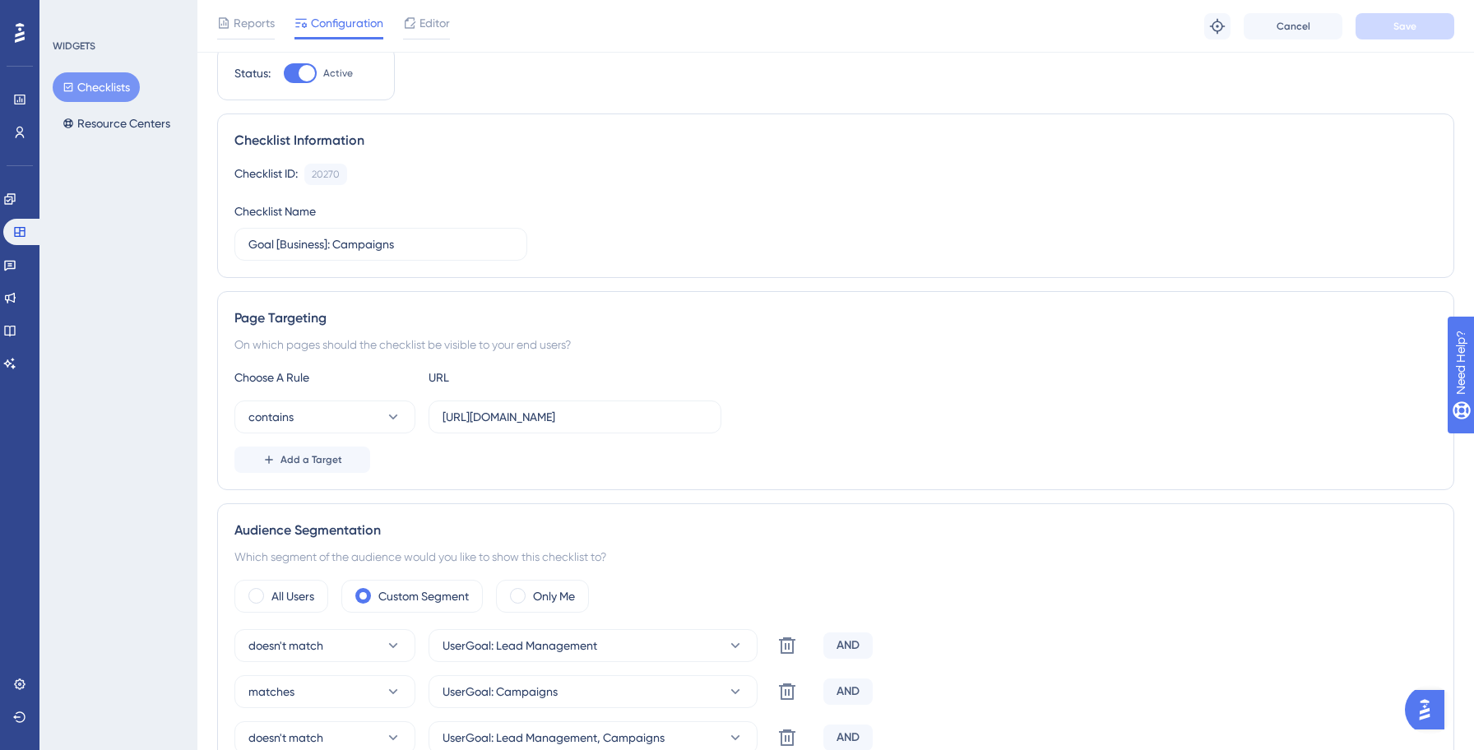
scroll to position [62, 0]
click at [362, 458] on button "Add a Target" at bounding box center [302, 456] width 136 height 26
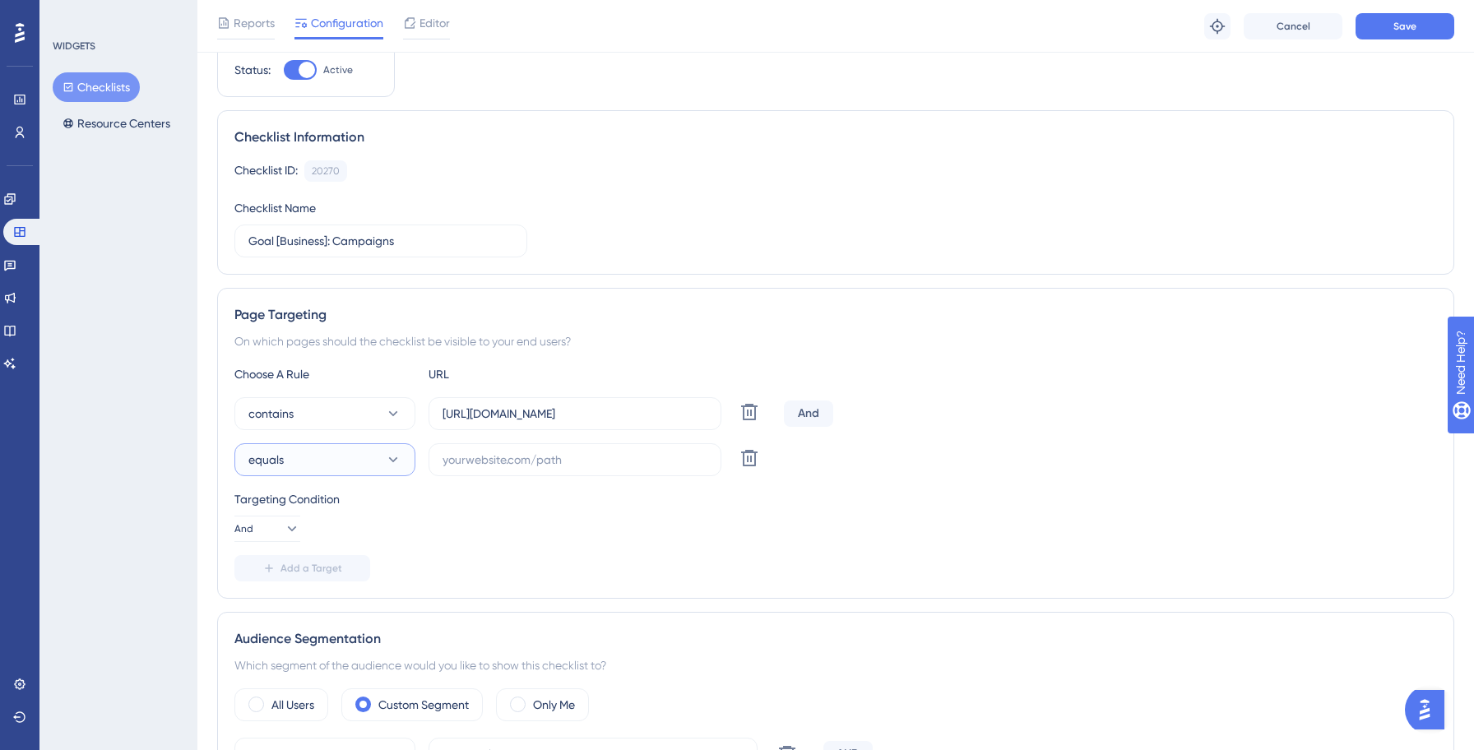
click at [341, 459] on button "equals" at bounding box center [324, 459] width 181 height 33
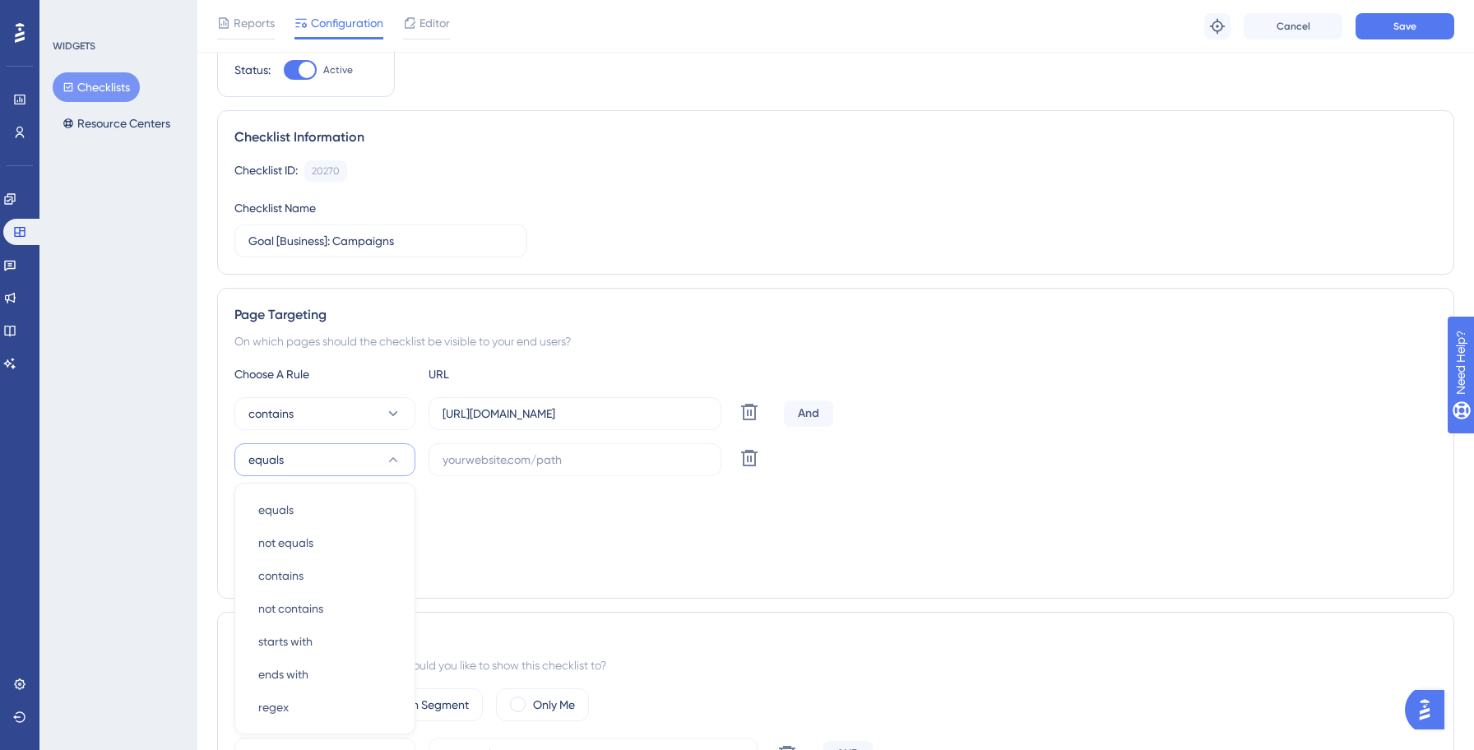
scroll to position [296, 0]
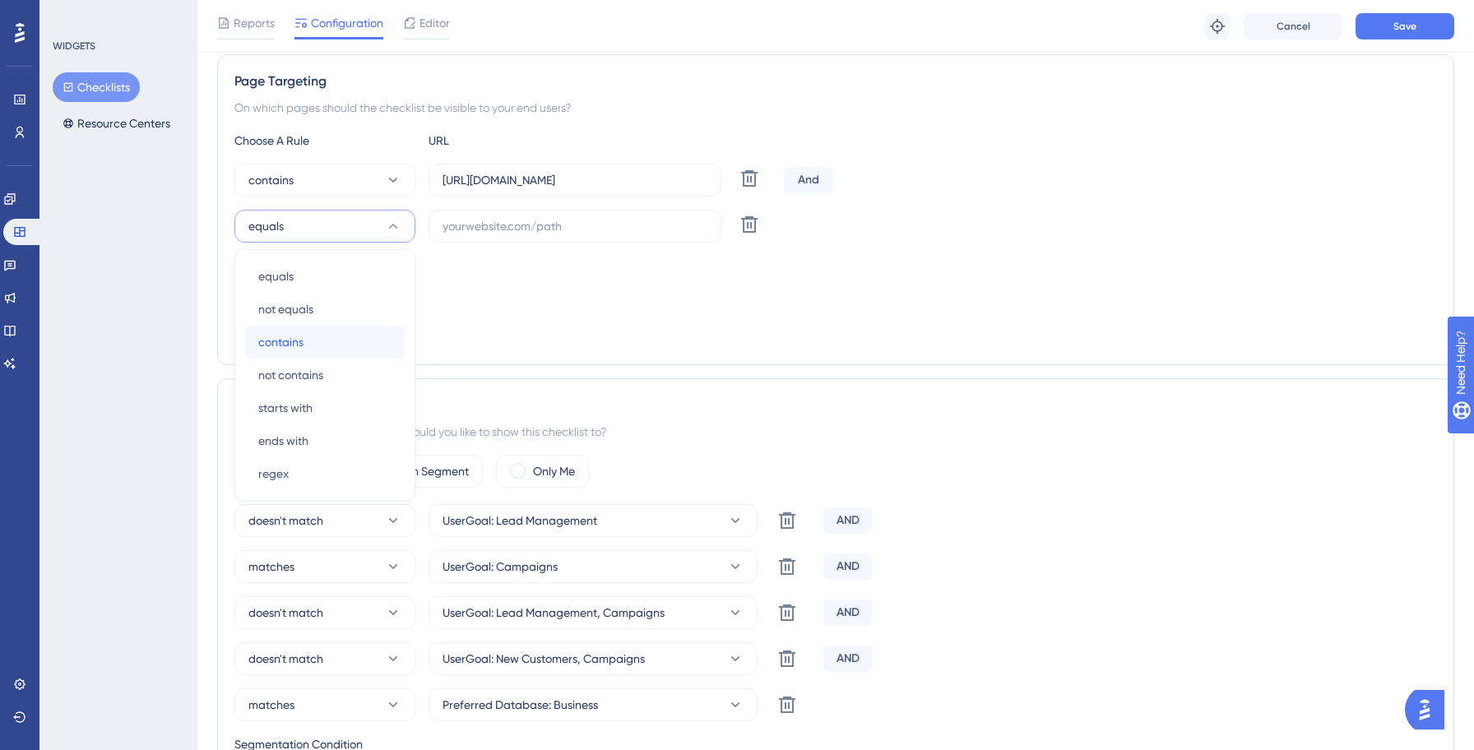
click at [273, 334] on span "contains" at bounding box center [280, 342] width 45 height 20
click at [483, 222] on input "text" at bounding box center [574, 226] width 265 height 18
paste input "[URL][DOMAIN_NAME]"
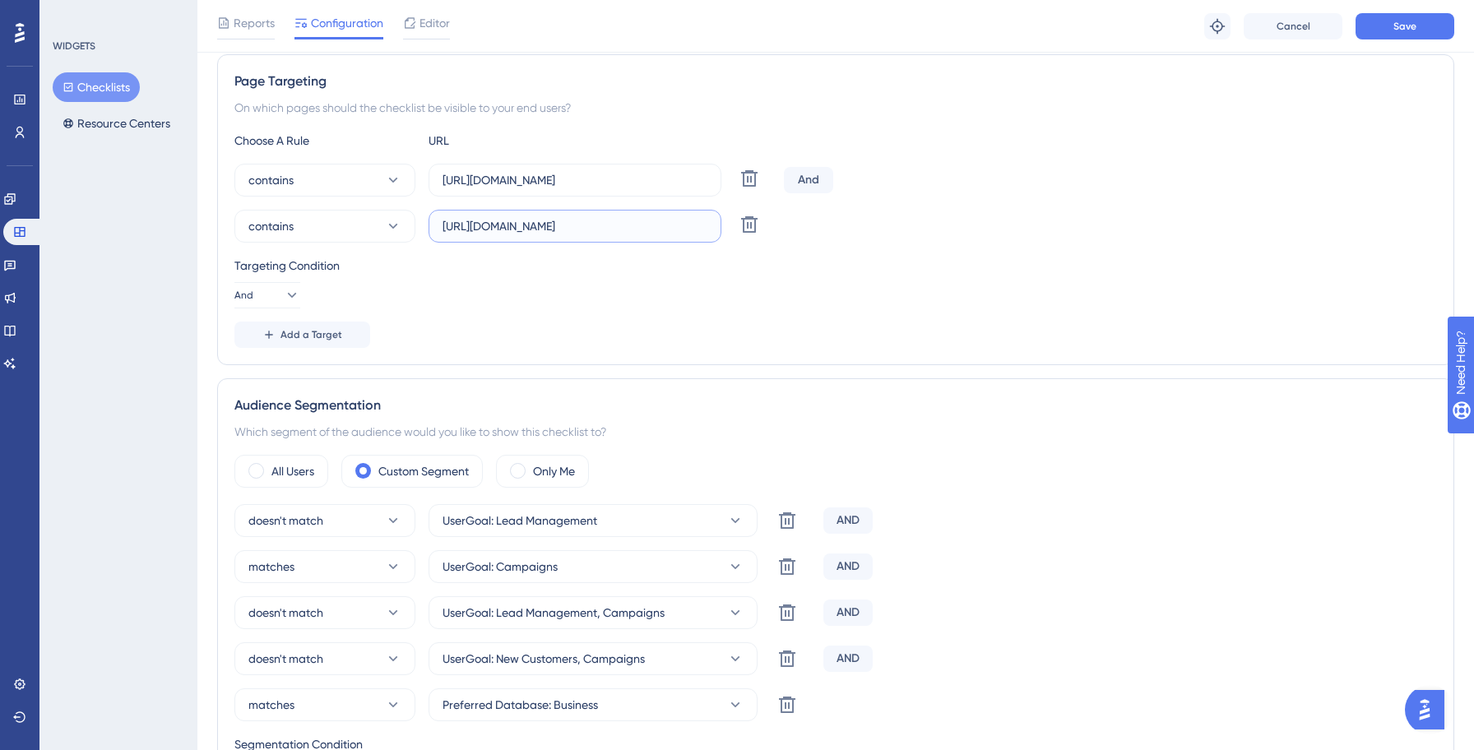
type input "[URL][DOMAIN_NAME]"
click at [951, 280] on div "Targeting Condition And" at bounding box center [835, 282] width 1202 height 53
click at [1407, 30] on span "Save" at bounding box center [1404, 26] width 23 height 13
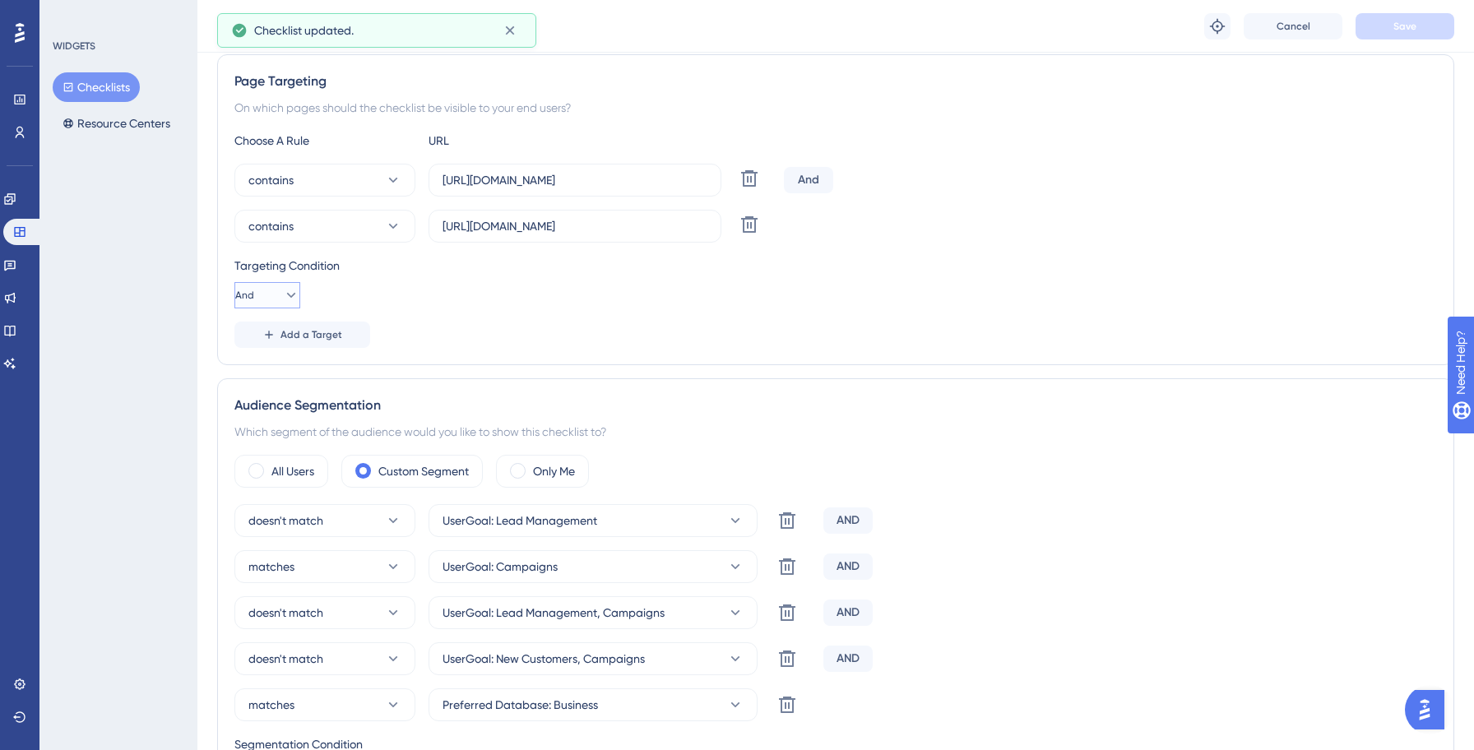
click at [272, 293] on button "And" at bounding box center [267, 295] width 66 height 26
click at [253, 374] on span "Or" at bounding box center [258, 375] width 13 height 20
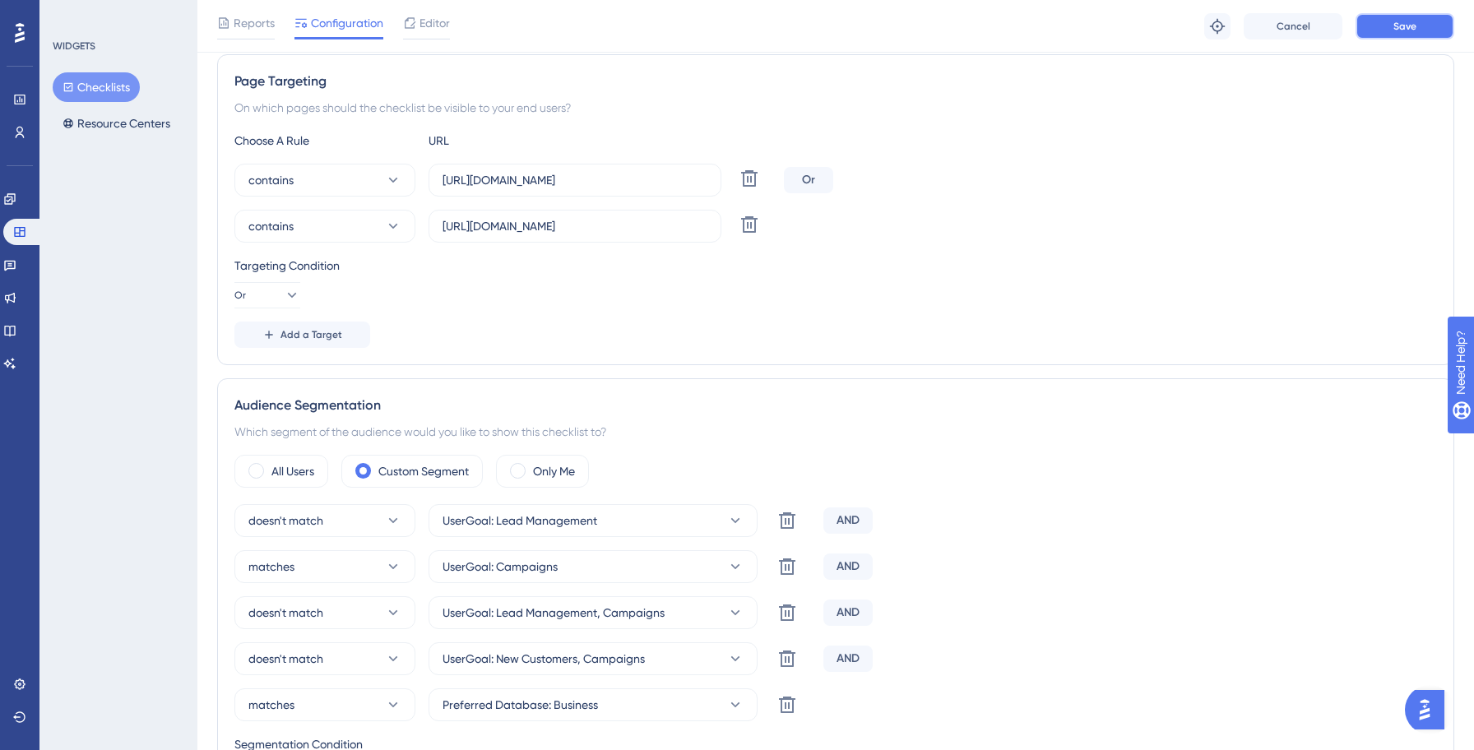
click at [1391, 32] on button "Save" at bounding box center [1404, 26] width 99 height 26
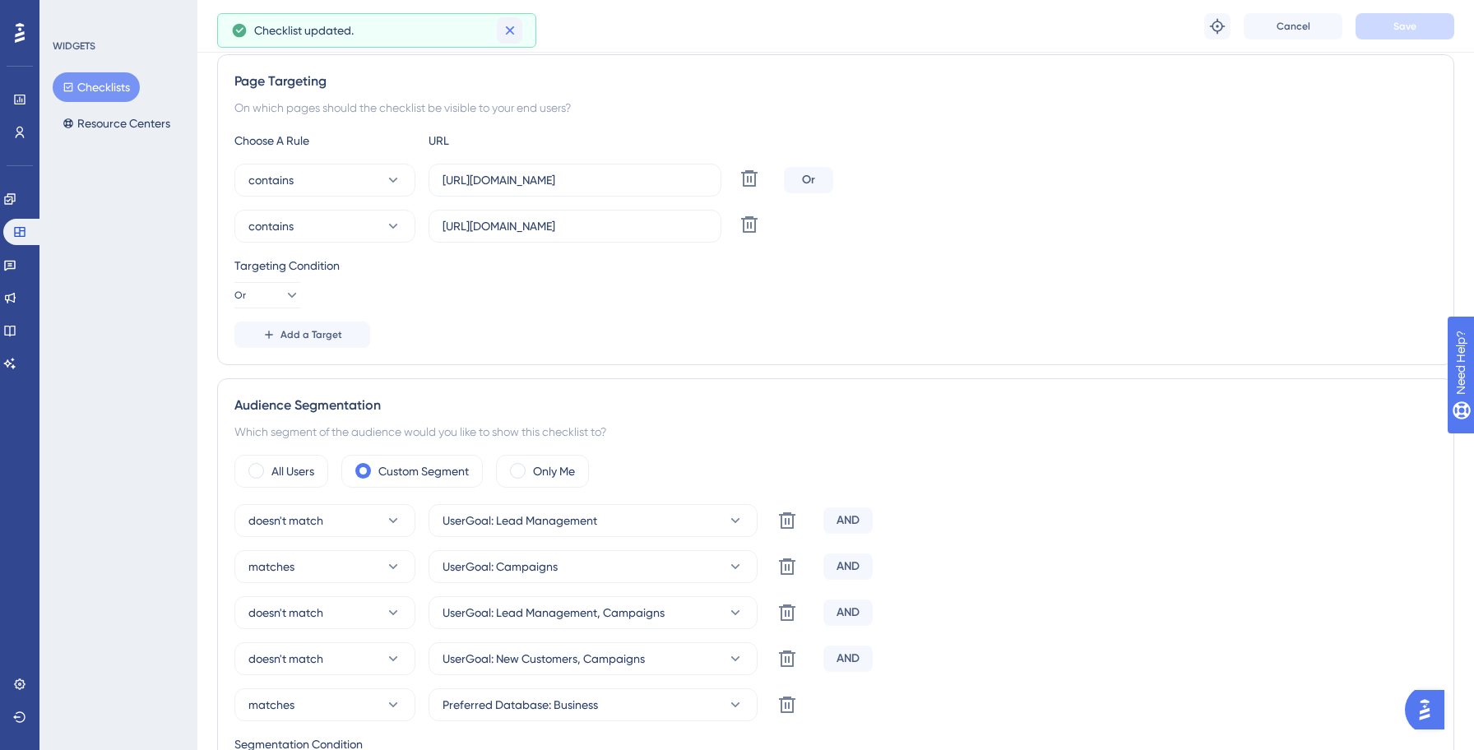
click at [507, 20] on button at bounding box center [509, 30] width 25 height 26
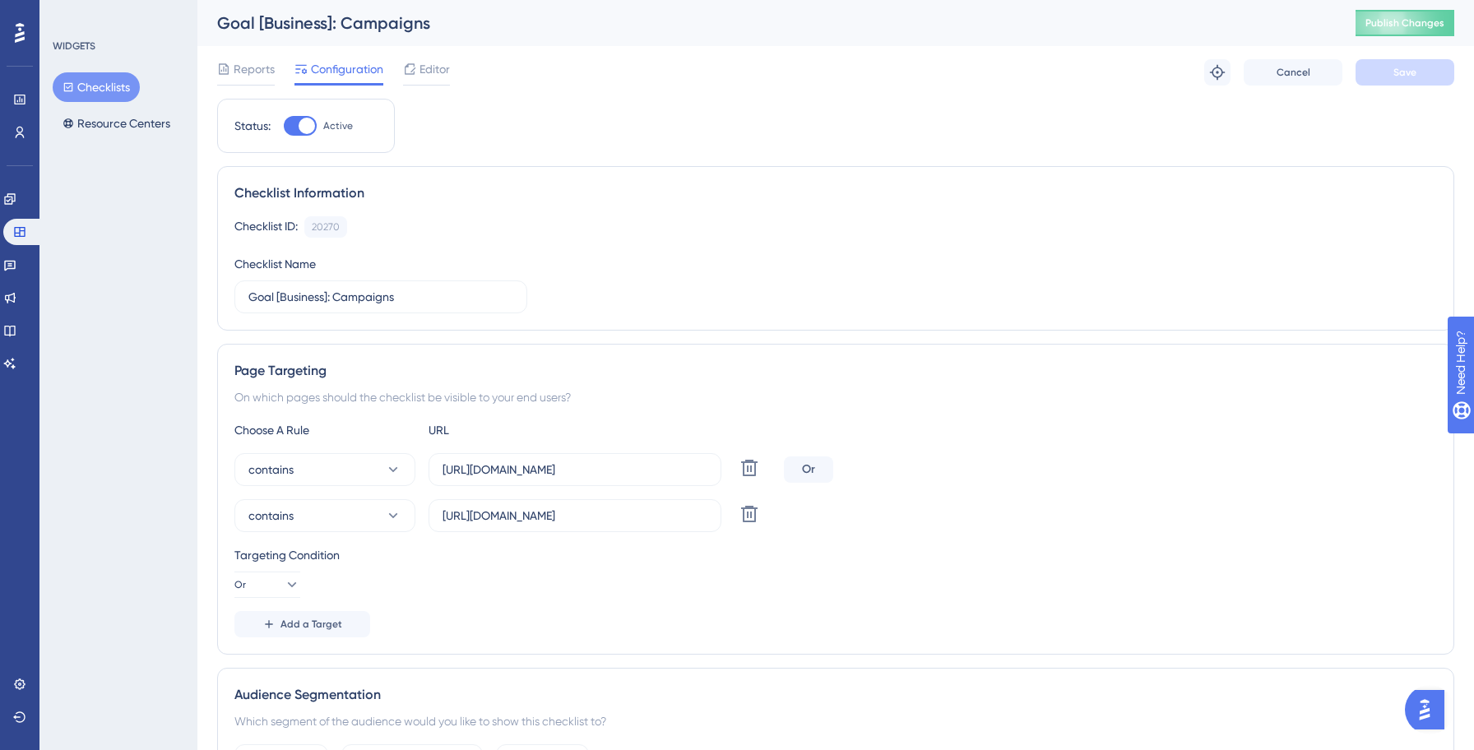
click at [107, 89] on button "Checklists" at bounding box center [96, 87] width 87 height 30
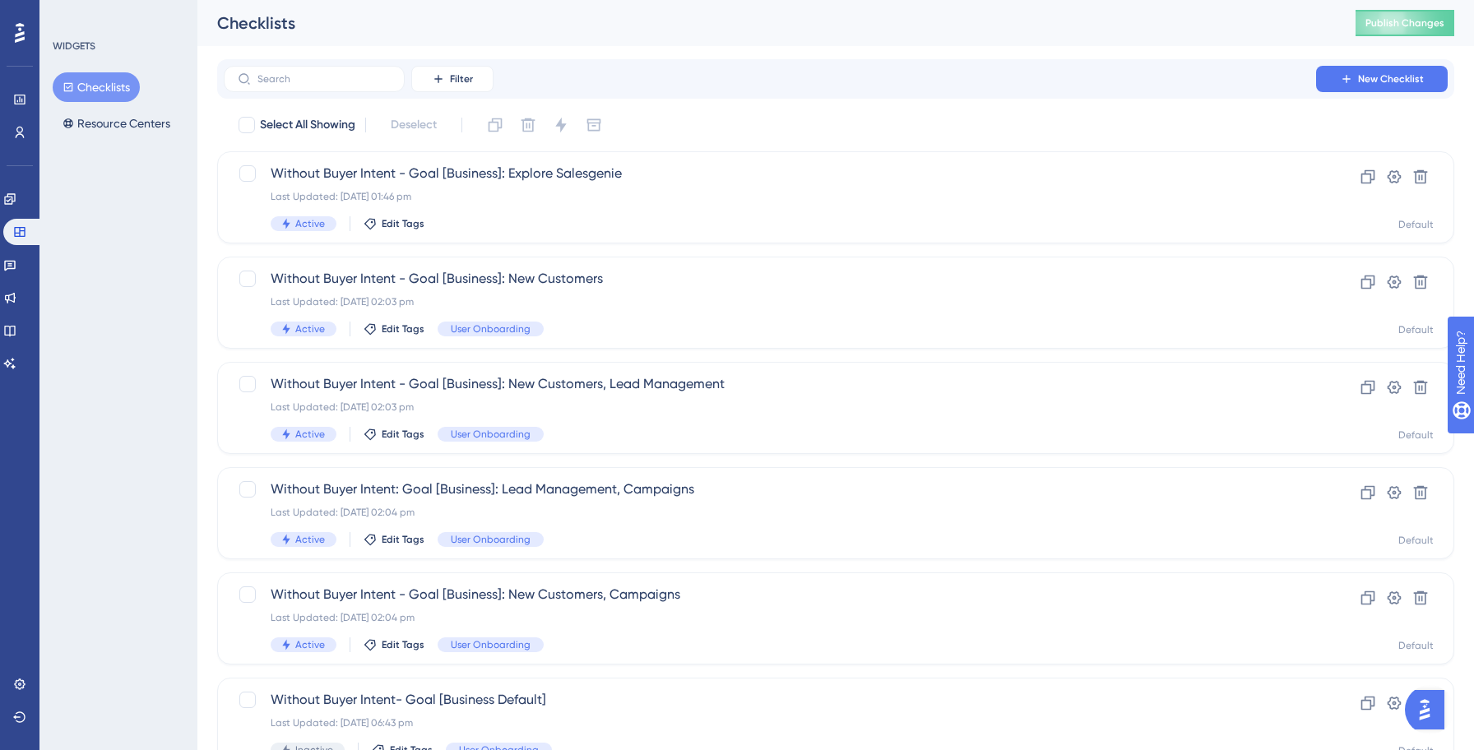
scroll to position [526, 0]
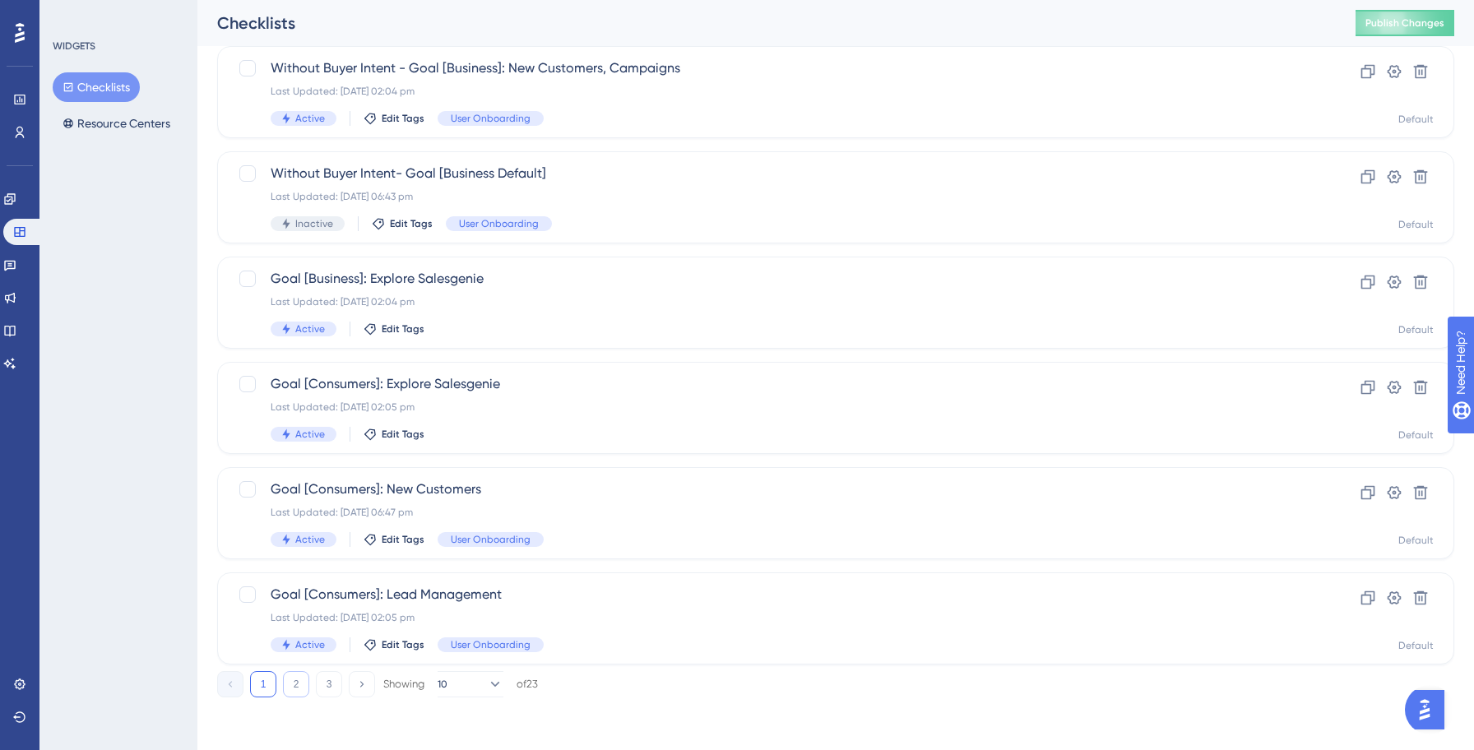
click at [303, 678] on button "2" at bounding box center [296, 684] width 26 height 26
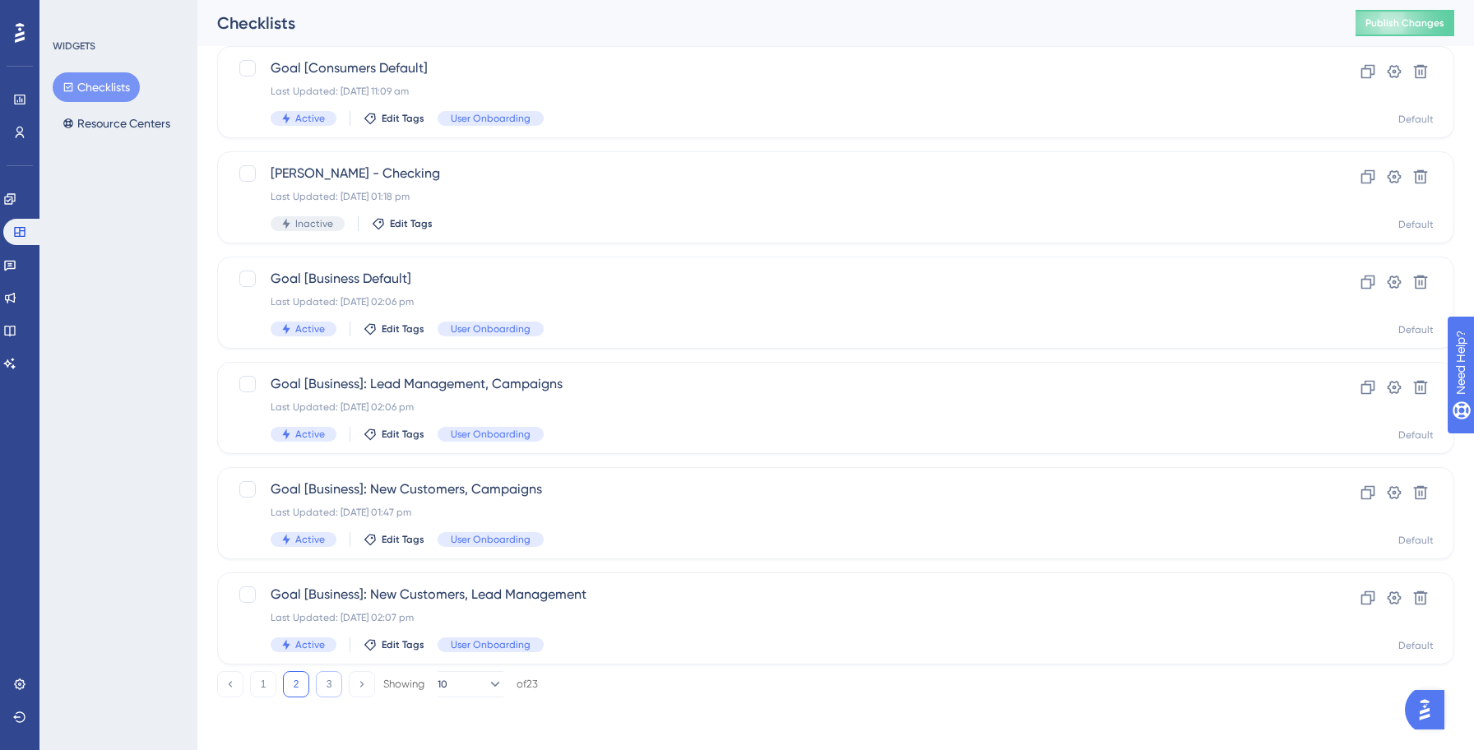
click at [325, 688] on button "3" at bounding box center [329, 684] width 26 height 26
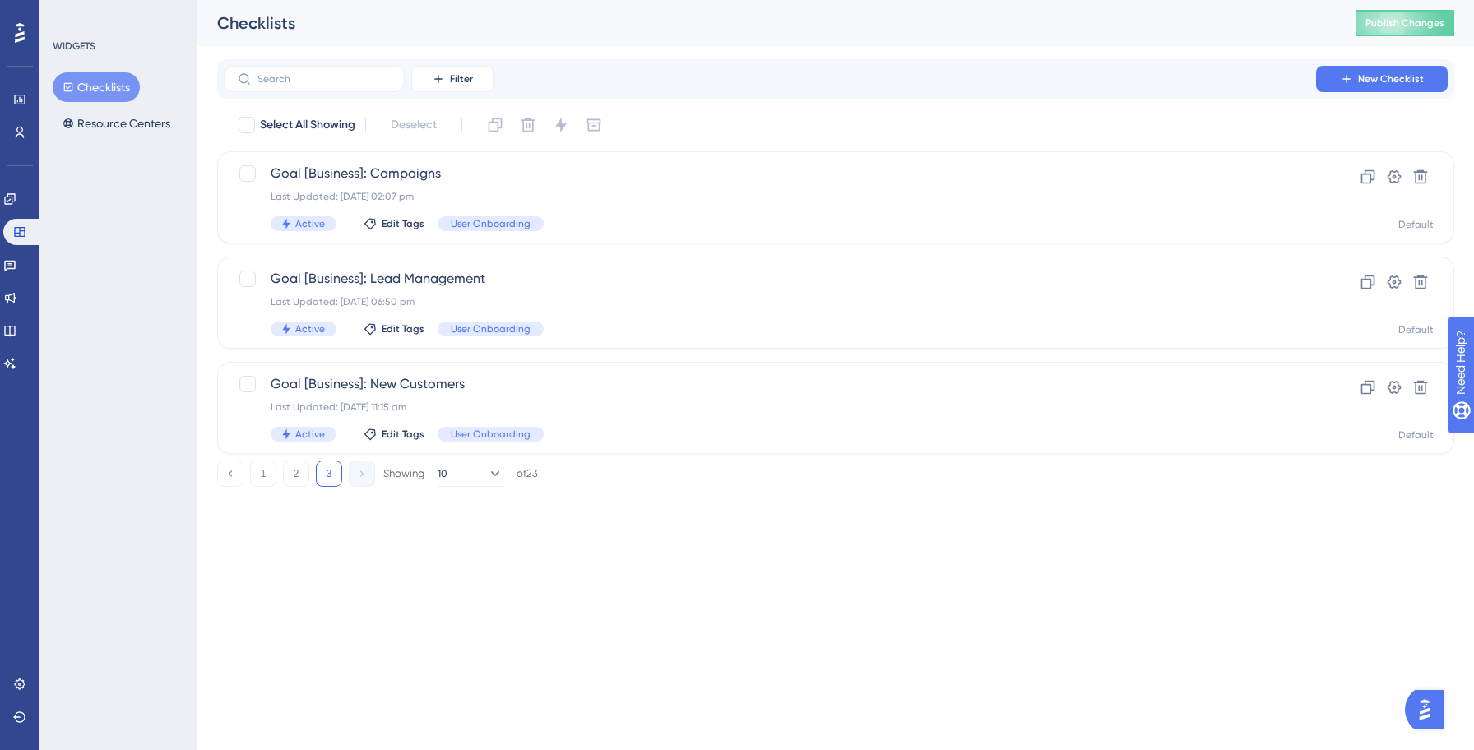
scroll to position [0, 0]
click at [562, 274] on span "Goal [Business]: Lead Management" at bounding box center [770, 279] width 998 height 20
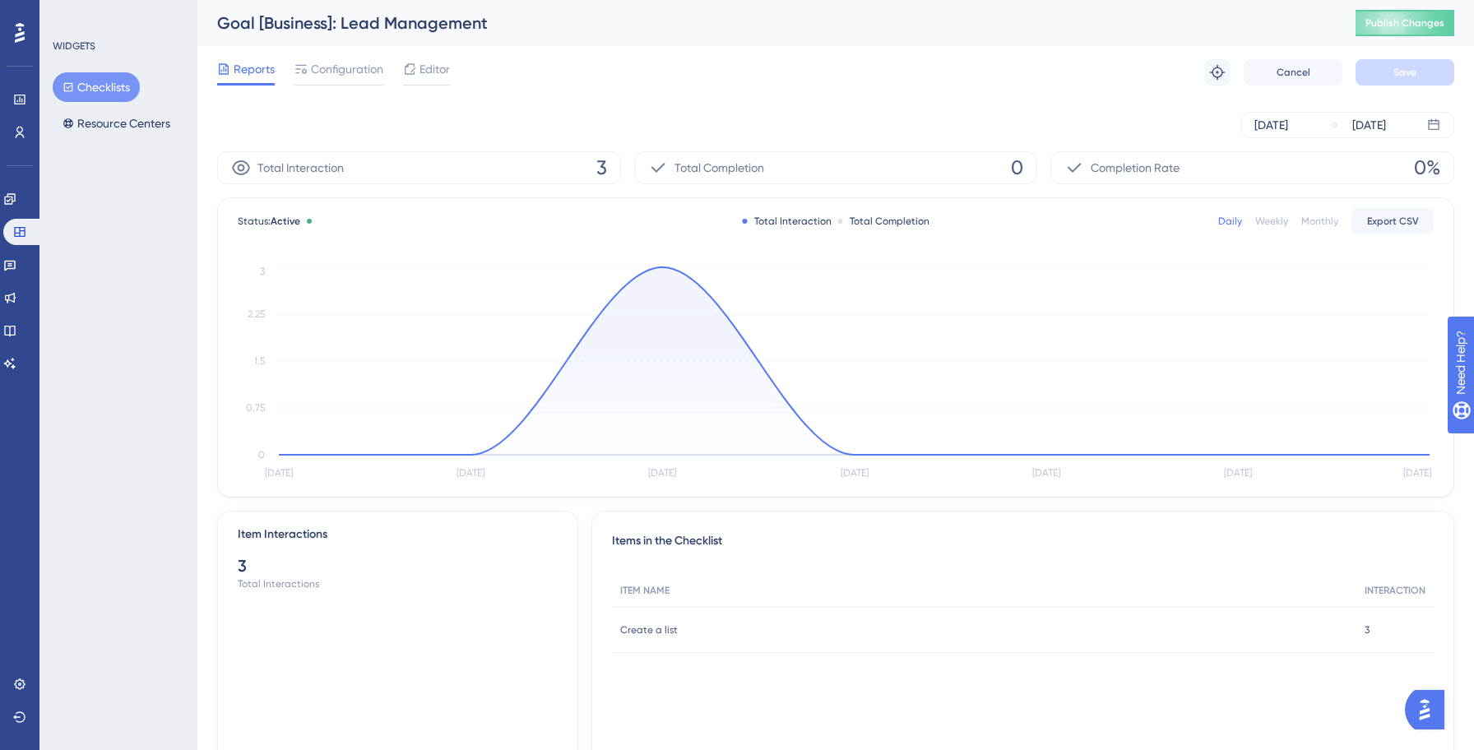
click at [324, 52] on div "Reports Configuration Editor Troubleshoot Cancel Save" at bounding box center [835, 72] width 1237 height 53
click at [331, 63] on span "Configuration" at bounding box center [347, 69] width 72 height 20
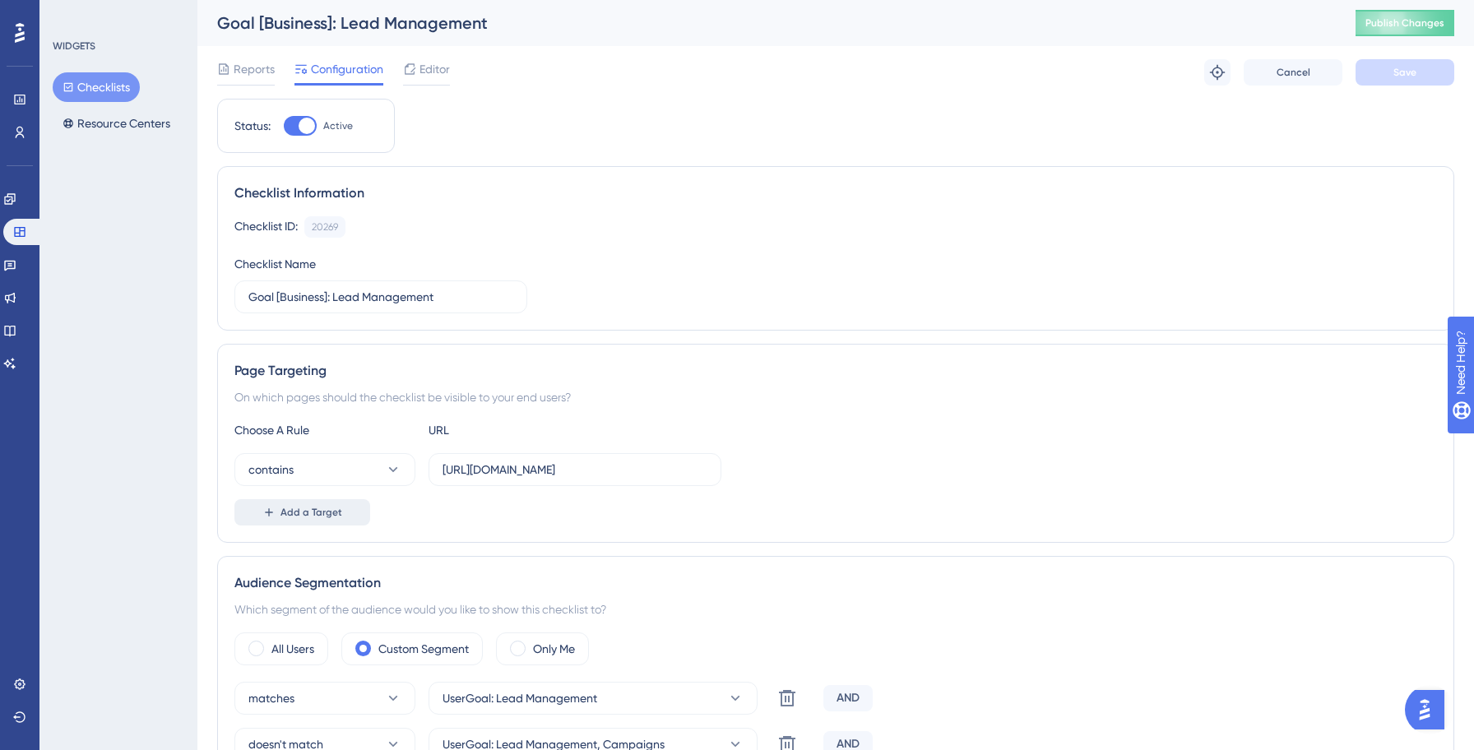
click at [316, 519] on button "Add a Target" at bounding box center [302, 512] width 136 height 26
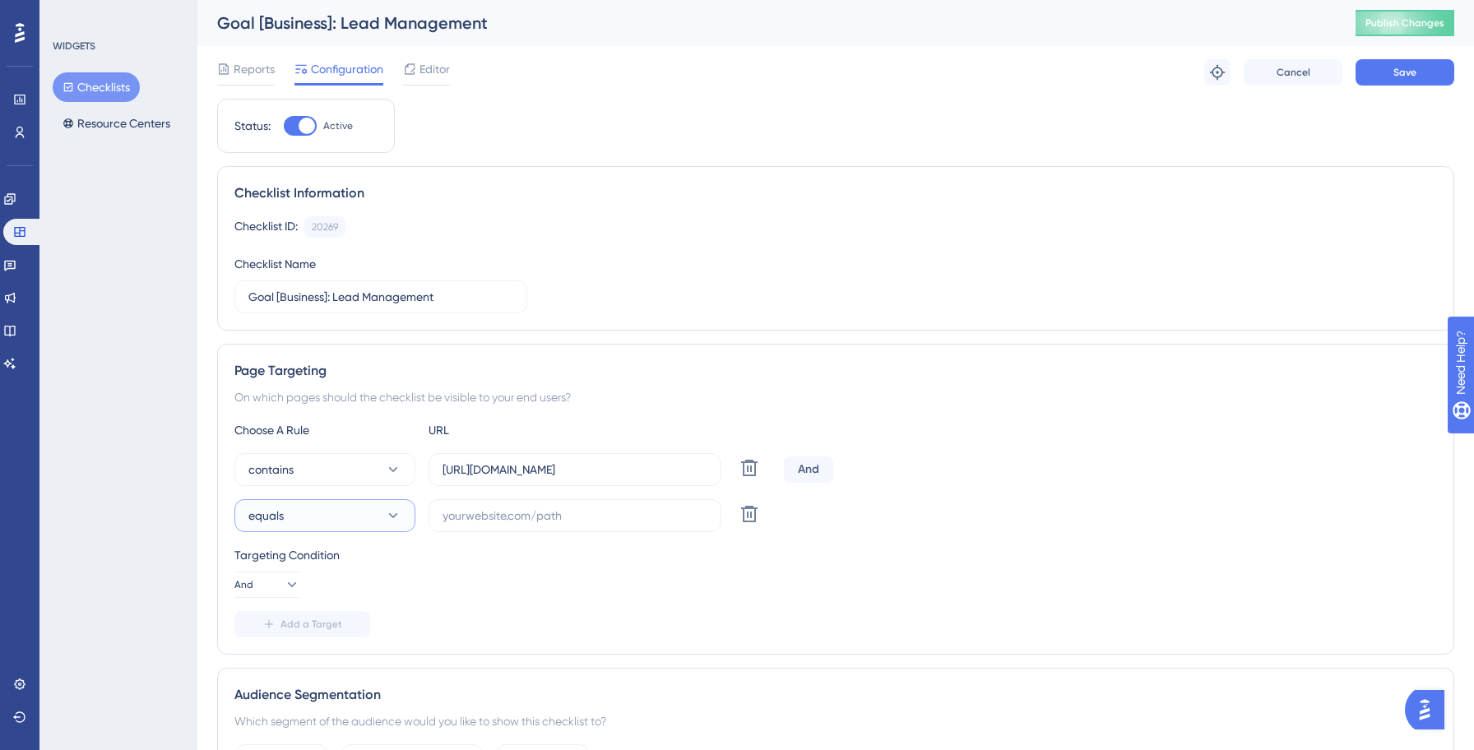
click at [295, 503] on button "equals" at bounding box center [324, 515] width 181 height 33
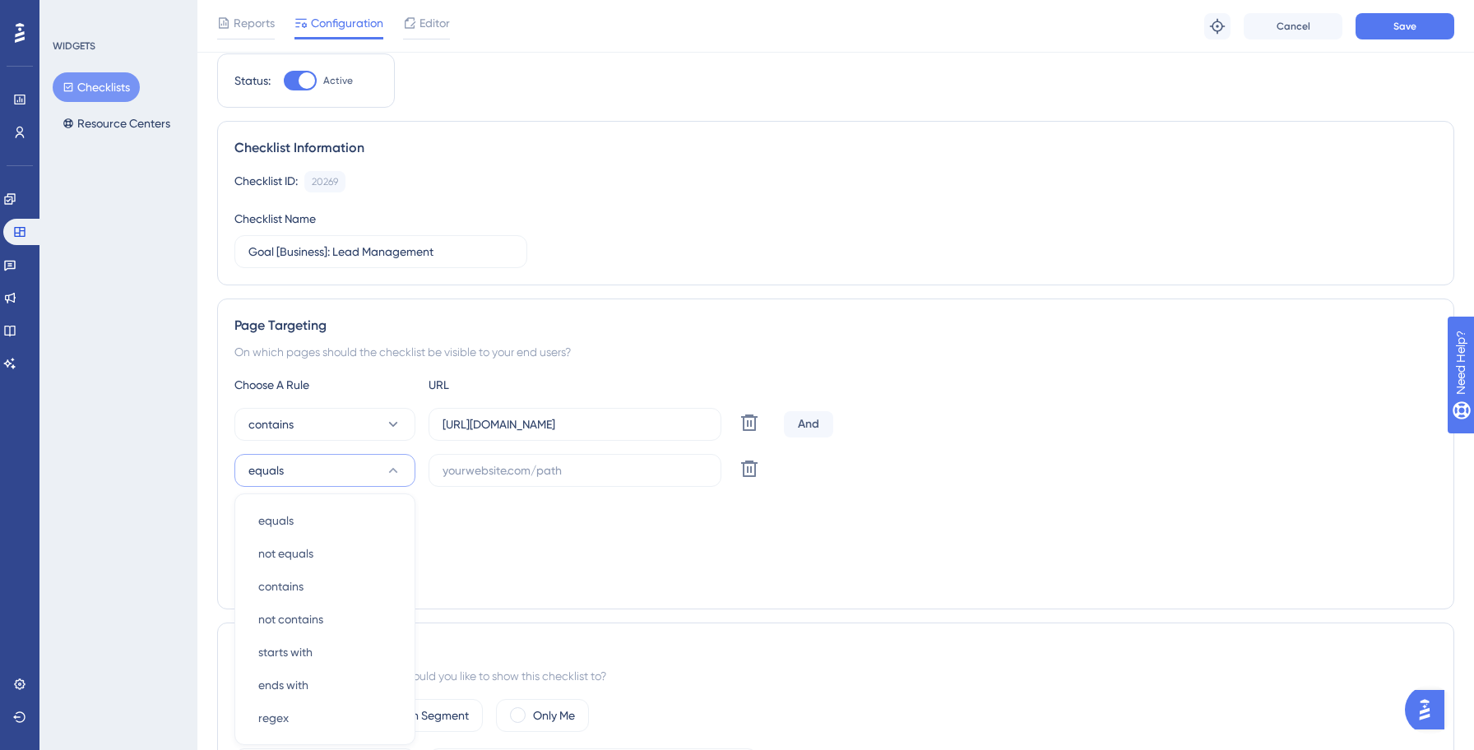
scroll to position [289, 0]
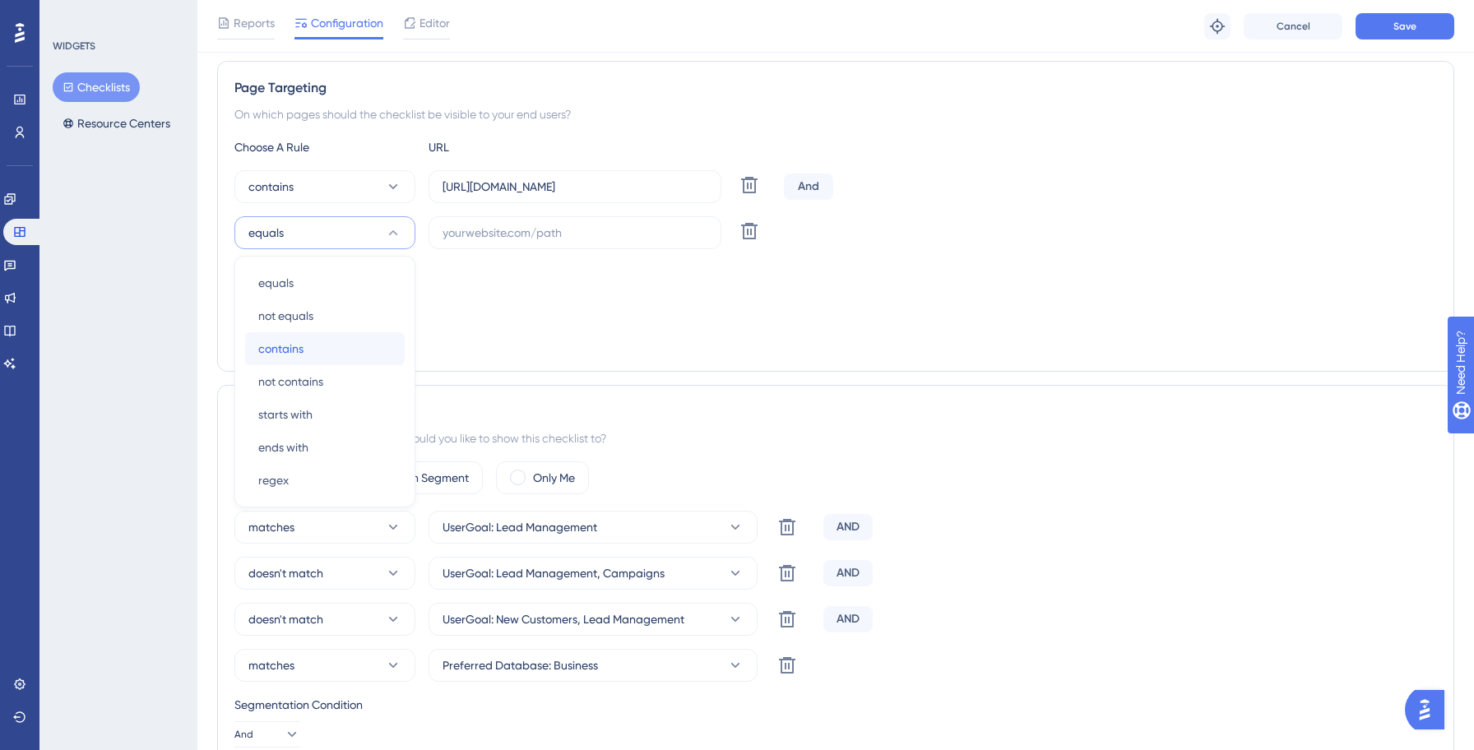
click at [295, 348] on span "contains" at bounding box center [280, 349] width 45 height 20
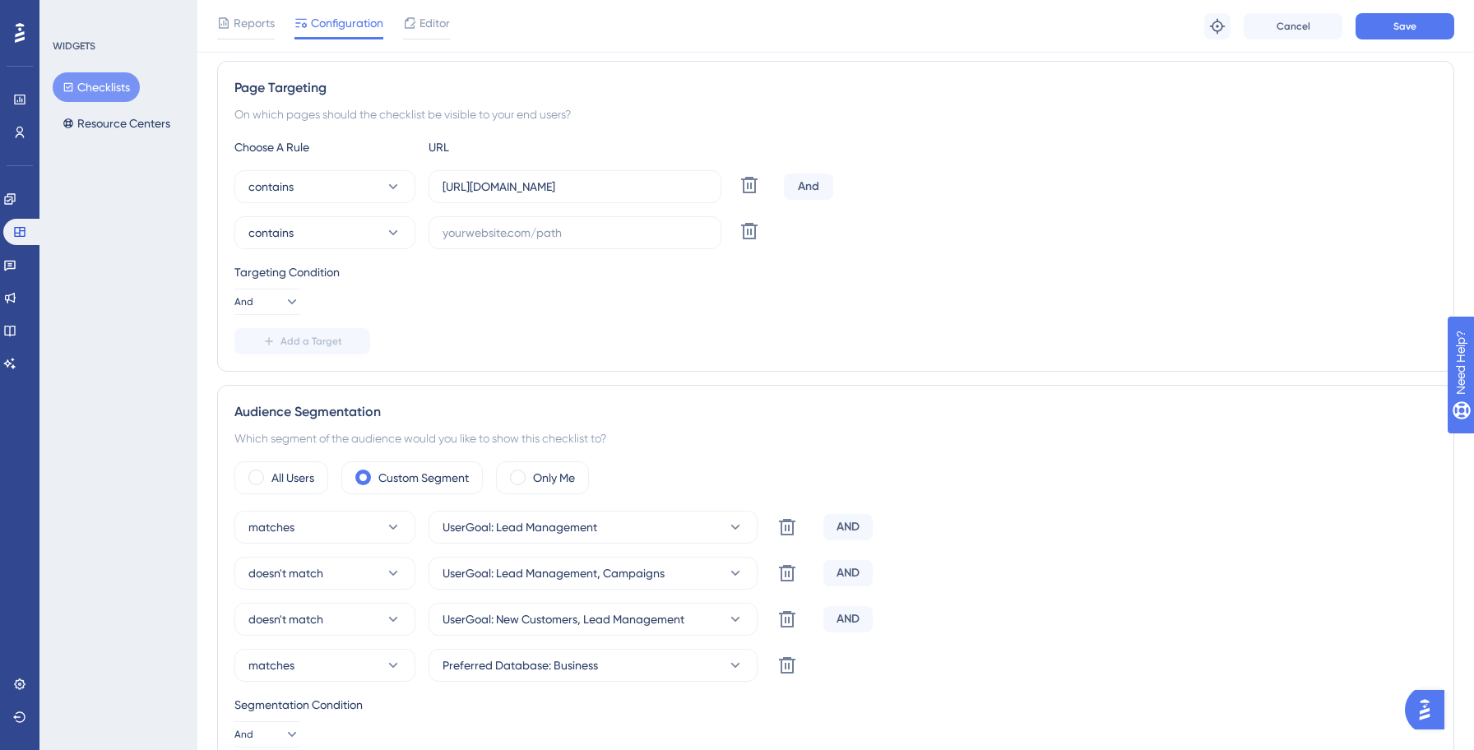
click at [553, 209] on div "contains [URL][DOMAIN_NAME] Delete And contains Delete" at bounding box center [835, 209] width 1202 height 79
click at [533, 231] on input "text" at bounding box center [574, 233] width 265 height 18
paste input "[URL][DOMAIN_NAME]"
click at [500, 235] on input "[URL][DOMAIN_NAME]" at bounding box center [574, 233] width 265 height 18
type input "[URL][DOMAIN_NAME]"
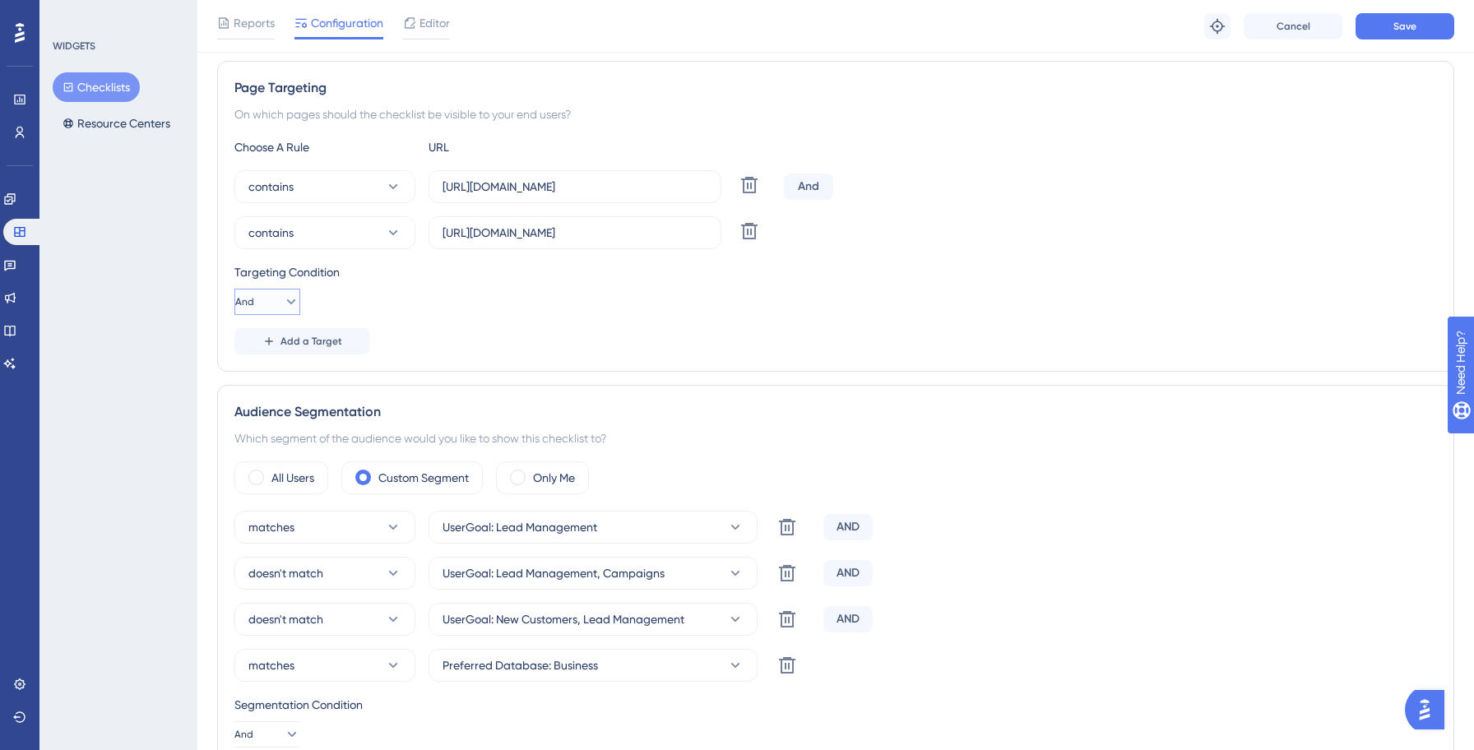
click at [290, 300] on button "And" at bounding box center [267, 302] width 66 height 26
click at [259, 381] on span "Or" at bounding box center [258, 382] width 13 height 20
click at [918, 354] on div "Page Targeting On which pages should the checklist be visible to your end users…" at bounding box center [835, 216] width 1237 height 311
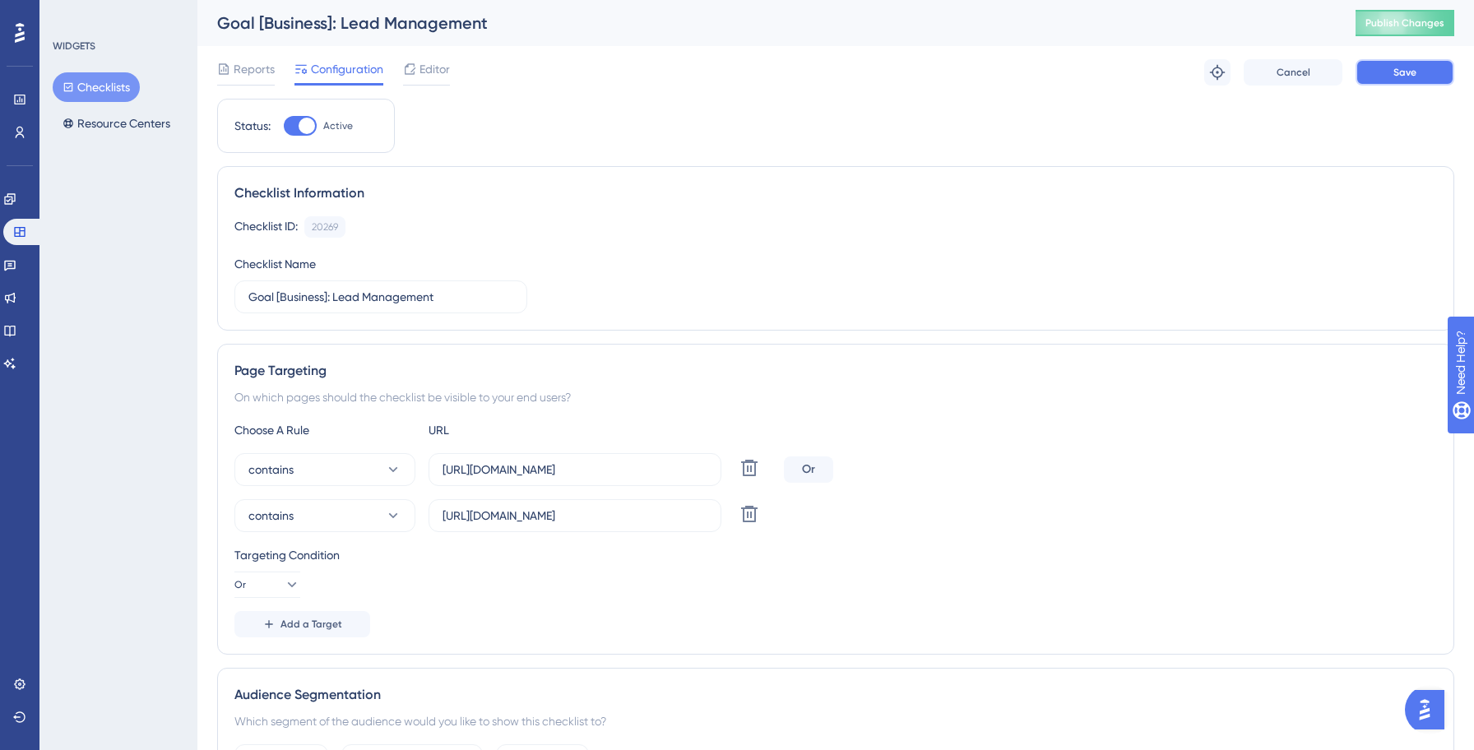
click at [1415, 82] on button "Save" at bounding box center [1404, 72] width 99 height 26
click at [109, 96] on button "Checklists" at bounding box center [96, 87] width 87 height 30
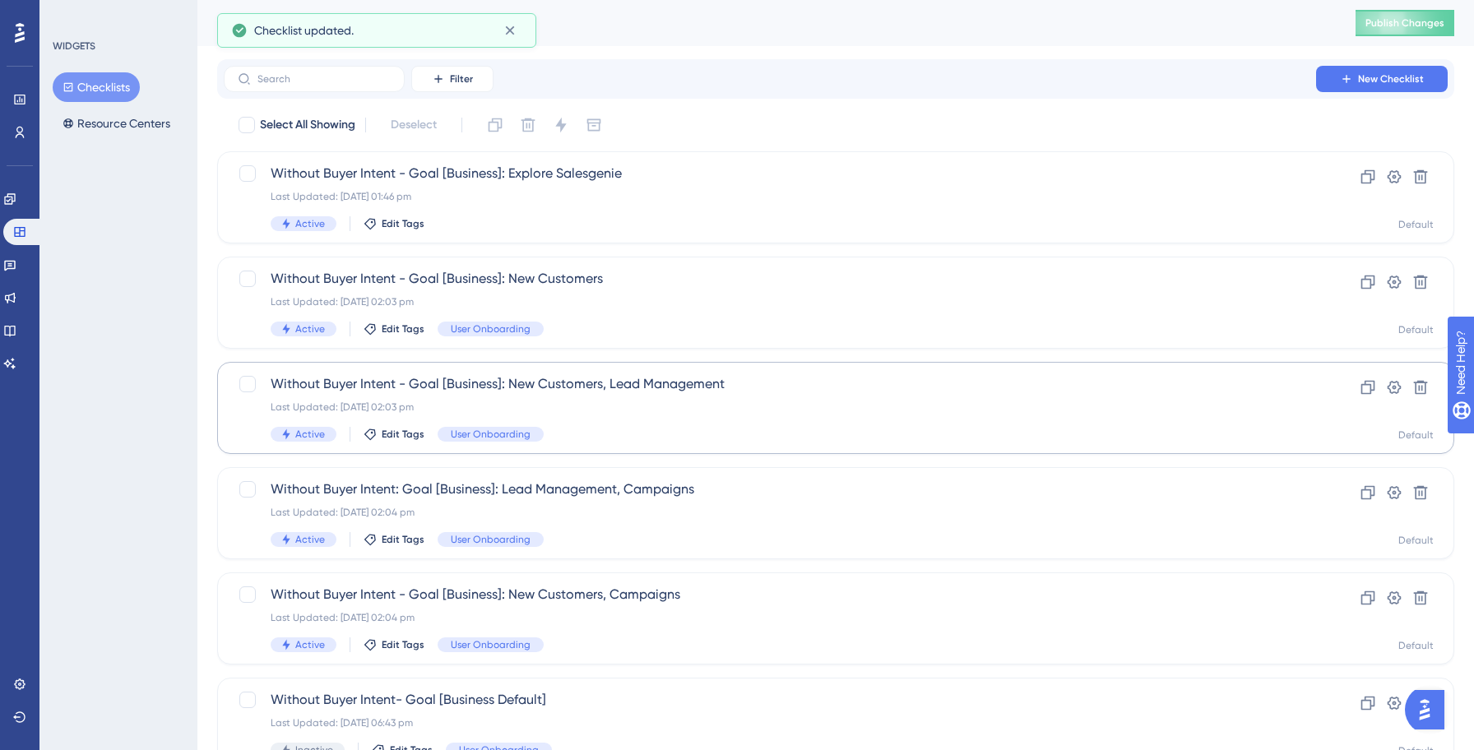
scroll to position [526, 0]
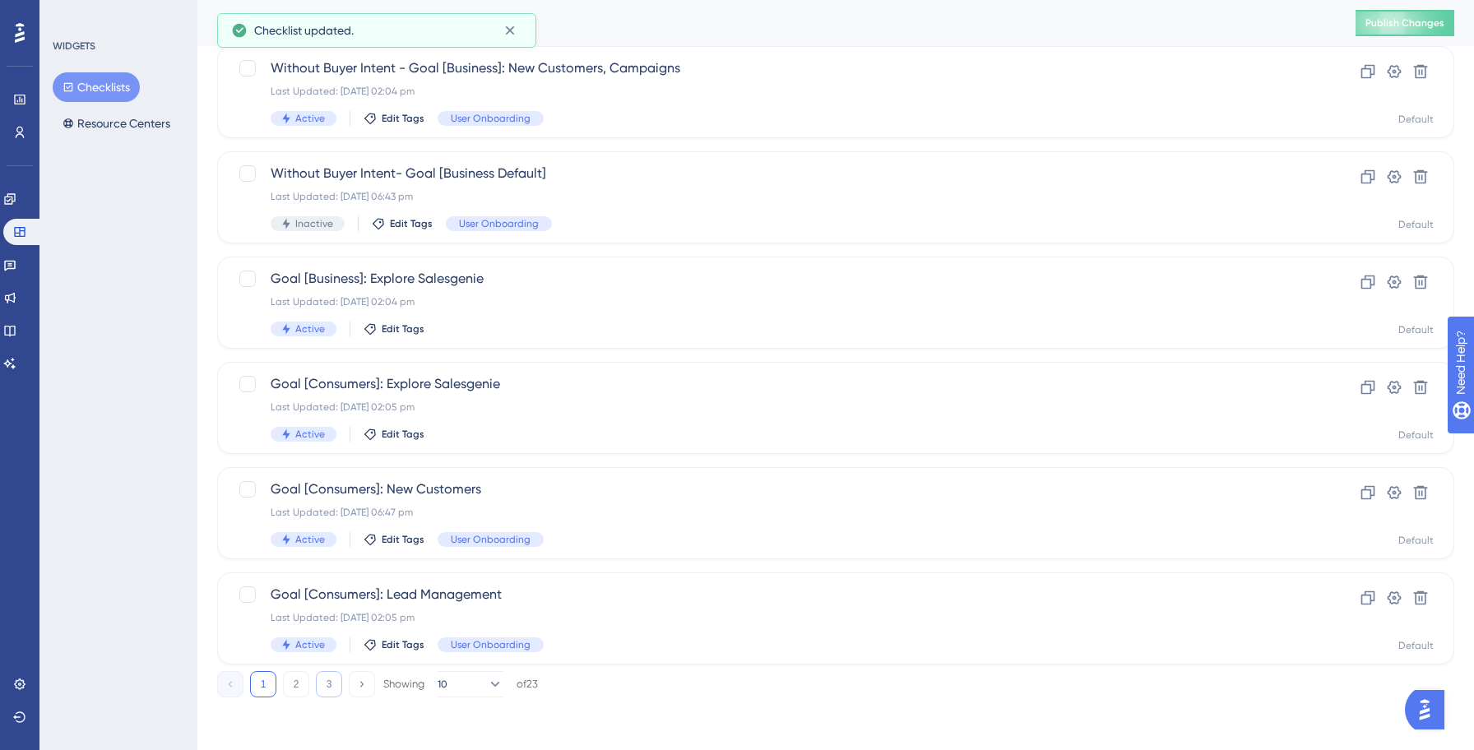
click at [326, 681] on button "3" at bounding box center [329, 684] width 26 height 26
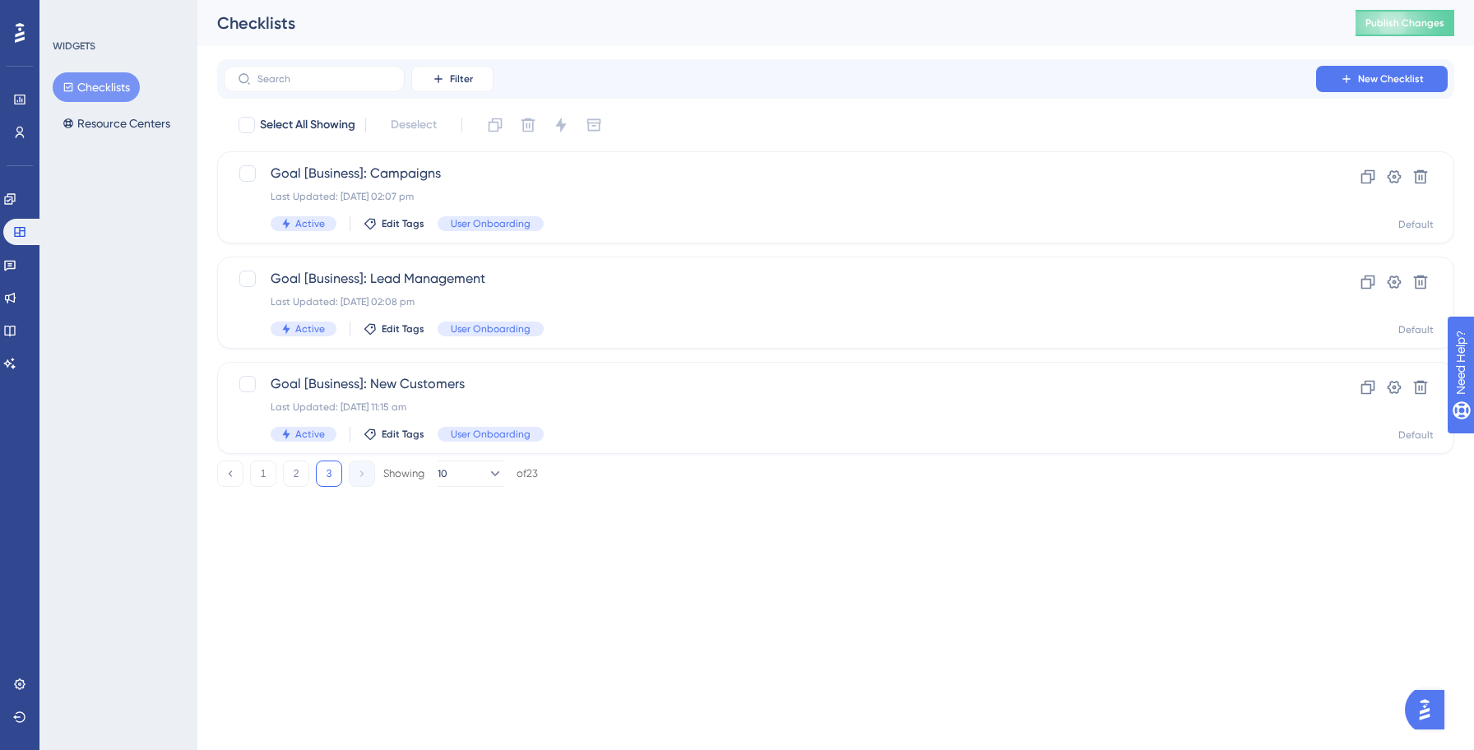
scroll to position [0, 0]
click at [608, 395] on div "Goal [Business]: New Customers Last Updated: [DATE] 11:15 am Active Edit Tags U…" at bounding box center [770, 407] width 998 height 67
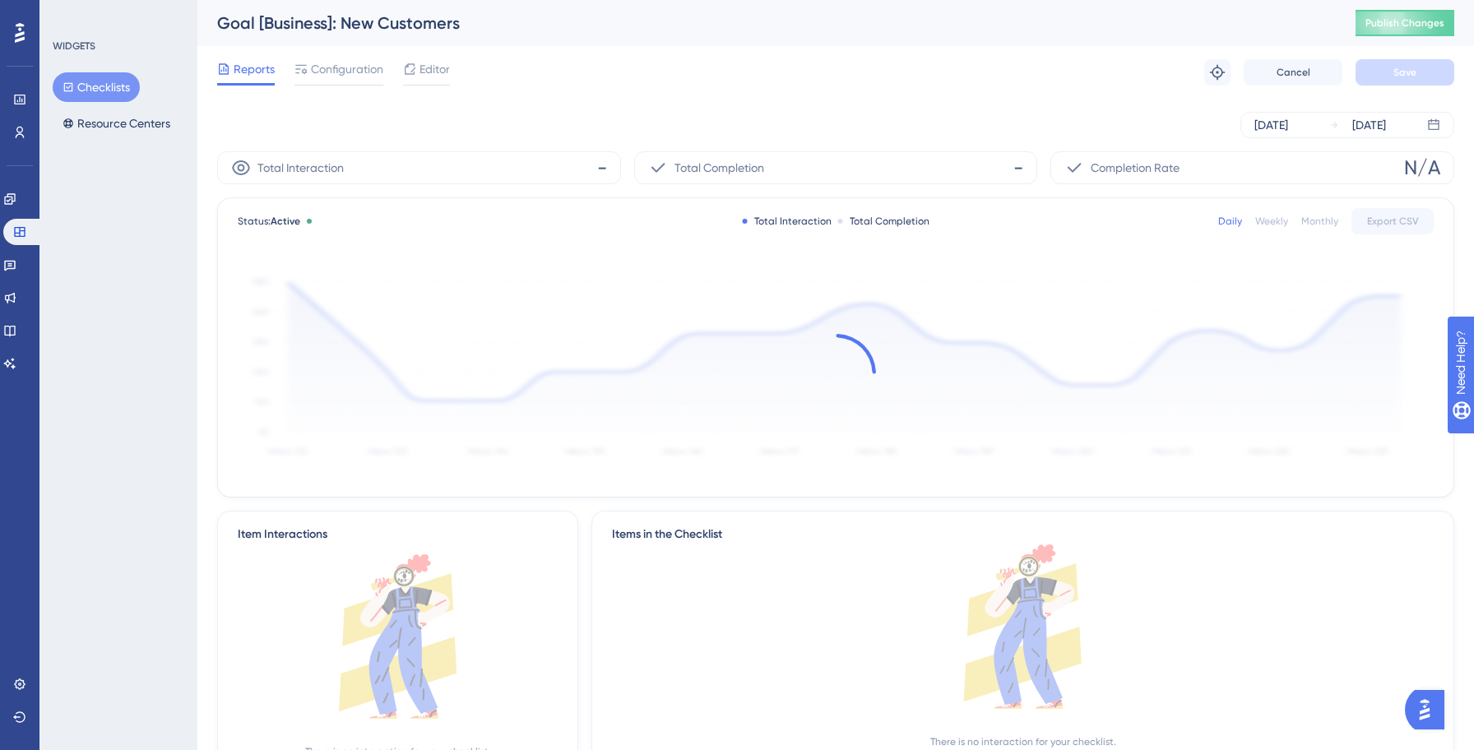
click at [326, 74] on span "Configuration" at bounding box center [347, 69] width 72 height 20
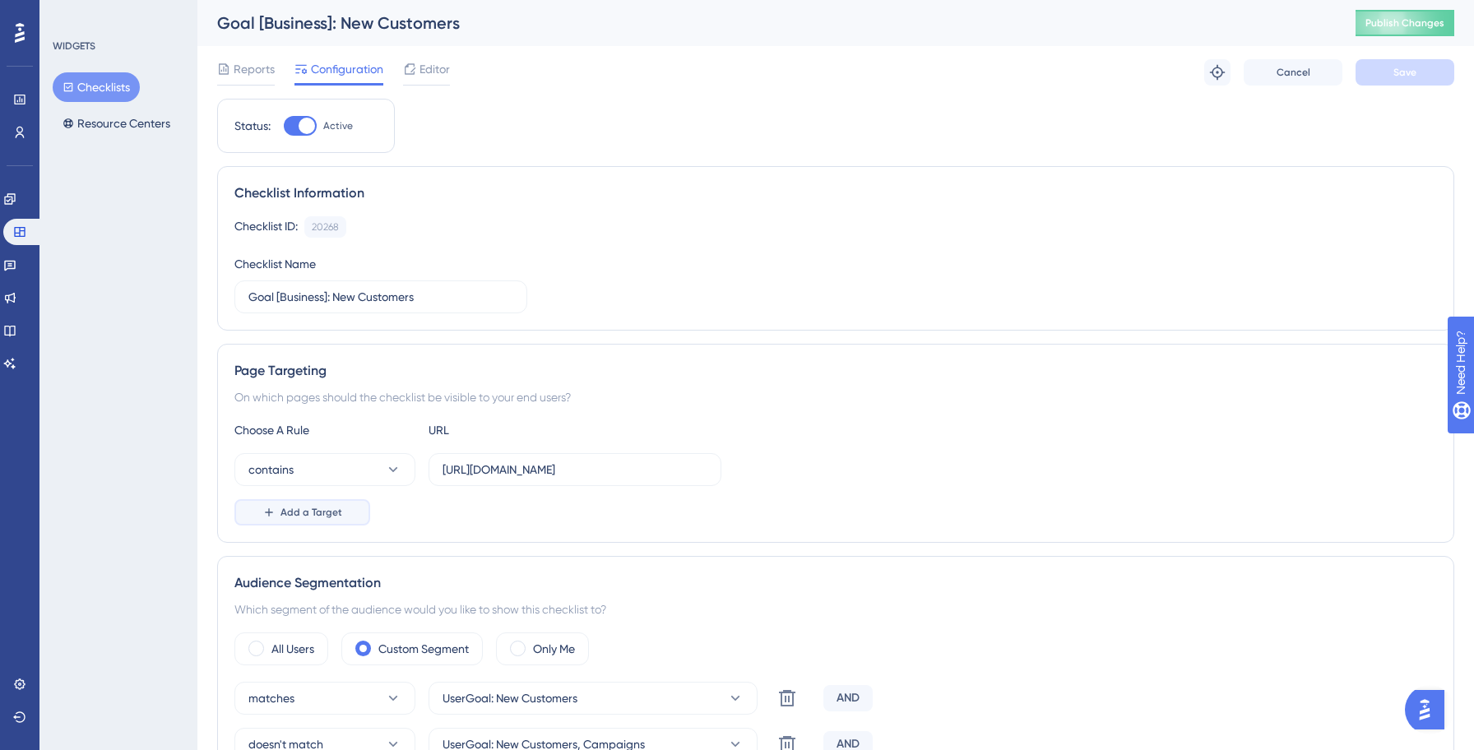
click at [307, 511] on span "Add a Target" at bounding box center [311, 512] width 62 height 13
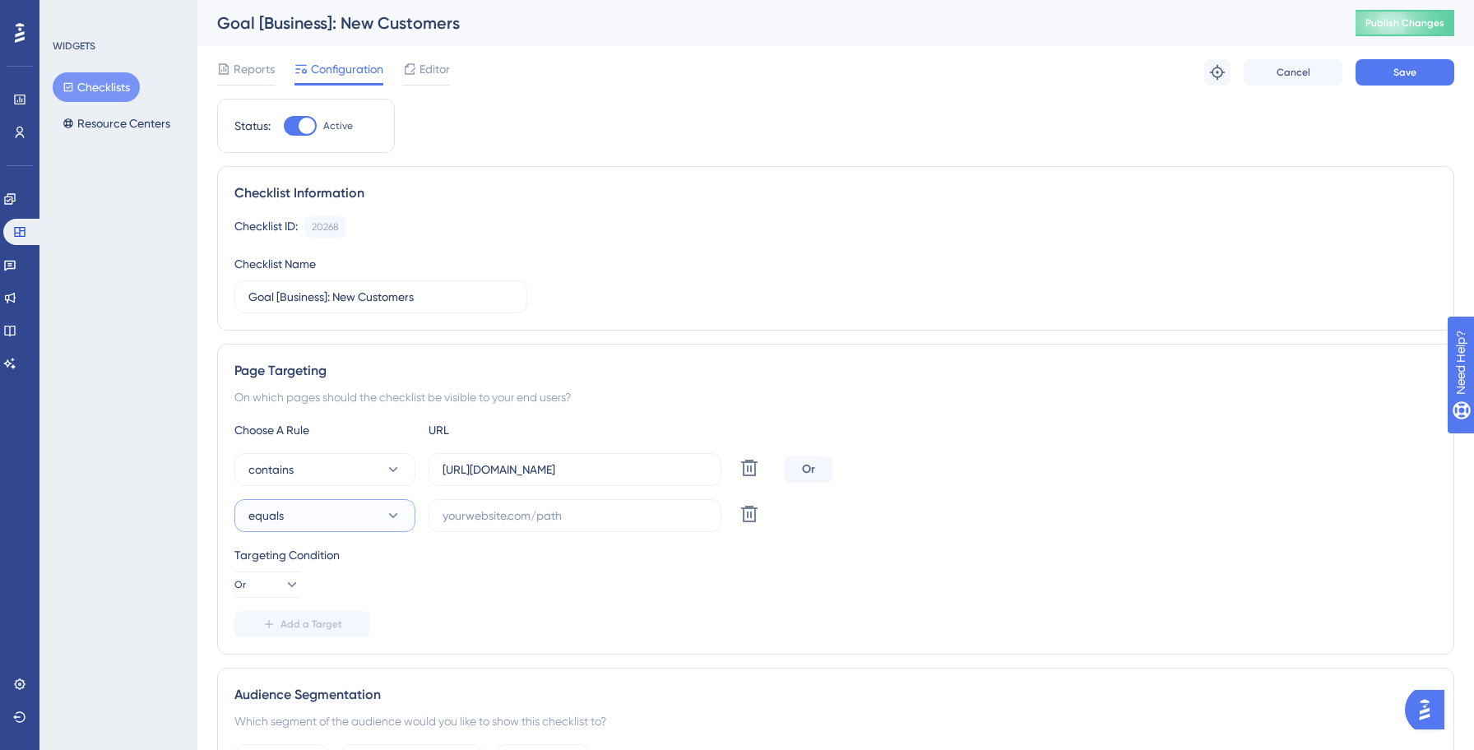
click at [298, 506] on button "equals" at bounding box center [324, 515] width 181 height 33
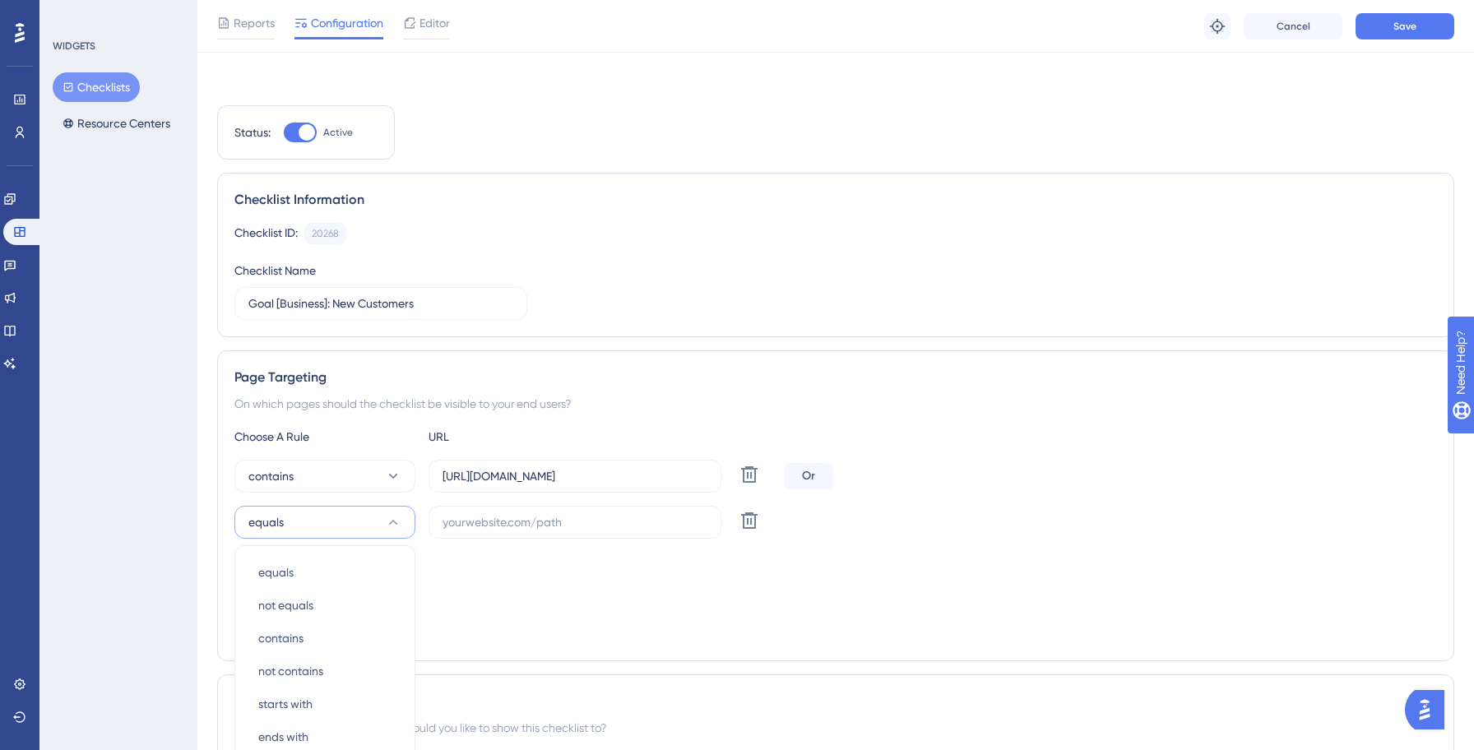
scroll to position [289, 0]
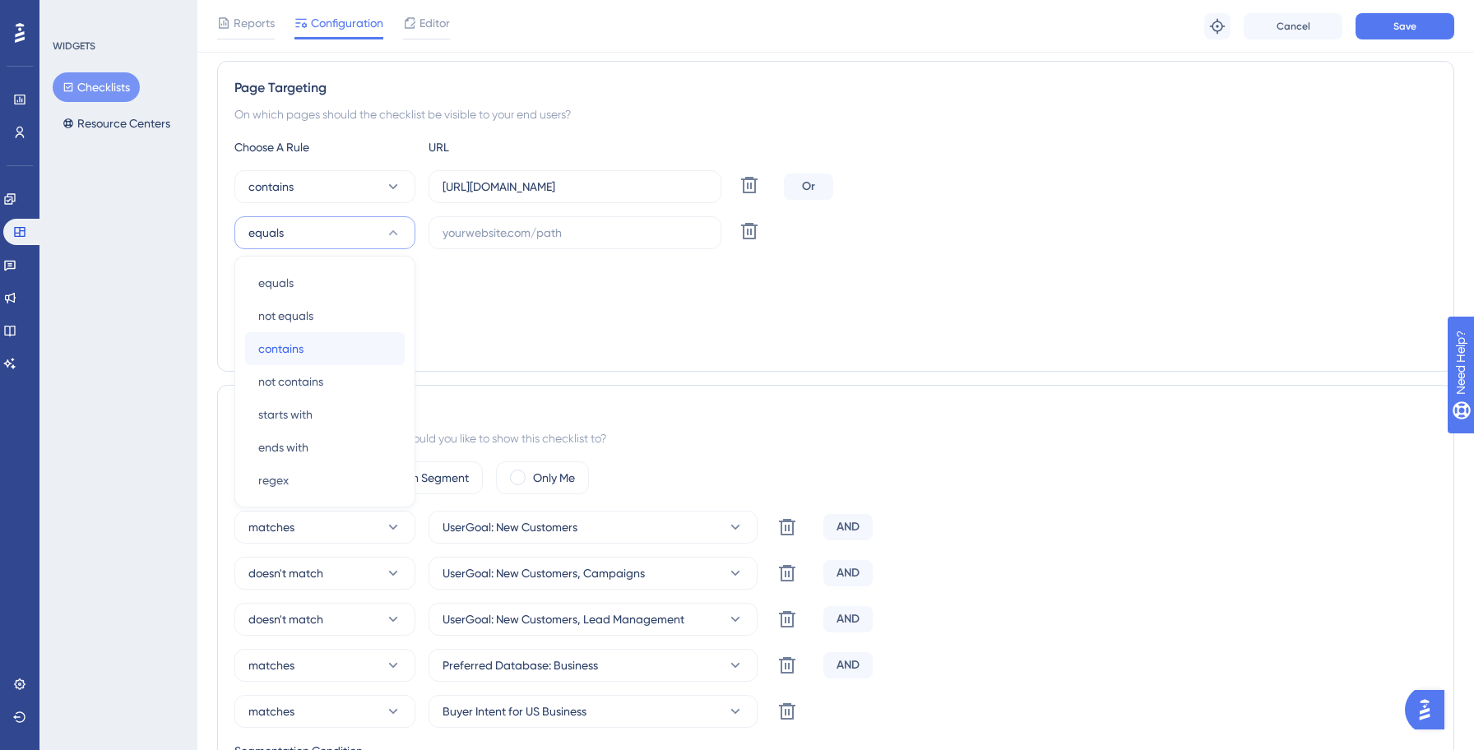
click at [337, 350] on div "contains contains" at bounding box center [324, 348] width 133 height 33
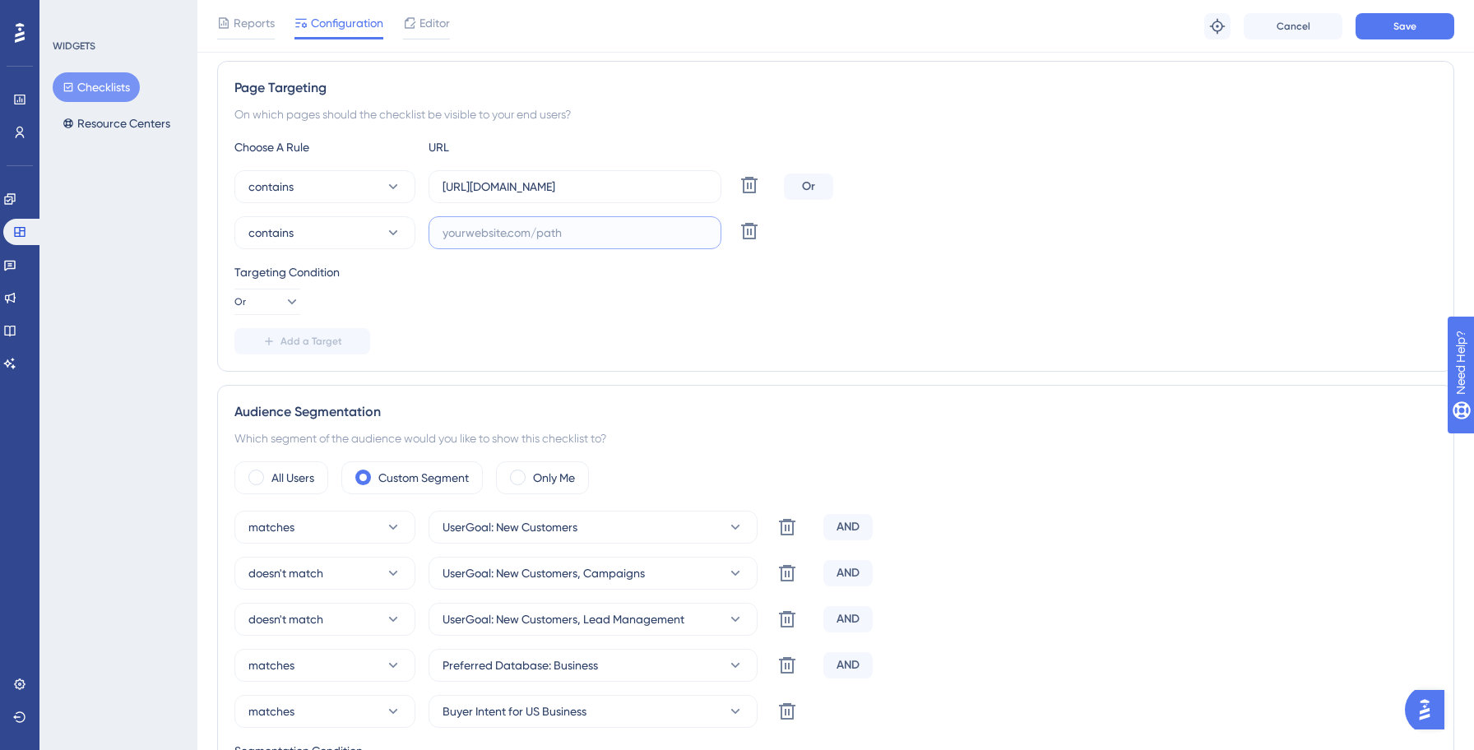
click at [531, 232] on input "text" at bounding box center [574, 233] width 265 height 18
paste input "[URL][DOMAIN_NAME]"
type input "[URL][DOMAIN_NAME]"
click at [1404, 27] on span "Save" at bounding box center [1404, 26] width 23 height 13
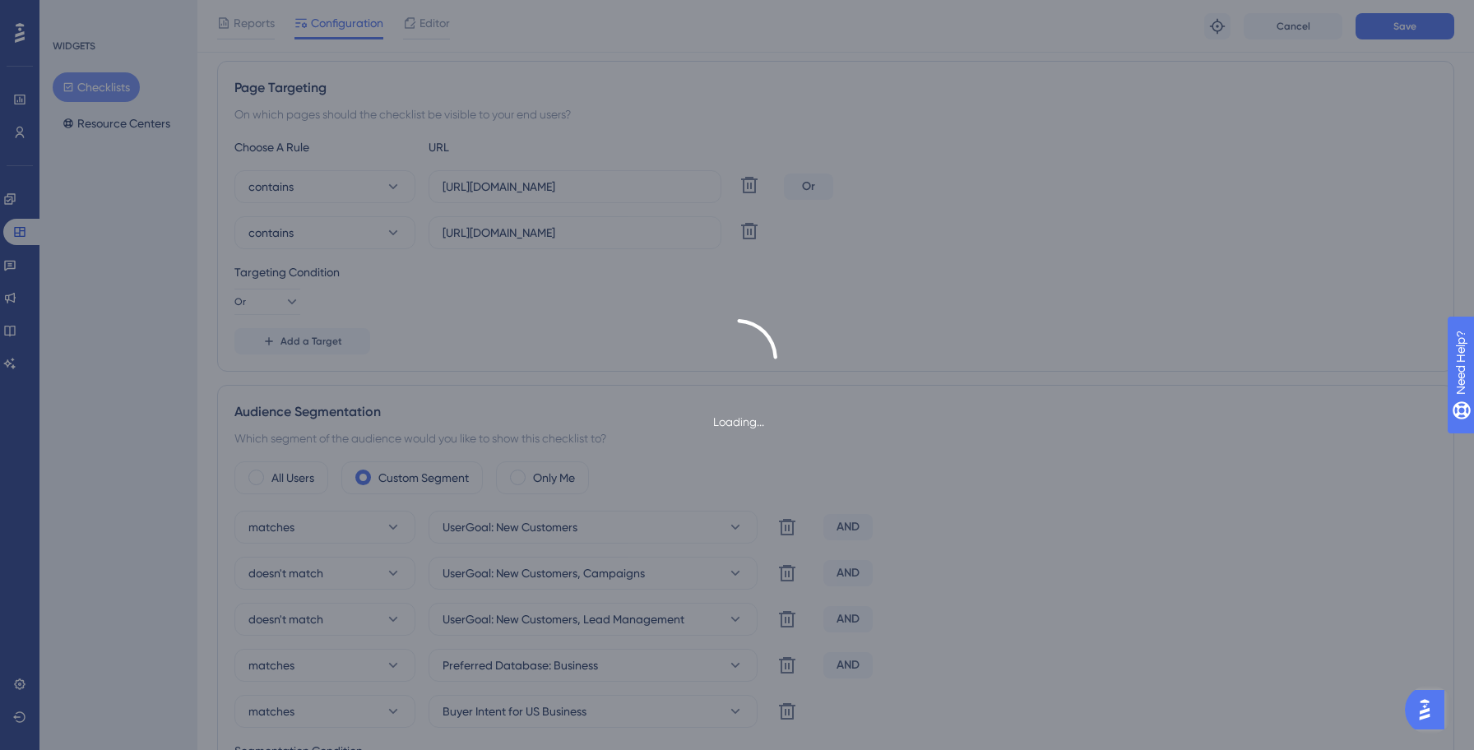
scroll to position [0, 0]
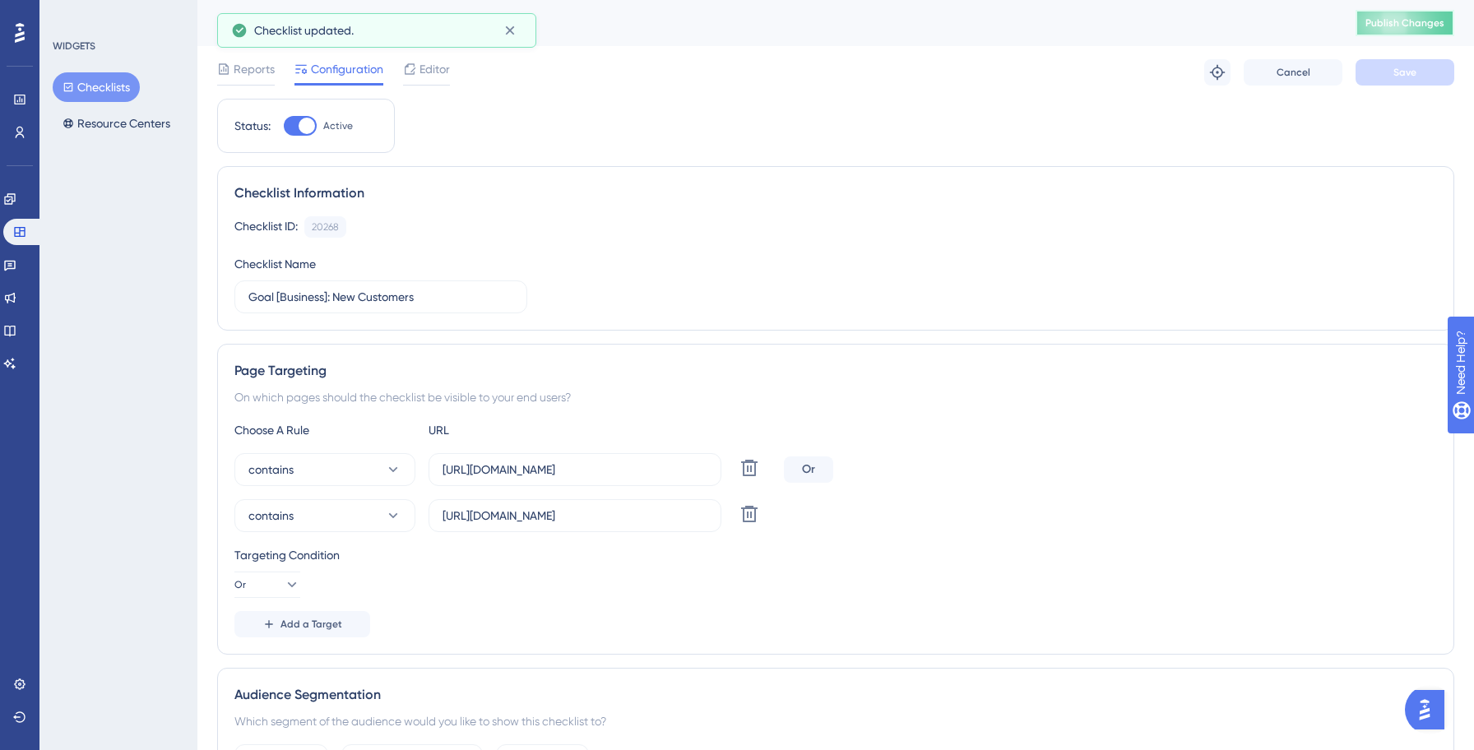
click at [1384, 18] on button "Publish Changes" at bounding box center [1404, 23] width 99 height 26
click at [111, 86] on button "Checklists" at bounding box center [96, 87] width 87 height 30
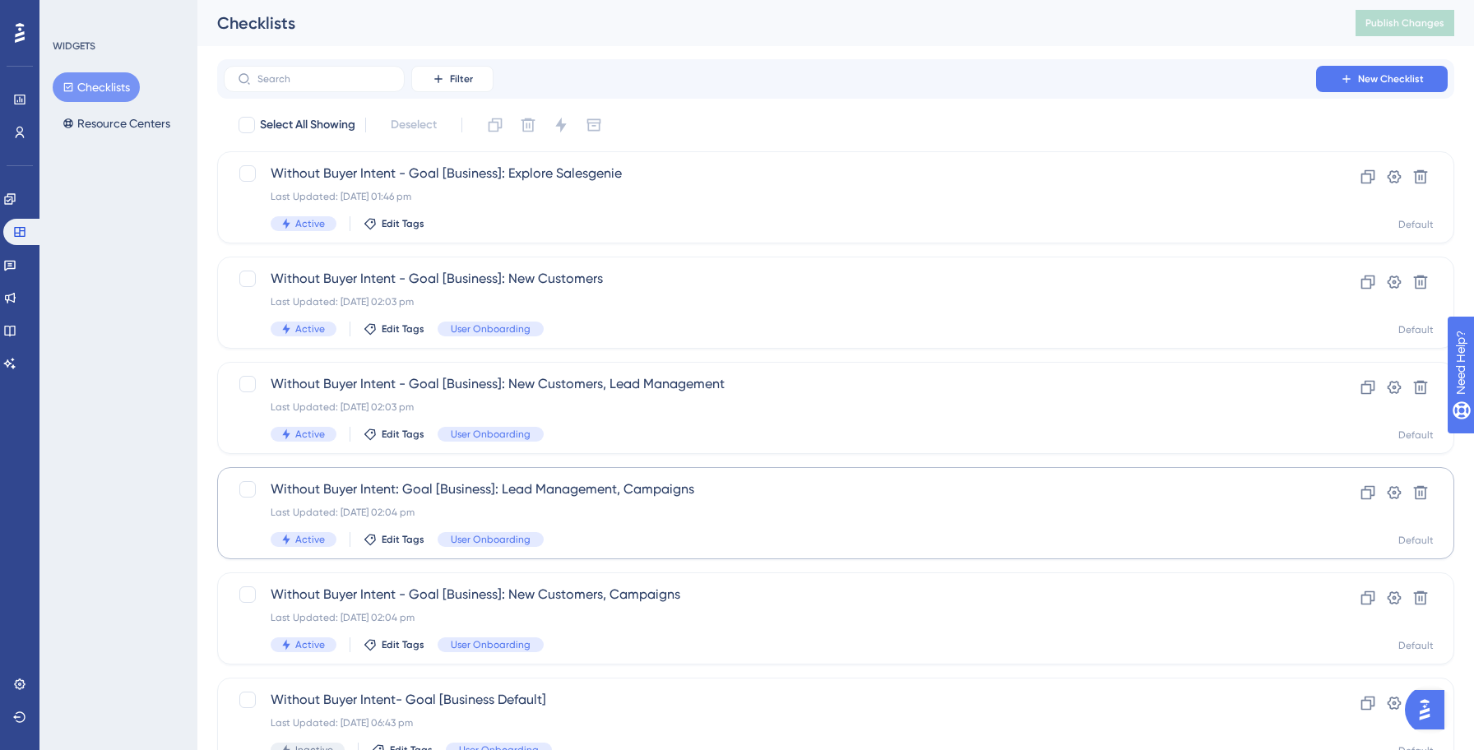
scroll to position [526, 0]
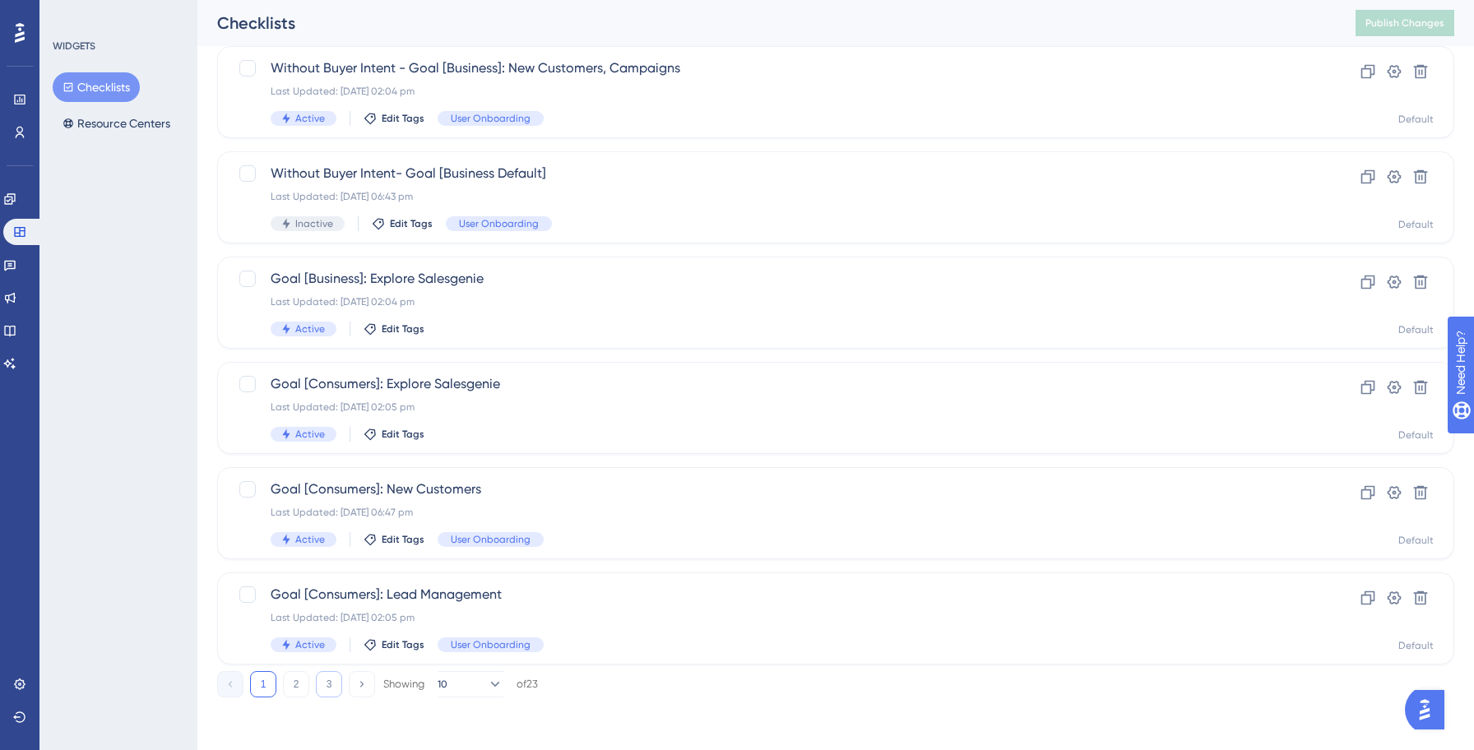
click at [321, 682] on button "3" at bounding box center [329, 684] width 26 height 26
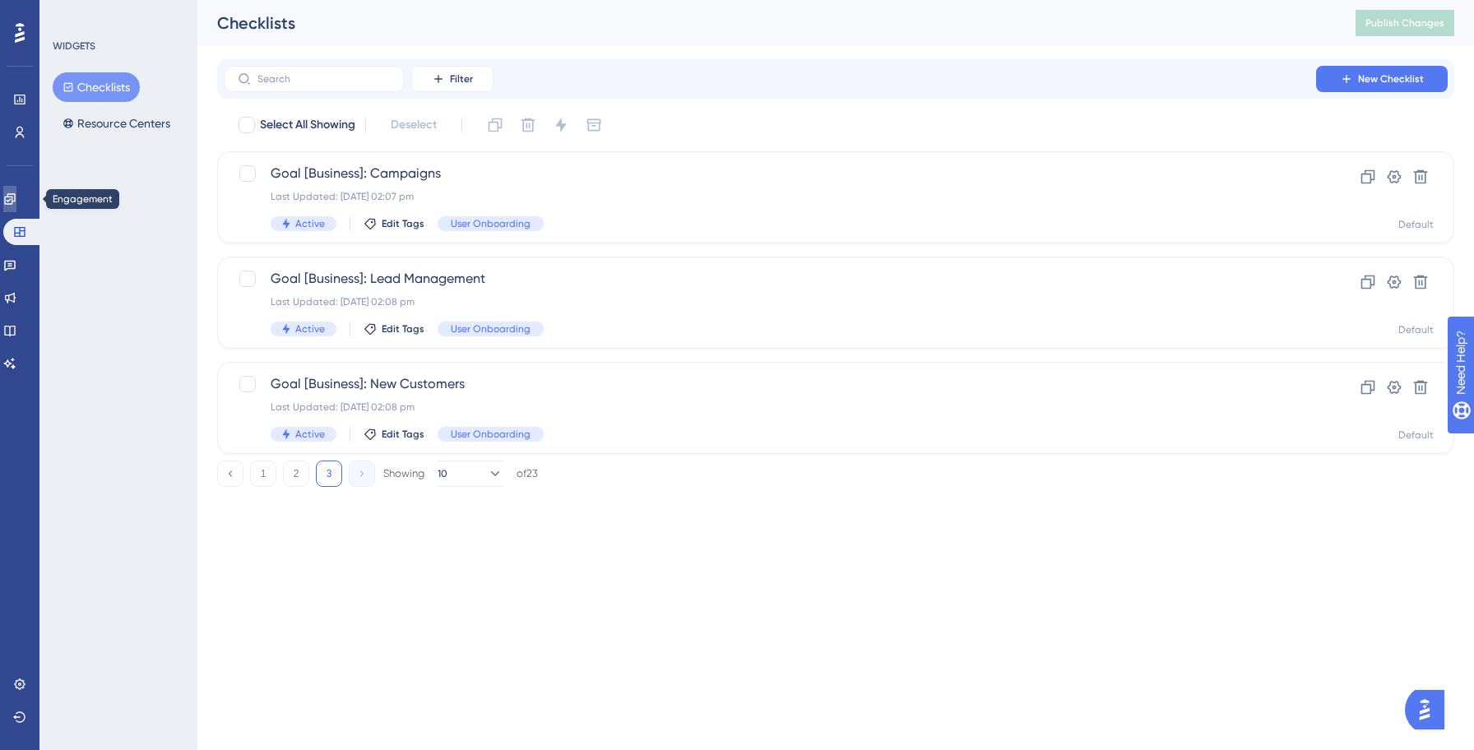
click at [16, 200] on icon at bounding box center [9, 198] width 13 height 13
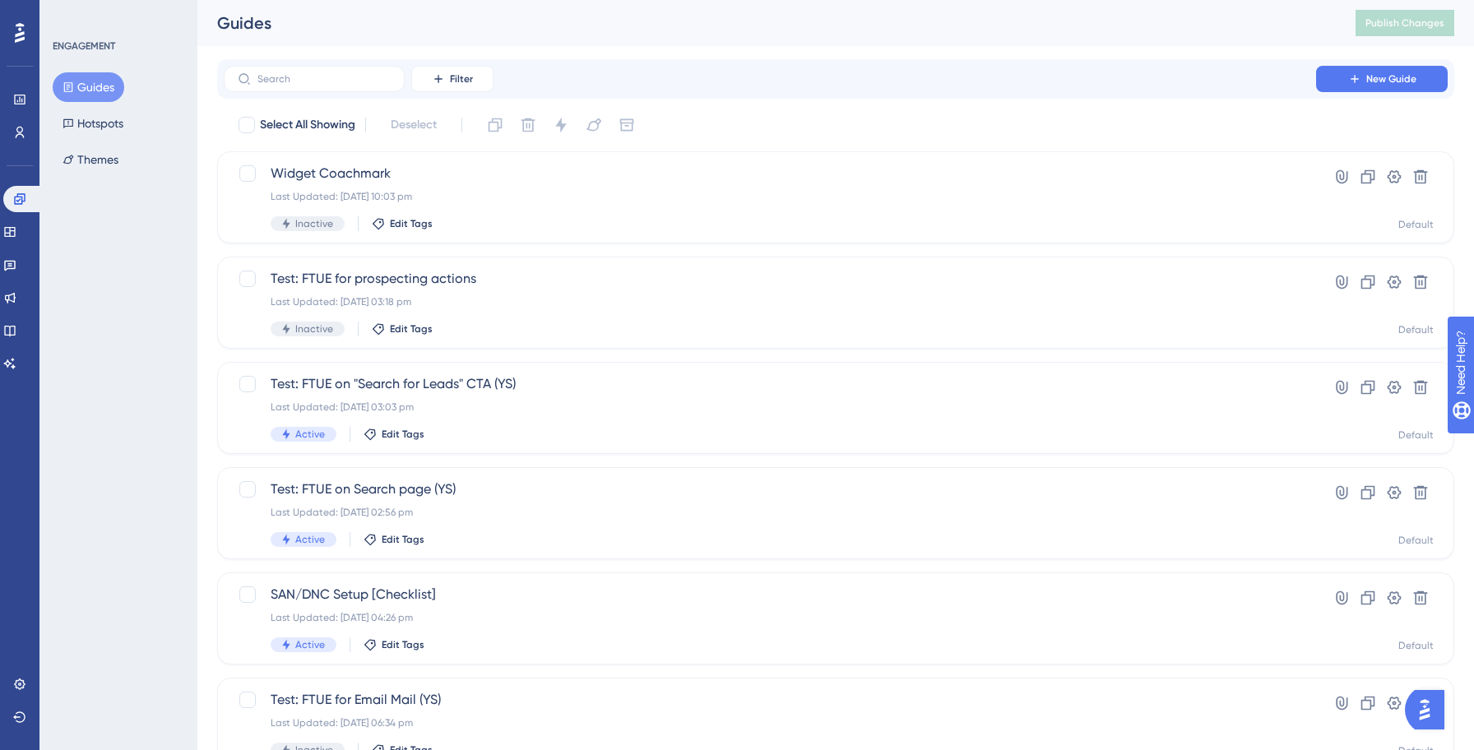
click at [95, 92] on button "Guides" at bounding box center [89, 87] width 72 height 30
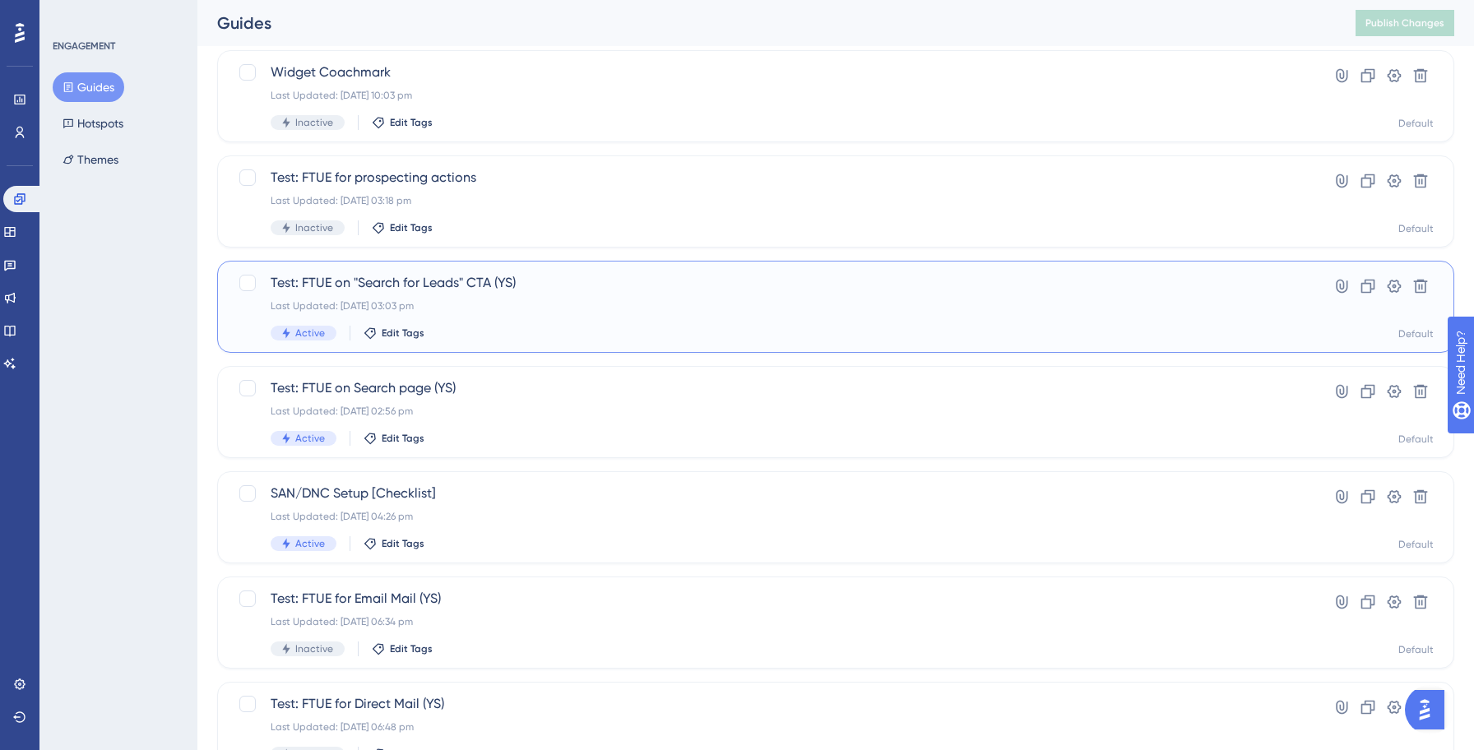
click at [546, 302] on div "Last Updated: [DATE] 03:03 pm" at bounding box center [770, 305] width 998 height 13
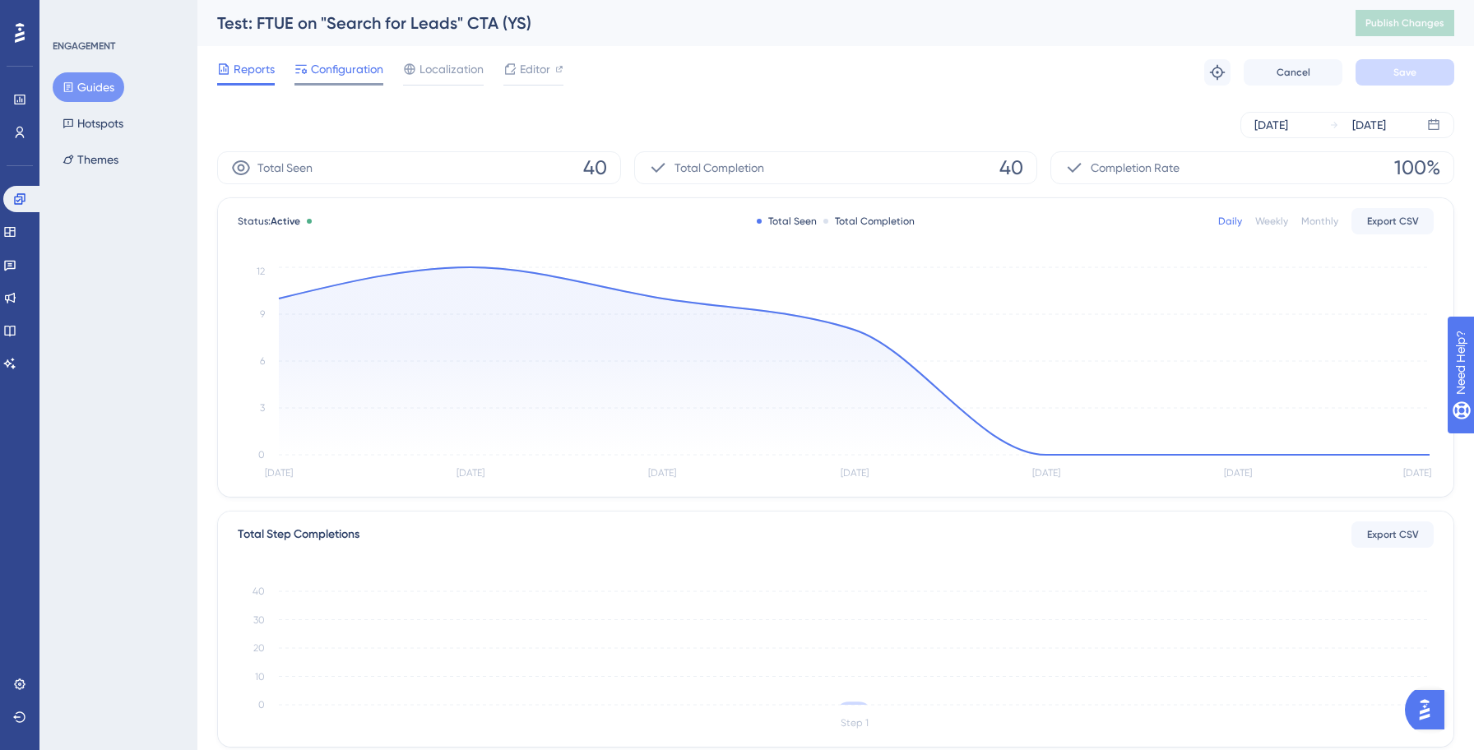
click at [361, 83] on div at bounding box center [338, 84] width 89 height 2
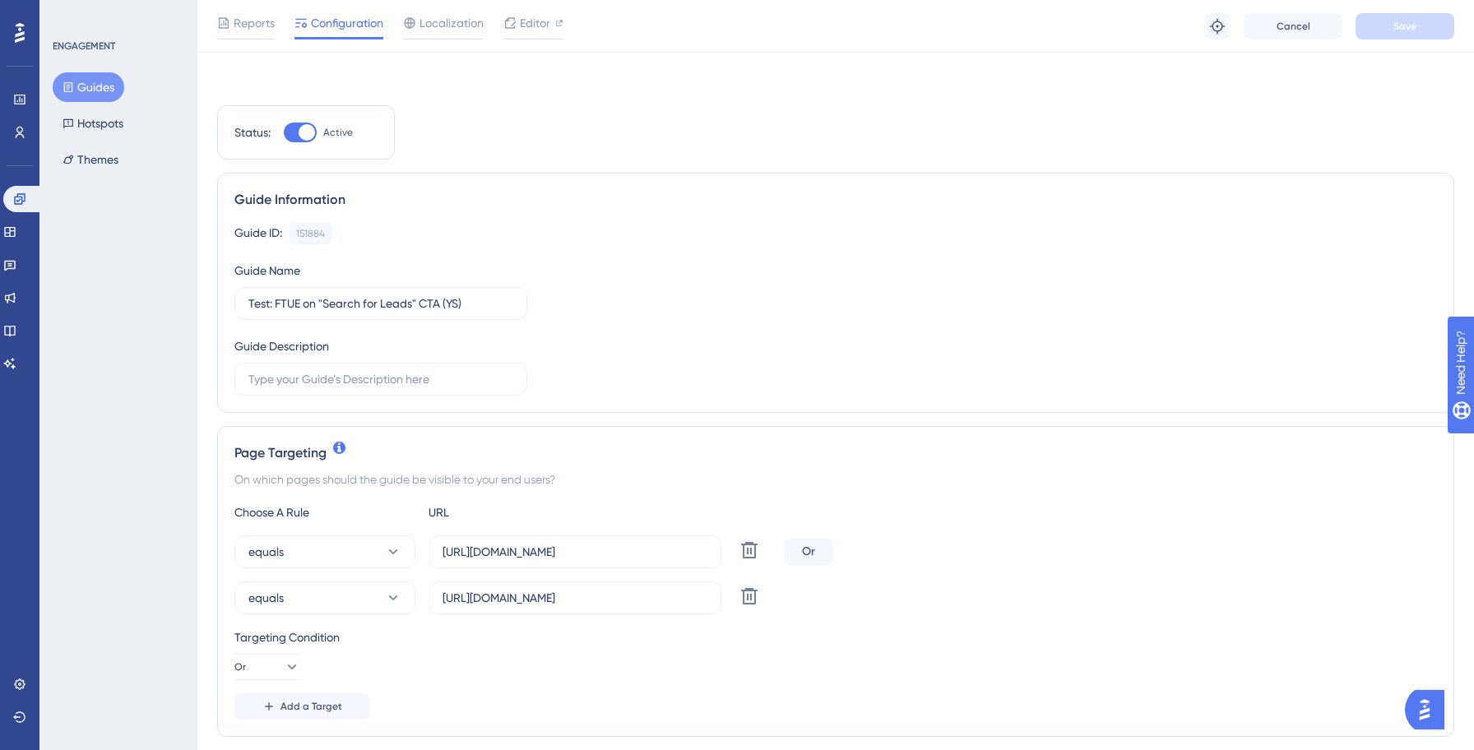
scroll to position [136, 0]
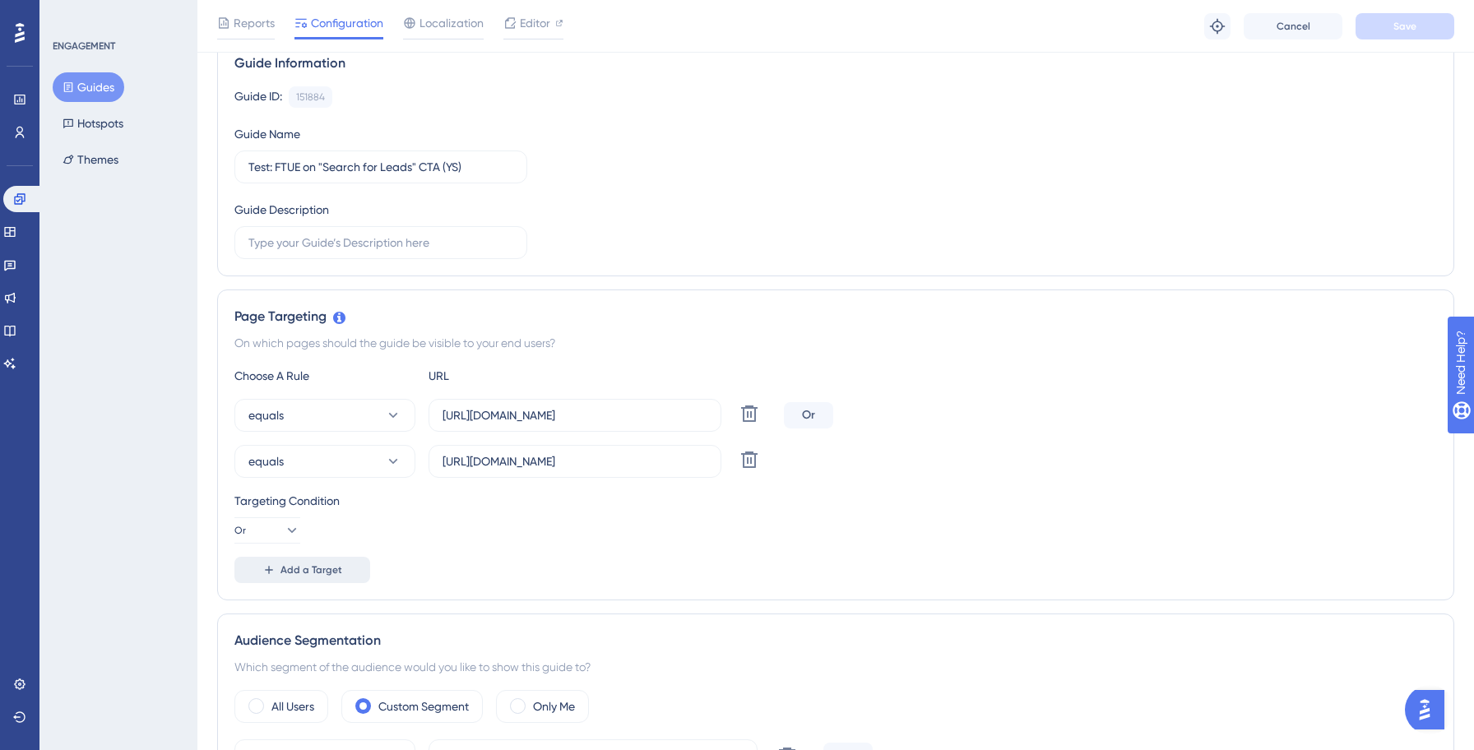
click at [335, 566] on span "Add a Target" at bounding box center [311, 569] width 62 height 13
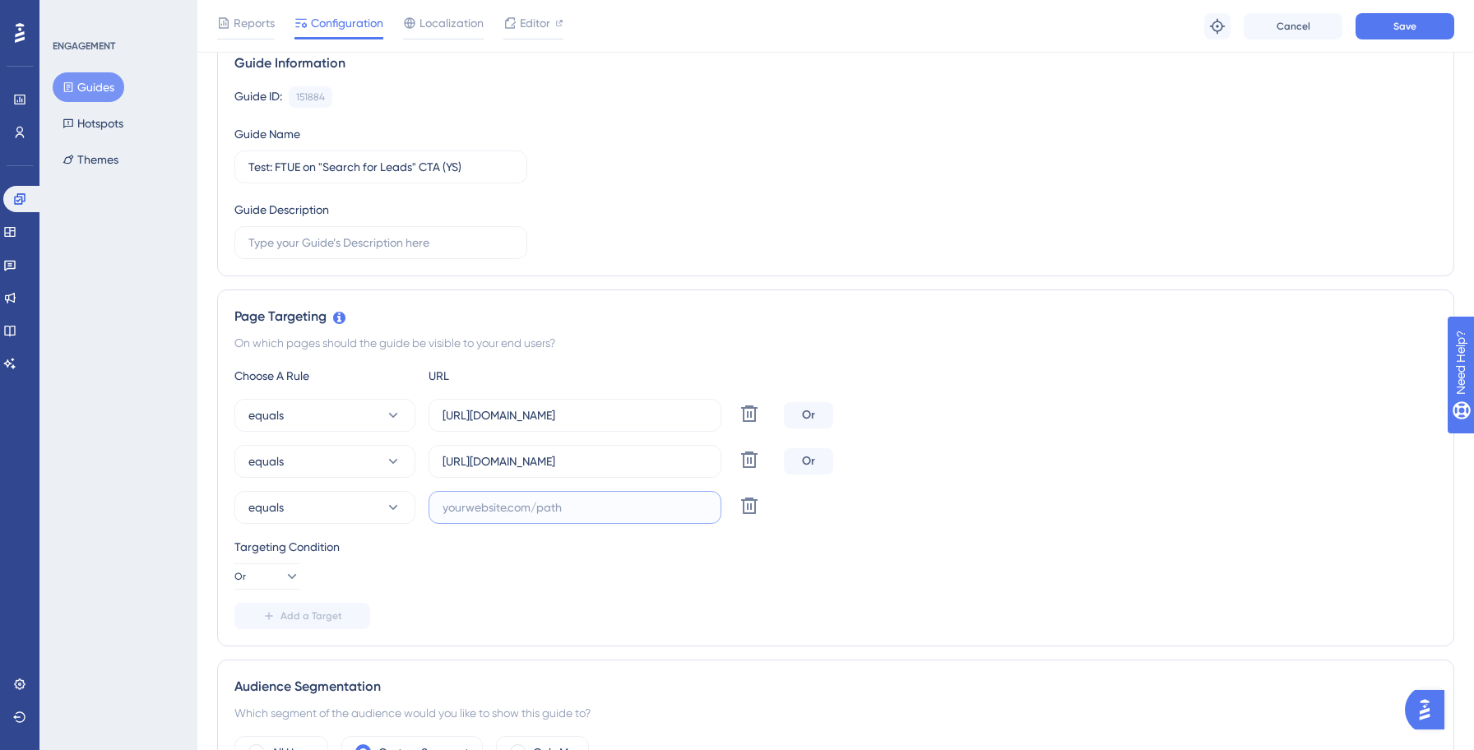
click at [454, 515] on input "text" at bounding box center [574, 507] width 265 height 18
paste input "[URL][DOMAIN_NAME]"
click at [454, 515] on input "text" at bounding box center [574, 507] width 265 height 18
type input "[URL][DOMAIN_NAME]"
click at [321, 614] on span "Add a Target" at bounding box center [311, 615] width 62 height 13
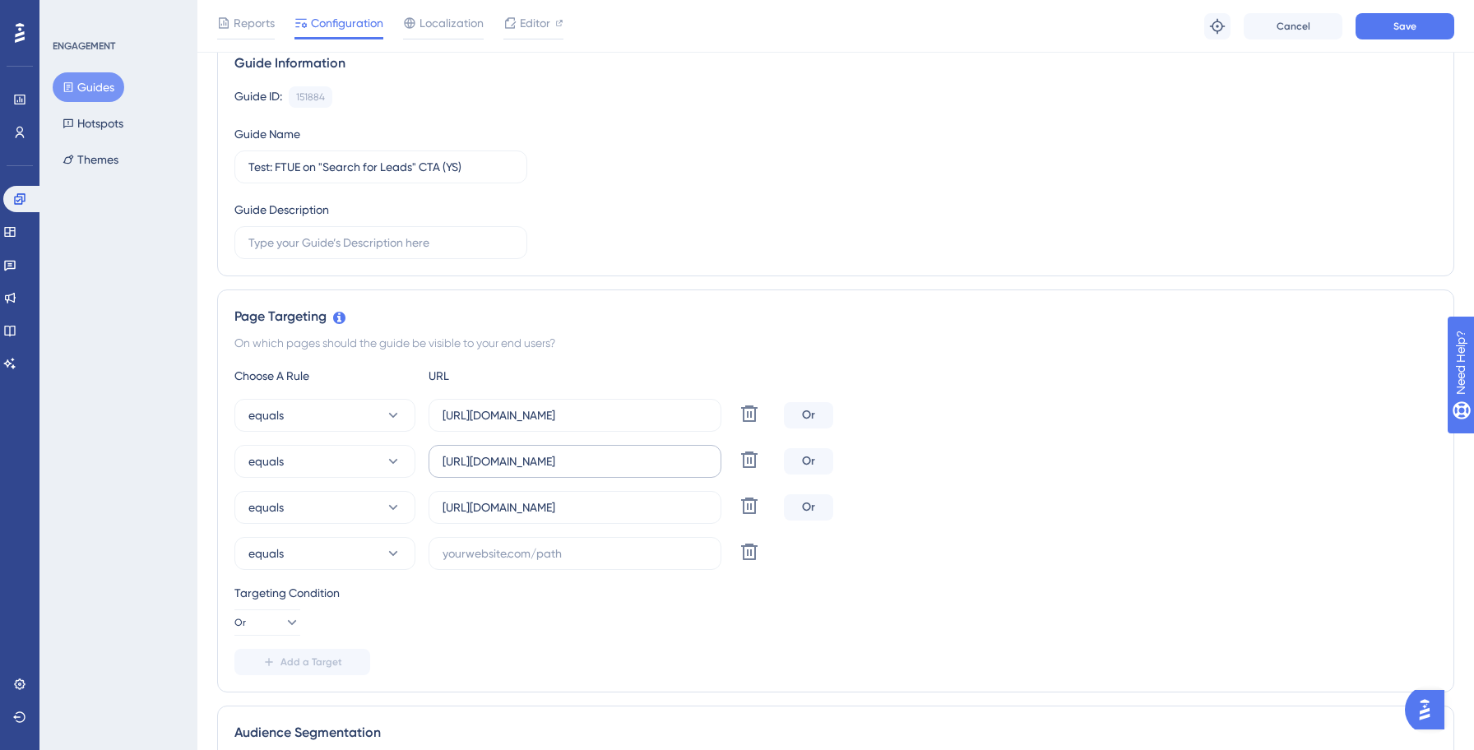
click at [534, 470] on label "[URL][DOMAIN_NAME]" at bounding box center [574, 461] width 293 height 33
click at [534, 470] on input "[URL][DOMAIN_NAME]" at bounding box center [574, 461] width 265 height 18
click at [534, 470] on label "[URL][DOMAIN_NAME]" at bounding box center [574, 461] width 293 height 33
click at [534, 470] on input "[URL][DOMAIN_NAME]" at bounding box center [574, 461] width 265 height 18
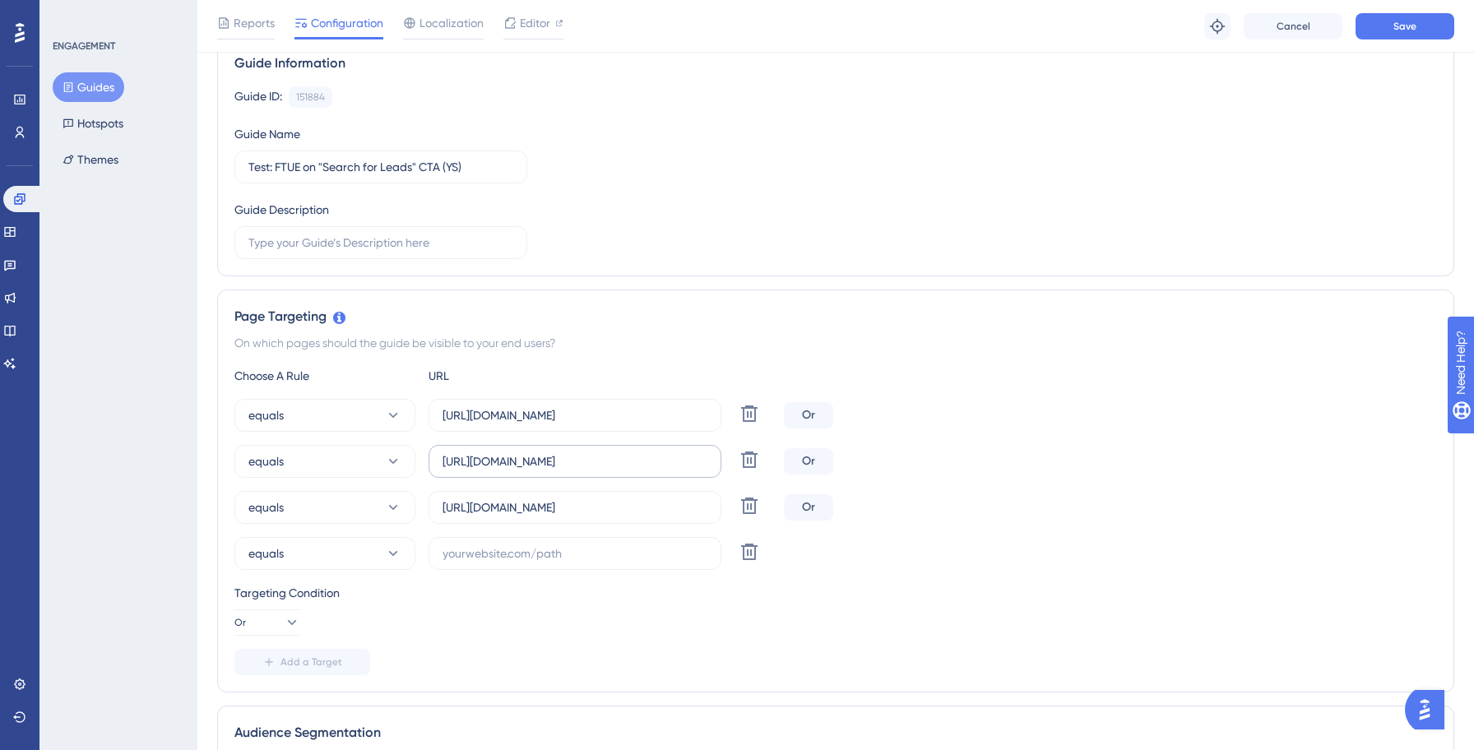
click at [534, 470] on label "[URL][DOMAIN_NAME]" at bounding box center [574, 461] width 293 height 33
click at [534, 470] on input "[URL][DOMAIN_NAME]" at bounding box center [574, 461] width 265 height 18
click at [529, 463] on input "[URL][DOMAIN_NAME]" at bounding box center [574, 461] width 265 height 18
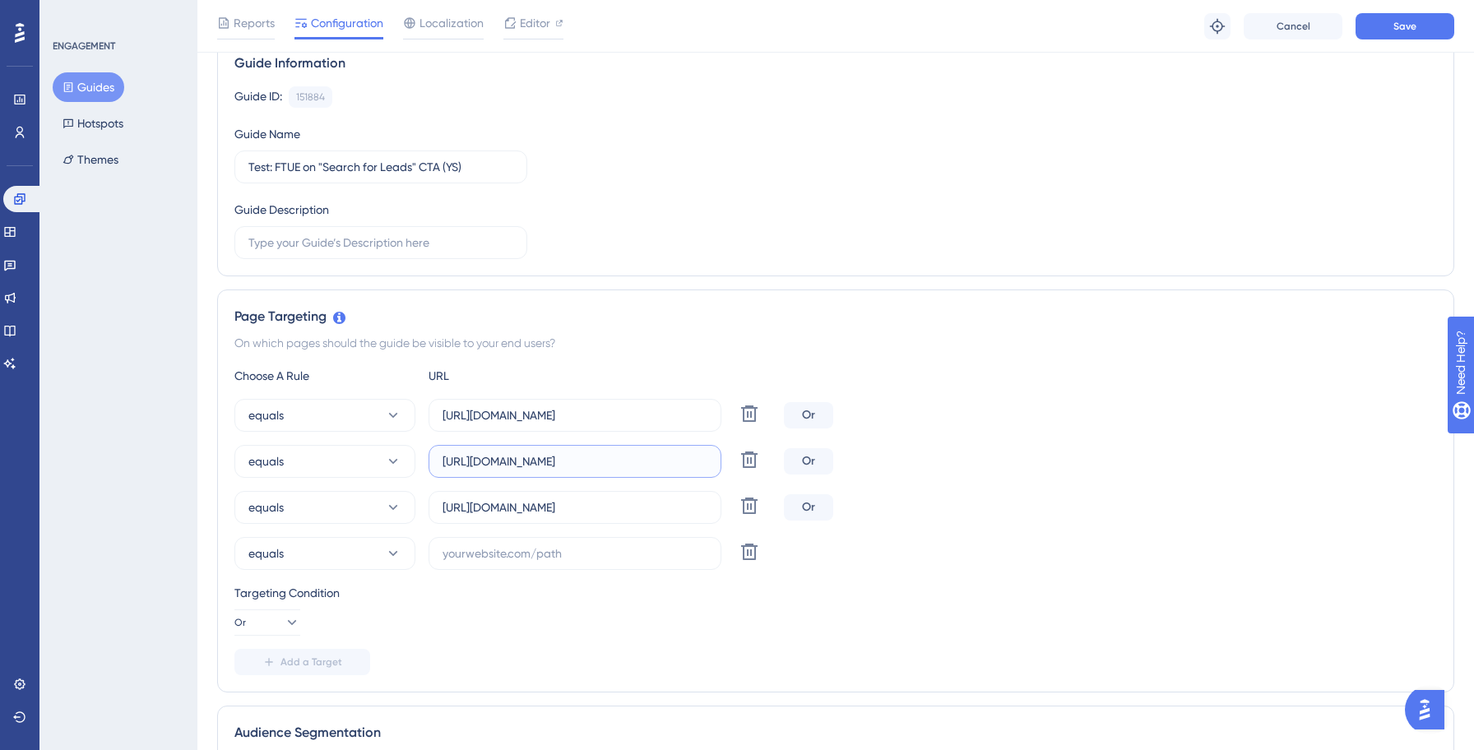
click at [529, 463] on input "[URL][DOMAIN_NAME]" at bounding box center [574, 461] width 265 height 18
click at [510, 561] on input "text" at bounding box center [574, 553] width 265 height 18
paste input "[URL][DOMAIN_NAME]"
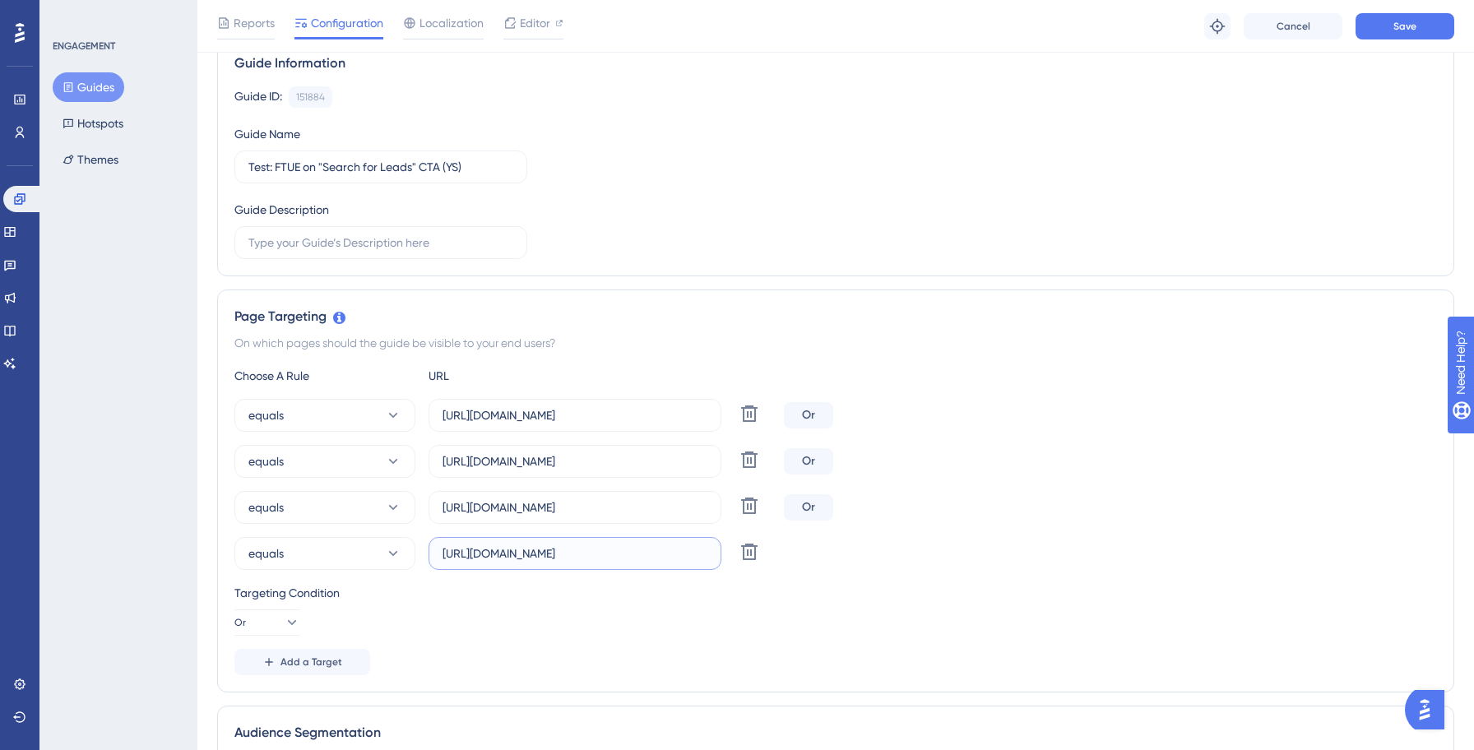
click at [516, 555] on input "[URL][DOMAIN_NAME]" at bounding box center [574, 553] width 265 height 18
type input "[URL][DOMAIN_NAME]"
click at [620, 637] on div "Choose A Rule URL equals [URL][DOMAIN_NAME] Delete Or equals [URL][DOMAIN_NAME]…" at bounding box center [835, 520] width 1202 height 309
click at [1394, 35] on button "Save" at bounding box center [1404, 26] width 99 height 26
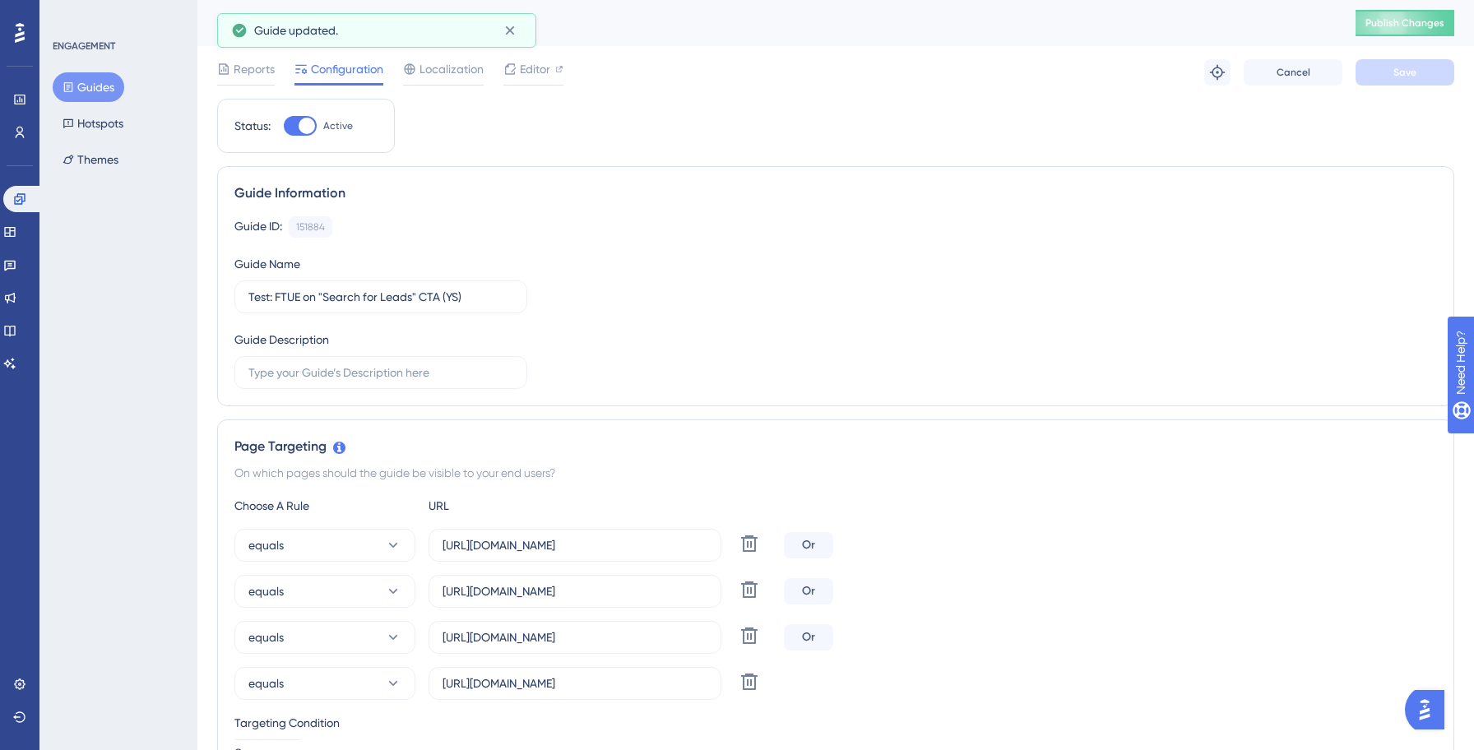
click at [103, 89] on button "Guides" at bounding box center [89, 87] width 72 height 30
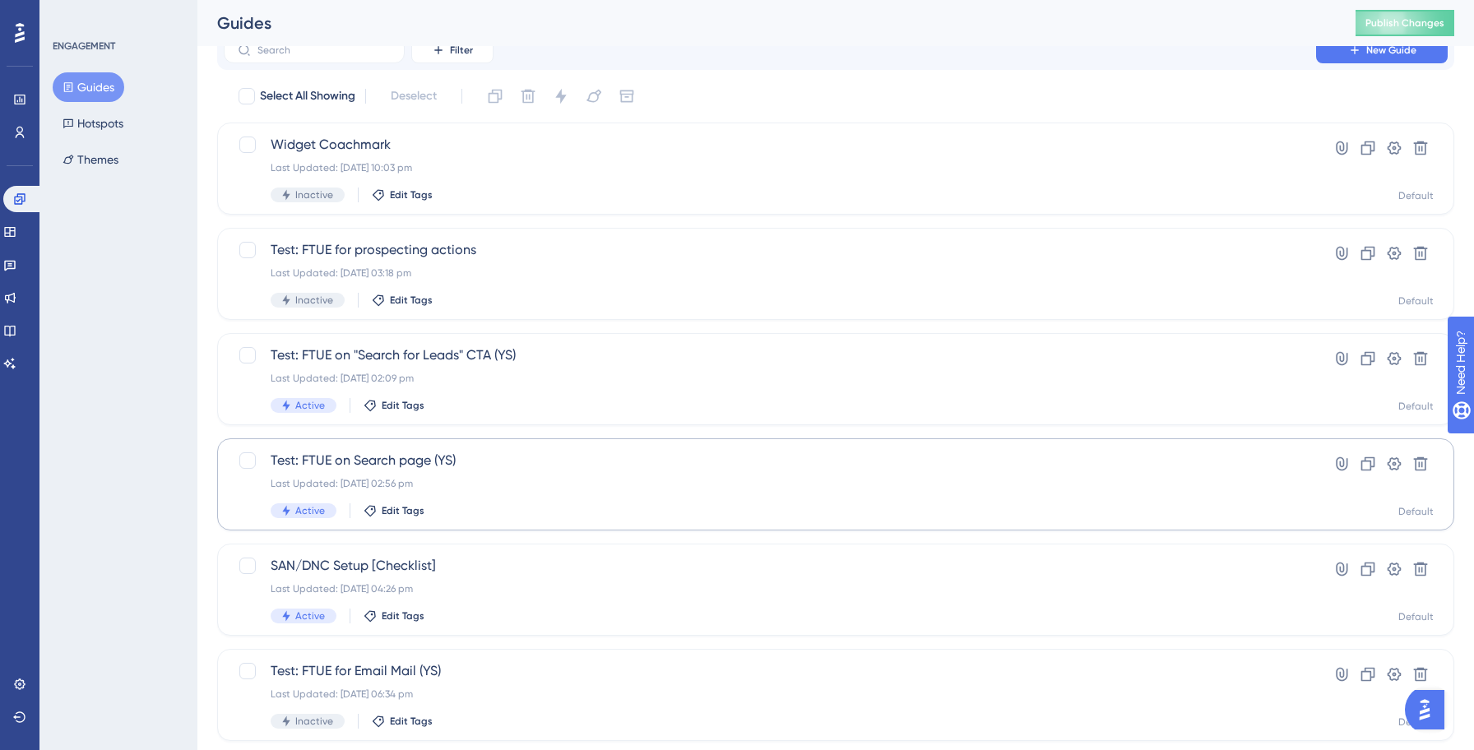
scroll to position [49, 0]
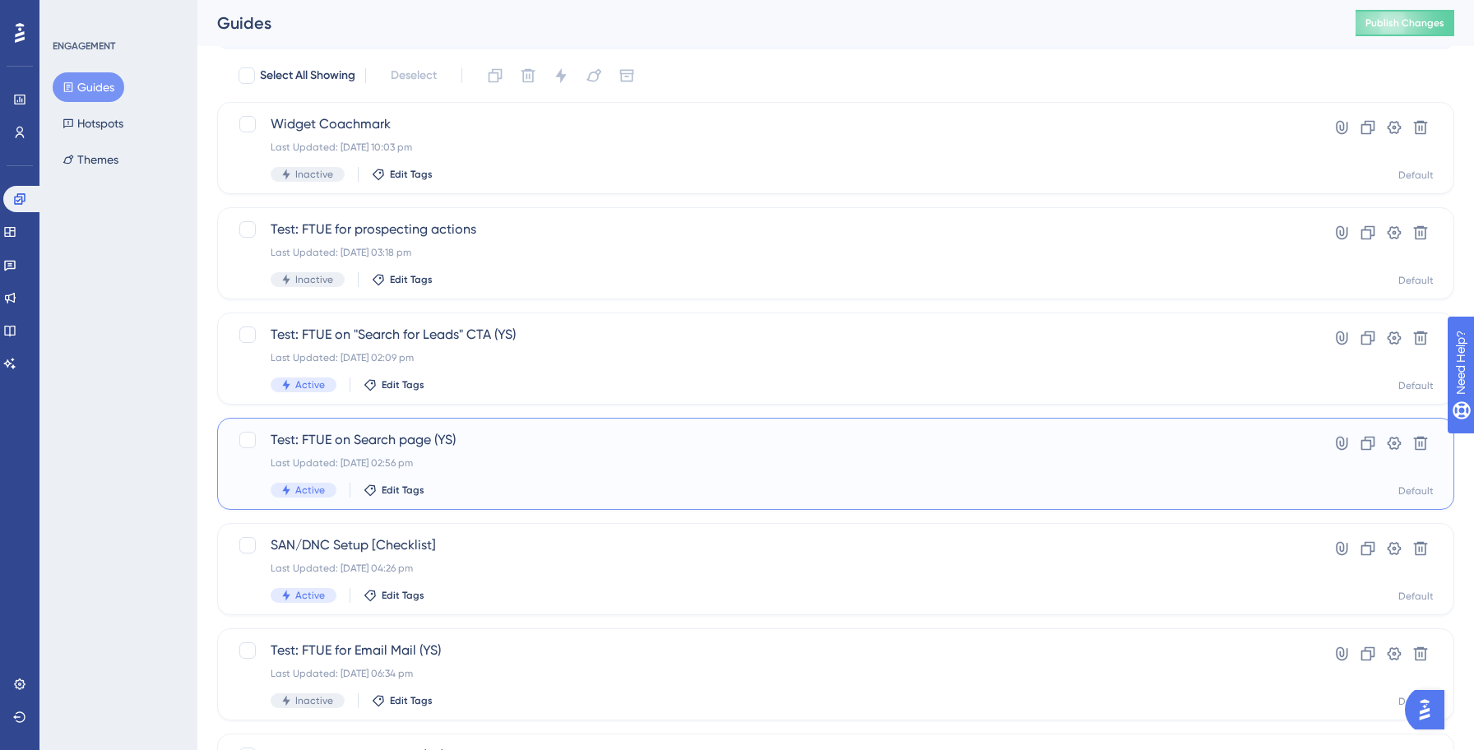
click at [581, 473] on div "Test: FTUE on Search page (YS) Last Updated: [DATE] 02:56 pm Active Edit Tags" at bounding box center [770, 463] width 998 height 67
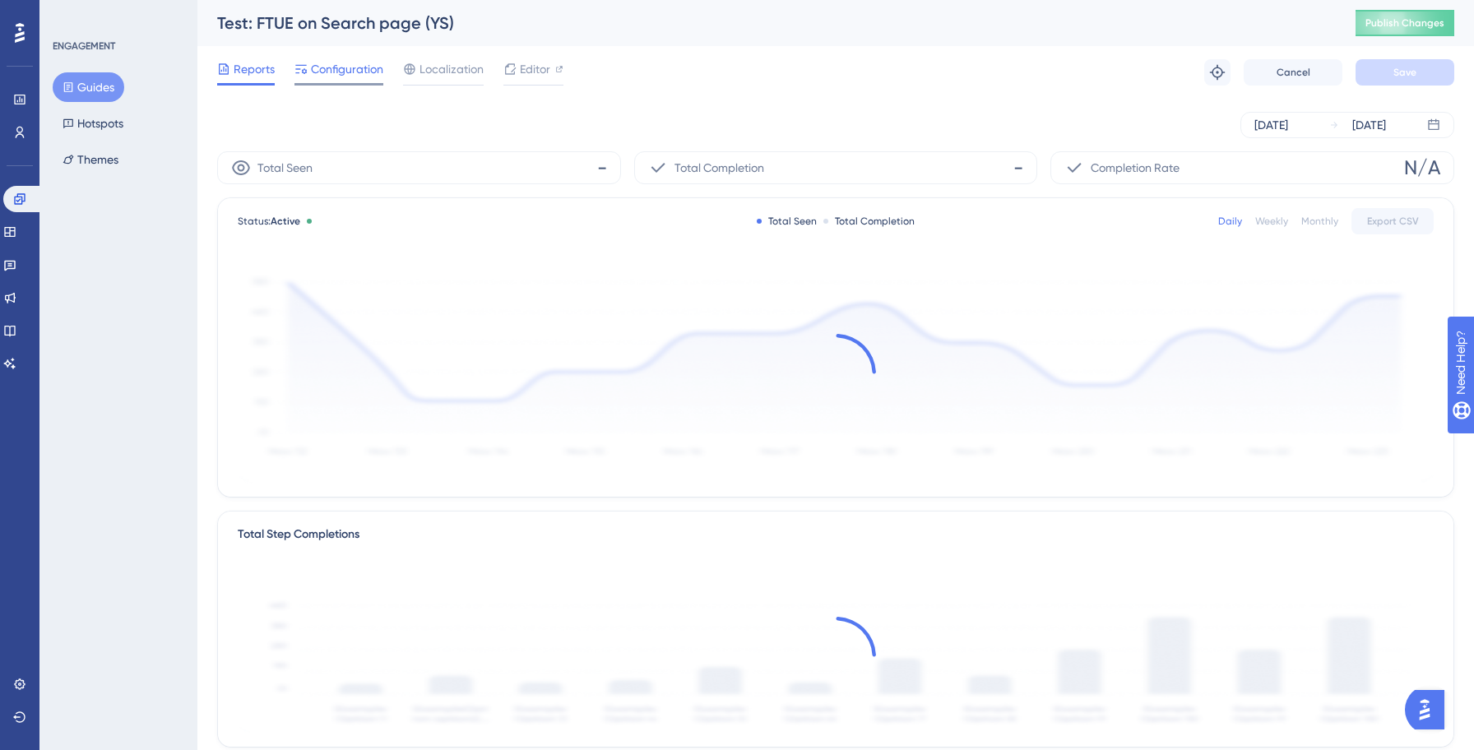
click at [354, 80] on div "Configuration" at bounding box center [338, 72] width 89 height 26
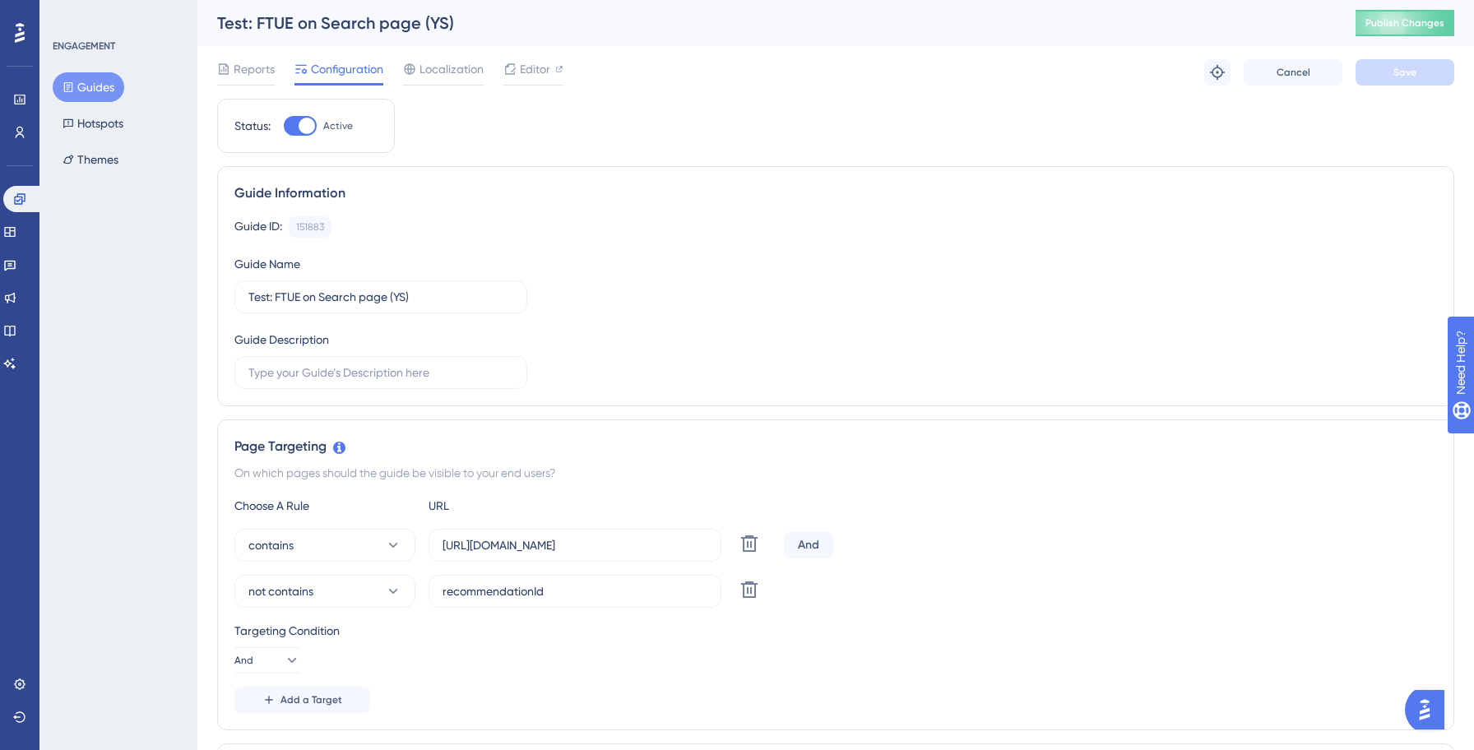
click at [103, 88] on button "Guides" at bounding box center [89, 87] width 72 height 30
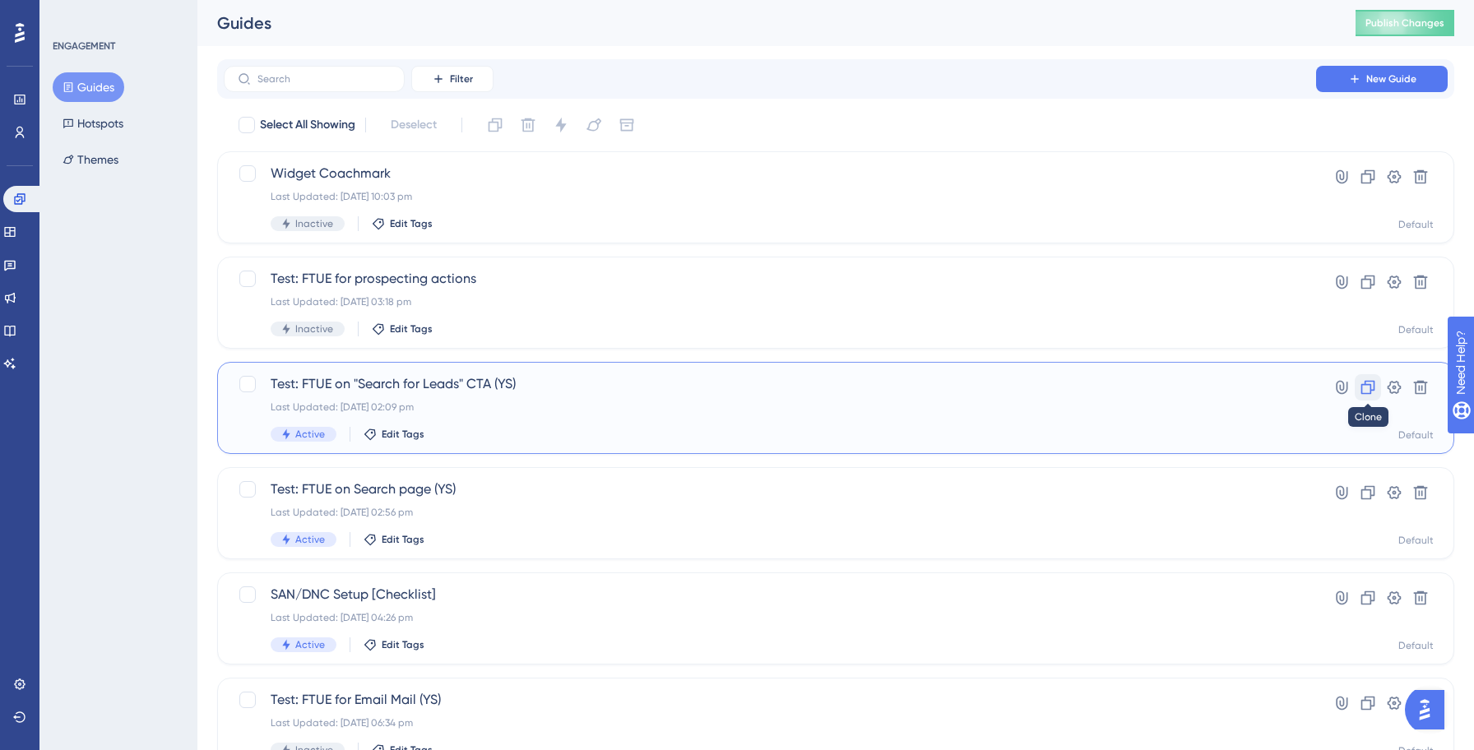
click at [1363, 387] on icon at bounding box center [1367, 387] width 16 height 16
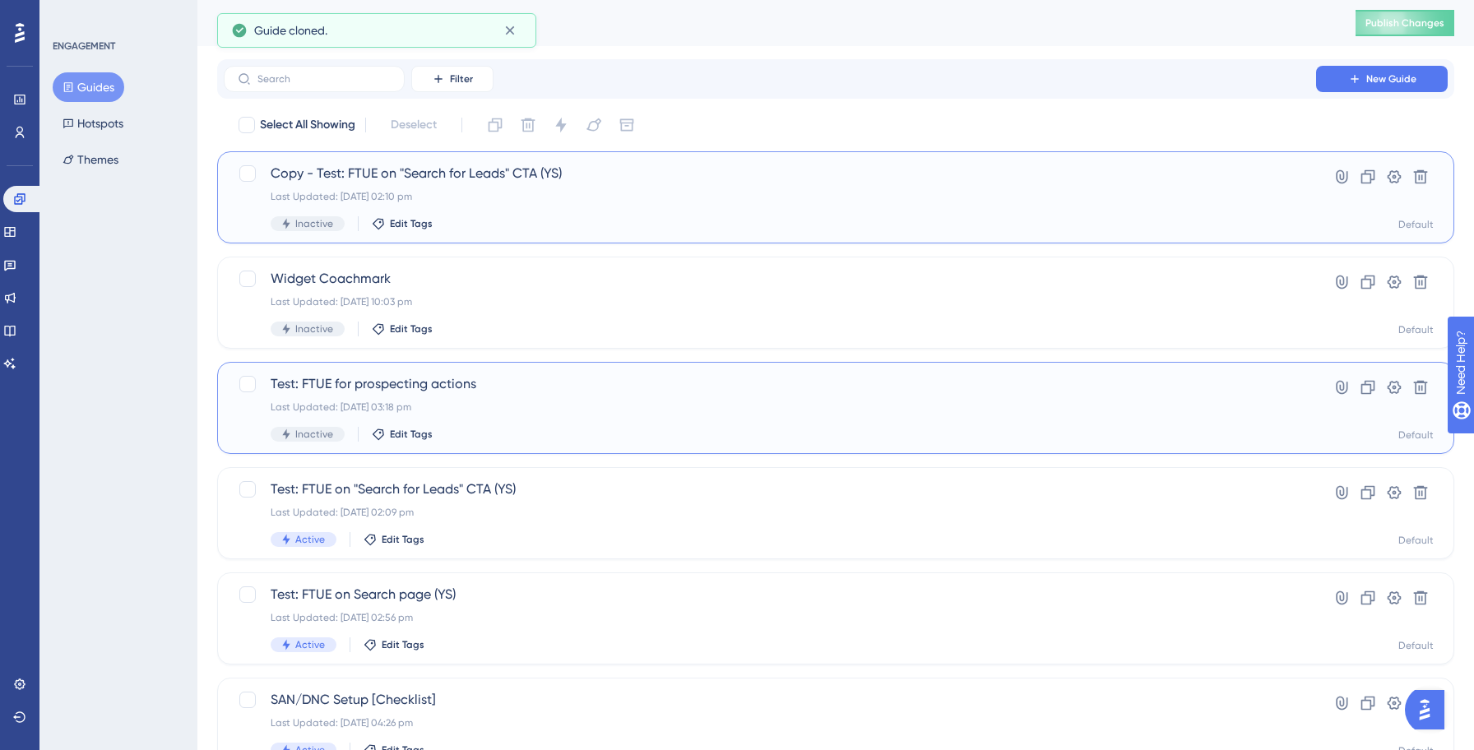
click at [466, 224] on div "Inactive Edit Tags" at bounding box center [770, 223] width 998 height 15
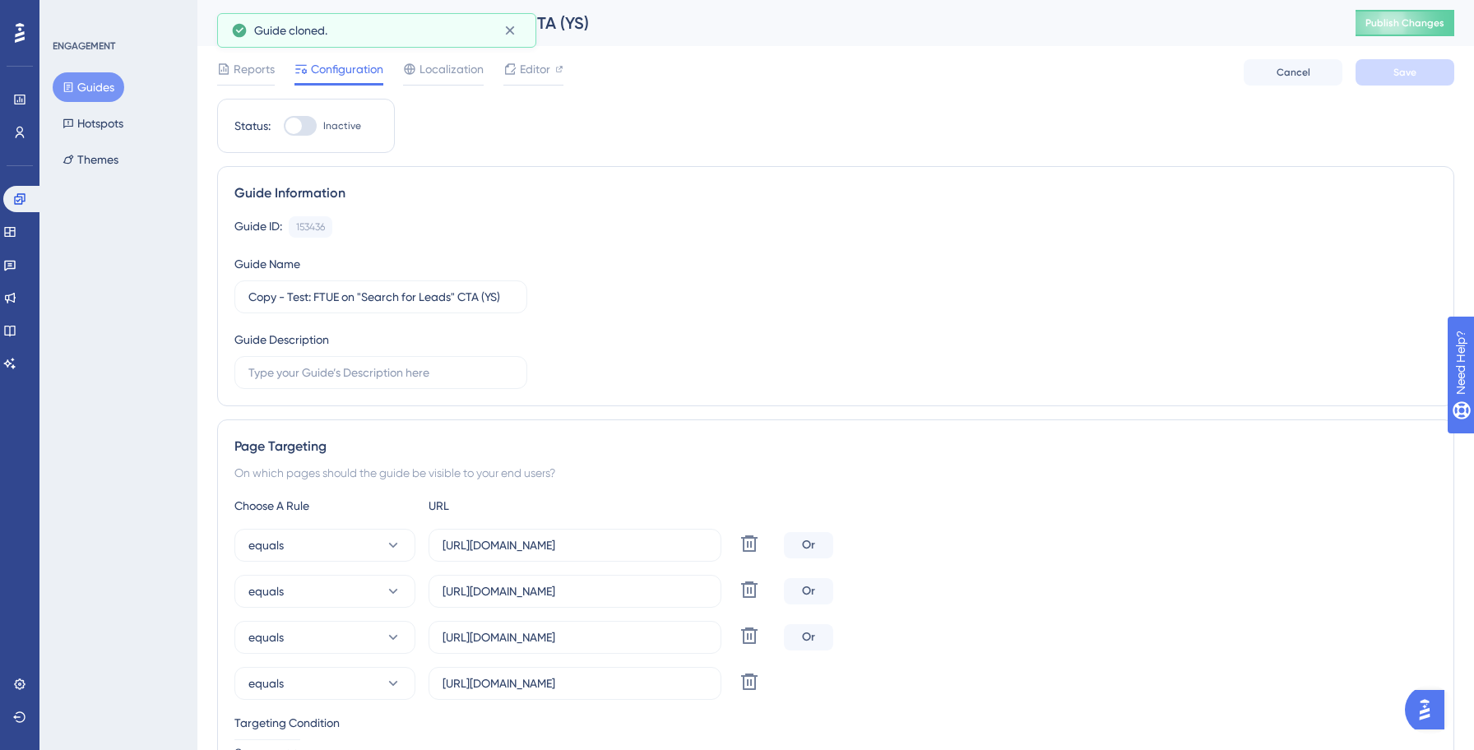
click at [387, 187] on div "Guide Information" at bounding box center [835, 193] width 1202 height 20
click at [308, 297] on input "Copy - Test: FTUE on "Search for Leads" CTA (YS)" at bounding box center [380, 297] width 265 height 18
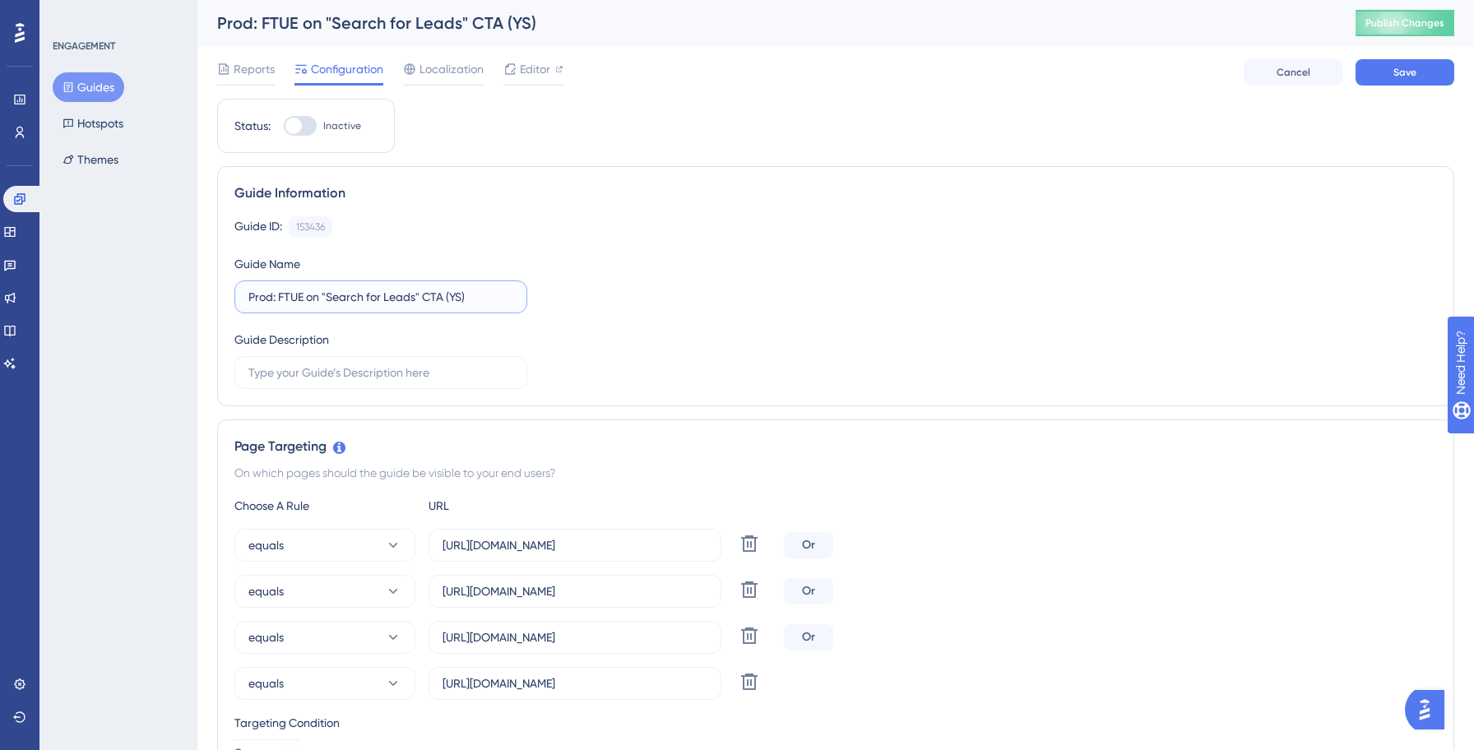
type input "Prod: FTUE on "Search for Leads" CTA (YS)"
click at [673, 357] on div "Guide ID: 153436 Copy Guide Name Prod: FTUE on "Search for Leads" CTA (YS) Guid…" at bounding box center [835, 302] width 1202 height 173
click at [108, 93] on button "Guides" at bounding box center [89, 87] width 72 height 30
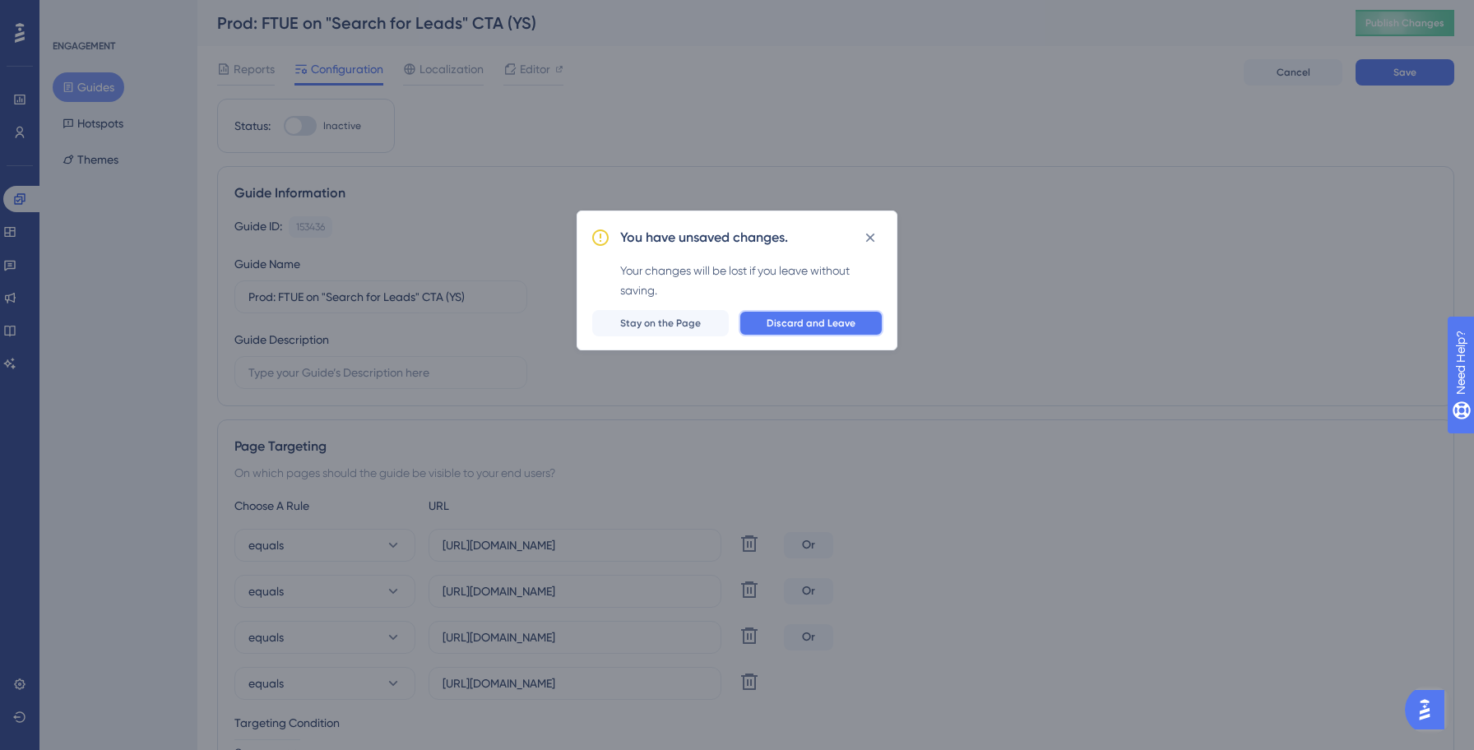
click at [789, 320] on span "Discard and Leave" at bounding box center [810, 323] width 89 height 13
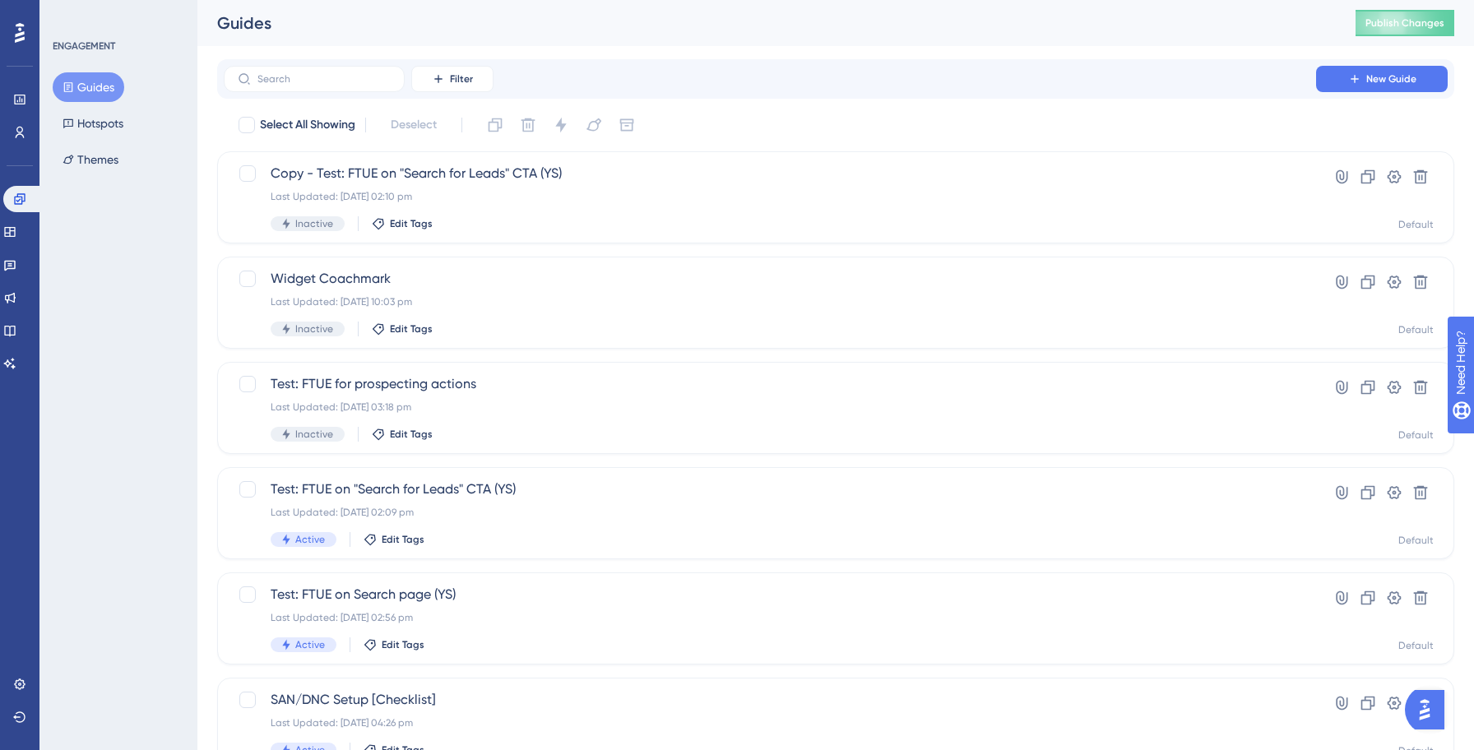
scroll to position [30, 0]
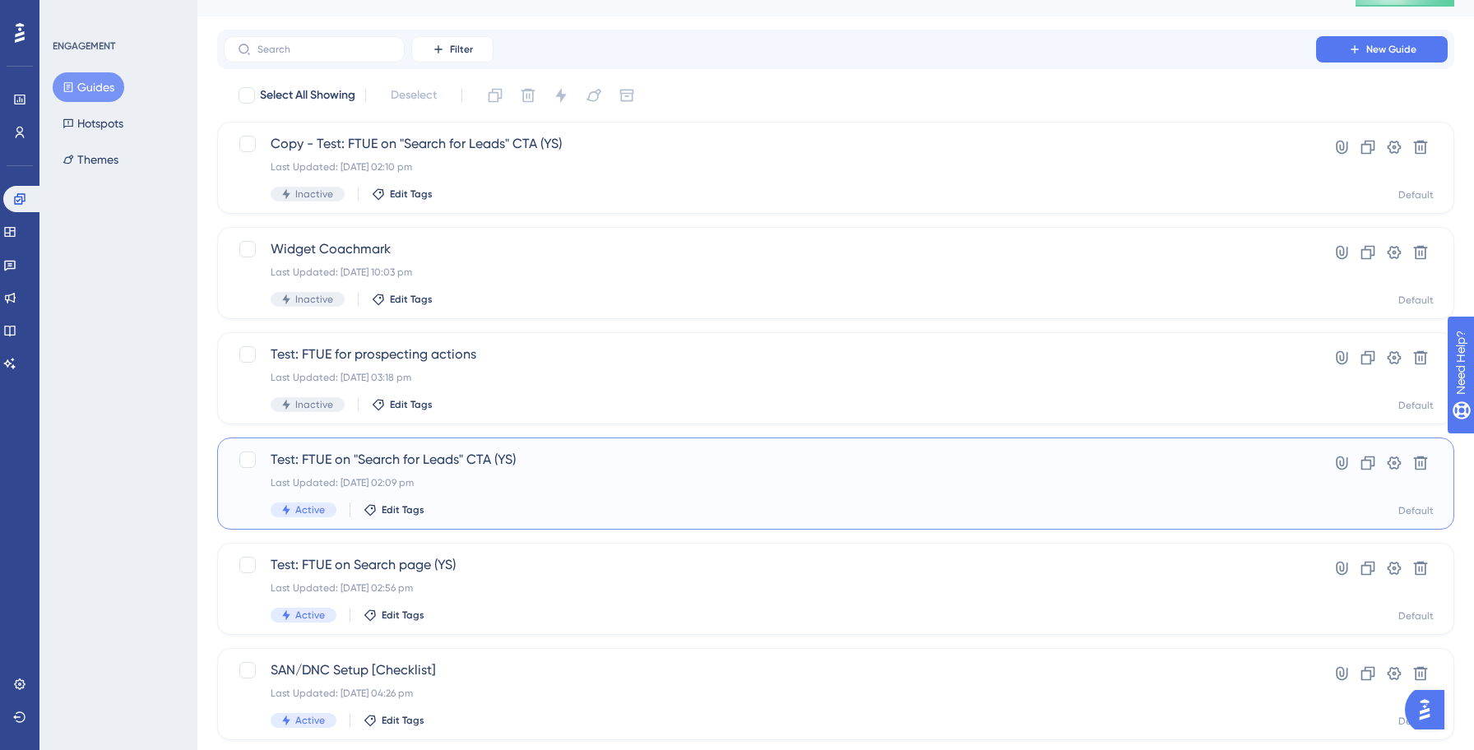
click at [542, 461] on span "Test: FTUE on "Search for Leads" CTA (YS)" at bounding box center [770, 460] width 998 height 20
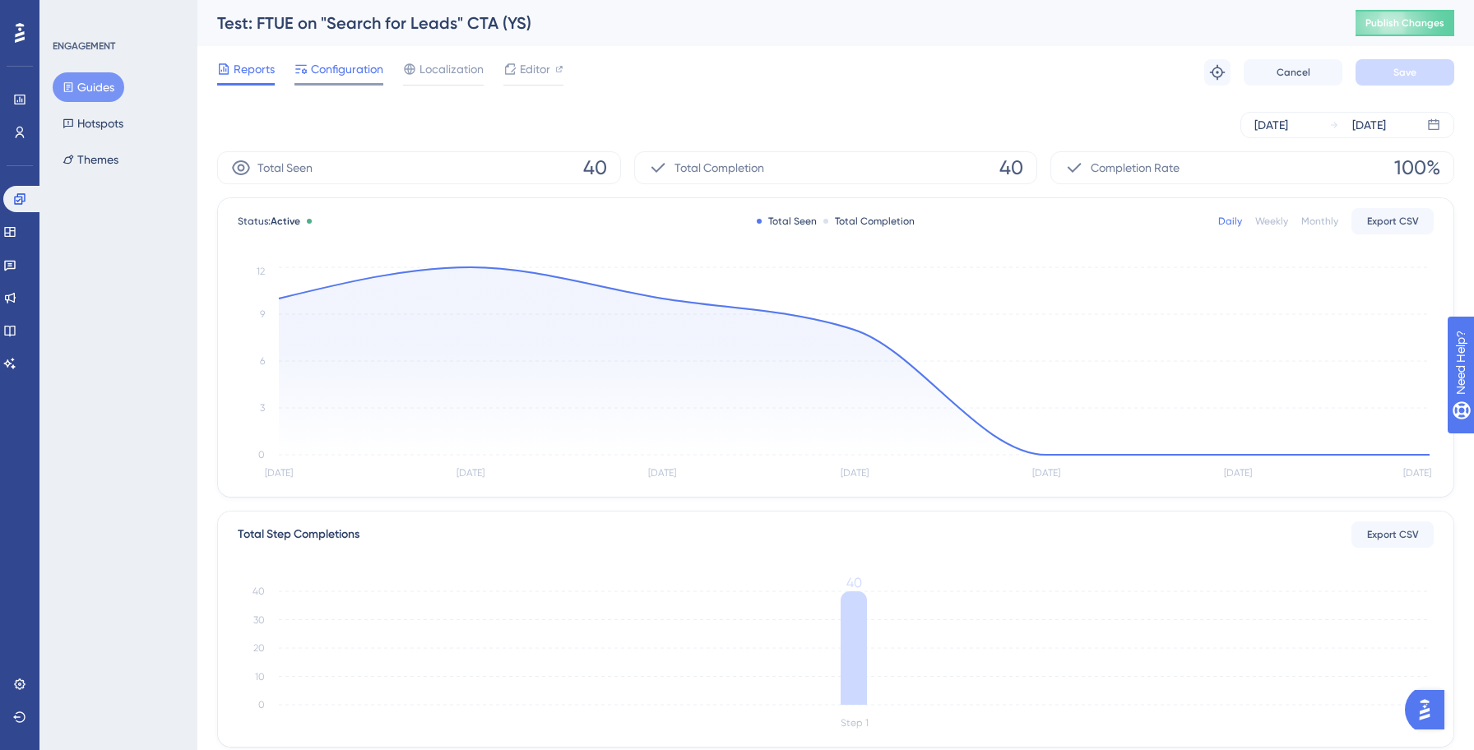
click at [351, 72] on span "Configuration" at bounding box center [347, 69] width 72 height 20
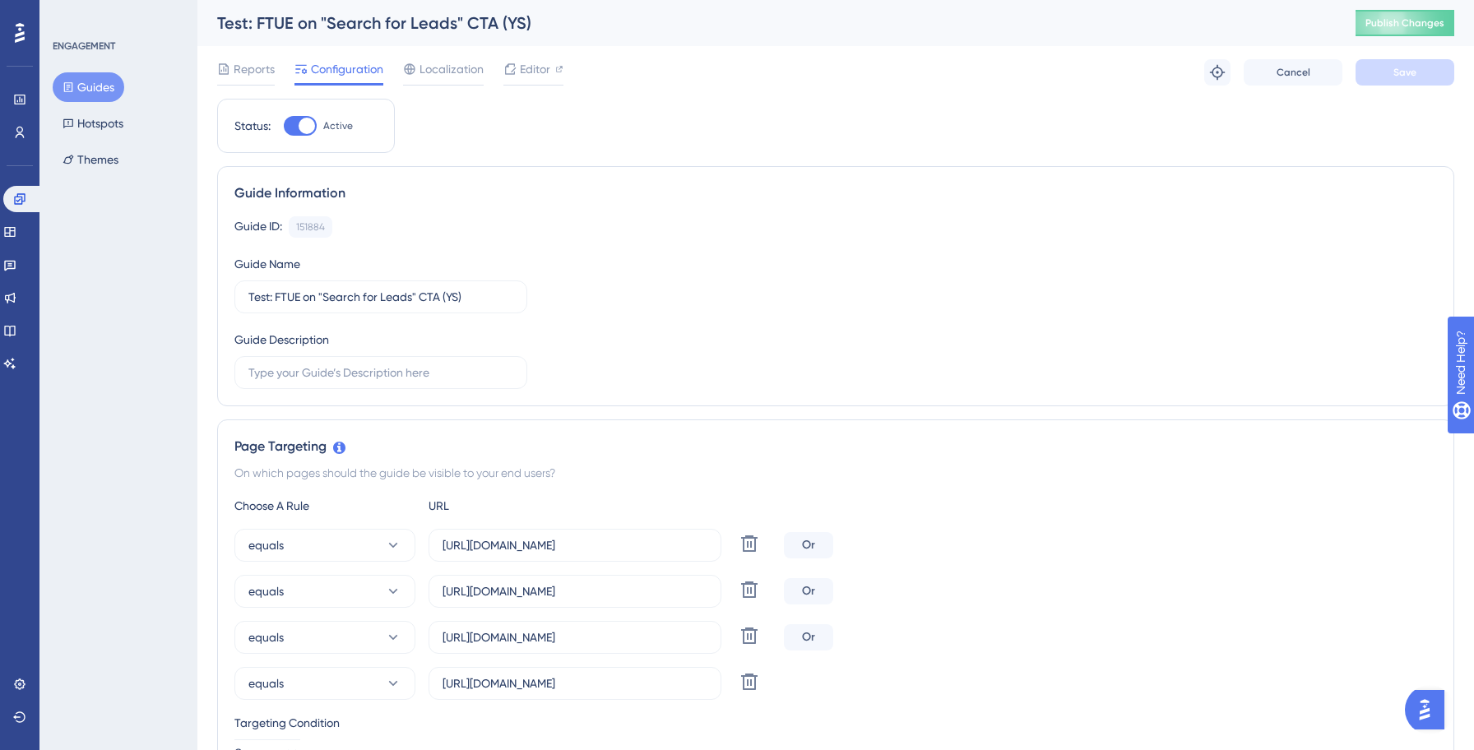
click at [112, 95] on button "Guides" at bounding box center [89, 87] width 72 height 30
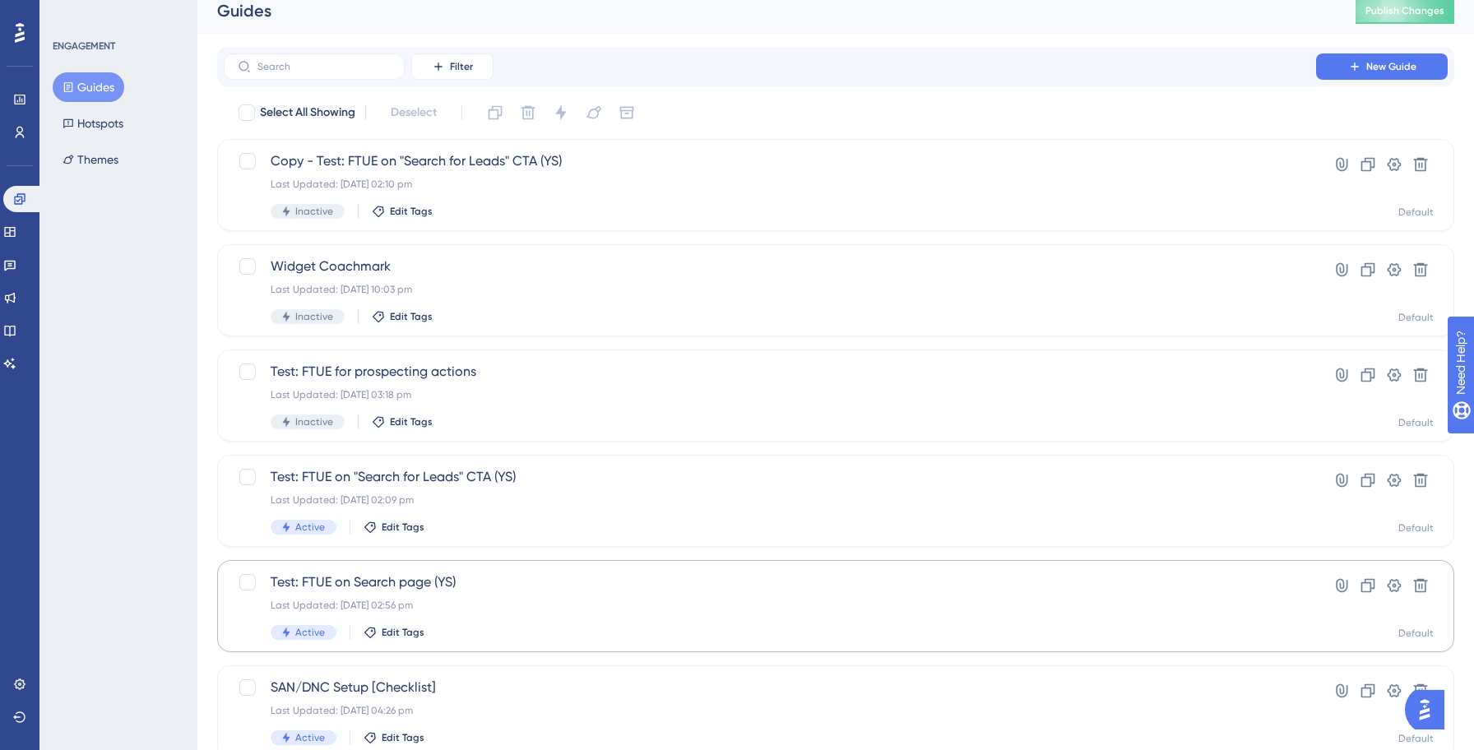
scroll to position [14, 0]
click at [522, 613] on div "Test: FTUE on Search page (YS) Last Updated: [DATE] 02:56 pm Active Edit Tags" at bounding box center [770, 604] width 998 height 67
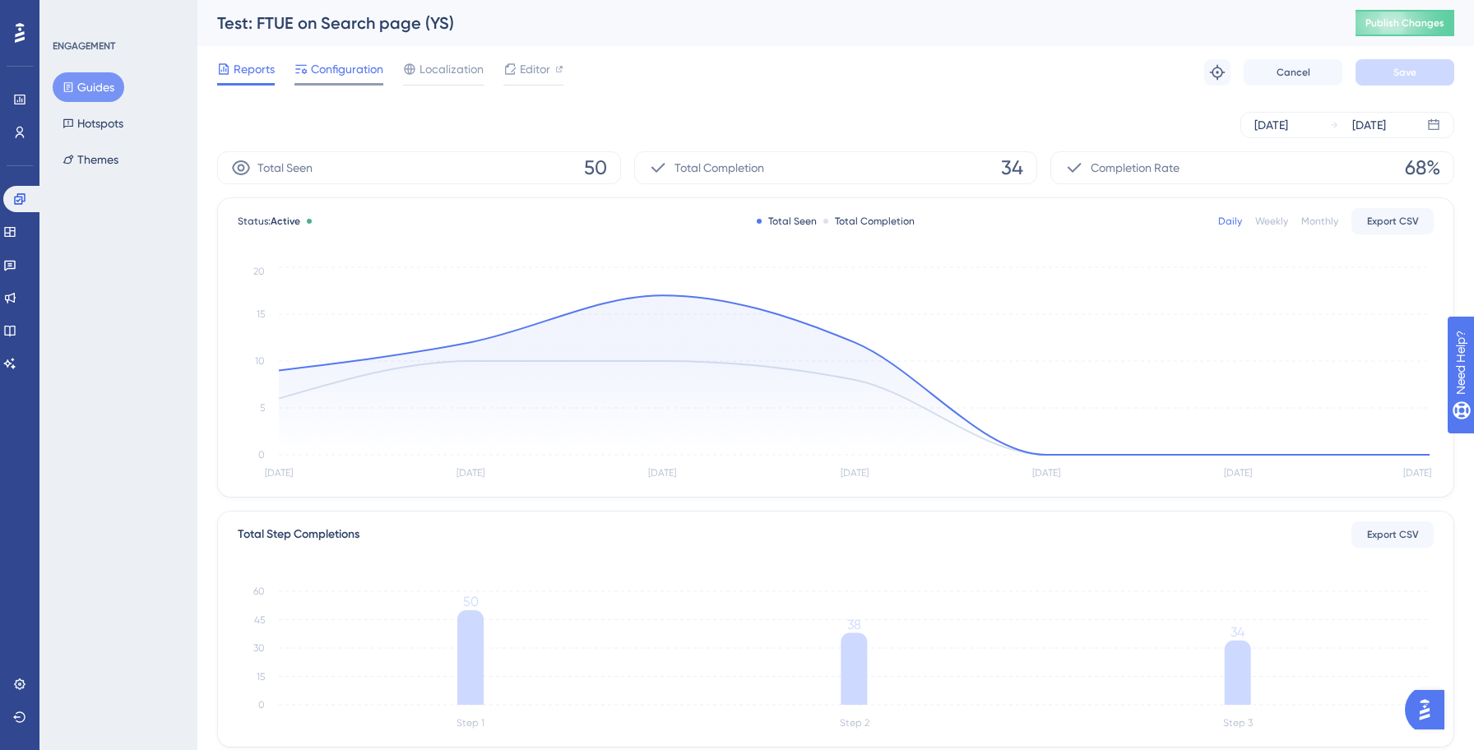
click at [327, 61] on span "Configuration" at bounding box center [347, 69] width 72 height 20
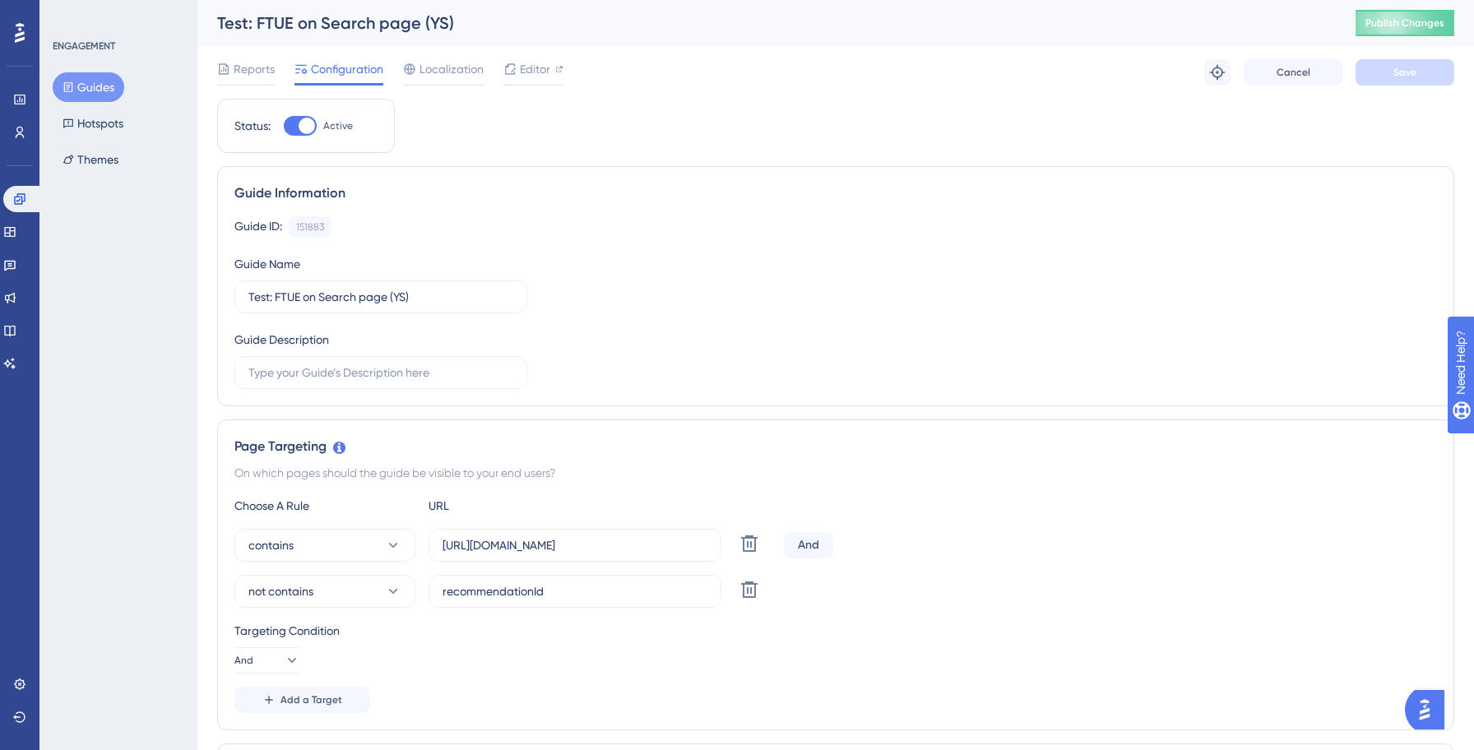
click at [106, 89] on button "Guides" at bounding box center [89, 87] width 72 height 30
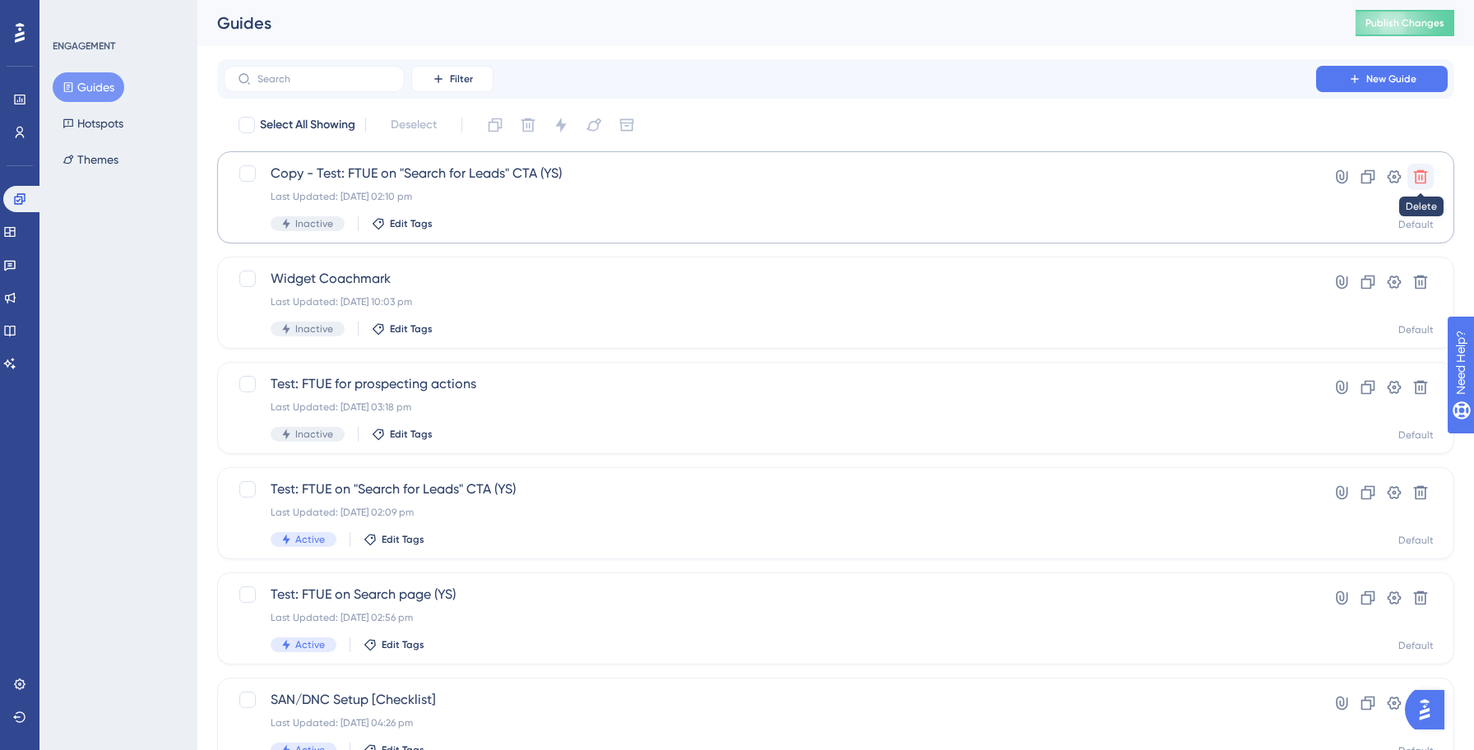
click at [1423, 180] on icon at bounding box center [1420, 177] width 16 height 16
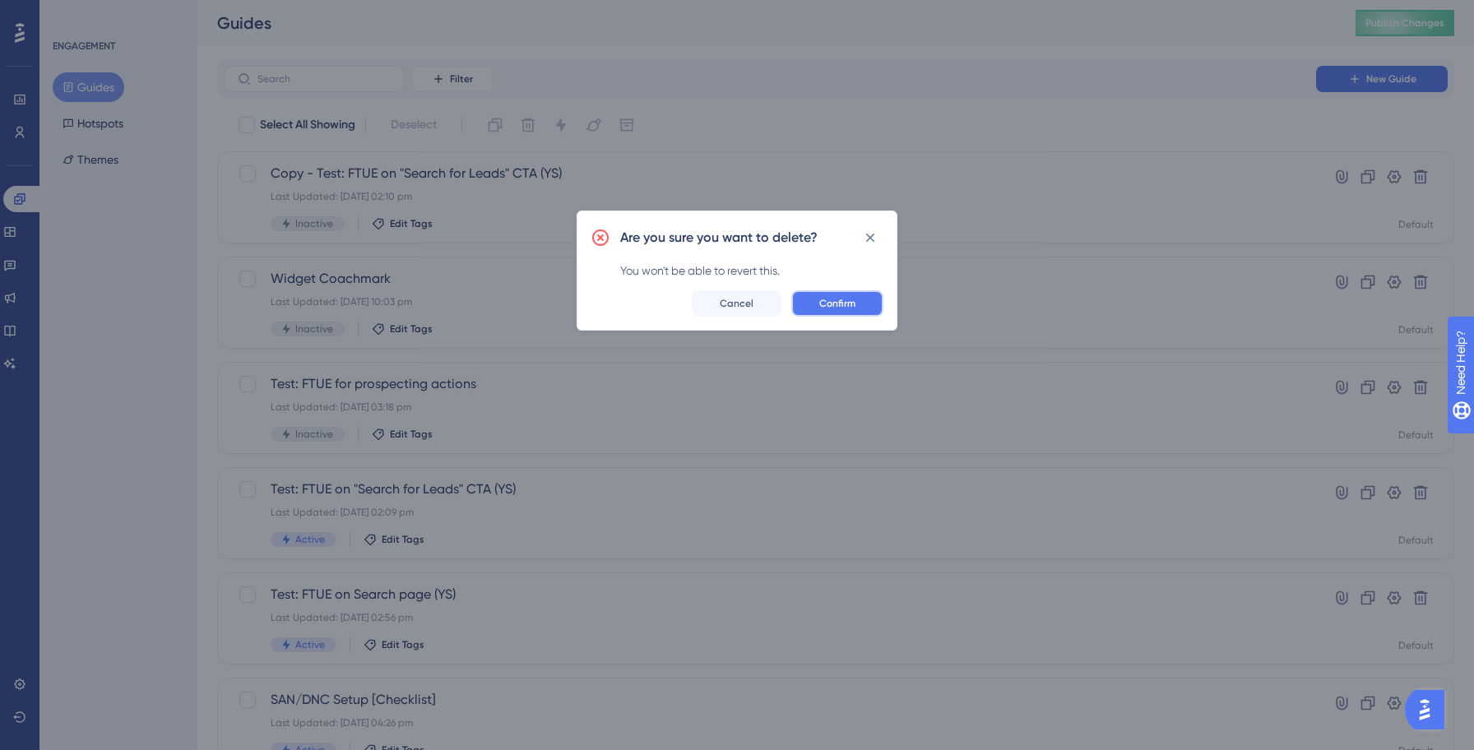
click at [840, 304] on span "Confirm" at bounding box center [837, 303] width 36 height 13
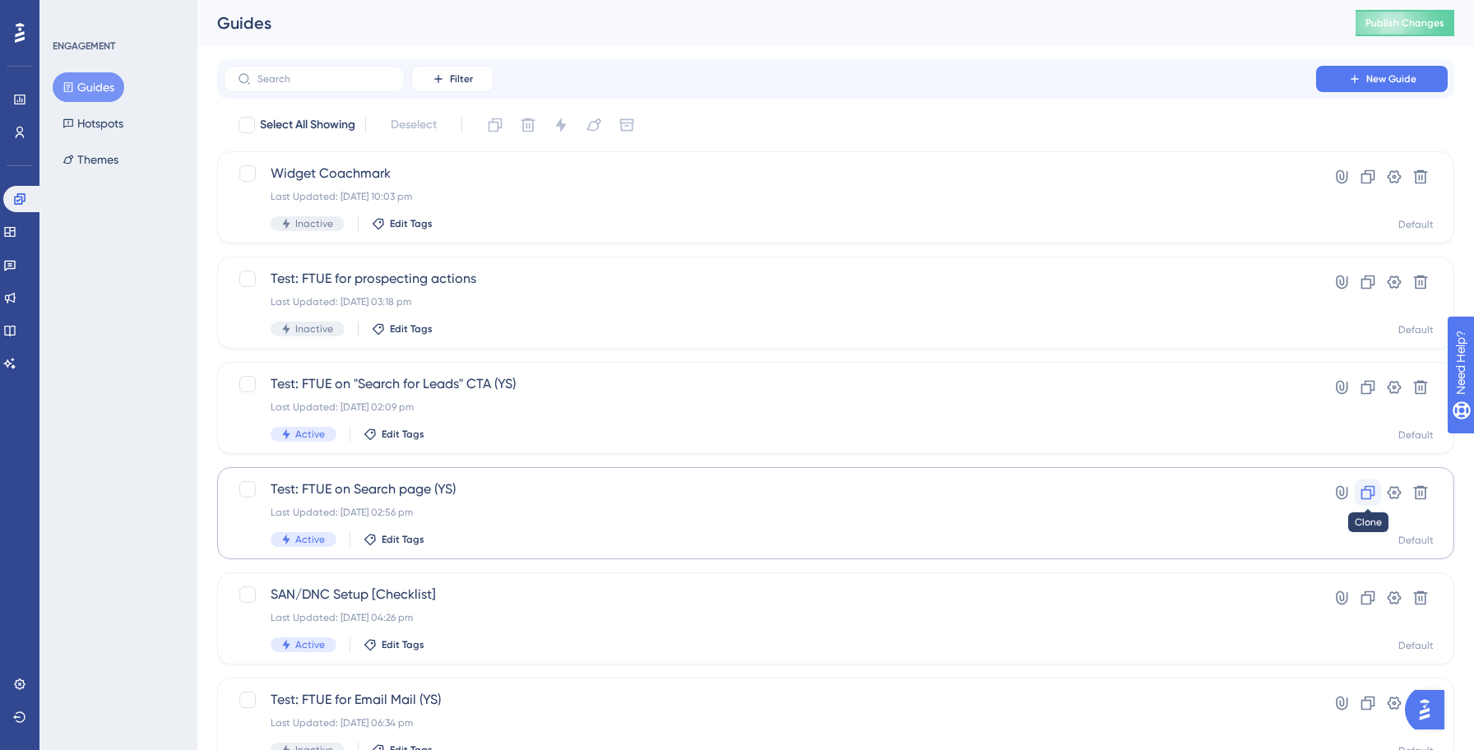
click at [1367, 497] on icon at bounding box center [1368, 493] width 14 height 14
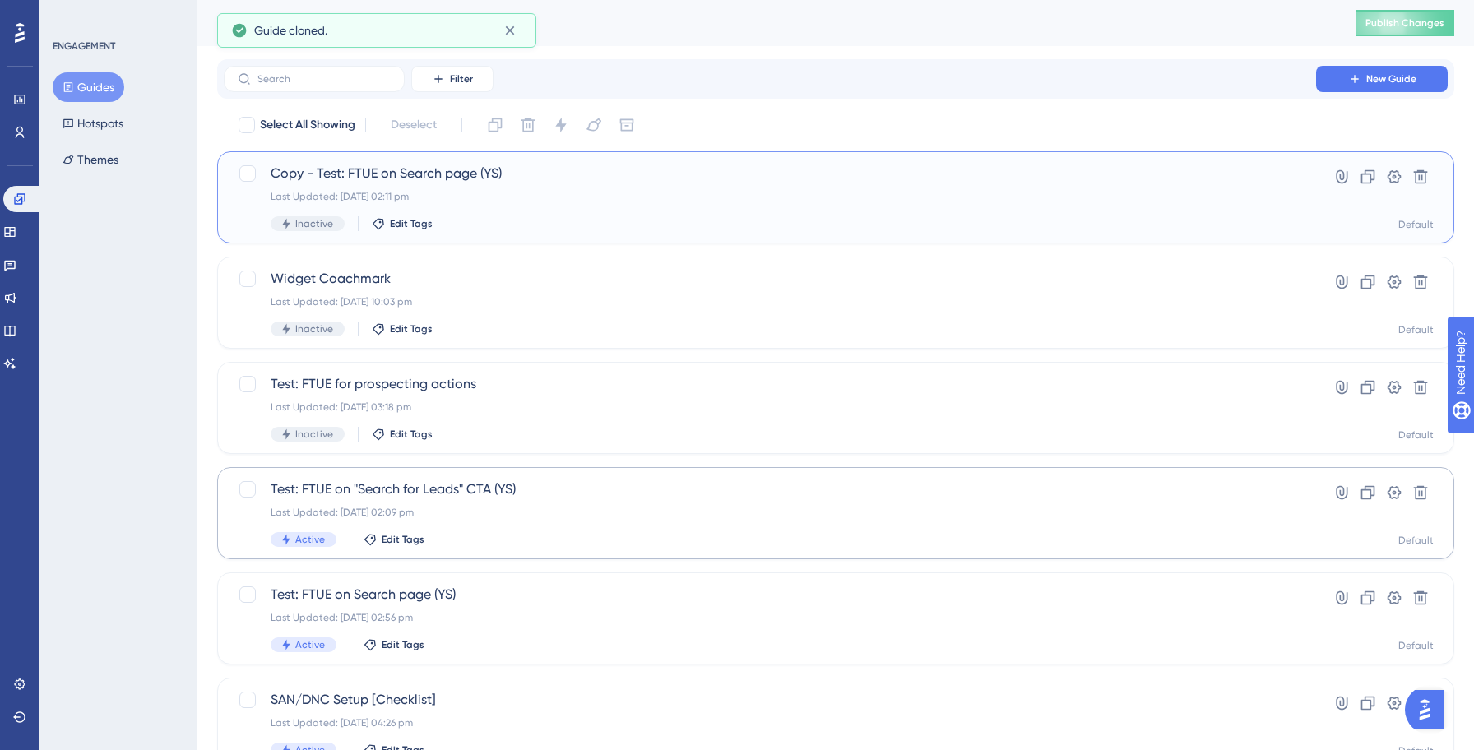
click at [580, 214] on div "Copy - Test: FTUE on Search page (YS) Last Updated: [DATE] 02:11 pm Inactive Ed…" at bounding box center [770, 197] width 998 height 67
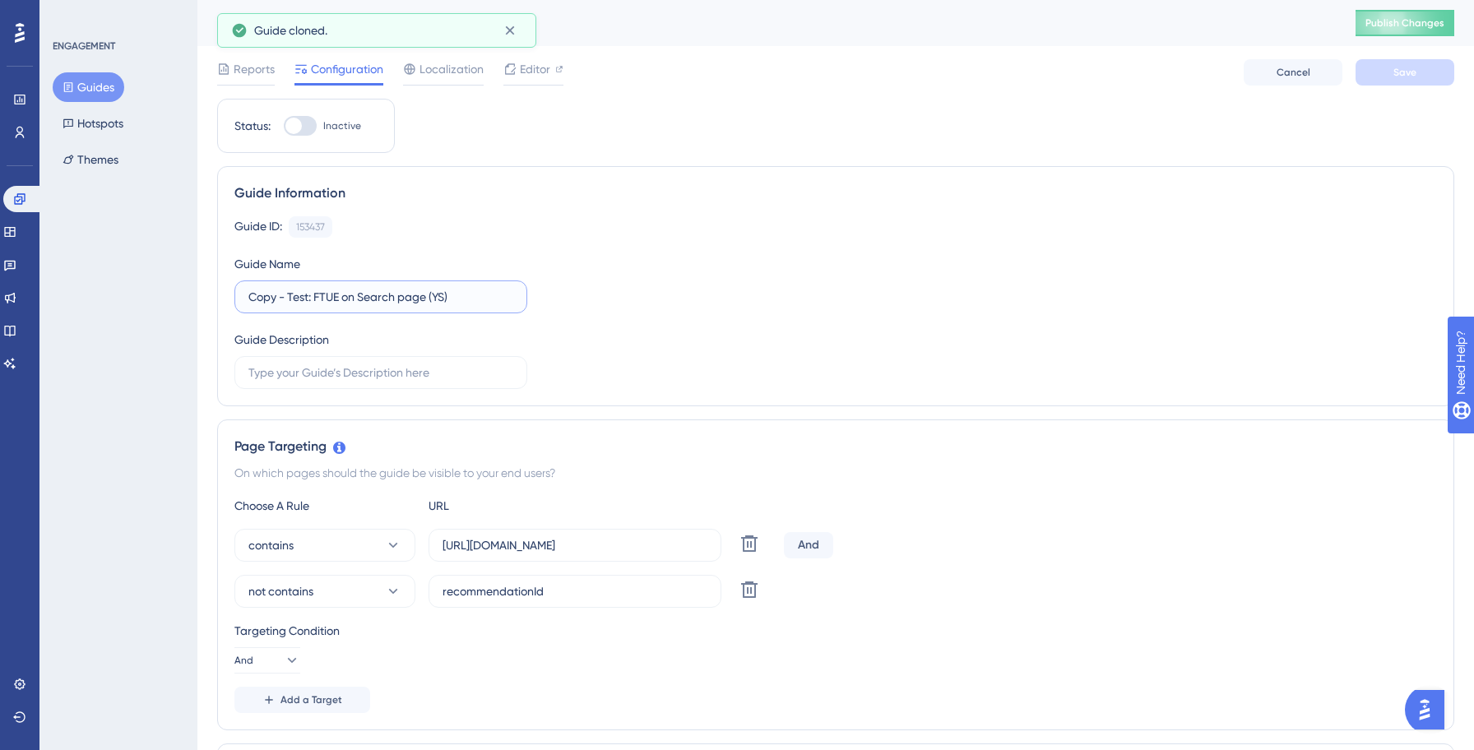
click at [309, 298] on input "Copy - Test: FTUE on Search page (YS)" at bounding box center [380, 297] width 265 height 18
type input "Prod: FTUE on Search page (YS)"
click at [801, 354] on div "Guide ID: 153437 Copy Guide Name Prod: FTUE on Search page (YS) Guide Descripti…" at bounding box center [835, 302] width 1202 height 173
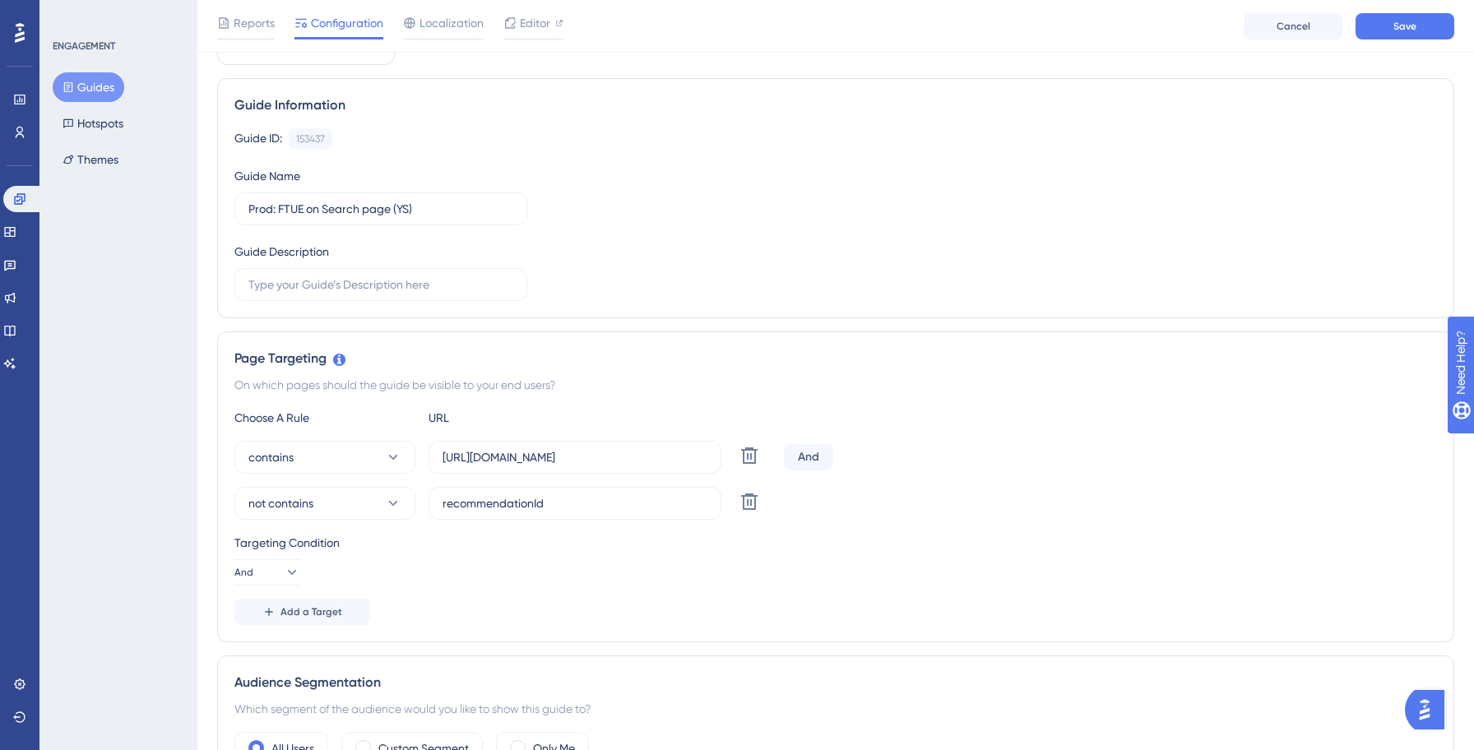
scroll to position [101, 0]
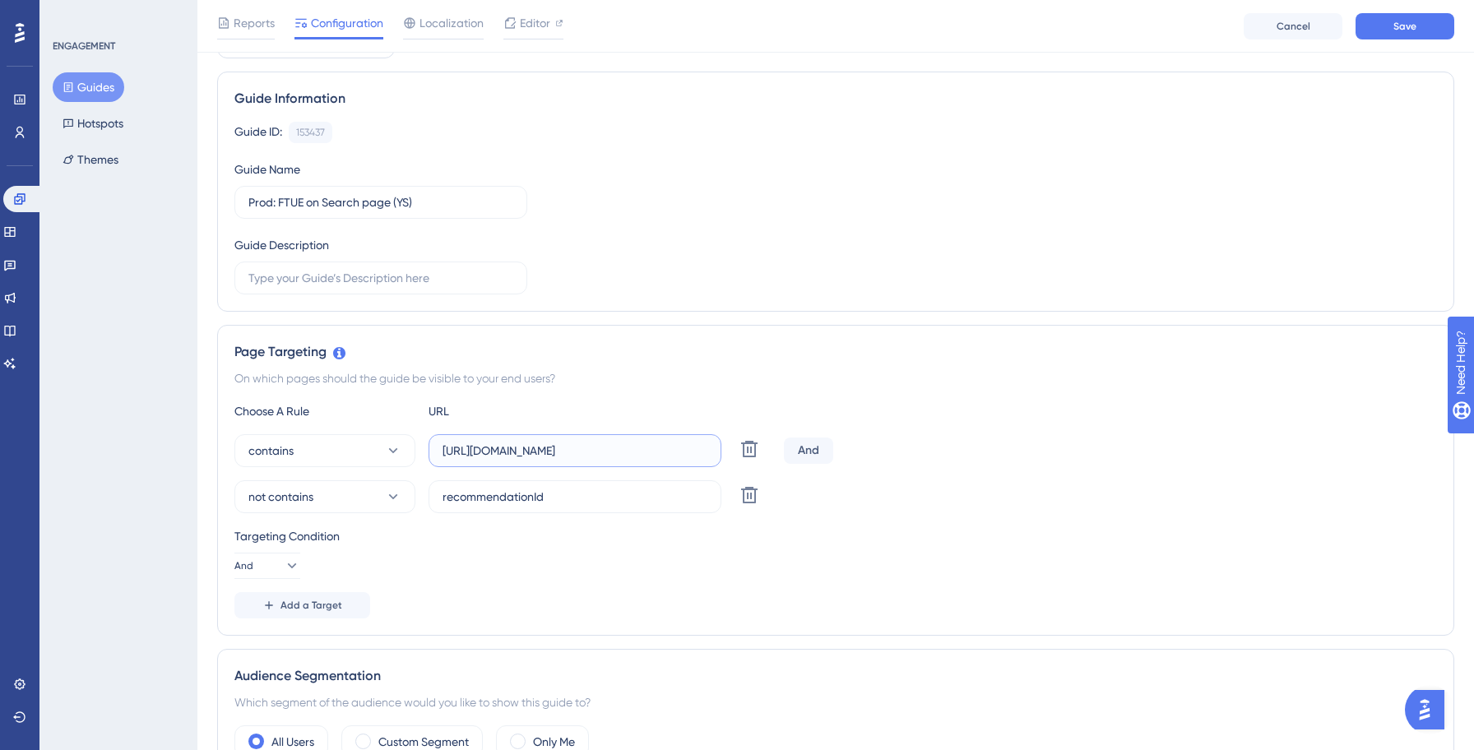
click at [545, 450] on input "[URL][DOMAIN_NAME]" at bounding box center [574, 451] width 265 height 18
type input "[URL][DOMAIN_NAME]"
click at [1408, 31] on span "Save" at bounding box center [1404, 26] width 23 height 13
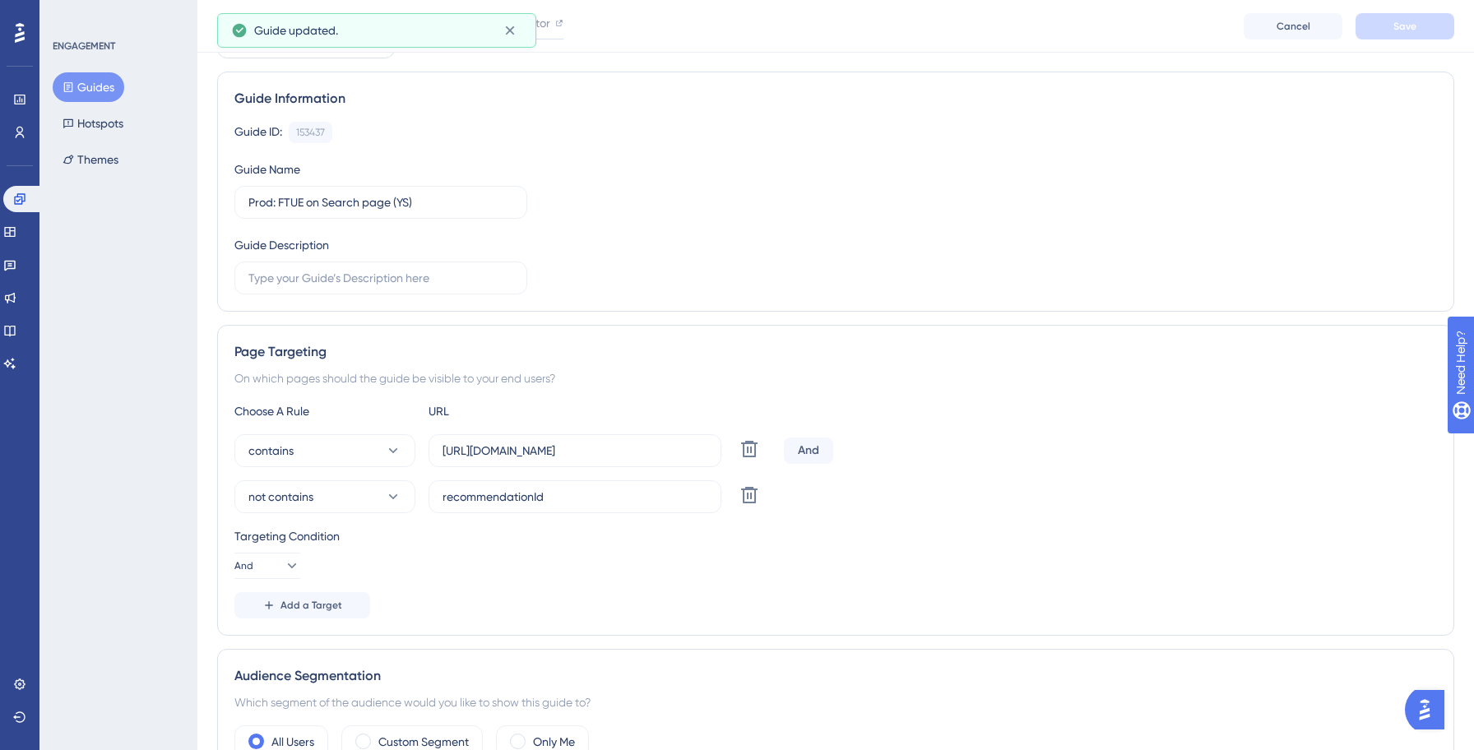
scroll to position [0, 0]
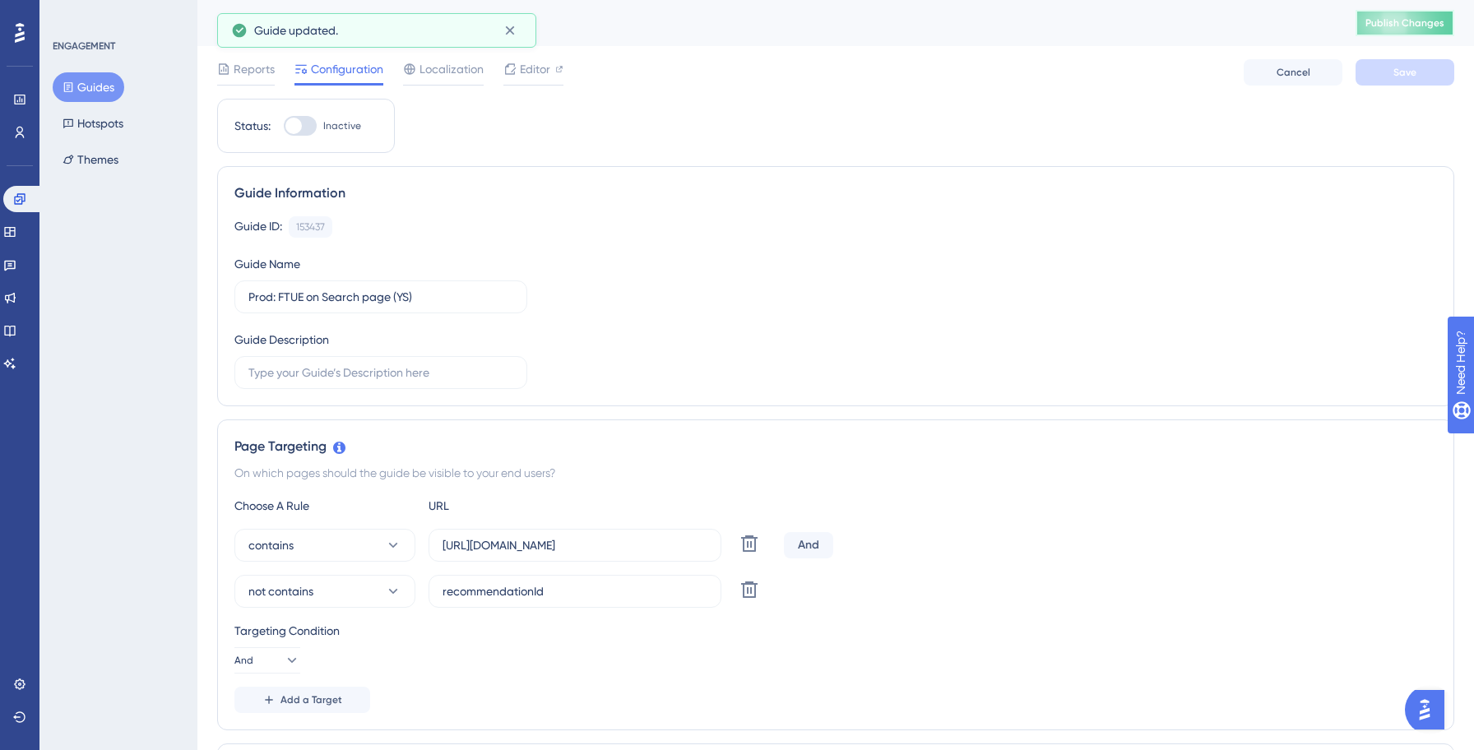
click at [1434, 25] on span "Publish Changes" at bounding box center [1404, 22] width 79 height 13
click at [298, 123] on div at bounding box center [293, 126] width 16 height 16
click at [284, 126] on input "Inactive" at bounding box center [283, 126] width 1 height 1
checkbox input "true"
click at [1374, 71] on button "Save" at bounding box center [1404, 72] width 99 height 26
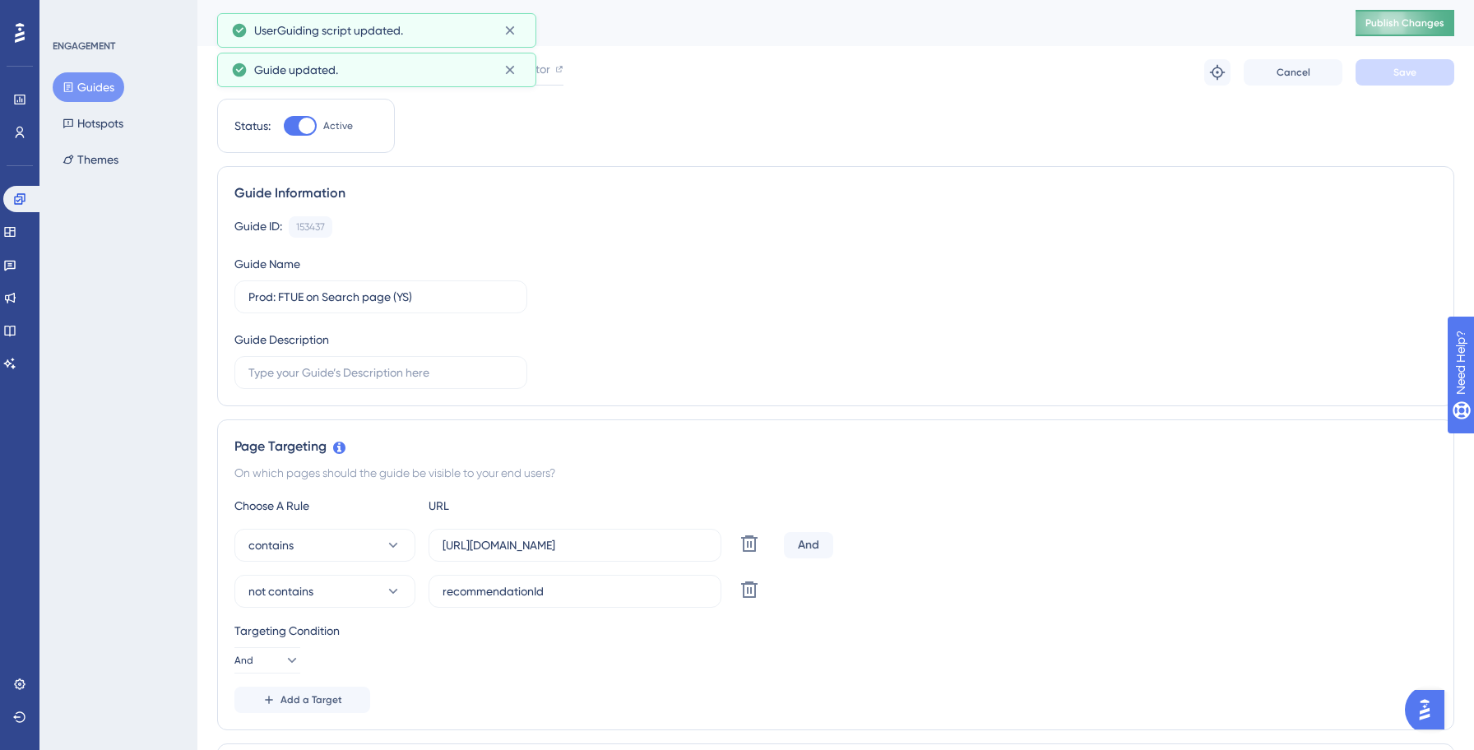
click at [1422, 31] on button "Publish Changes" at bounding box center [1404, 23] width 99 height 26
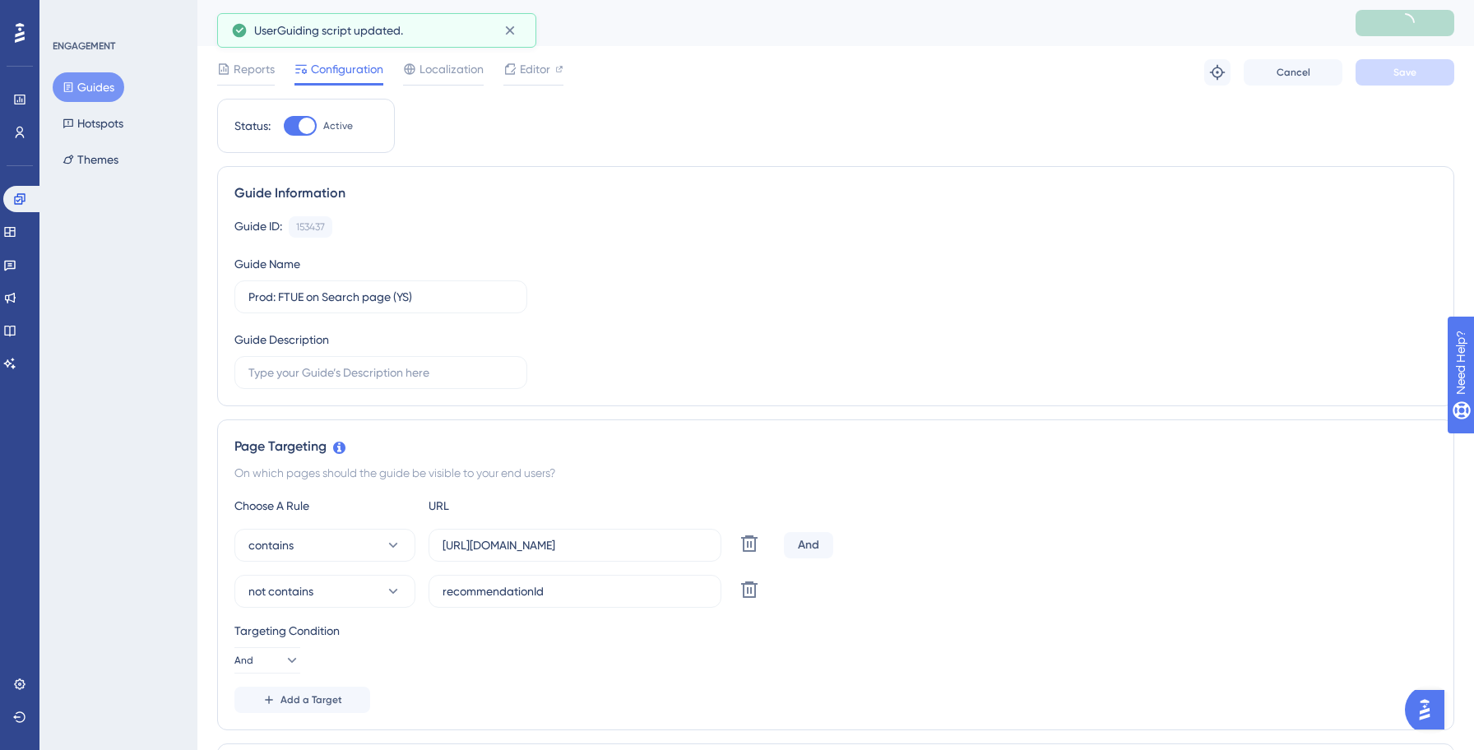
click at [76, 90] on button "Guides" at bounding box center [89, 87] width 72 height 30
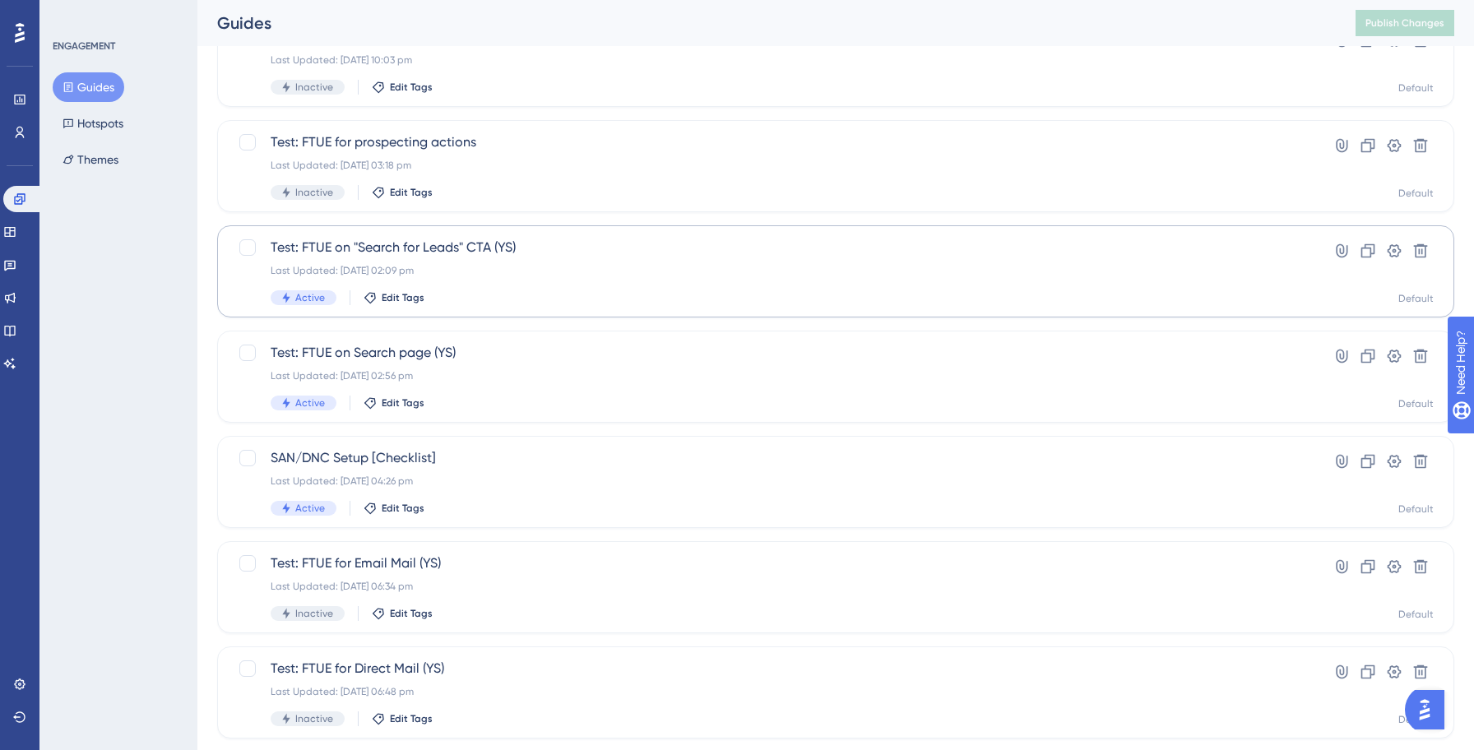
scroll to position [252, 0]
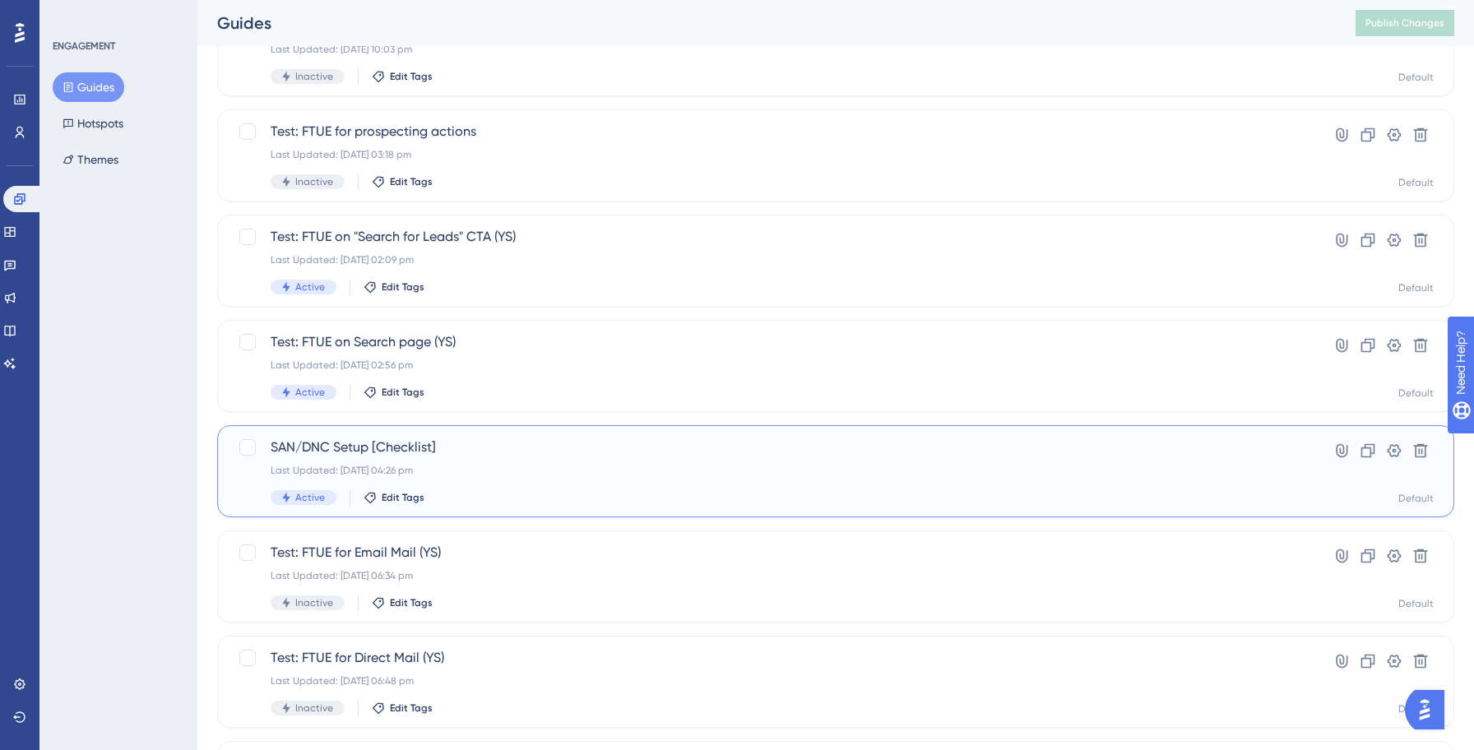
click at [608, 471] on div "Last Updated: [DATE] 04:26 pm" at bounding box center [770, 470] width 998 height 13
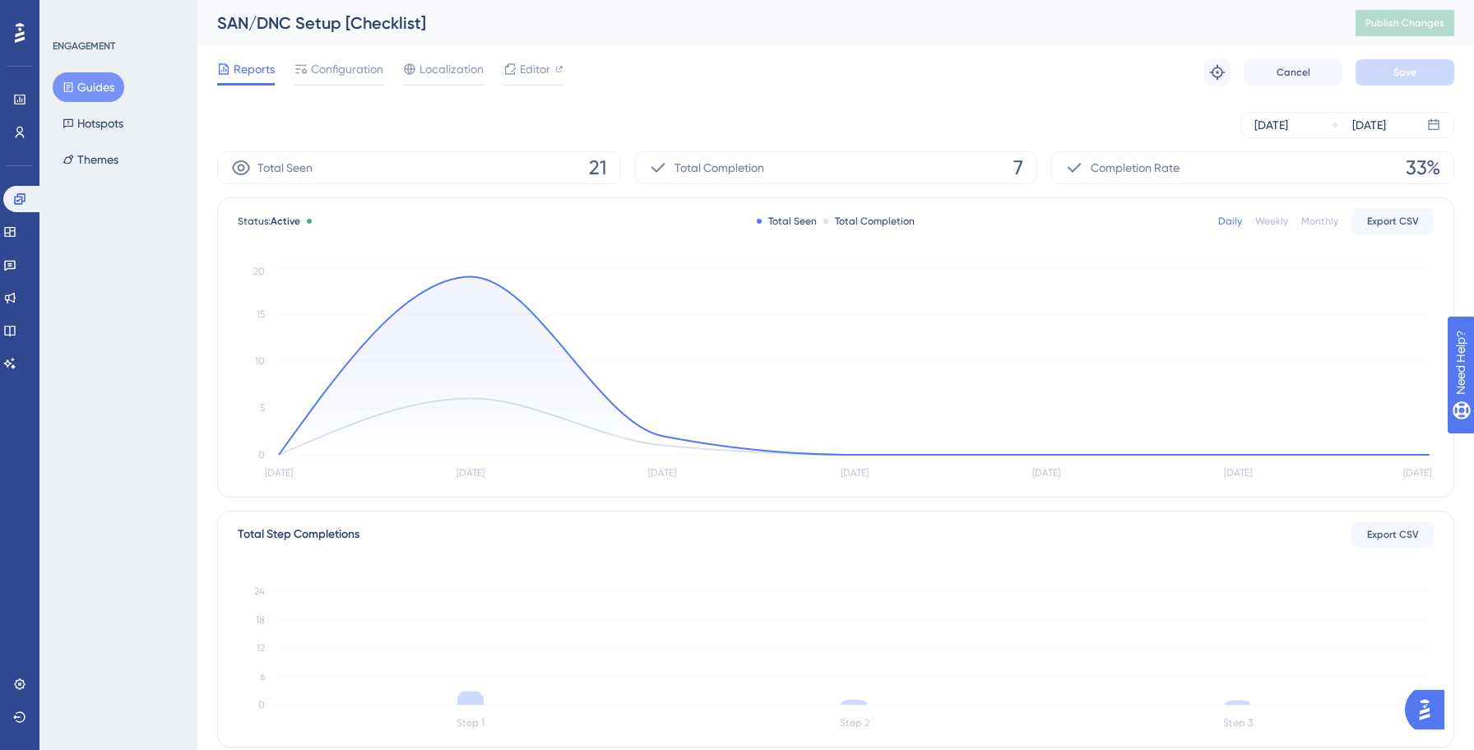
click at [344, 88] on div "Reports Configuration Localization Editor Troubleshoot Cancel Save" at bounding box center [835, 72] width 1237 height 53
click at [343, 67] on span "Configuration" at bounding box center [347, 69] width 72 height 20
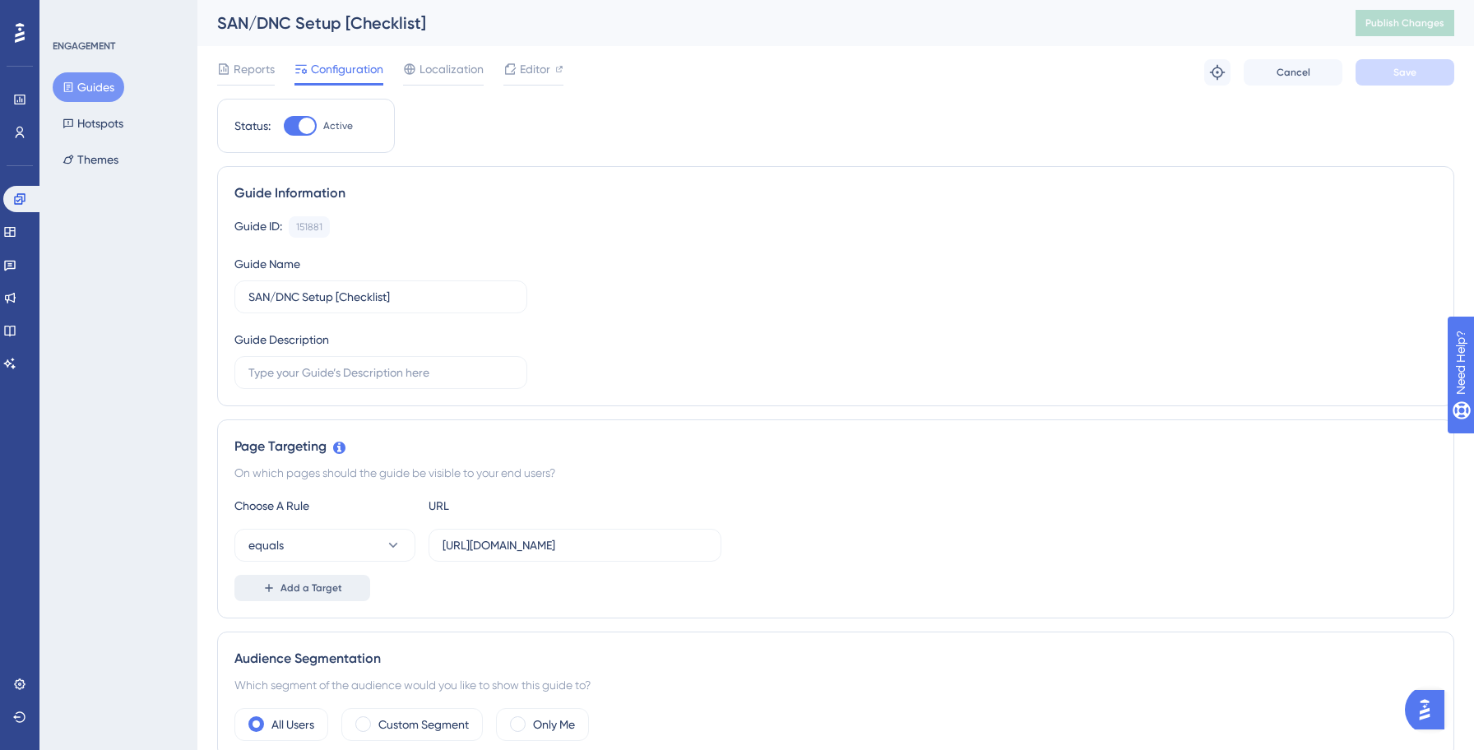
click at [298, 583] on span "Add a Target" at bounding box center [311, 587] width 62 height 13
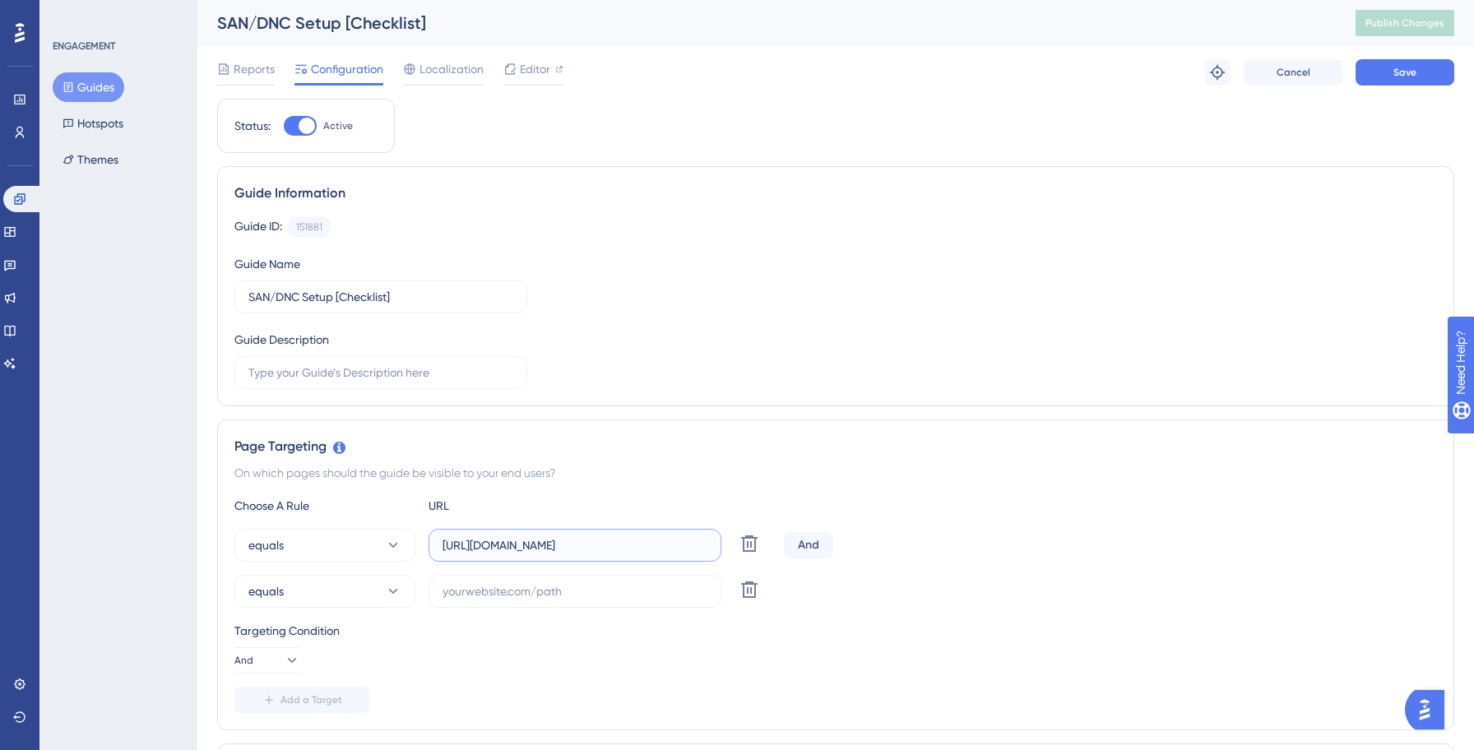
click at [542, 544] on input "[URL][DOMAIN_NAME]" at bounding box center [574, 545] width 265 height 18
click at [539, 611] on div "Choose A Rule URL equals [URL][DOMAIN_NAME] Delete And equals Delete Targeting …" at bounding box center [835, 604] width 1202 height 217
click at [530, 601] on label at bounding box center [574, 591] width 293 height 33
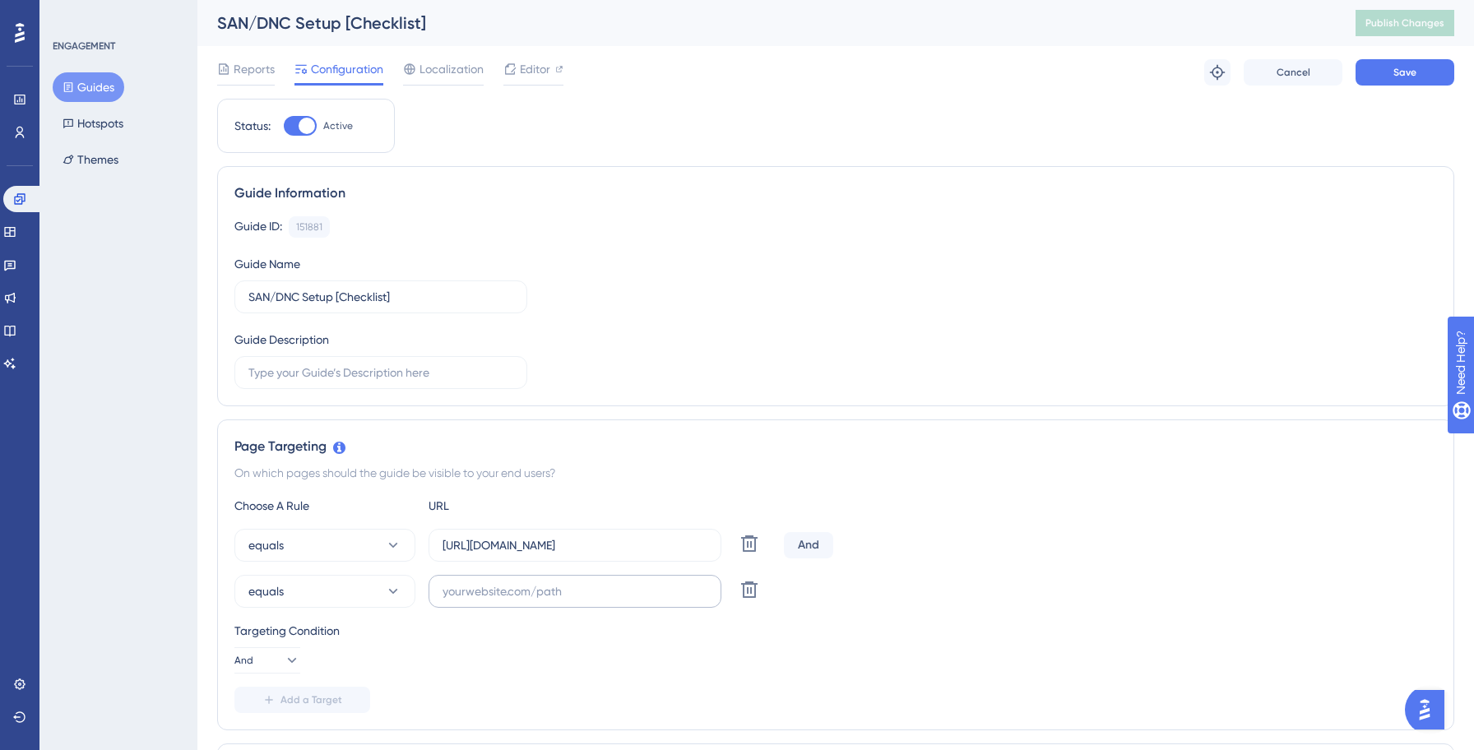
click at [530, 600] on input "text" at bounding box center [574, 591] width 265 height 18
paste input "[URL][DOMAIN_NAME]"
type input "[URL][DOMAIN_NAME]"
click at [567, 551] on input "[URL][DOMAIN_NAME]" at bounding box center [574, 545] width 265 height 18
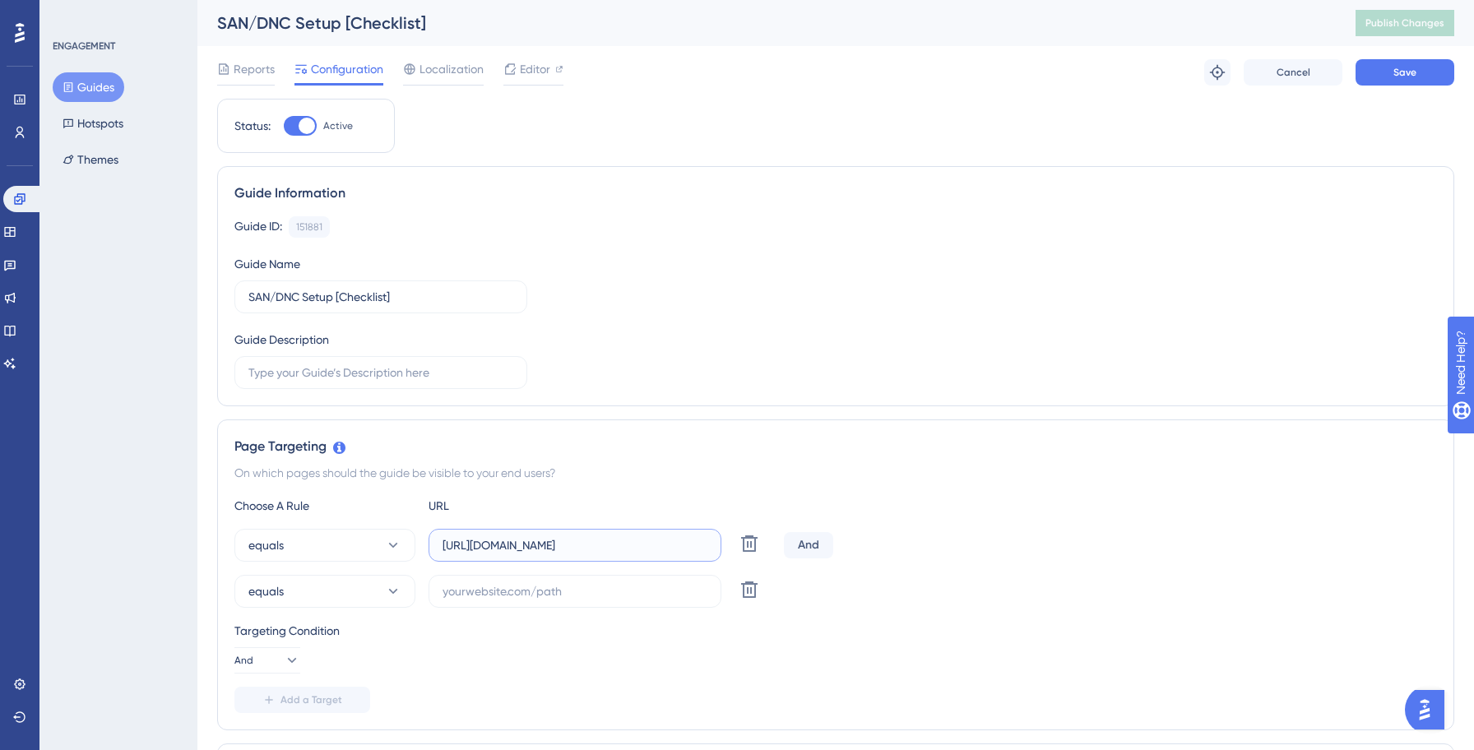
click at [567, 551] on input "[URL][DOMAIN_NAME]" at bounding box center [574, 545] width 265 height 18
click at [511, 584] on input "text" at bounding box center [574, 591] width 265 height 18
paste input "[URL][DOMAIN_NAME]"
click at [543, 597] on input "[URL][DOMAIN_NAME]" at bounding box center [574, 591] width 265 height 18
type input "[URL][DOMAIN_NAME]"
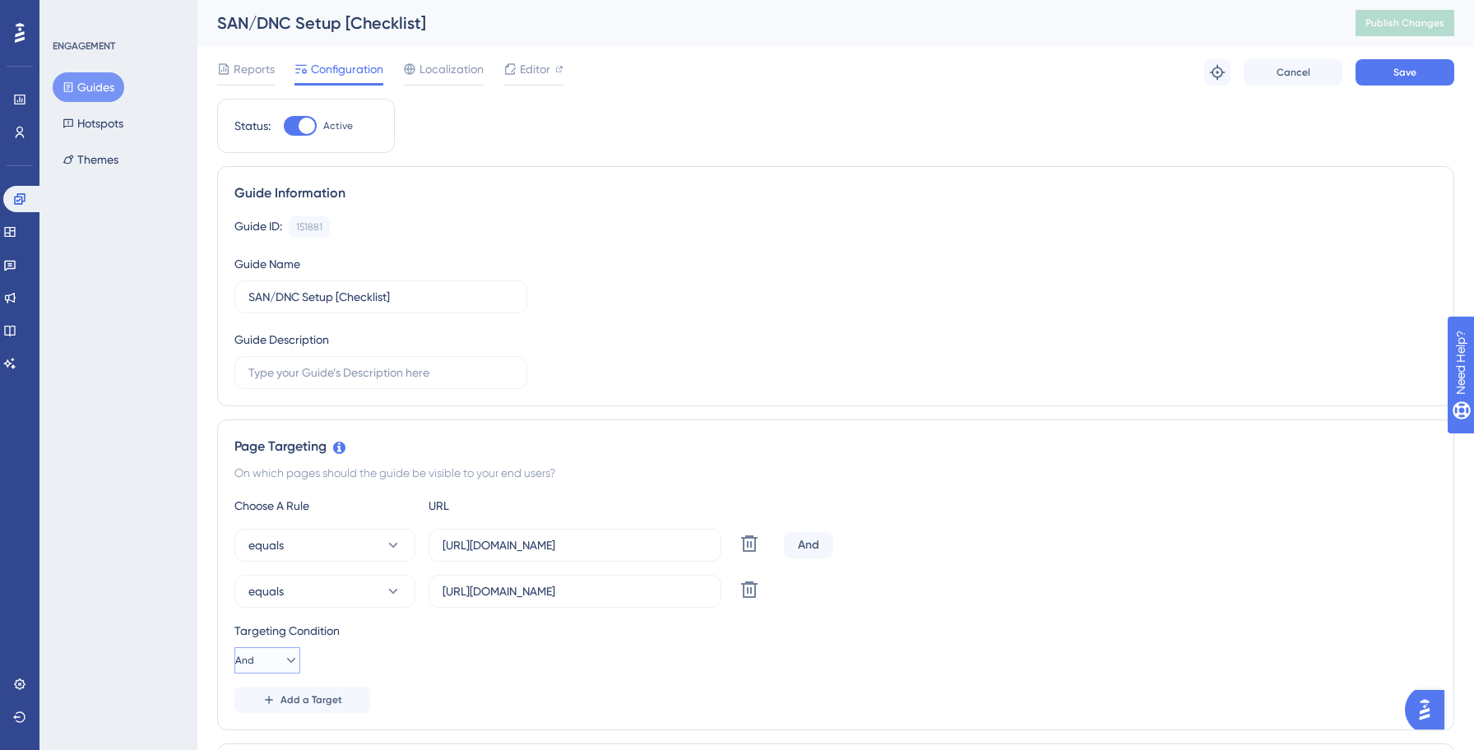
click at [289, 654] on icon at bounding box center [291, 660] width 16 height 16
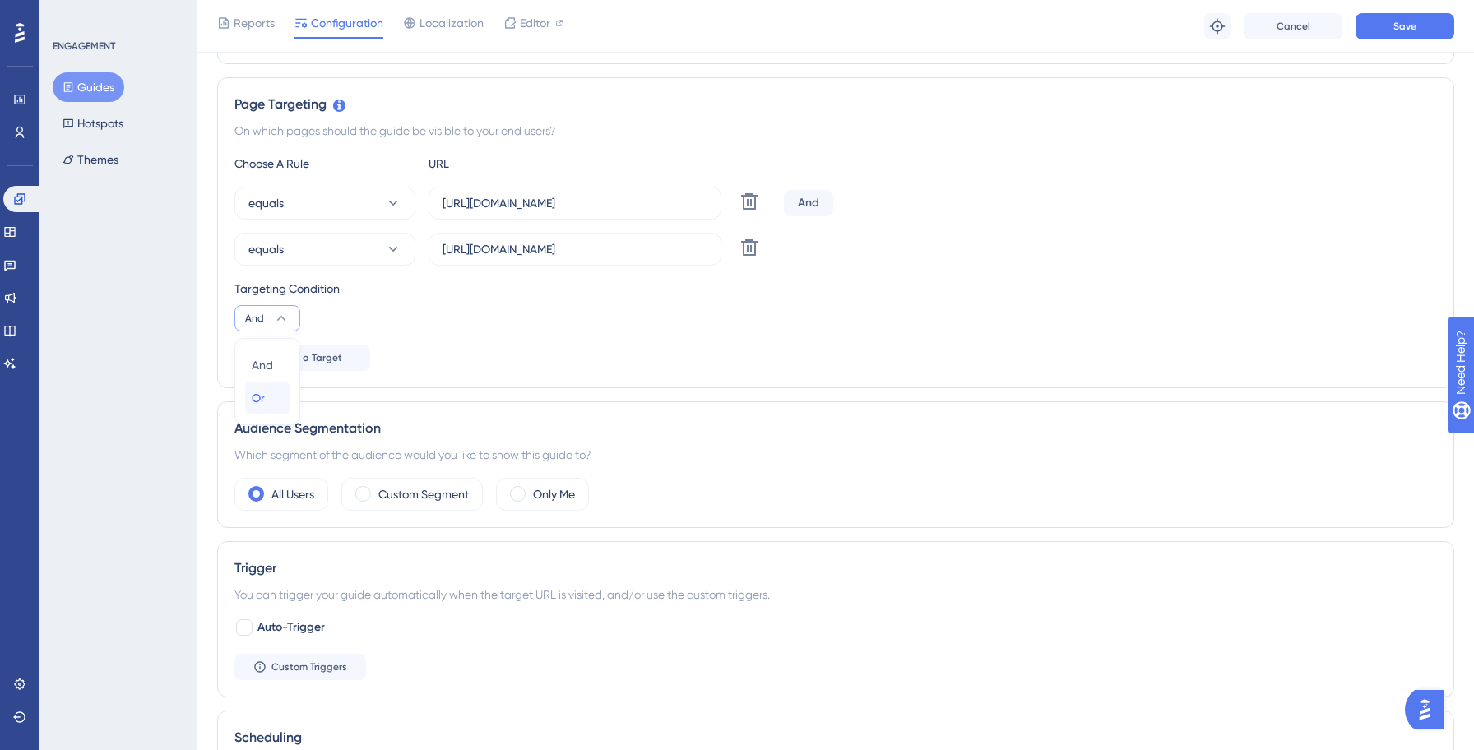
click at [276, 401] on div "Or Or" at bounding box center [267, 398] width 31 height 33
click at [735, 363] on div "Add a Target" at bounding box center [835, 358] width 1202 height 26
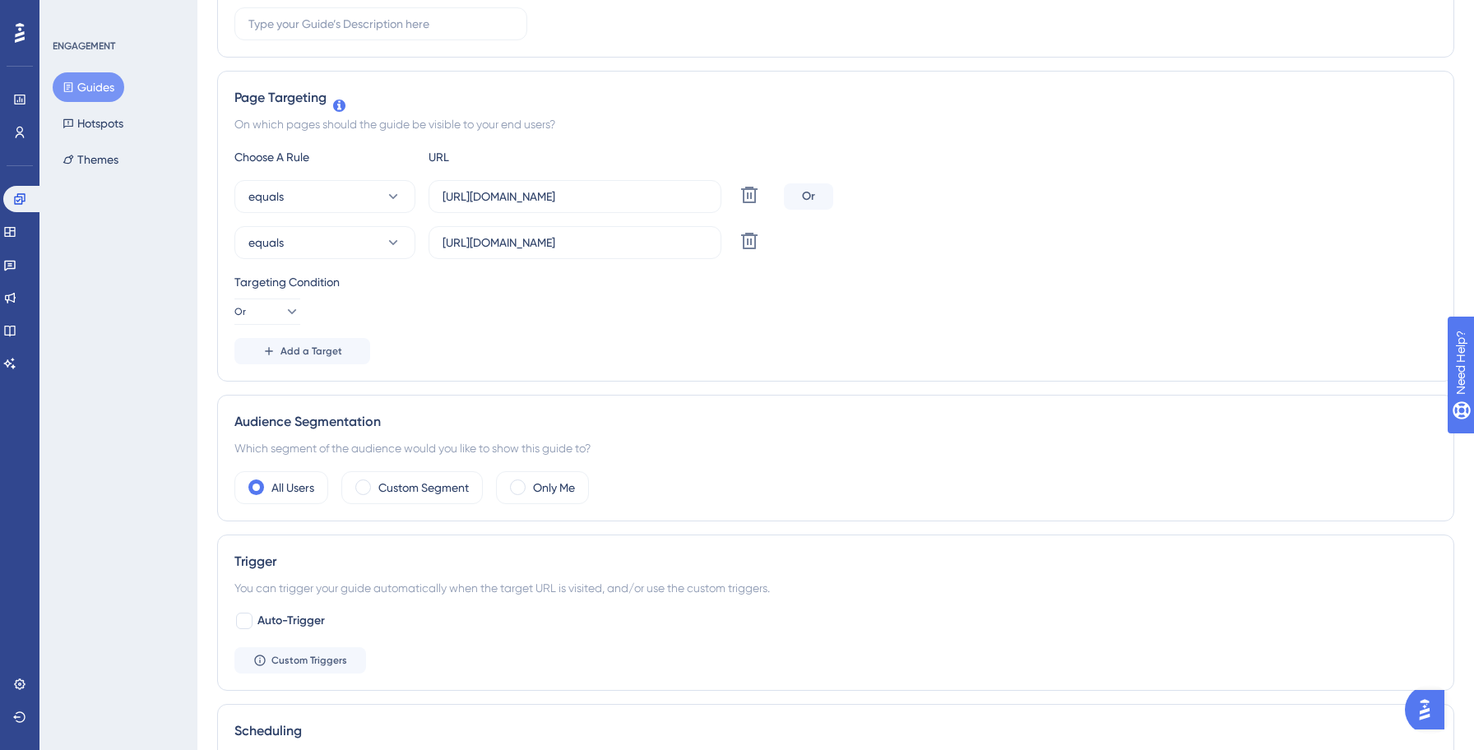
scroll to position [0, 0]
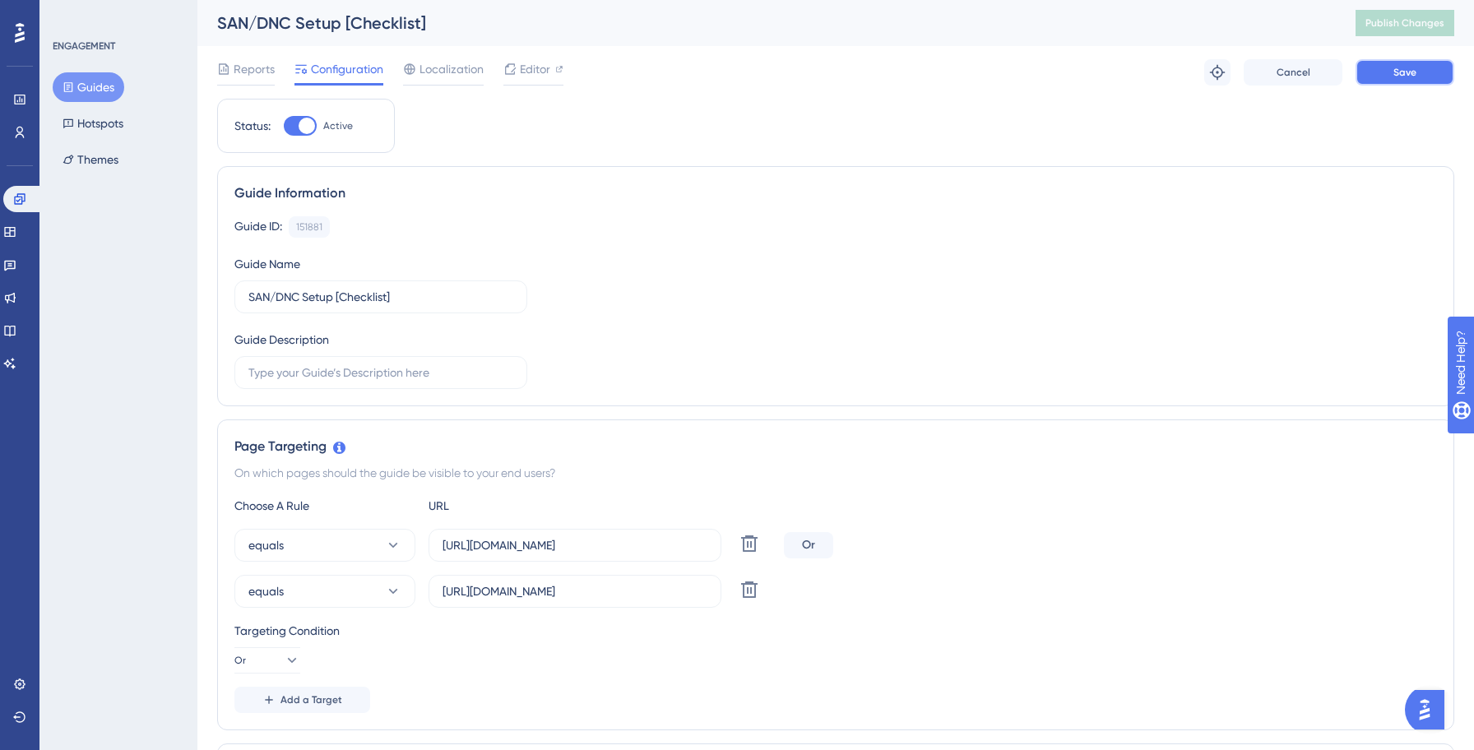
click at [1417, 81] on button "Save" at bounding box center [1404, 72] width 99 height 26
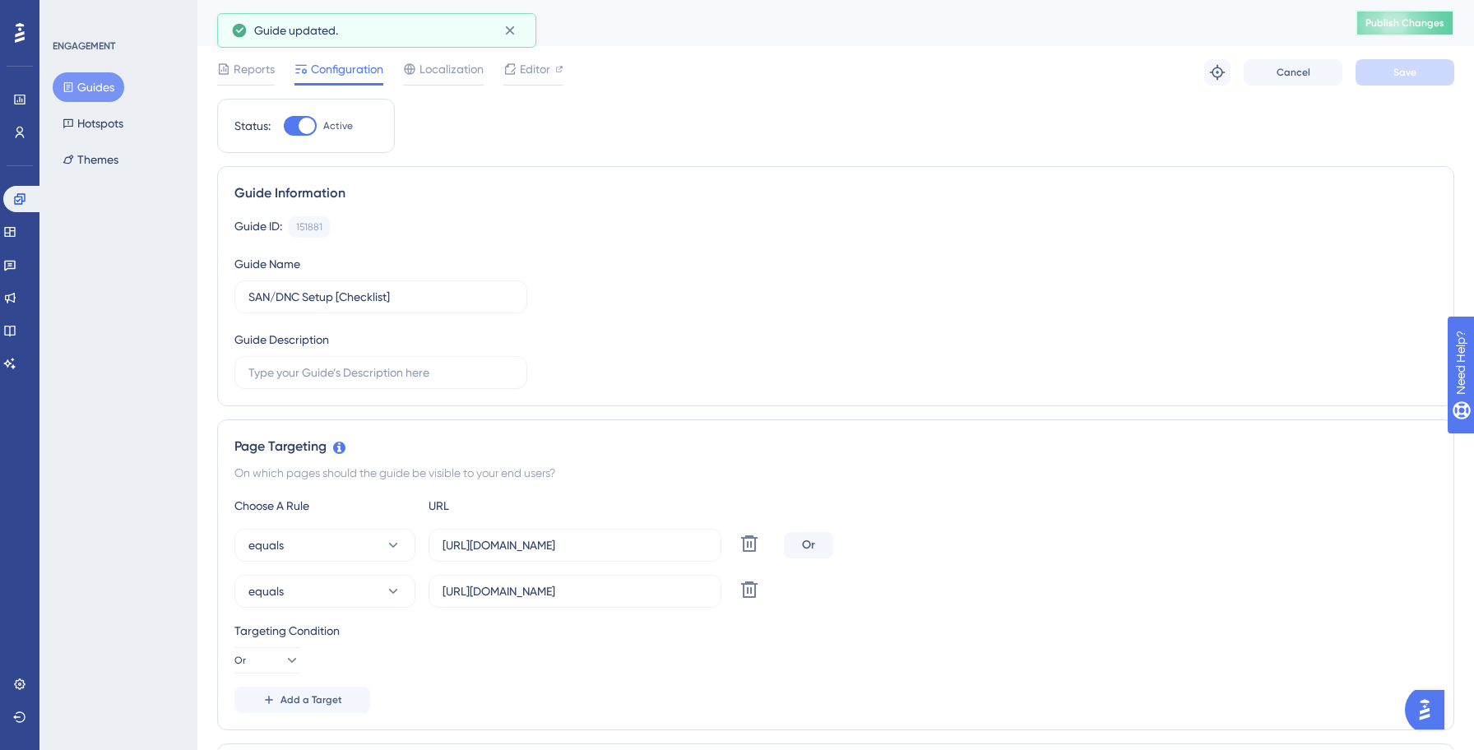
click at [1400, 21] on span "Publish Changes" at bounding box center [1404, 22] width 79 height 13
click at [86, 88] on button "Guides" at bounding box center [89, 87] width 72 height 30
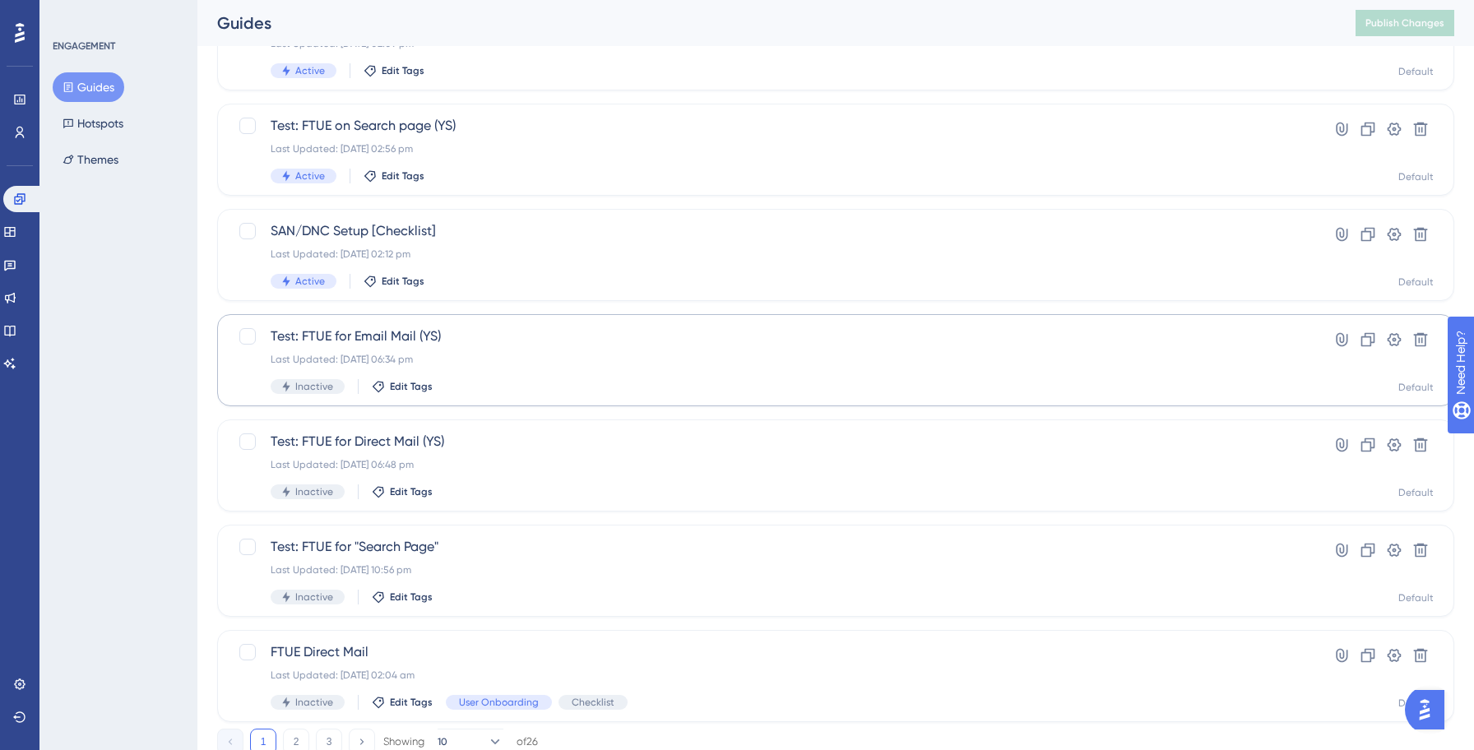
scroll to position [526, 0]
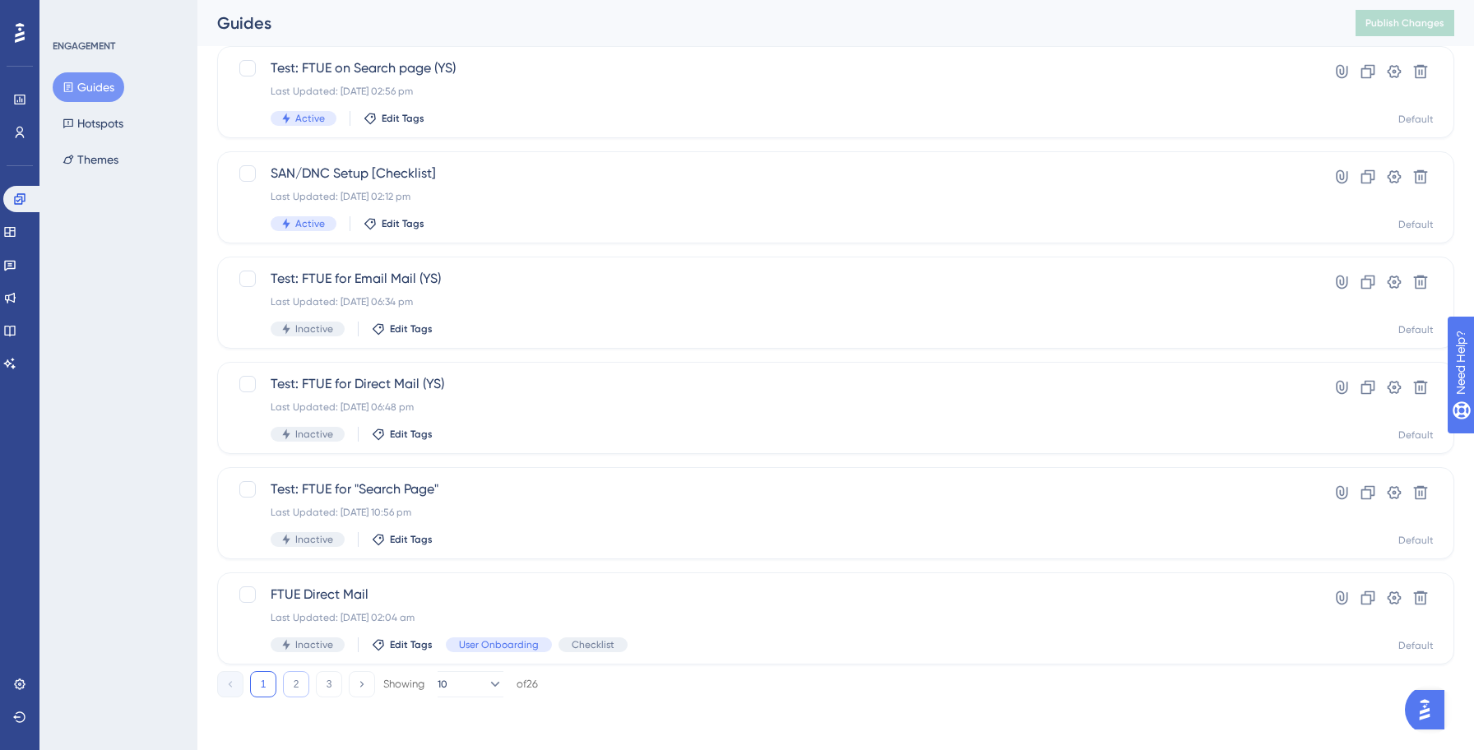
click at [303, 687] on button "2" at bounding box center [296, 684] width 26 height 26
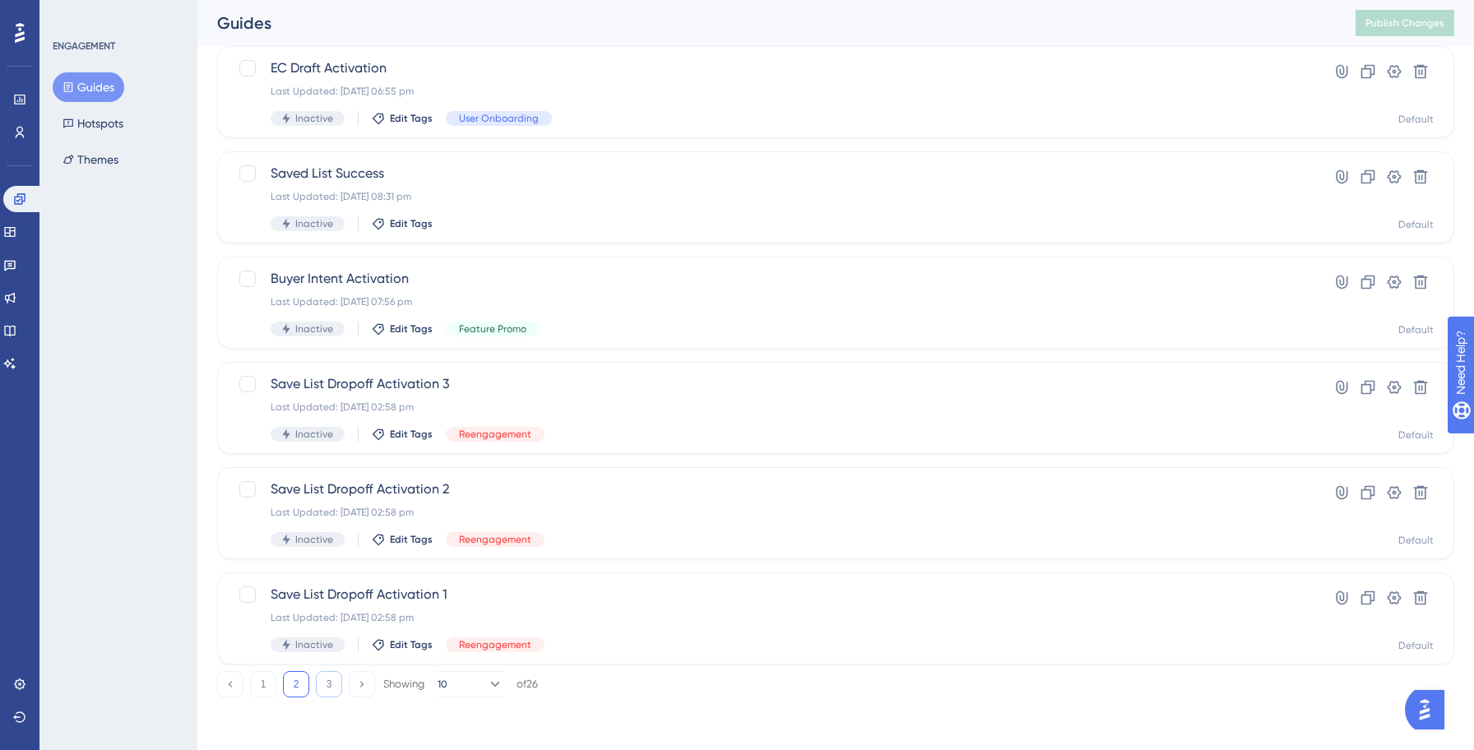
click at [329, 691] on button "3" at bounding box center [329, 684] width 26 height 26
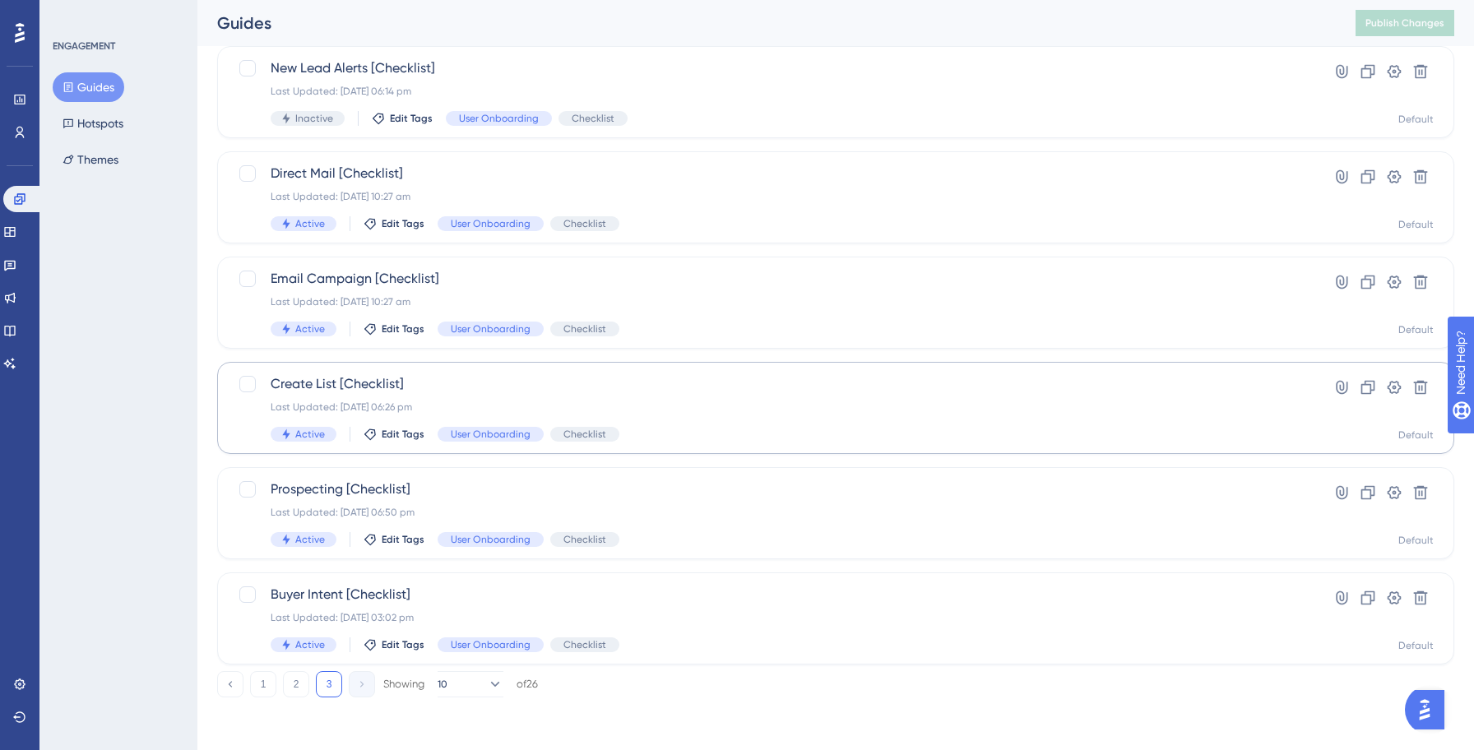
scroll to position [0, 0]
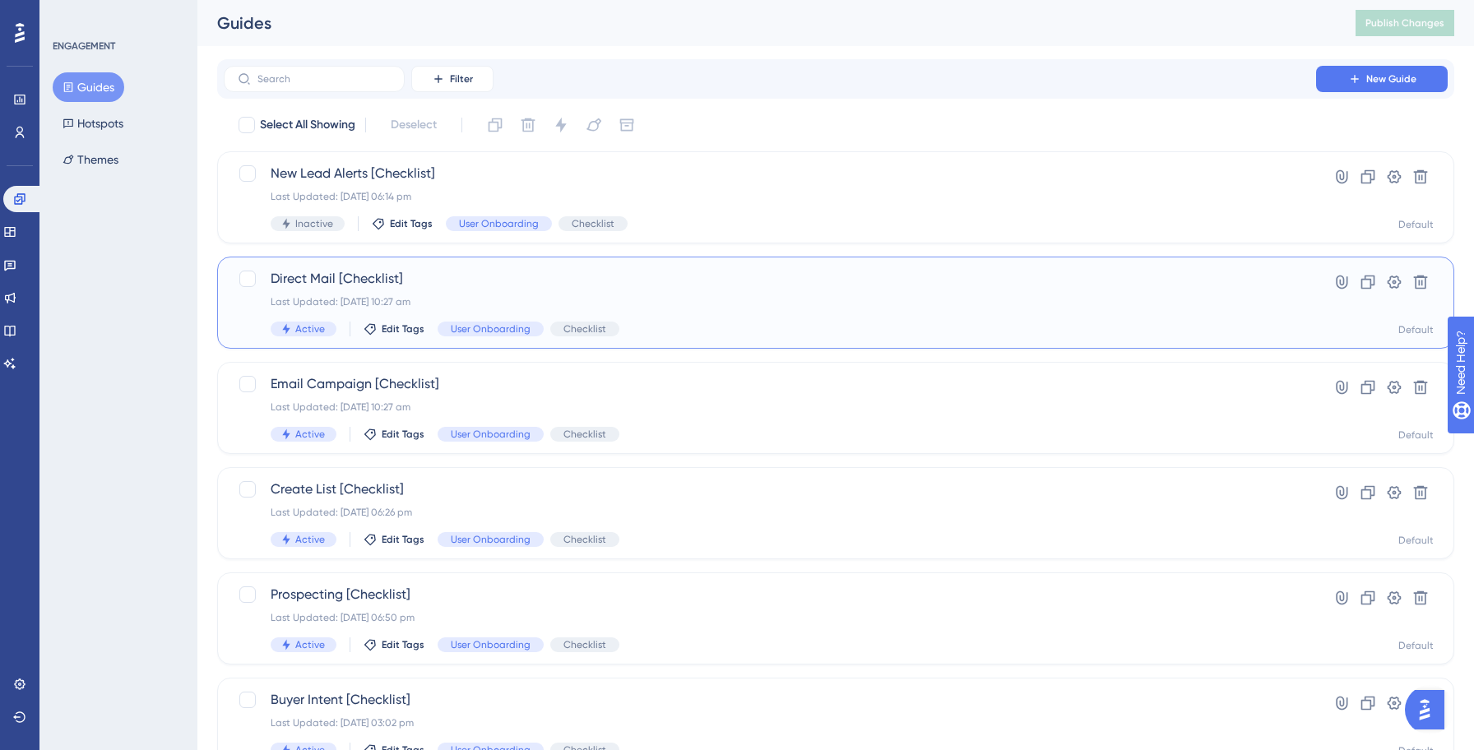
click at [511, 289] on div "Direct Mail [Checklist] Last Updated: [DATE] 10:27 am Active Edit Tags User Onb…" at bounding box center [770, 302] width 998 height 67
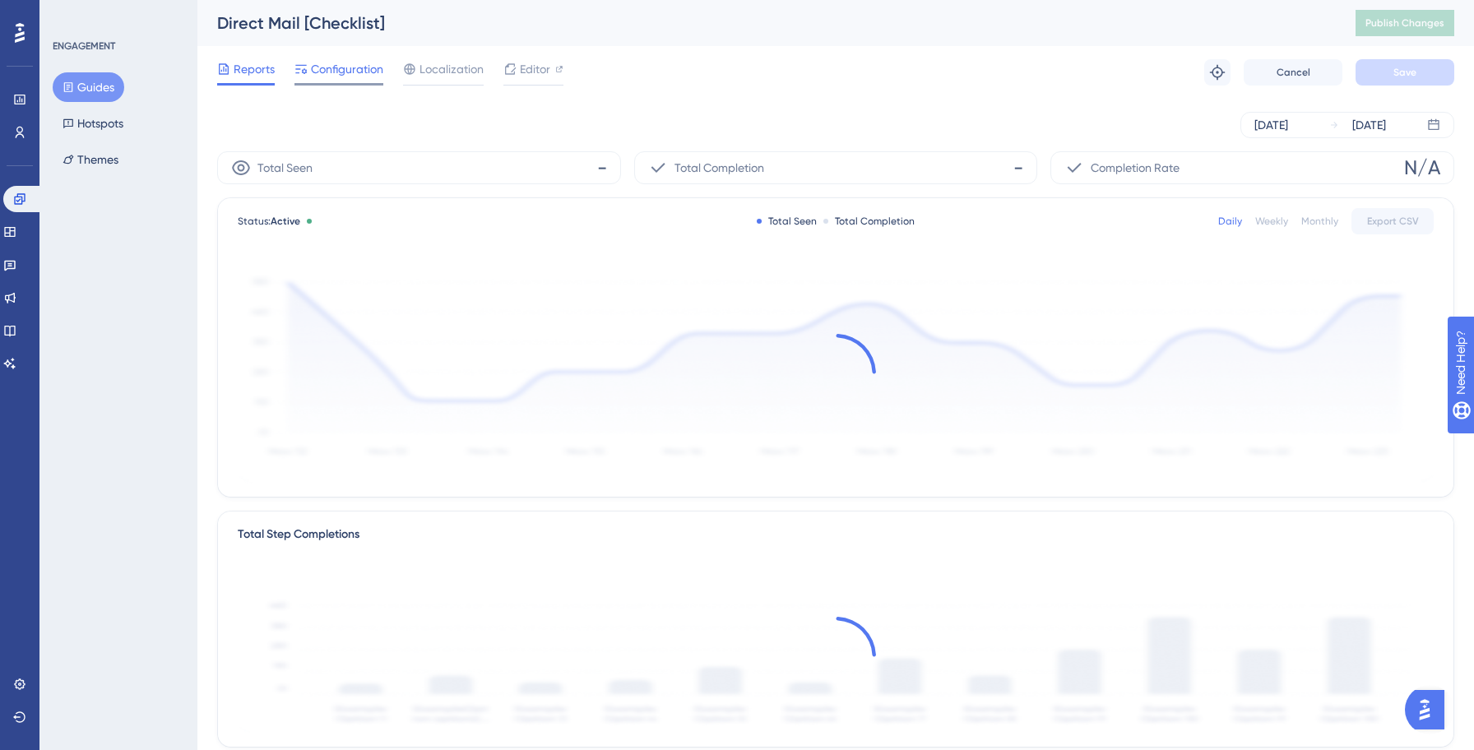
click at [339, 84] on div at bounding box center [338, 84] width 89 height 2
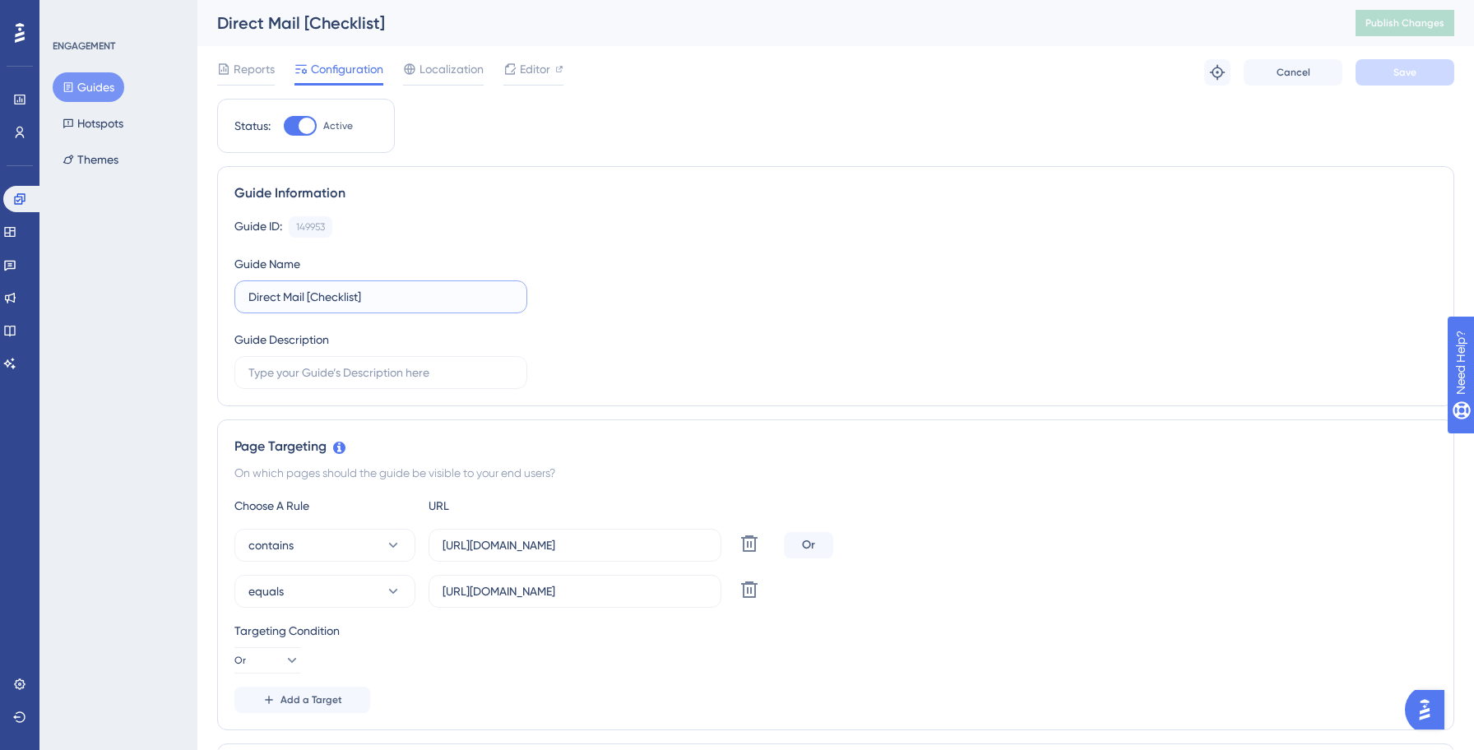
click at [248, 300] on input "Direct Mail [Checklist]" at bounding box center [380, 297] width 265 height 18
click at [836, 348] on div "Guide ID: 149953 Copy Guide Name Direct Mail [Checklist] Guide Description" at bounding box center [835, 302] width 1202 height 173
click at [298, 697] on span "Add a Target" at bounding box center [311, 699] width 62 height 13
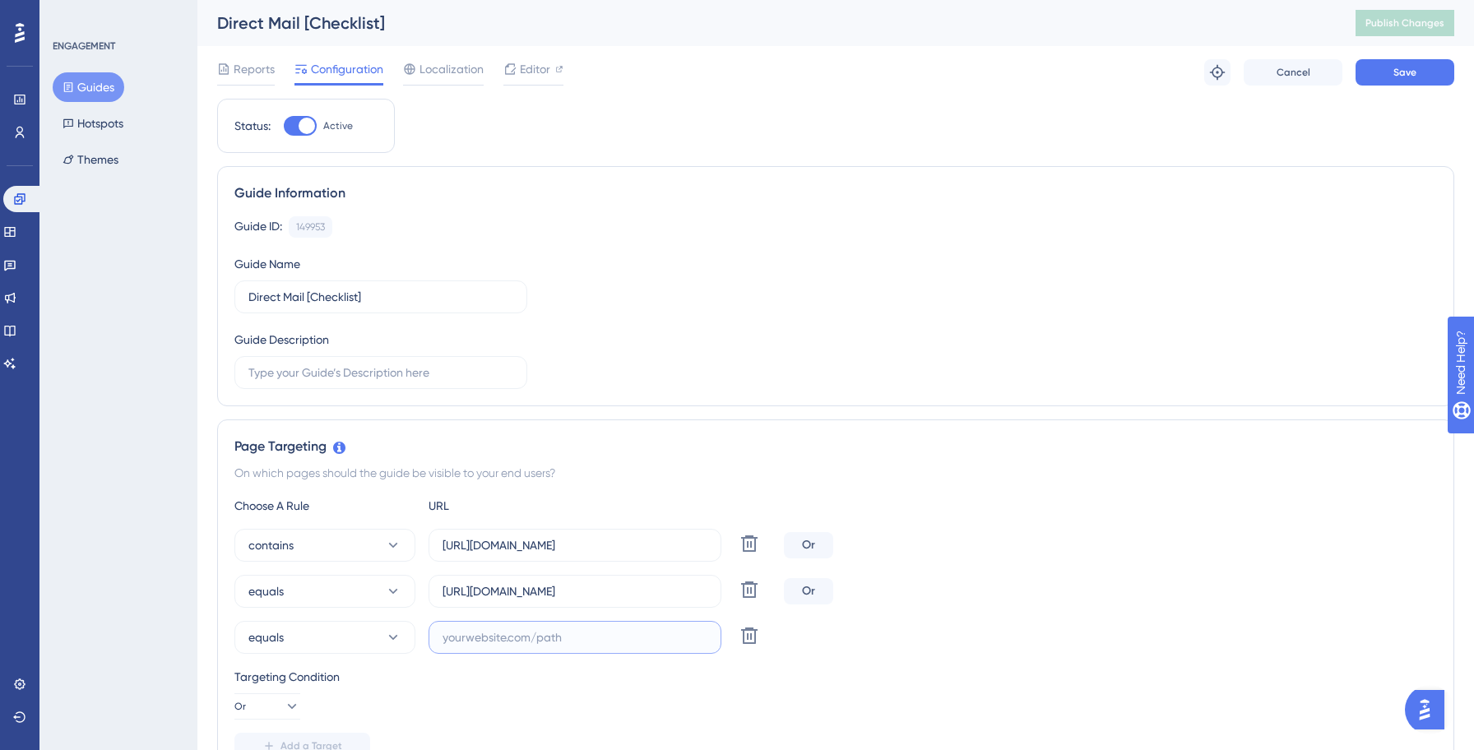
click at [487, 634] on input "text" at bounding box center [574, 637] width 265 height 18
click at [527, 540] on input "[URL][DOMAIN_NAME]" at bounding box center [574, 545] width 265 height 18
click at [539, 631] on input "text" at bounding box center [574, 637] width 265 height 18
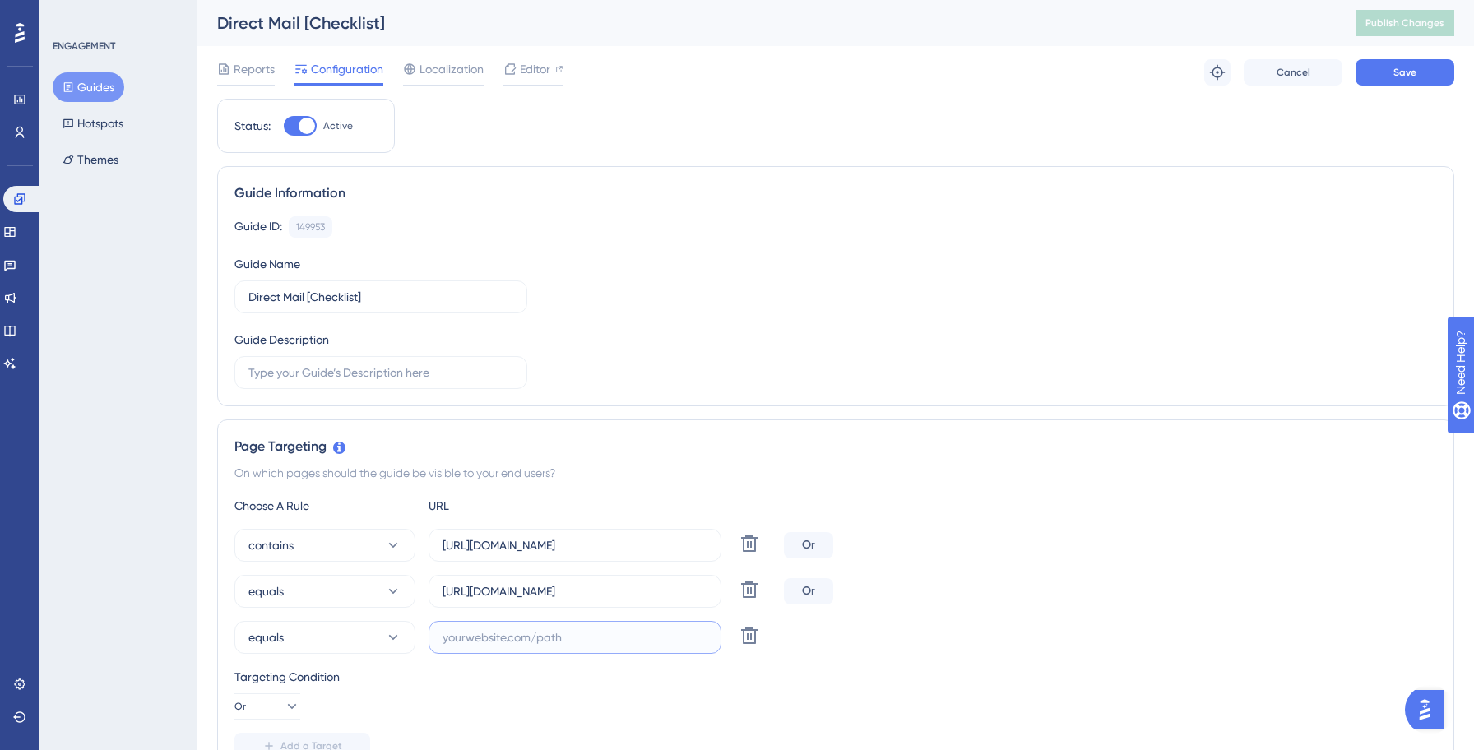
paste input "[URL][DOMAIN_NAME]"
click at [488, 635] on input "[URL][DOMAIN_NAME]" at bounding box center [574, 637] width 265 height 18
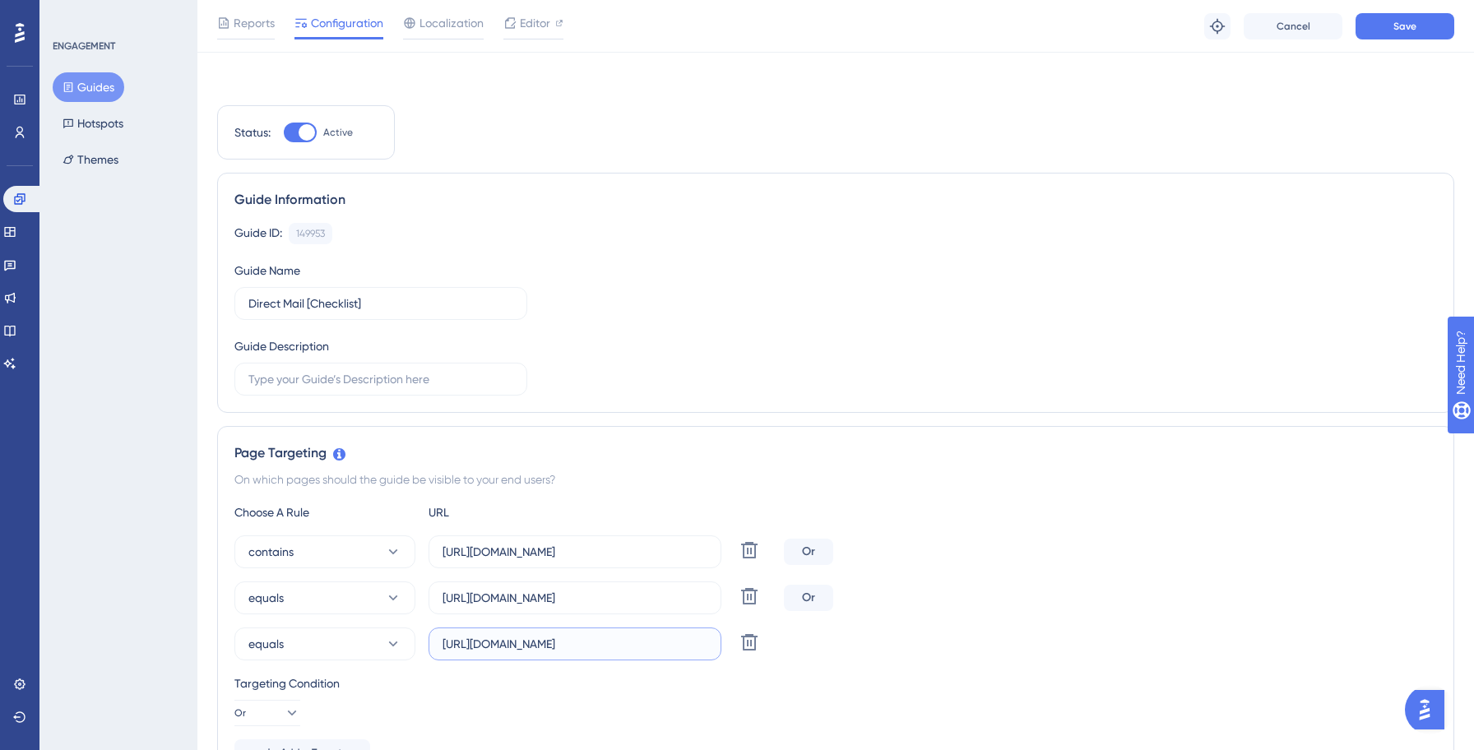
scroll to position [74, 0]
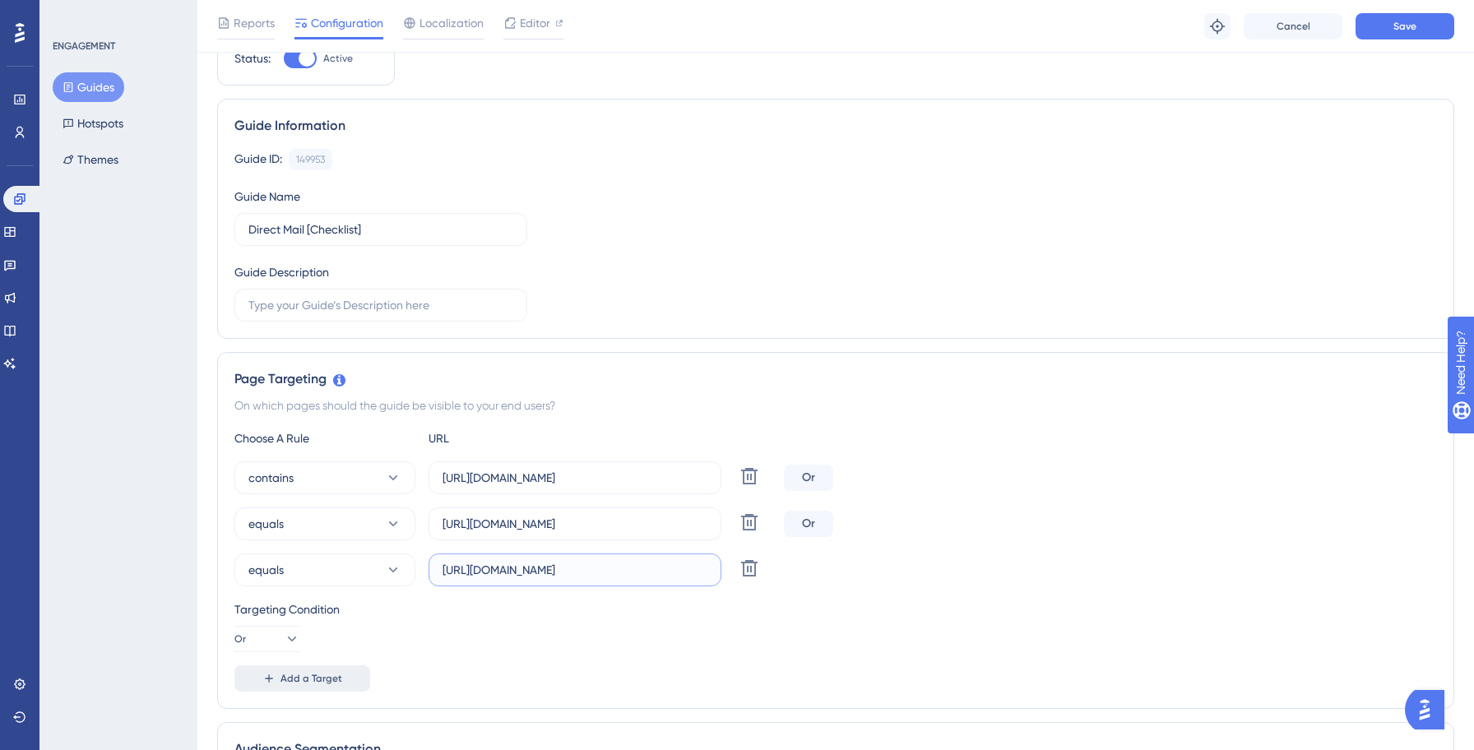
type input "[URL][DOMAIN_NAME]"
click at [333, 675] on span "Add a Target" at bounding box center [311, 678] width 62 height 13
click at [534, 534] on label "[URL][DOMAIN_NAME]" at bounding box center [574, 523] width 293 height 33
click at [534, 533] on input "[URL][DOMAIN_NAME]" at bounding box center [574, 524] width 265 height 18
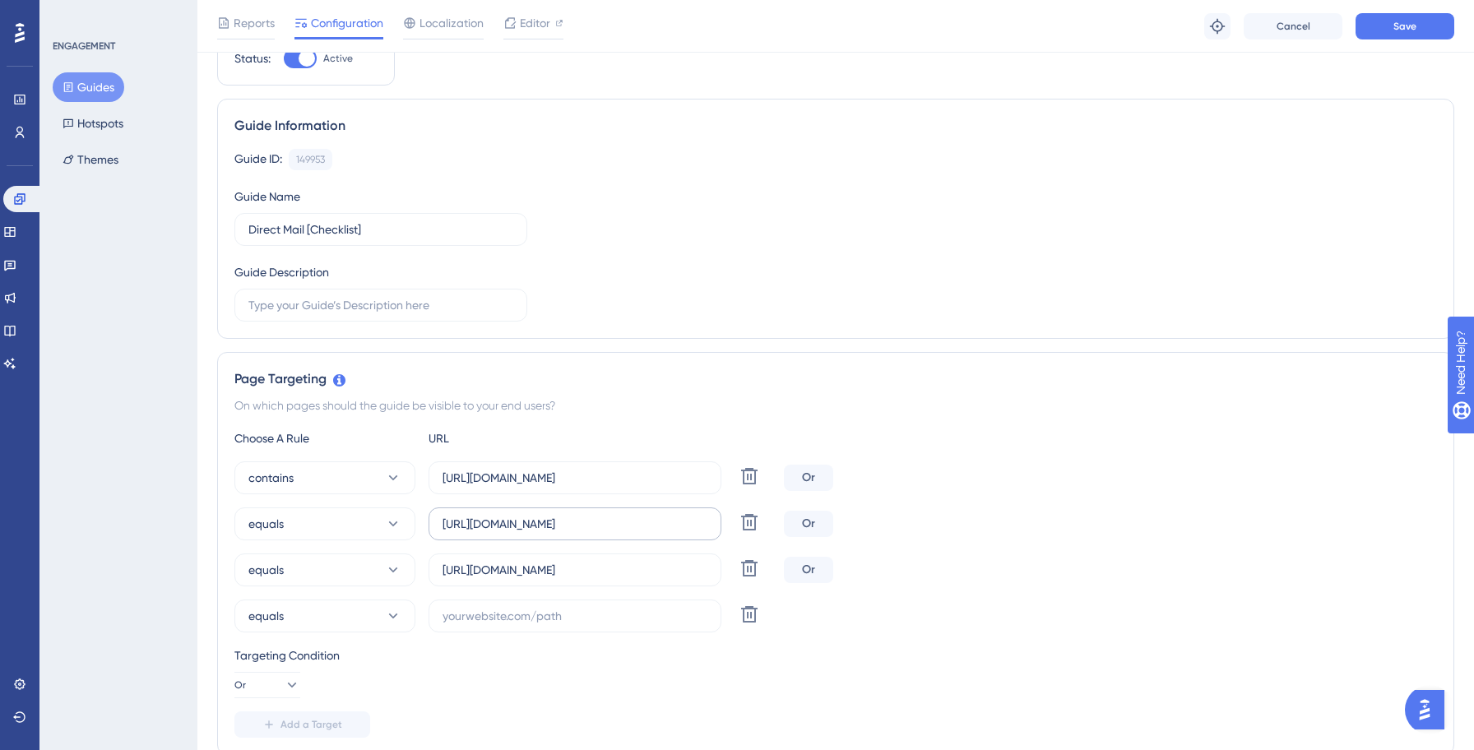
click at [534, 534] on label "[URL][DOMAIN_NAME]" at bounding box center [574, 523] width 293 height 33
click at [534, 533] on input "[URL][DOMAIN_NAME]" at bounding box center [574, 524] width 265 height 18
click at [534, 534] on label "[URL][DOMAIN_NAME]" at bounding box center [574, 523] width 293 height 33
click at [534, 533] on input "[URL][DOMAIN_NAME]" at bounding box center [574, 524] width 265 height 18
click at [534, 534] on label "[URL][DOMAIN_NAME]" at bounding box center [574, 523] width 293 height 33
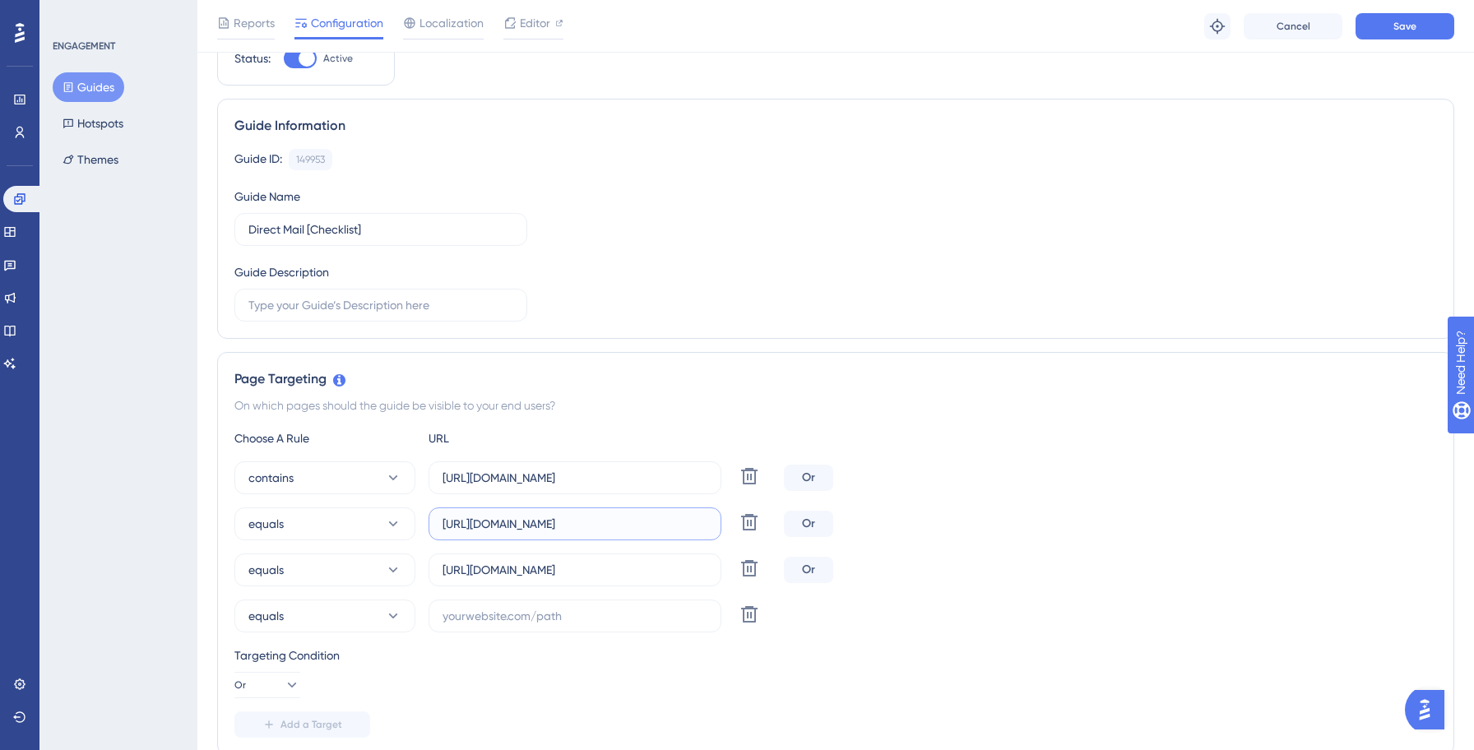
click at [534, 533] on input "[URL][DOMAIN_NAME]" at bounding box center [574, 524] width 265 height 18
click at [534, 534] on label "[URL][DOMAIN_NAME]" at bounding box center [574, 523] width 293 height 33
click at [534, 533] on input "[URL][DOMAIN_NAME]" at bounding box center [574, 524] width 265 height 18
click at [534, 534] on label "[URL][DOMAIN_NAME]" at bounding box center [574, 523] width 293 height 33
click at [534, 533] on input "[URL][DOMAIN_NAME]" at bounding box center [574, 524] width 265 height 18
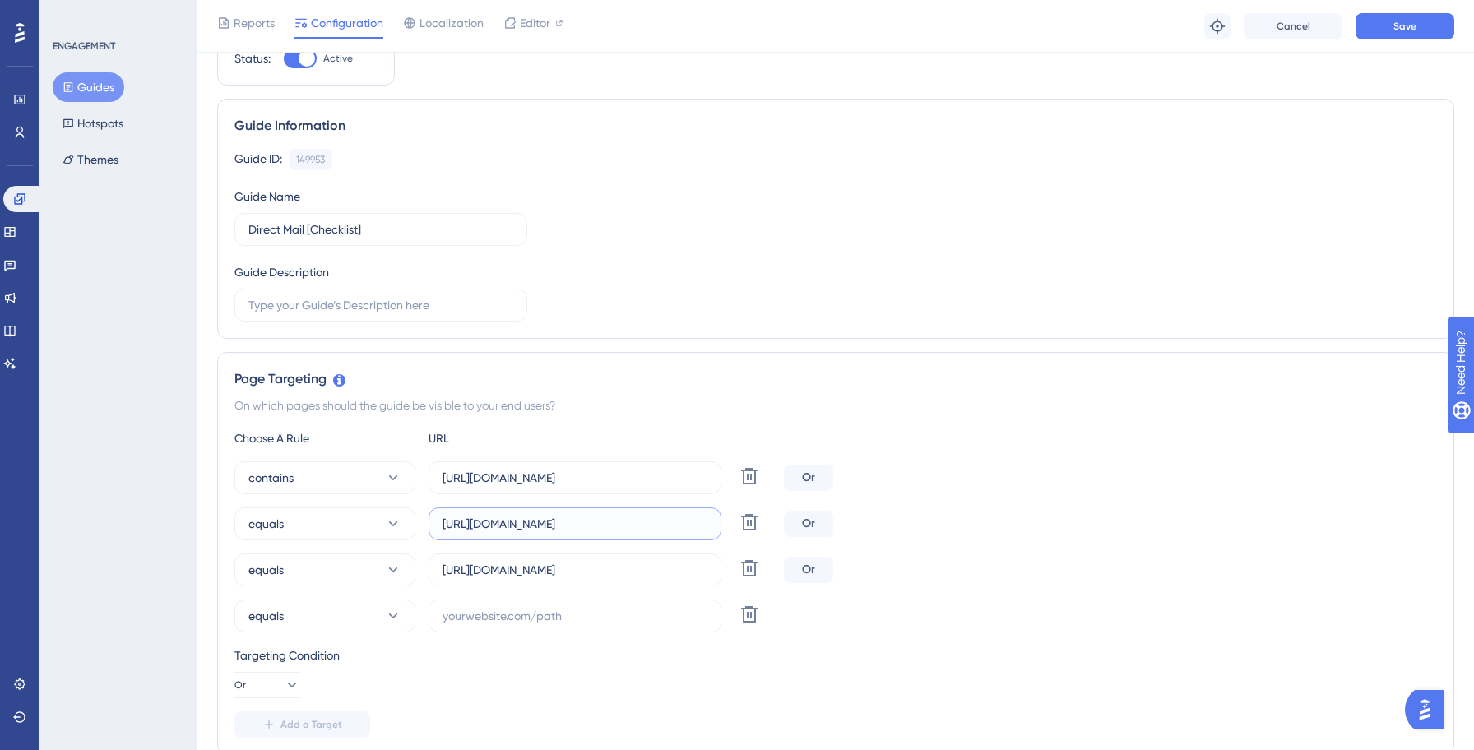
scroll to position [0, 56]
click at [525, 525] on input "[URL][DOMAIN_NAME]" at bounding box center [574, 524] width 265 height 18
click at [502, 614] on input "text" at bounding box center [574, 616] width 265 height 18
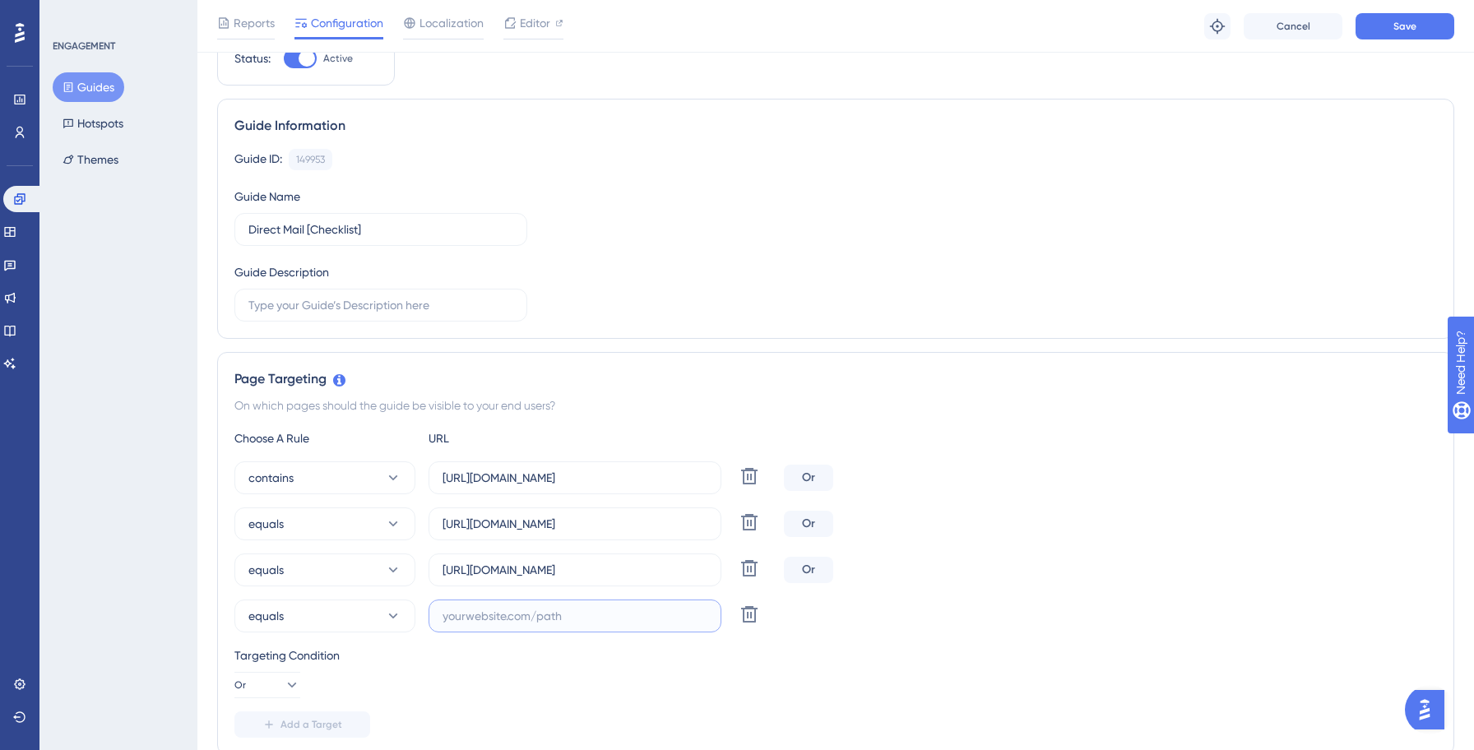
scroll to position [0, 0]
paste input "[URL][DOMAIN_NAME]"
click at [470, 620] on input "[URL][DOMAIN_NAME]" at bounding box center [574, 616] width 265 height 18
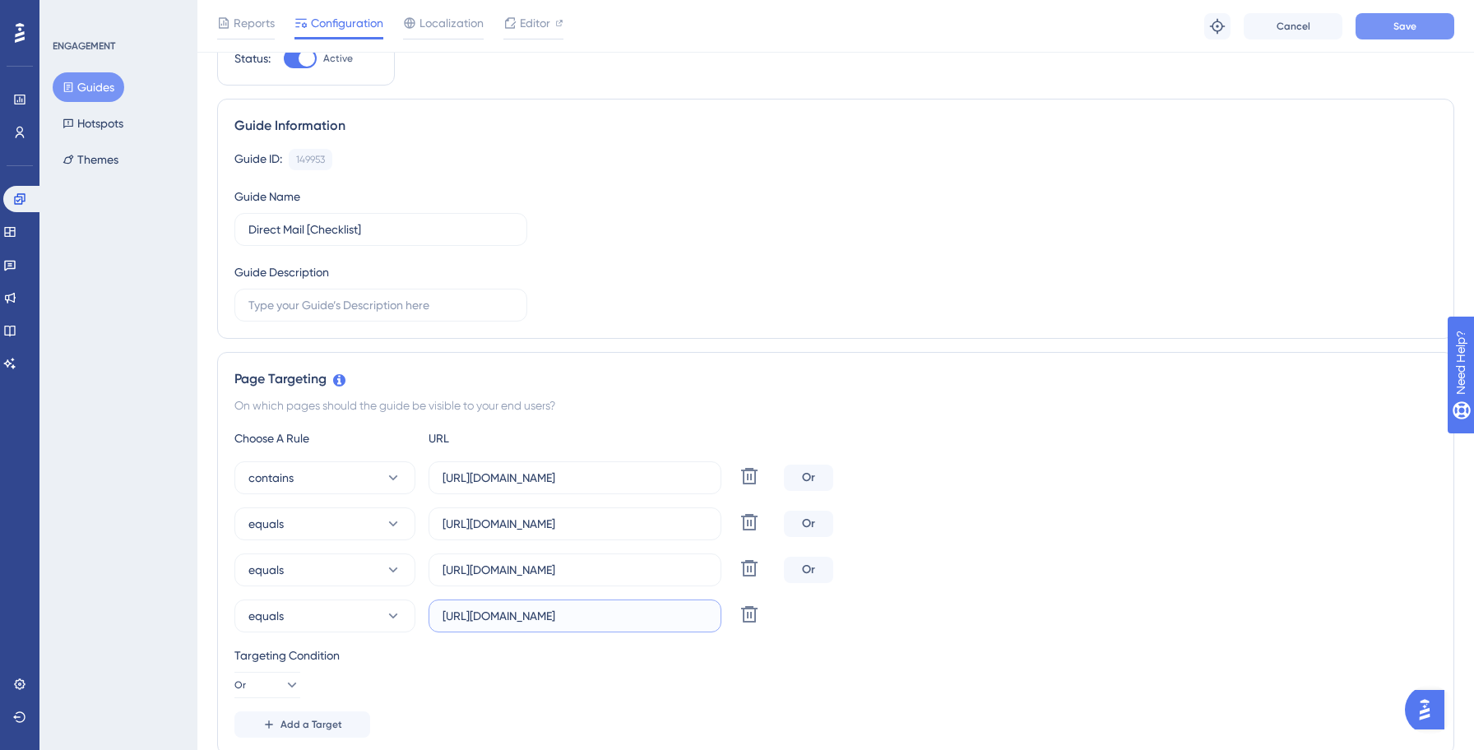
type input "[URL][DOMAIN_NAME]"
click at [1410, 31] on span "Save" at bounding box center [1404, 26] width 23 height 13
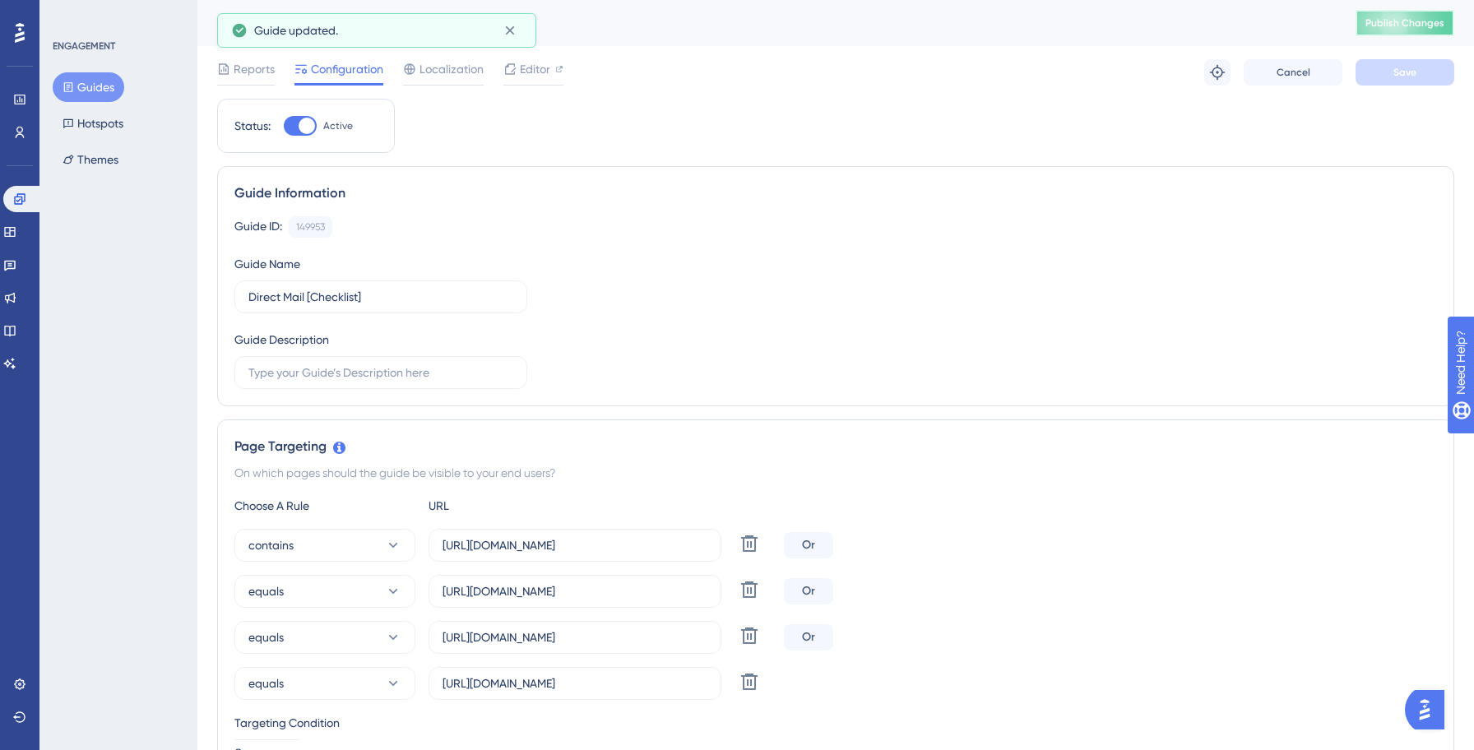
click at [1407, 35] on button "Publish Changes" at bounding box center [1404, 23] width 99 height 26
click at [81, 94] on button "Guides" at bounding box center [89, 87] width 72 height 30
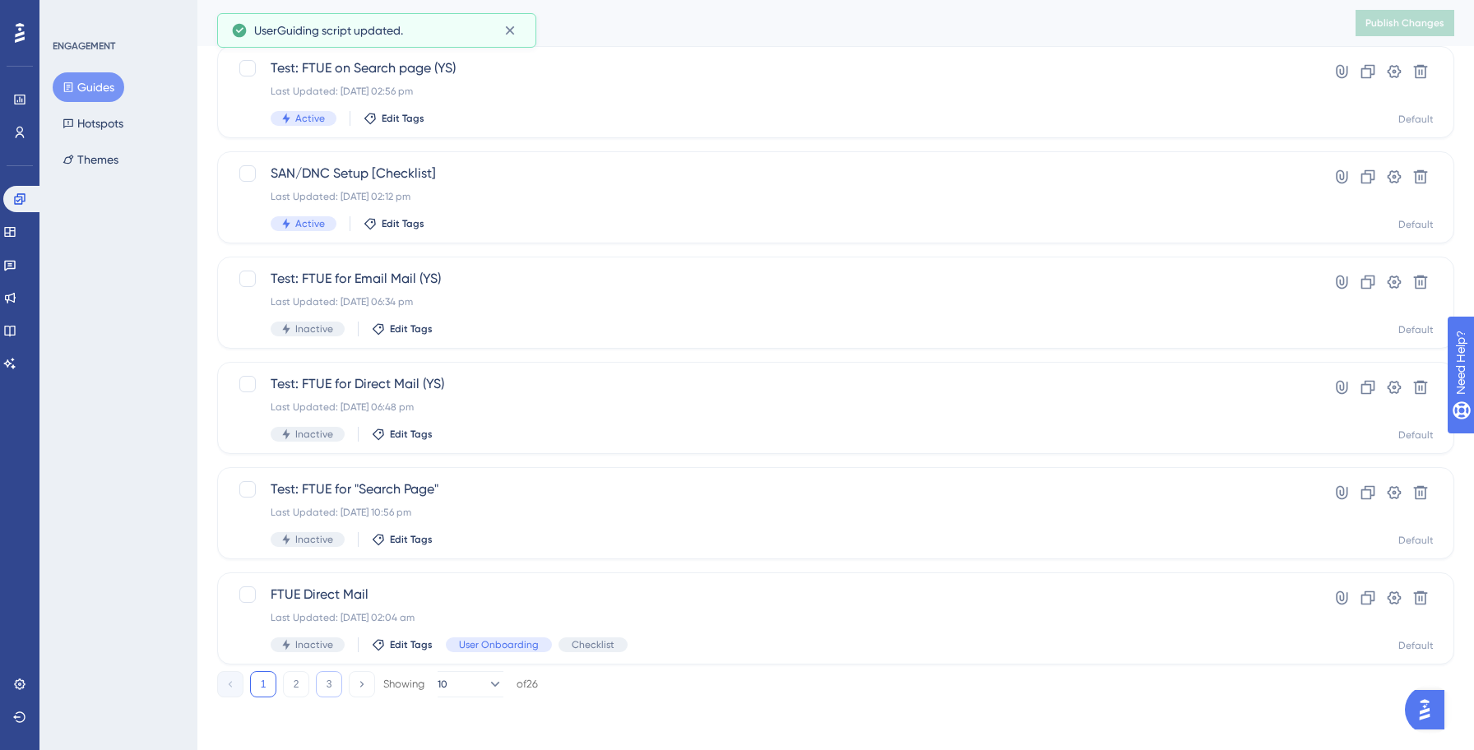
click at [329, 691] on button "3" at bounding box center [329, 684] width 26 height 26
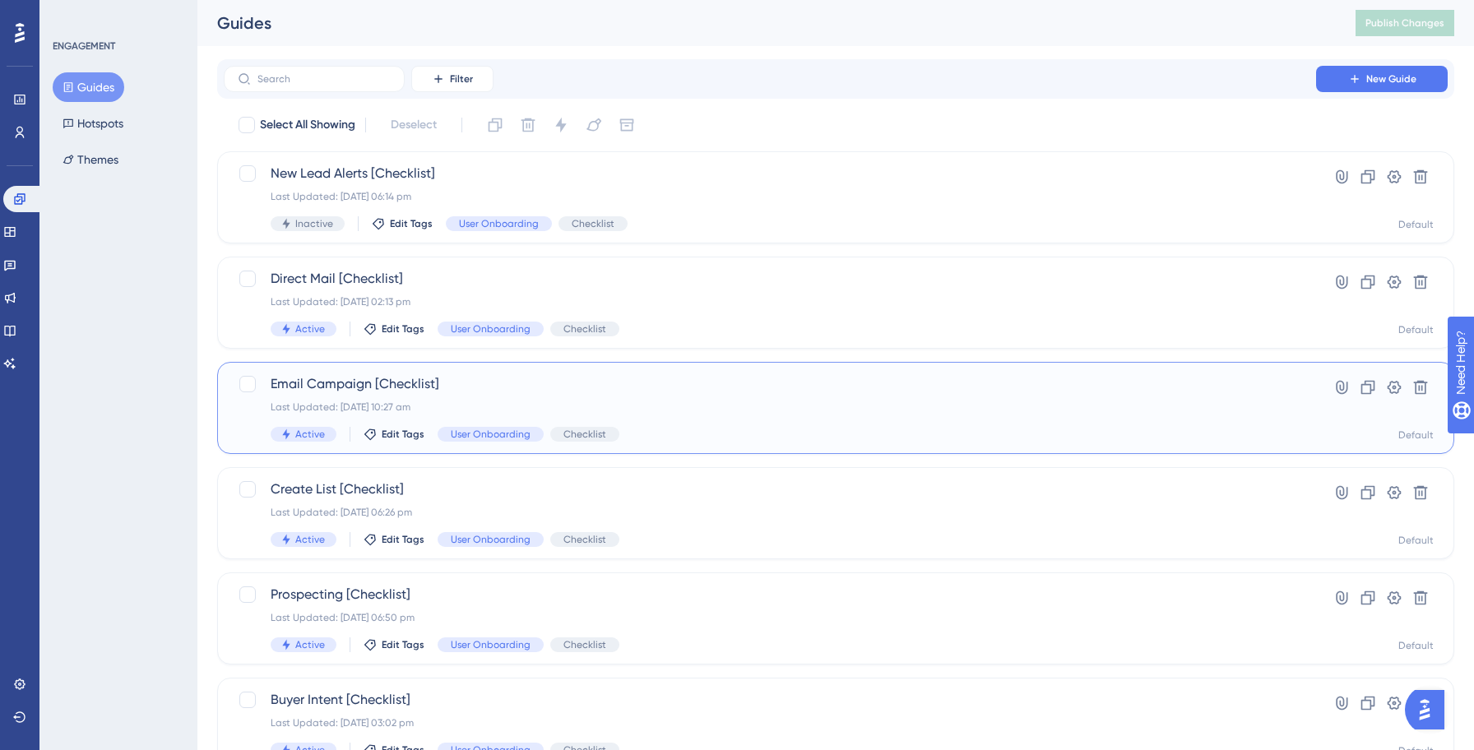
click at [671, 388] on span "Email Campaign [Checklist]" at bounding box center [770, 384] width 998 height 20
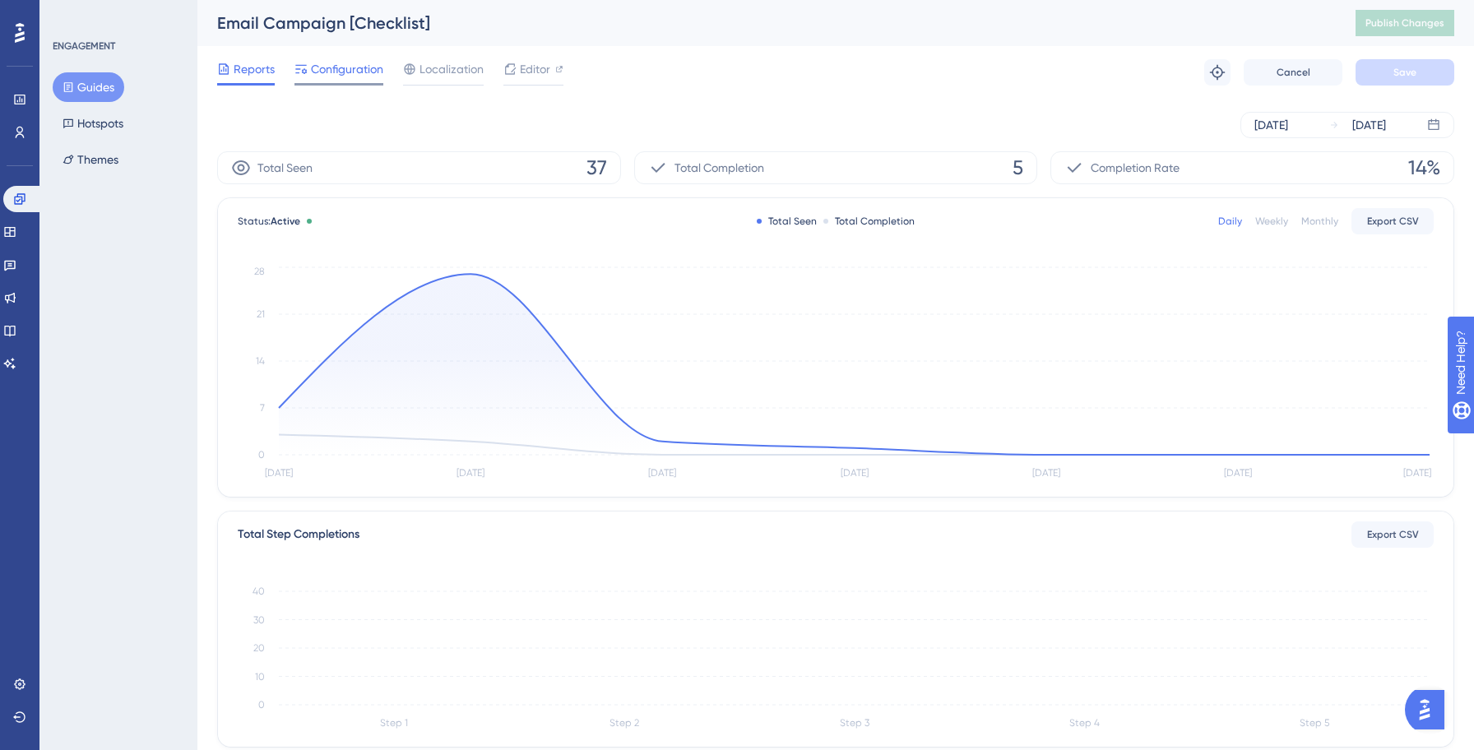
click at [343, 69] on span "Configuration" at bounding box center [347, 69] width 72 height 20
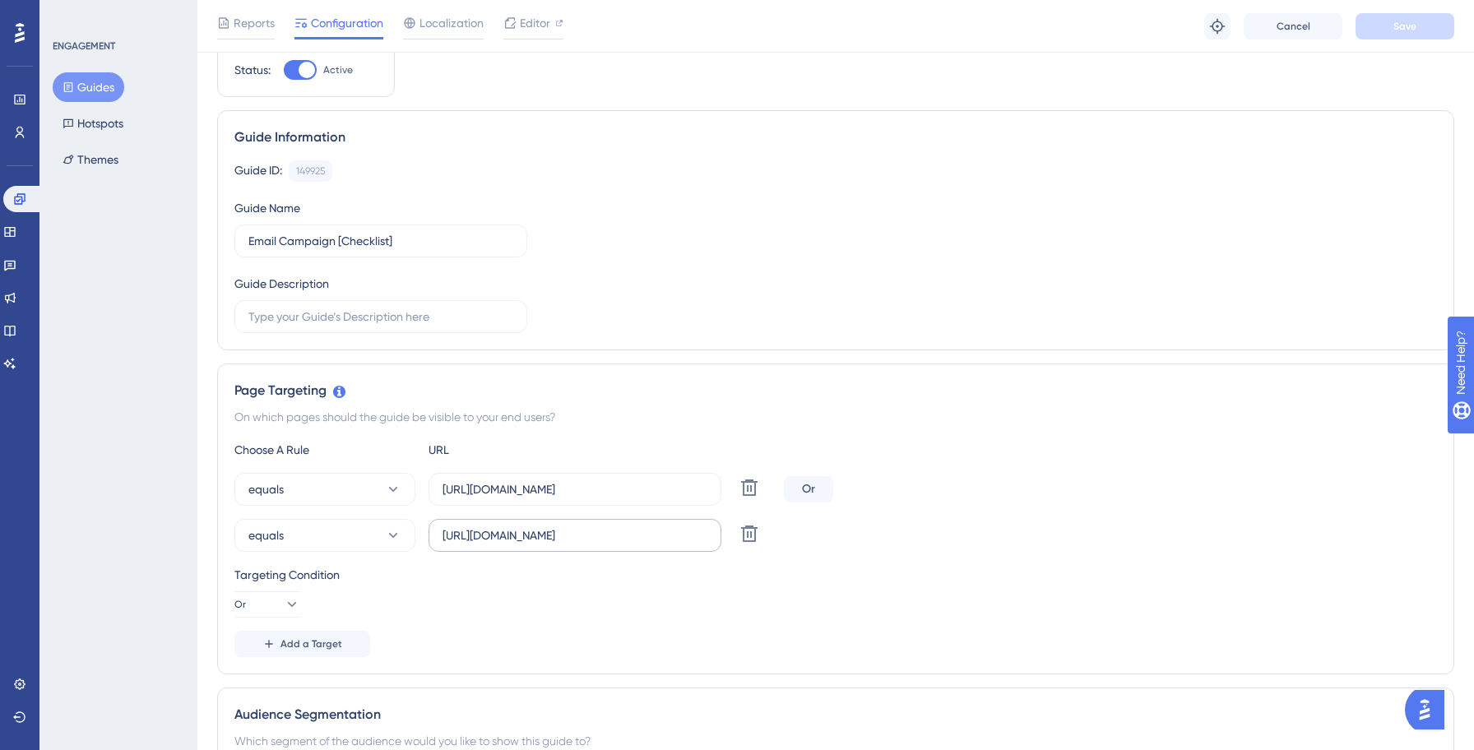
scroll to position [96, 0]
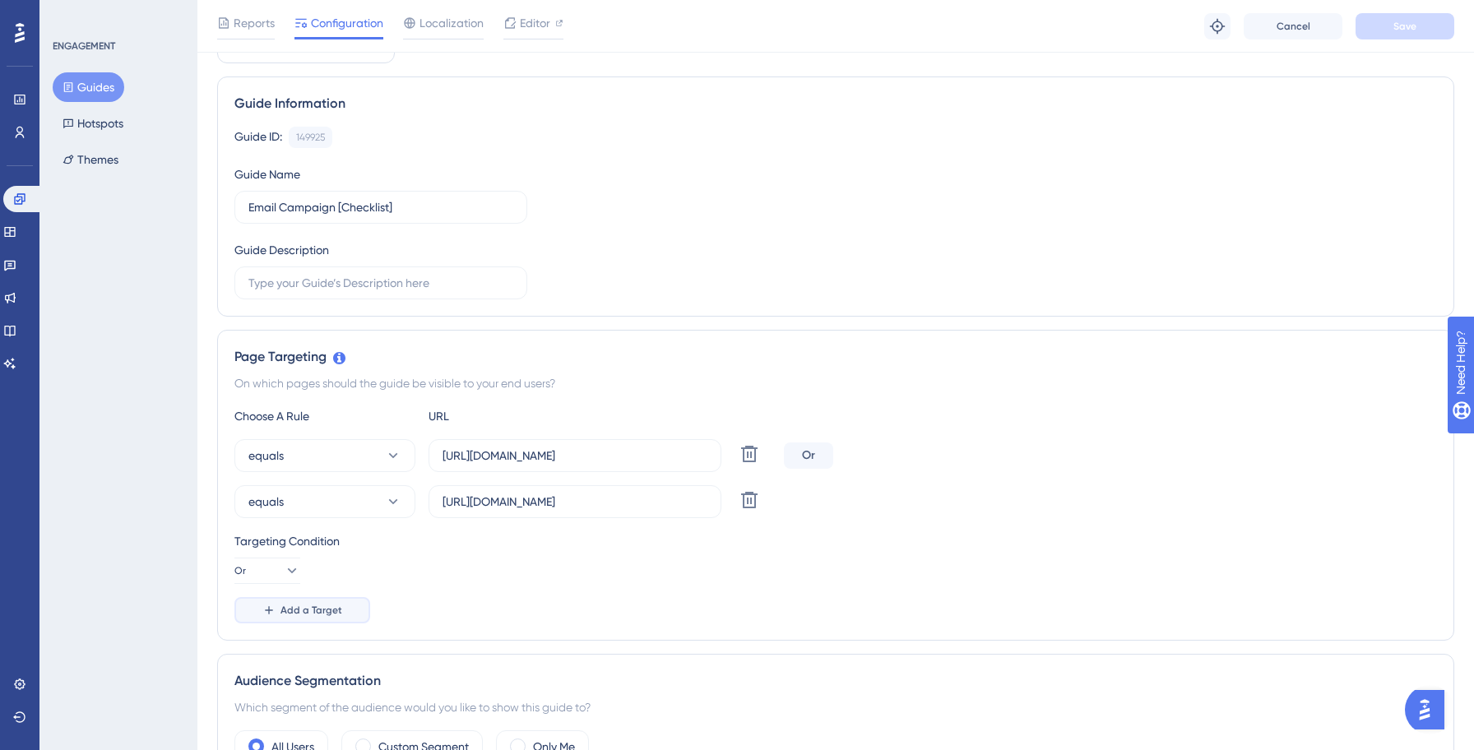
click at [343, 611] on button "Add a Target" at bounding box center [302, 610] width 136 height 26
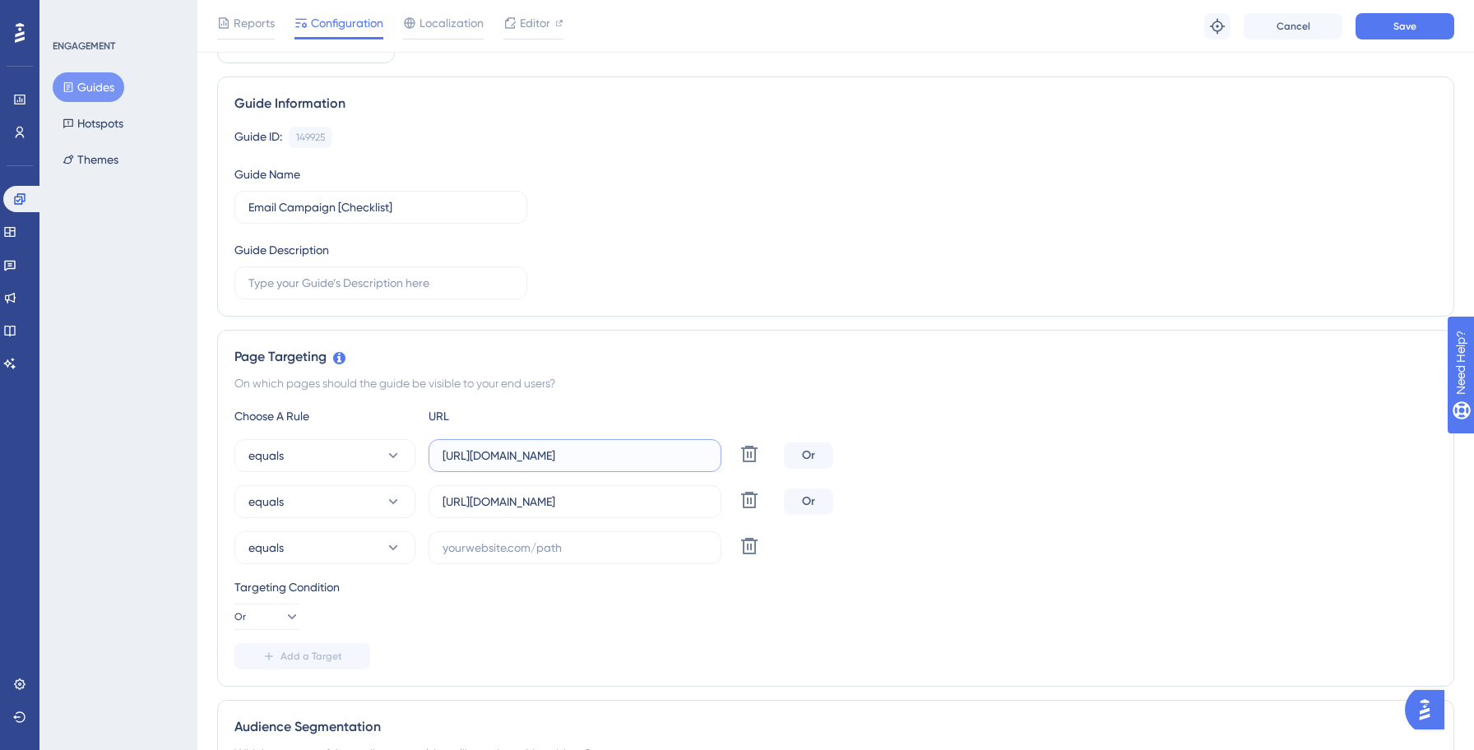
click at [547, 456] on input "[URL][DOMAIN_NAME]" at bounding box center [574, 455] width 265 height 18
click at [499, 564] on div "Choose A Rule URL equals [URL][DOMAIN_NAME] Delete Or equals [URL][DOMAIN_NAME]…" at bounding box center [835, 537] width 1202 height 263
click at [501, 554] on input "text" at bounding box center [574, 548] width 265 height 18
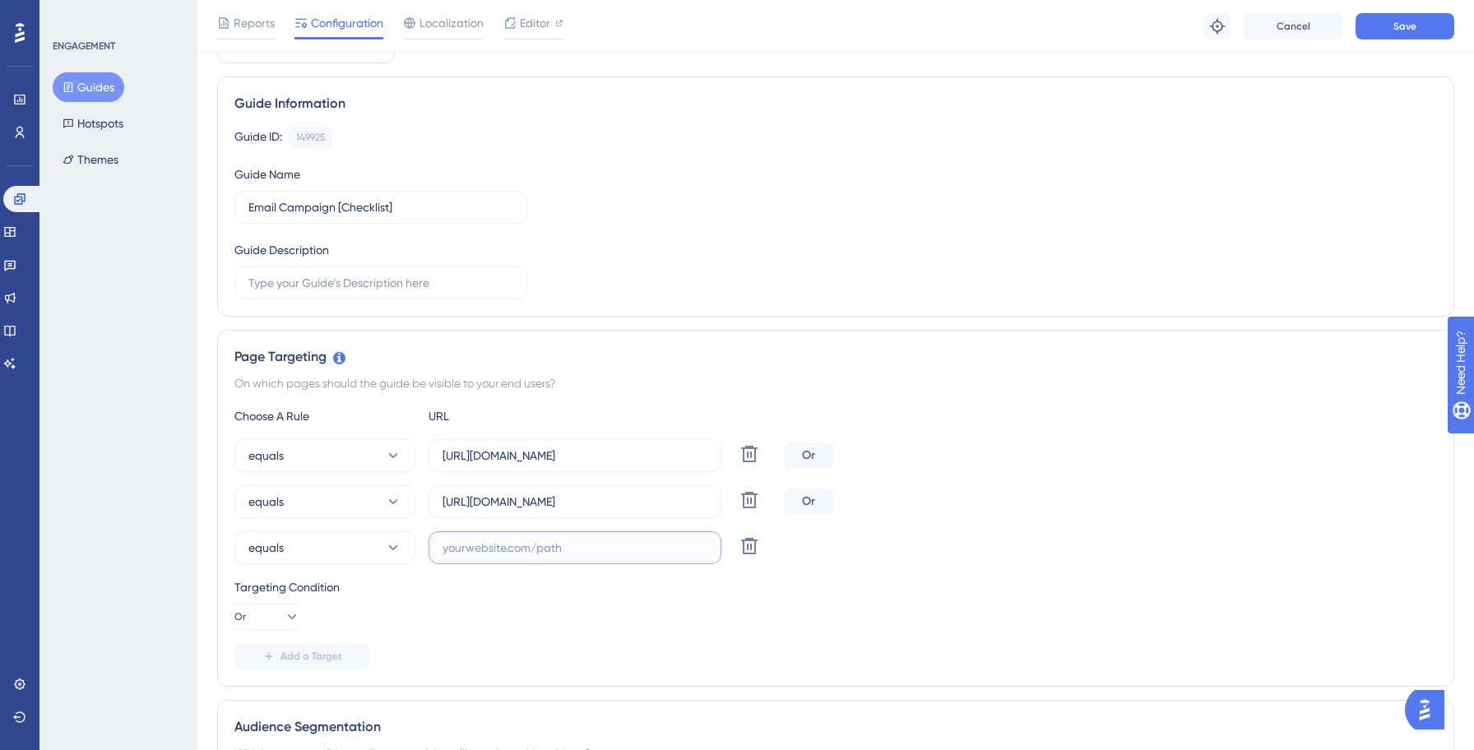
paste input "[URL][DOMAIN_NAME]"
click at [440, 542] on label "[URL][DOMAIN_NAME]" at bounding box center [574, 547] width 293 height 33
click at [442, 542] on input "[URL][DOMAIN_NAME]" at bounding box center [574, 548] width 265 height 18
click at [446, 546] on input "[URL][DOMAIN_NAME]" at bounding box center [574, 548] width 265 height 18
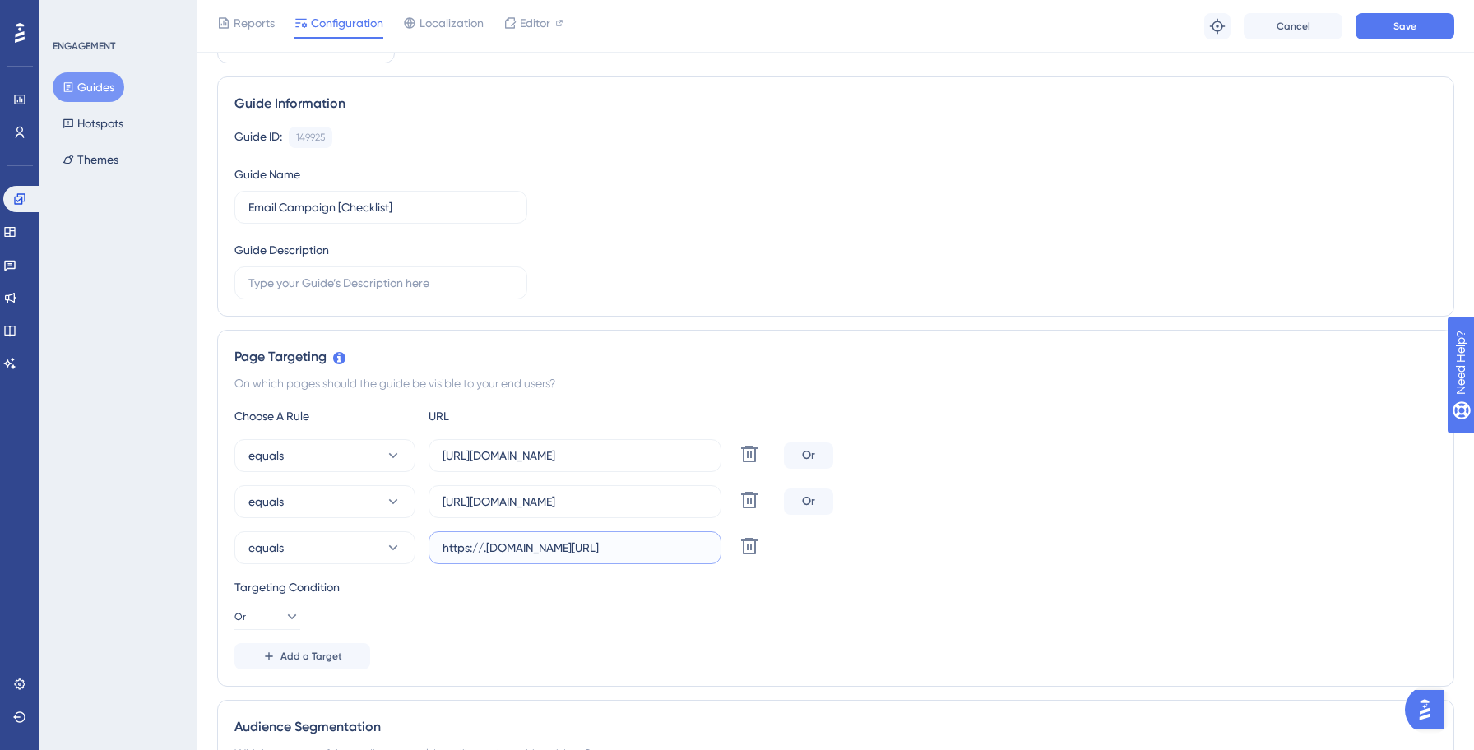
scroll to position [0, 0]
type input "[URL][DOMAIN_NAME]"
click at [331, 655] on span "Add a Target" at bounding box center [311, 656] width 62 height 13
click at [550, 498] on input "[URL][DOMAIN_NAME]" at bounding box center [574, 502] width 265 height 18
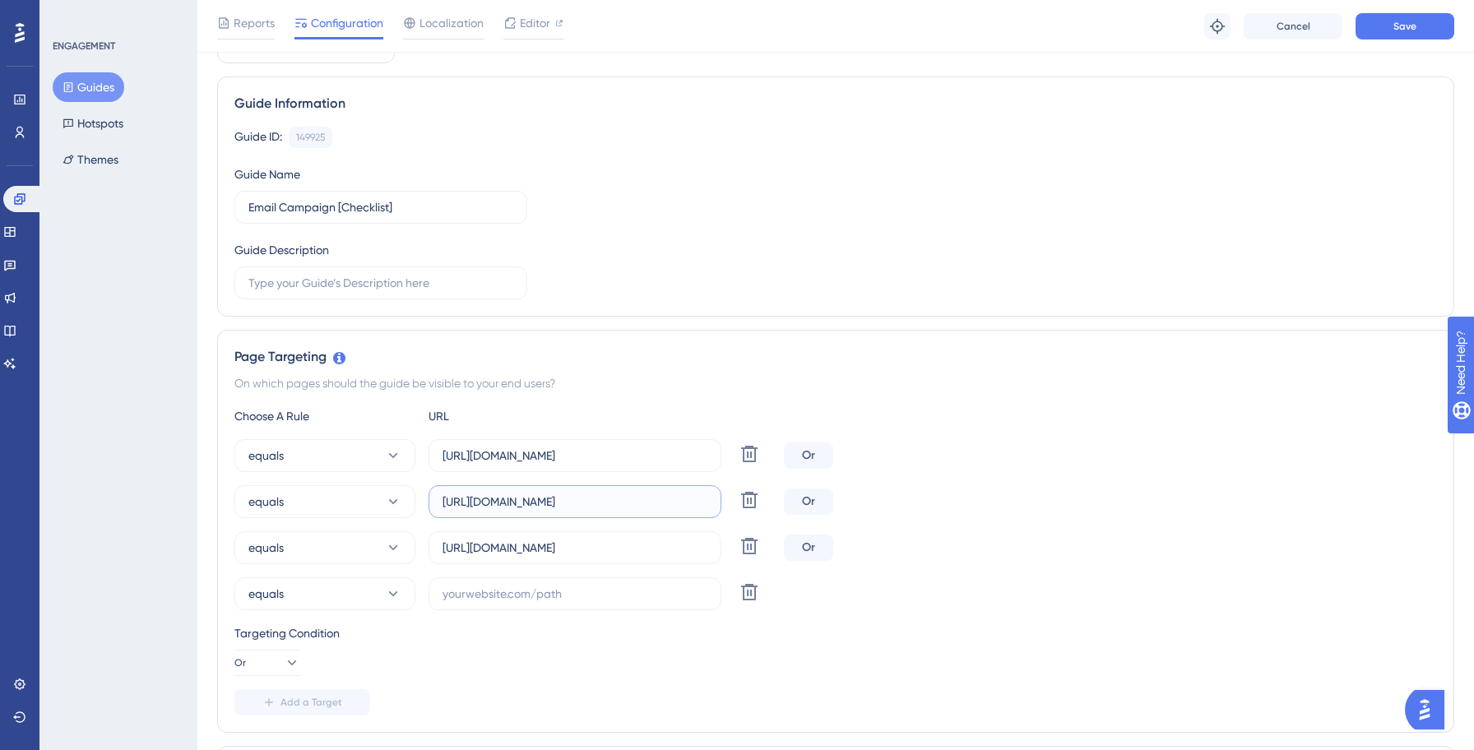
click at [550, 498] on input "[URL][DOMAIN_NAME]" at bounding box center [574, 502] width 265 height 18
click at [486, 591] on input "text" at bounding box center [574, 594] width 265 height 18
paste input "[URL][DOMAIN_NAME]"
click at [486, 591] on input "[URL][DOMAIN_NAME]" at bounding box center [574, 594] width 265 height 18
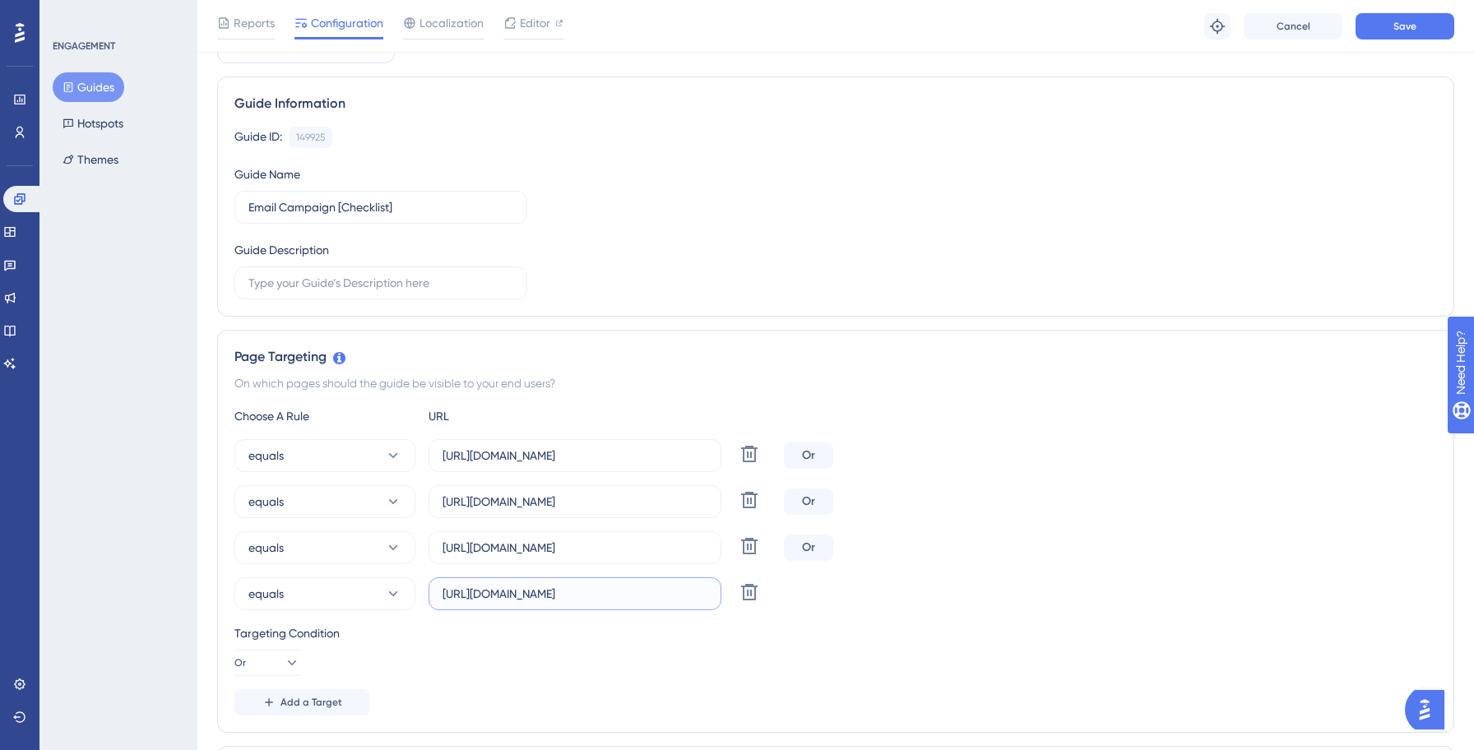
scroll to position [0, 0]
type input "[URL][DOMAIN_NAME]"
click at [508, 689] on div "Add a Target" at bounding box center [835, 702] width 1202 height 26
click at [1399, 30] on span "Save" at bounding box center [1404, 26] width 23 height 13
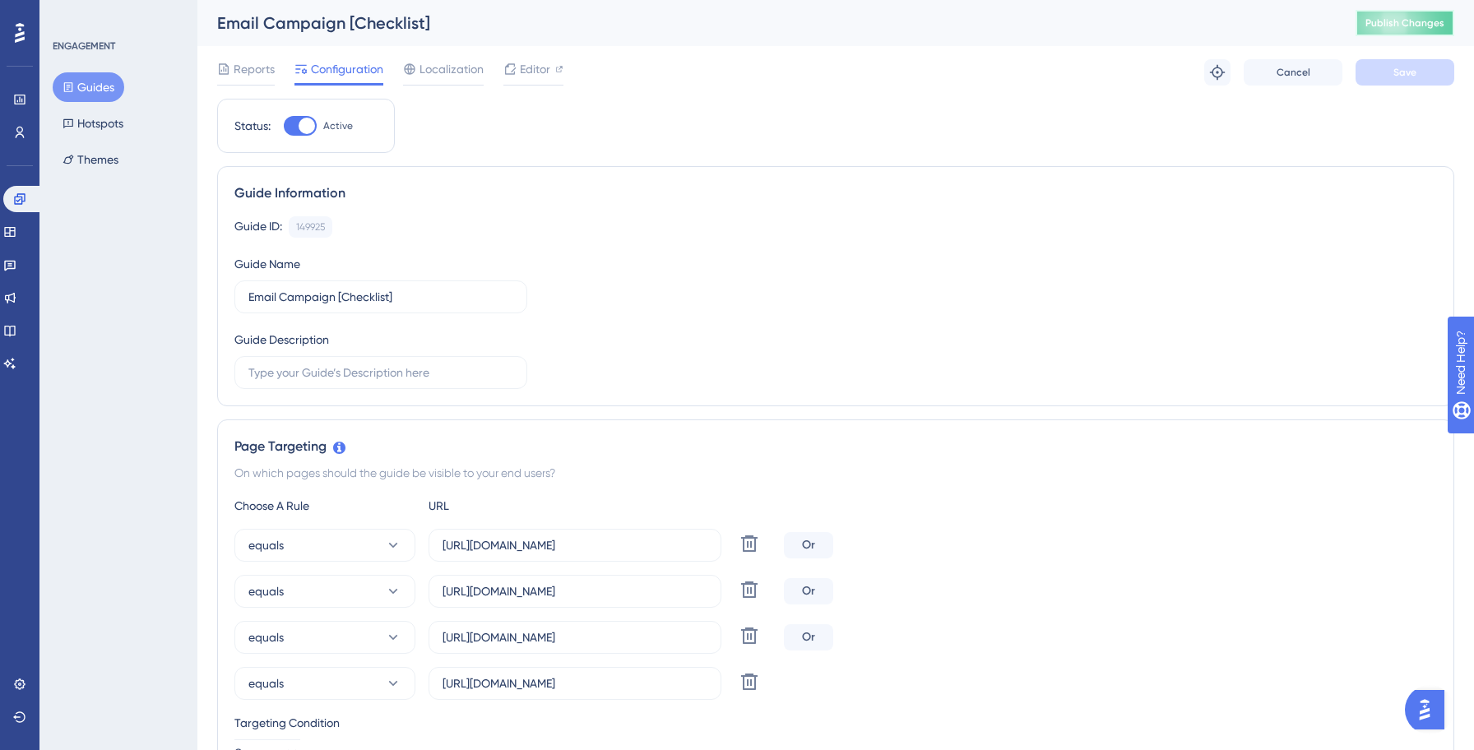
click at [1390, 34] on button "Publish Changes" at bounding box center [1404, 23] width 99 height 26
click at [99, 97] on button "Guides" at bounding box center [89, 87] width 72 height 30
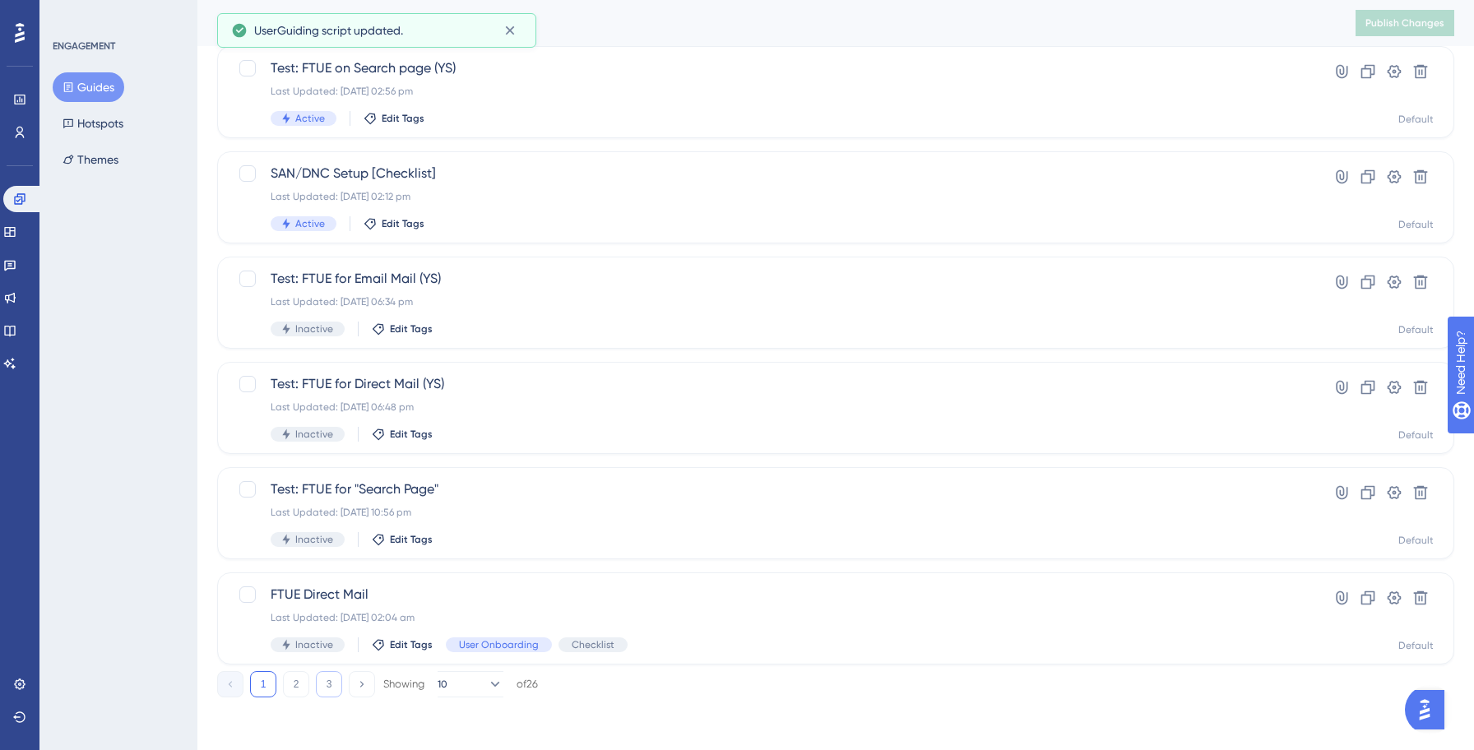
click at [332, 684] on button "3" at bounding box center [329, 684] width 26 height 26
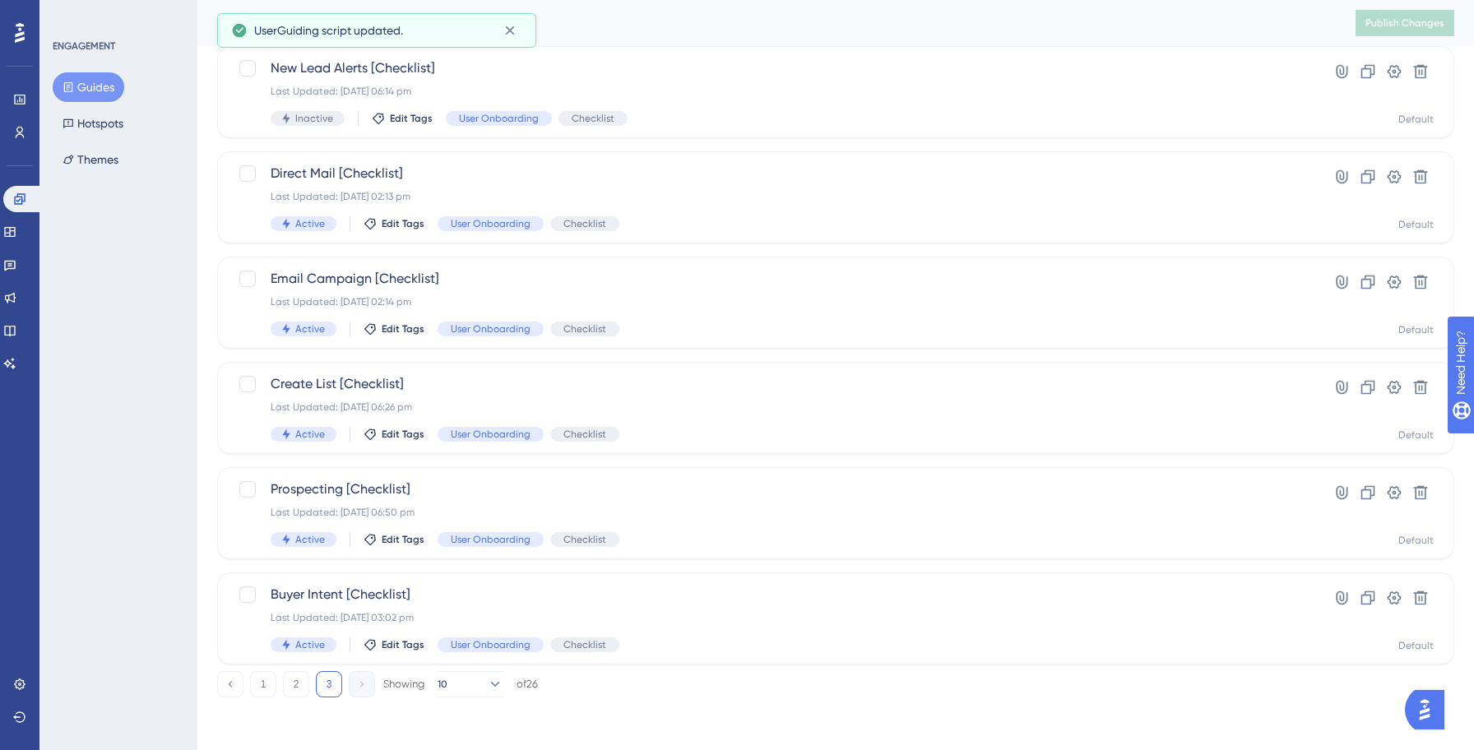
scroll to position [105, 0]
click at [622, 391] on span "Create List [Checklist]" at bounding box center [770, 384] width 998 height 20
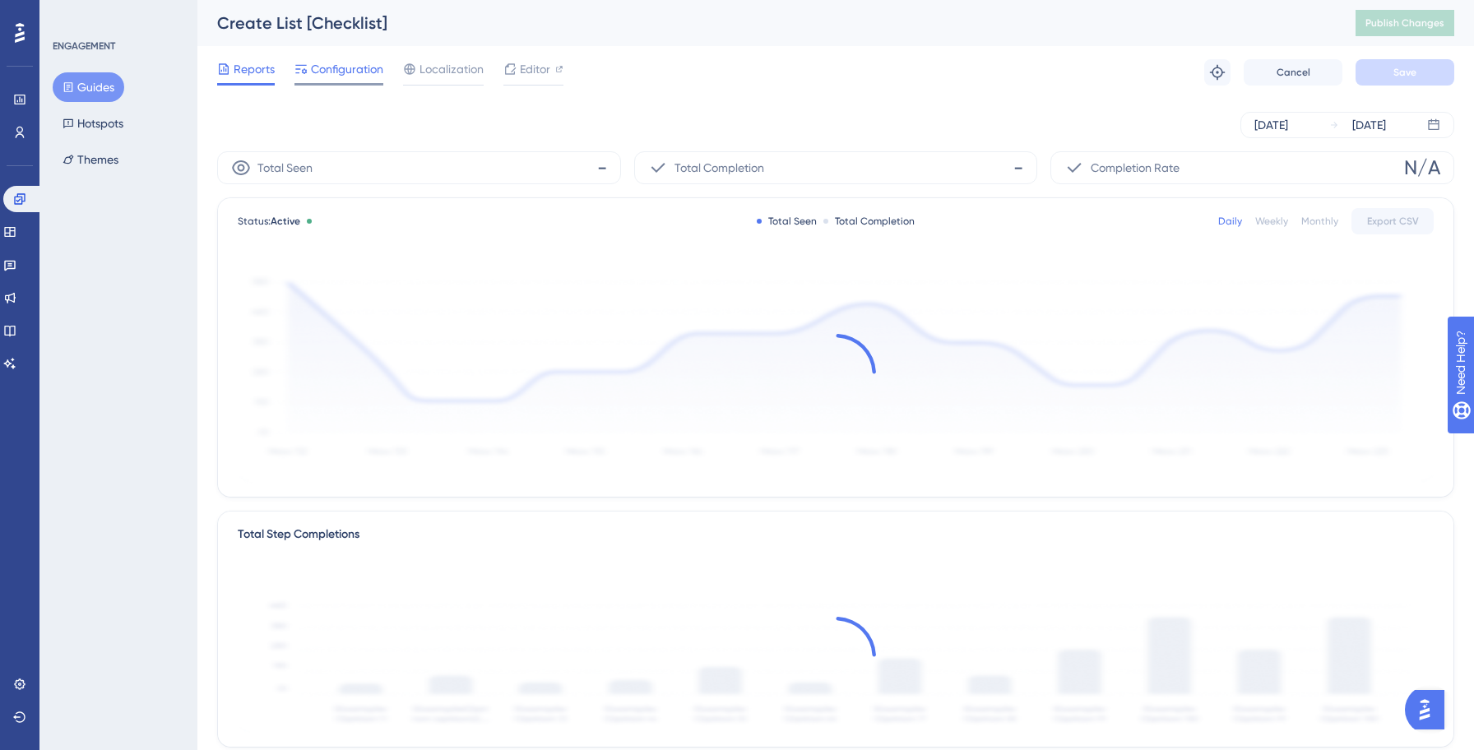
click at [345, 79] on div "Configuration" at bounding box center [338, 72] width 89 height 26
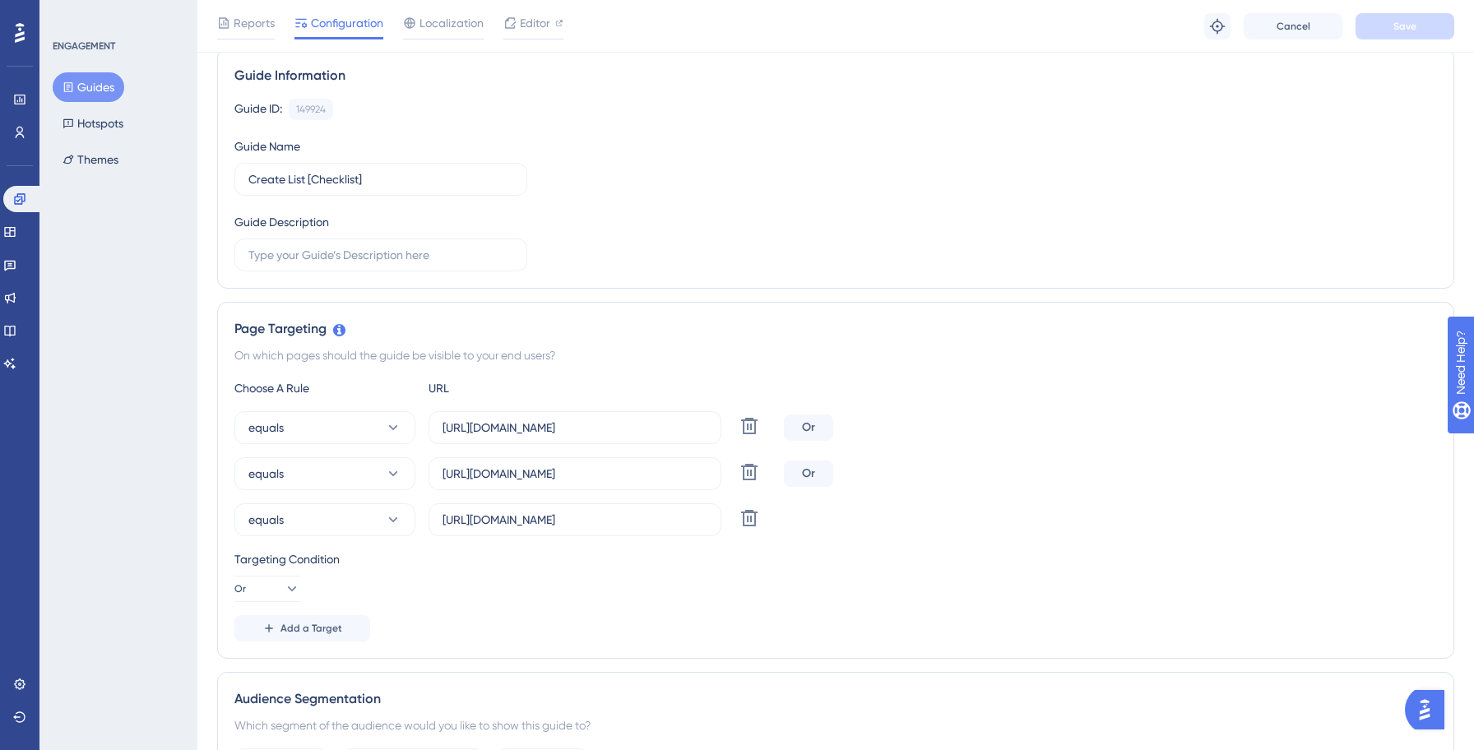
scroll to position [175, 0]
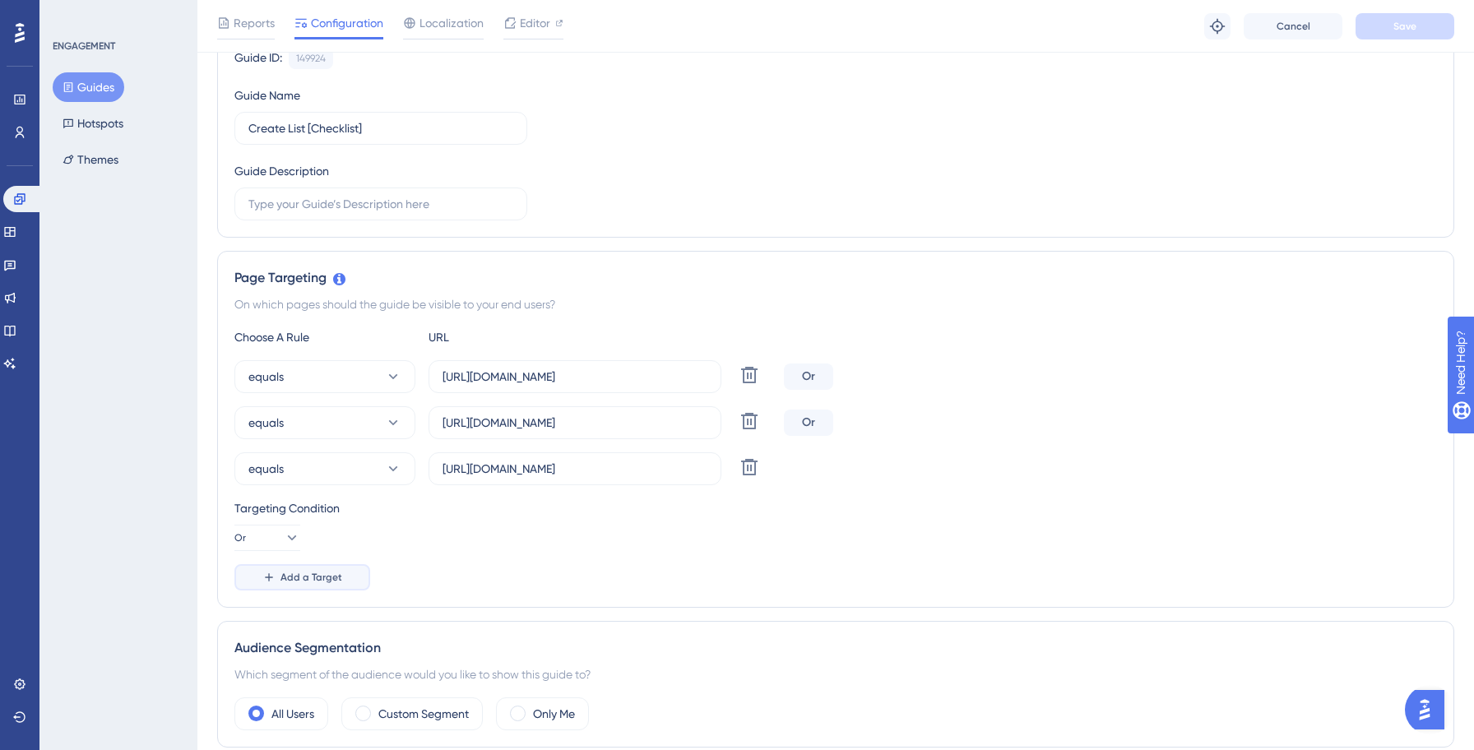
click at [325, 575] on span "Add a Target" at bounding box center [311, 577] width 62 height 13
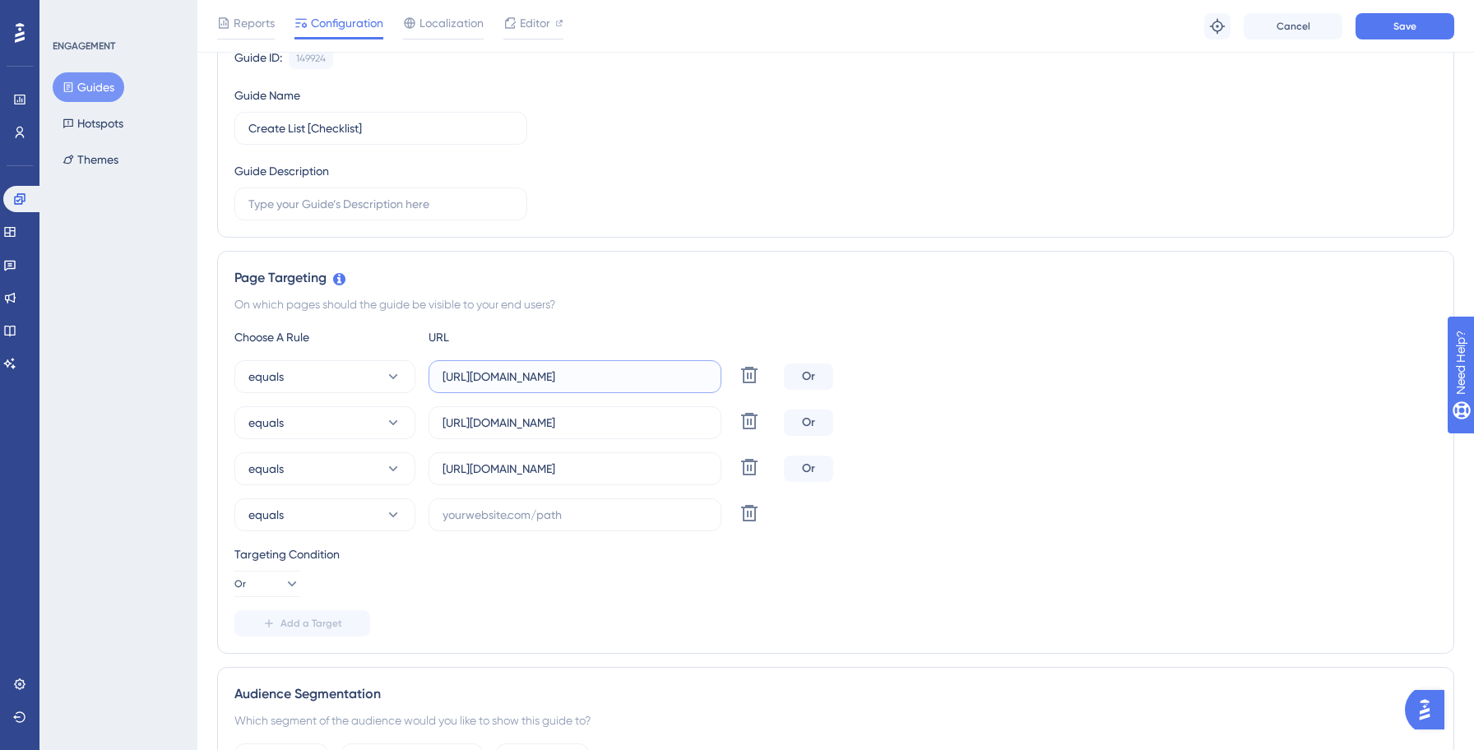
click at [565, 376] on input "[URL][DOMAIN_NAME]" at bounding box center [574, 377] width 265 height 18
click at [499, 511] on input "text" at bounding box center [574, 515] width 265 height 18
paste input "[URL][DOMAIN_NAME]"
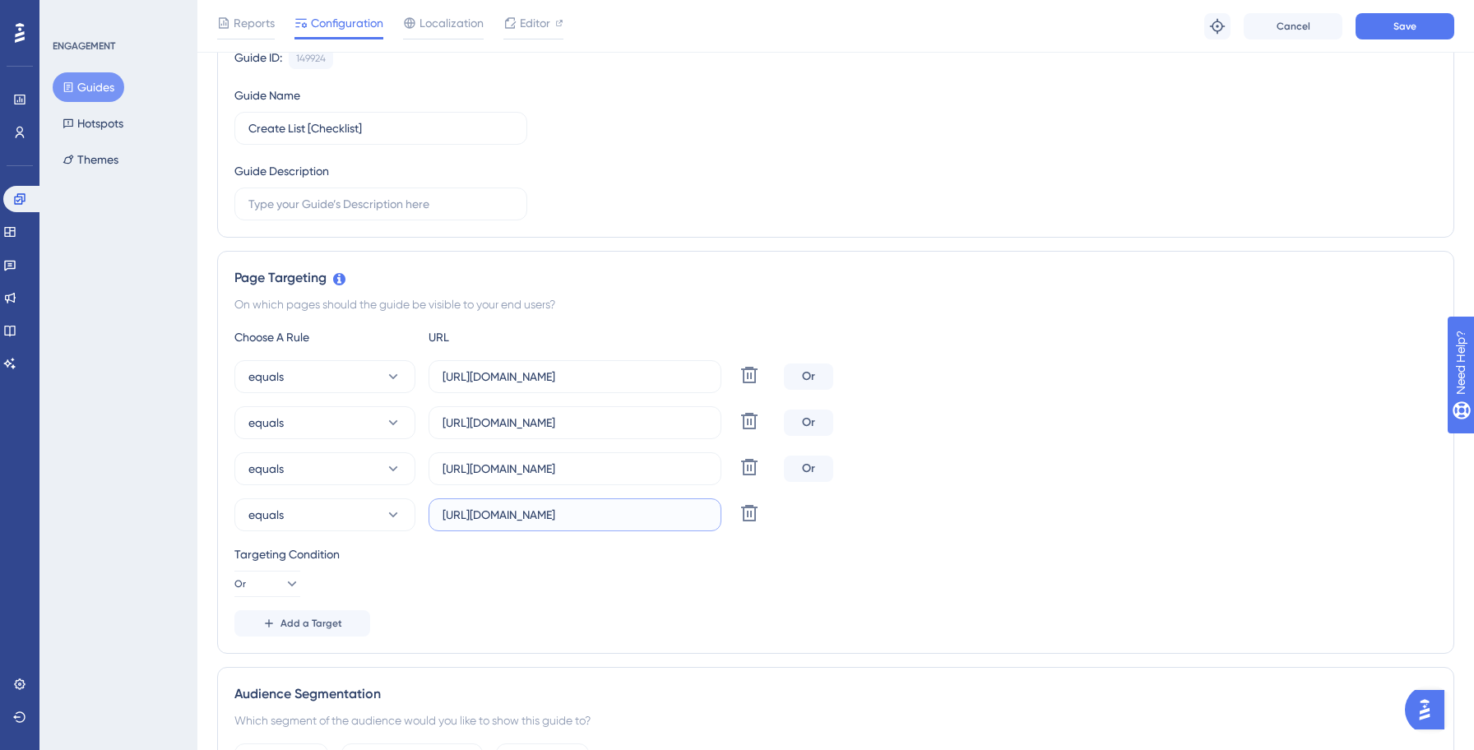
click at [545, 519] on input "[URL][DOMAIN_NAME]" at bounding box center [574, 515] width 265 height 18
type input "[URL][DOMAIN_NAME]"
click at [328, 625] on span "Add a Target" at bounding box center [311, 623] width 62 height 13
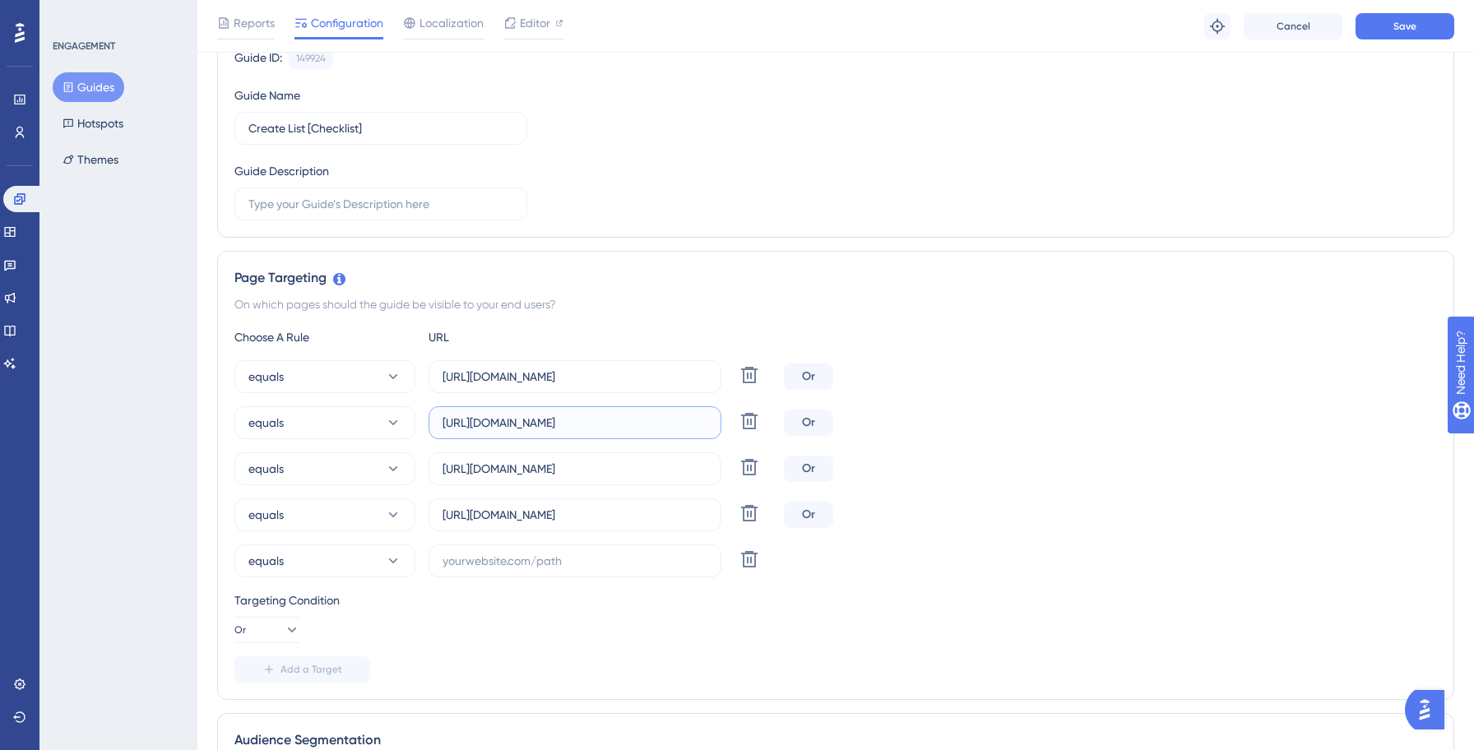
click at [568, 426] on input "[URL][DOMAIN_NAME]" at bounding box center [574, 423] width 265 height 18
click at [506, 562] on input "text" at bounding box center [574, 561] width 265 height 18
paste input "[URL][DOMAIN_NAME]"
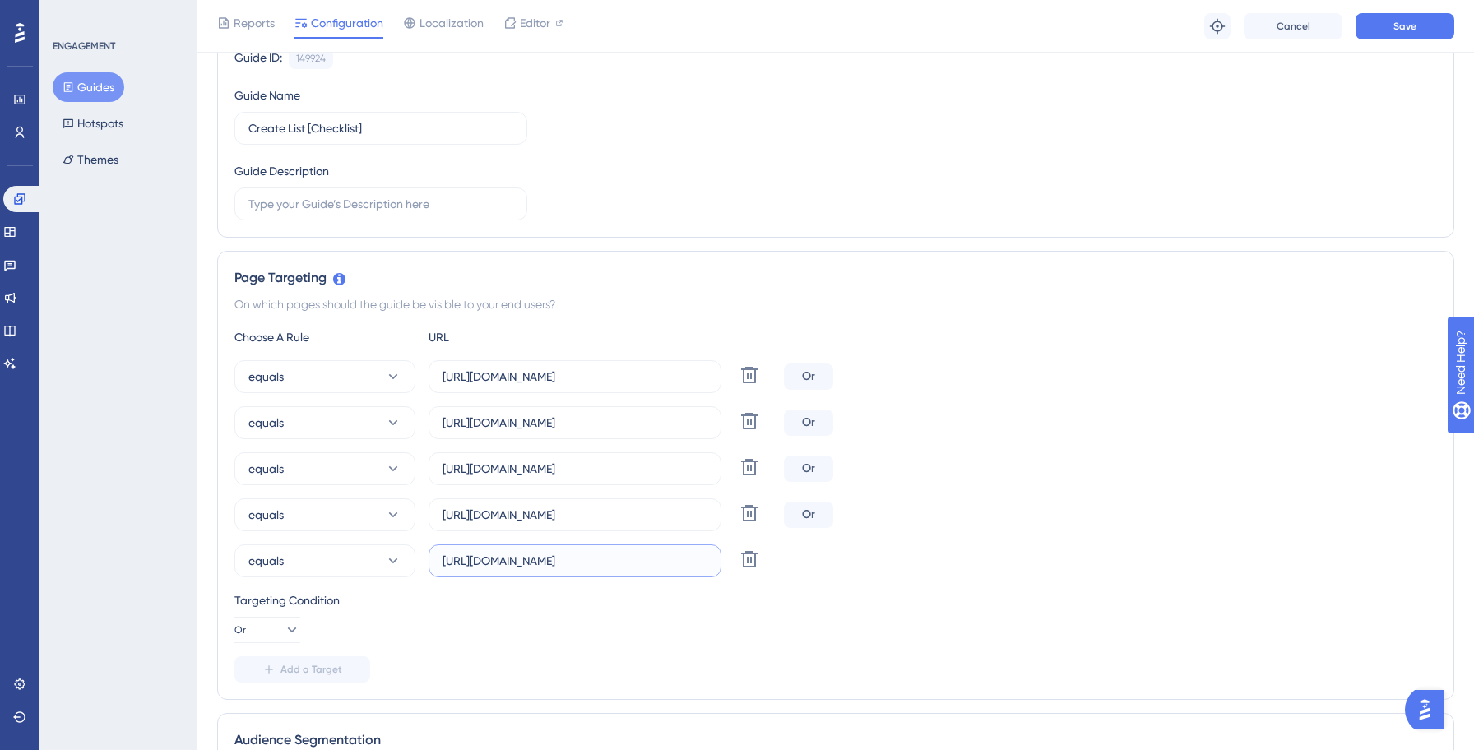
scroll to position [0, 32]
click at [510, 562] on input "[URL][DOMAIN_NAME]" at bounding box center [574, 561] width 265 height 18
type input "[URL][DOMAIN_NAME]"
click at [306, 668] on span "Add a Target" at bounding box center [311, 669] width 62 height 13
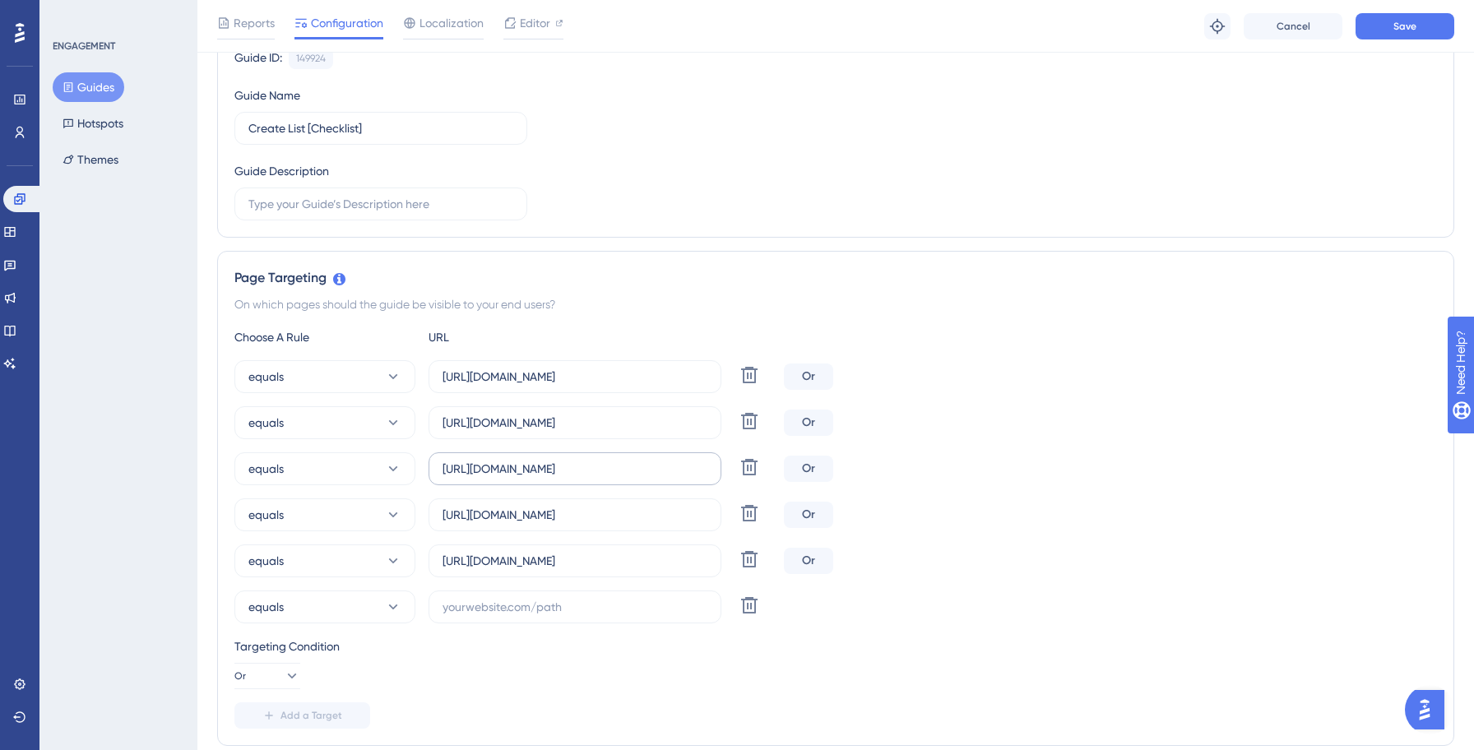
click at [541, 479] on label "[URL][DOMAIN_NAME]" at bounding box center [574, 468] width 293 height 33
click at [541, 478] on input "[URL][DOMAIN_NAME]" at bounding box center [574, 469] width 265 height 18
click at [541, 479] on label "[URL][DOMAIN_NAME]" at bounding box center [574, 468] width 293 height 33
click at [541, 478] on input "[URL][DOMAIN_NAME]" at bounding box center [574, 469] width 265 height 18
click at [541, 479] on label "[URL][DOMAIN_NAME]" at bounding box center [574, 468] width 293 height 33
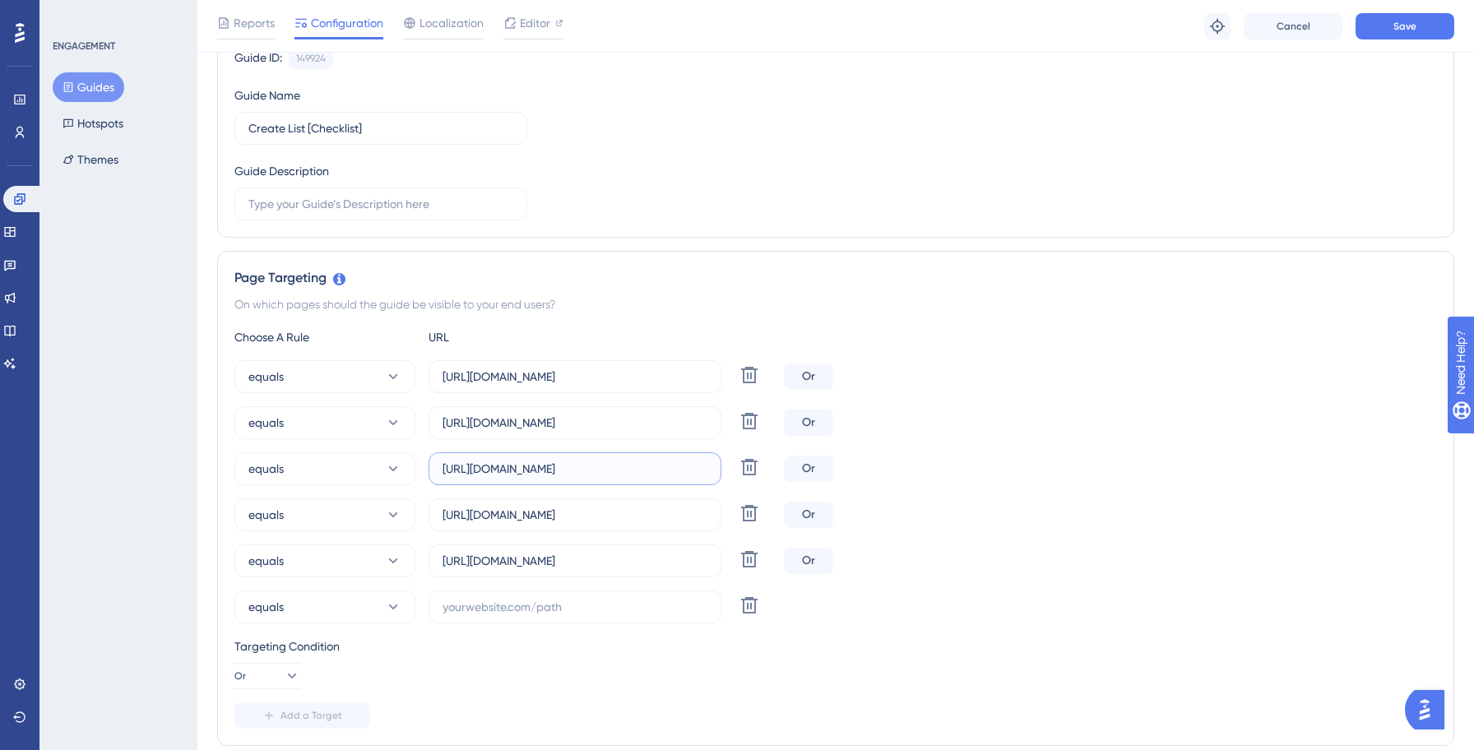
click at [541, 478] on input "[URL][DOMAIN_NAME]" at bounding box center [574, 469] width 265 height 18
click at [542, 471] on input "[URL][DOMAIN_NAME]" at bounding box center [574, 469] width 265 height 18
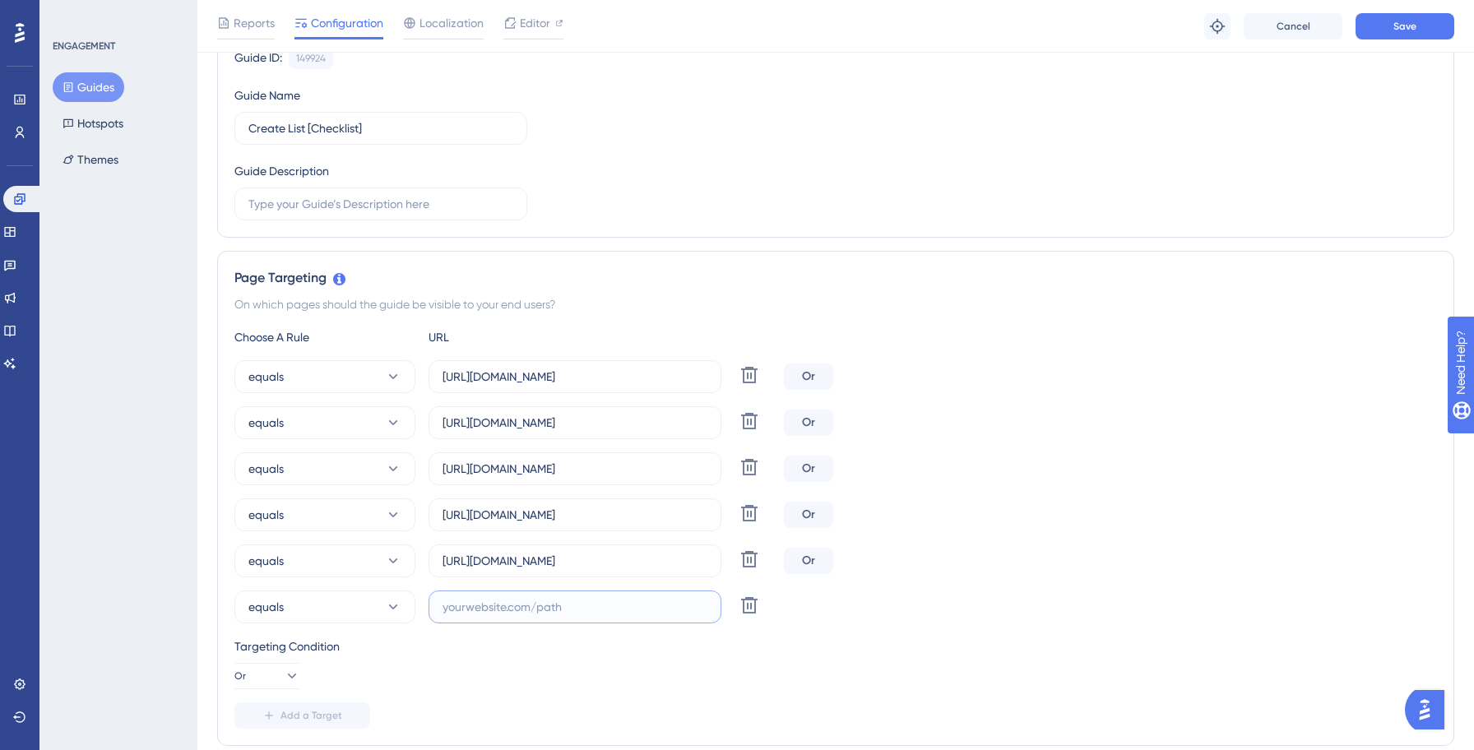
click at [465, 606] on input "text" at bounding box center [574, 607] width 265 height 18
paste input "[URL][DOMAIN_NAME]"
click at [520, 608] on input "[URL][DOMAIN_NAME]" at bounding box center [574, 607] width 265 height 18
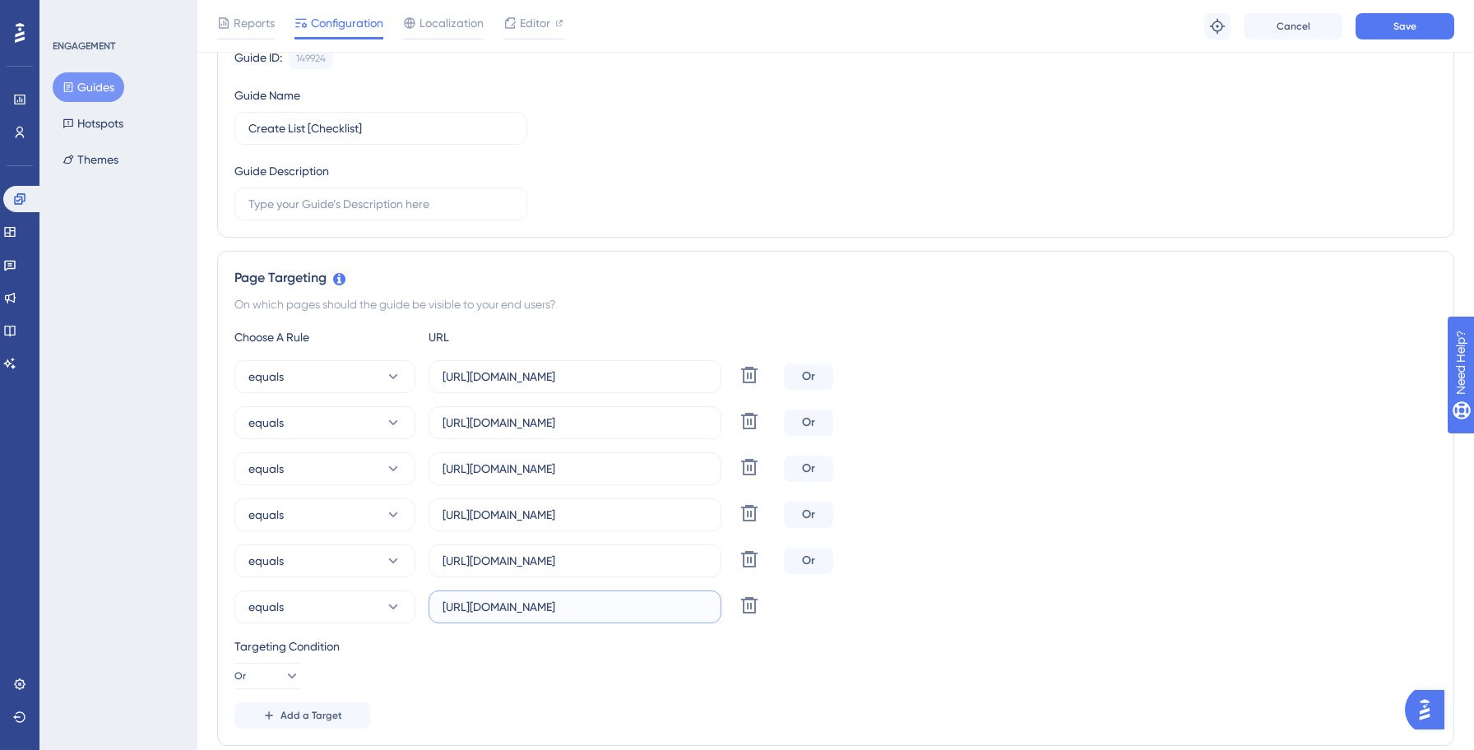
scroll to position [0, 0]
type input "[URL][DOMAIN_NAME]"
click at [620, 673] on div "Targeting Condition Or" at bounding box center [835, 662] width 1202 height 53
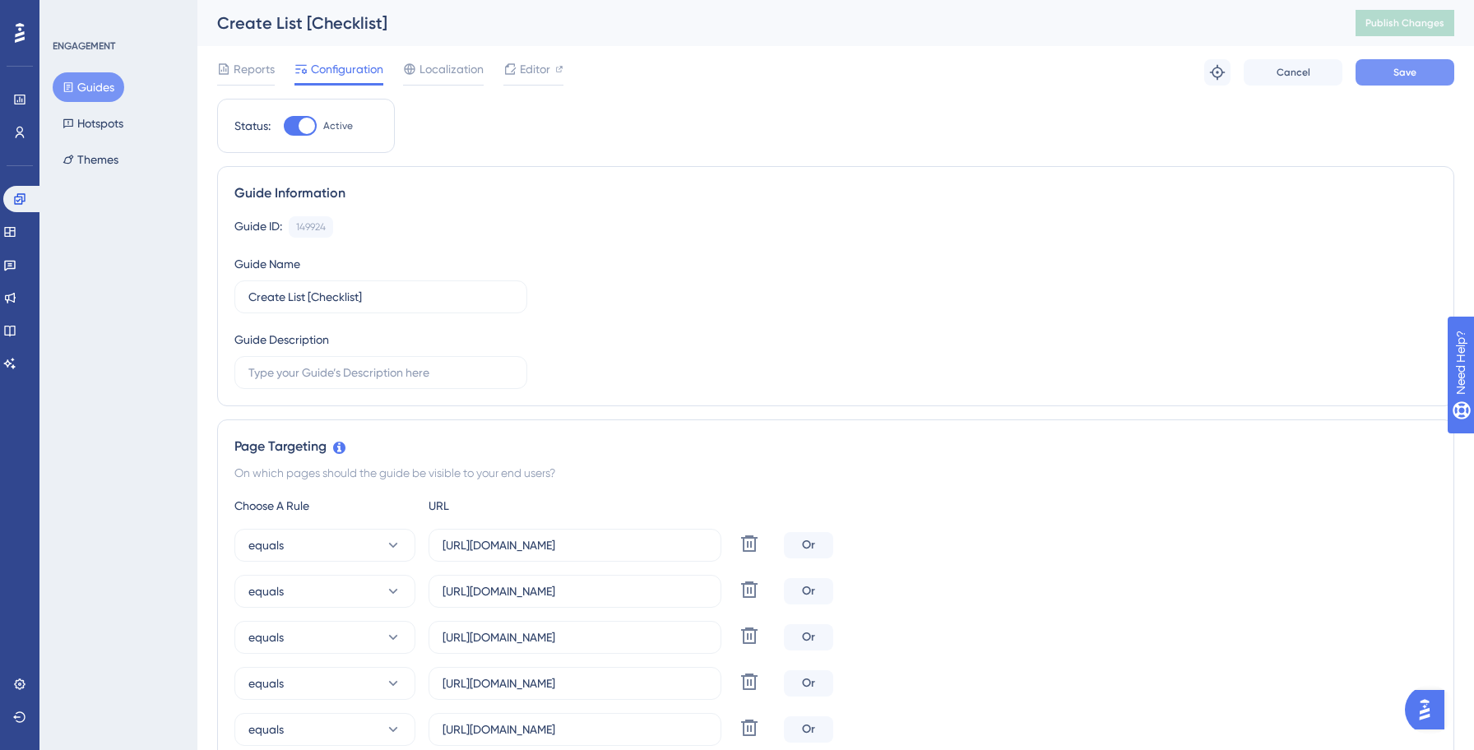
click at [1397, 64] on button "Save" at bounding box center [1404, 72] width 99 height 26
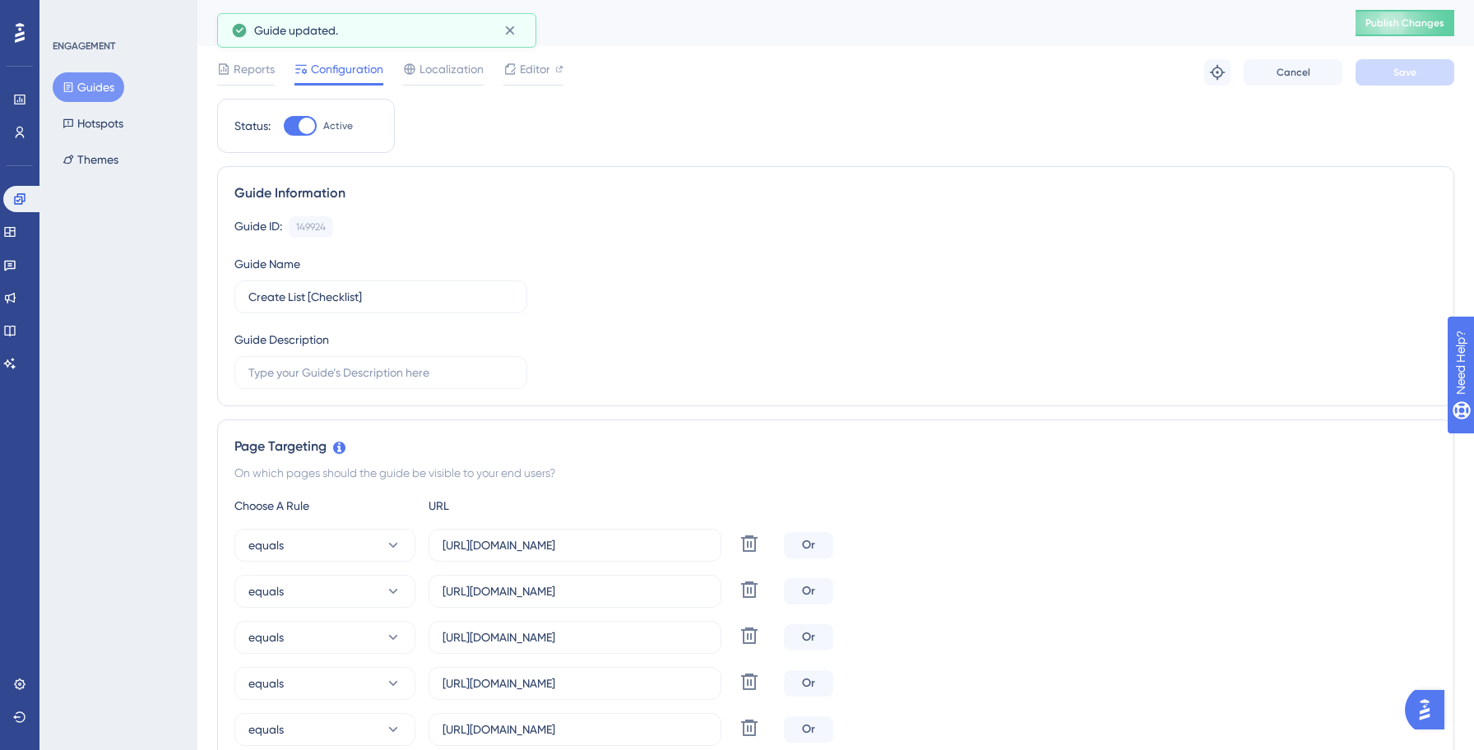
click at [88, 76] on button "Guides" at bounding box center [89, 87] width 72 height 30
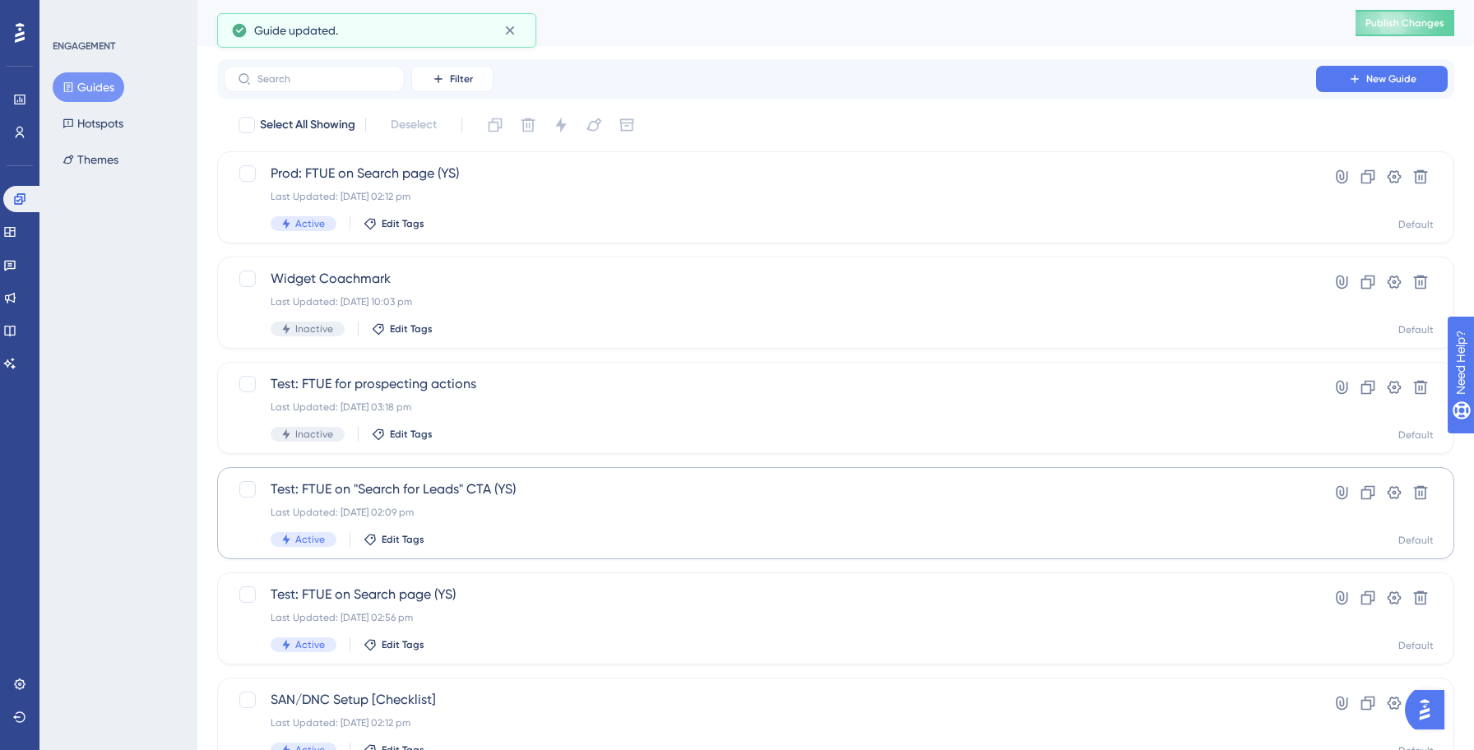
scroll to position [526, 0]
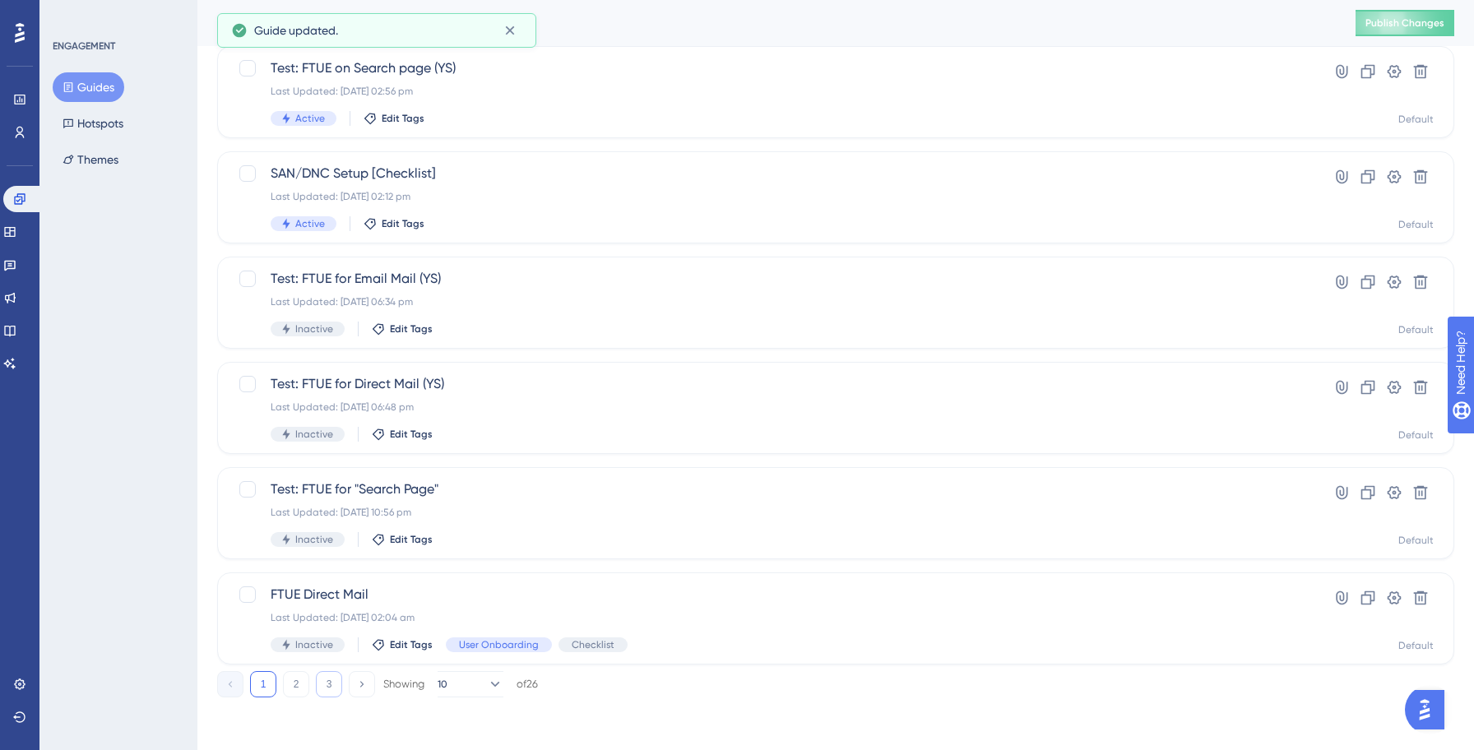
click at [331, 684] on button "3" at bounding box center [329, 684] width 26 height 26
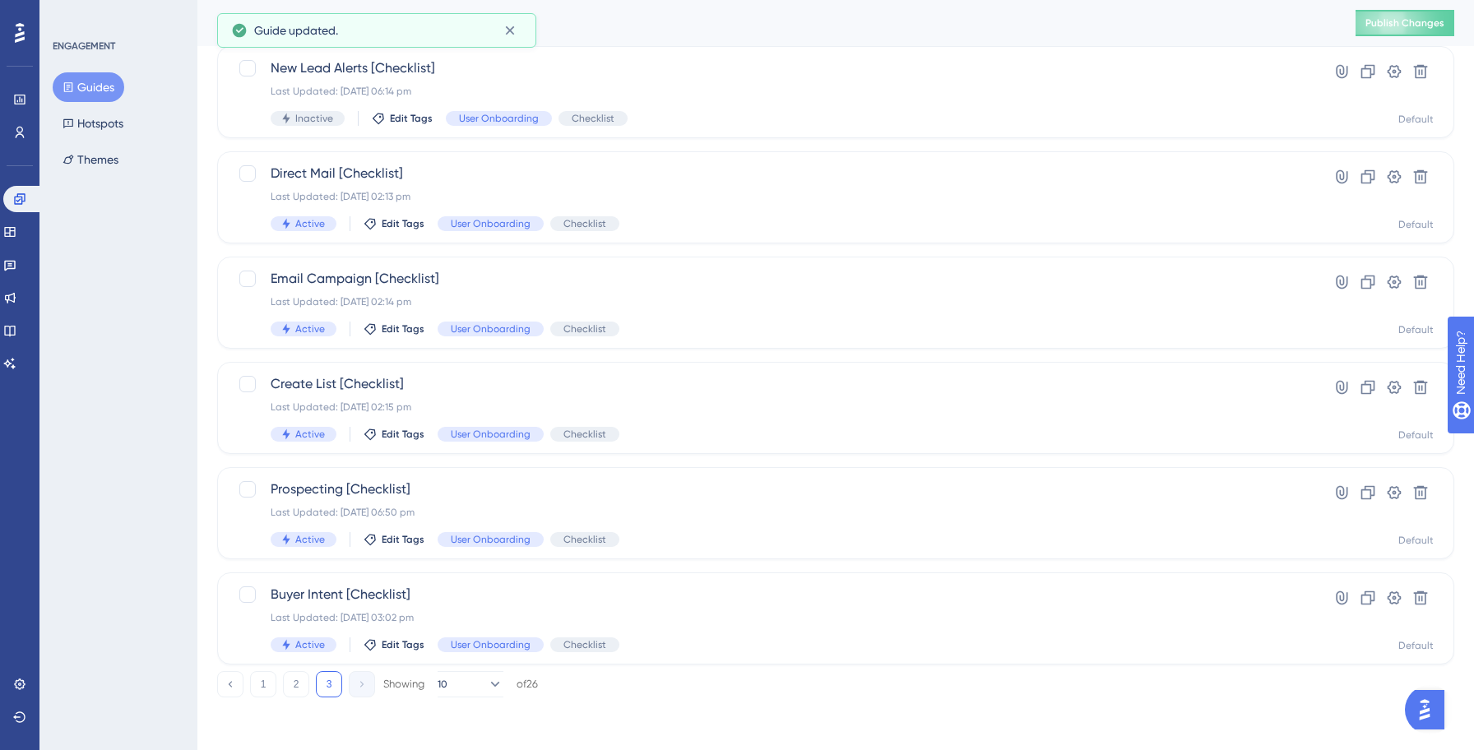
scroll to position [105, 0]
click at [519, 490] on span "Prospecting [Checklist]" at bounding box center [770, 489] width 998 height 20
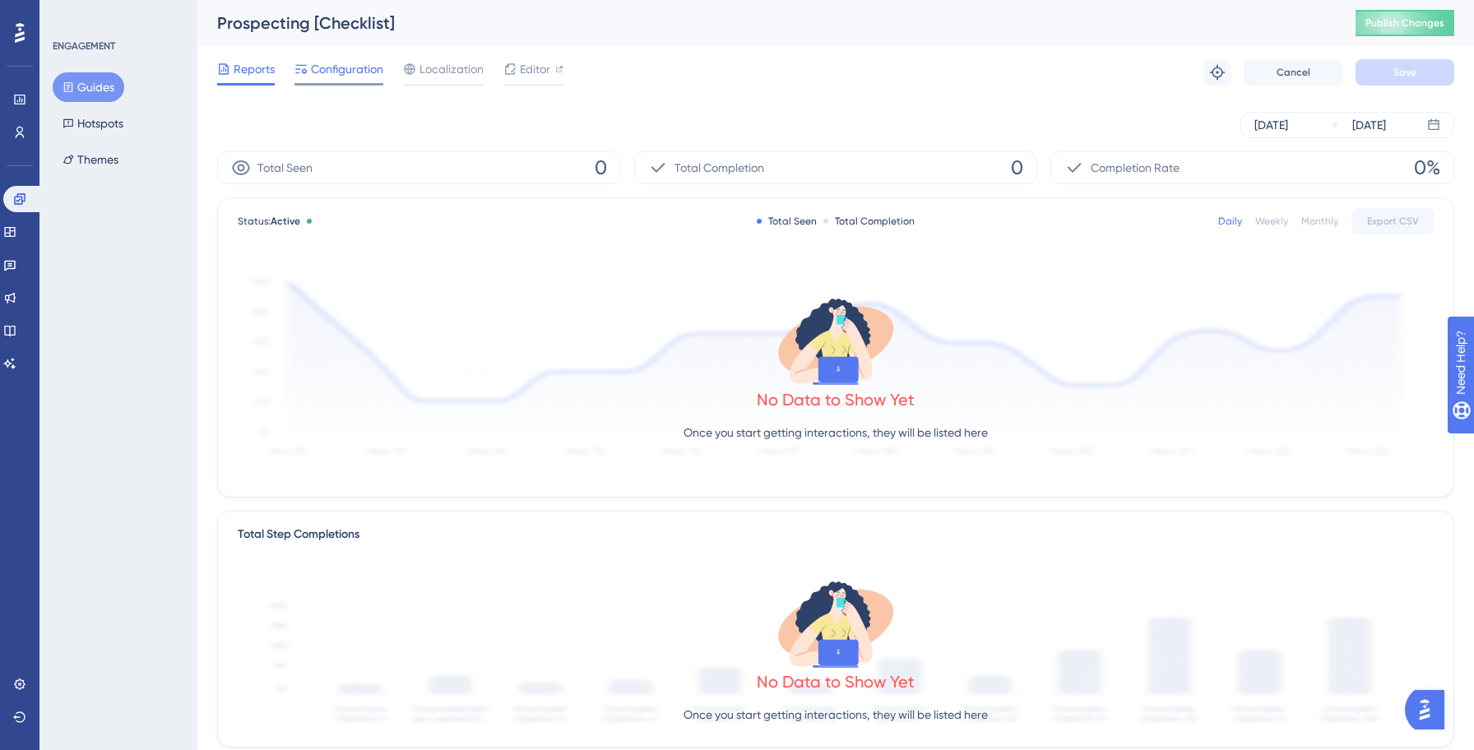
click at [318, 66] on span "Configuration" at bounding box center [347, 69] width 72 height 20
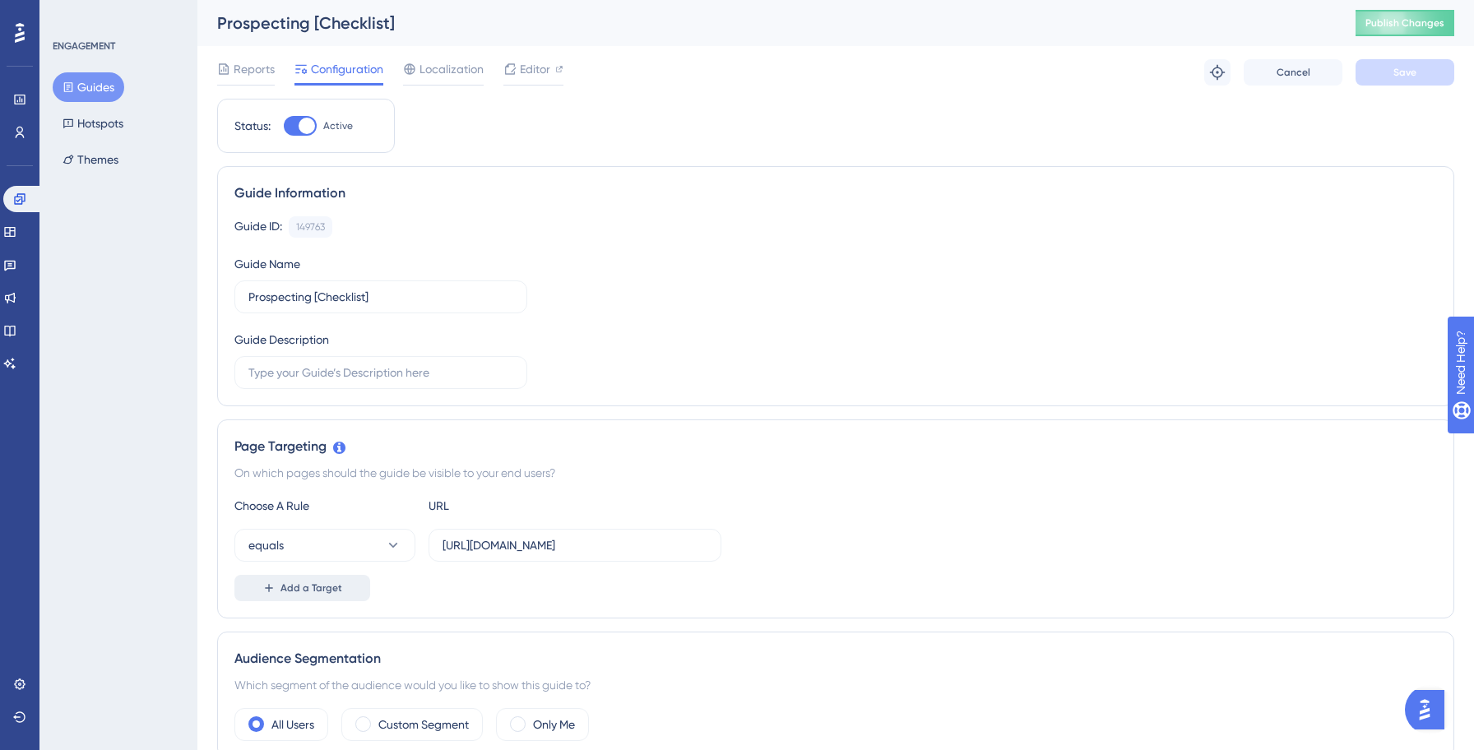
click at [316, 585] on span "Add a Target" at bounding box center [311, 587] width 62 height 13
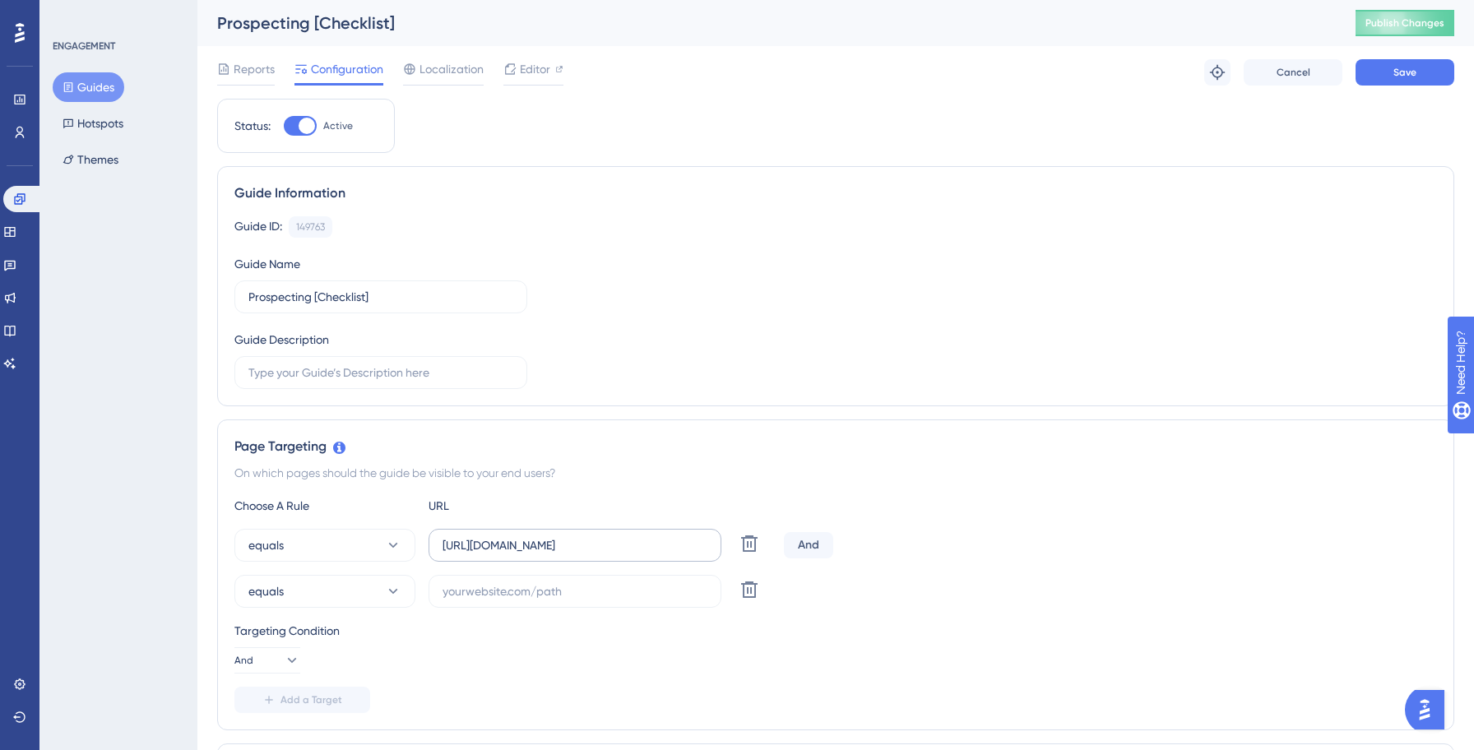
click at [535, 535] on label "[URL][DOMAIN_NAME]" at bounding box center [574, 545] width 293 height 33
click at [535, 536] on input "[URL][DOMAIN_NAME]" at bounding box center [574, 545] width 265 height 18
click at [535, 535] on label "[URL][DOMAIN_NAME]" at bounding box center [574, 545] width 293 height 33
click at [535, 536] on input "[URL][DOMAIN_NAME]" at bounding box center [574, 545] width 265 height 18
click at [535, 535] on label "[URL][DOMAIN_NAME]" at bounding box center [574, 545] width 293 height 33
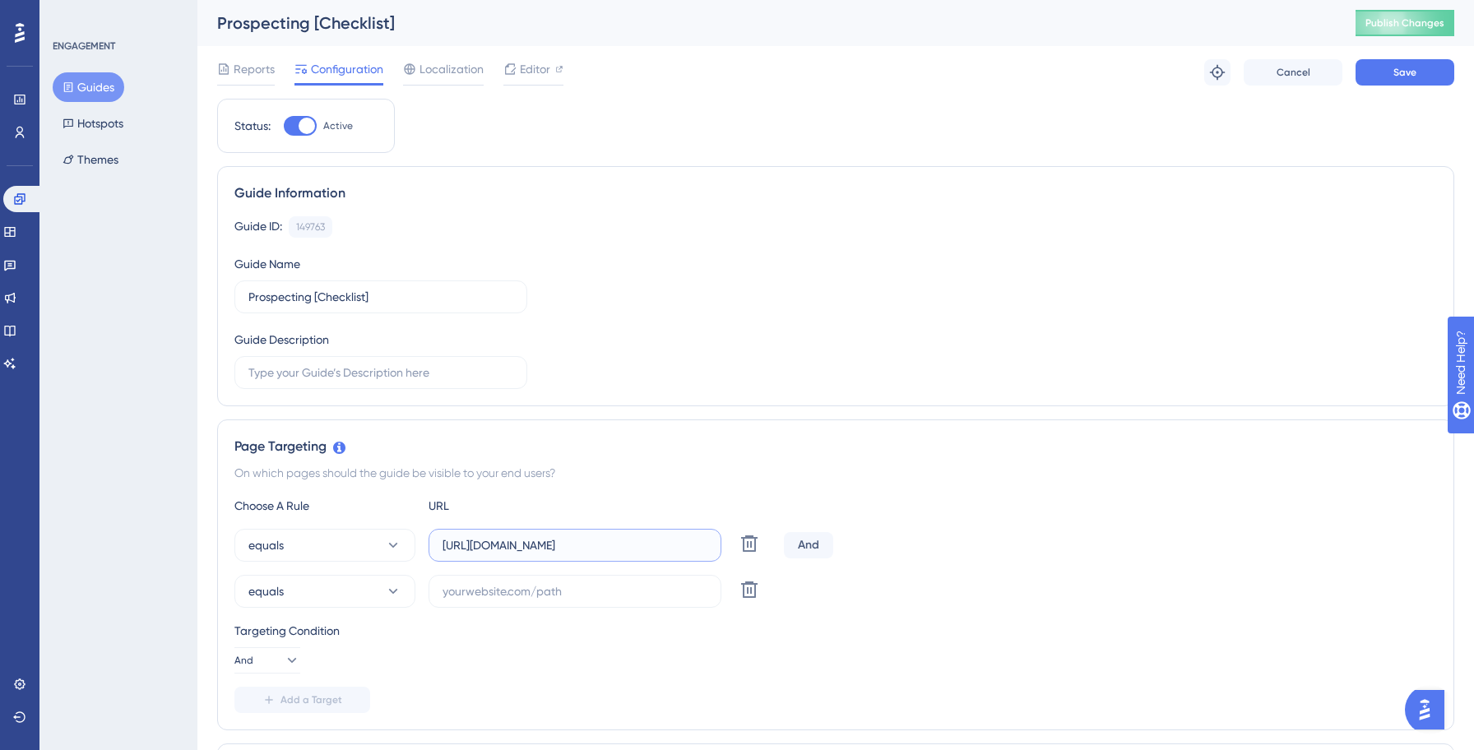
click at [535, 536] on input "[URL][DOMAIN_NAME]" at bounding box center [574, 545] width 265 height 18
click at [523, 544] on input "[URL][DOMAIN_NAME]" at bounding box center [574, 545] width 265 height 18
click at [521, 599] on input "text" at bounding box center [574, 591] width 265 height 18
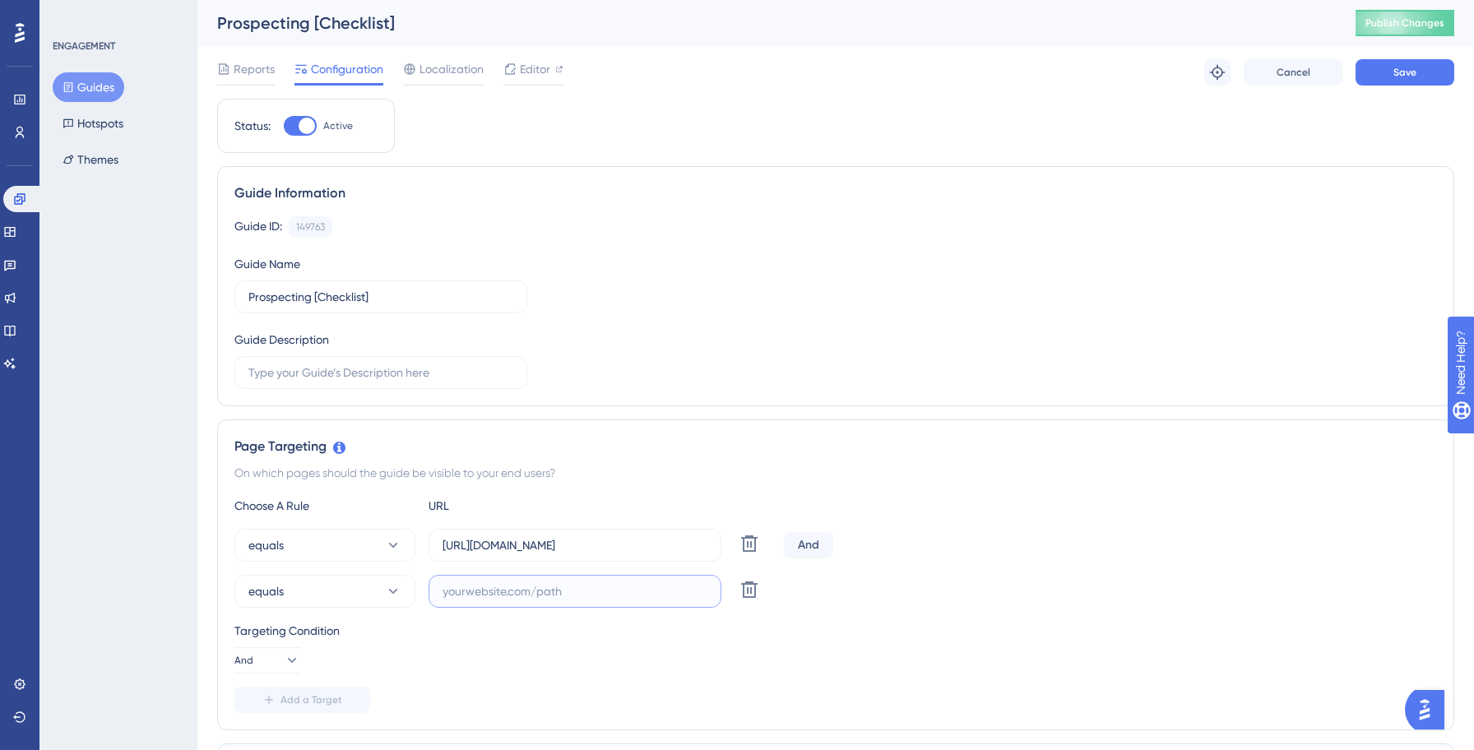
paste input "[URL][DOMAIN_NAME]"
click at [543, 593] on input "[URL][DOMAIN_NAME]" at bounding box center [574, 591] width 265 height 18
type input "[URL][DOMAIN_NAME]"
click at [1144, 440] on div "Page Targeting" at bounding box center [835, 447] width 1202 height 20
click at [1405, 77] on span "Save" at bounding box center [1404, 72] width 23 height 13
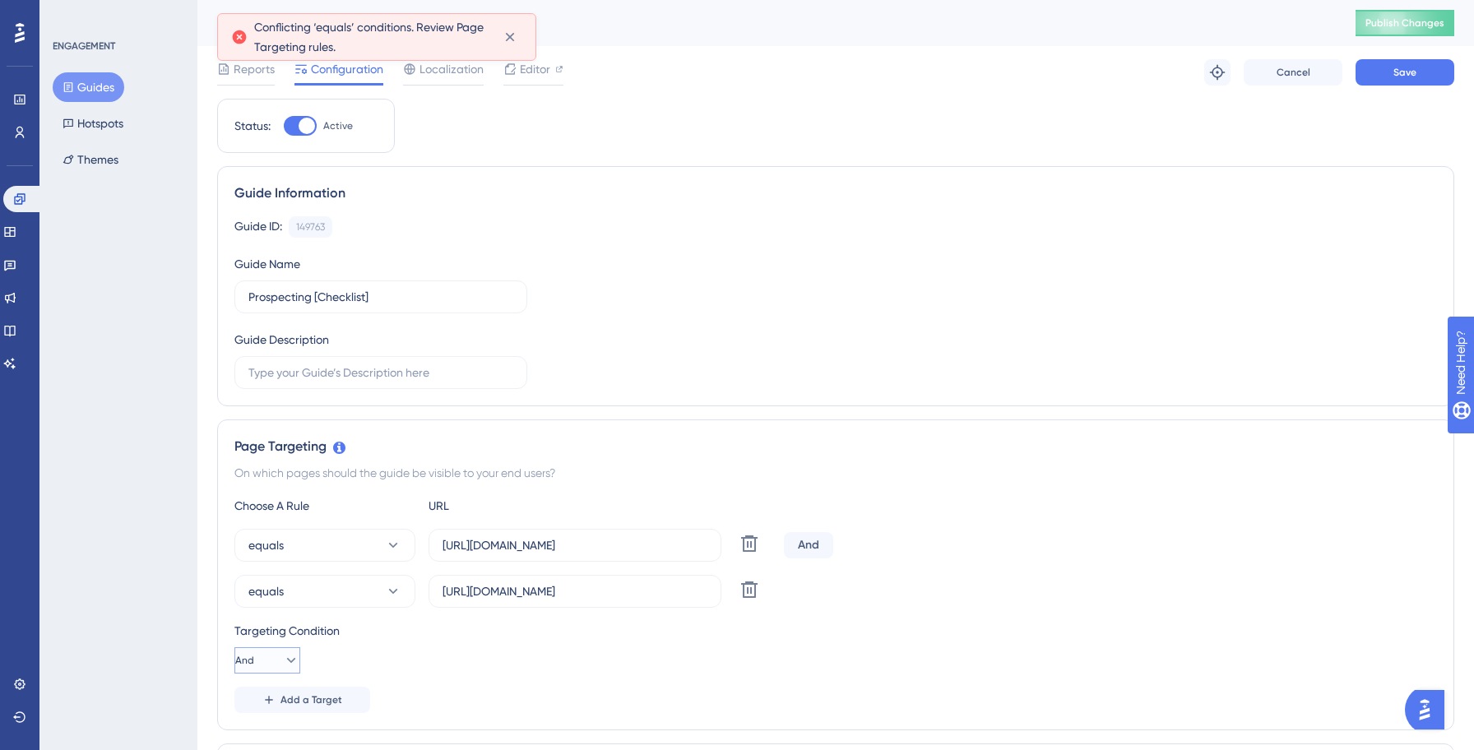
click at [287, 657] on icon at bounding box center [291, 660] width 16 height 16
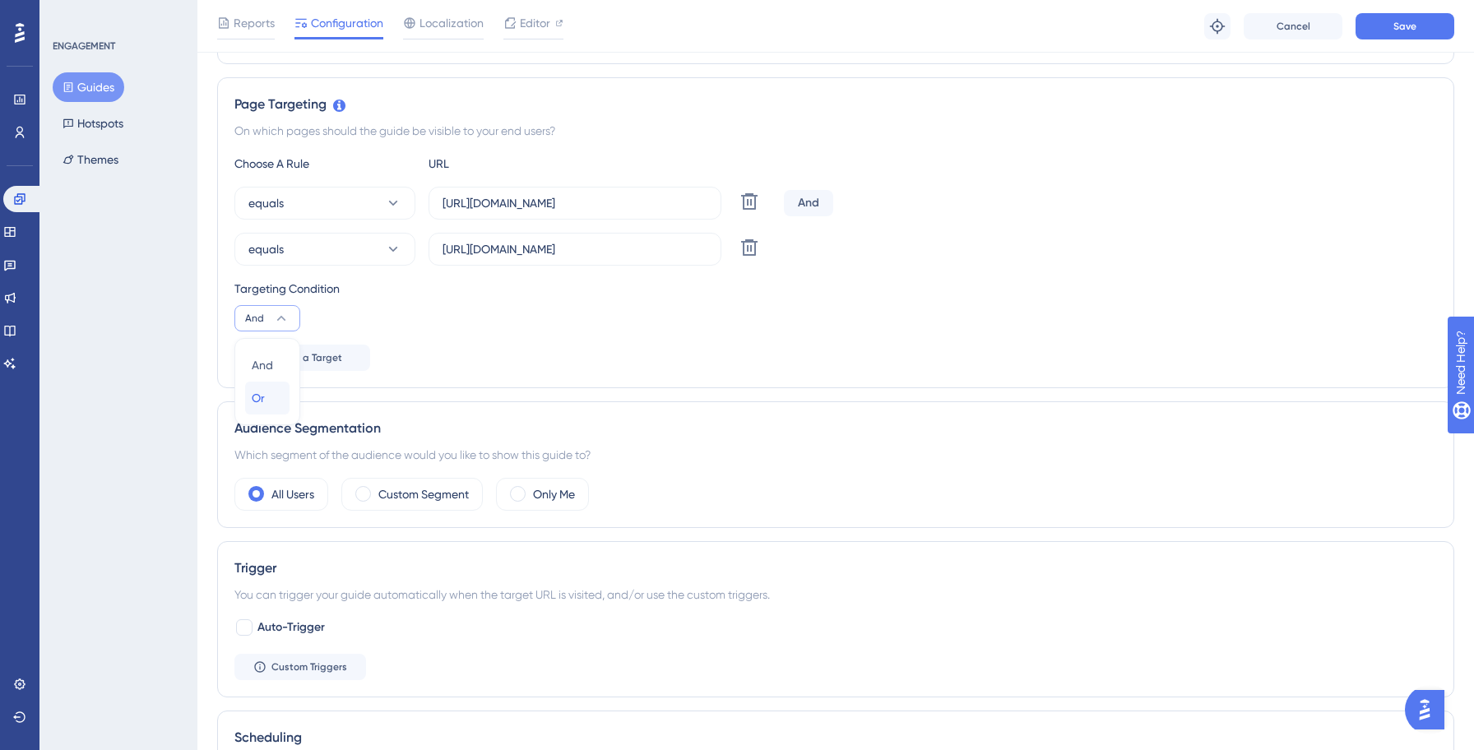
click at [261, 396] on span "Or" at bounding box center [258, 398] width 13 height 20
click at [1222, 284] on div "Targeting Condition" at bounding box center [835, 289] width 1202 height 20
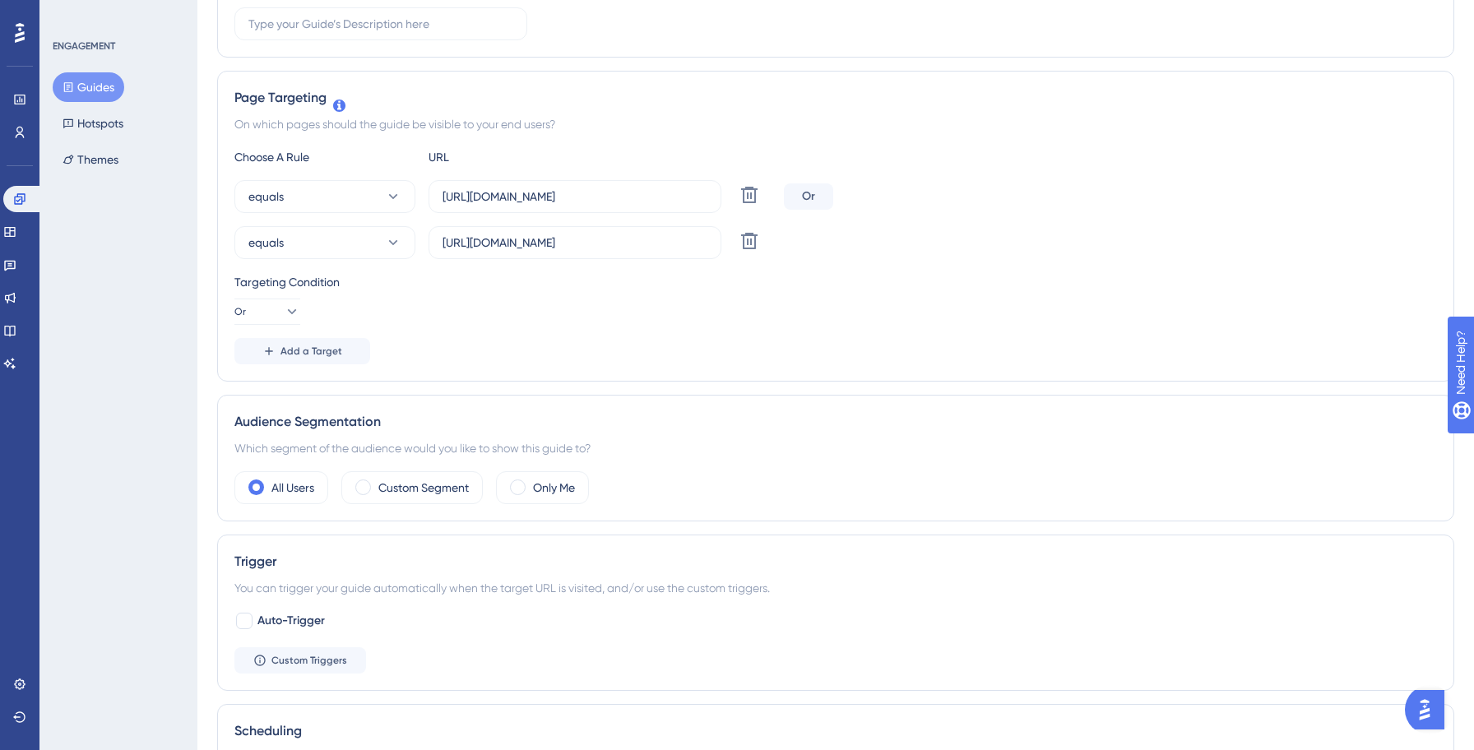
scroll to position [0, 0]
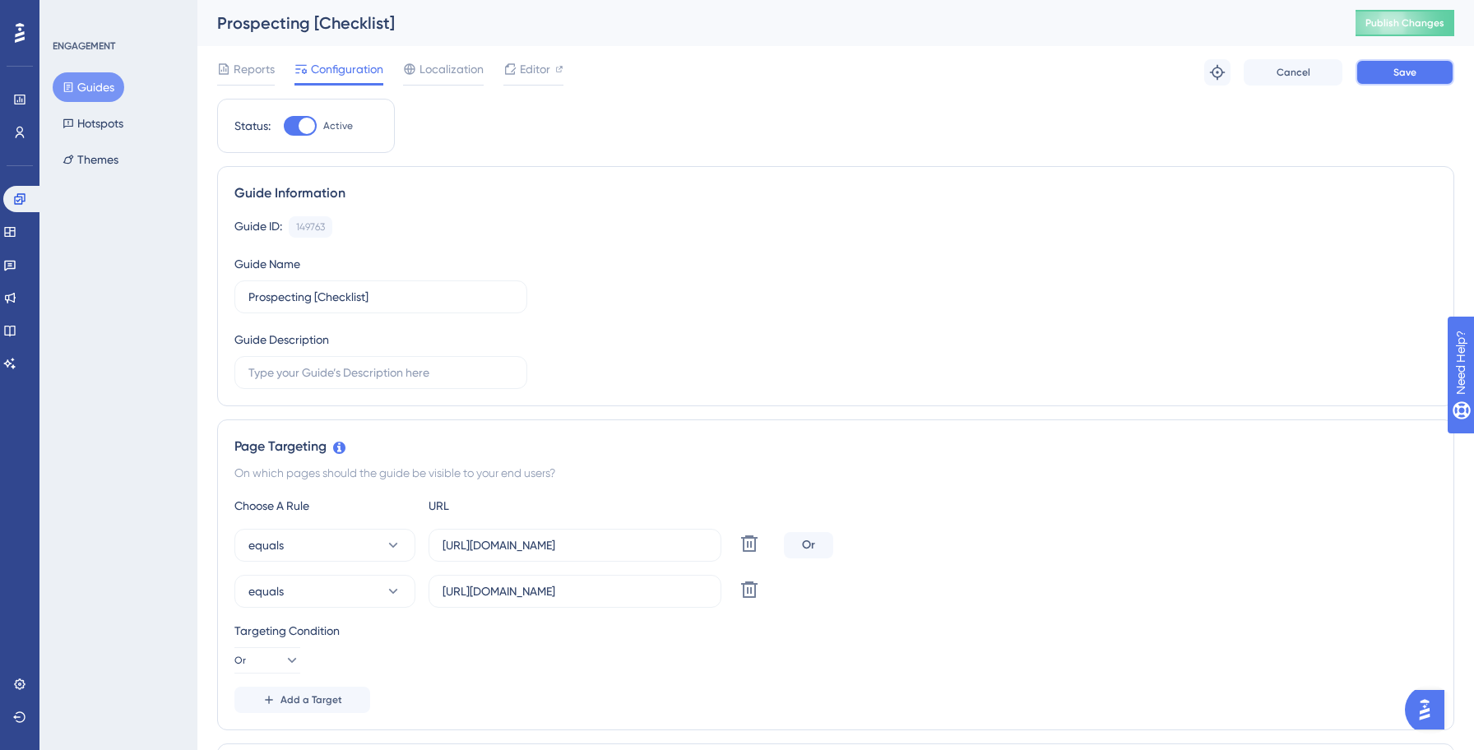
click at [1406, 67] on span "Save" at bounding box center [1404, 72] width 23 height 13
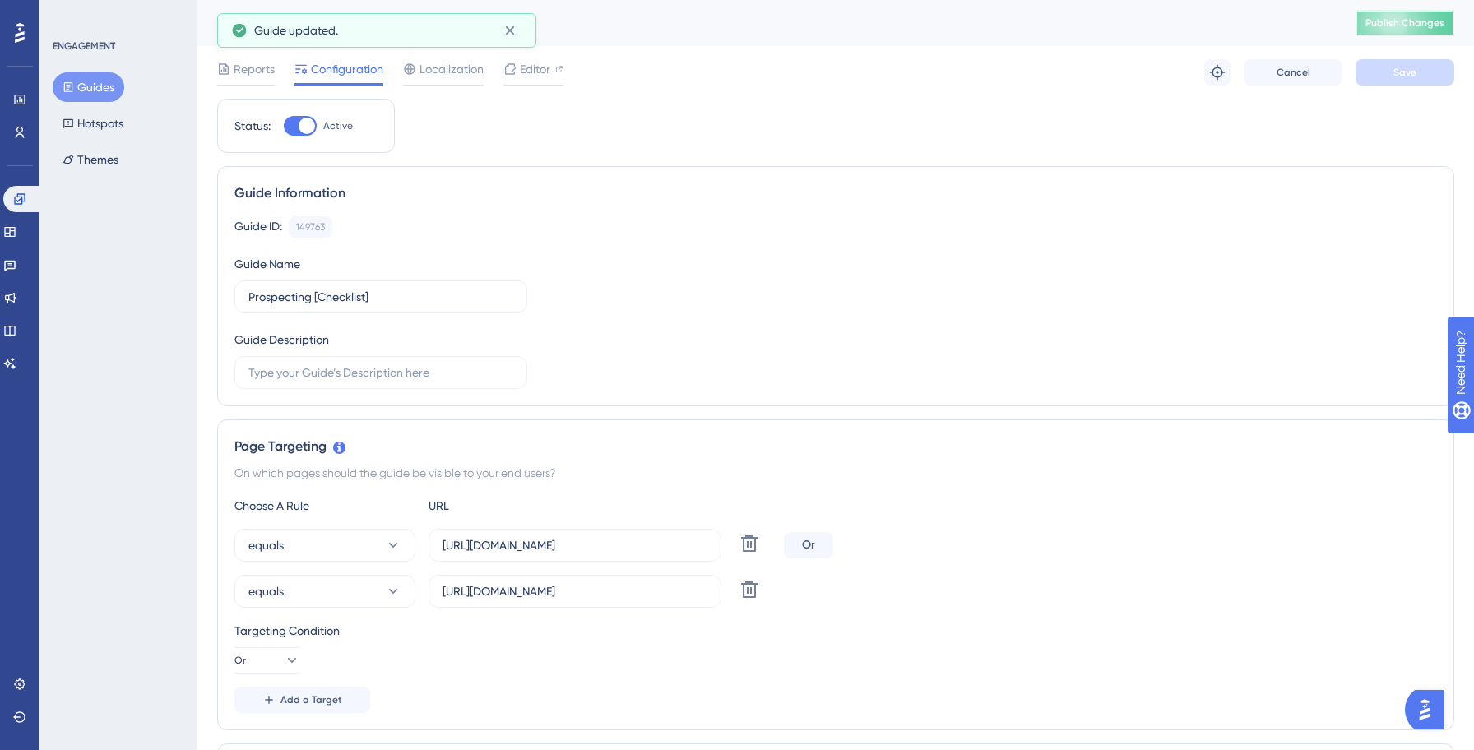
click at [1381, 19] on span "Publish Changes" at bounding box center [1404, 22] width 79 height 13
click at [87, 95] on button "Guides" at bounding box center [89, 87] width 72 height 30
click at [98, 89] on button "Guides" at bounding box center [89, 87] width 72 height 30
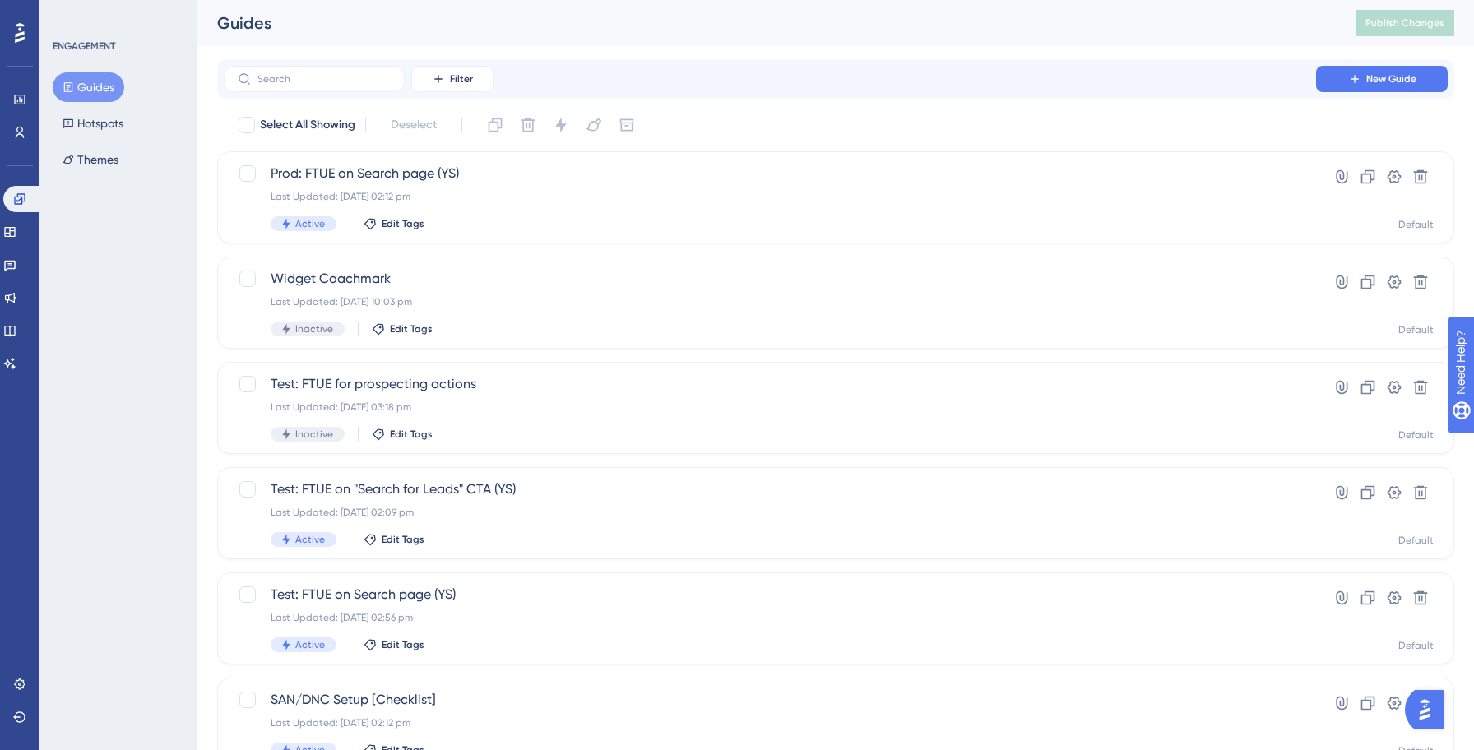
scroll to position [526, 0]
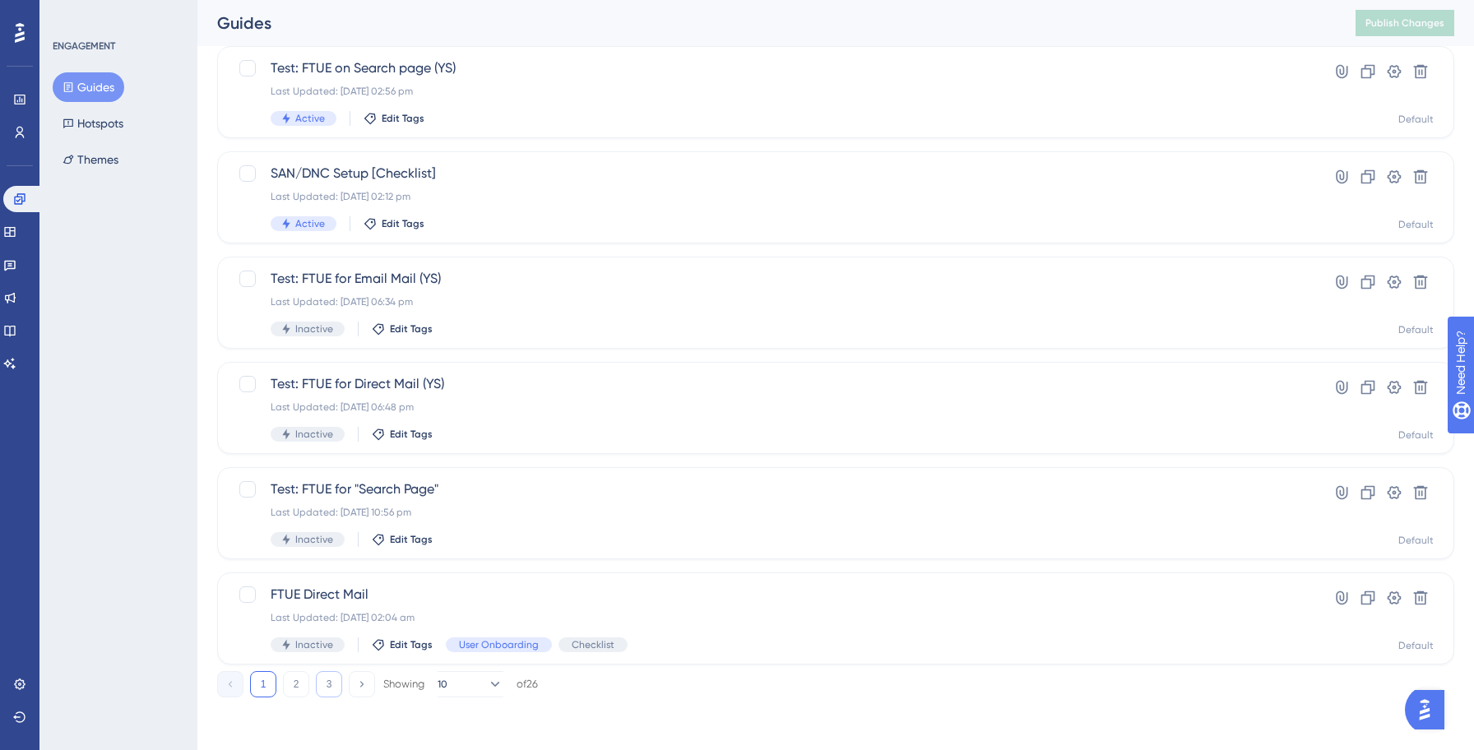
click at [324, 689] on button "3" at bounding box center [329, 684] width 26 height 26
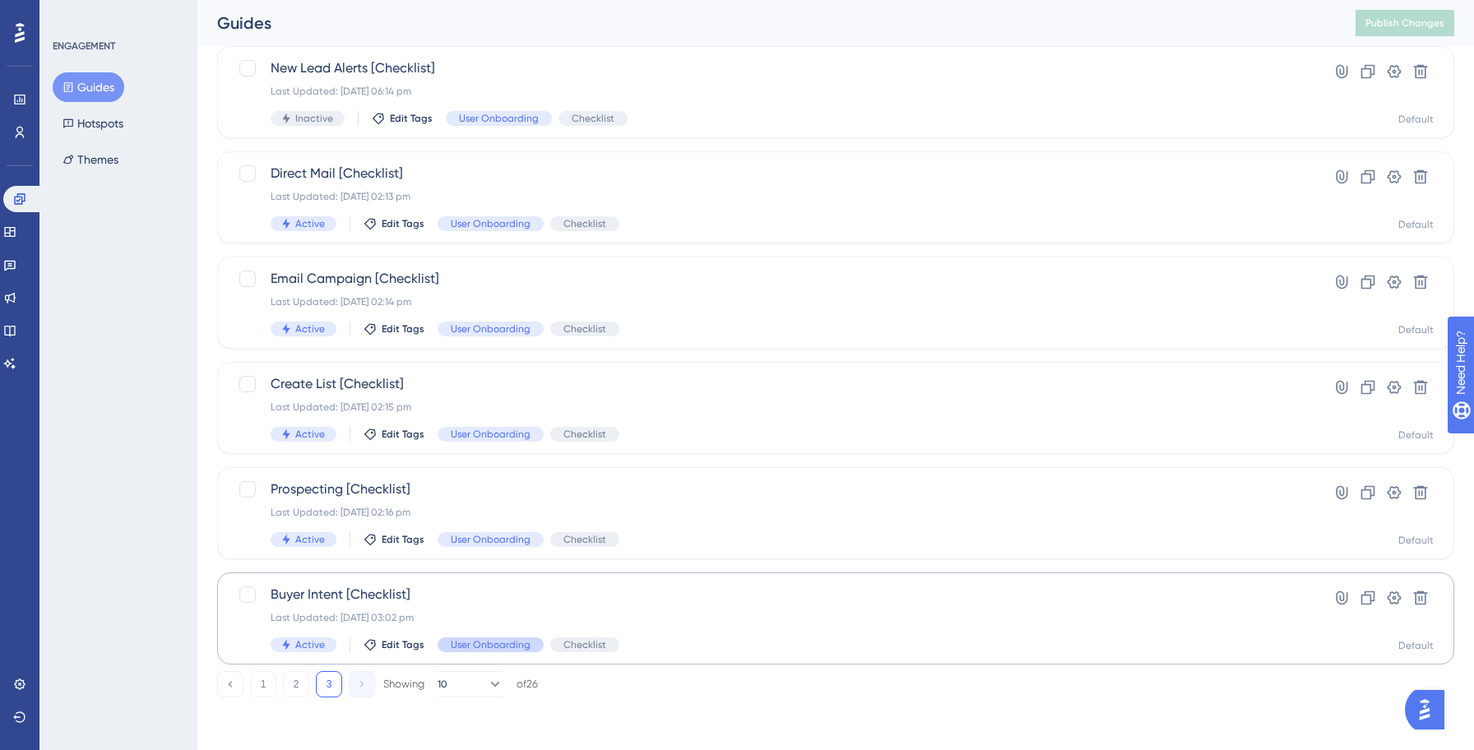
scroll to position [105, 0]
click at [762, 604] on span "Buyer Intent [Checklist]" at bounding box center [770, 595] width 998 height 20
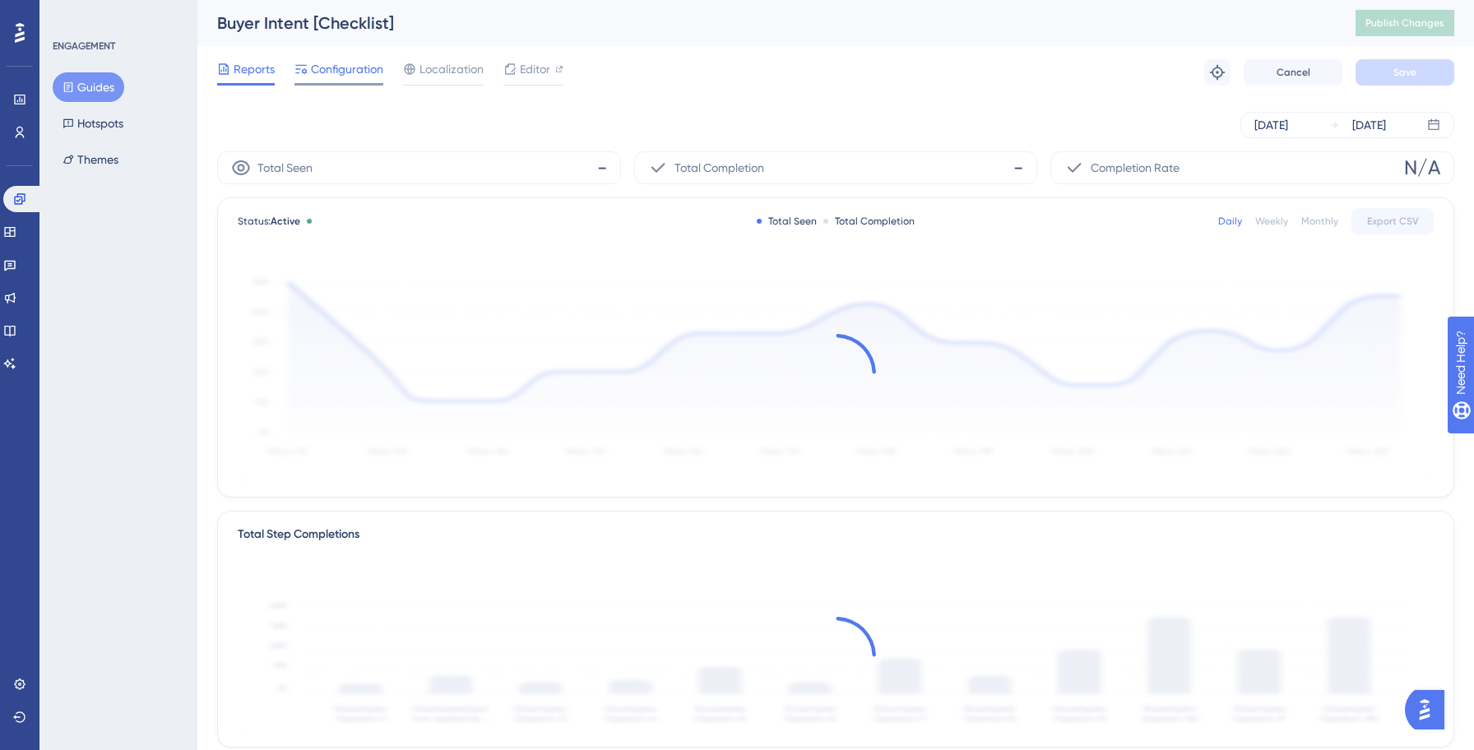
click at [345, 74] on span "Configuration" at bounding box center [347, 69] width 72 height 20
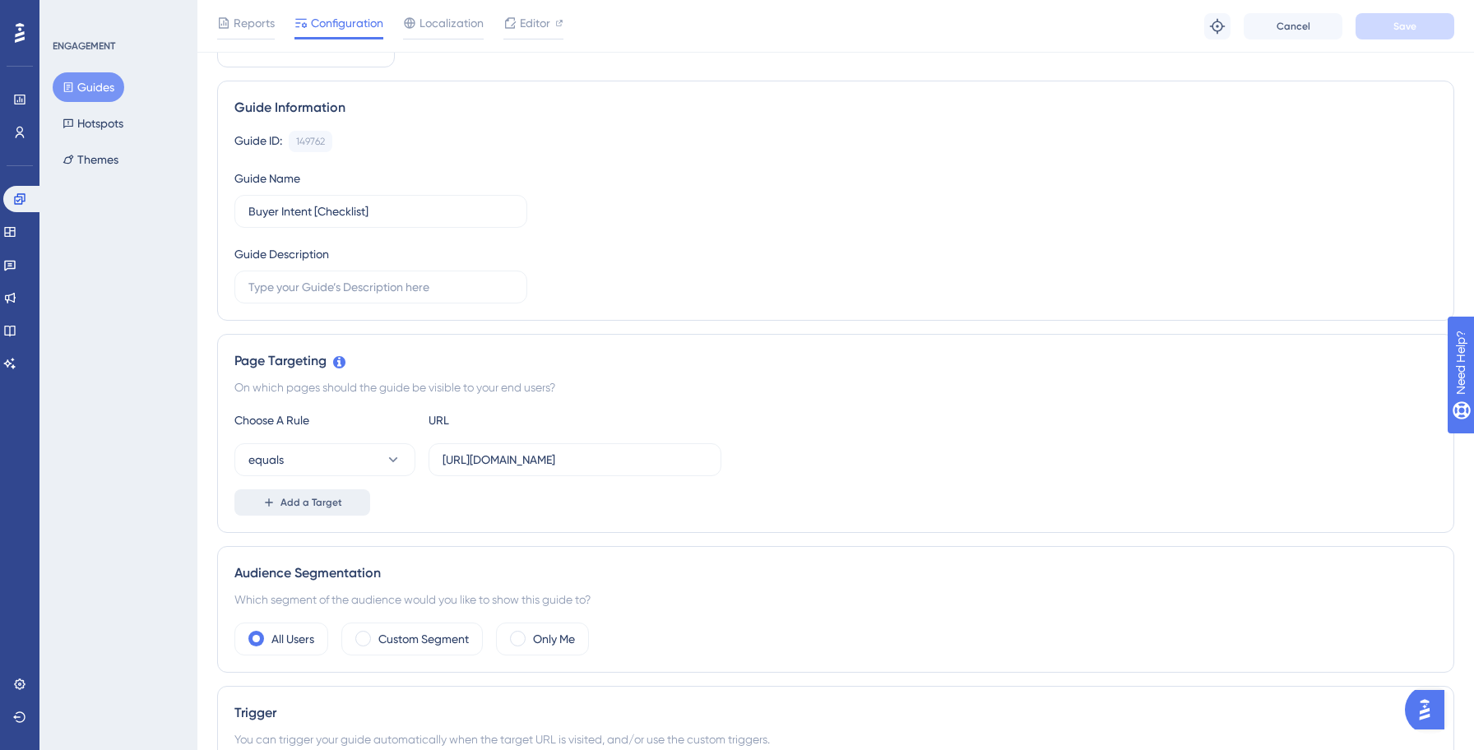
scroll to position [117, 0]
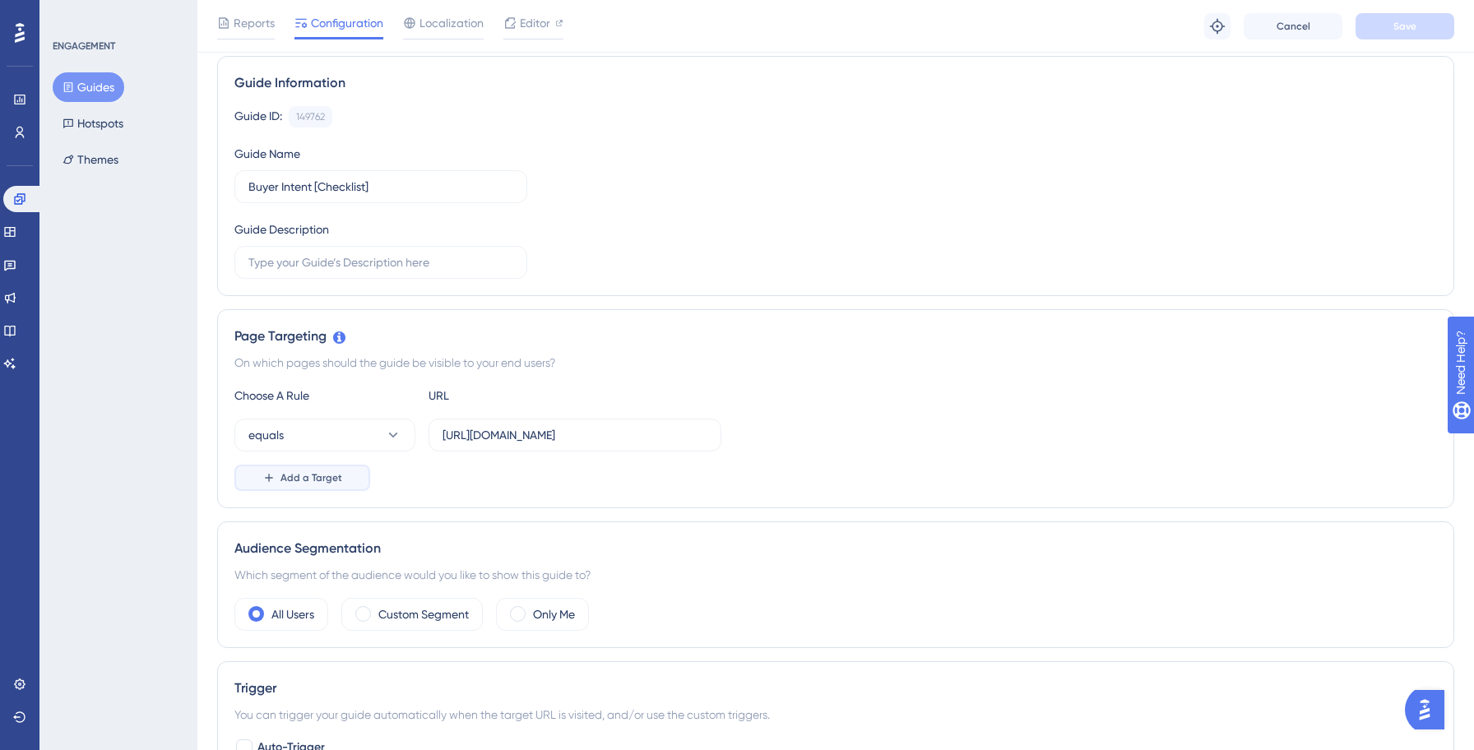
click at [335, 476] on span "Add a Target" at bounding box center [311, 477] width 62 height 13
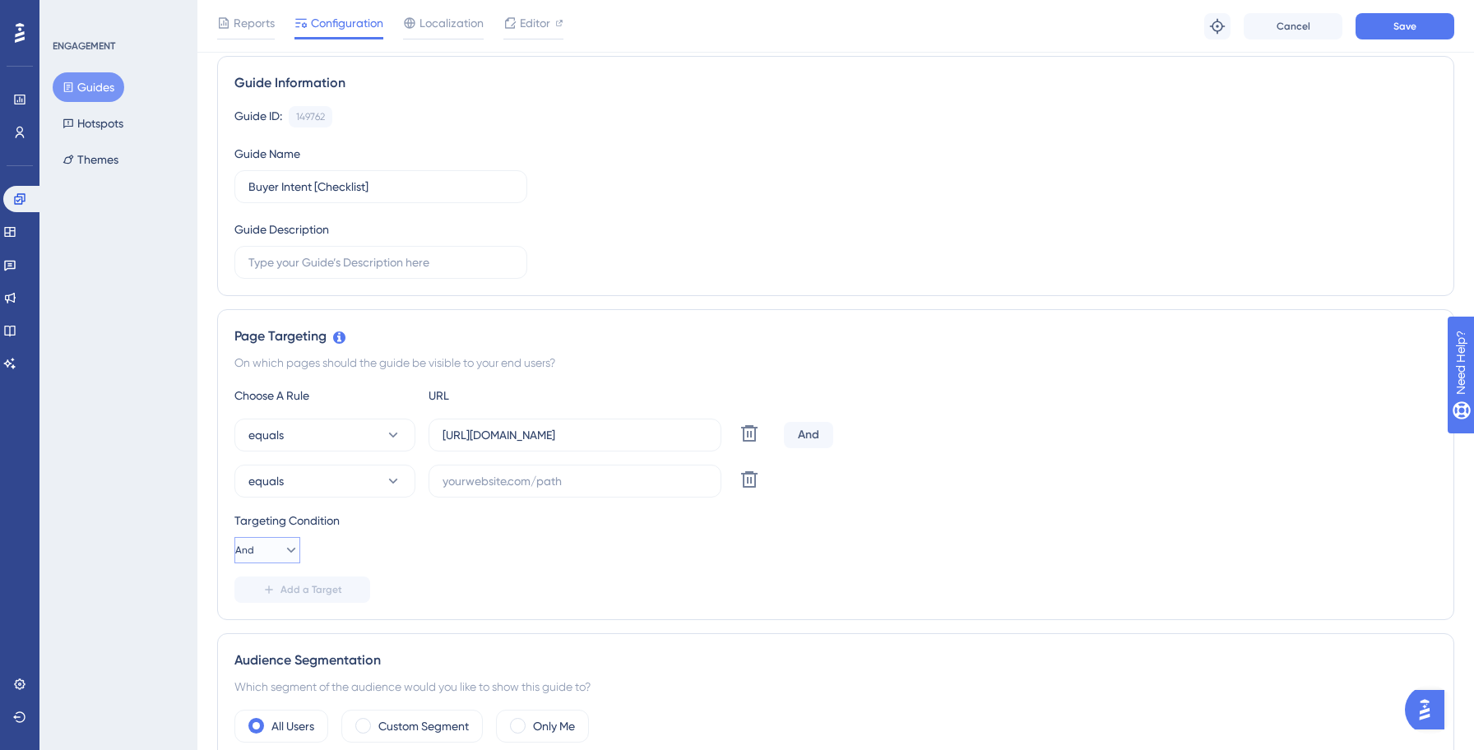
click at [288, 547] on icon at bounding box center [291, 550] width 16 height 16
click at [269, 639] on div "Or Or" at bounding box center [267, 629] width 31 height 33
click at [535, 433] on input "[URL][DOMAIN_NAME]" at bounding box center [574, 435] width 265 height 18
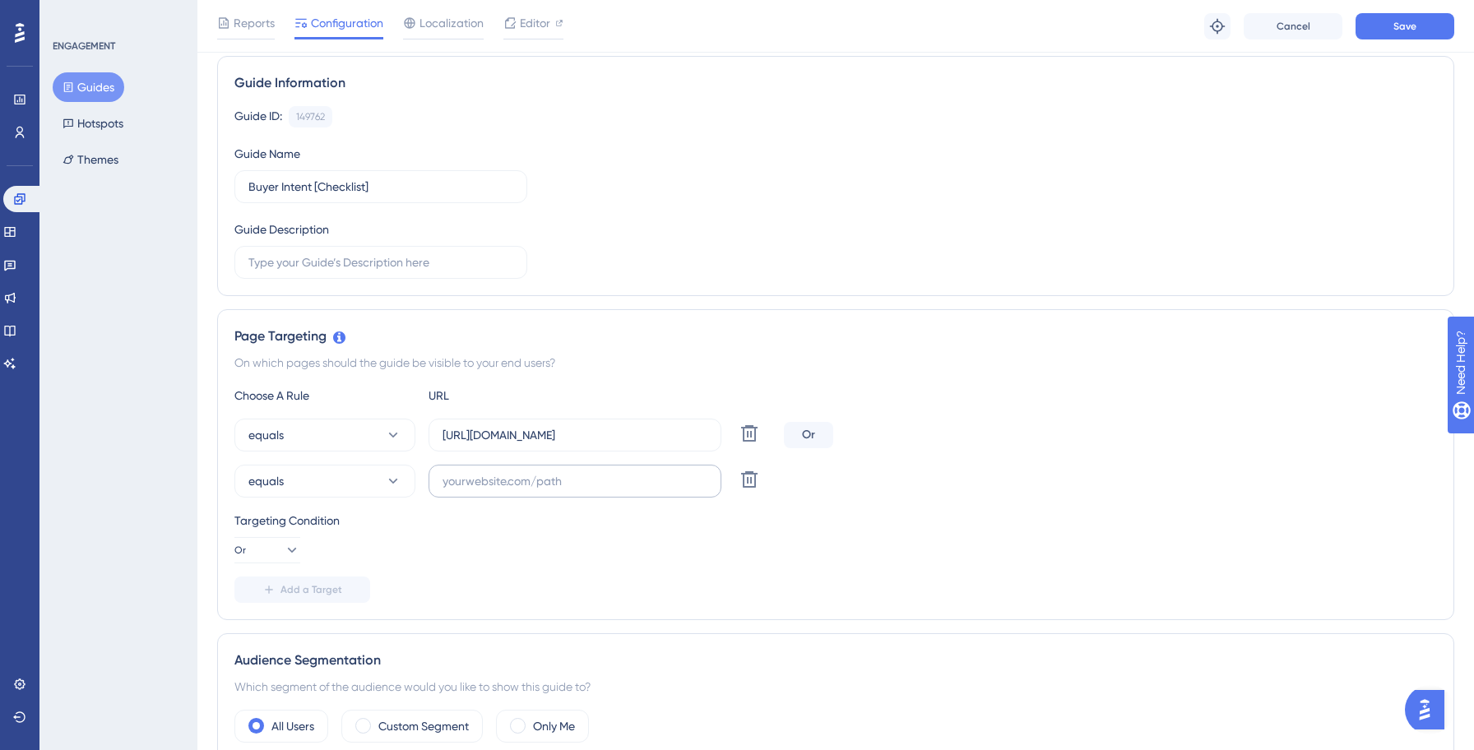
click at [511, 493] on label at bounding box center [574, 481] width 293 height 33
click at [511, 490] on input "text" at bounding box center [574, 481] width 265 height 18
paste input "[URL][DOMAIN_NAME]"
click at [545, 482] on input "[URL][DOMAIN_NAME]" at bounding box center [574, 481] width 265 height 18
type input "[URL][DOMAIN_NAME]"
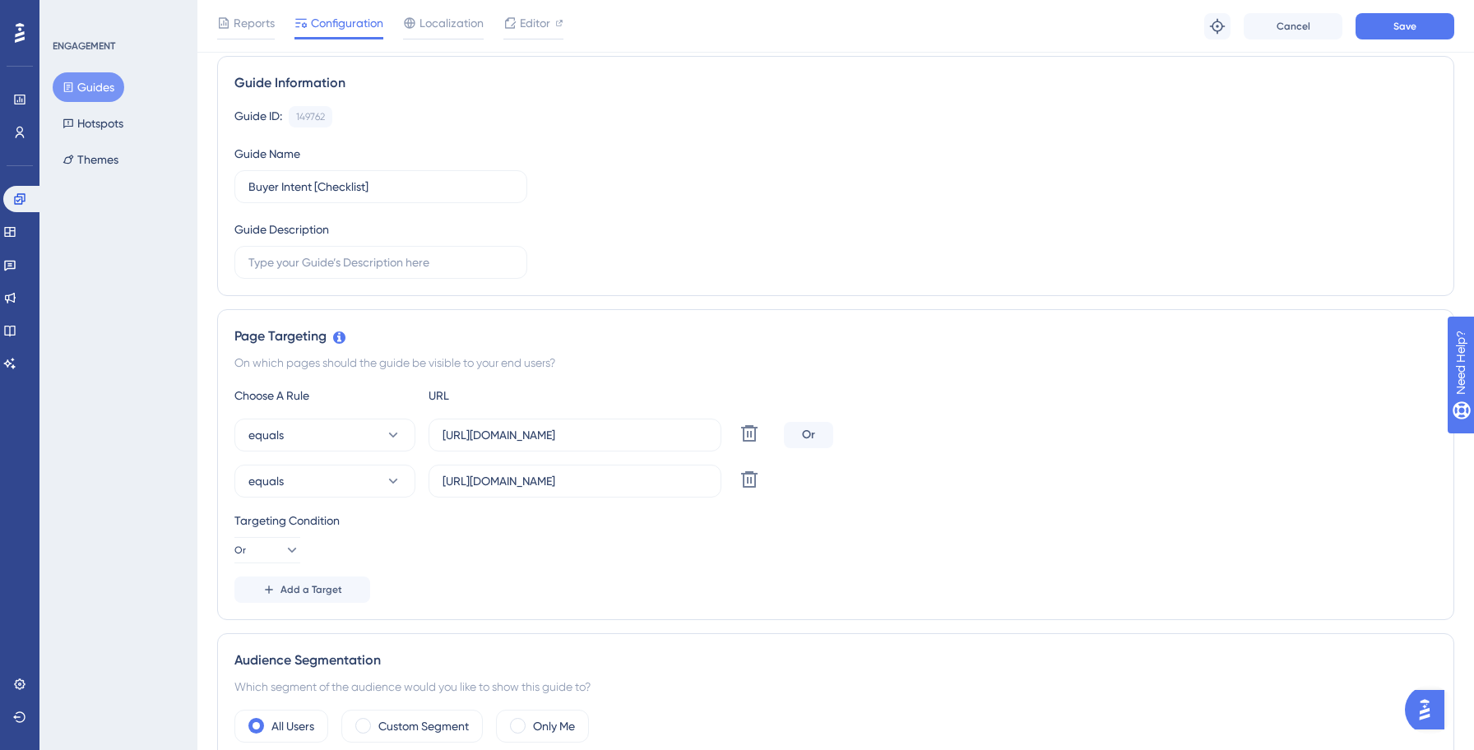
click at [1019, 483] on div "equals [URL][DOMAIN_NAME] Delete" at bounding box center [835, 481] width 1202 height 33
click at [1417, 32] on button "Save" at bounding box center [1404, 26] width 99 height 26
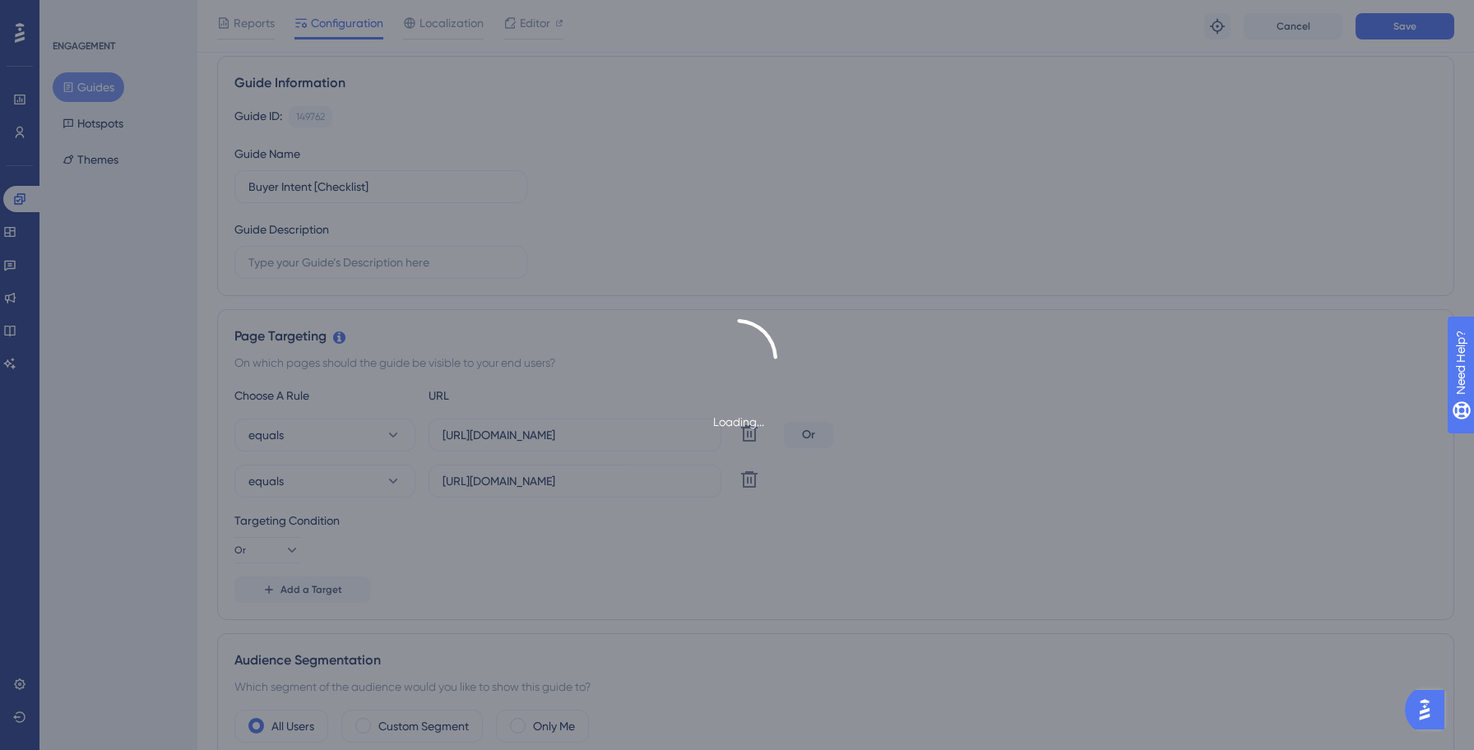
scroll to position [0, 0]
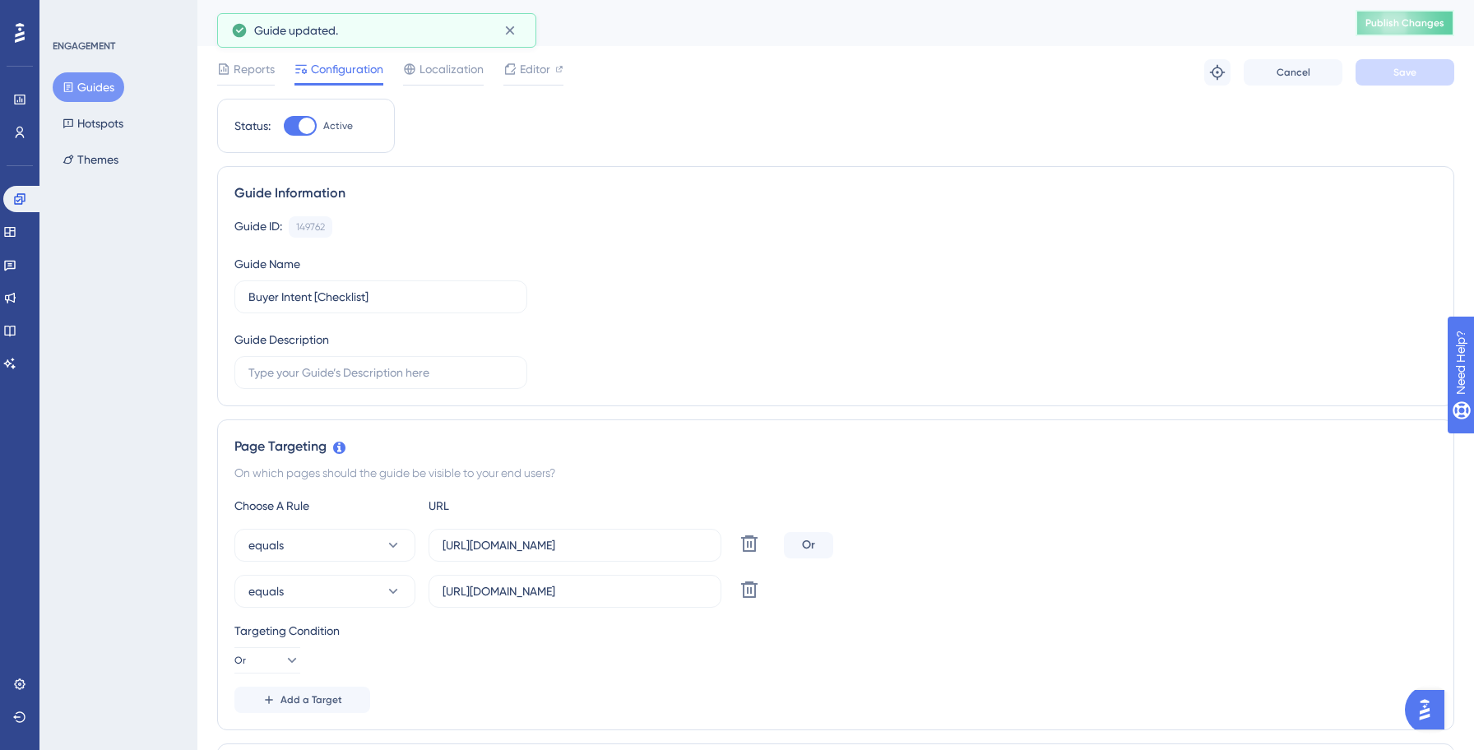
click at [1391, 21] on span "Publish Changes" at bounding box center [1404, 22] width 79 height 13
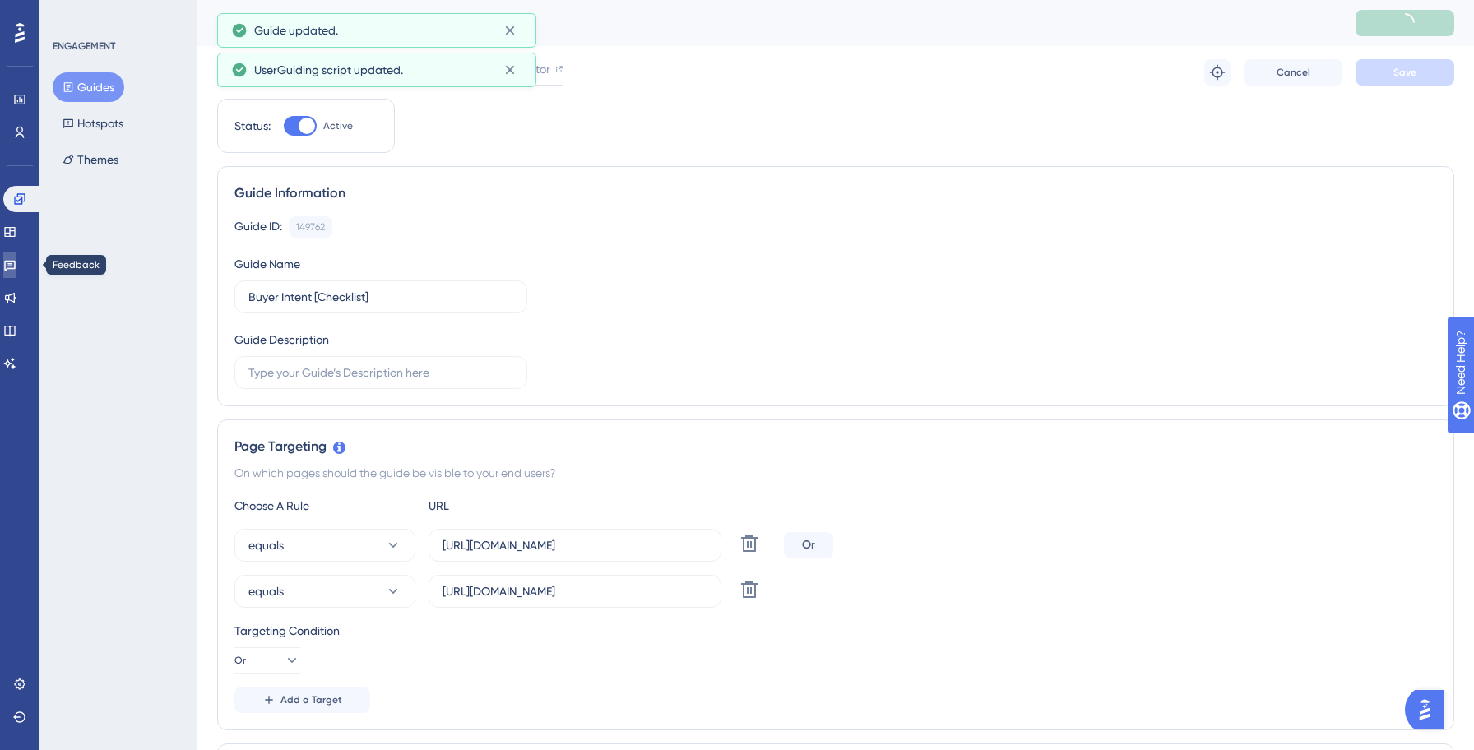
click at [12, 260] on icon at bounding box center [9, 264] width 13 height 13
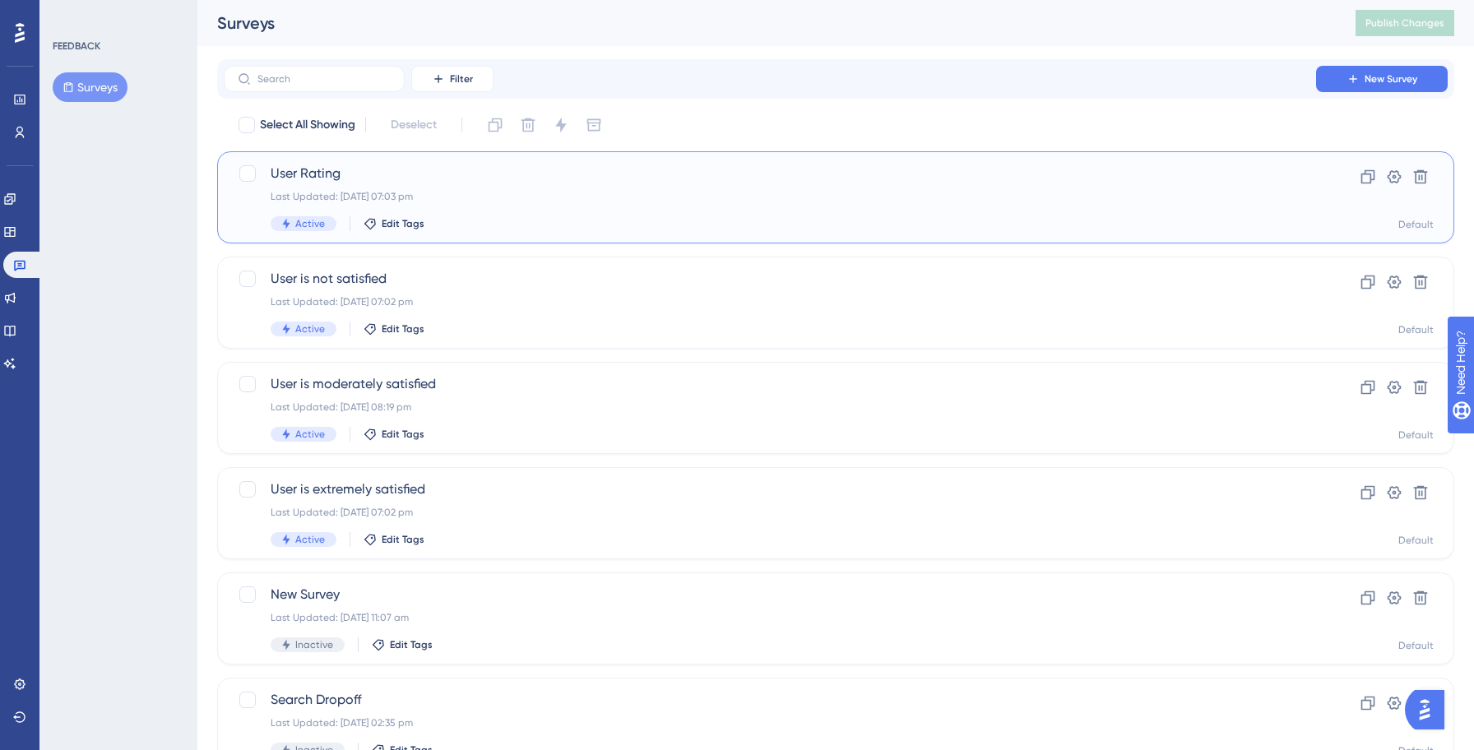
click at [503, 199] on div "Last Updated: [DATE] 07:03 pm" at bounding box center [770, 196] width 998 height 13
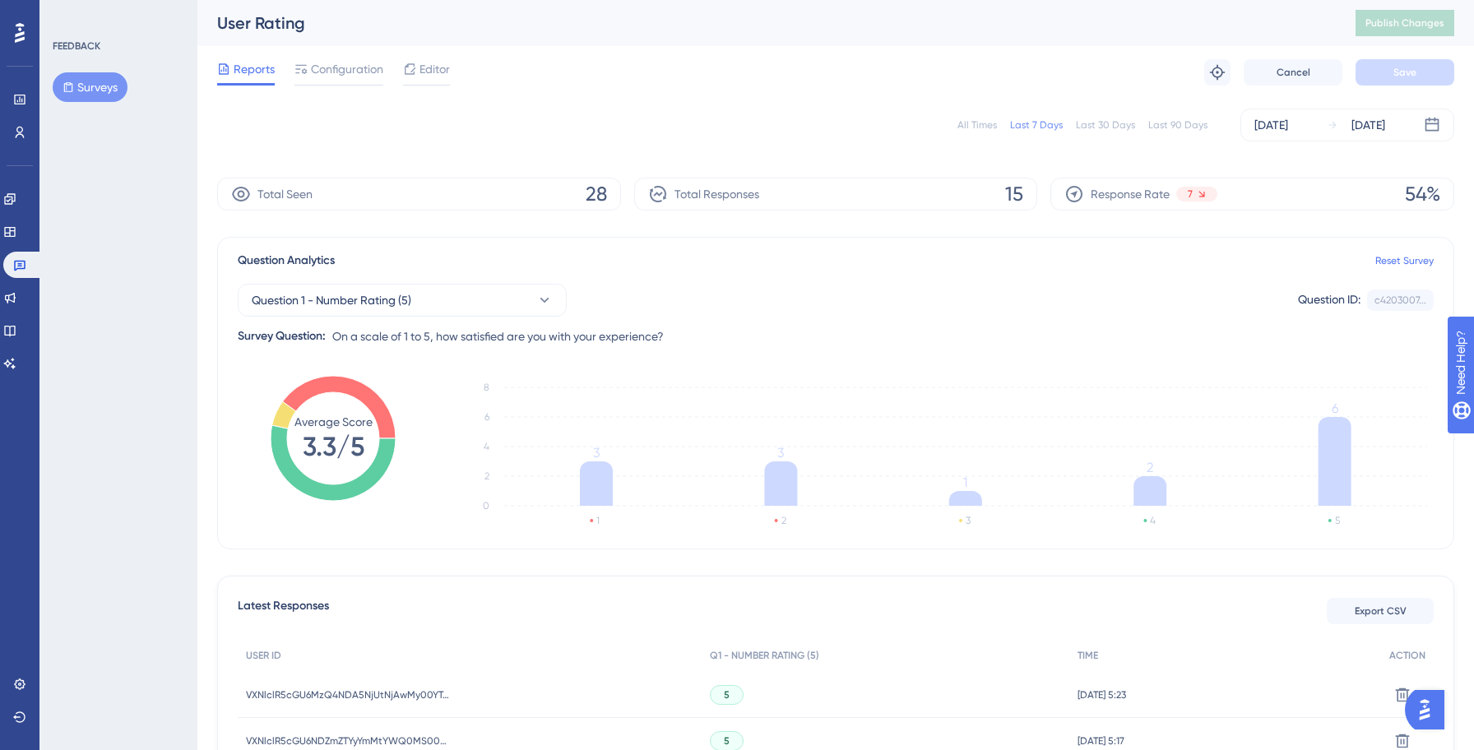
click at [359, 77] on span "Configuration" at bounding box center [347, 69] width 72 height 20
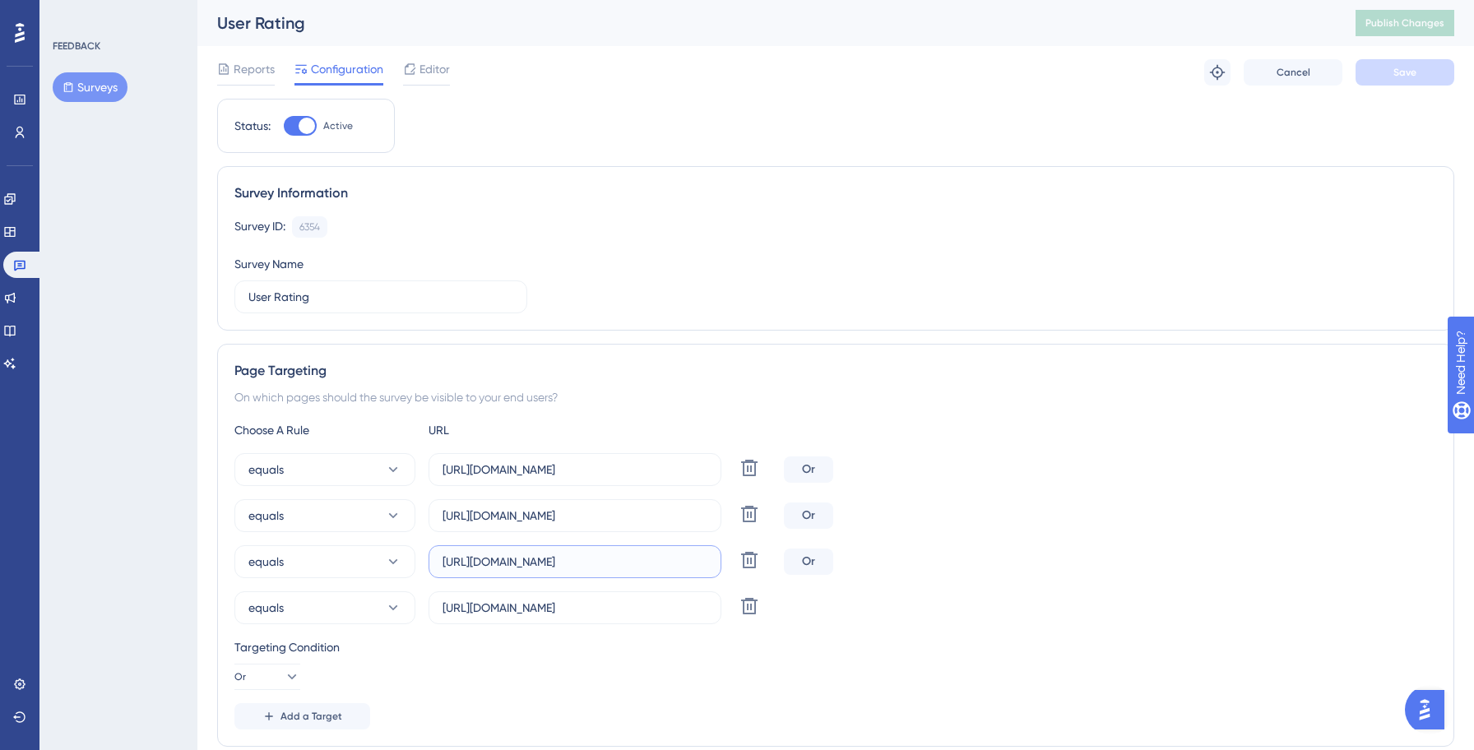
click at [539, 562] on input "[URL][DOMAIN_NAME]" at bounding box center [574, 562] width 265 height 18
type input "[URL][DOMAIN_NAME]"
click at [542, 605] on input "[URL][DOMAIN_NAME]" at bounding box center [574, 608] width 265 height 18
type input "[URL][DOMAIN_NAME]"
click at [1104, 564] on div "equals [URL][DOMAIN_NAME] Delete Or" at bounding box center [835, 561] width 1202 height 33
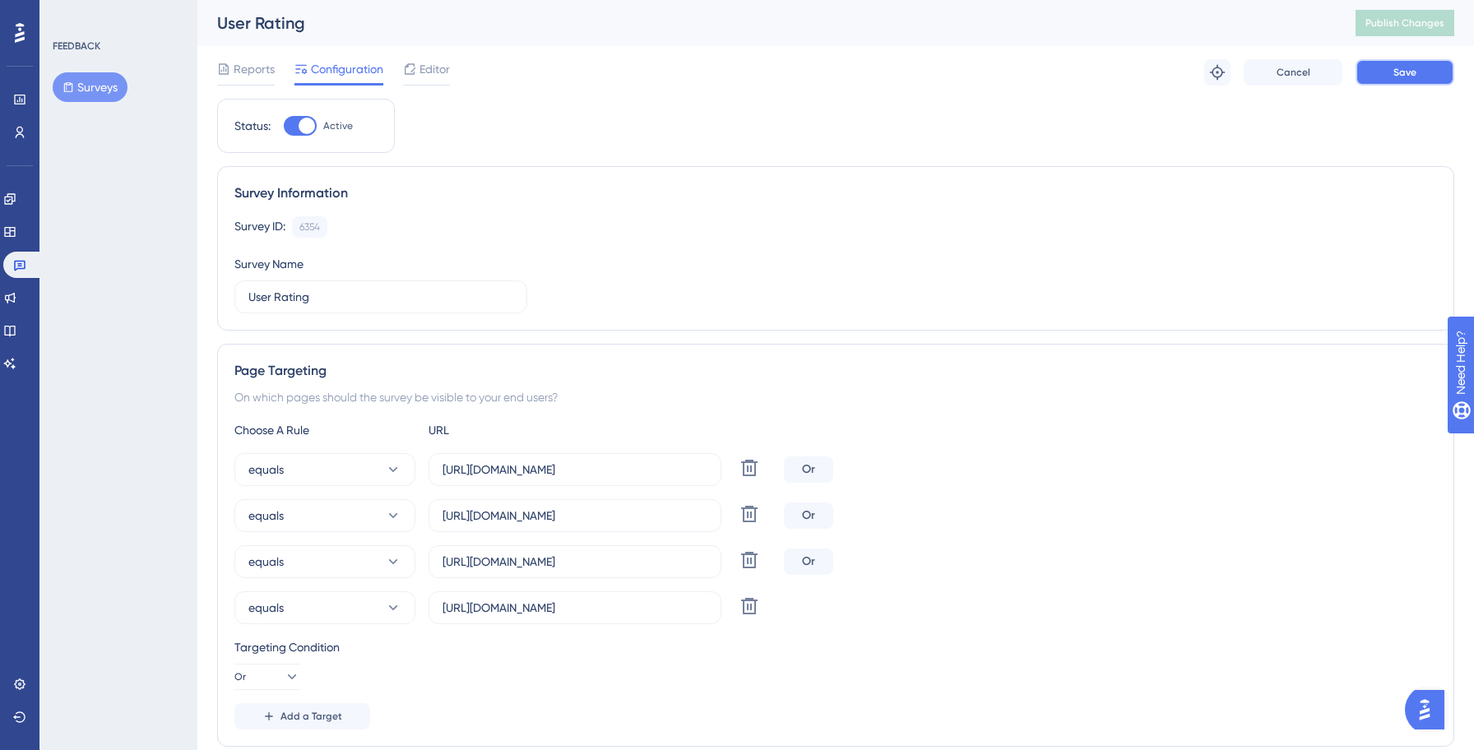
click at [1395, 76] on span "Save" at bounding box center [1404, 72] width 23 height 13
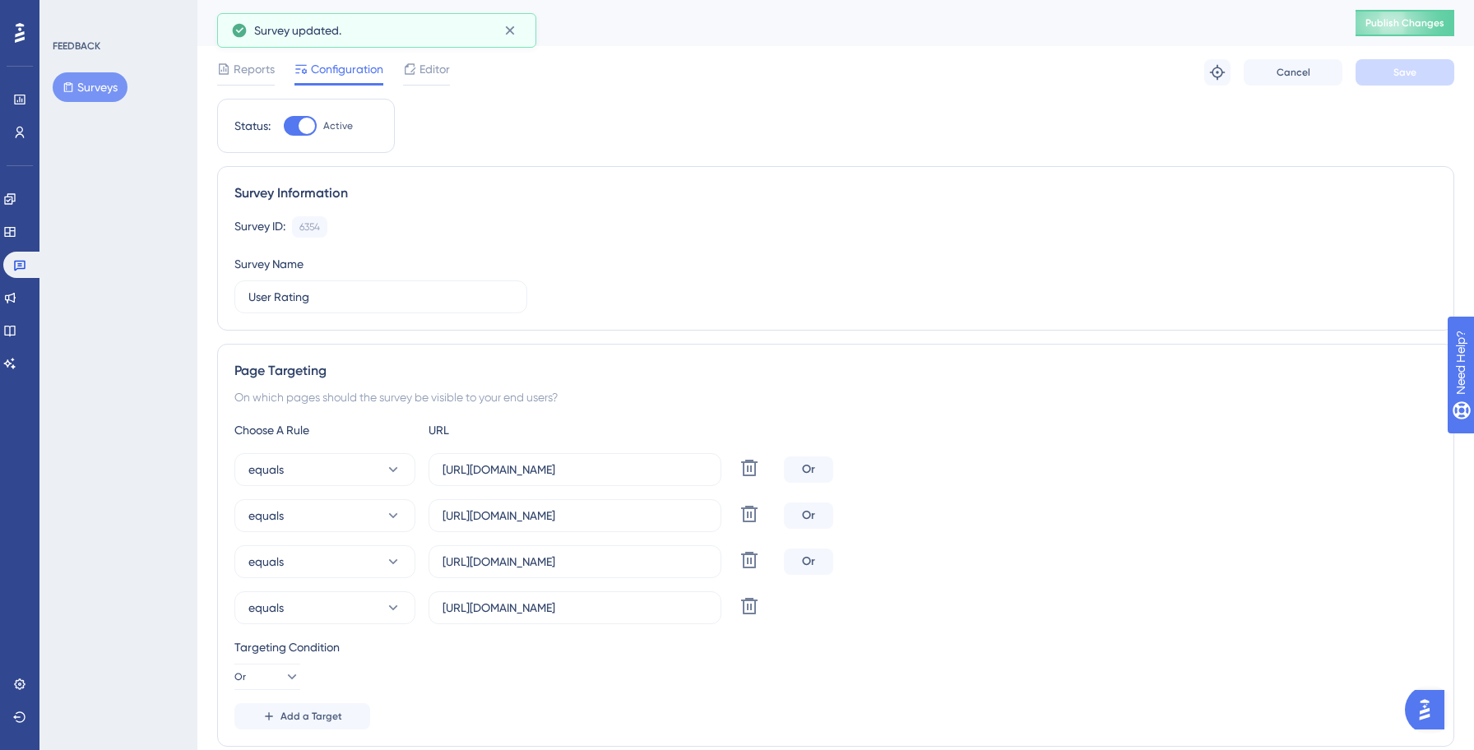
click at [89, 93] on button "Surveys" at bounding box center [90, 87] width 75 height 30
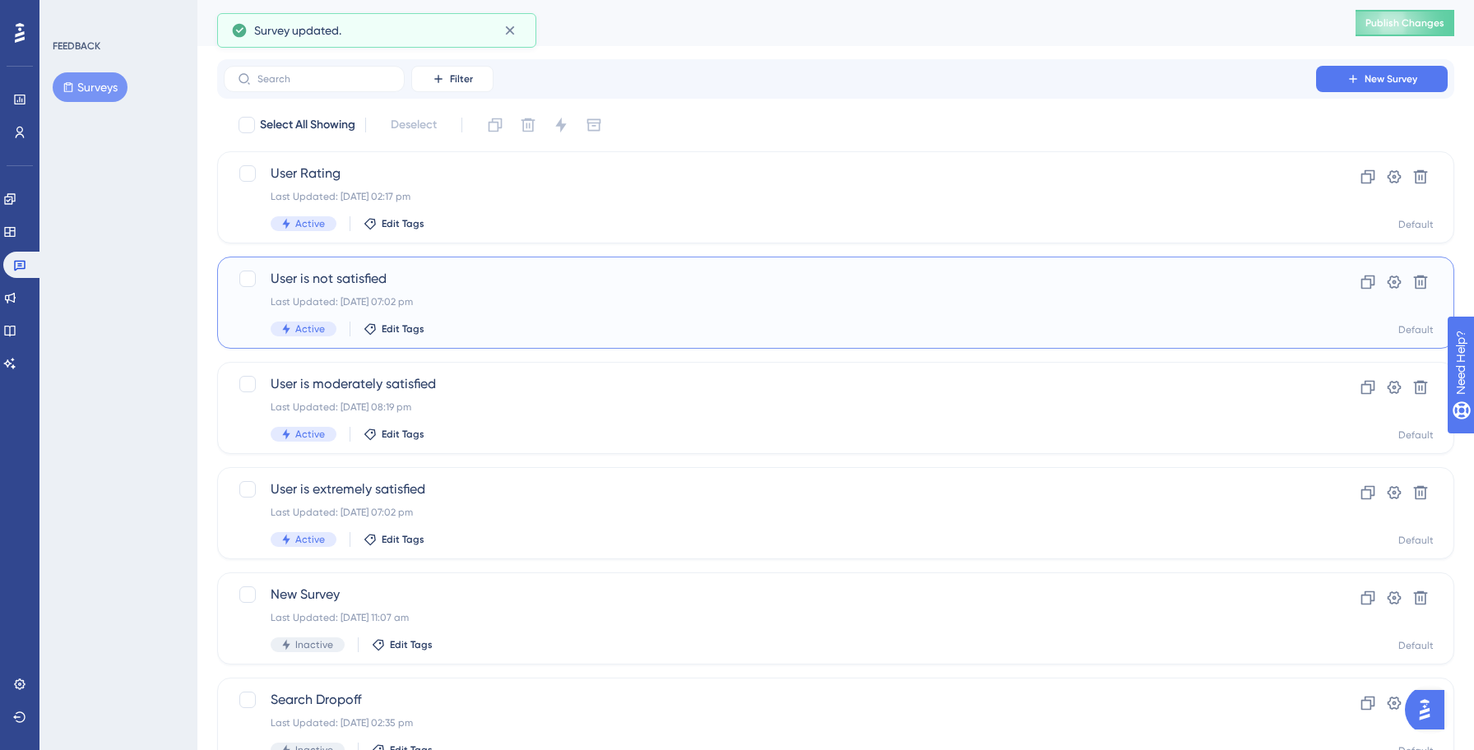
click at [561, 268] on div "User is not satisfied Last Updated: [DATE] 07:02 pm Active Edit Tags Clone Sett…" at bounding box center [835, 303] width 1237 height 92
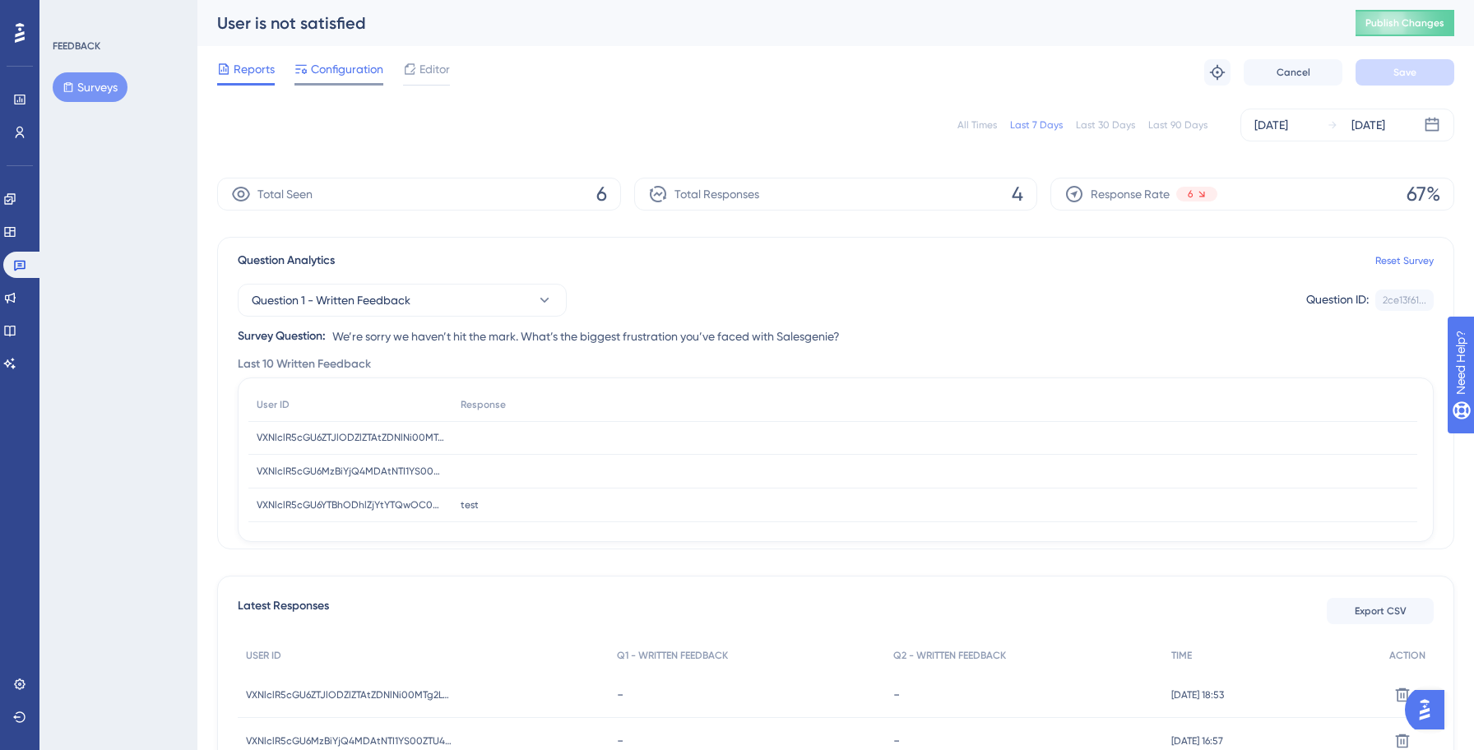
click at [338, 67] on span "Configuration" at bounding box center [347, 69] width 72 height 20
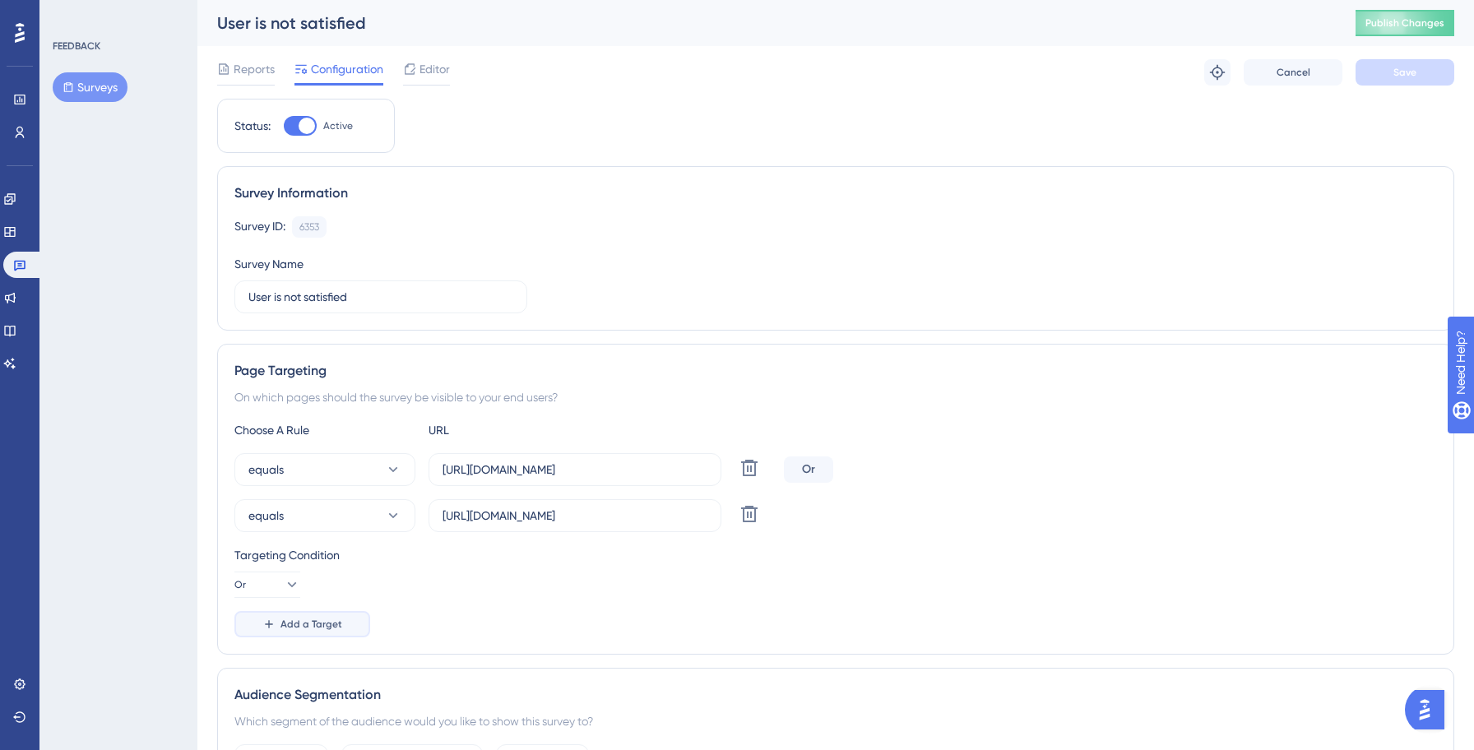
click at [285, 629] on span "Add a Target" at bounding box center [311, 624] width 62 height 13
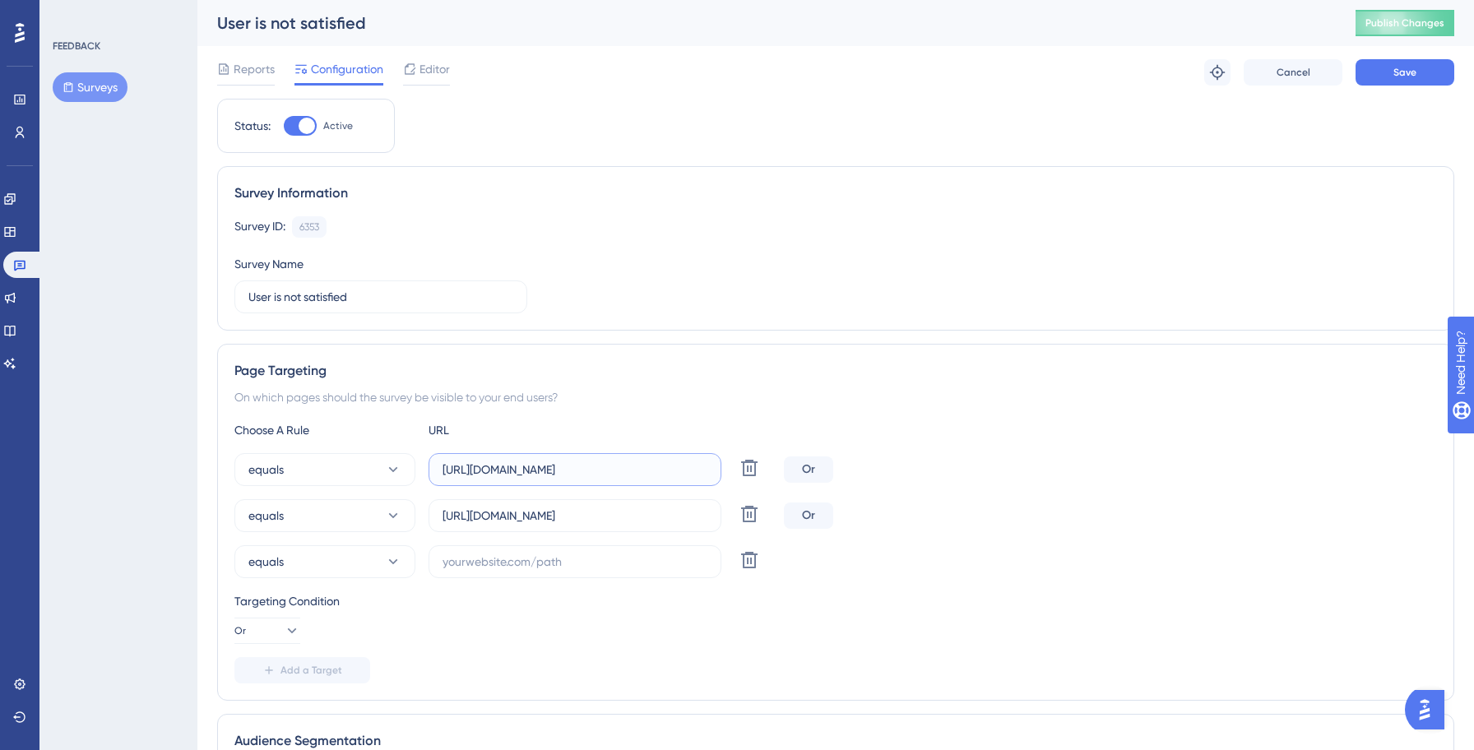
click at [535, 476] on input "[URL][DOMAIN_NAME]" at bounding box center [574, 469] width 265 height 18
click at [525, 572] on label at bounding box center [574, 561] width 293 height 33
click at [525, 571] on input "text" at bounding box center [574, 562] width 265 height 18
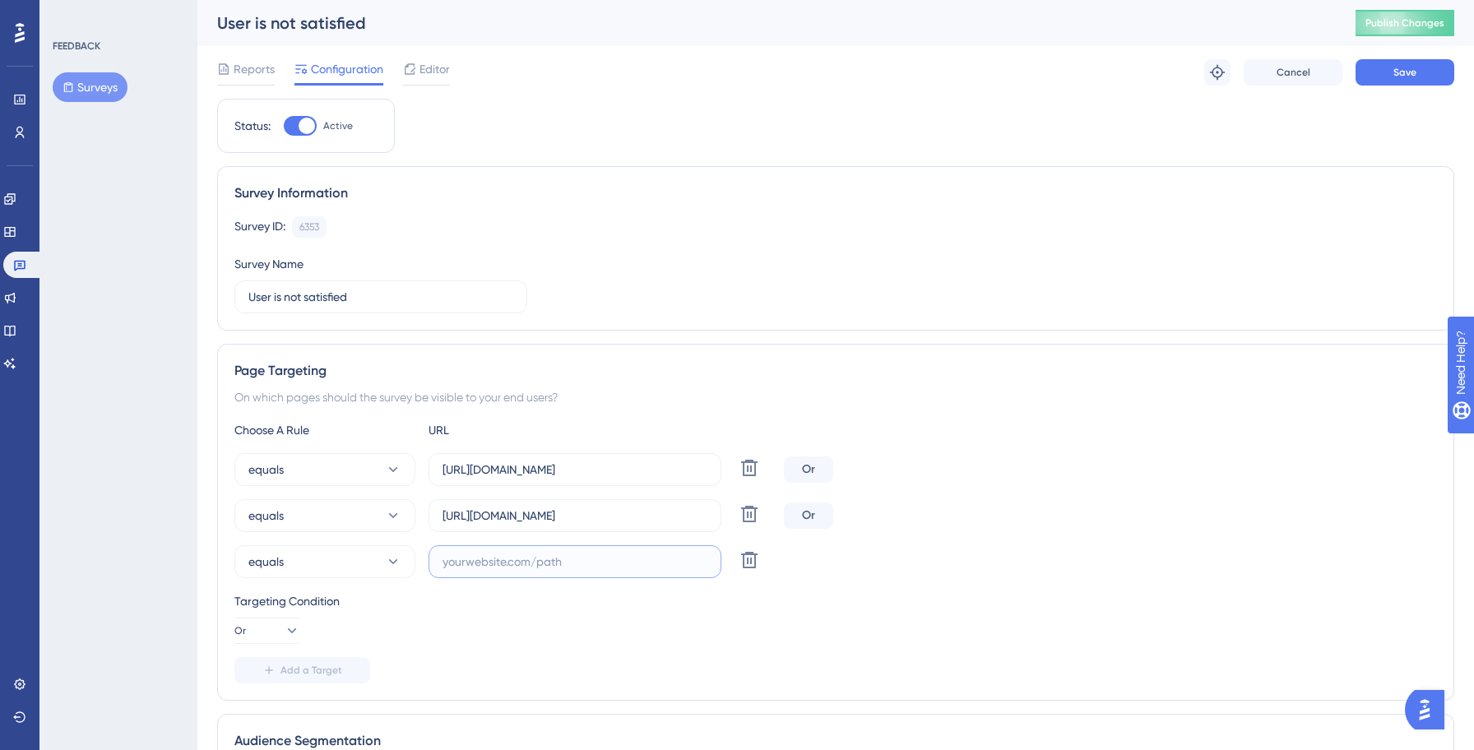
paste input "[URL][DOMAIN_NAME]"
click at [545, 561] on input "[URL][DOMAIN_NAME]" at bounding box center [574, 562] width 265 height 18
type input "[URL][DOMAIN_NAME]"
click at [574, 609] on div "Targeting Condition" at bounding box center [835, 601] width 1202 height 20
click at [330, 672] on span "Add a Target" at bounding box center [311, 670] width 62 height 13
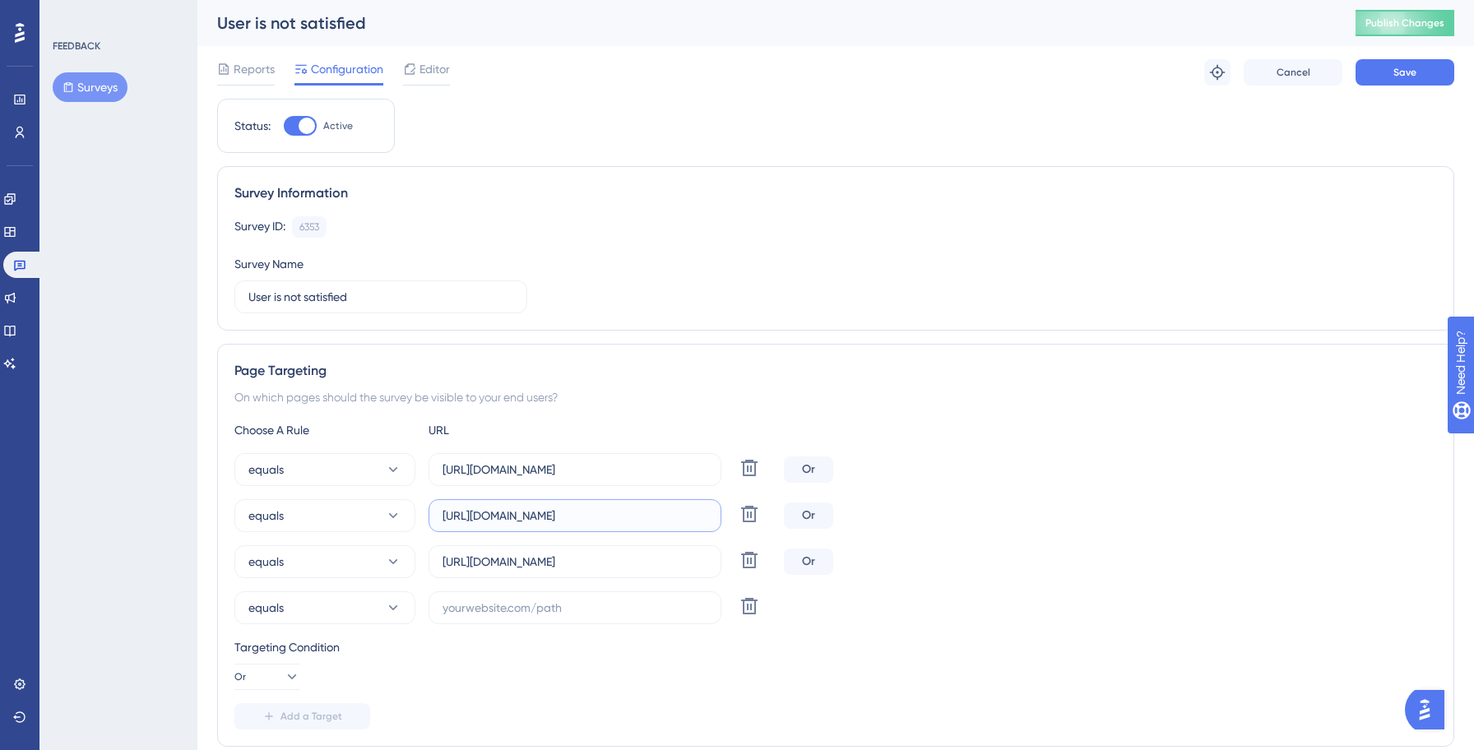
click at [538, 516] on input "[URL][DOMAIN_NAME]" at bounding box center [574, 516] width 265 height 18
click at [572, 616] on input "text" at bounding box center [574, 608] width 265 height 18
paste input "[URL][DOMAIN_NAME]"
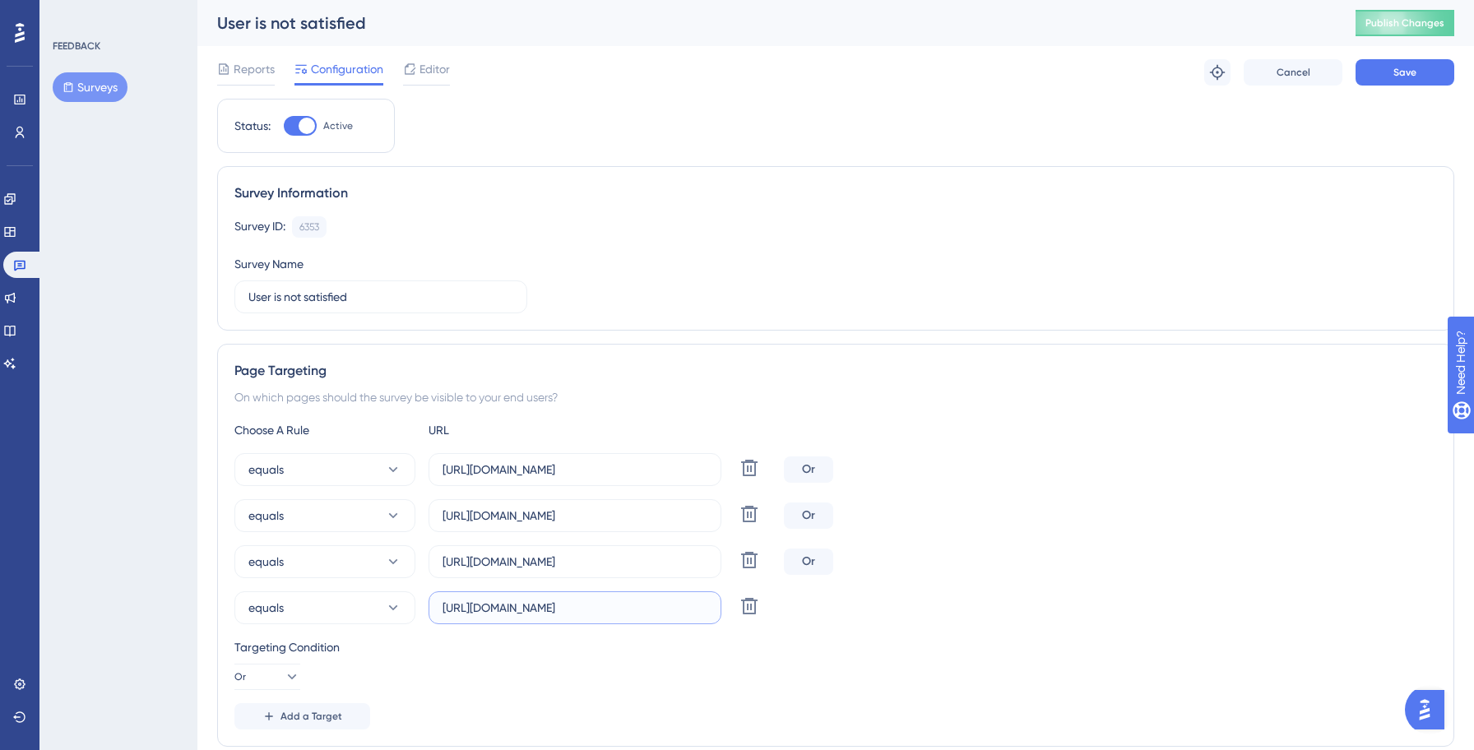
scroll to position [0, 26]
click at [520, 608] on input "[URL][DOMAIN_NAME]" at bounding box center [574, 608] width 265 height 18
type input "[URL][DOMAIN_NAME]"
click at [1018, 502] on div "equals [URL][DOMAIN_NAME] Delete Or" at bounding box center [835, 515] width 1202 height 33
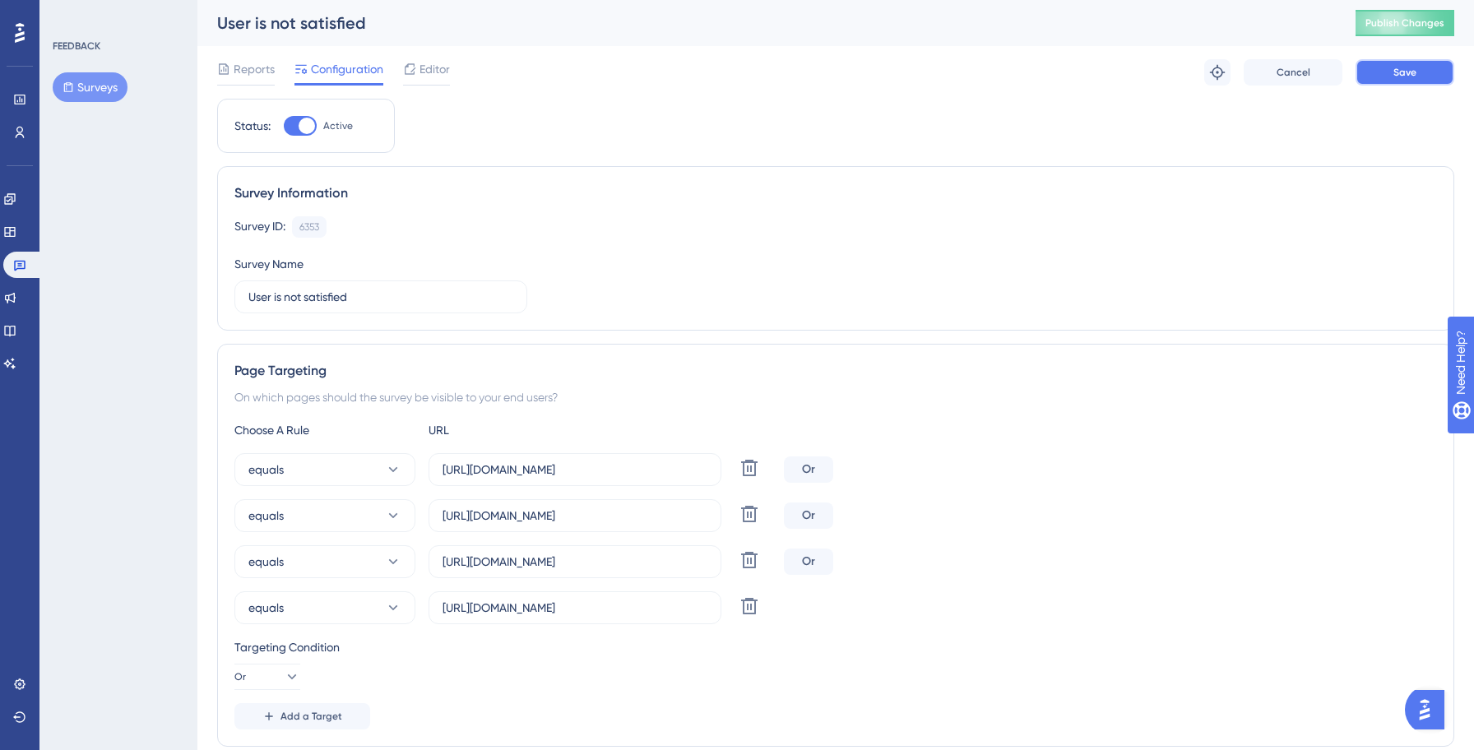
click at [1411, 78] on span "Save" at bounding box center [1404, 72] width 23 height 13
click at [511, 37] on icon at bounding box center [510, 30] width 16 height 16
click at [99, 91] on button "Surveys" at bounding box center [90, 87] width 75 height 30
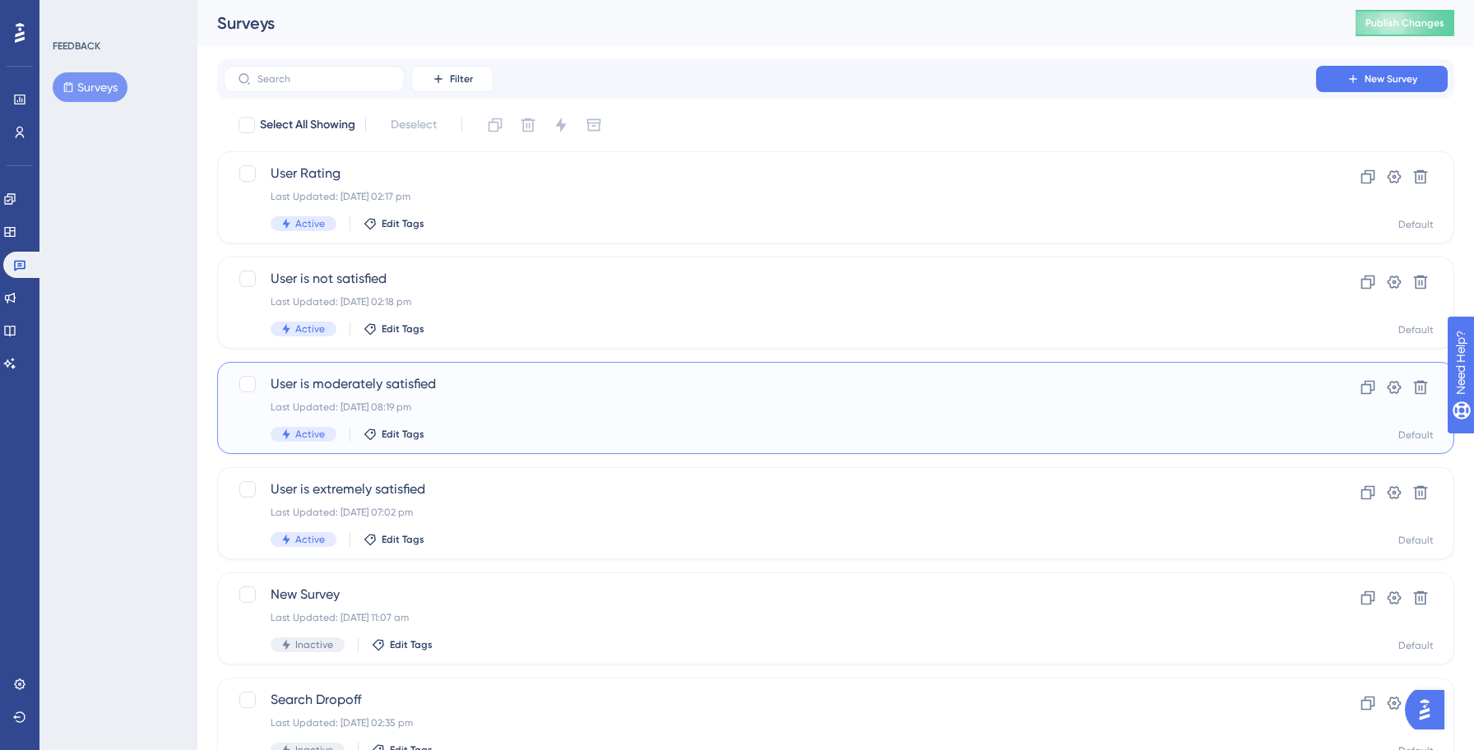
click at [512, 425] on div "User is moderately satisfied Last Updated: [DATE] 08:19 pm Active Edit Tags" at bounding box center [770, 407] width 998 height 67
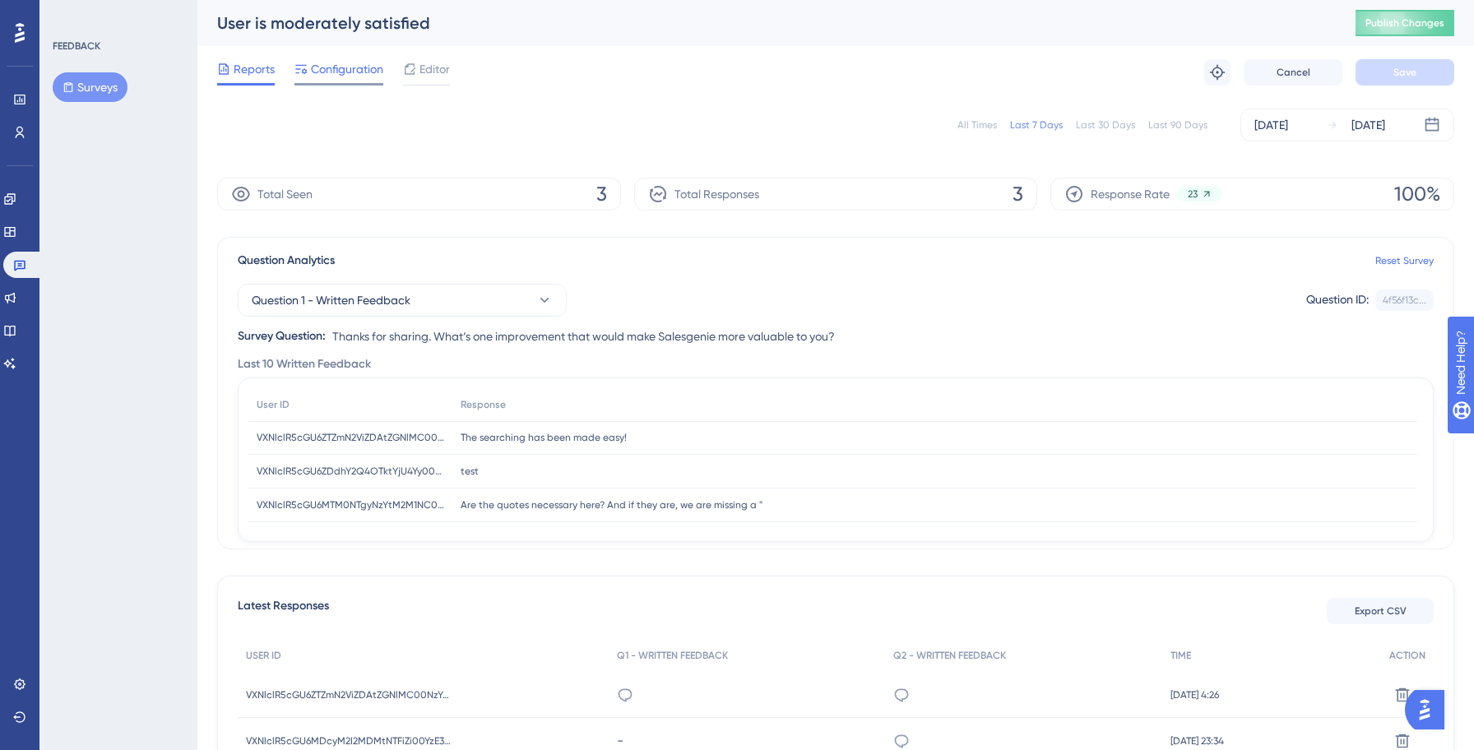
click at [344, 79] on div "Configuration" at bounding box center [338, 72] width 89 height 26
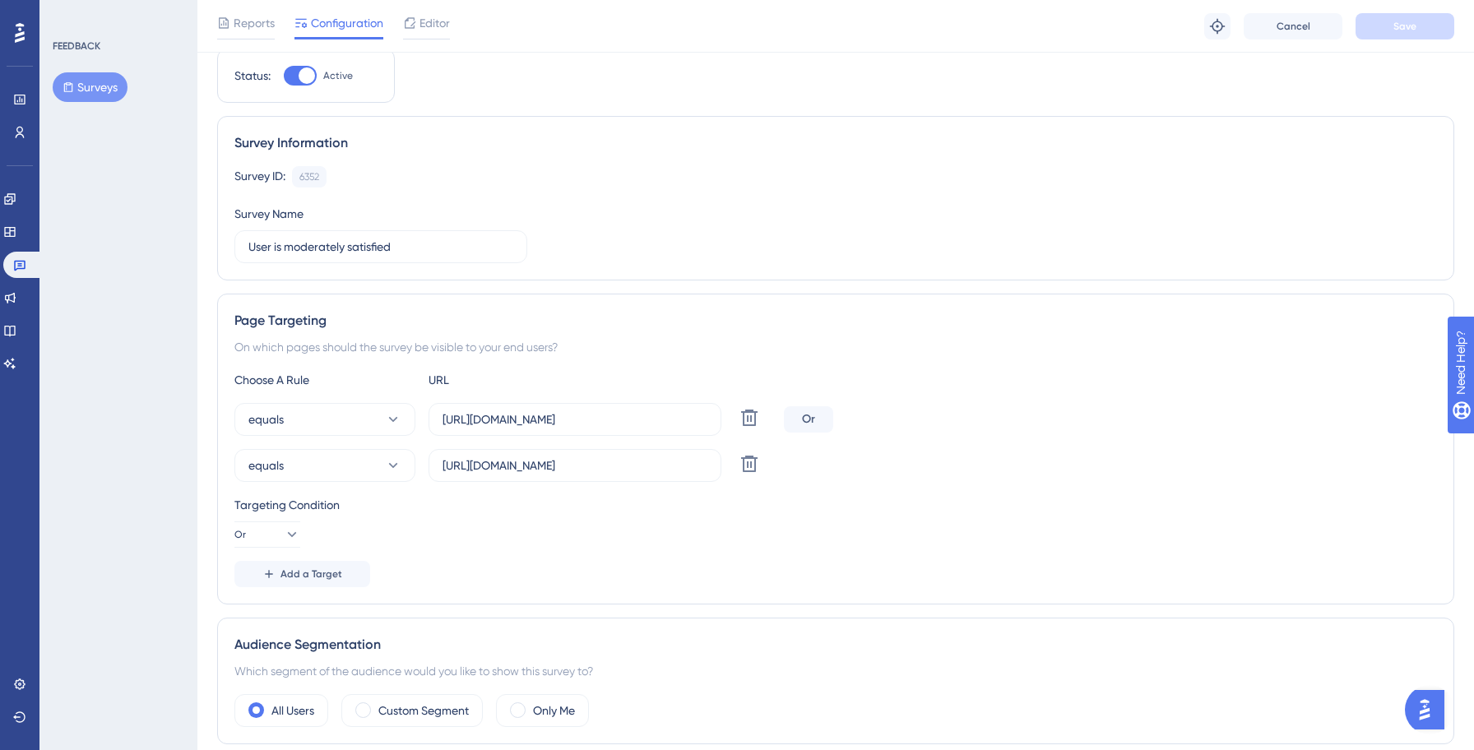
scroll to position [67, 0]
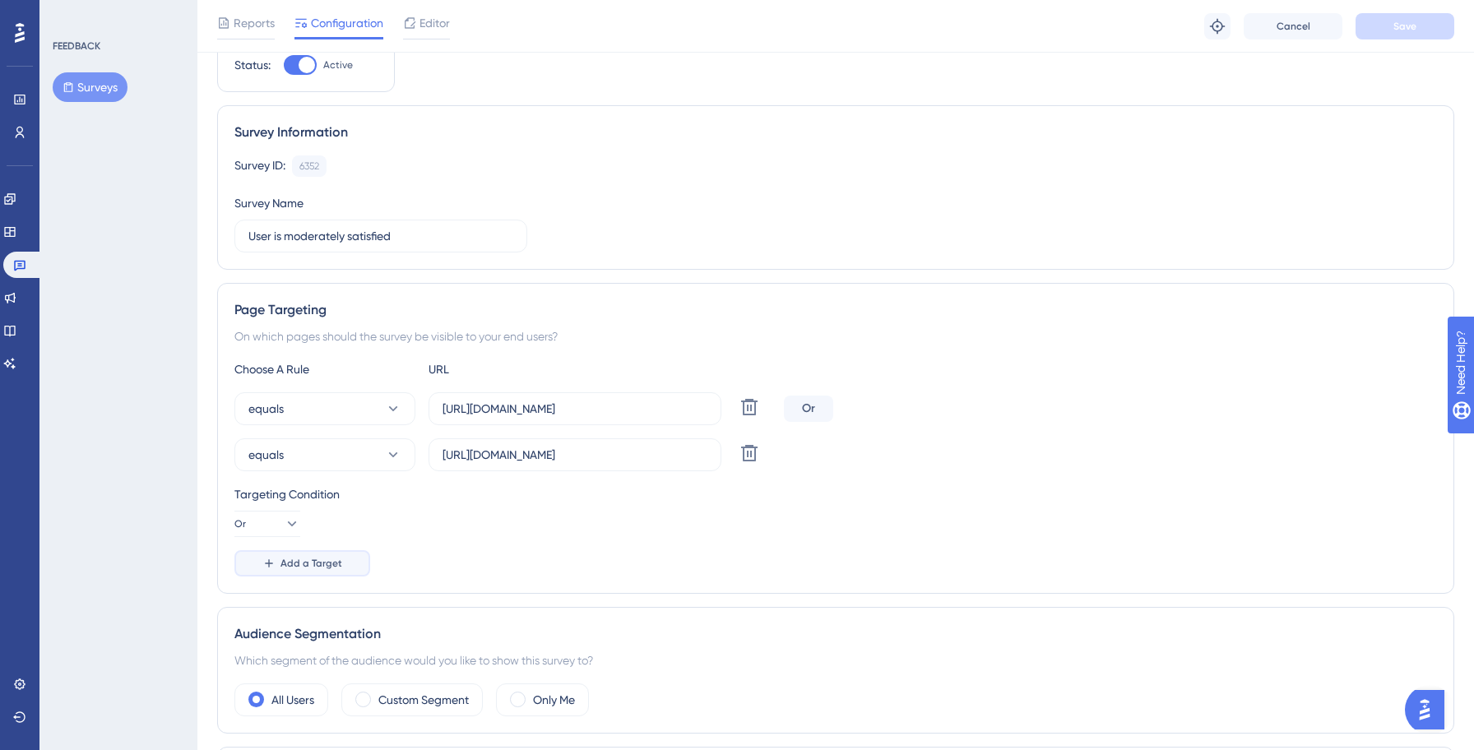
click at [337, 562] on span "Add a Target" at bounding box center [311, 563] width 62 height 13
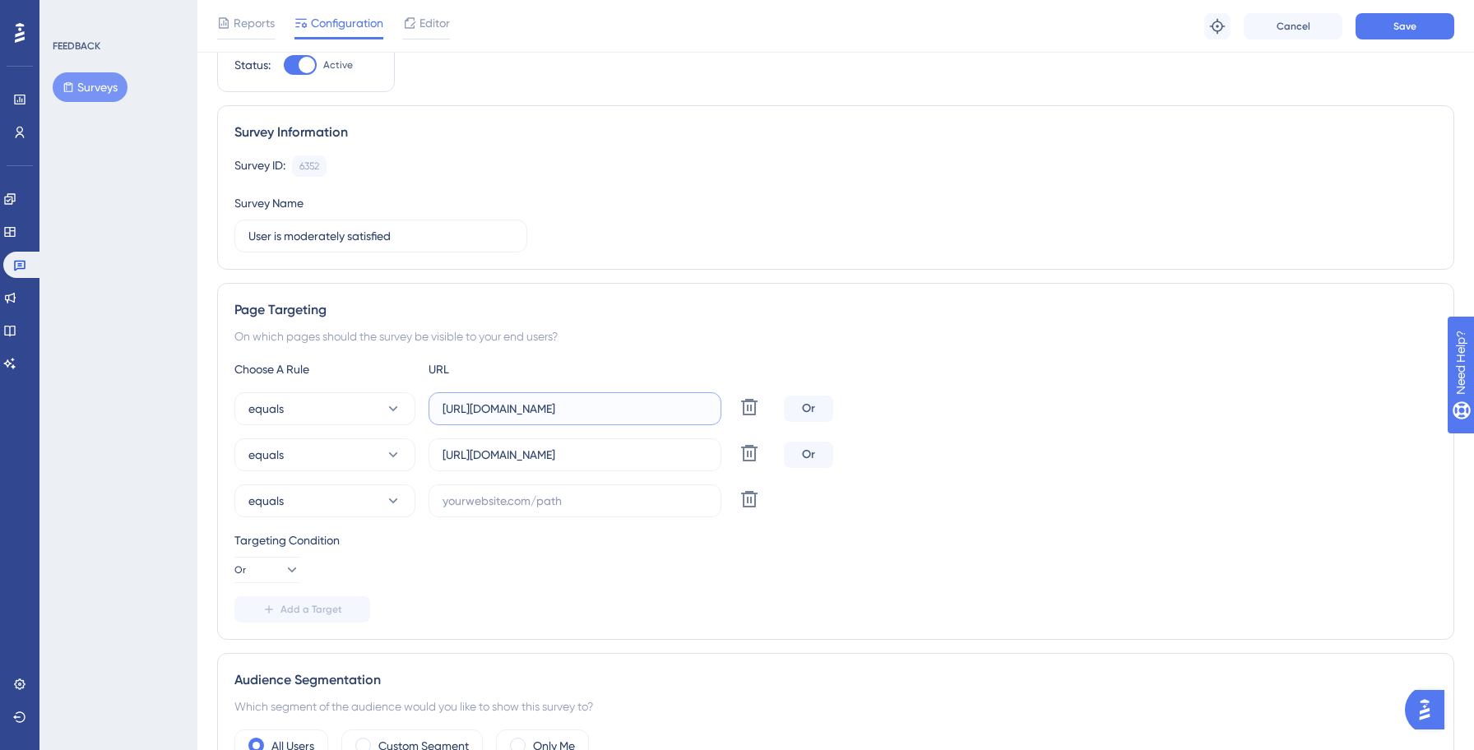
click at [570, 410] on input "[URL][DOMAIN_NAME]" at bounding box center [574, 409] width 265 height 18
click at [539, 508] on input "text" at bounding box center [574, 501] width 265 height 18
paste input "[URL][DOMAIN_NAME]"
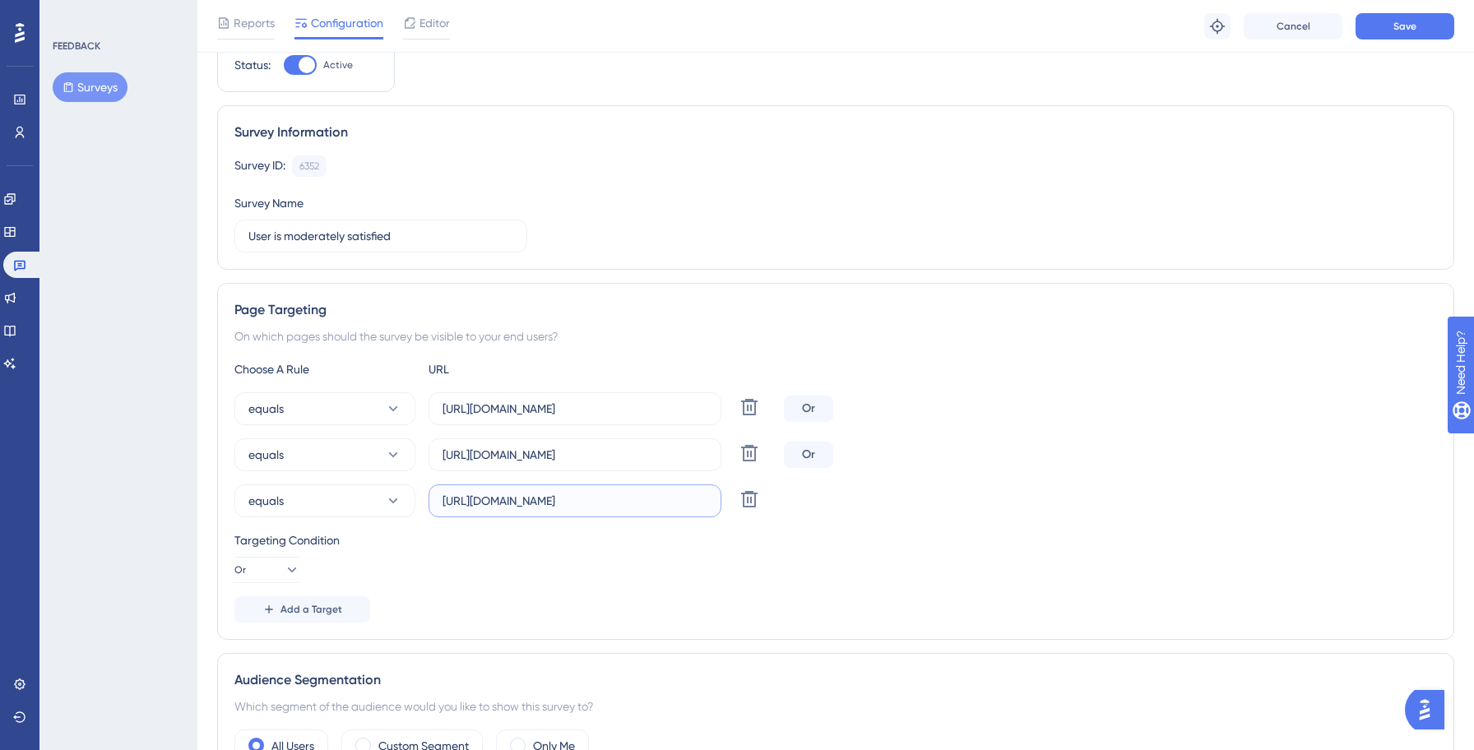
click at [547, 502] on input "[URL][DOMAIN_NAME]" at bounding box center [574, 501] width 265 height 18
type input "[URL][DOMAIN_NAME]"
click at [327, 614] on span "Add a Target" at bounding box center [311, 609] width 62 height 13
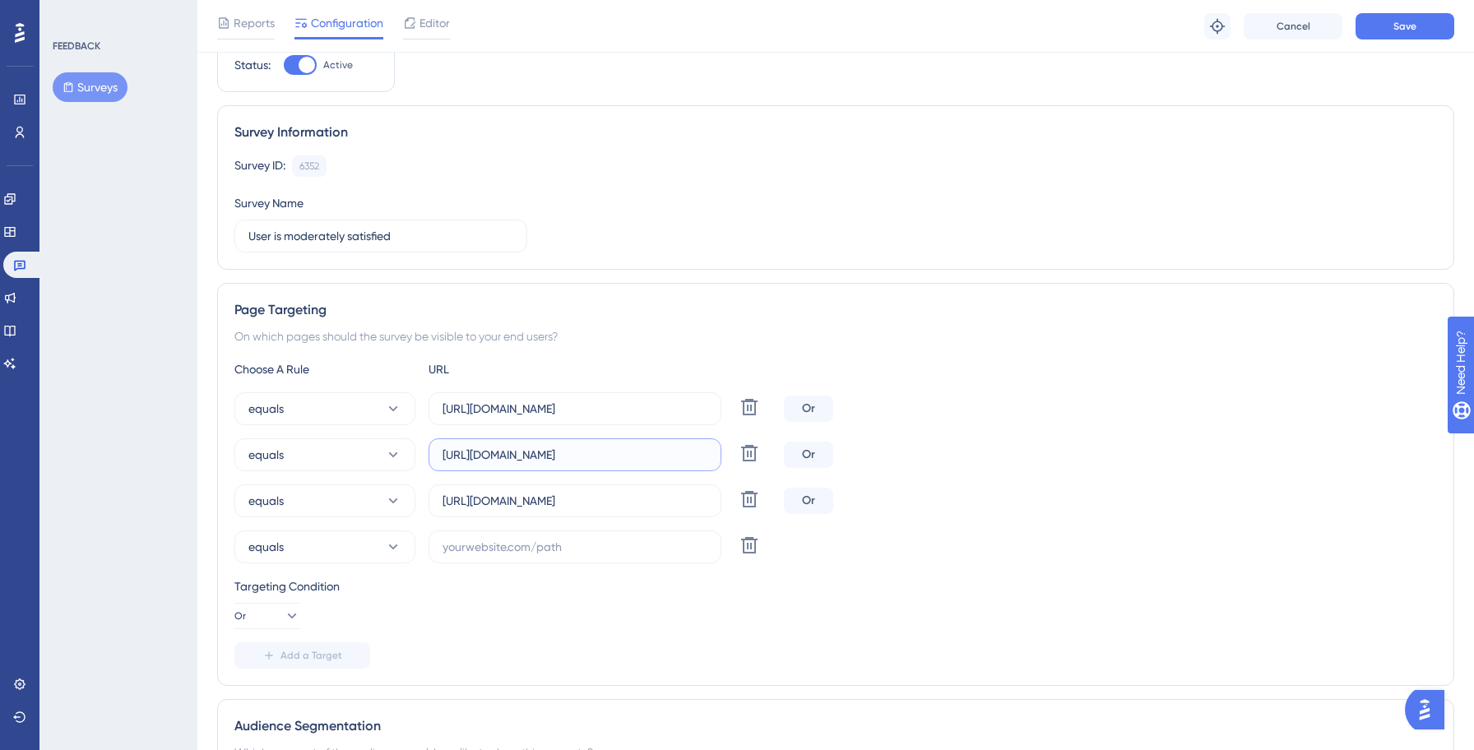
click at [488, 456] on input "[URL][DOMAIN_NAME]" at bounding box center [574, 455] width 265 height 18
click at [478, 550] on input "text" at bounding box center [574, 547] width 265 height 18
paste input "[URL][DOMAIN_NAME]"
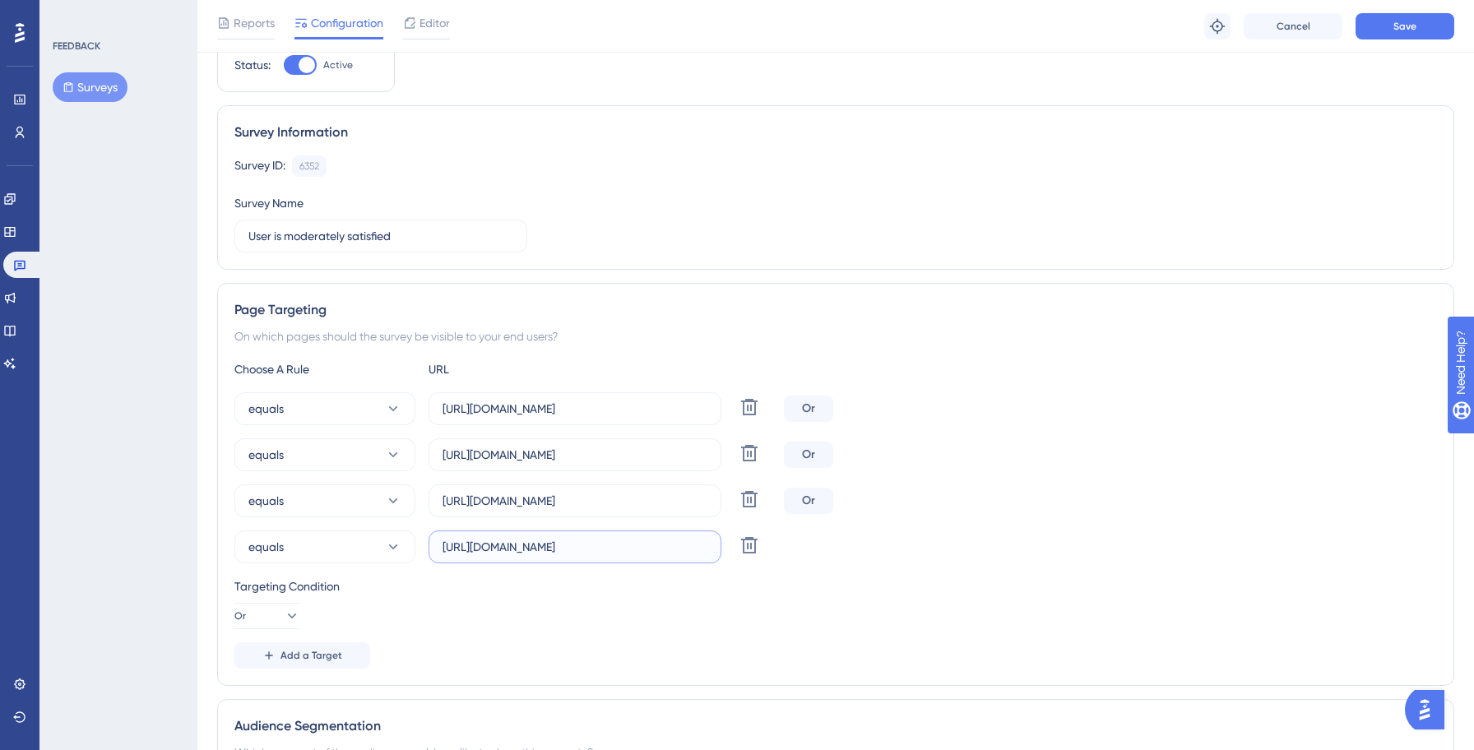
scroll to position [0, 26]
click at [519, 546] on input "[URL][DOMAIN_NAME]" at bounding box center [574, 547] width 265 height 18
click at [515, 548] on input "[URL][DOMAIN_NAME]" at bounding box center [574, 547] width 265 height 18
type input "[URL][DOMAIN_NAME]"
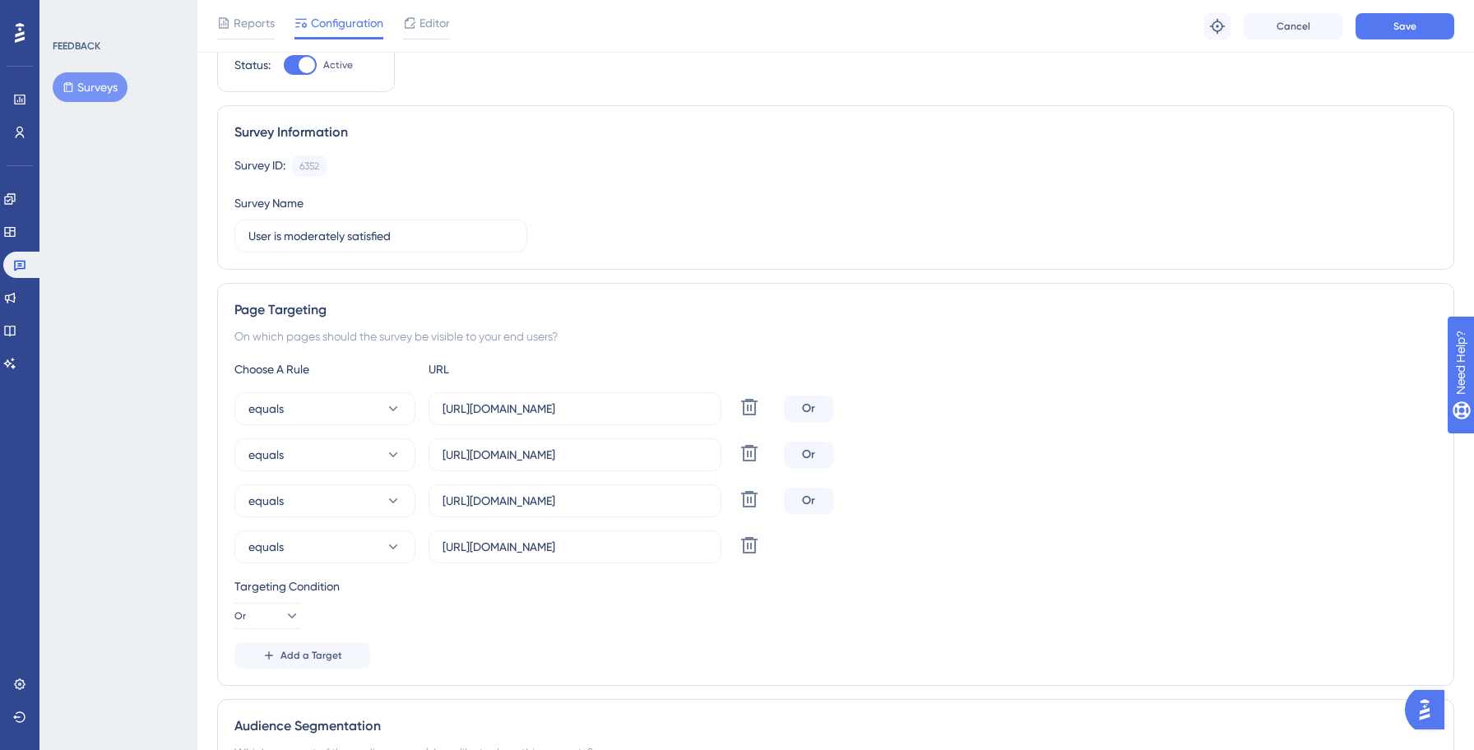
click at [962, 536] on div "equals [URL][DOMAIN_NAME] Delete" at bounding box center [835, 546] width 1202 height 33
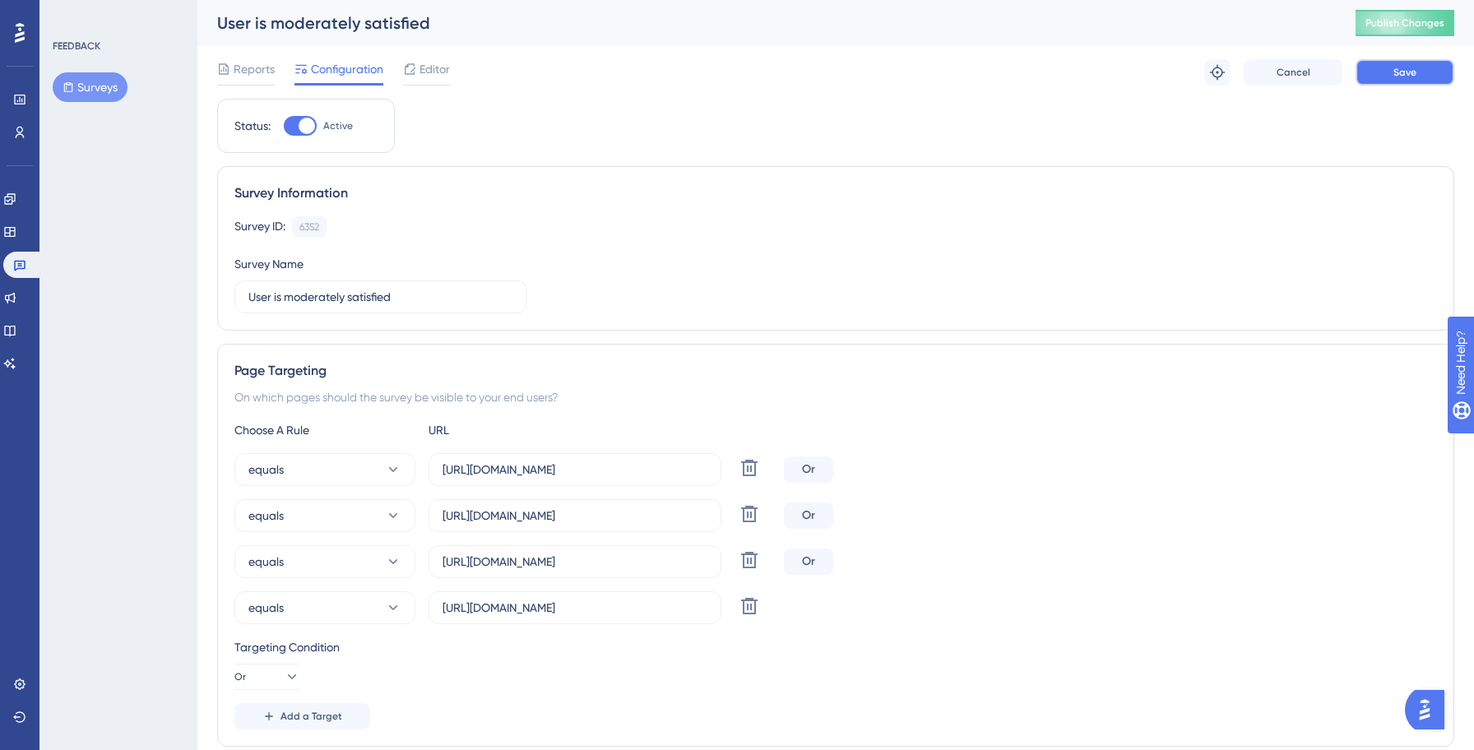
click at [1409, 84] on button "Save" at bounding box center [1404, 72] width 99 height 26
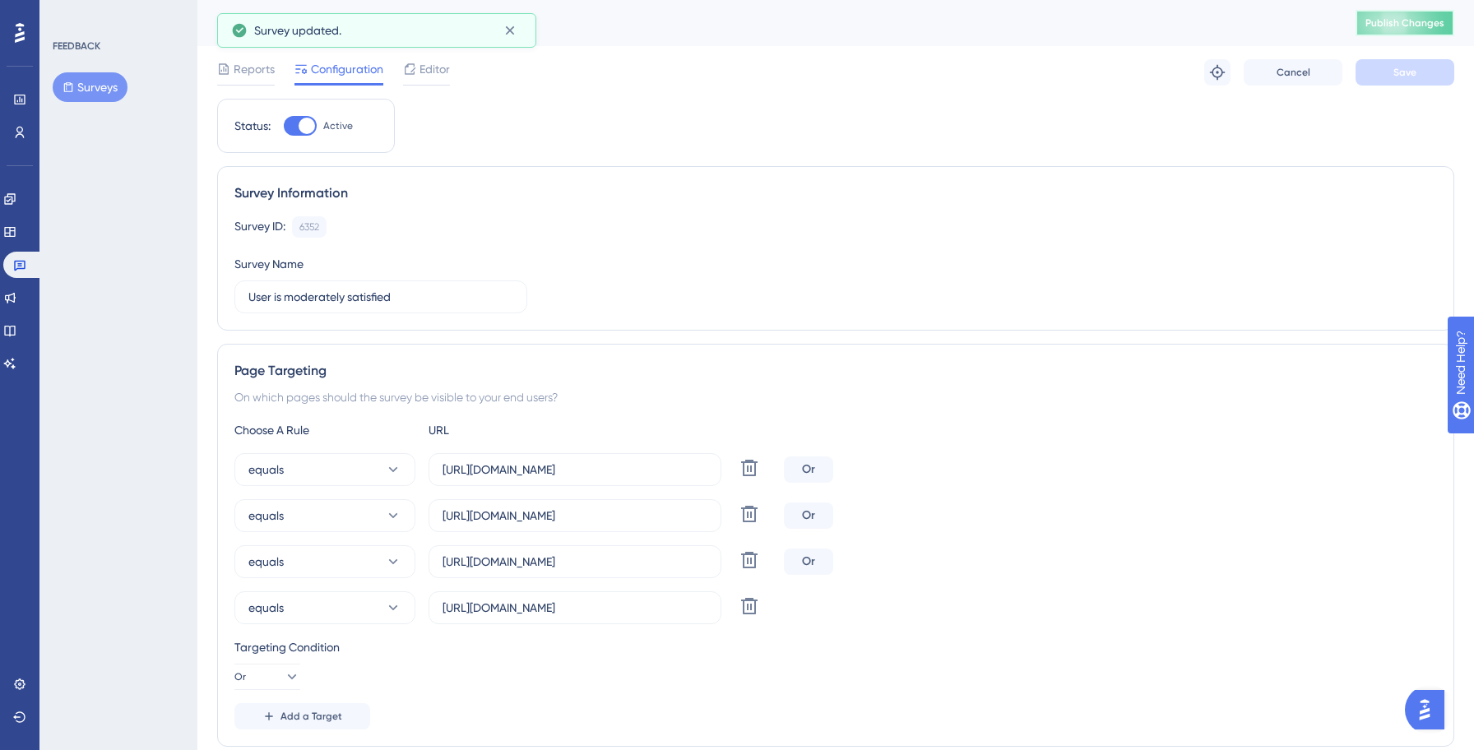
click at [1407, 24] on span "Publish Changes" at bounding box center [1404, 22] width 79 height 13
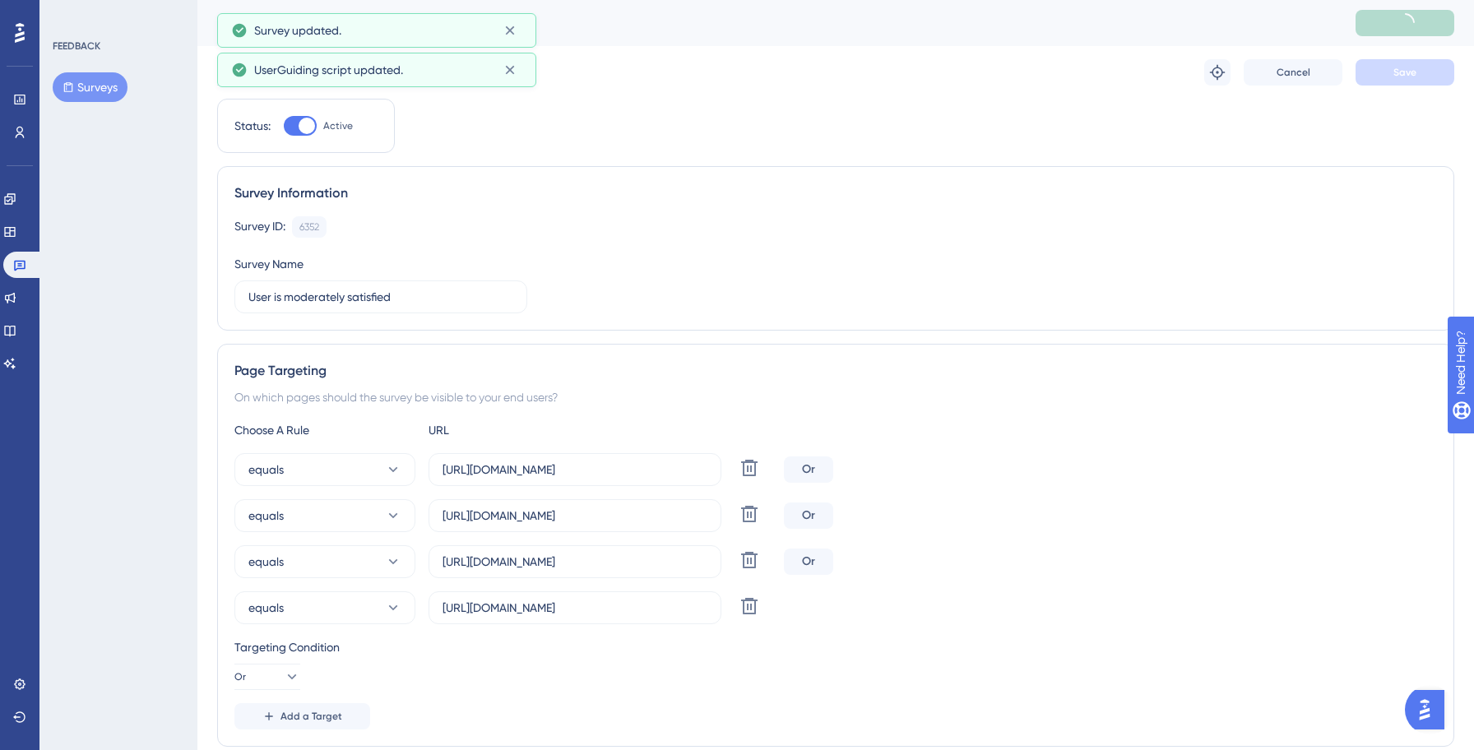
click at [101, 95] on button "Surveys" at bounding box center [90, 87] width 75 height 30
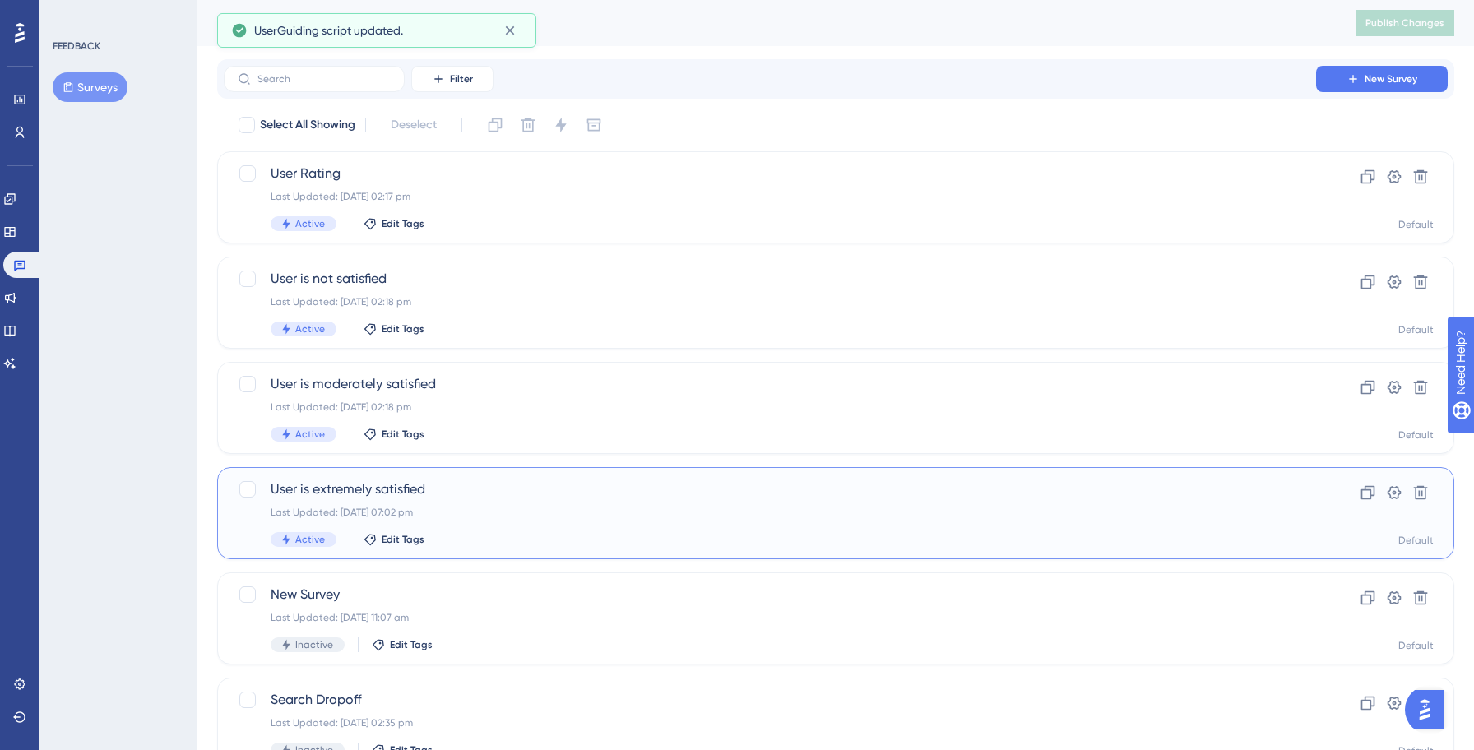
click at [574, 483] on span "User is extremely satisfied" at bounding box center [770, 489] width 998 height 20
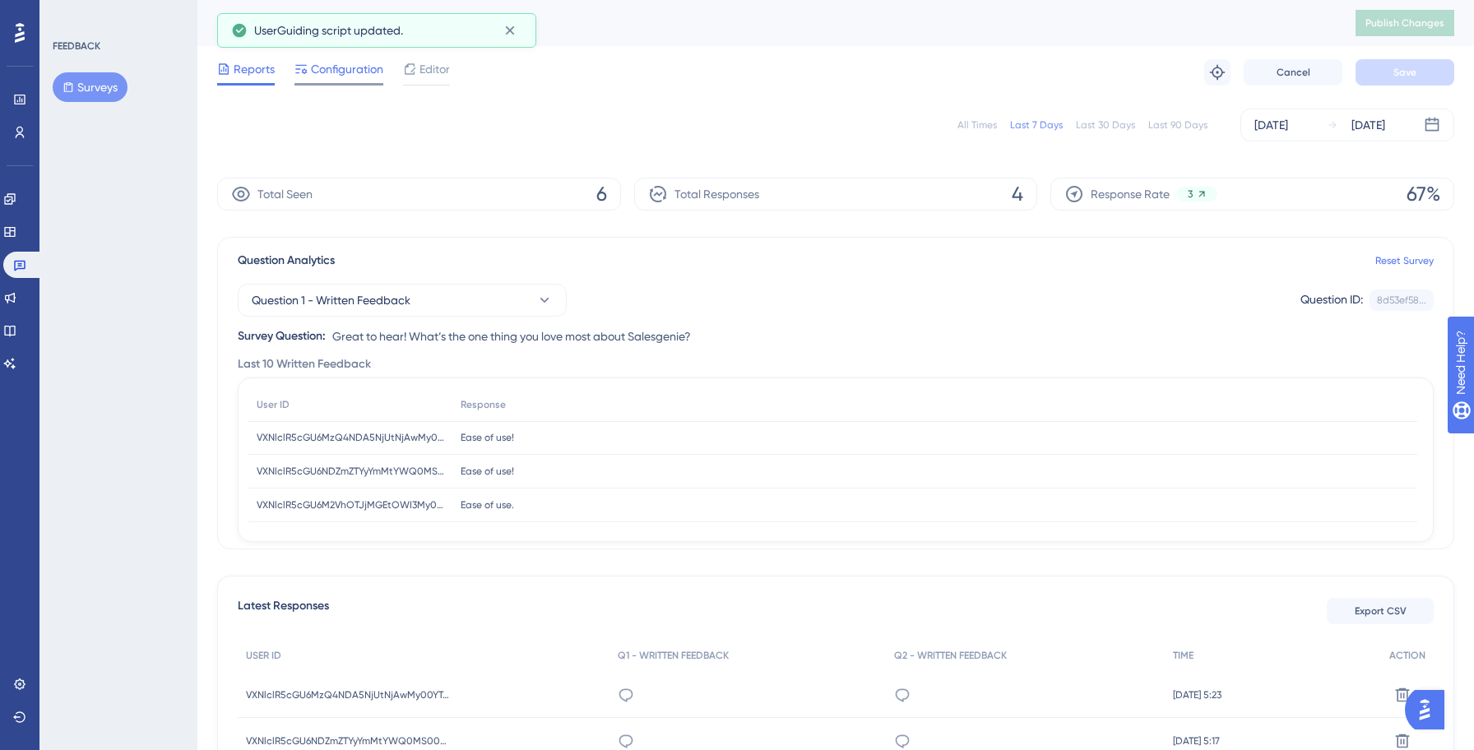
click at [351, 72] on span "Configuration" at bounding box center [347, 69] width 72 height 20
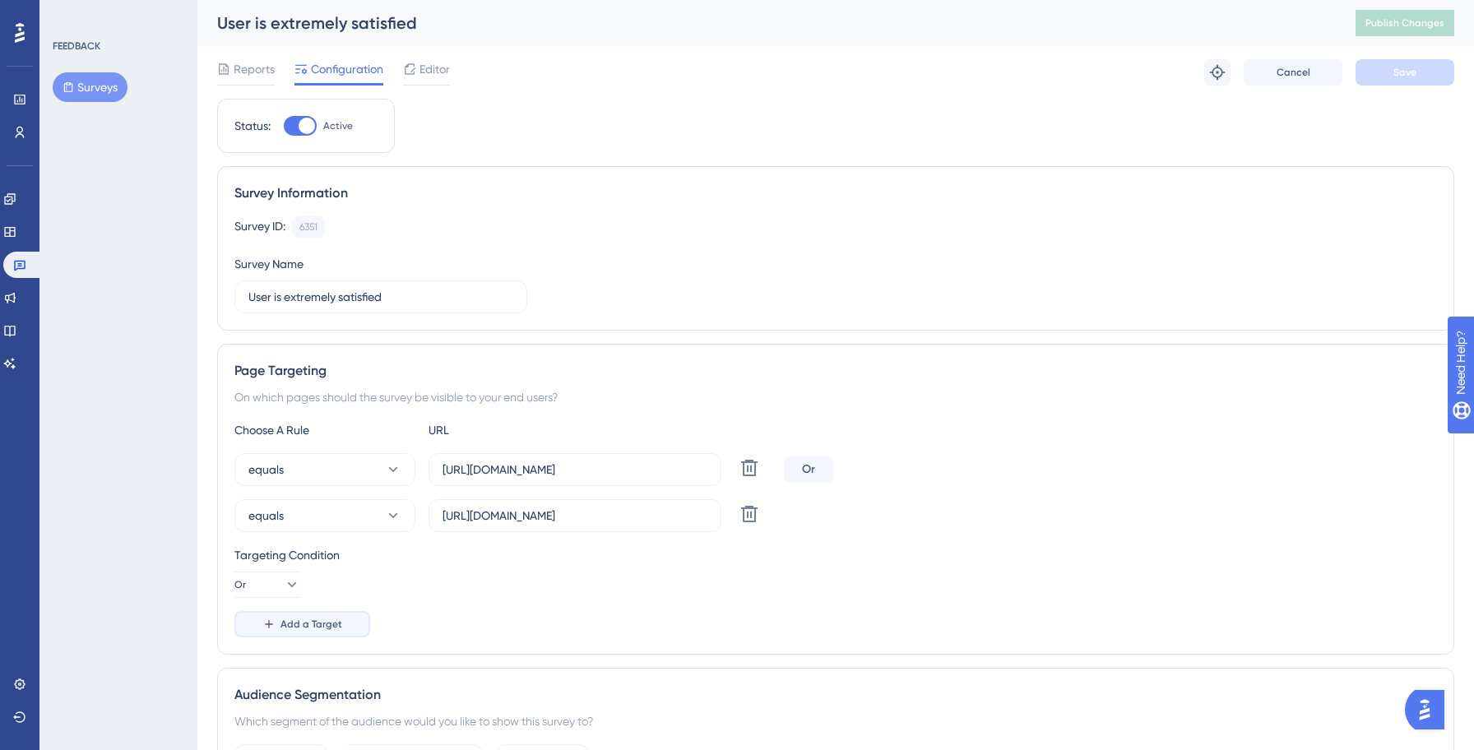
click at [327, 623] on span "Add a Target" at bounding box center [311, 624] width 62 height 13
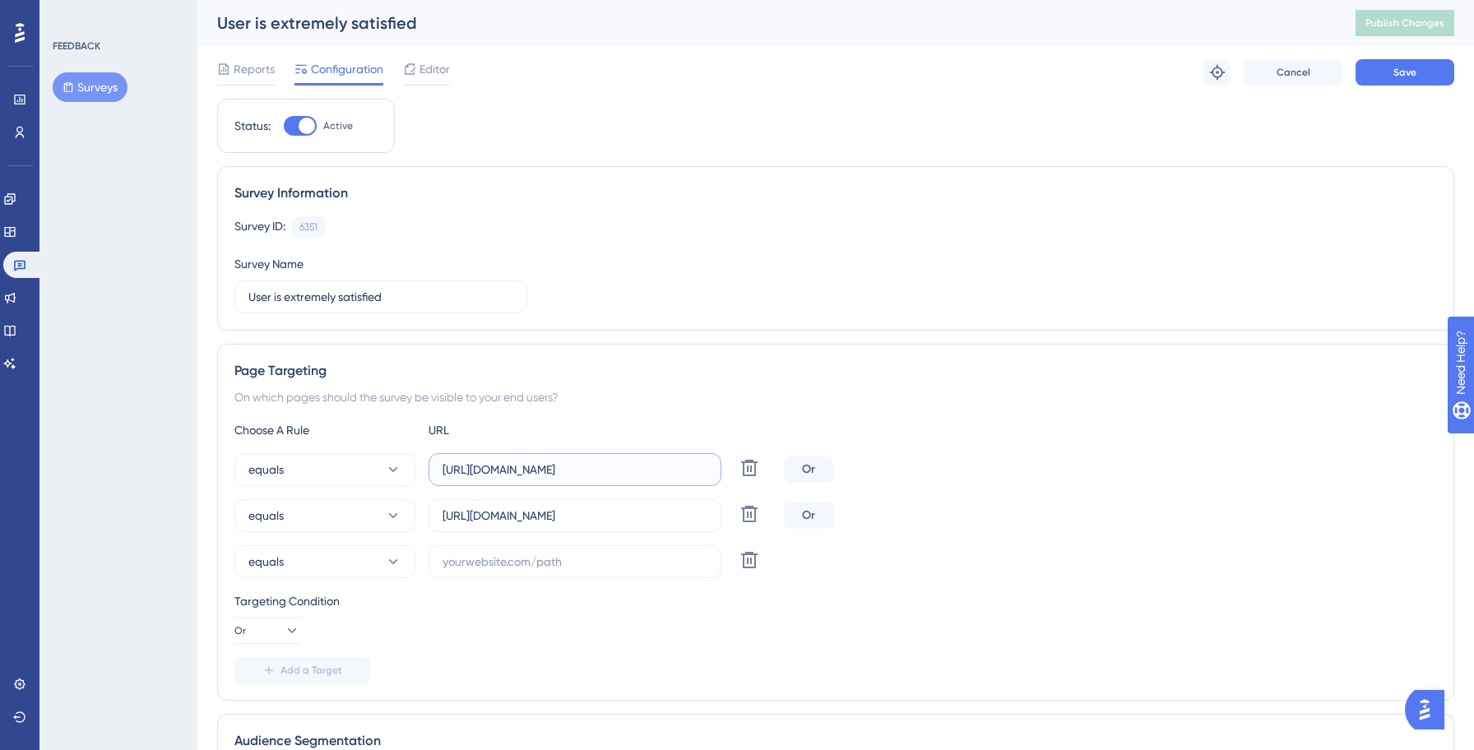
click at [567, 470] on input "[URL][DOMAIN_NAME]" at bounding box center [574, 469] width 265 height 18
click at [495, 562] on input "text" at bounding box center [574, 562] width 265 height 18
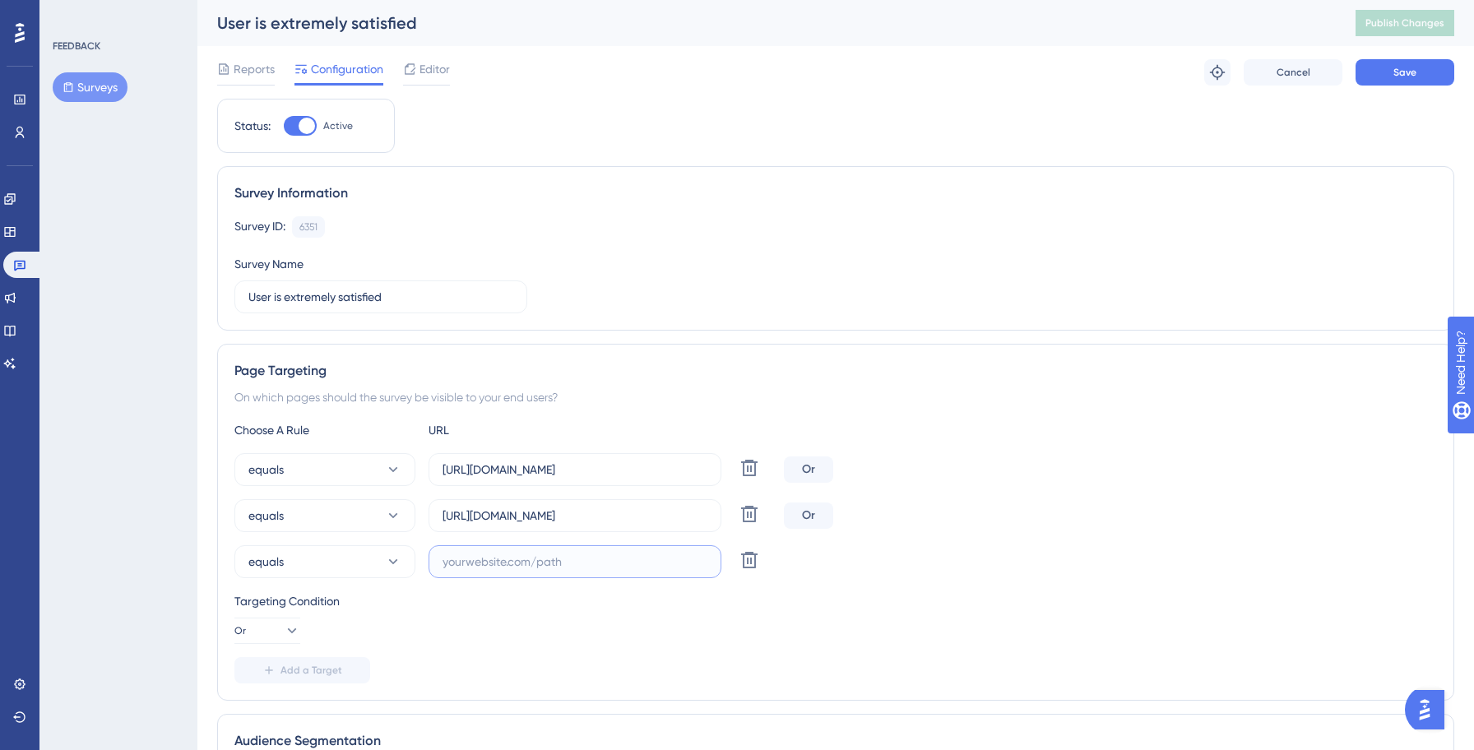
paste input "[URL][DOMAIN_NAME]"
click at [544, 561] on input "[URL][DOMAIN_NAME]" at bounding box center [574, 562] width 265 height 18
type input "[URL][DOMAIN_NAME]"
click at [298, 668] on span "Add a Target" at bounding box center [311, 670] width 62 height 13
click at [520, 519] on input "[URL][DOMAIN_NAME]" at bounding box center [574, 516] width 265 height 18
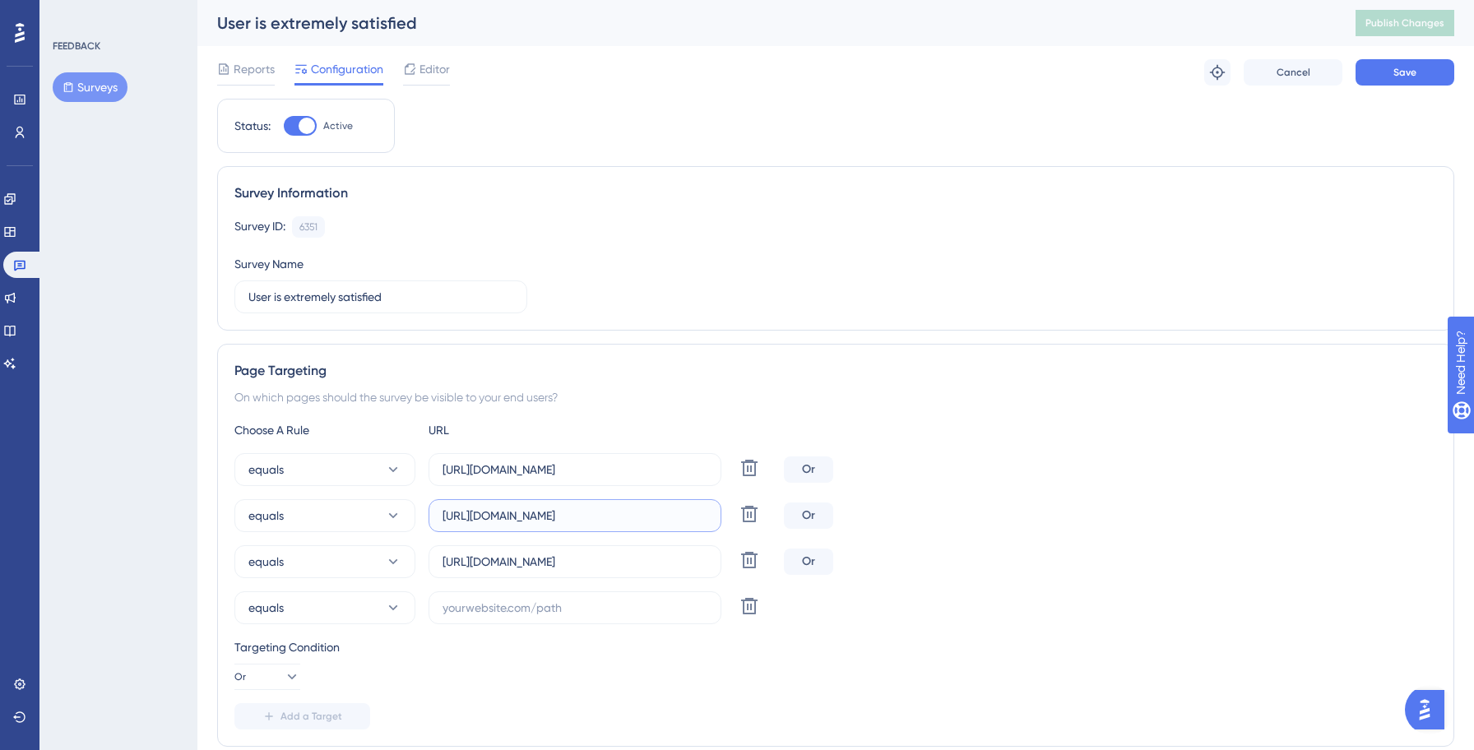
click at [520, 519] on input "[URL][DOMAIN_NAME]" at bounding box center [574, 516] width 265 height 18
click at [520, 620] on label at bounding box center [574, 607] width 293 height 33
click at [520, 617] on input "text" at bounding box center [574, 608] width 265 height 18
paste input "[URL][DOMAIN_NAME]"
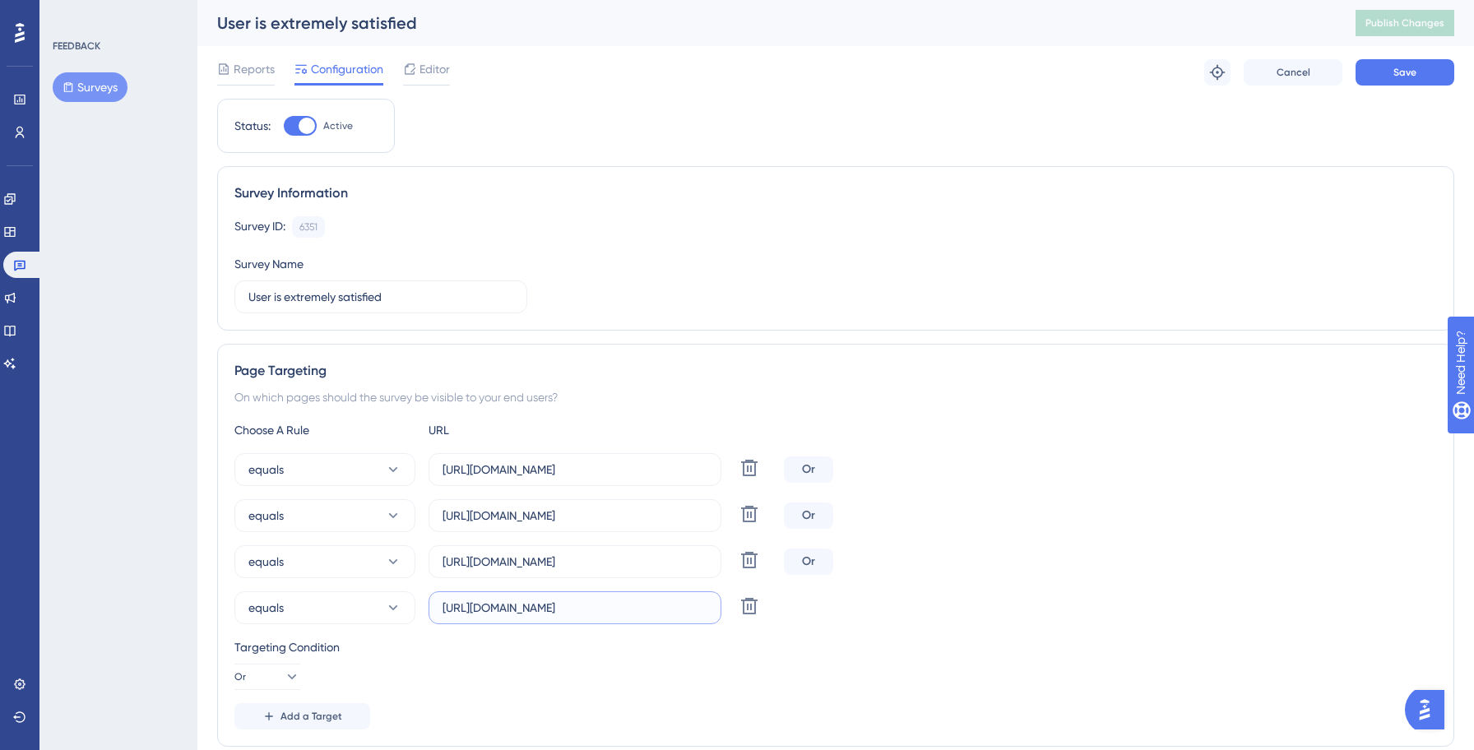
scroll to position [0, 26]
click at [518, 613] on input "[URL][DOMAIN_NAME]" at bounding box center [574, 608] width 265 height 18
type input "[URL][DOMAIN_NAME]"
click at [897, 562] on div "equals [URL][DOMAIN_NAME] Delete Or" at bounding box center [835, 561] width 1202 height 33
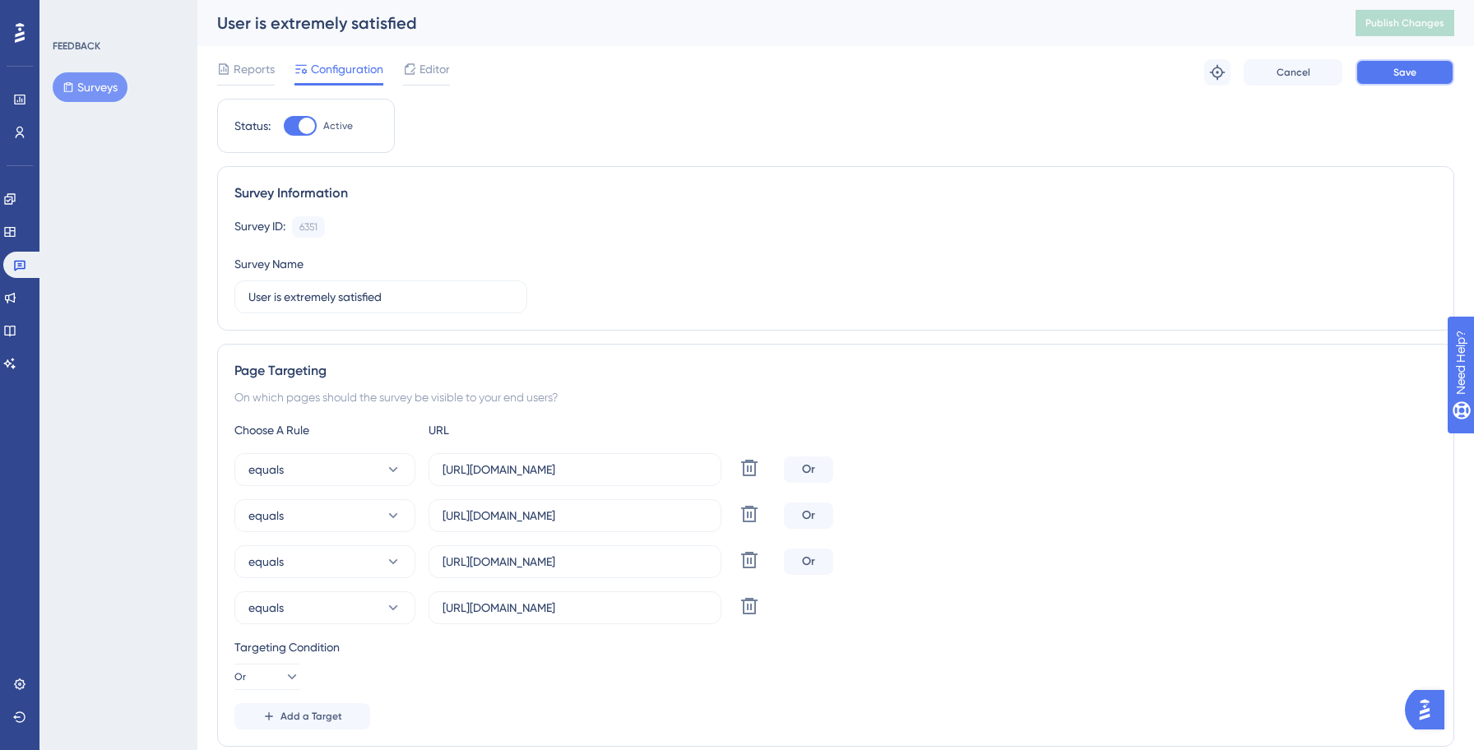
click at [1409, 62] on button "Save" at bounding box center [1404, 72] width 99 height 26
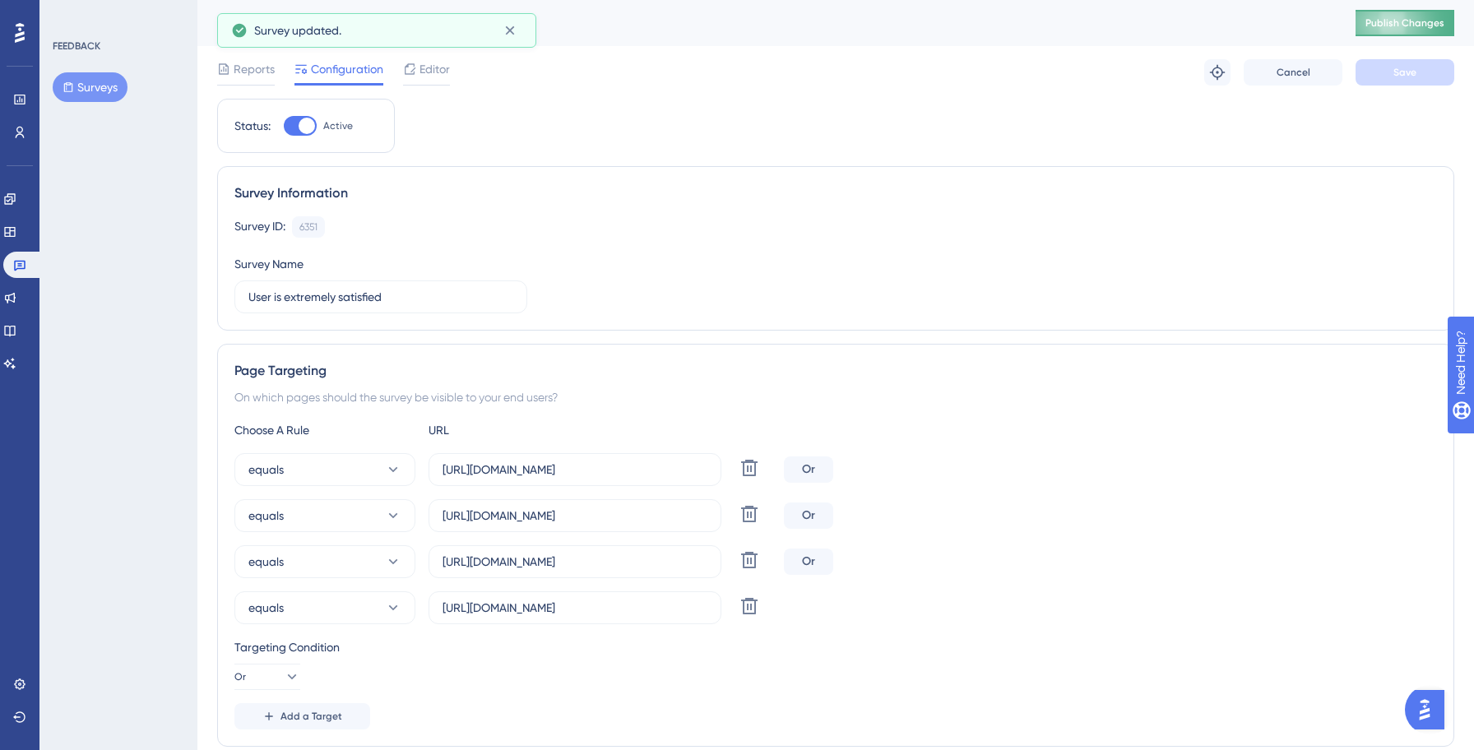
click at [1387, 32] on button "Publish Changes" at bounding box center [1404, 23] width 99 height 26
click at [16, 293] on icon at bounding box center [9, 297] width 13 height 13
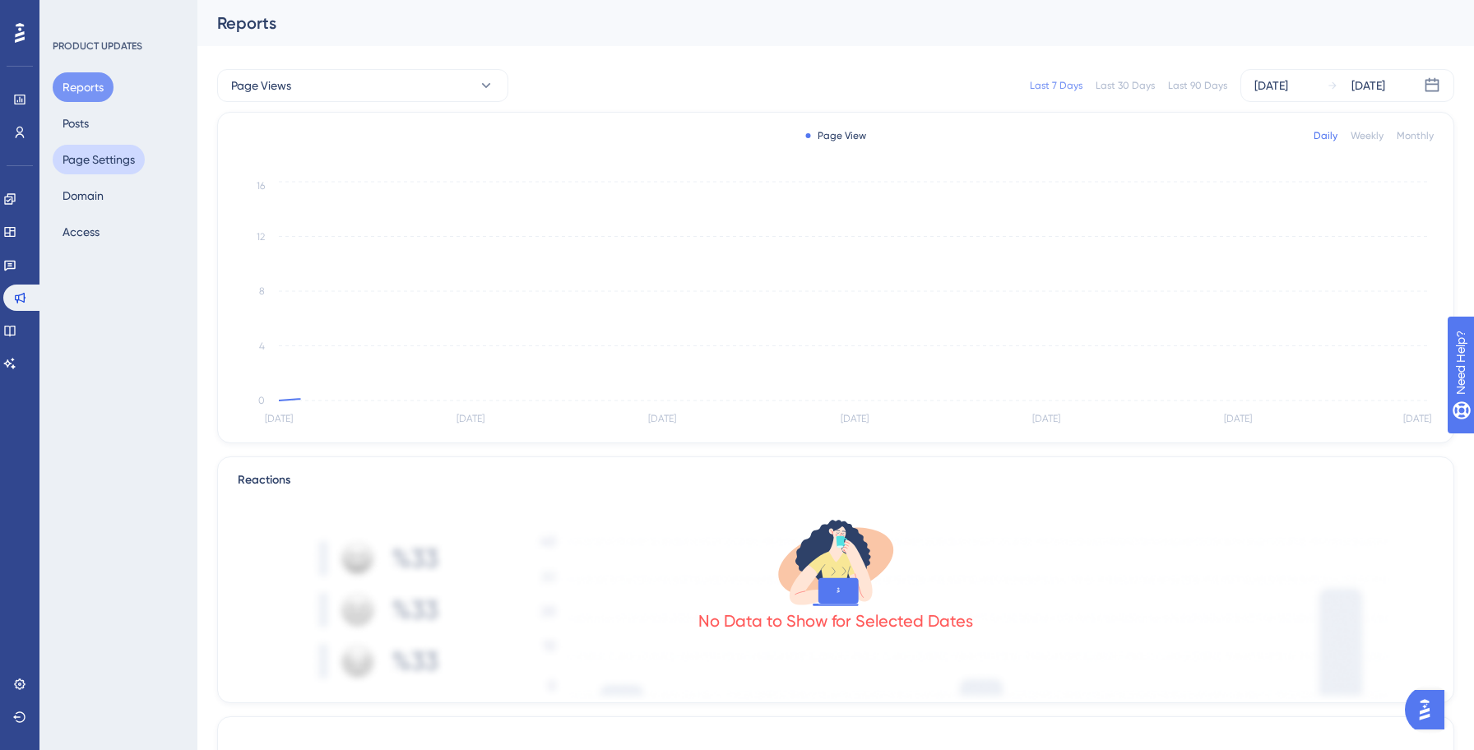
click at [102, 159] on button "Page Settings" at bounding box center [99, 160] width 92 height 30
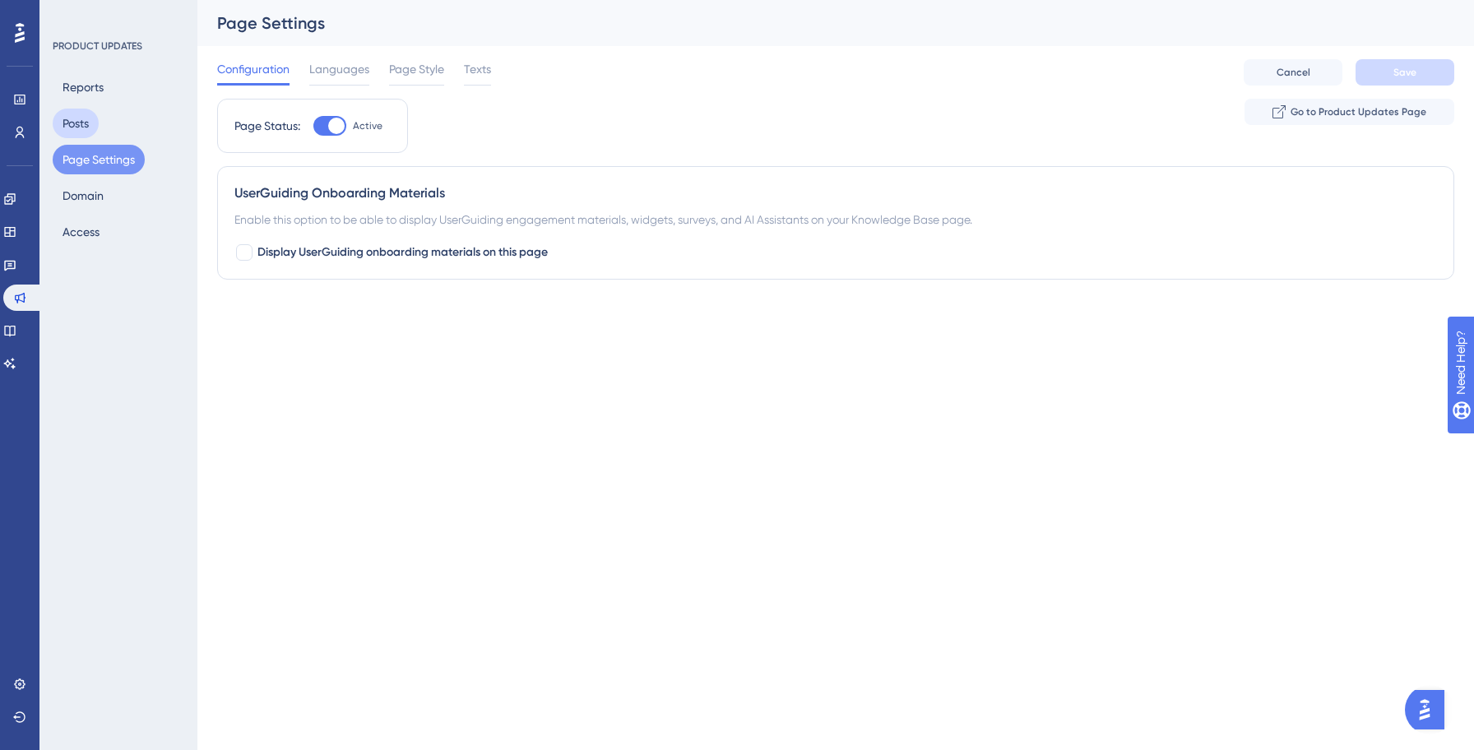
click at [90, 126] on button "Posts" at bounding box center [76, 124] width 46 height 30
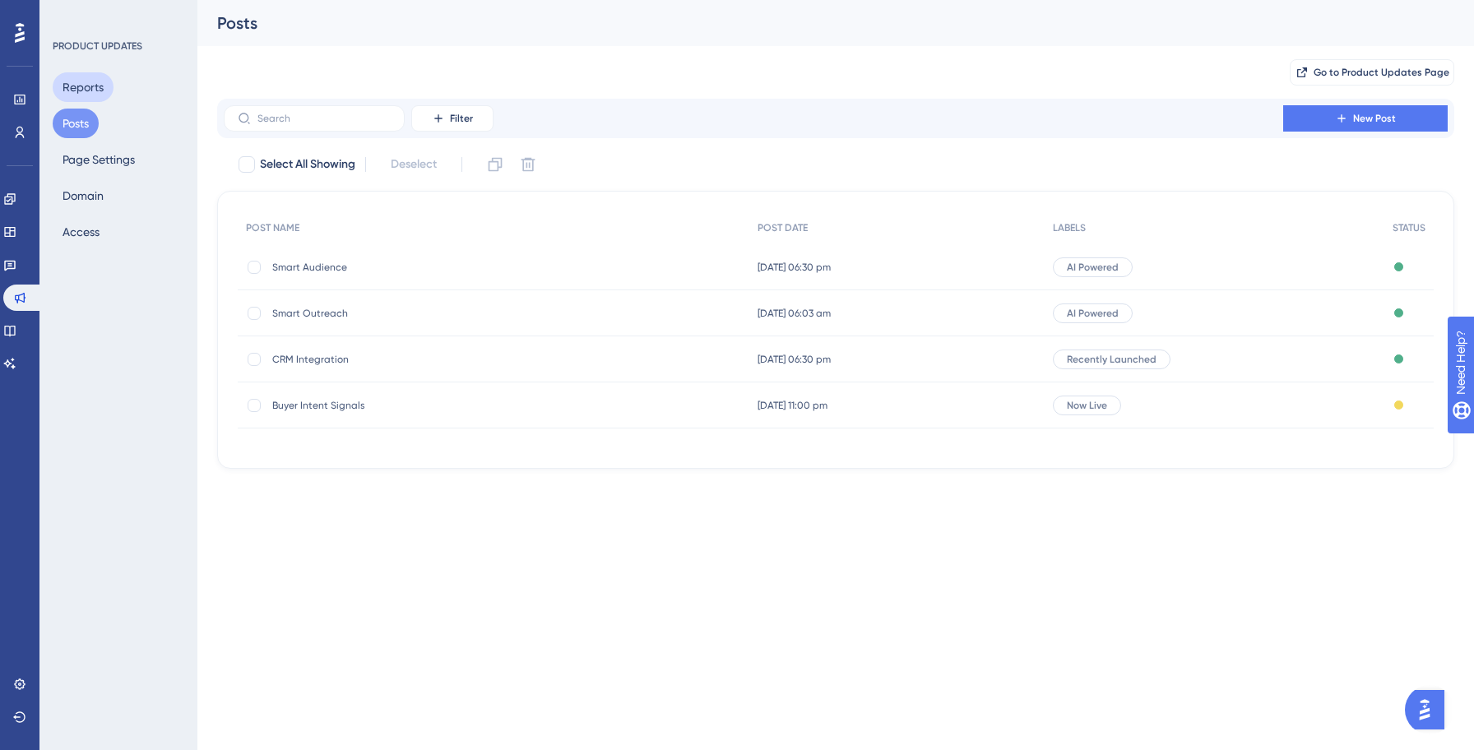
click at [81, 76] on button "Reports" at bounding box center [83, 87] width 61 height 30
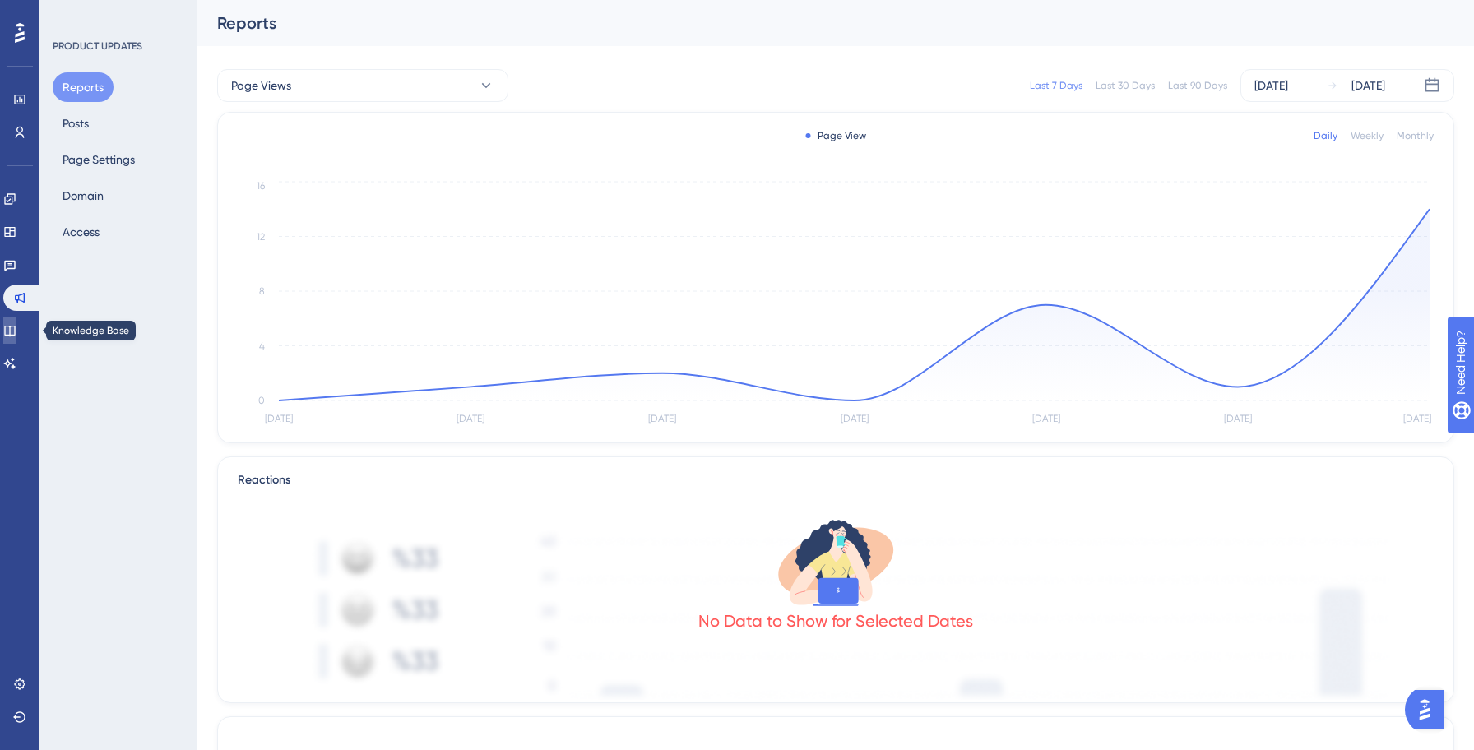
click at [15, 329] on icon at bounding box center [9, 331] width 11 height 11
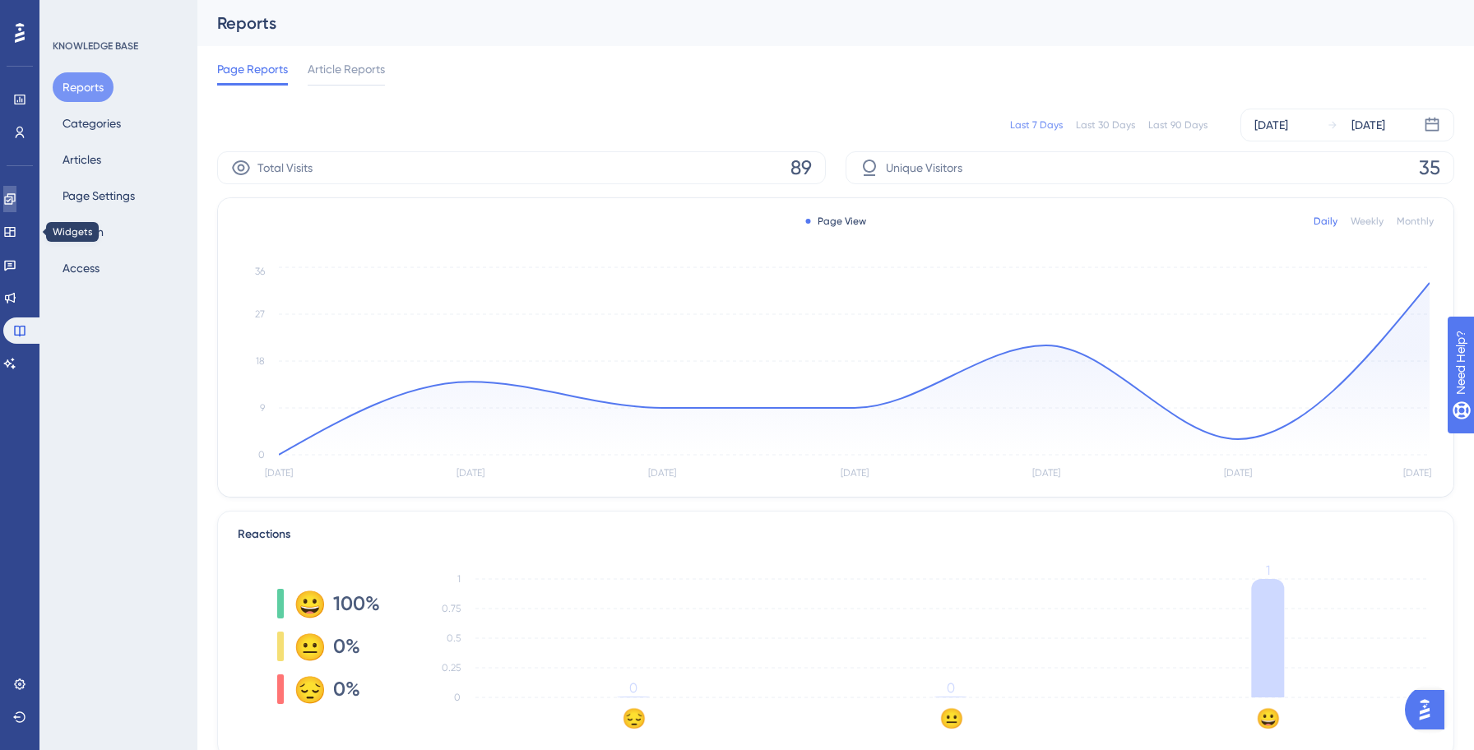
click at [16, 198] on icon at bounding box center [9, 198] width 13 height 13
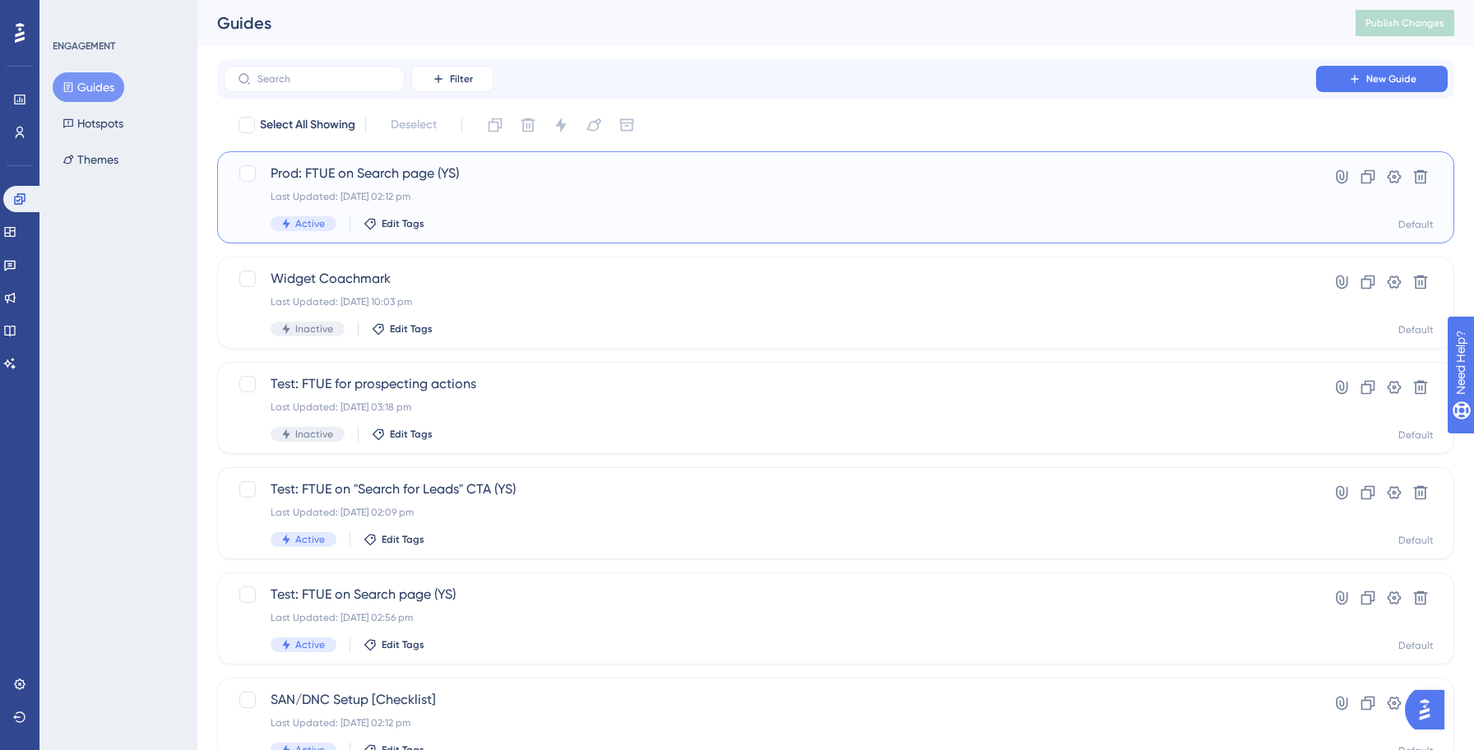
click at [448, 219] on div "Active Edit Tags" at bounding box center [770, 223] width 998 height 15
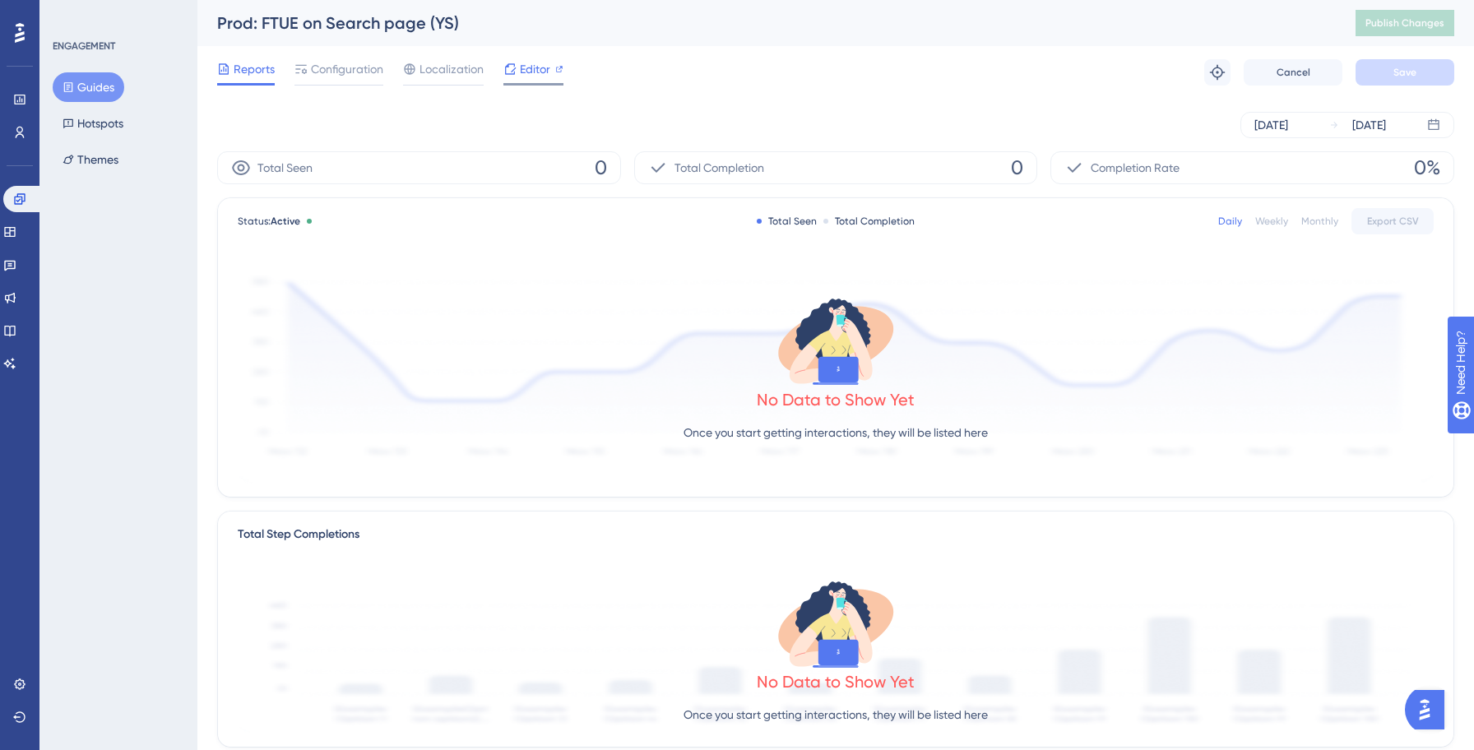
click at [516, 79] on div "Editor" at bounding box center [533, 72] width 60 height 26
click at [96, 89] on button "Guides" at bounding box center [89, 87] width 72 height 30
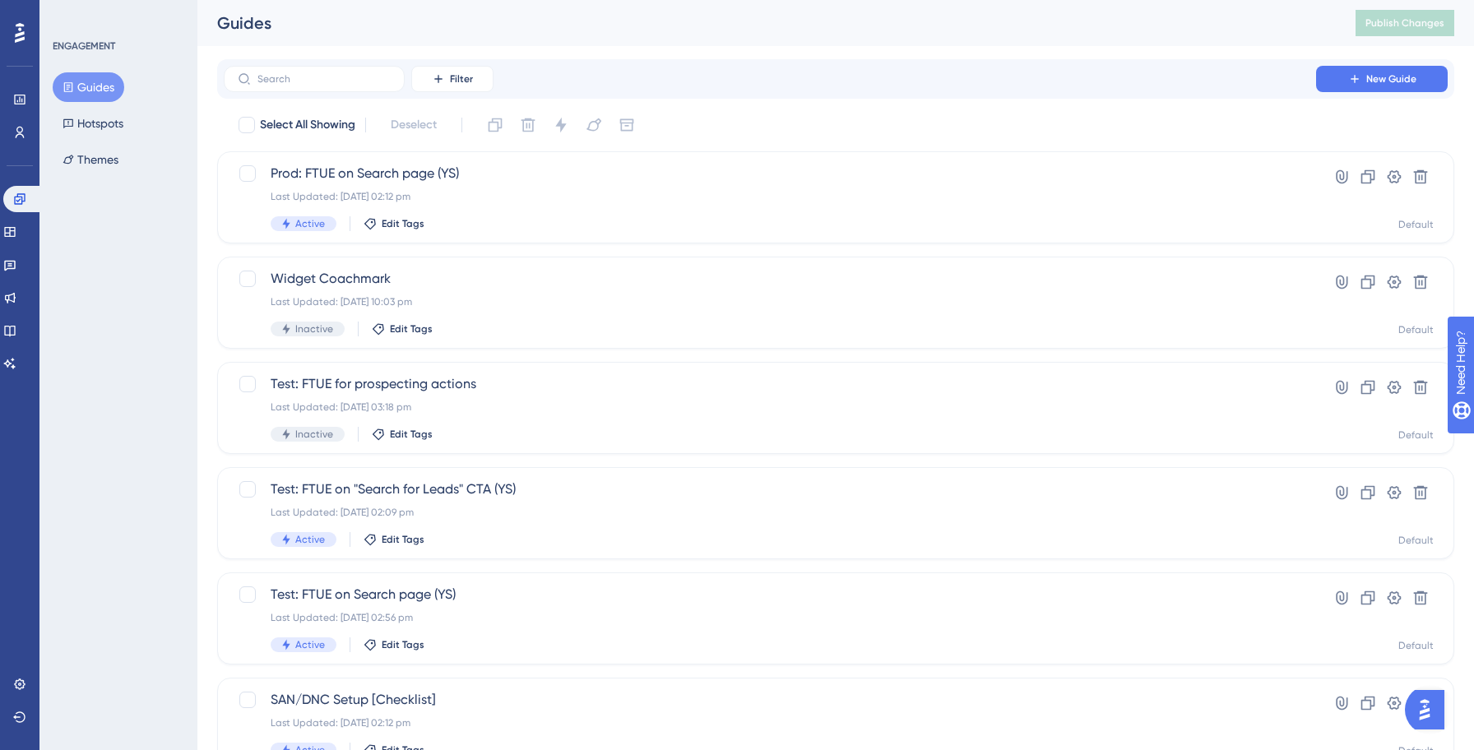
scroll to position [526, 0]
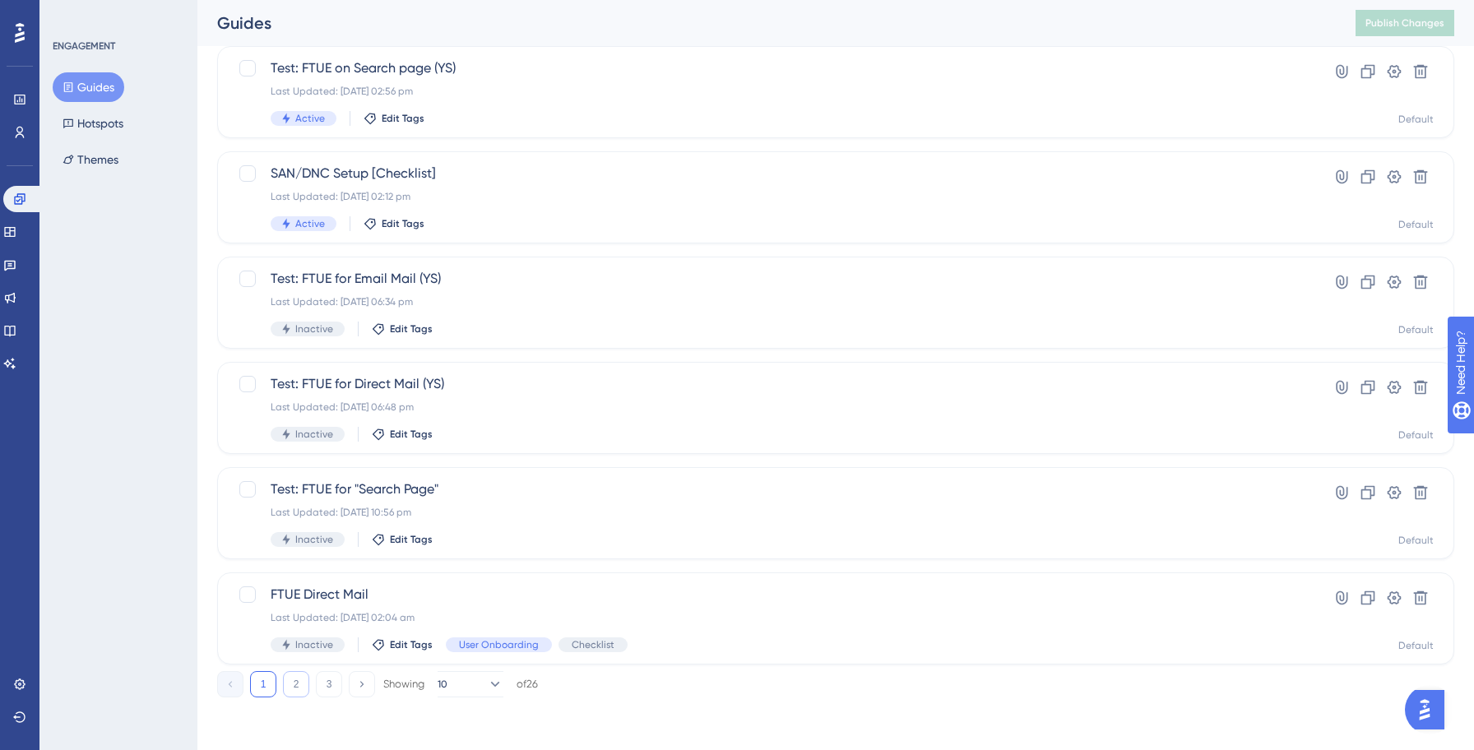
click at [300, 692] on button "2" at bounding box center [296, 684] width 26 height 26
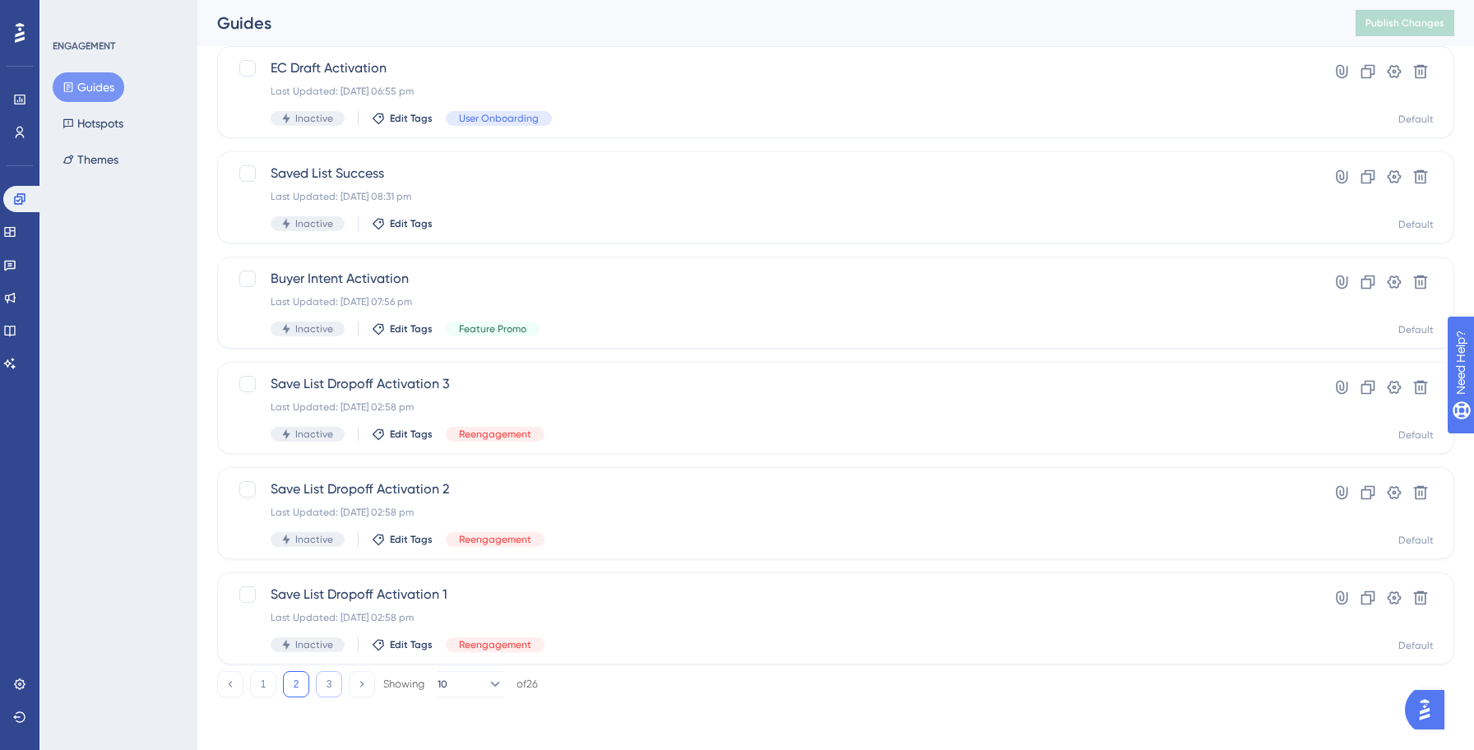
click at [317, 687] on button "3" at bounding box center [329, 684] width 26 height 26
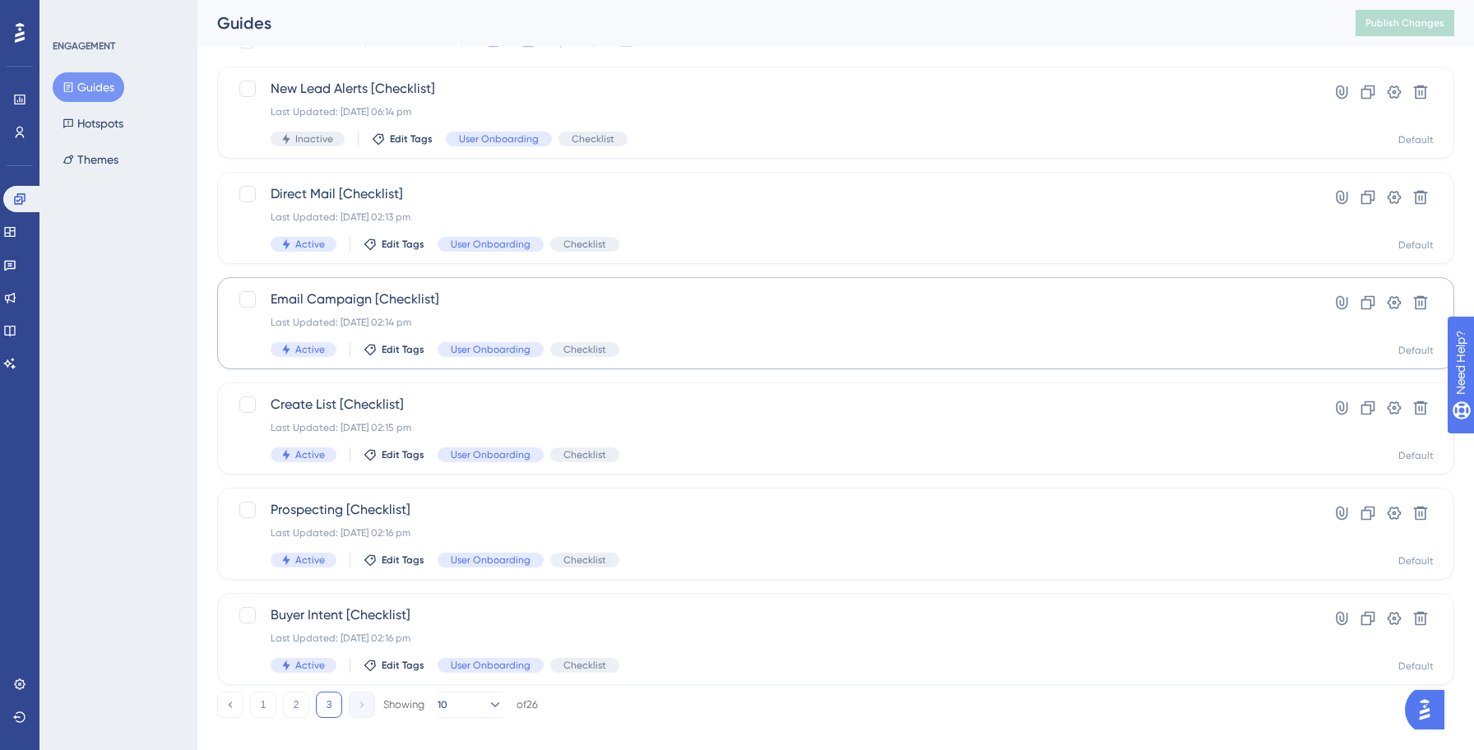
scroll to position [104, 0]
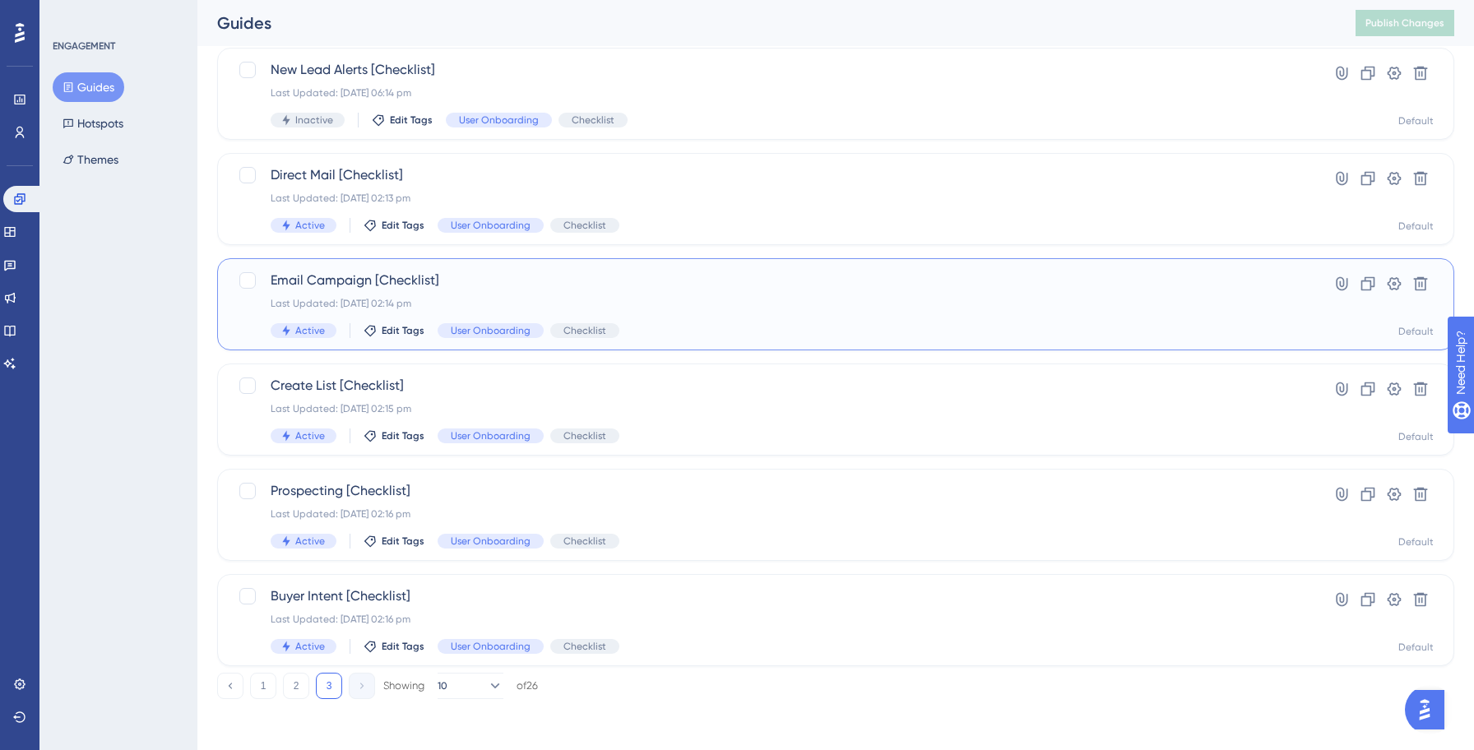
click at [372, 297] on div "Last Updated: [DATE] 02:14 pm" at bounding box center [770, 303] width 998 height 13
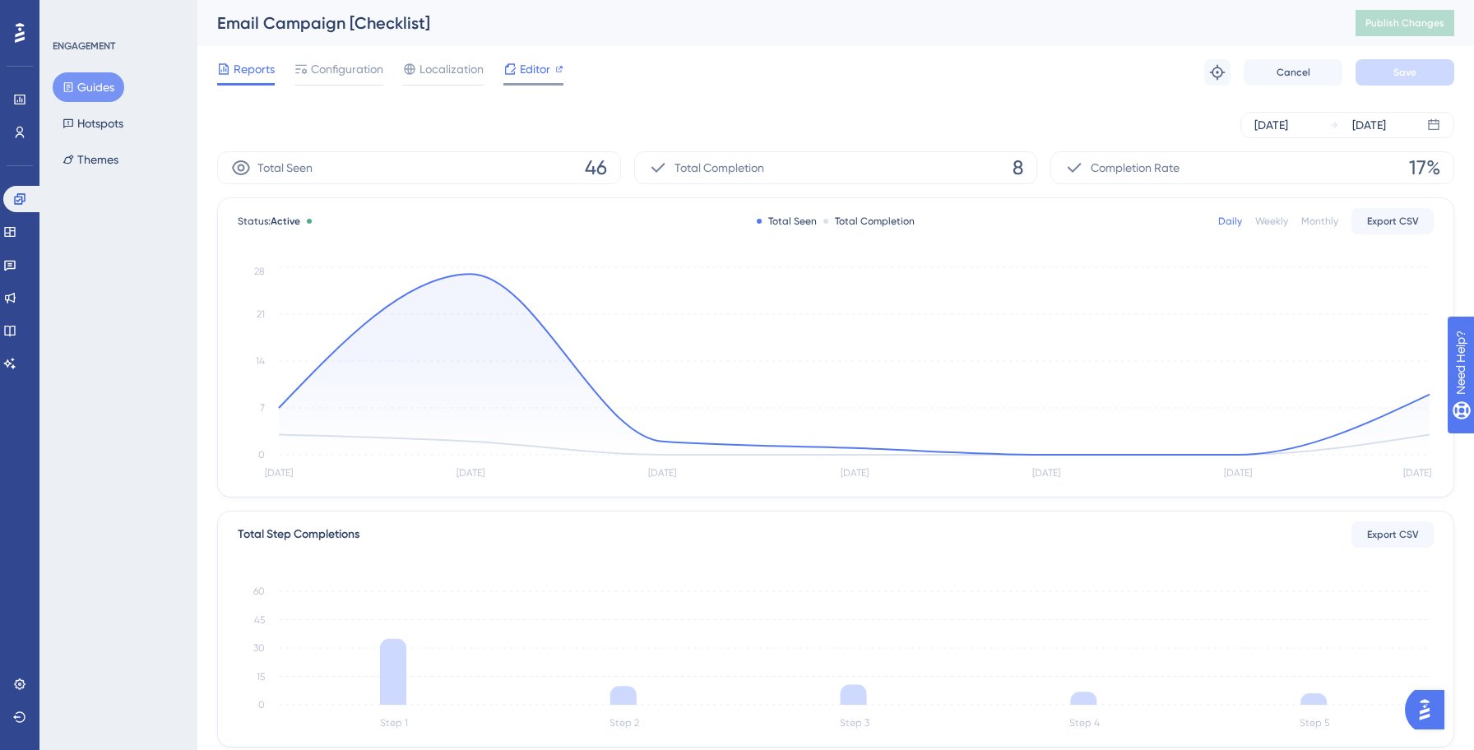
click at [539, 72] on span "Editor" at bounding box center [535, 69] width 30 height 20
click at [1362, 25] on button "Publish Changes" at bounding box center [1404, 23] width 99 height 26
